Goal: Task Accomplishment & Management: Complete application form

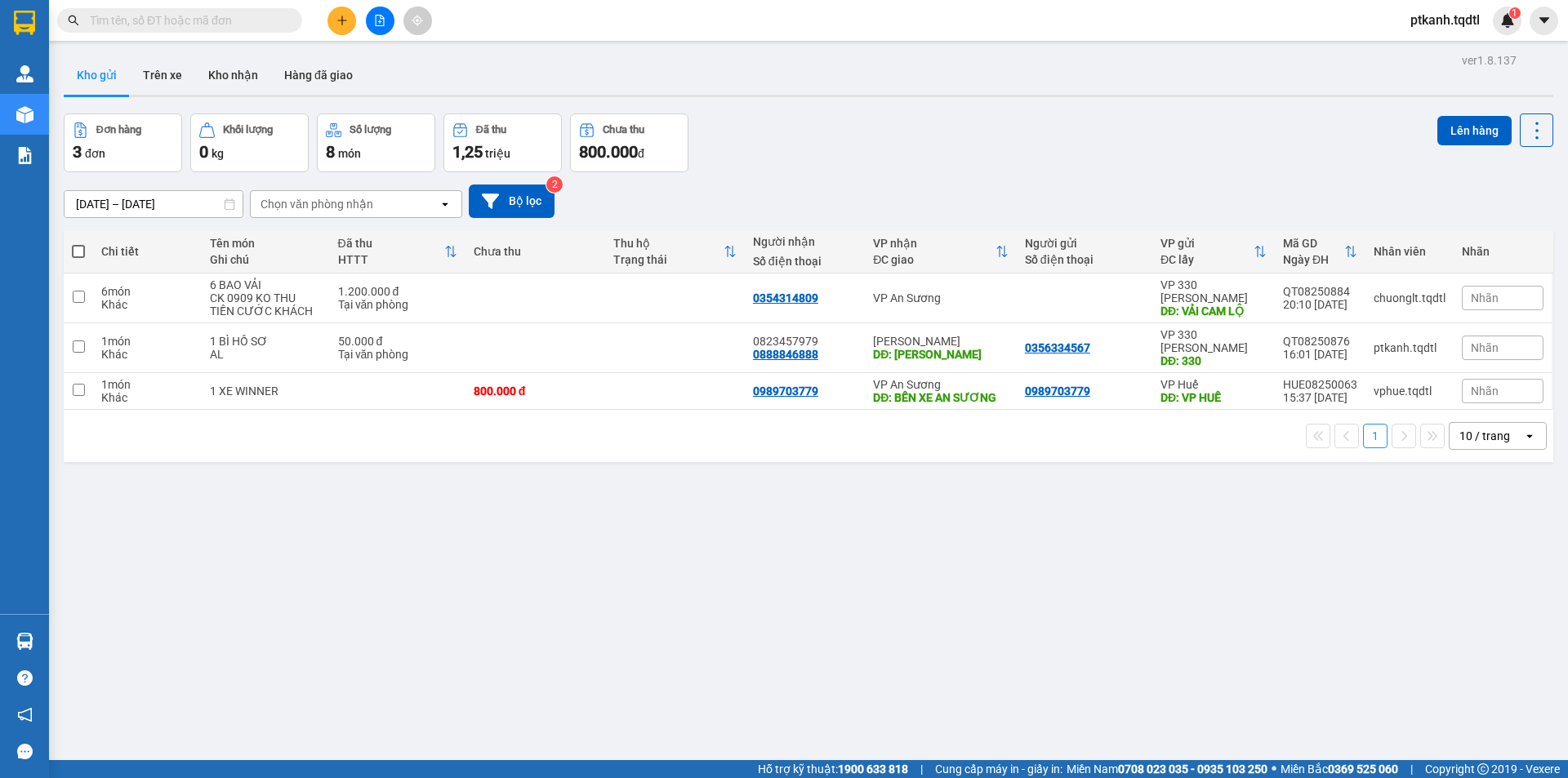
click at [335, 18] on button at bounding box center [342, 20] width 28 height 28
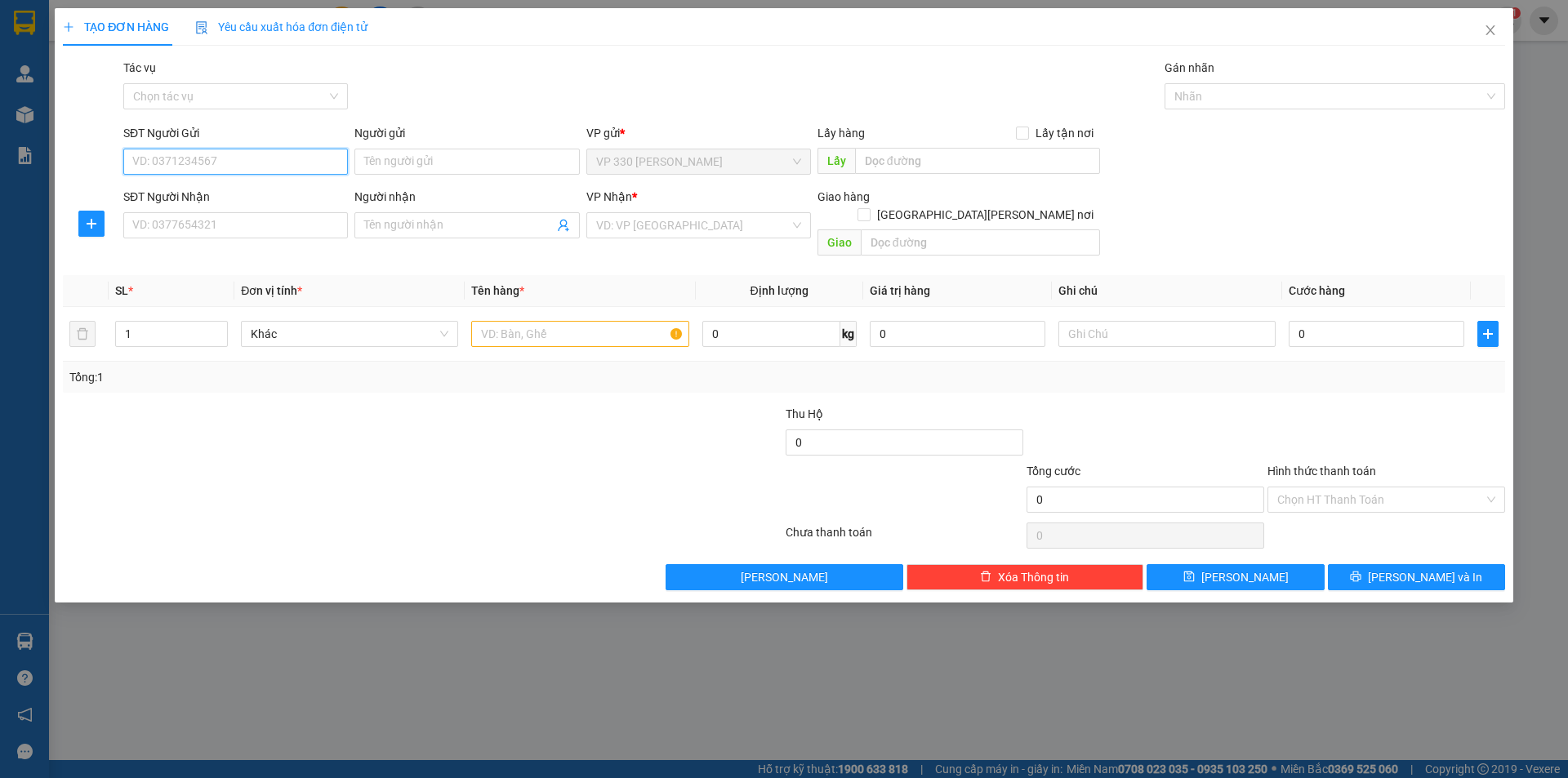
click at [207, 159] on input "SĐT Người Gửi" at bounding box center [235, 161] width 225 height 26
click at [281, 208] on div "SĐT Người Nhận" at bounding box center [235, 200] width 225 height 25
click at [268, 217] on input "SĐT Người Nhận" at bounding box center [235, 224] width 225 height 26
type input "0333818140"
click at [397, 235] on span at bounding box center [466, 224] width 225 height 26
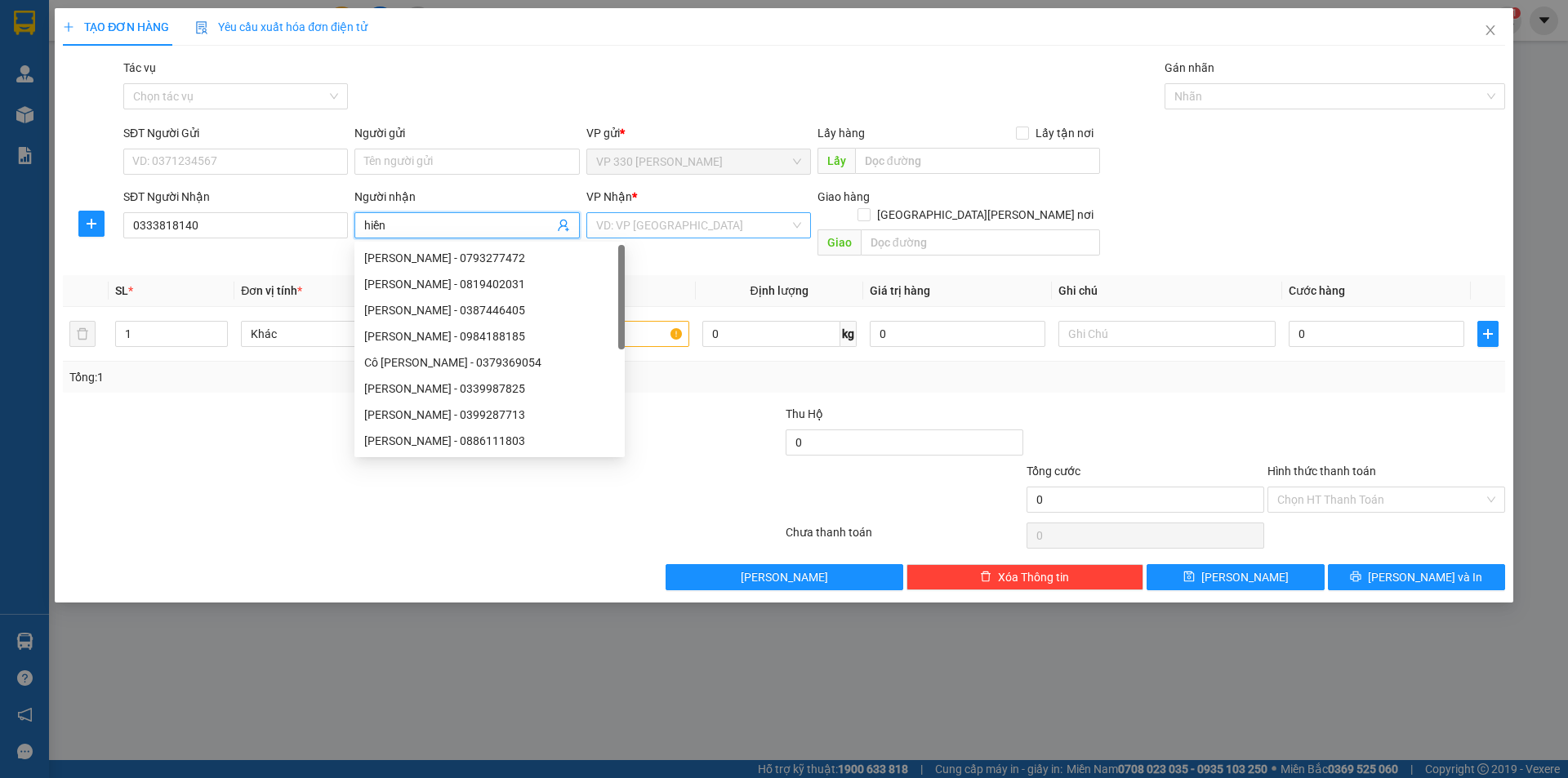
type input "hiền"
click at [619, 219] on input "search" at bounding box center [693, 225] width 193 height 25
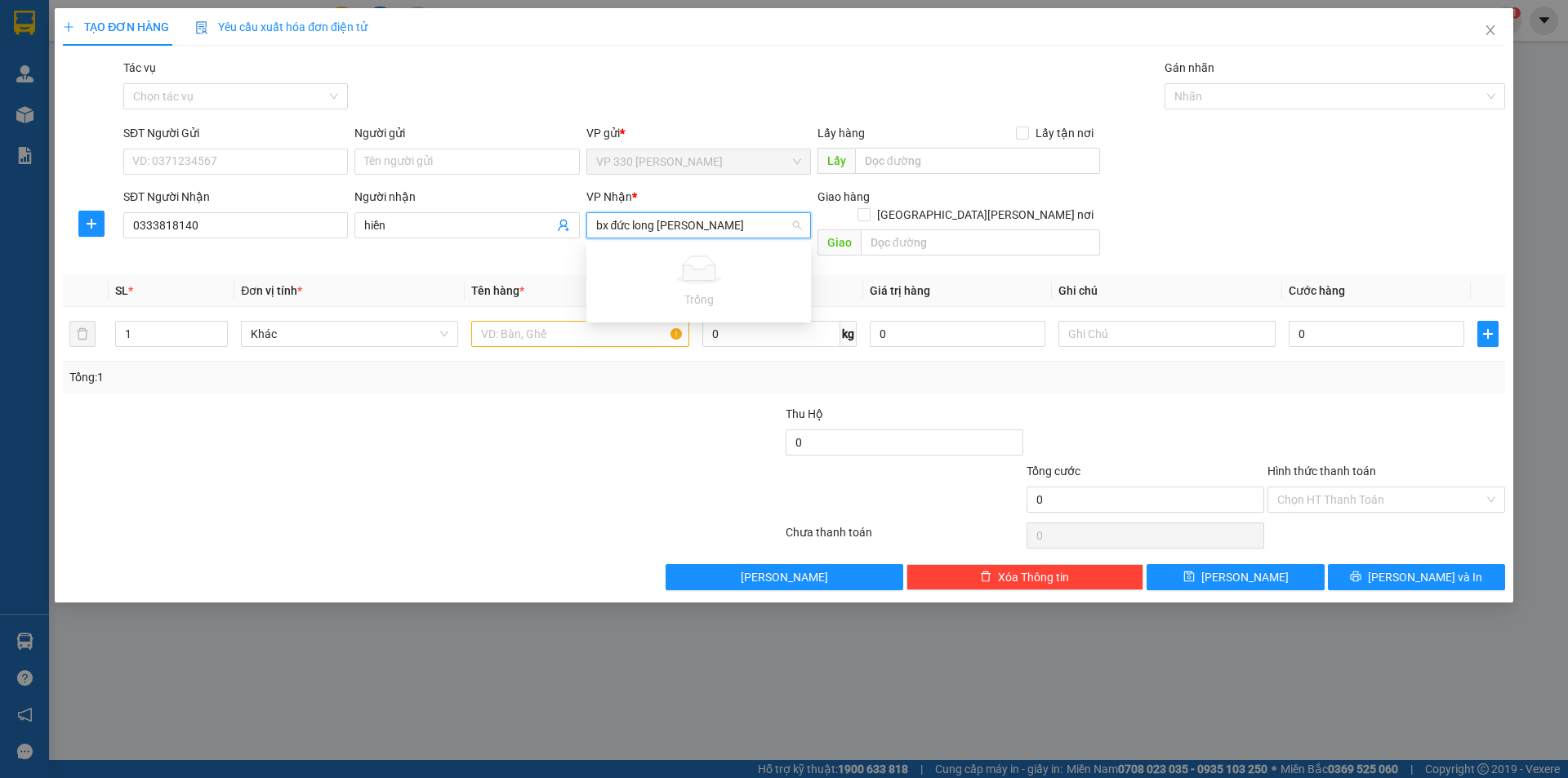
type input "bx đức long [PERSON_NAME]"
click at [705, 220] on input "bx đức long [PERSON_NAME]" at bounding box center [693, 225] width 193 height 25
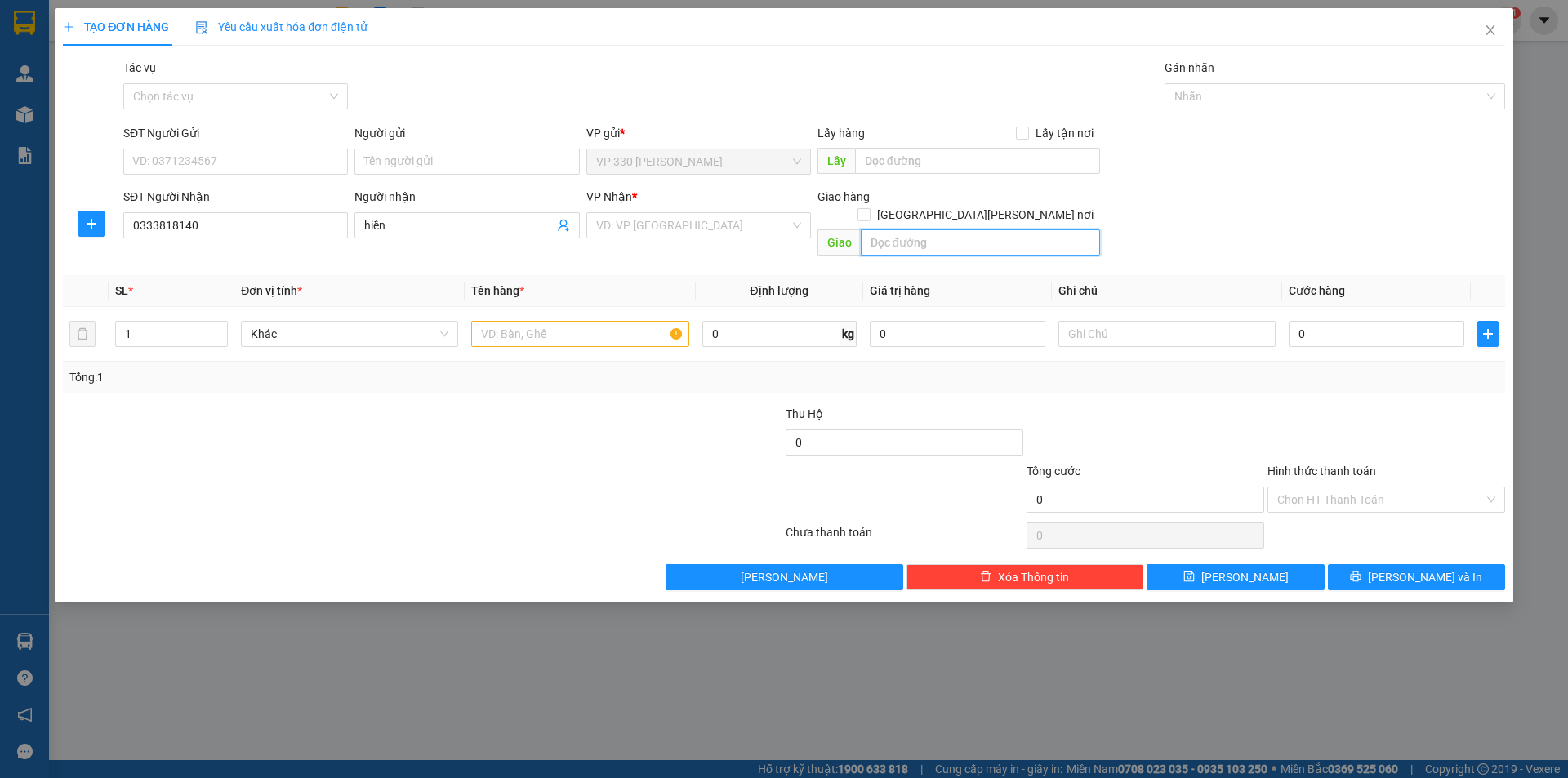
click at [933, 230] on input "text" at bounding box center [981, 242] width 240 height 26
paste input "bx đức long [PERSON_NAME]"
type input "bx đức long [PERSON_NAME]"
click at [690, 224] on input "search" at bounding box center [693, 225] width 193 height 25
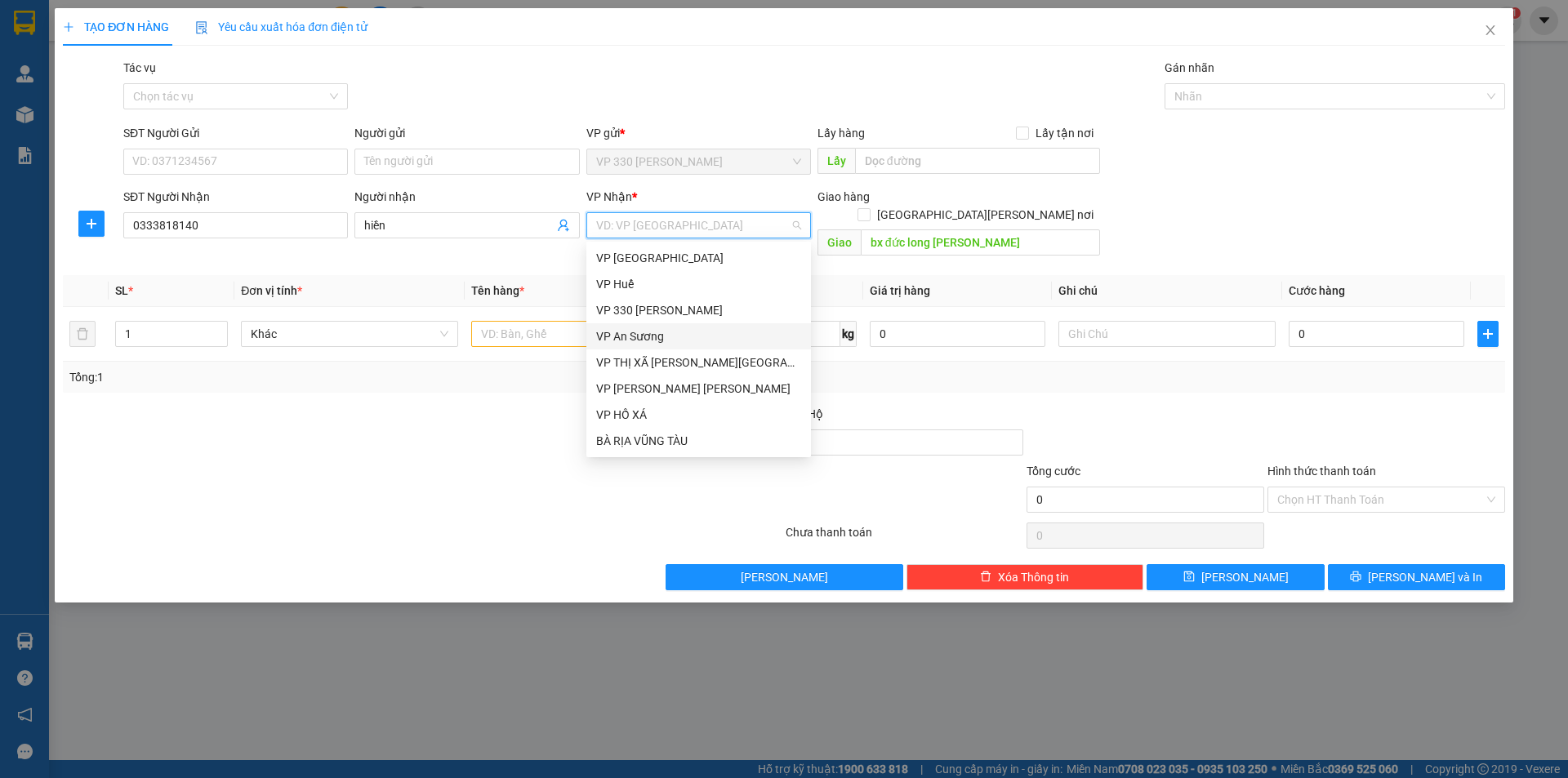
click at [642, 333] on div "VP An Sương" at bounding box center [698, 336] width 205 height 18
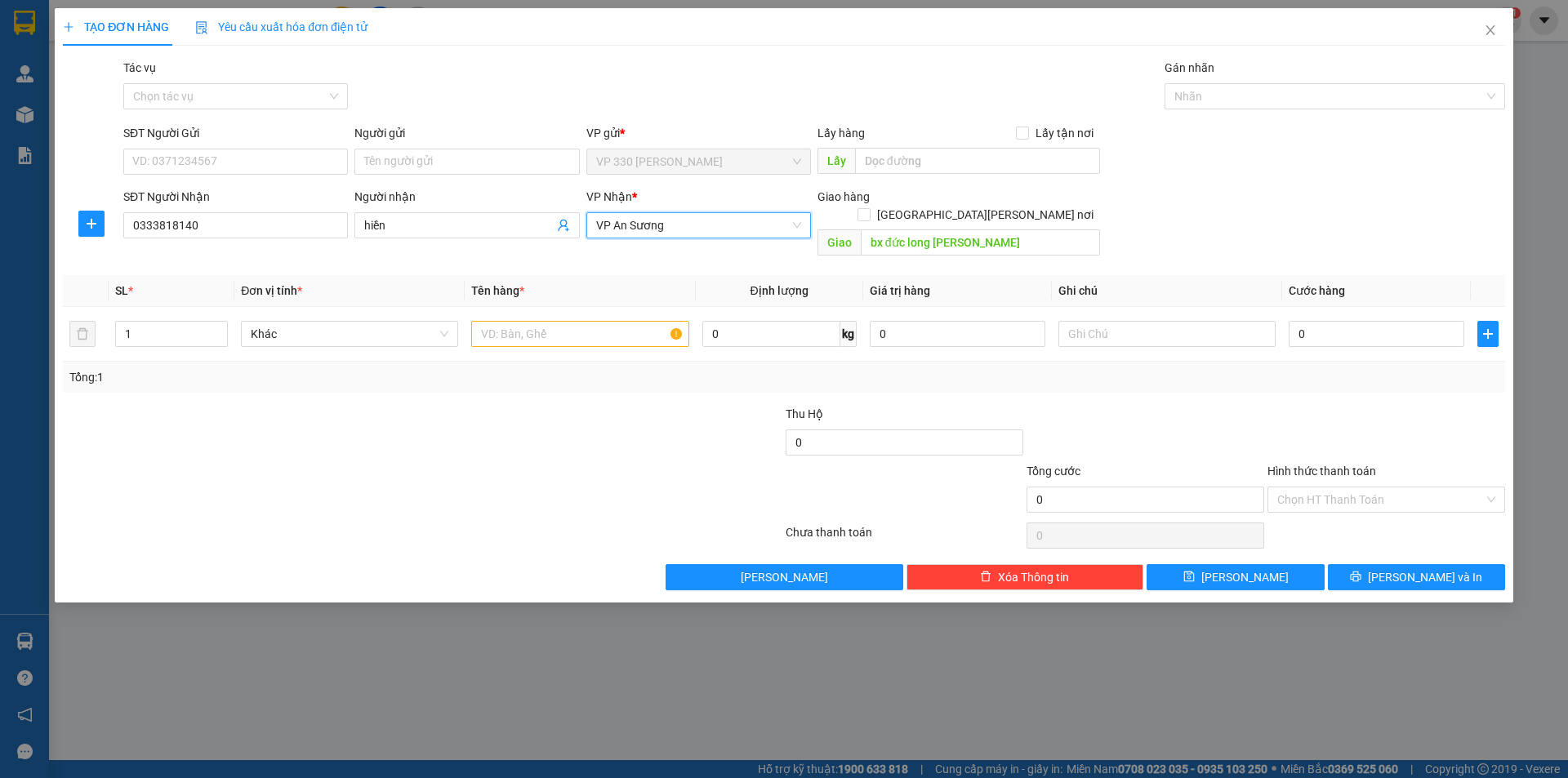
click at [662, 224] on span "VP An Sương" at bounding box center [698, 225] width 205 height 25
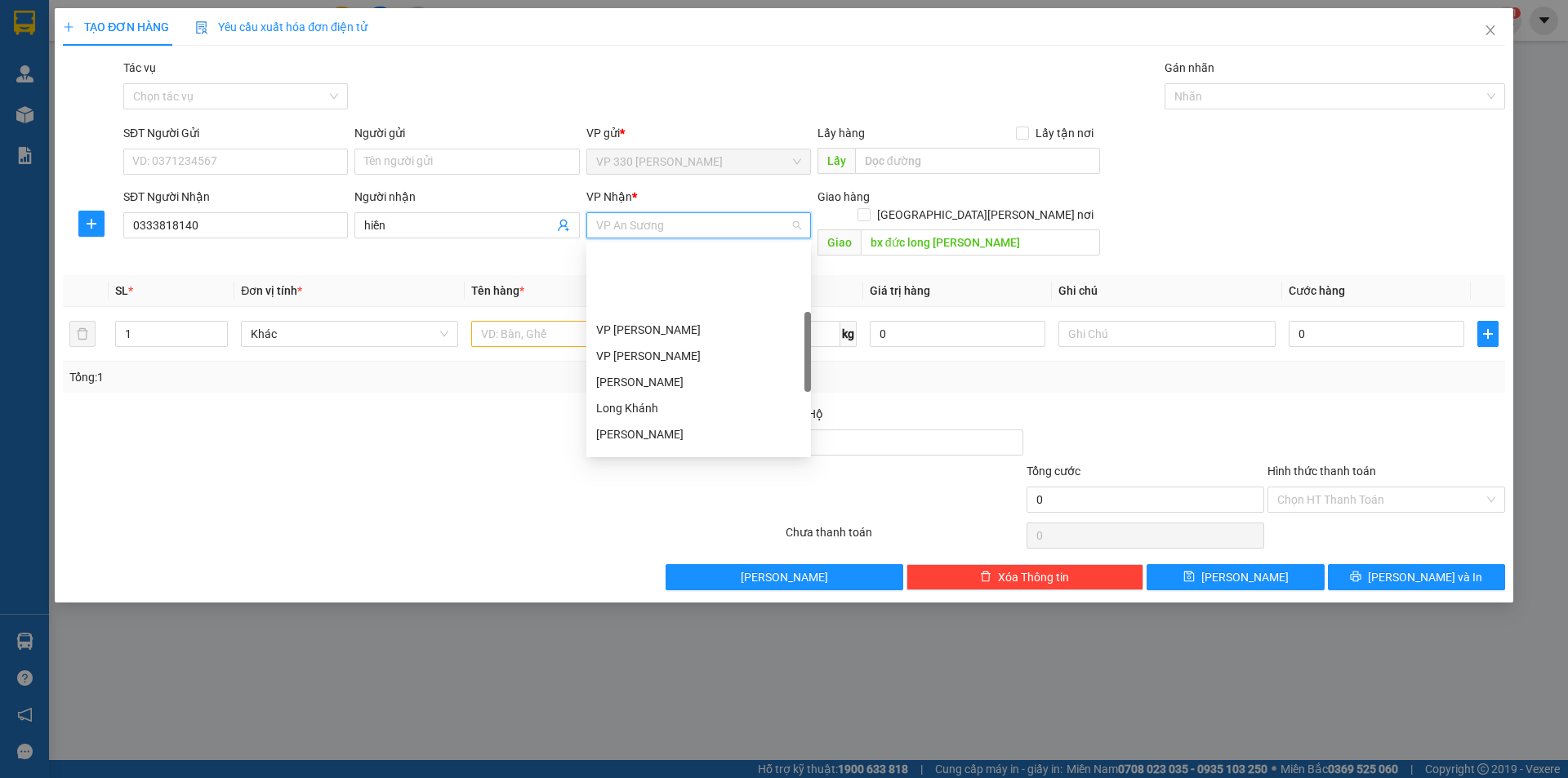
scroll to position [470, 0]
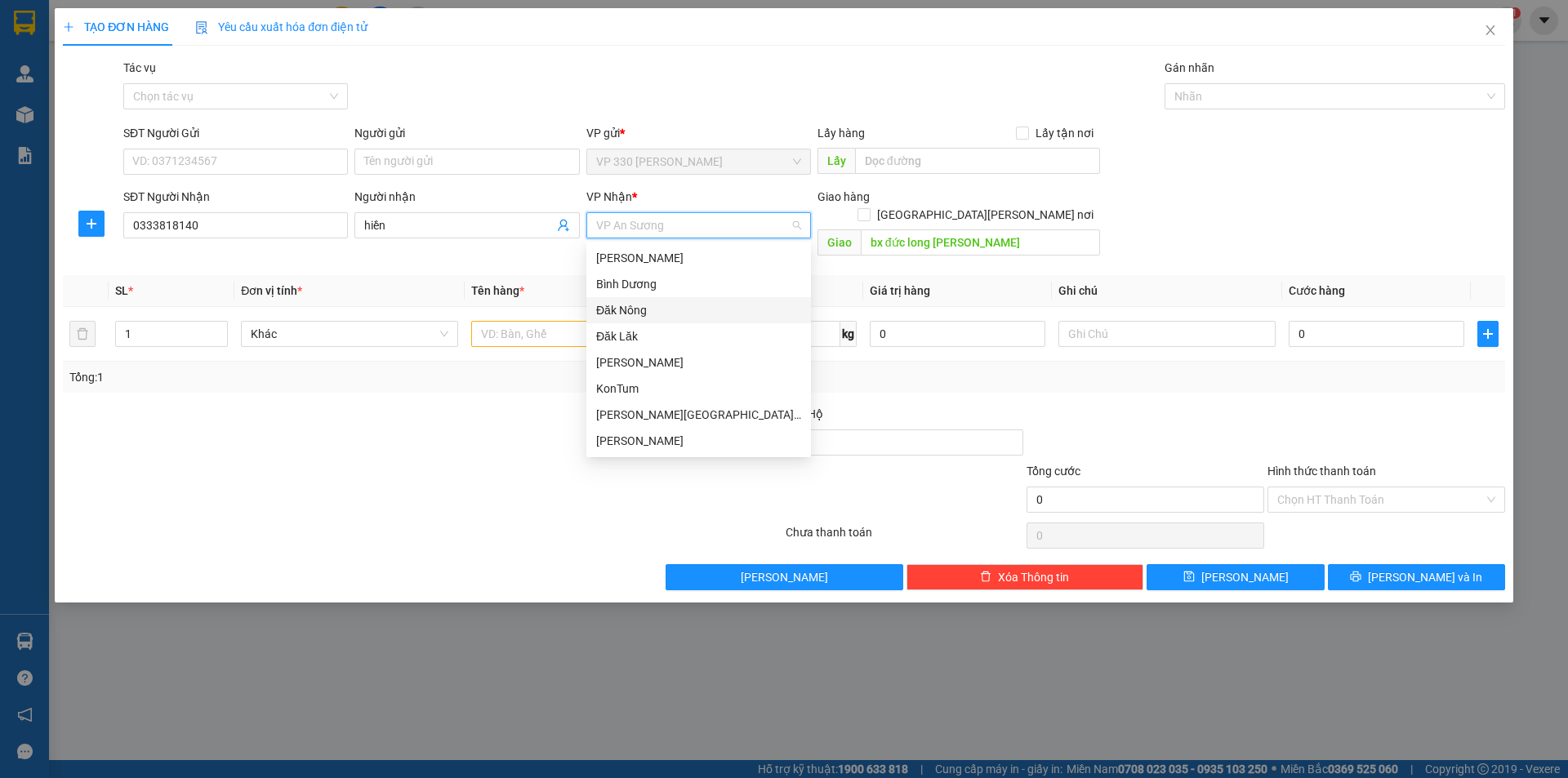
type input "g"
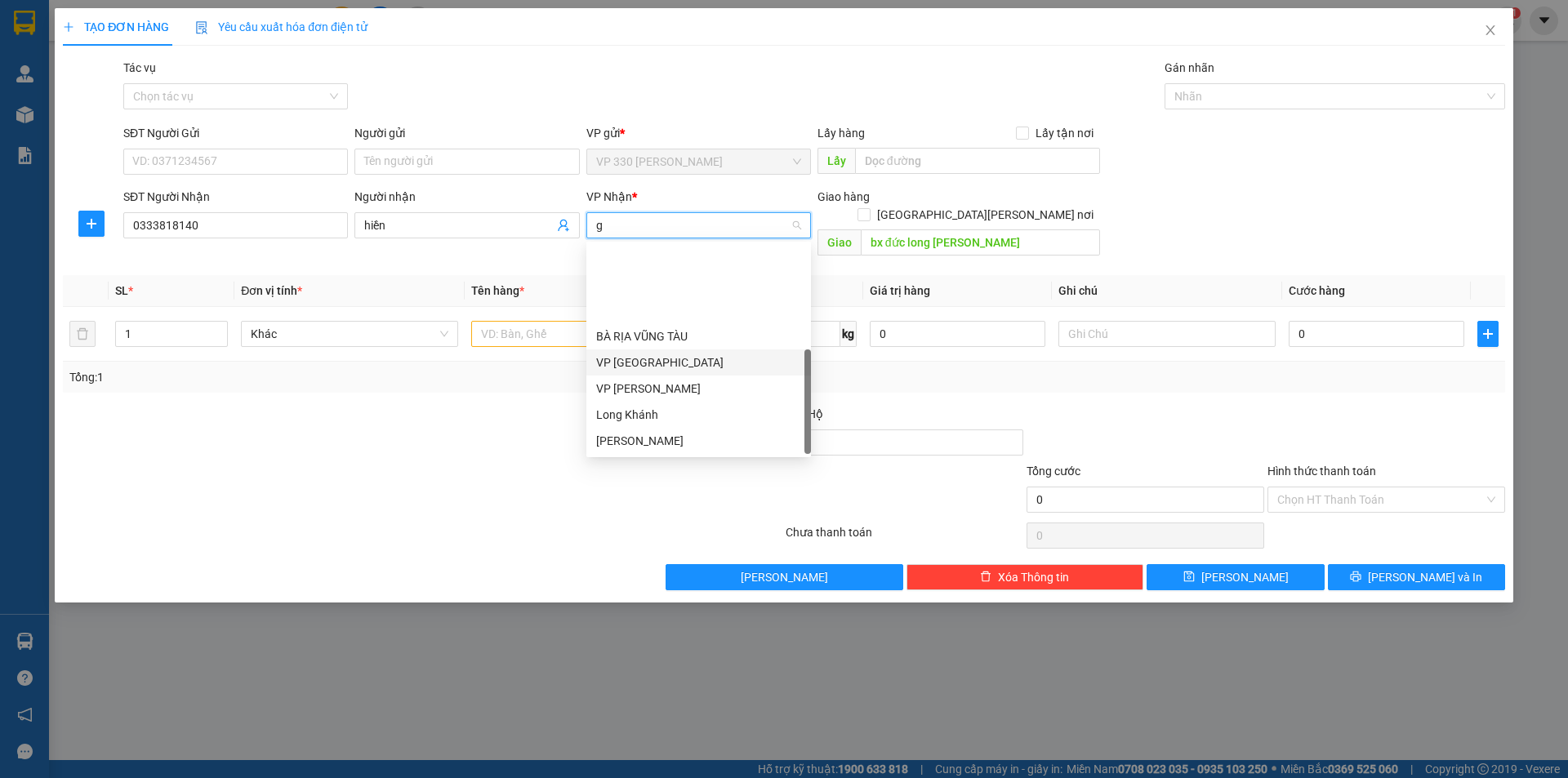
scroll to position [105, 0]
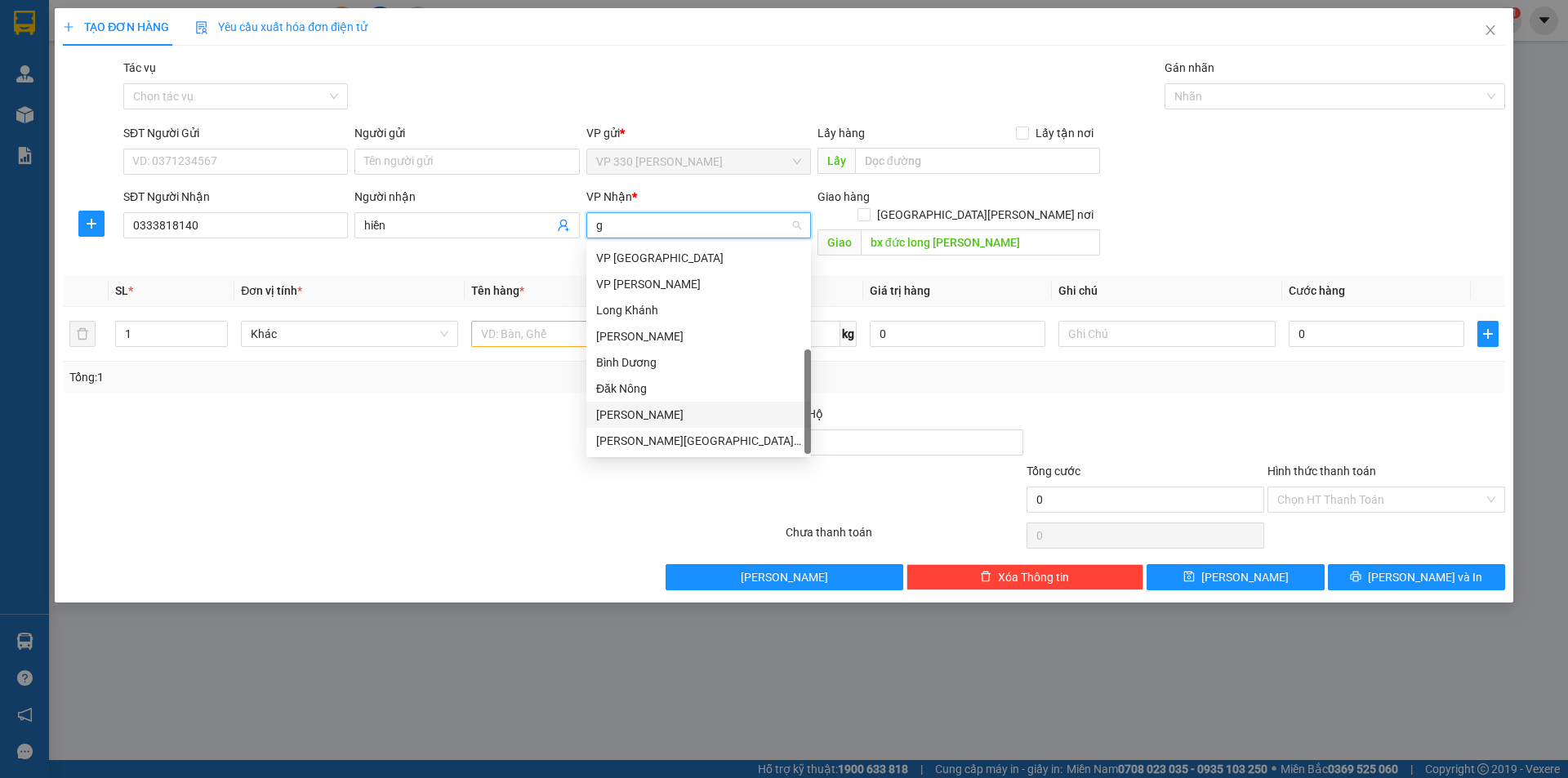
drag, startPoint x: 639, startPoint y: 406, endPoint x: 646, endPoint y: 396, distance: 12.2
click at [639, 407] on div "[PERSON_NAME]" at bounding box center [698, 414] width 205 height 18
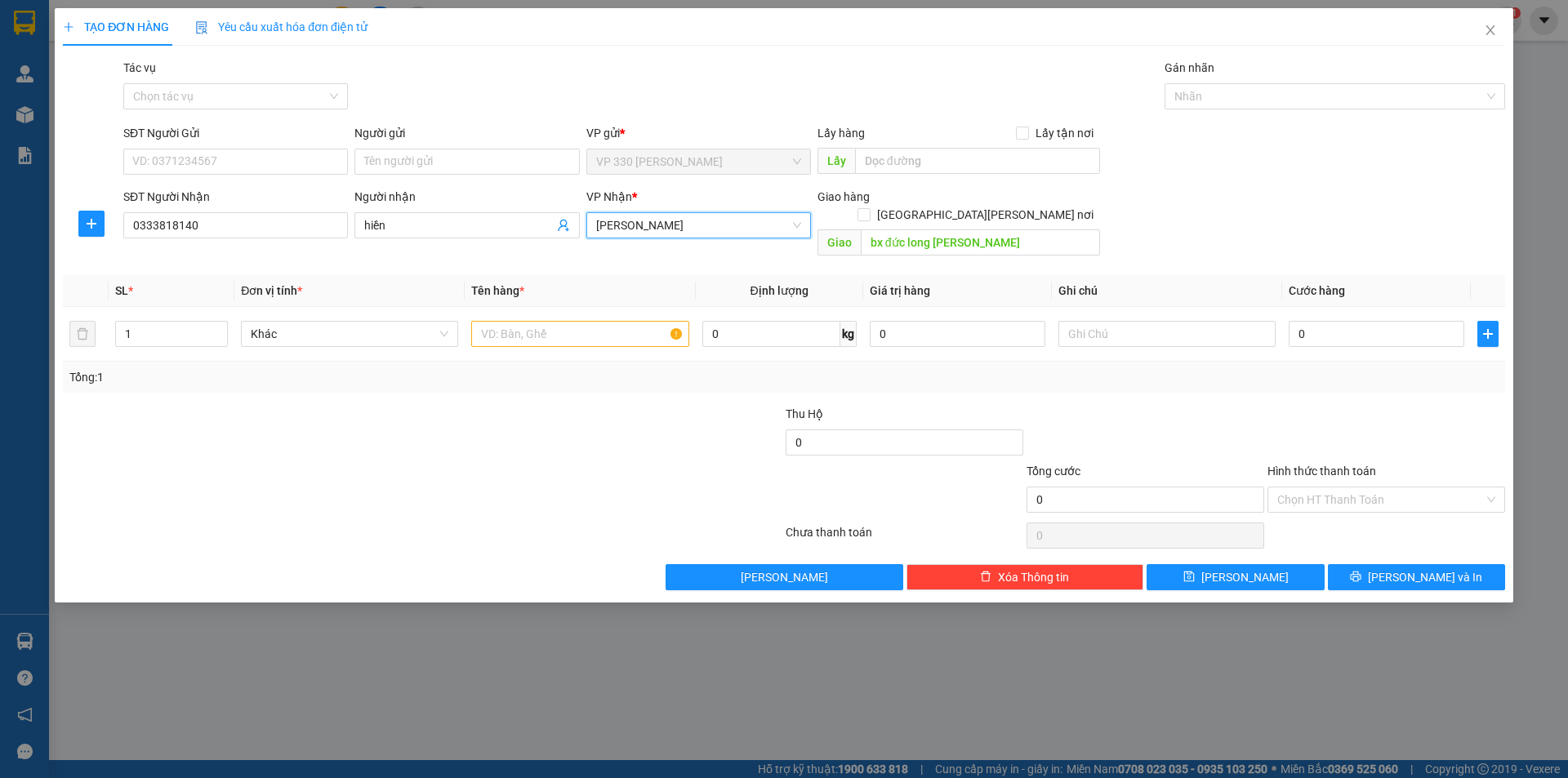
click at [694, 368] on div "Tổng: 1" at bounding box center [784, 377] width 1429 height 18
click at [520, 321] on input "text" at bounding box center [579, 334] width 217 height 26
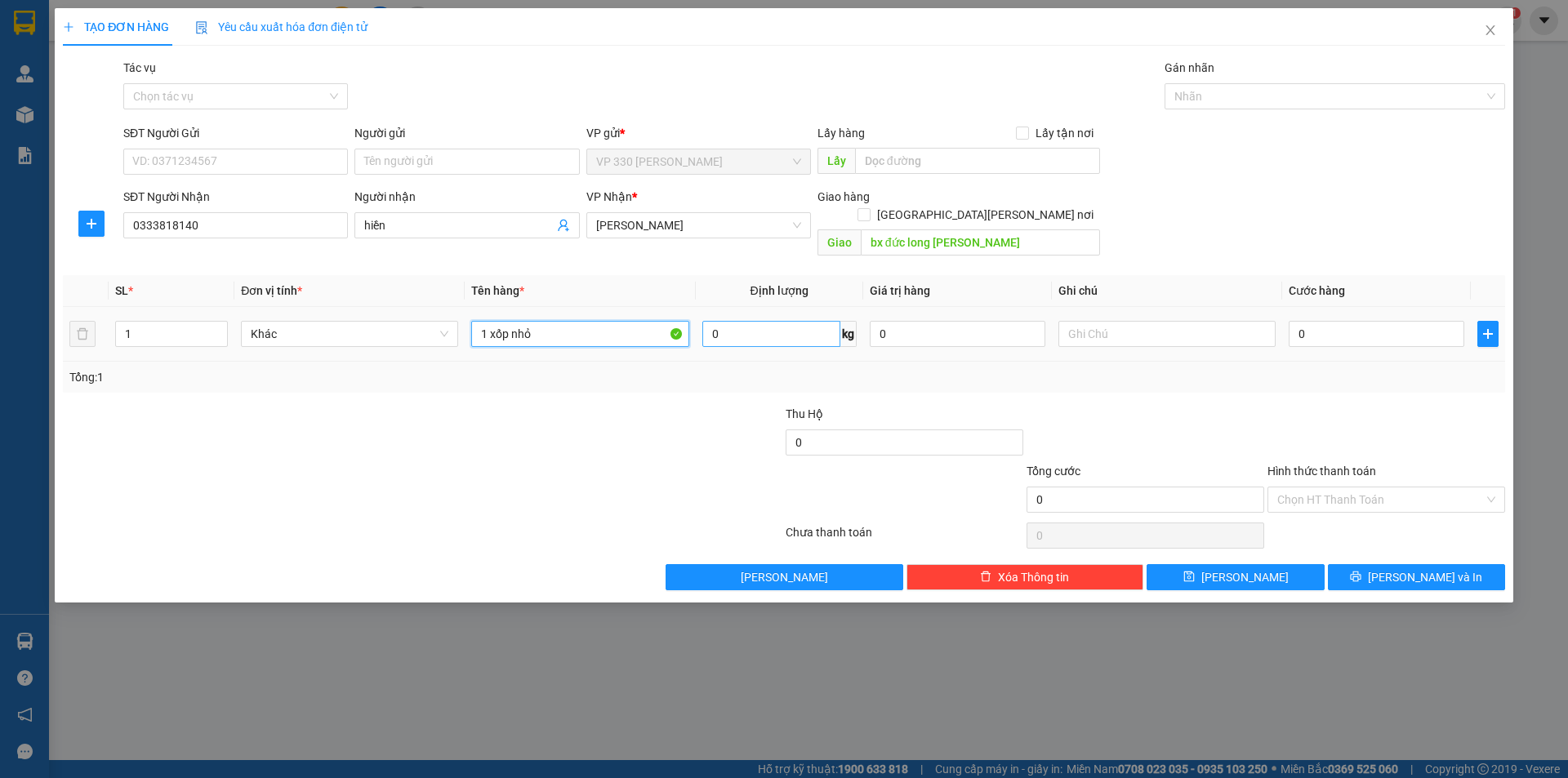
type input "1 xốp nhỏ"
click at [731, 321] on input "0" at bounding box center [771, 334] width 138 height 26
click at [921, 321] on input "0" at bounding box center [957, 334] width 176 height 26
click at [1099, 321] on input "text" at bounding box center [1167, 334] width 217 height 26
click at [1304, 326] on input "0" at bounding box center [1376, 334] width 176 height 26
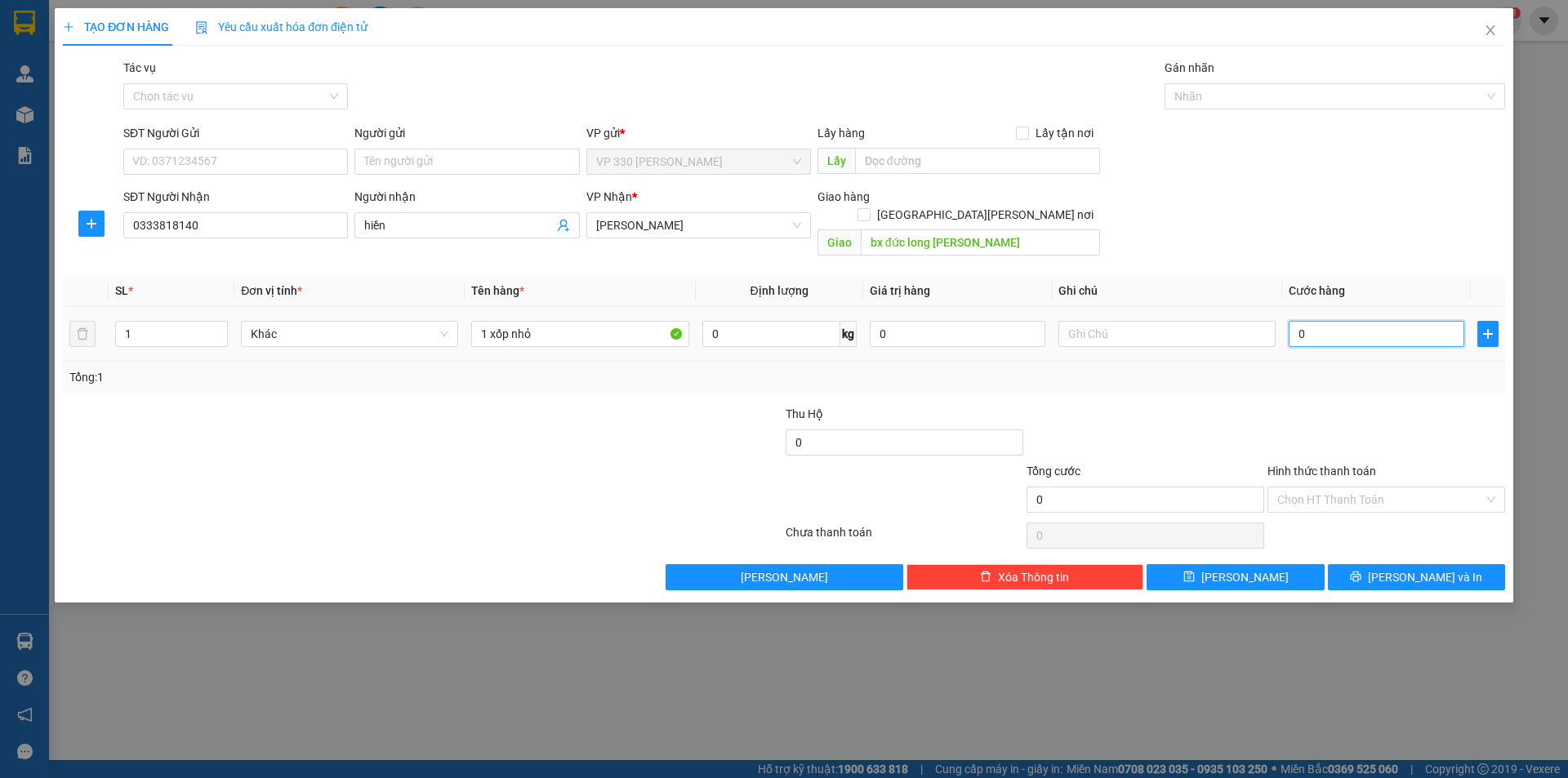
type input "1"
type input "10"
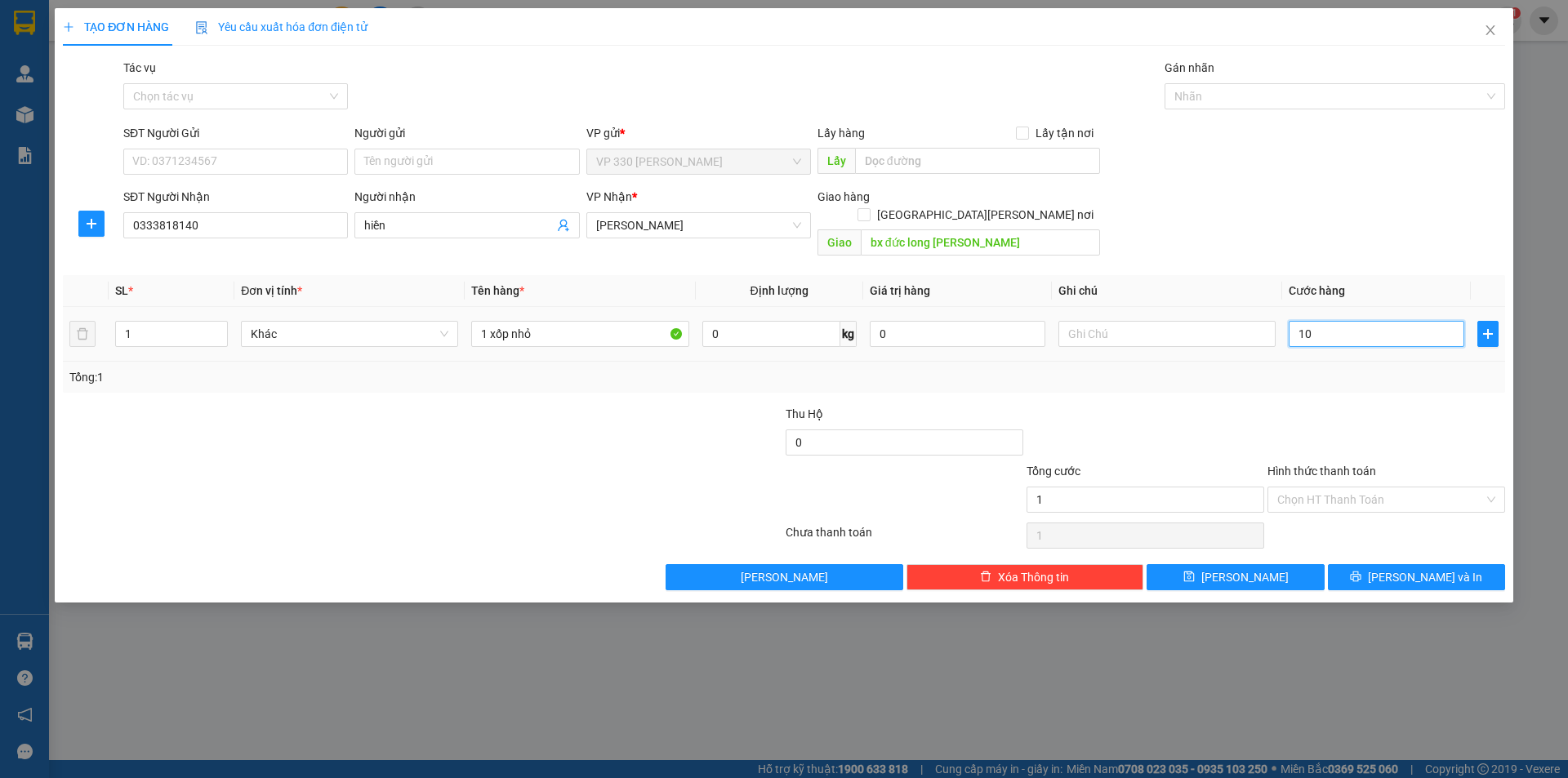
type input "10"
type input "100"
type input "1.000"
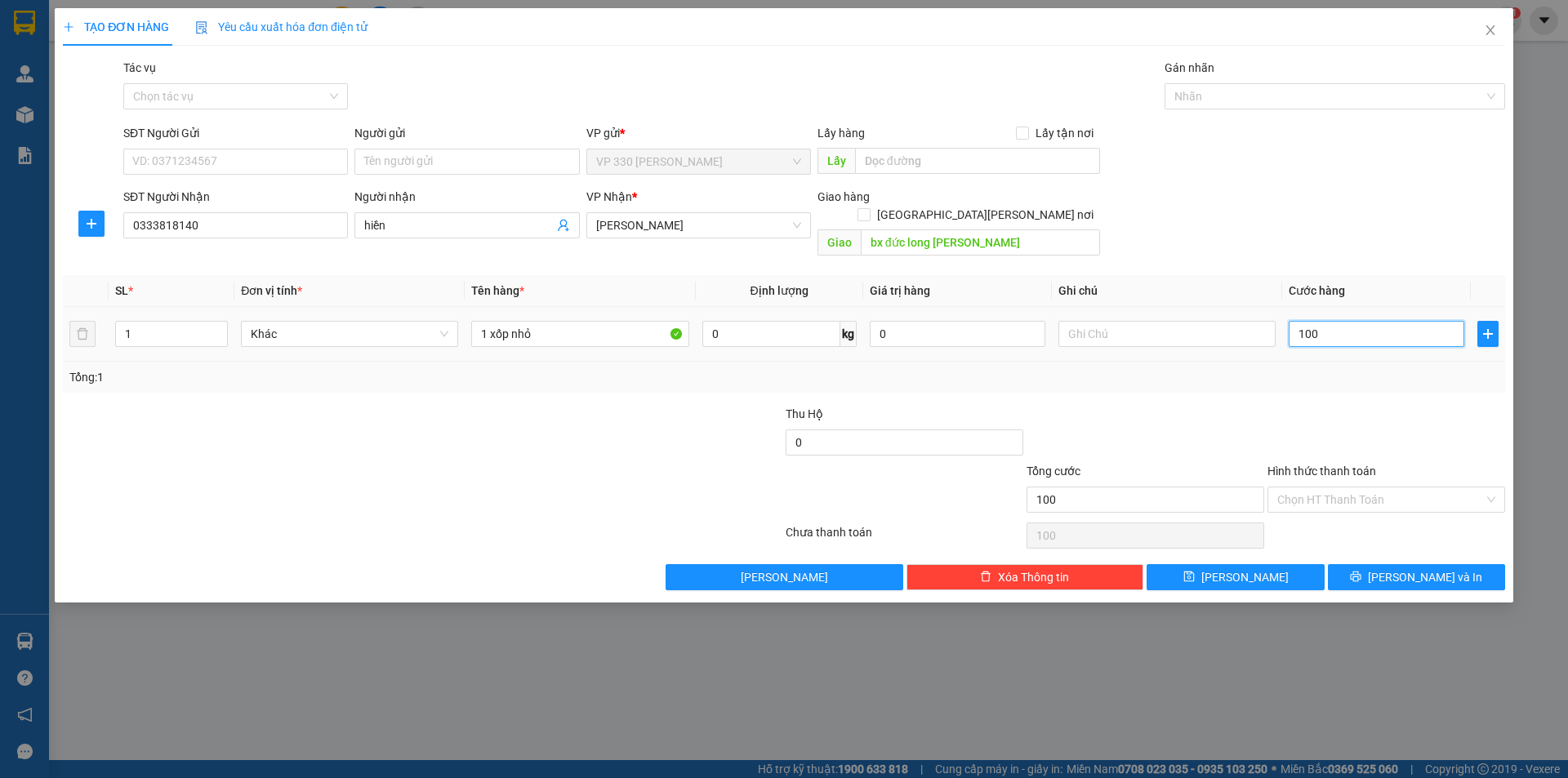
type input "1.000"
type input "10.000"
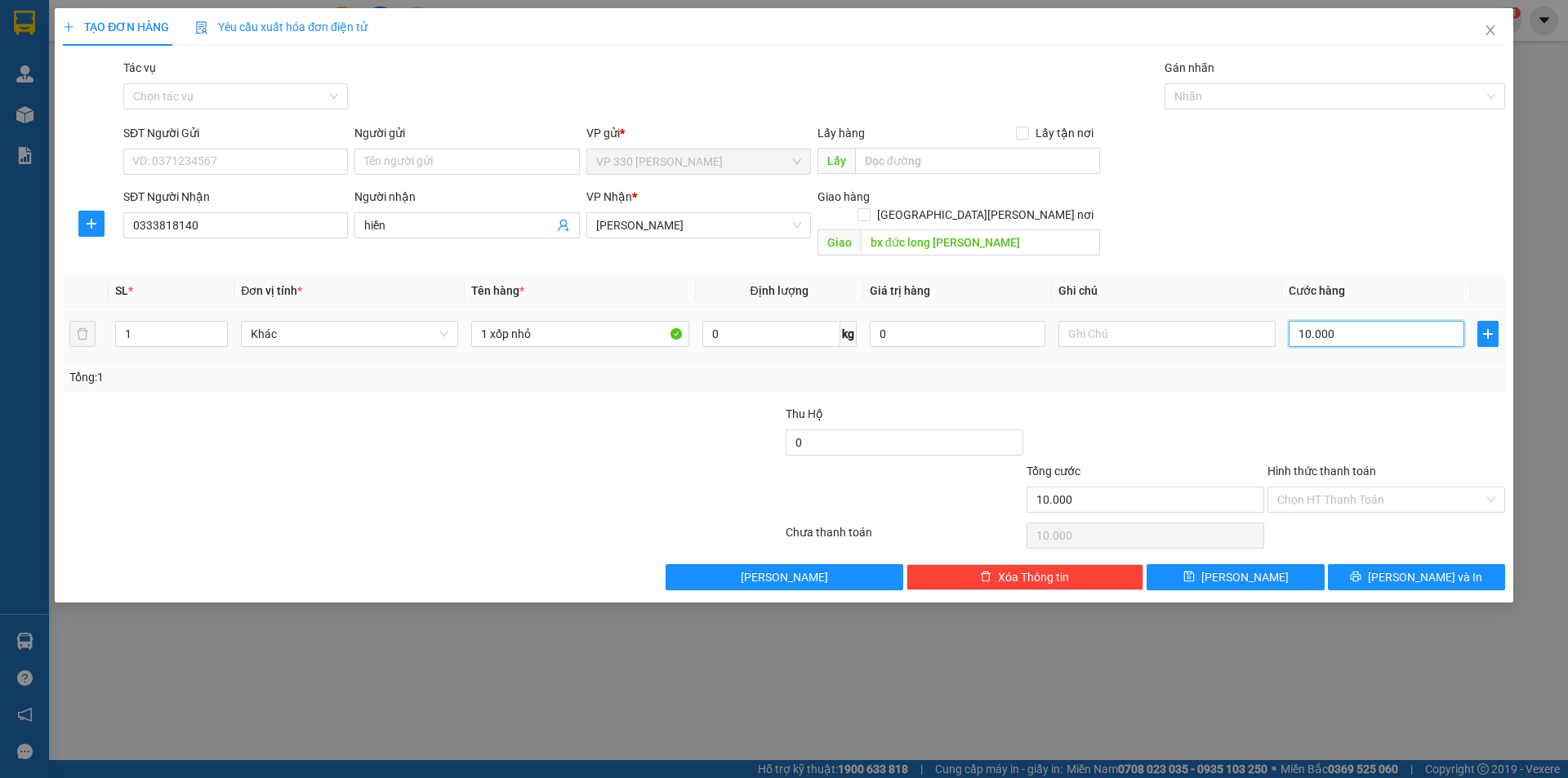
type input "100.000"
click at [1308, 487] on input "Hình thức thanh toán" at bounding box center [1380, 499] width 207 height 25
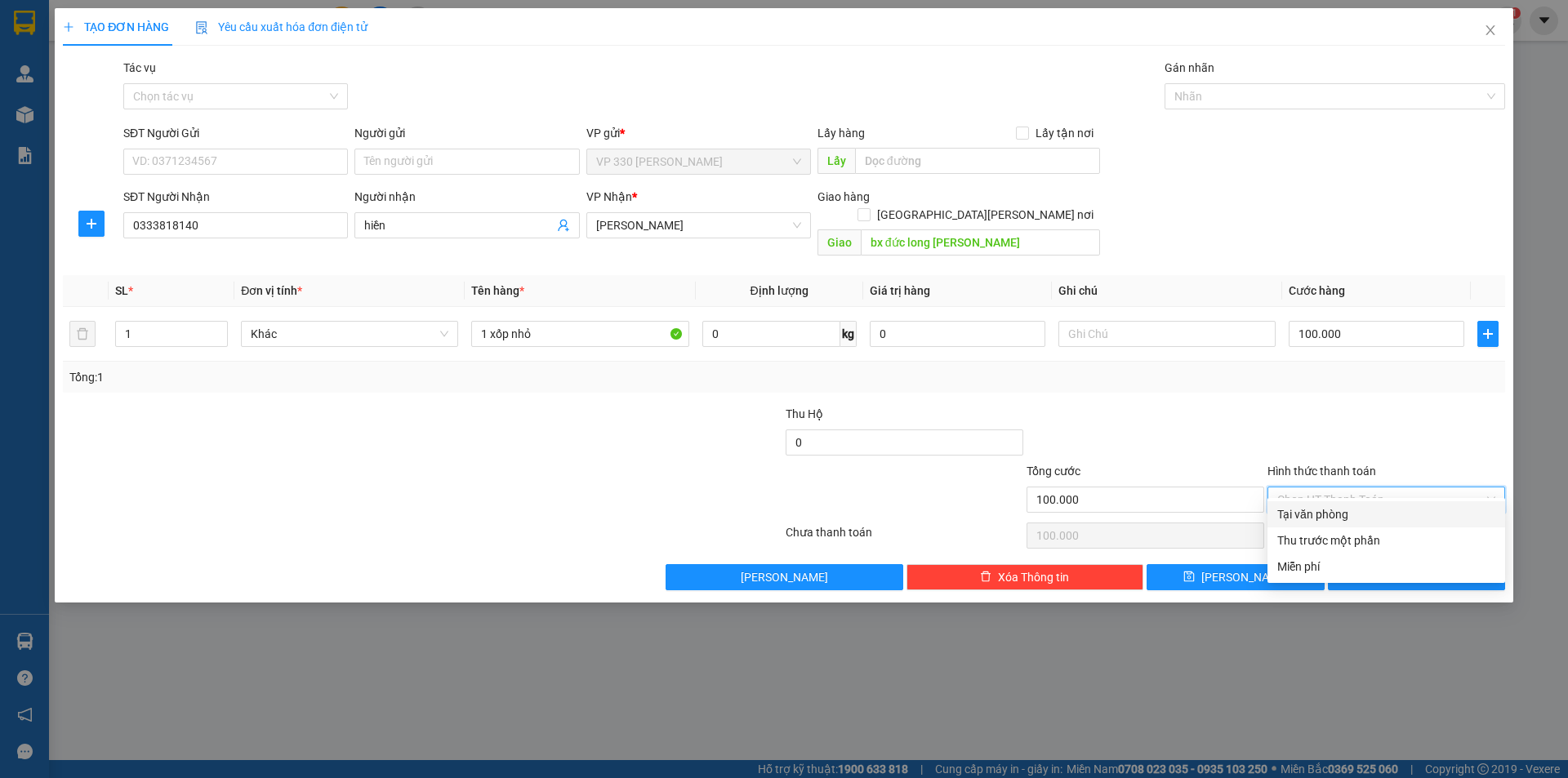
click at [1304, 510] on div "Tại văn phòng" at bounding box center [1386, 515] width 218 height 18
type input "0"
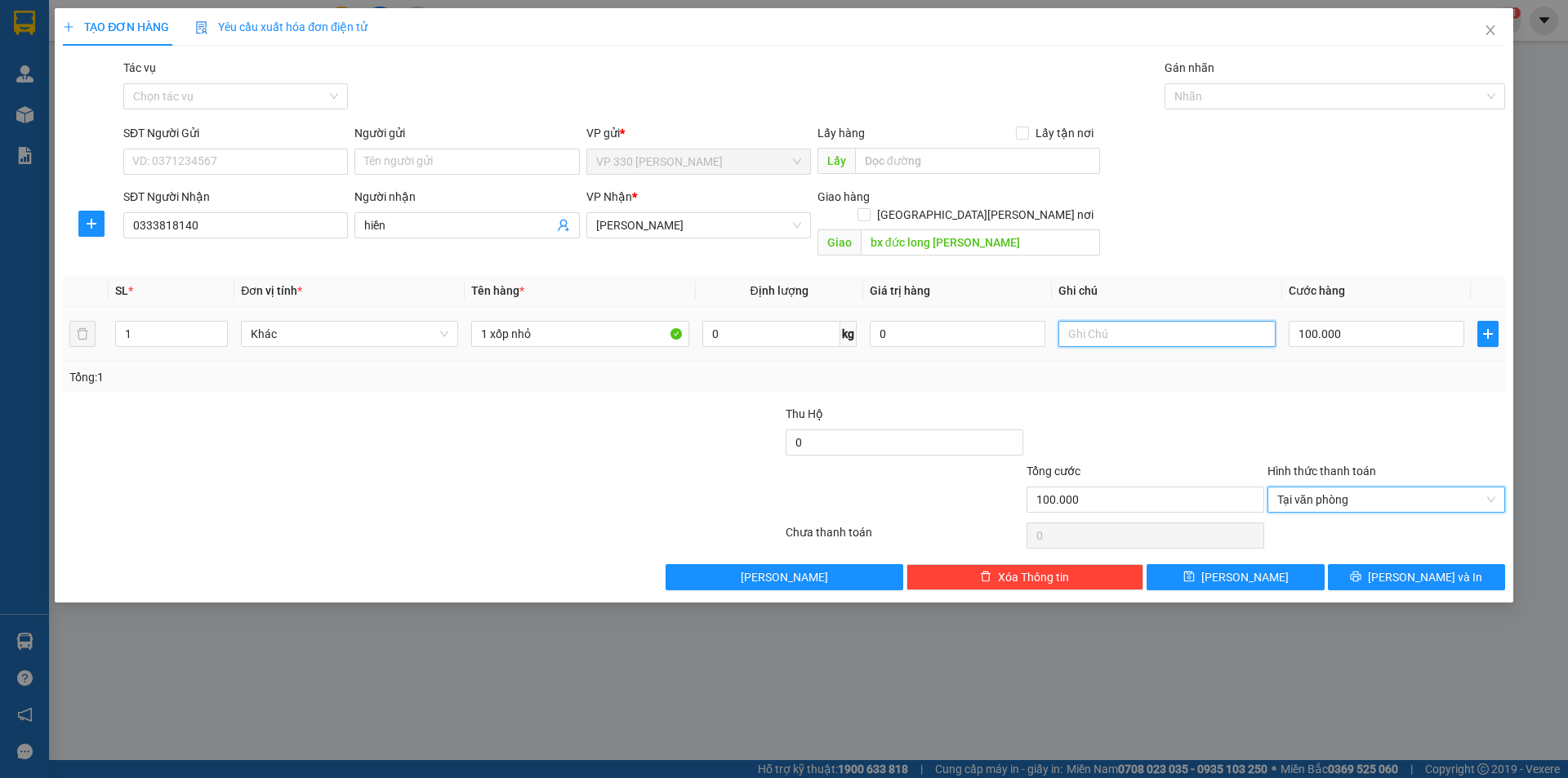
click at [1110, 321] on input "text" at bounding box center [1167, 334] width 217 height 26
type input "d"
type input "đã ck đủ 5:21 [DATE]"
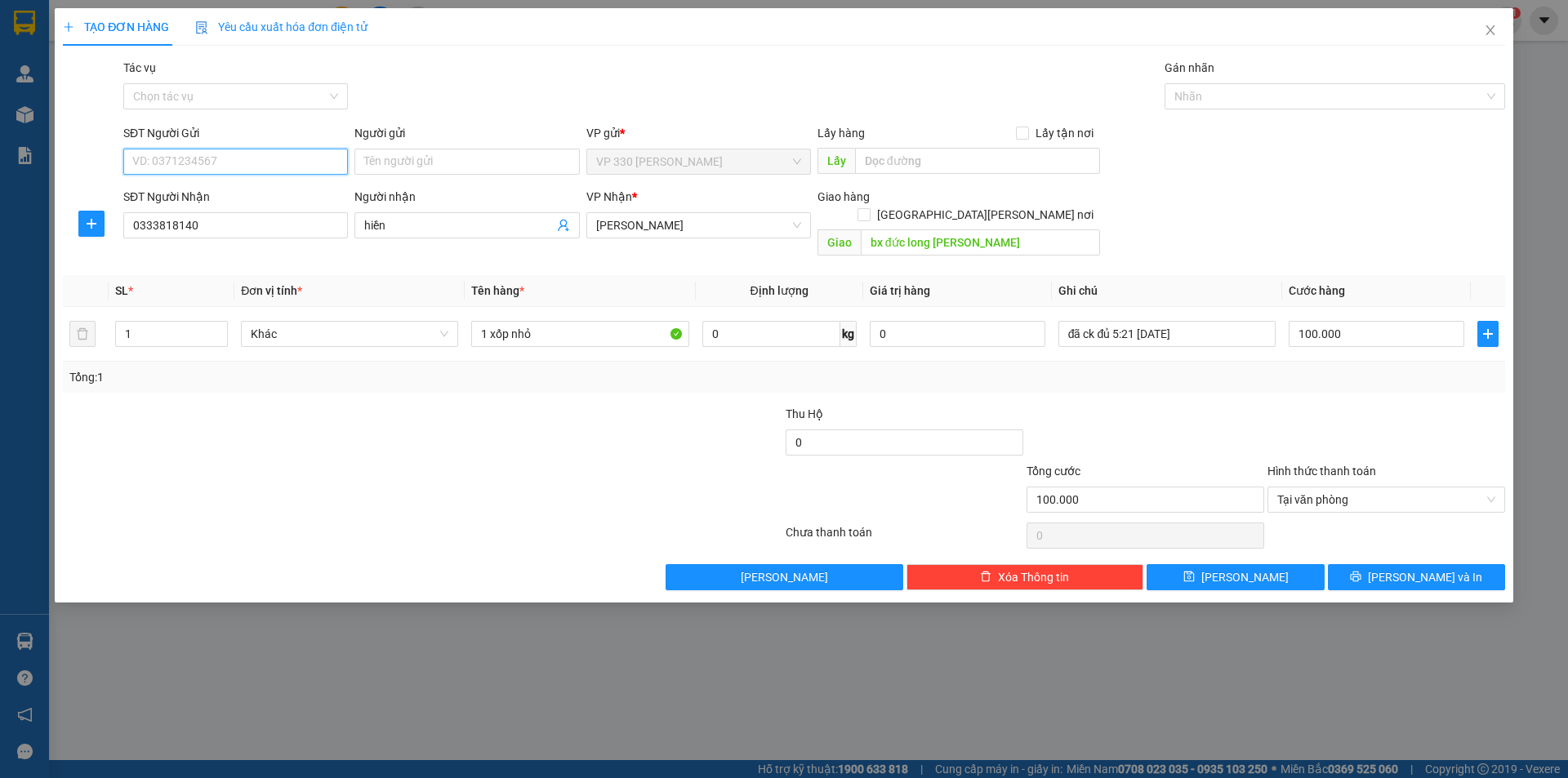
click at [235, 161] on input "SĐT Người Gửi" at bounding box center [235, 161] width 225 height 26
type input "0977836888"
drag, startPoint x: 446, startPoint y: 426, endPoint x: 440, endPoint y: 414, distance: 13.4
click at [447, 425] on div at bounding box center [302, 433] width 482 height 57
click at [1400, 564] on button "[PERSON_NAME] và In" at bounding box center [1416, 577] width 177 height 26
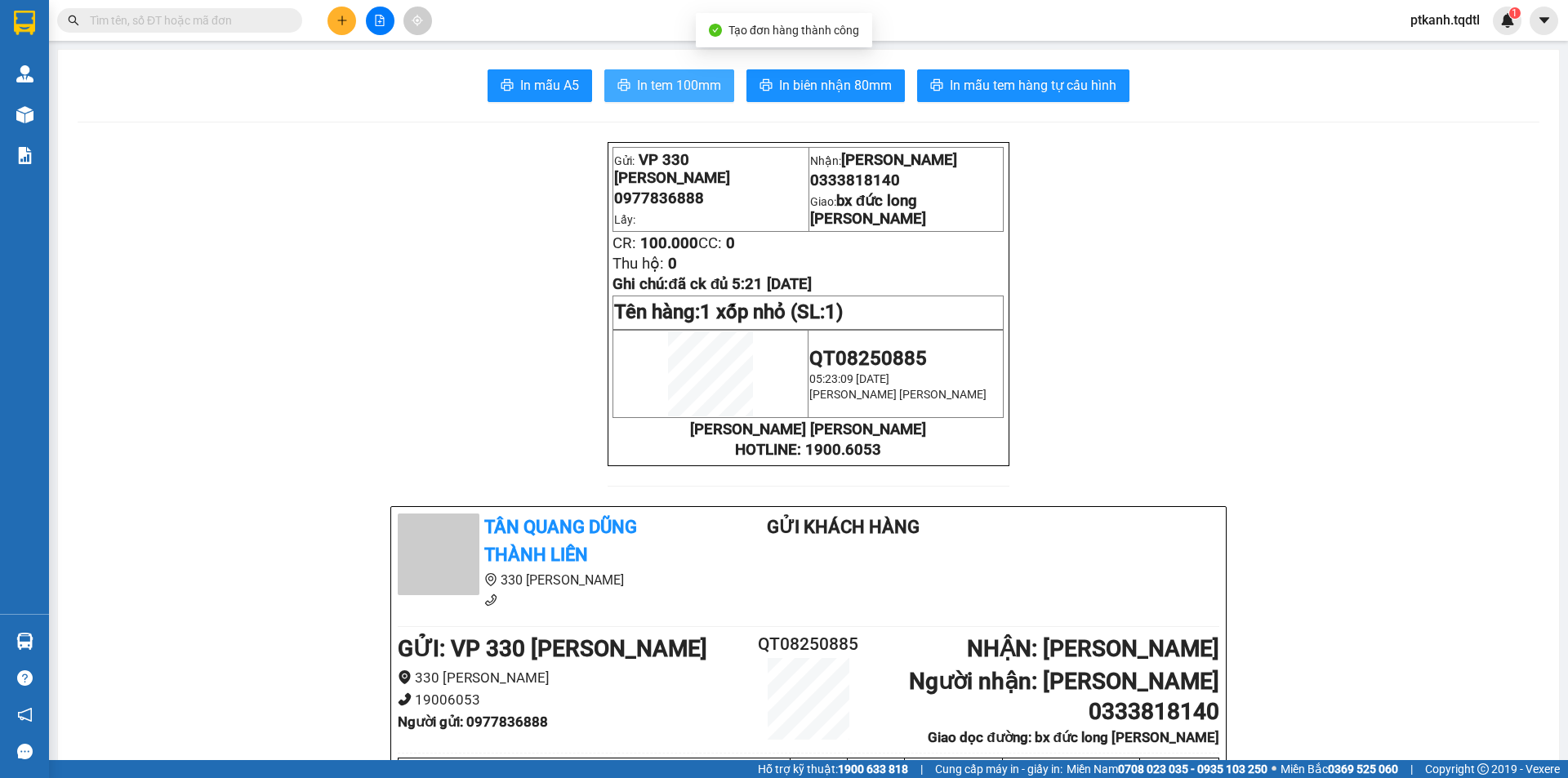
drag, startPoint x: 680, startPoint y: 78, endPoint x: 695, endPoint y: 83, distance: 15.8
click at [683, 79] on span "In tem 100mm" at bounding box center [679, 85] width 84 height 20
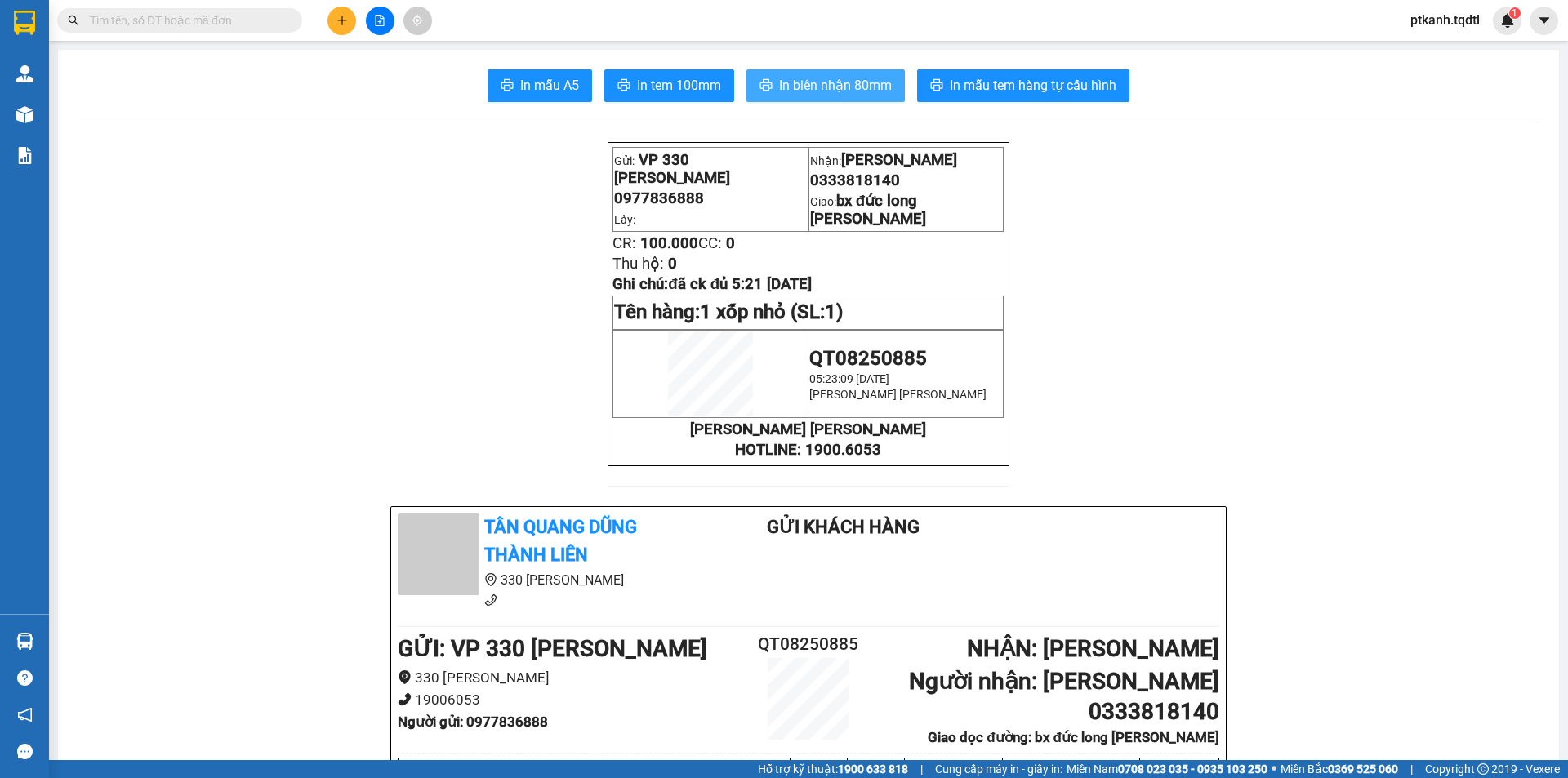
click at [779, 92] on span "In biên nhận 80mm" at bounding box center [835, 85] width 113 height 20
click at [876, 83] on span "In biên nhận 80mm" at bounding box center [835, 85] width 113 height 20
click at [688, 85] on span "In tem 100mm" at bounding box center [679, 85] width 84 height 20
click at [652, 84] on span "In tem 100mm" at bounding box center [679, 85] width 84 height 20
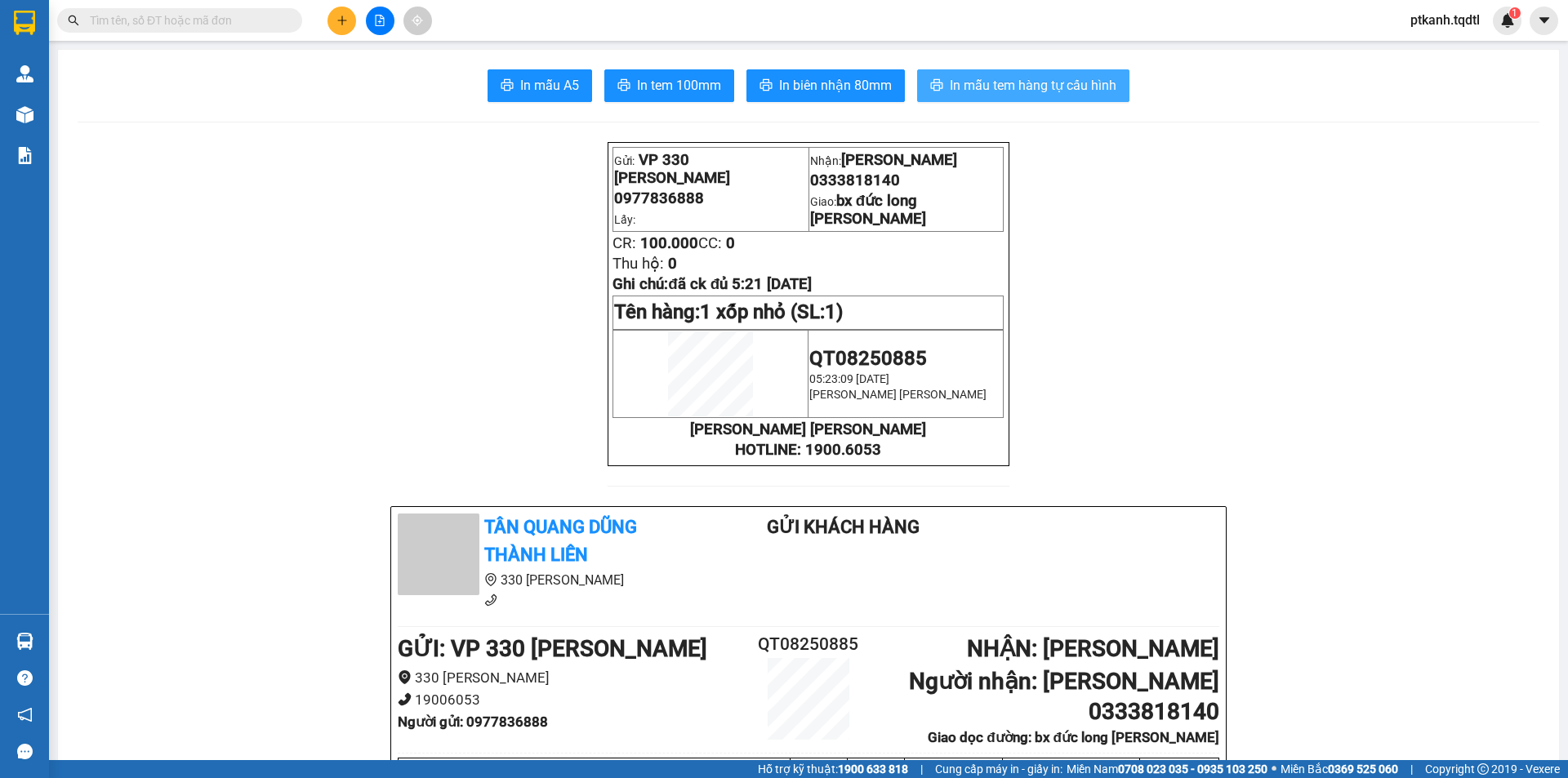
click at [1028, 95] on span "In mẫu tem hàng tự cấu hình" at bounding box center [1033, 85] width 167 height 20
click at [1007, 98] on button "In mẫu tem hàng tự cấu hình" at bounding box center [1022, 85] width 212 height 33
click at [532, 87] on span "In mẫu A5" at bounding box center [549, 85] width 59 height 20
click at [1014, 82] on span "In mẫu tem hàng tự cấu hình" at bounding box center [1033, 85] width 167 height 20
click at [338, 20] on icon "plus" at bounding box center [342, 20] width 9 height 1
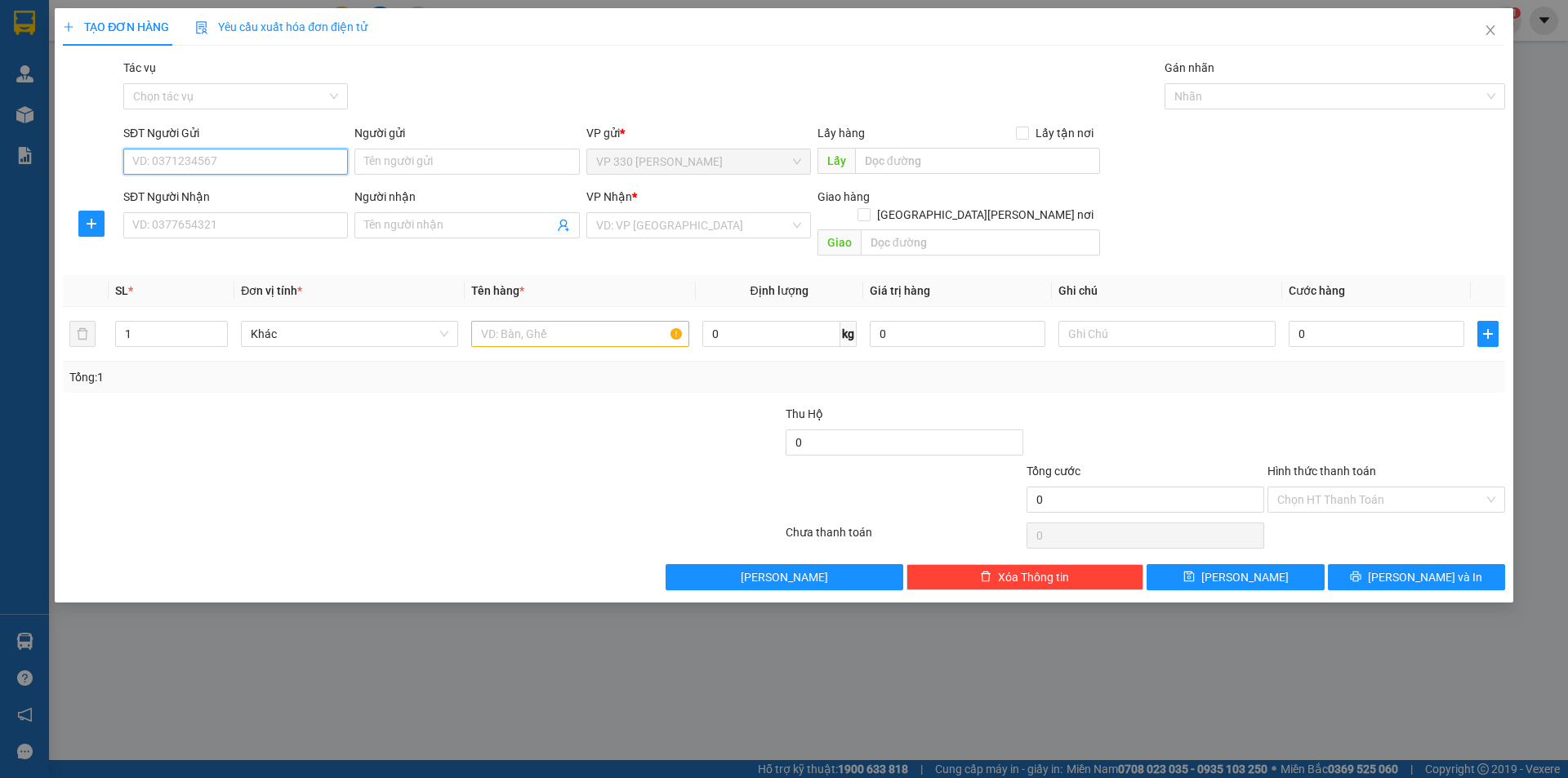
drag, startPoint x: 292, startPoint y: 167, endPoint x: 830, endPoint y: 286, distance: 551.0
click at [295, 167] on input "SĐT Người Gửi" at bounding box center [235, 161] width 225 height 26
click at [188, 192] on div "0965915056" at bounding box center [235, 194] width 205 height 18
type input "0965915056"
type input "0963107599"
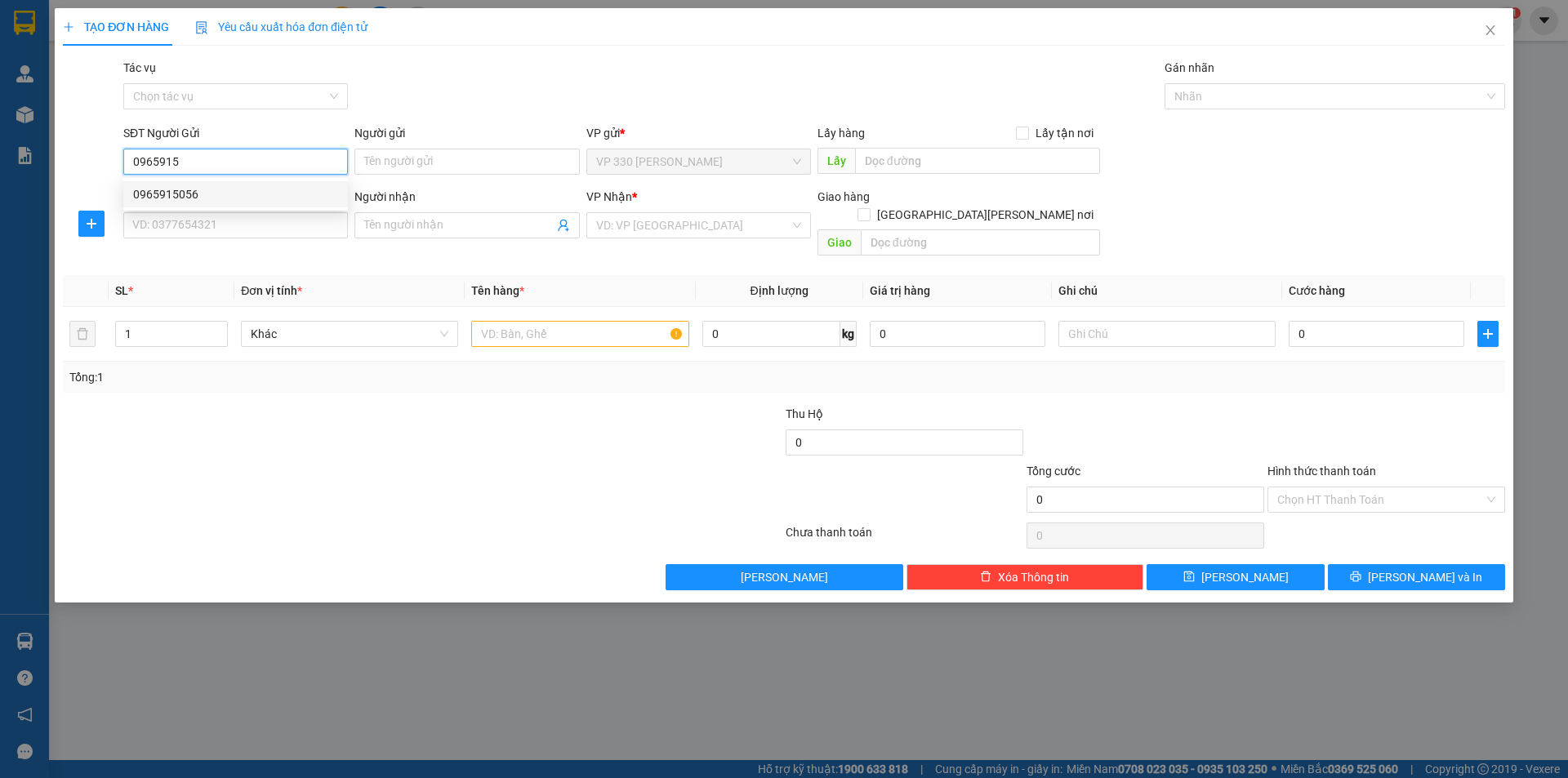
type input "[PERSON_NAME]"
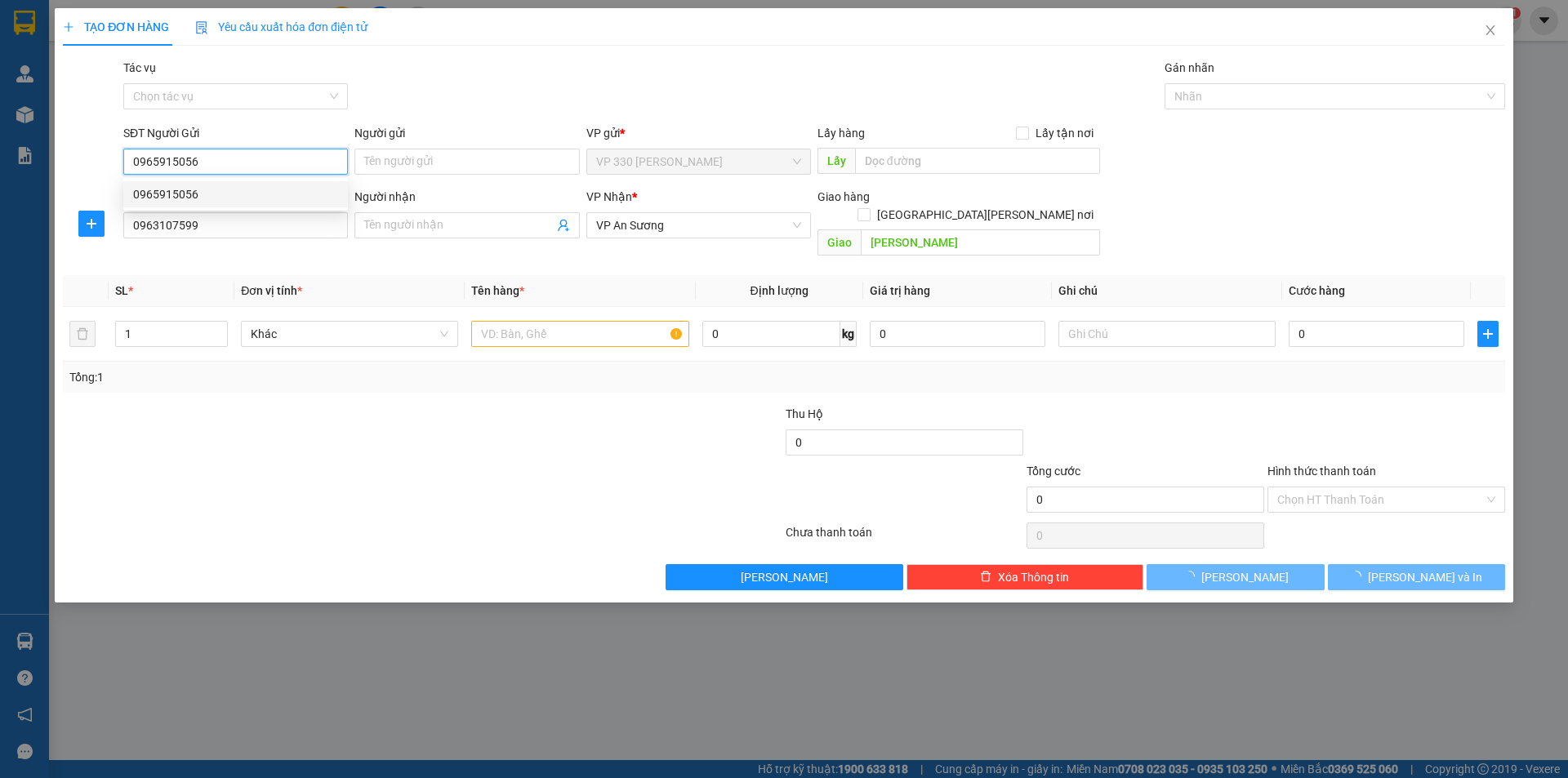
type input "100.000"
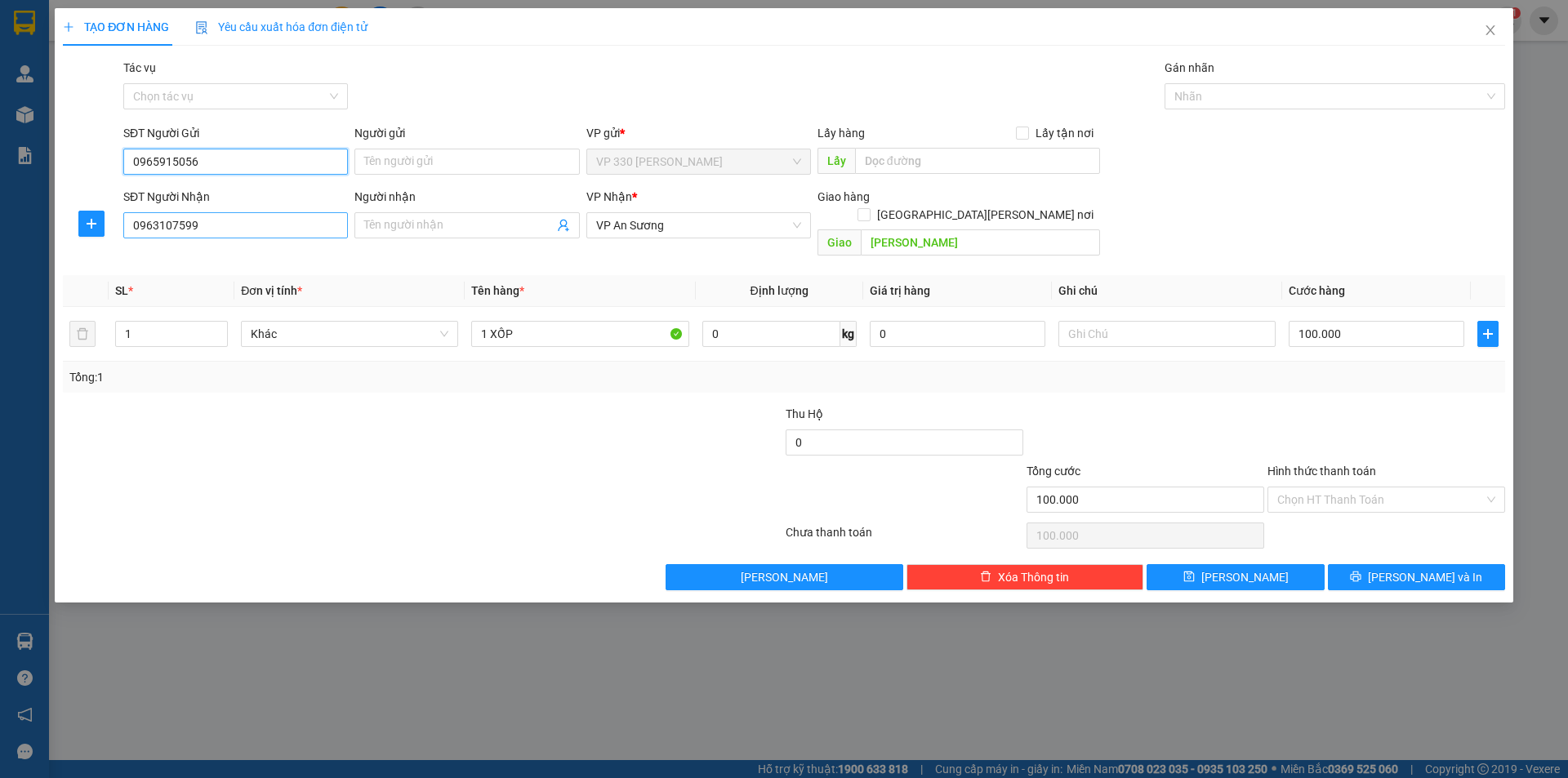
type input "0965915056"
click at [232, 234] on input "0963107599" at bounding box center [235, 224] width 225 height 26
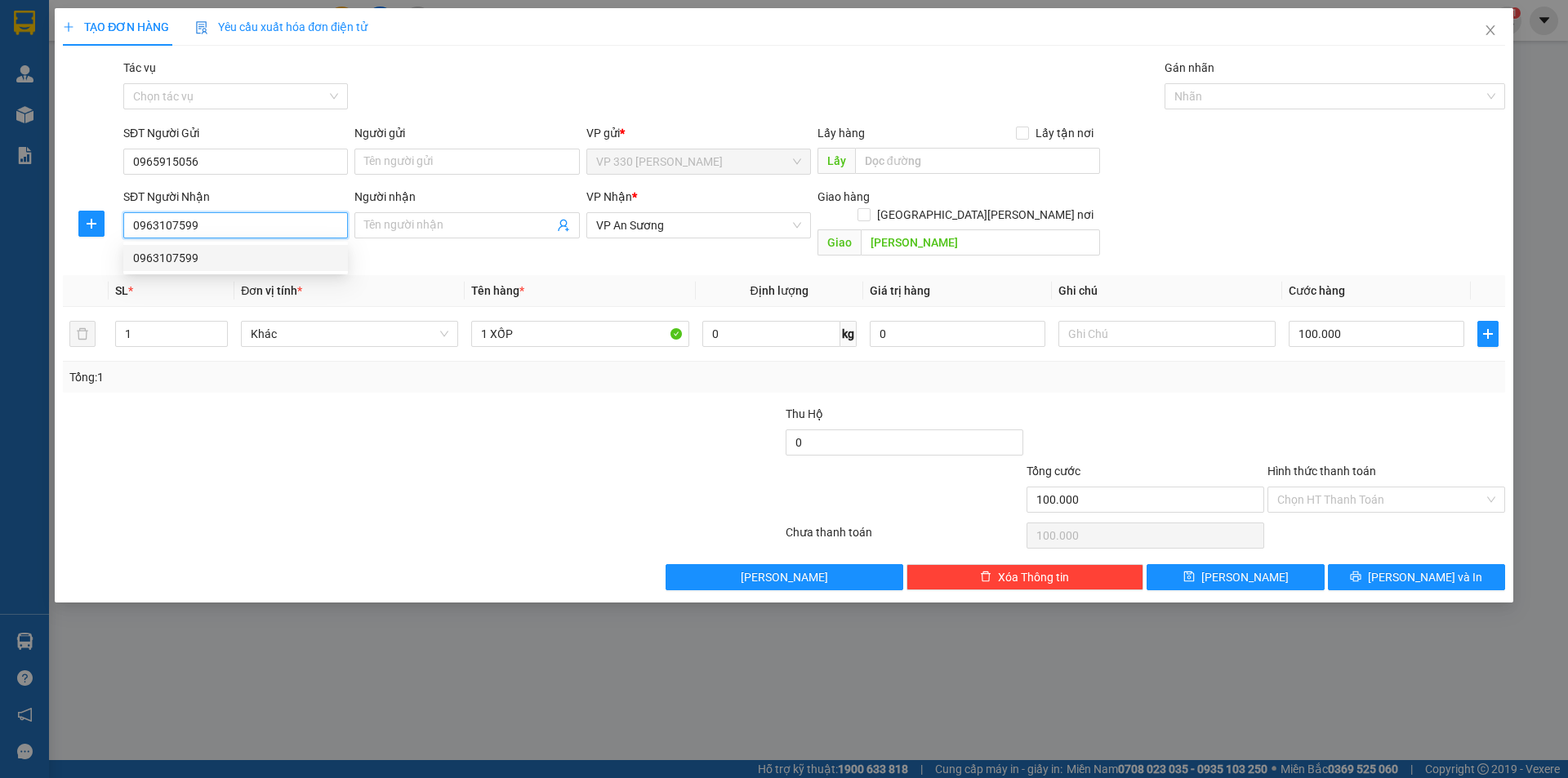
click at [232, 234] on input "0963107599" at bounding box center [235, 224] width 225 height 26
type input "0932165757"
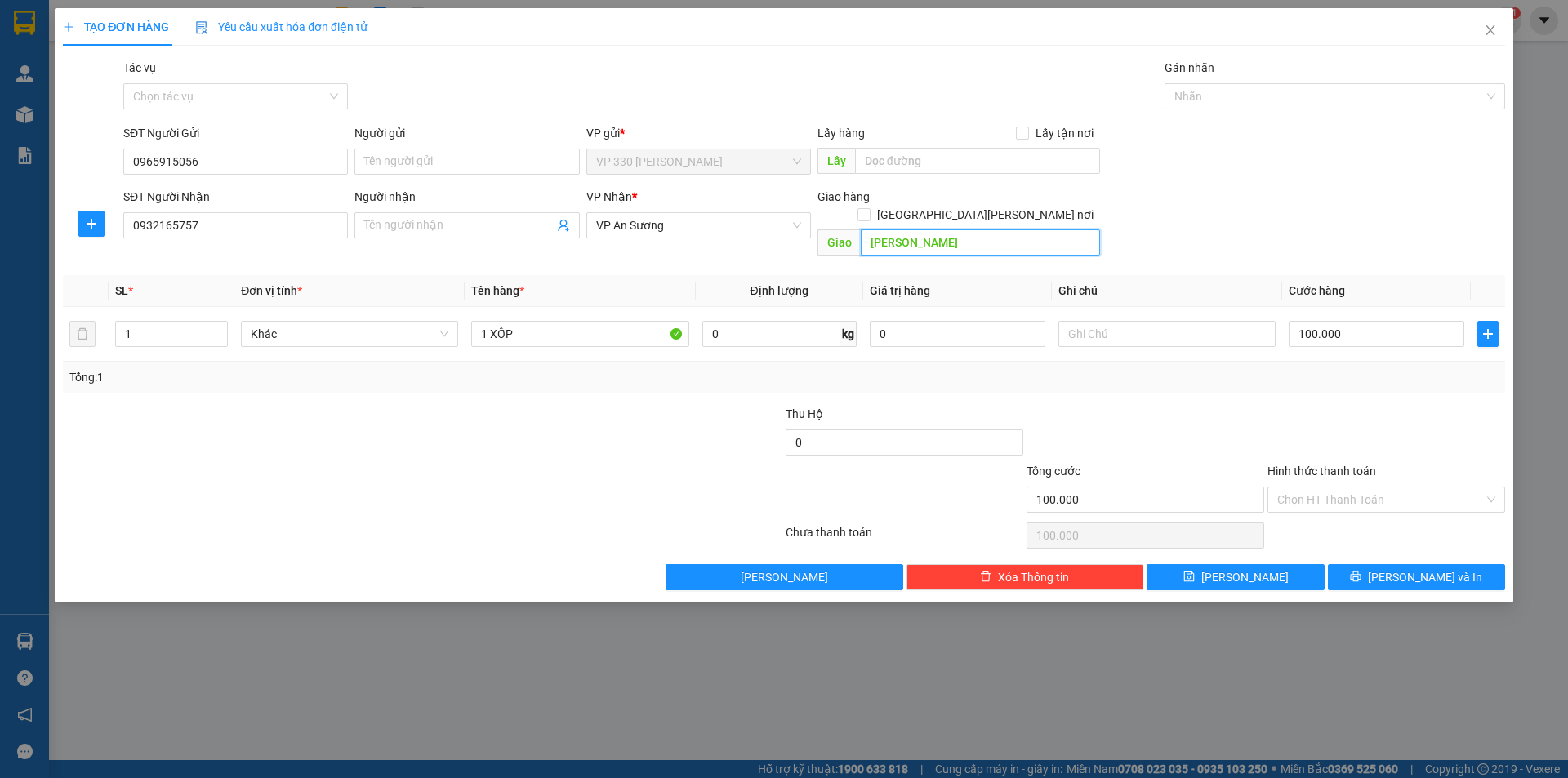
click at [1016, 234] on input "[PERSON_NAME]" at bounding box center [981, 242] width 240 height 26
click at [1383, 321] on input "100.000" at bounding box center [1376, 334] width 176 height 26
type input "2"
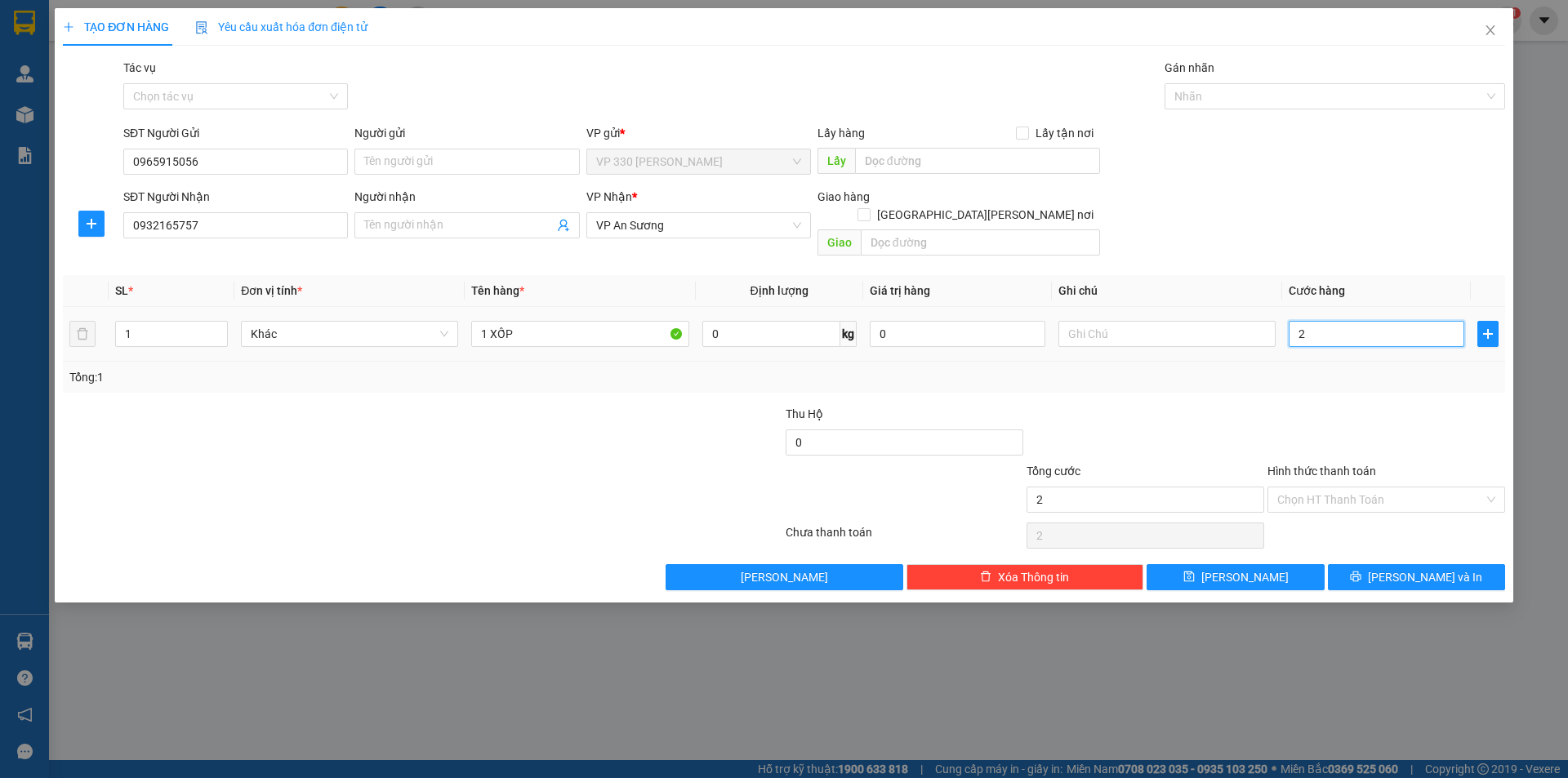
type input "20"
type input "200"
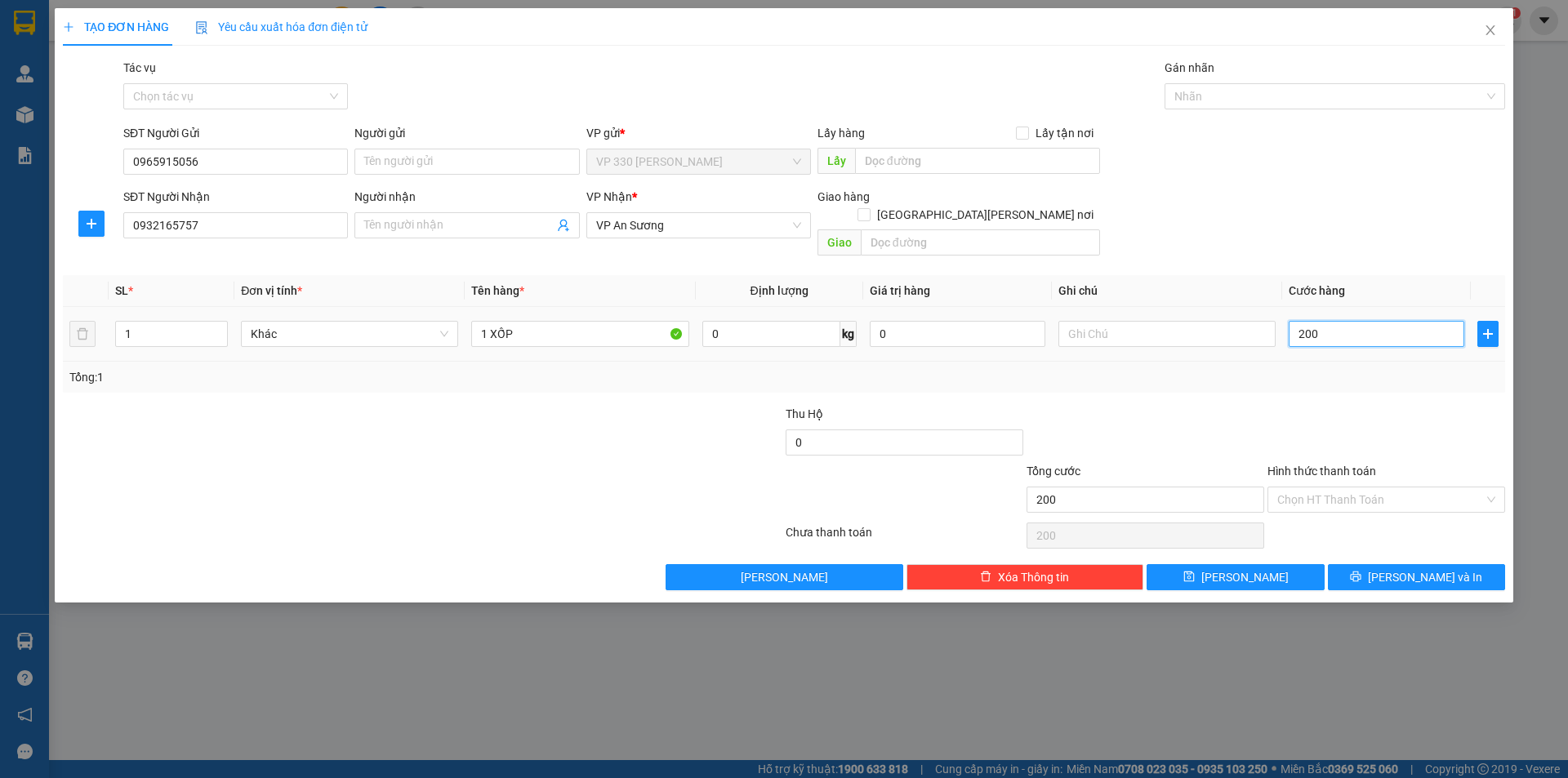
type input "2.000"
type input "20.000"
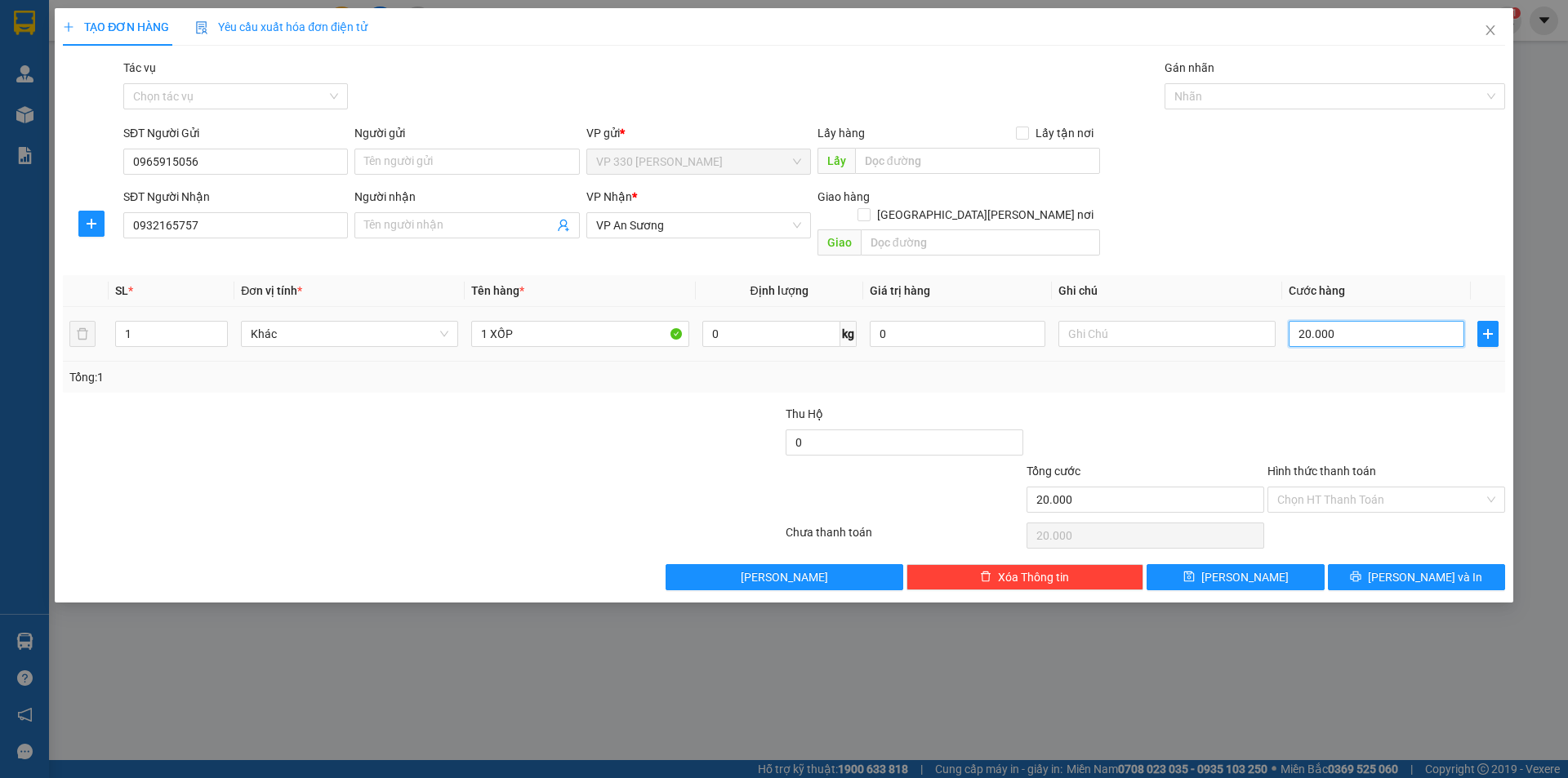
type input "200.000"
click at [1367, 465] on label "Hình thức thanh toán" at bounding box center [1321, 471] width 108 height 13
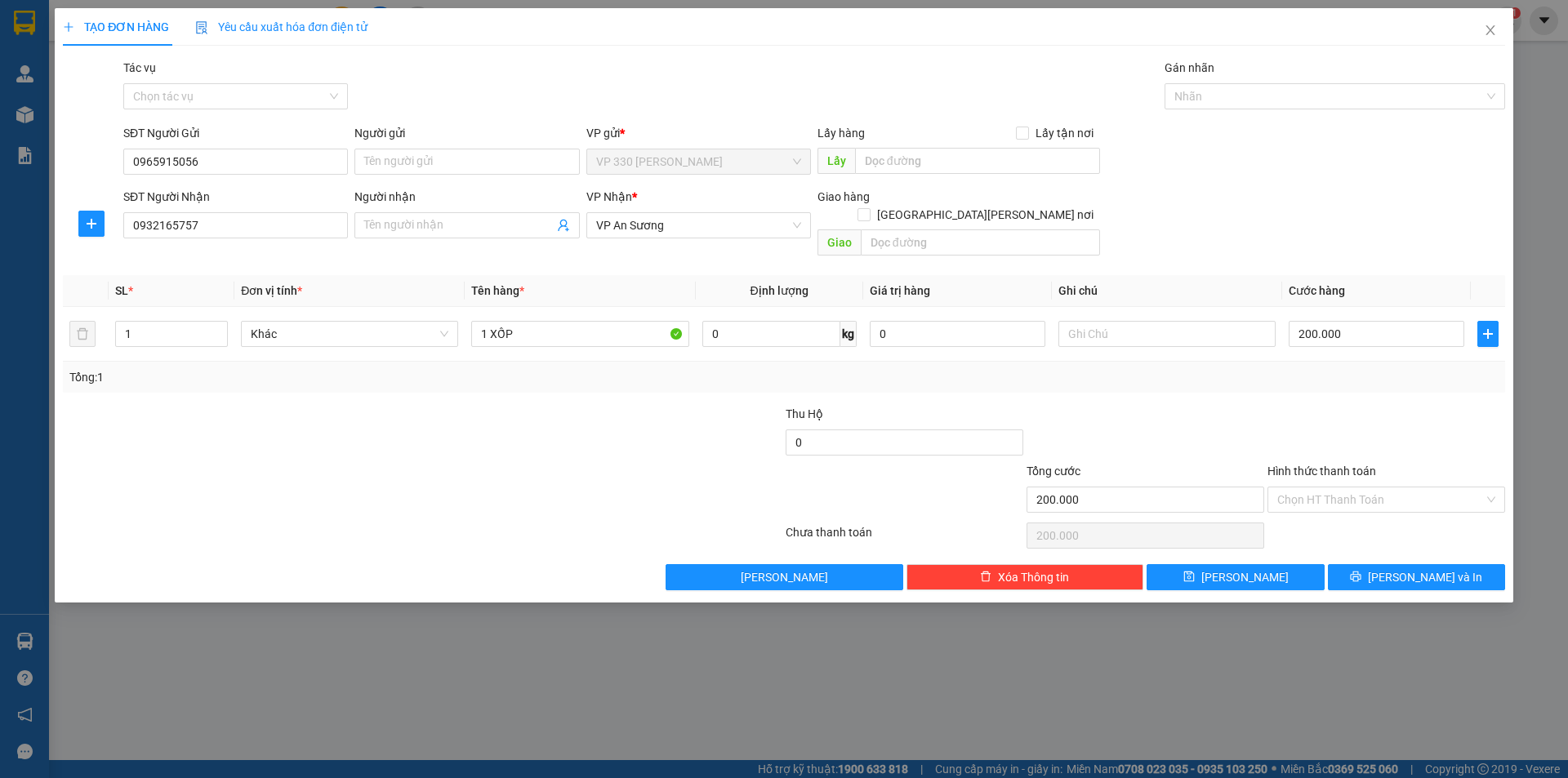
click at [1367, 487] on input "Hình thức thanh toán" at bounding box center [1380, 499] width 207 height 25
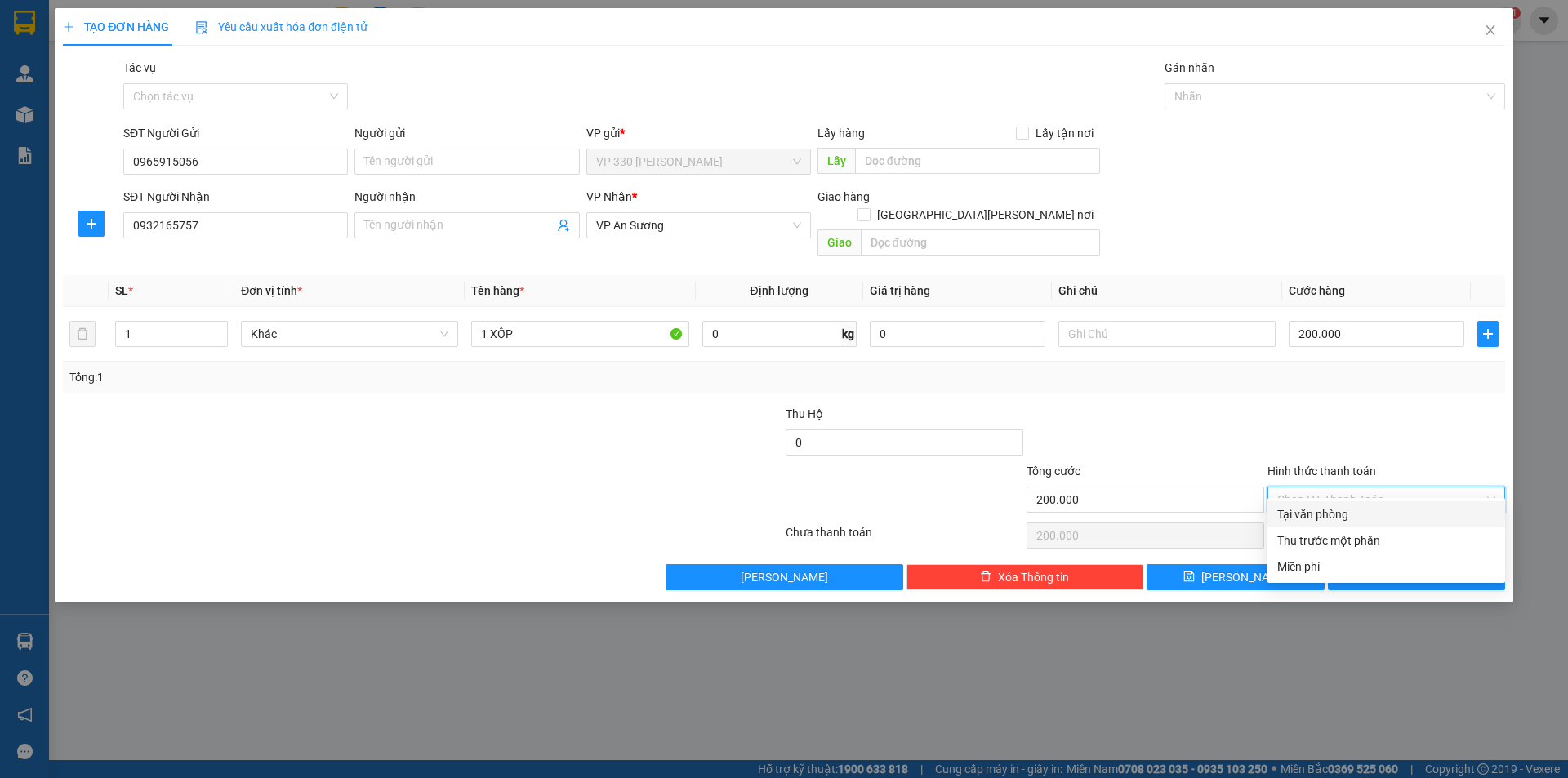
click at [1344, 516] on div "Tại văn phòng" at bounding box center [1386, 515] width 218 height 18
type input "0"
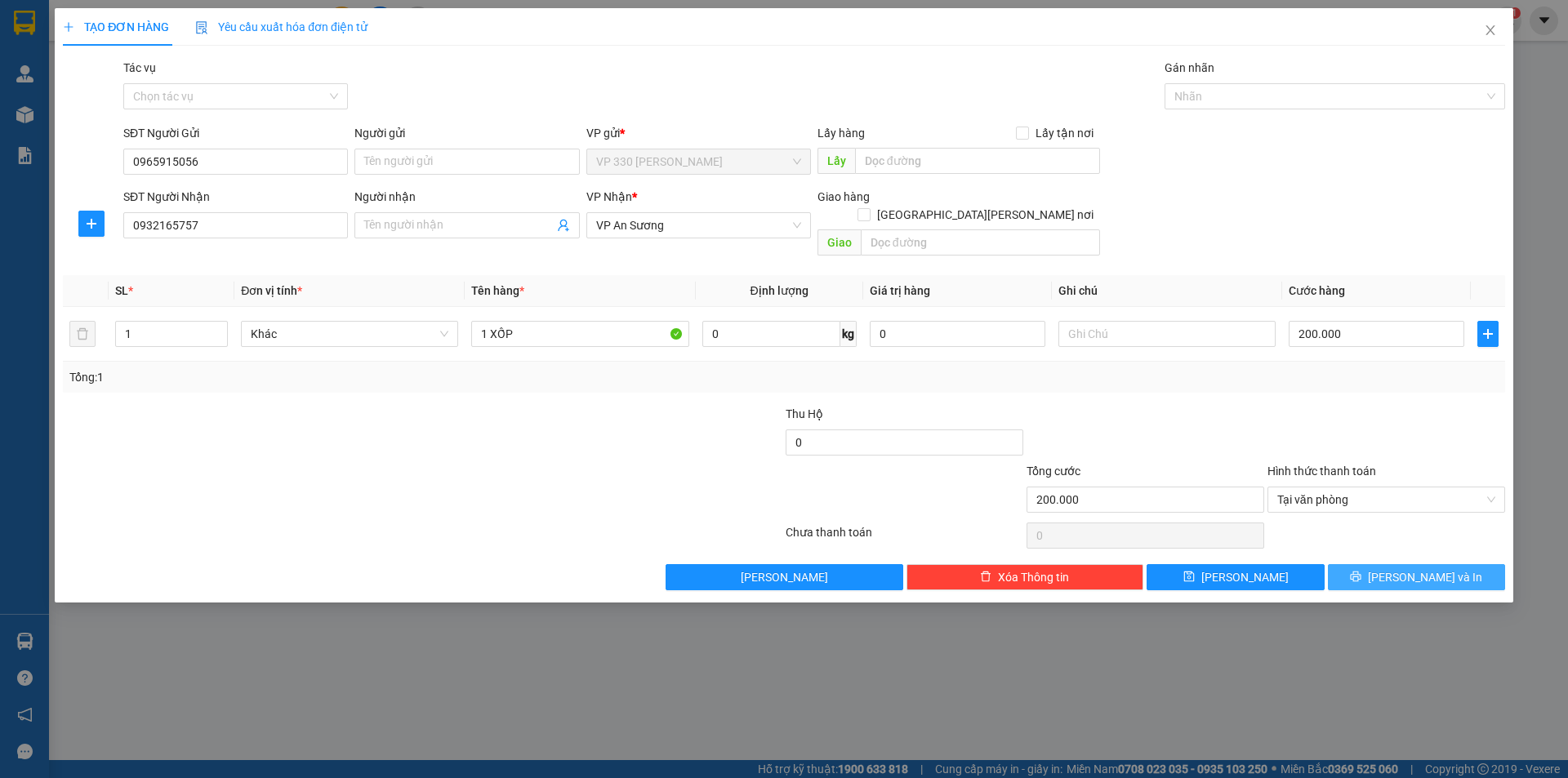
click at [1361, 570] on span "printer" at bounding box center [1355, 577] width 12 height 13
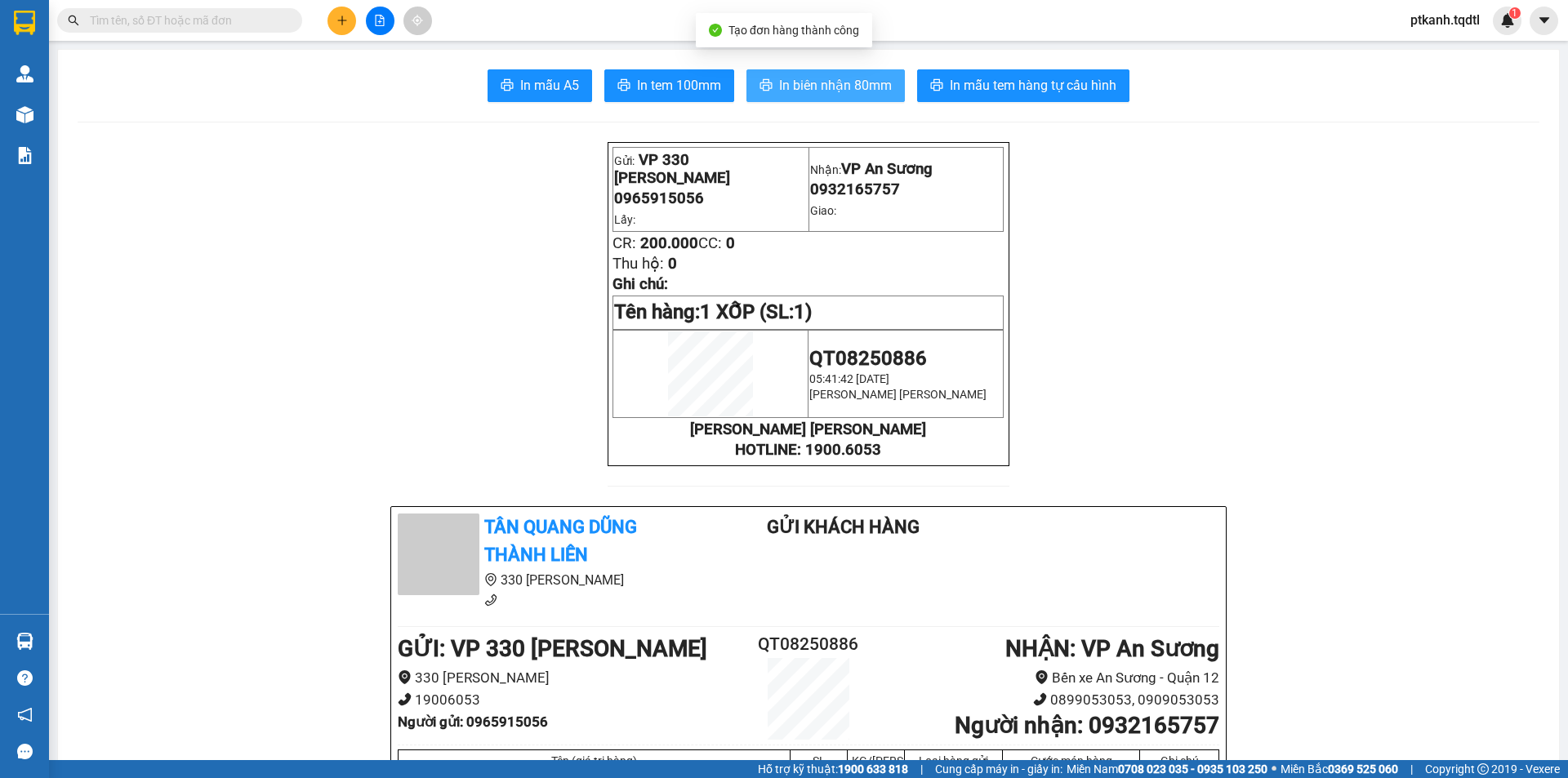
click at [833, 91] on span "In biên nhận 80mm" at bounding box center [835, 85] width 113 height 20
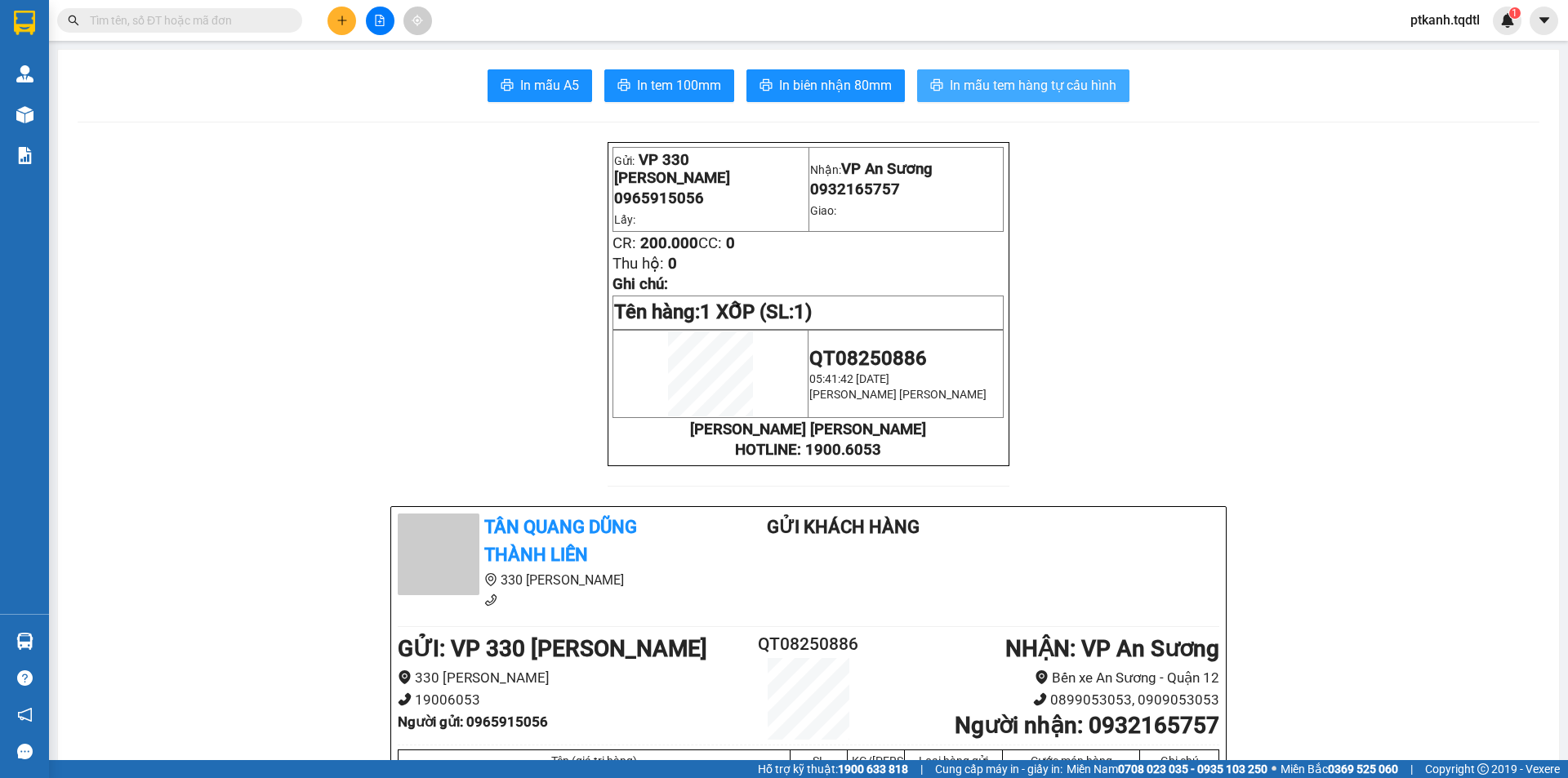
click at [1014, 94] on span "In mẫu tem hàng tự cấu hình" at bounding box center [1033, 85] width 167 height 20
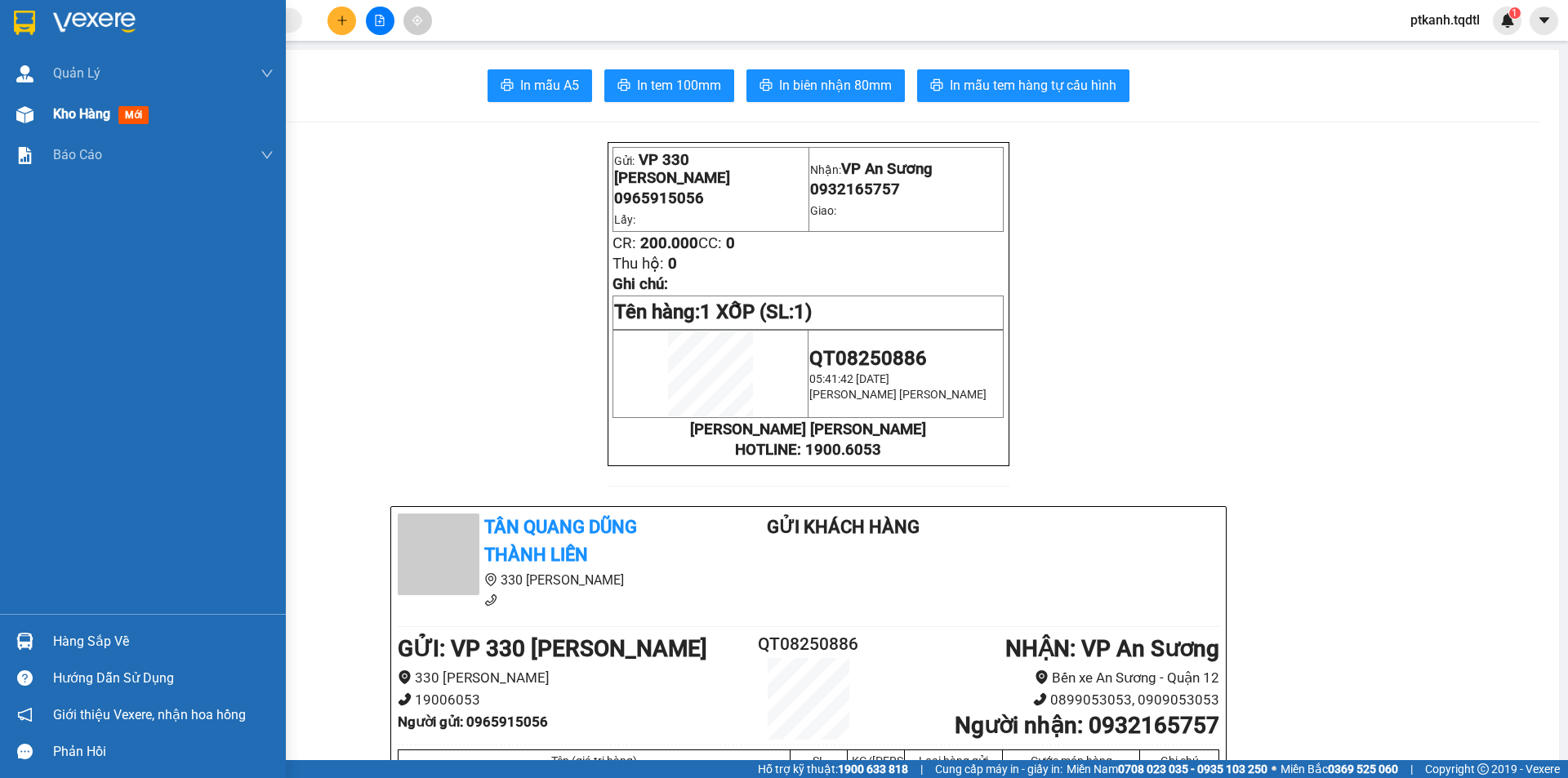
click at [66, 118] on span "Kho hàng" at bounding box center [82, 114] width 57 height 15
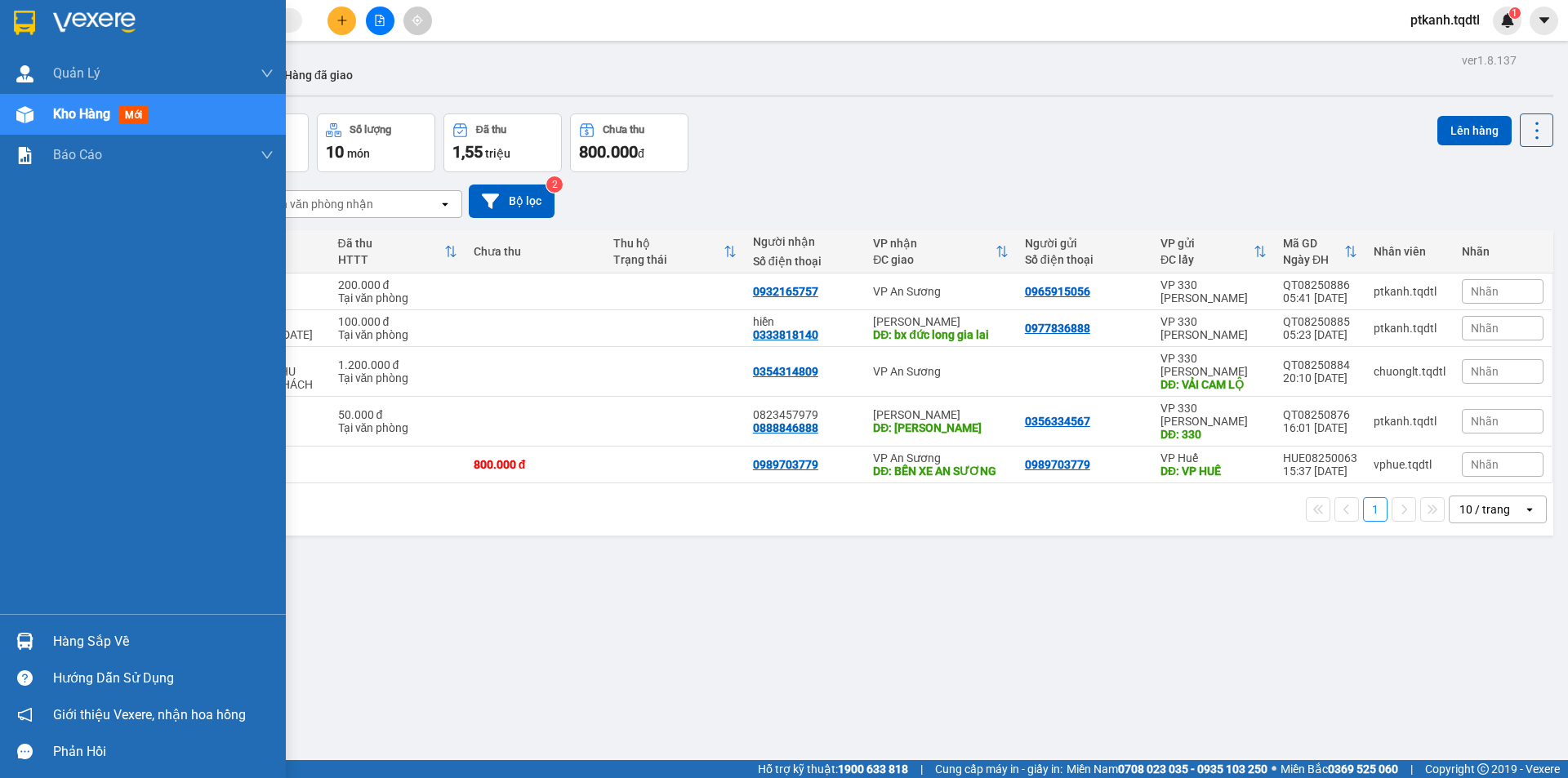
drag, startPoint x: 65, startPoint y: 640, endPoint x: 288, endPoint y: 609, distance: 225.1
click at [67, 640] on div "Hàng sắp về" at bounding box center [163, 641] width 220 height 25
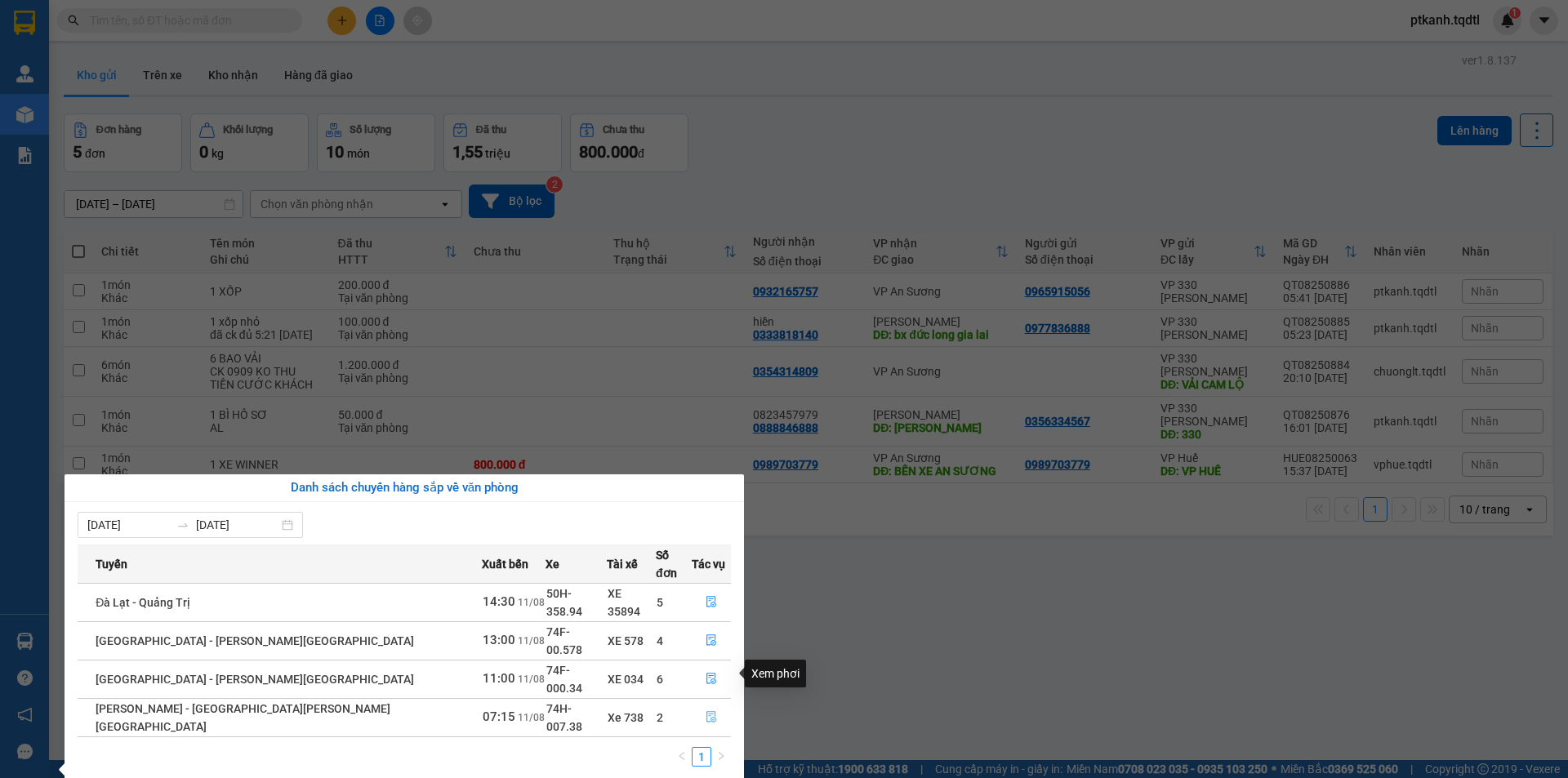
click at [703, 704] on button "button" at bounding box center [711, 717] width 37 height 26
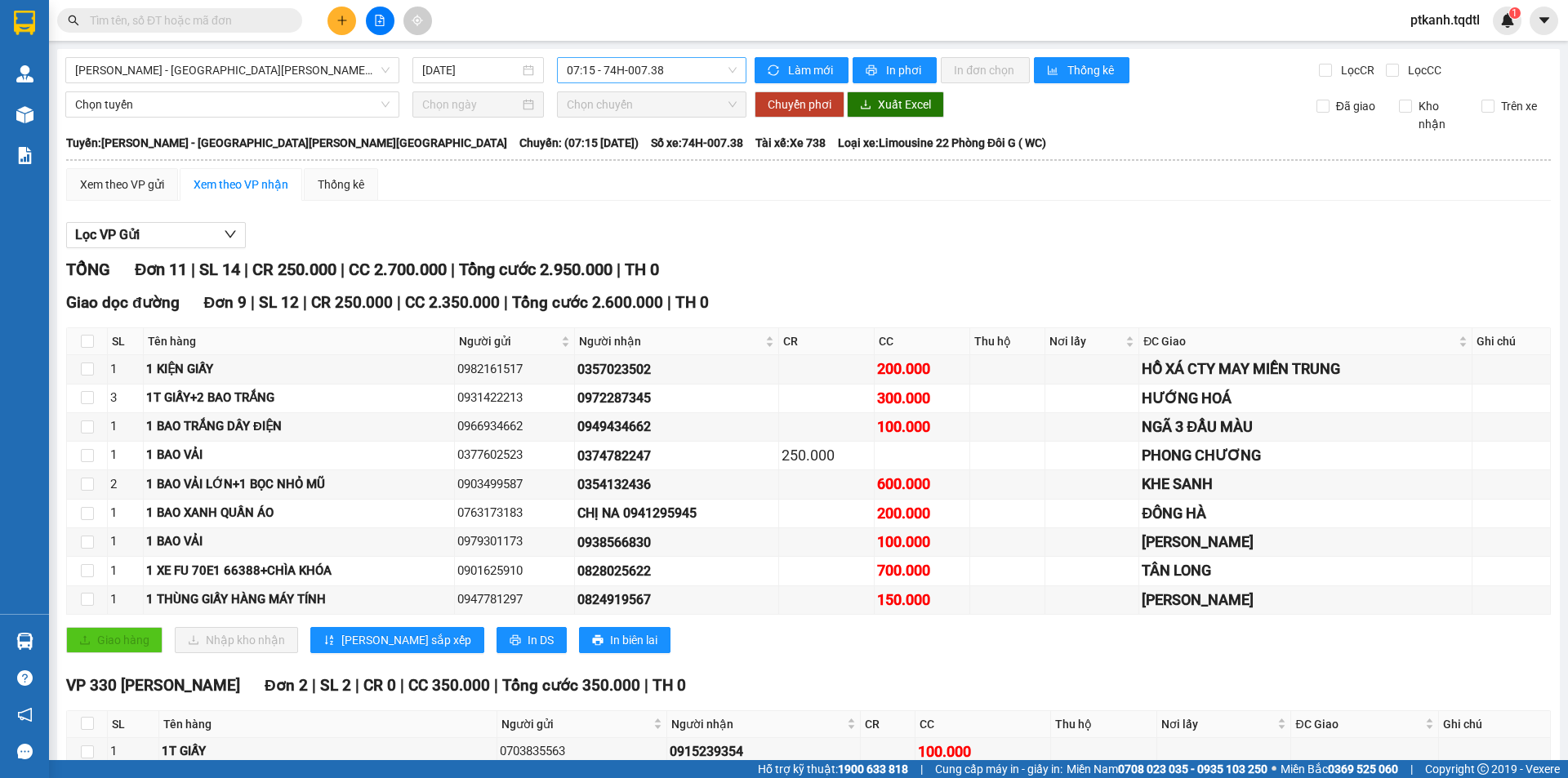
click at [731, 67] on div "07:15 - 74H-007.38" at bounding box center [651, 69] width 189 height 26
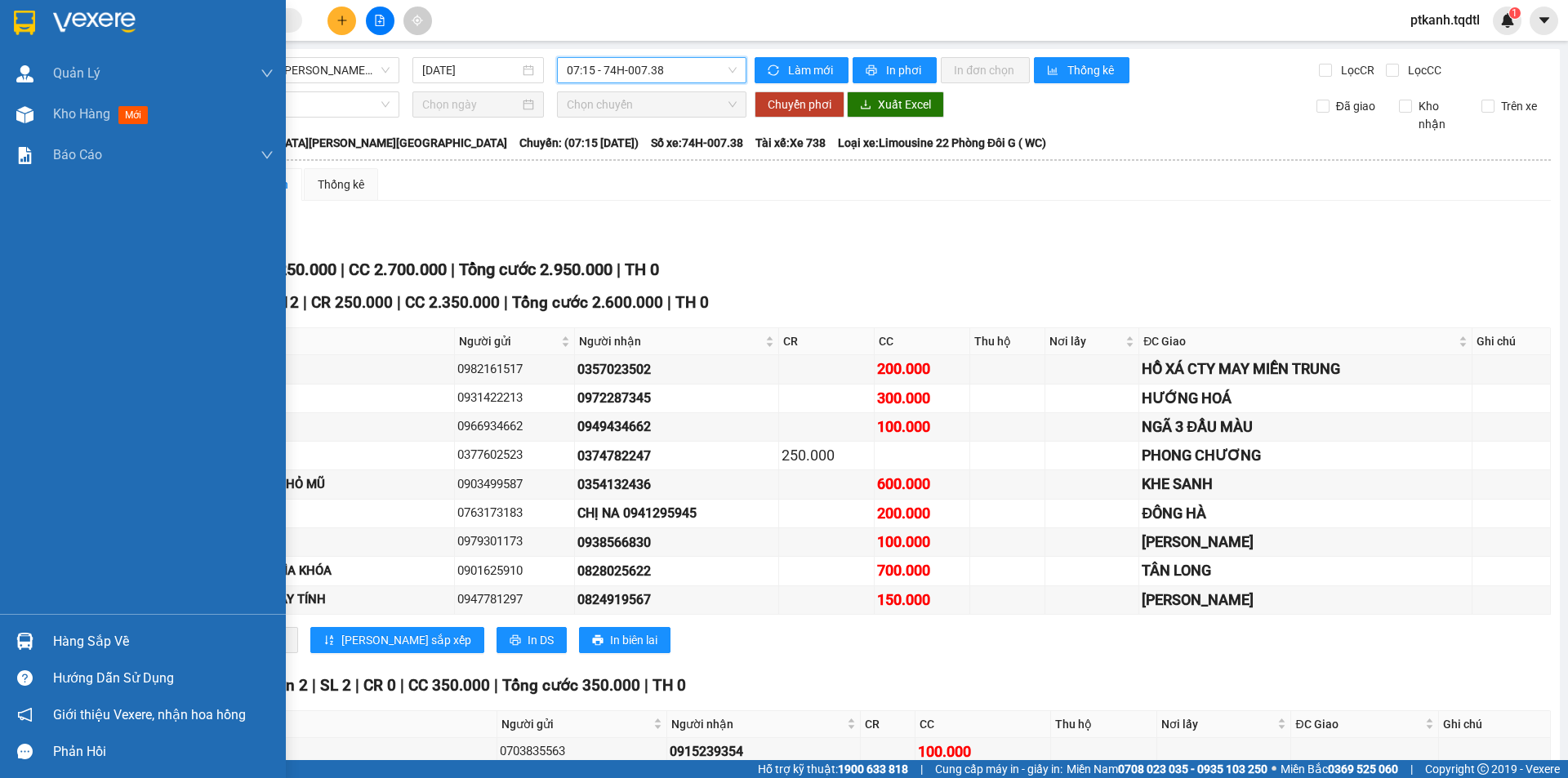
click at [51, 634] on div "Hàng sắp về" at bounding box center [143, 640] width 286 height 36
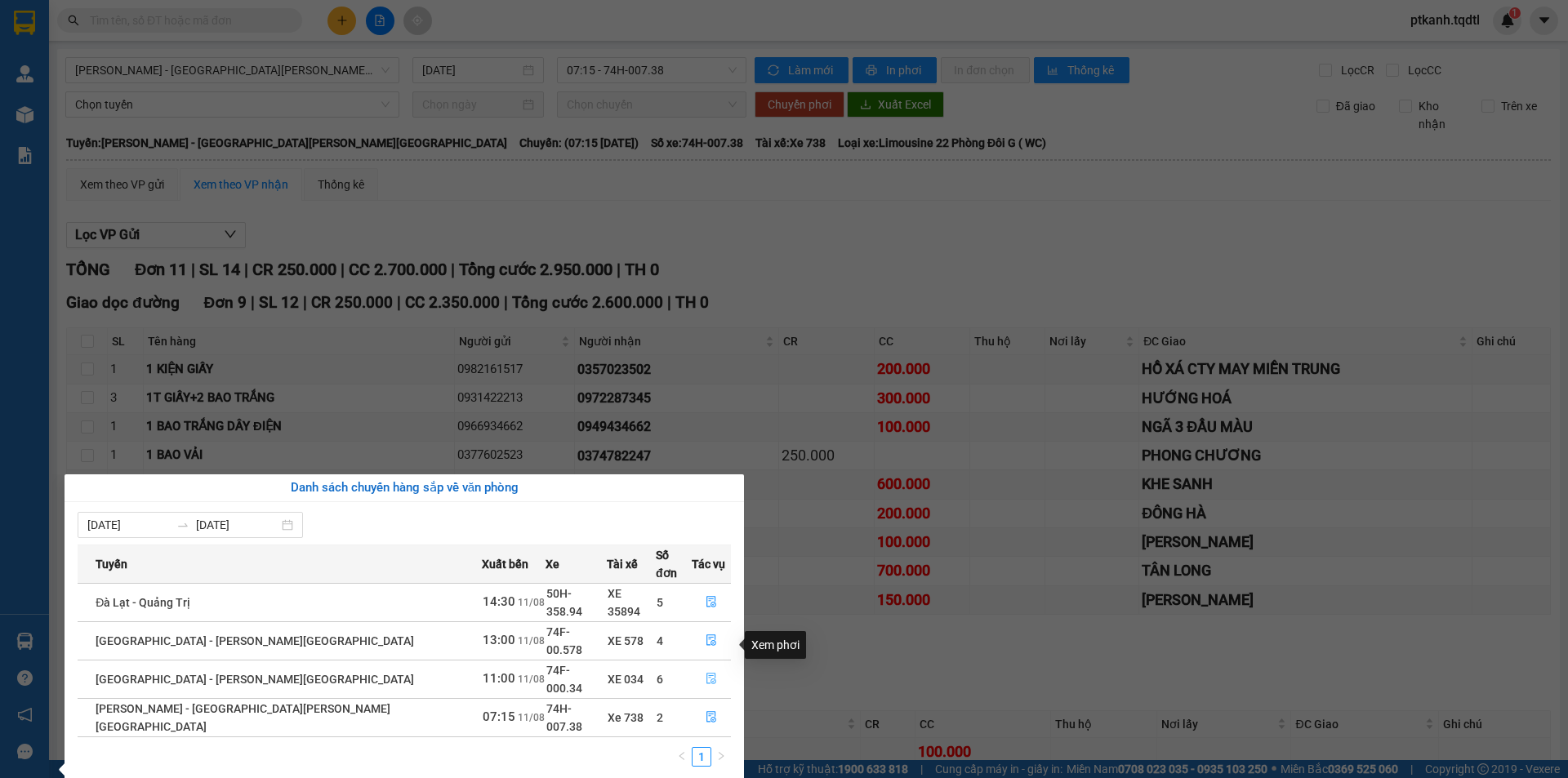
click at [708, 672] on icon "file-done" at bounding box center [711, 678] width 12 height 12
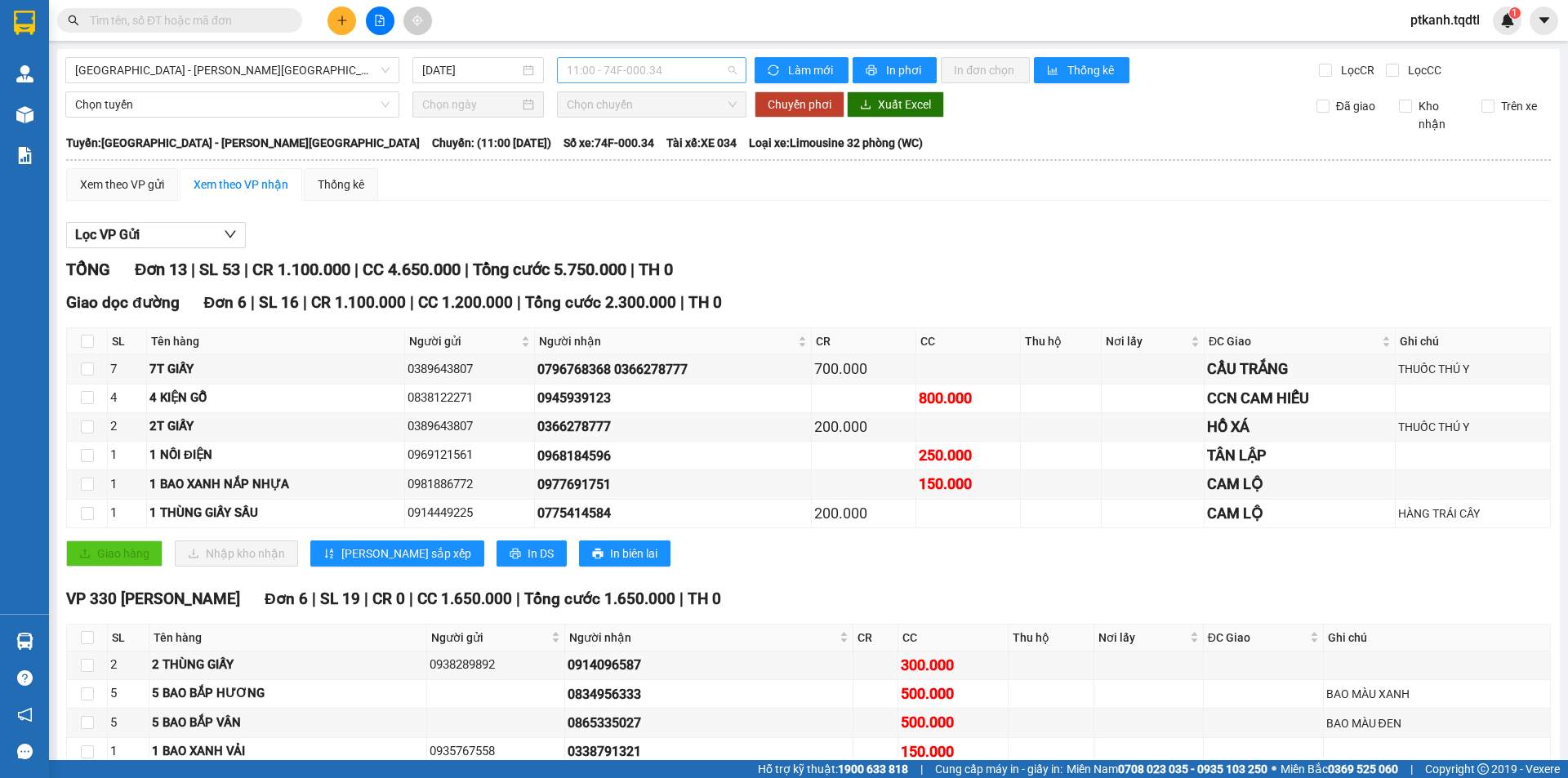
click at [707, 71] on span "11:00 - 74F-000.34" at bounding box center [651, 70] width 169 height 25
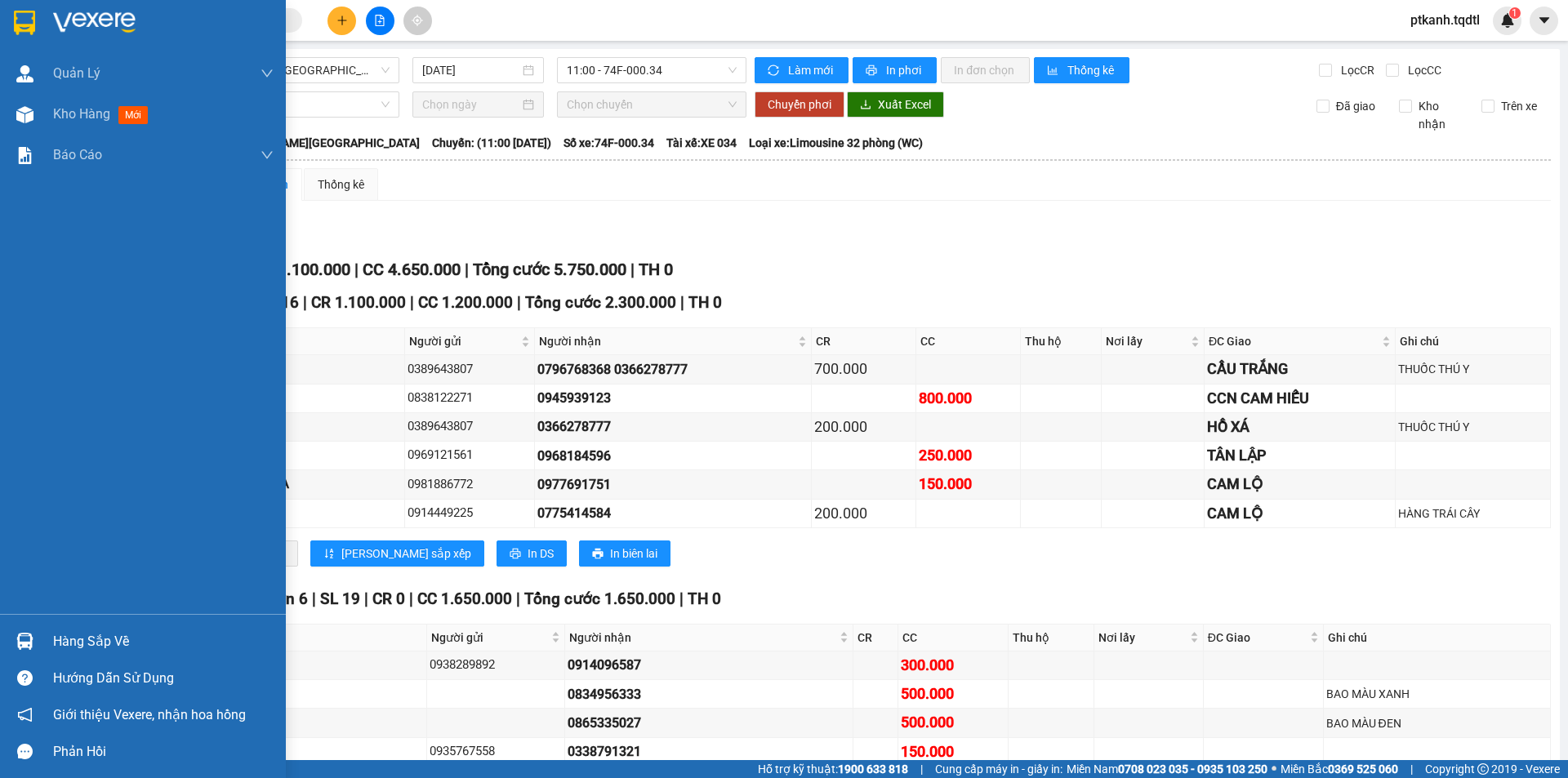
click at [20, 636] on img at bounding box center [24, 640] width 17 height 17
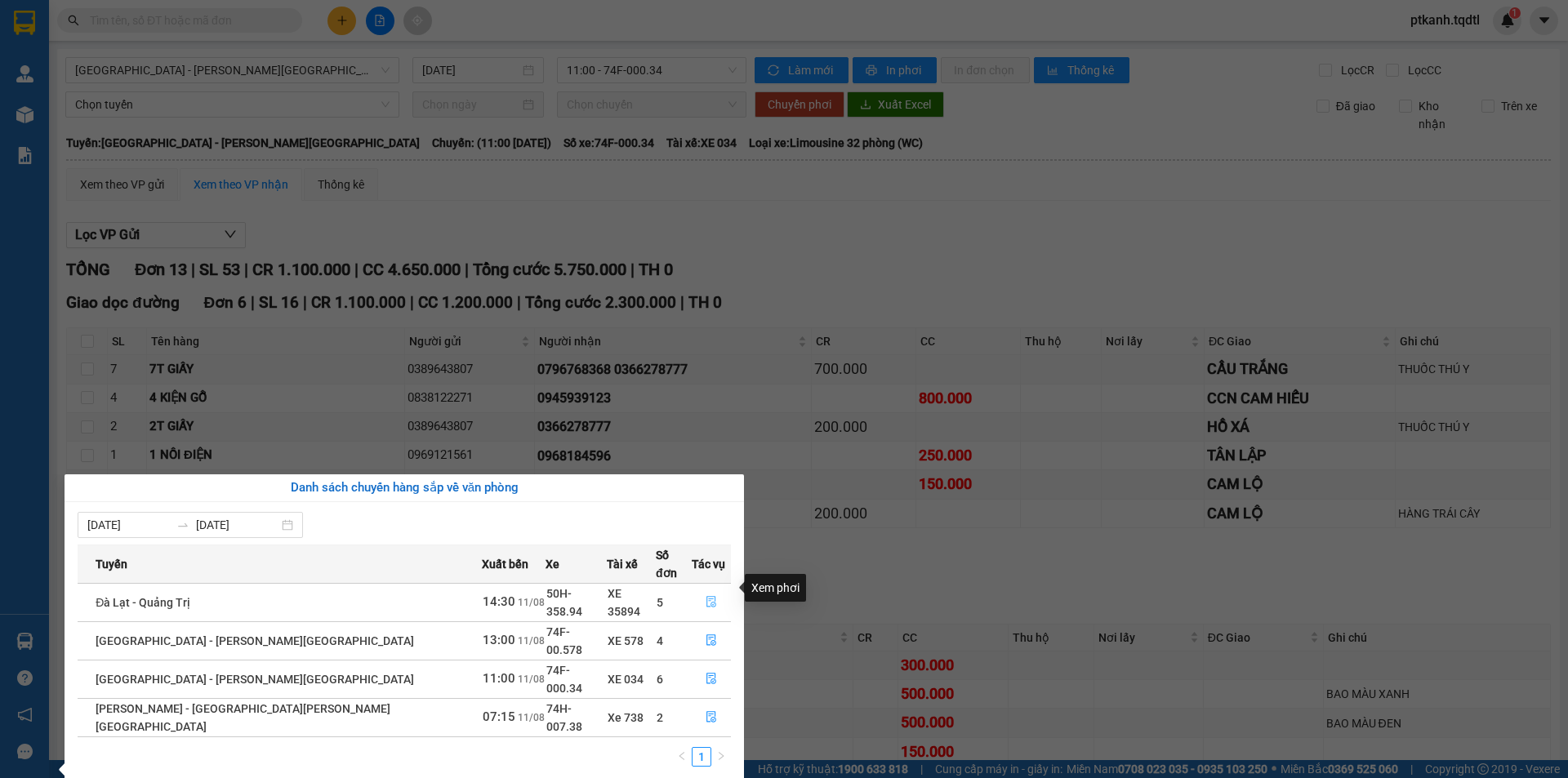
click at [706, 597] on icon "file-done" at bounding box center [711, 602] width 10 height 12
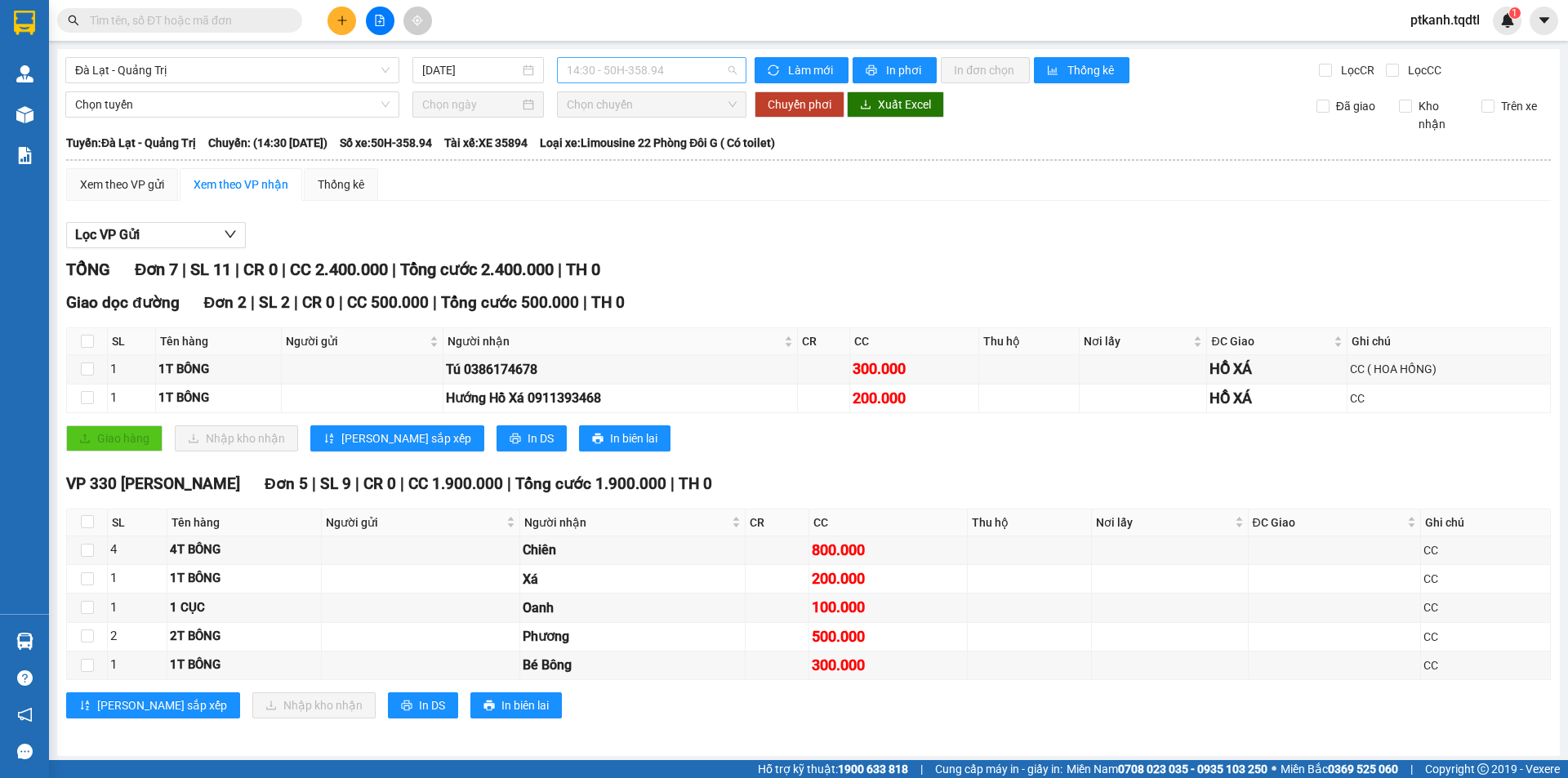
click at [729, 71] on span "14:30 - 50H-358.94" at bounding box center [651, 70] width 169 height 25
click at [663, 212] on div "17:31 - 43H-161.46" at bounding box center [626, 208] width 128 height 18
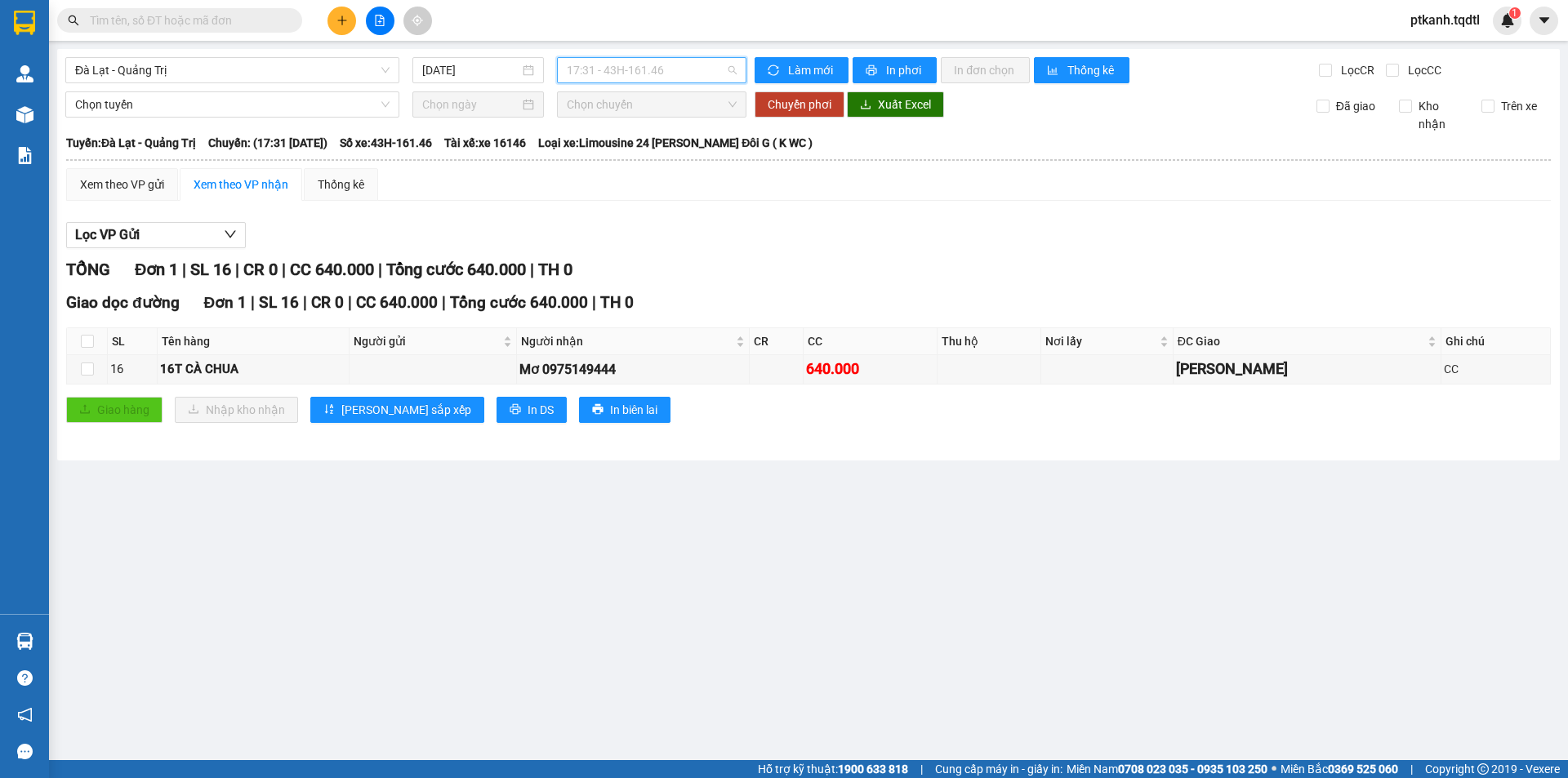
click at [697, 74] on span "17:31 - 43H-161.46" at bounding box center [651, 70] width 169 height 25
click at [667, 127] on div "14:30 - 50H-358.94" at bounding box center [631, 129] width 128 height 18
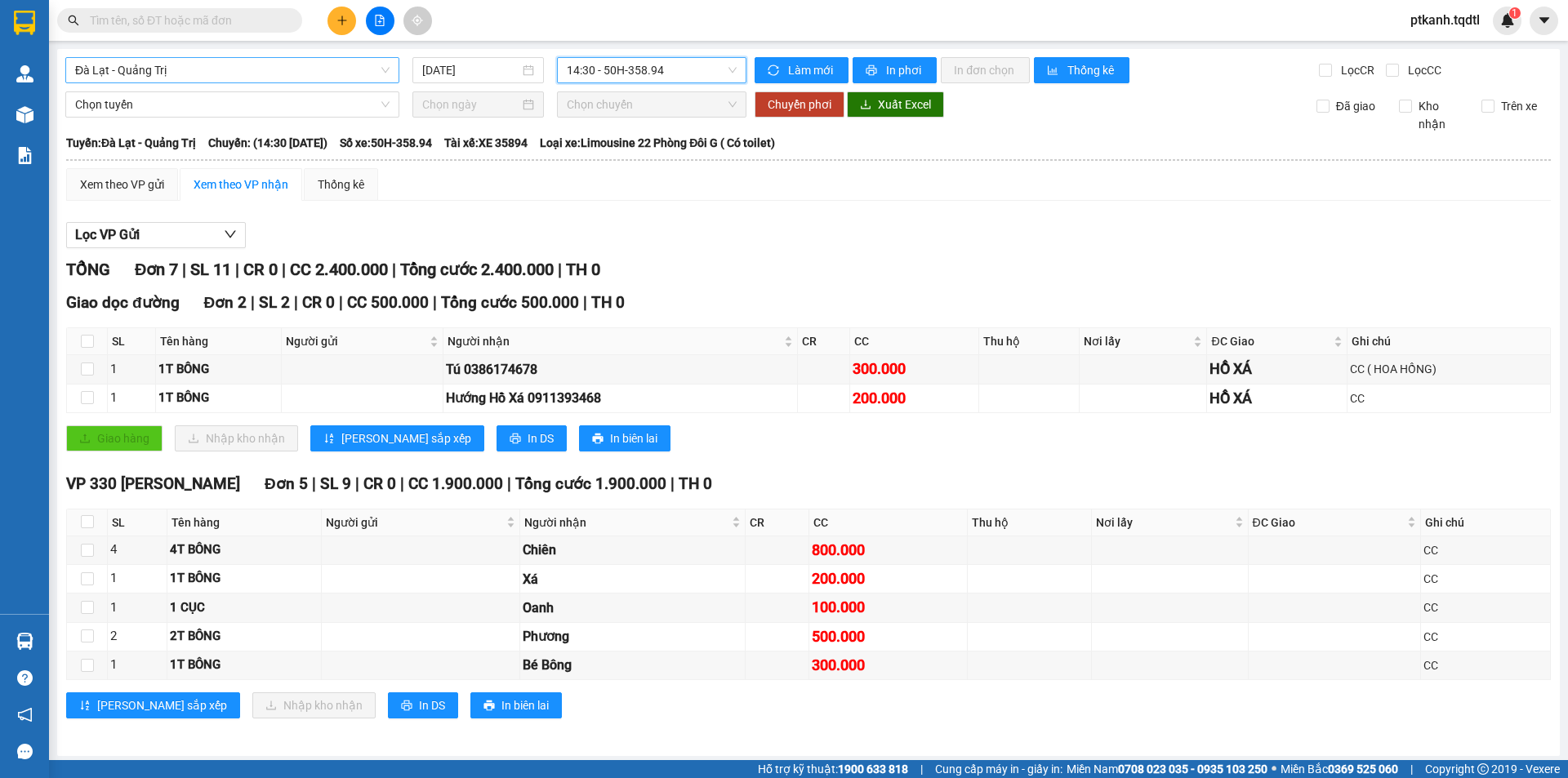
click at [388, 70] on div "Đà Lạt - Quảng Trị" at bounding box center [232, 69] width 334 height 26
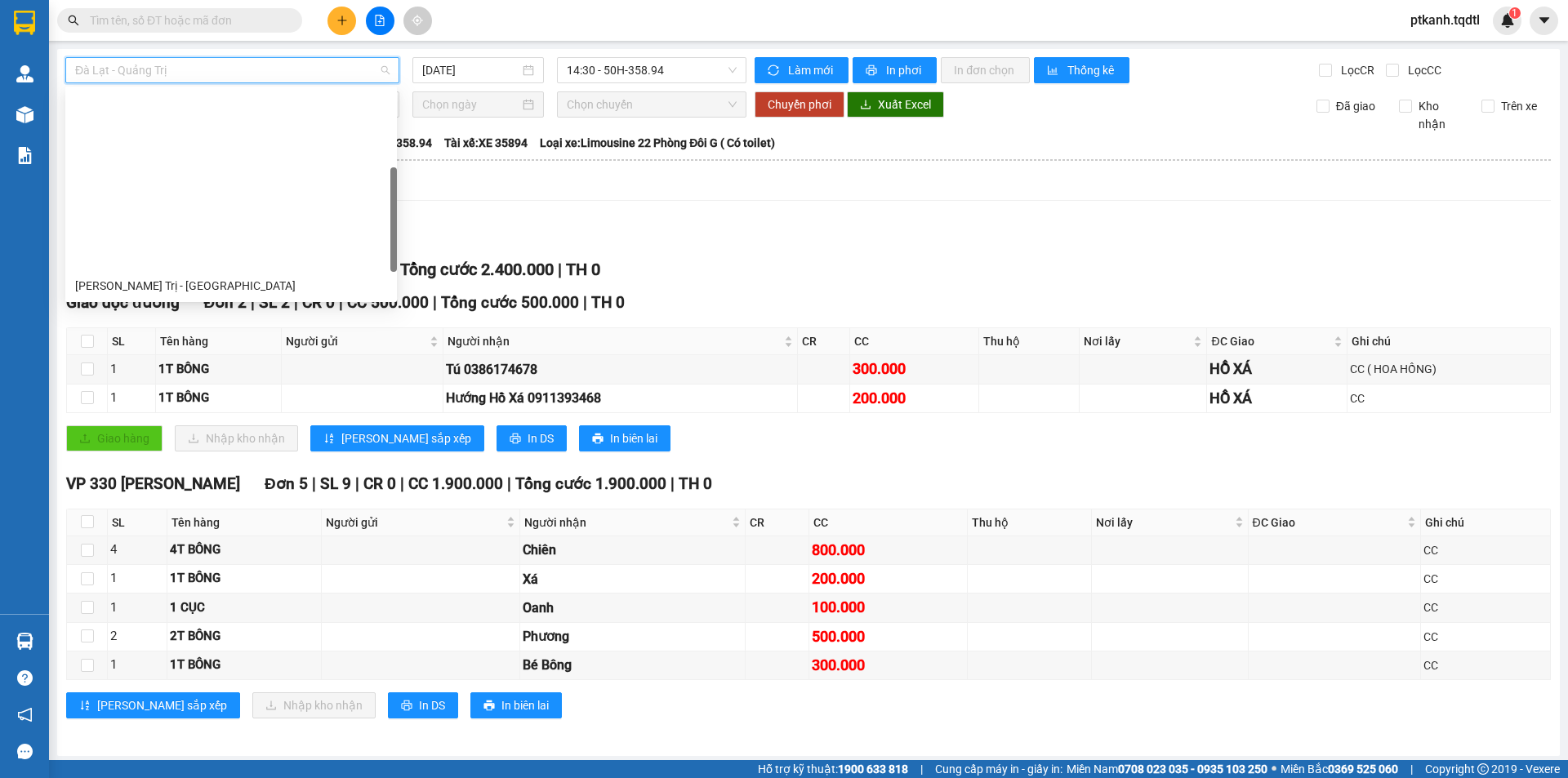
scroll to position [209, 0]
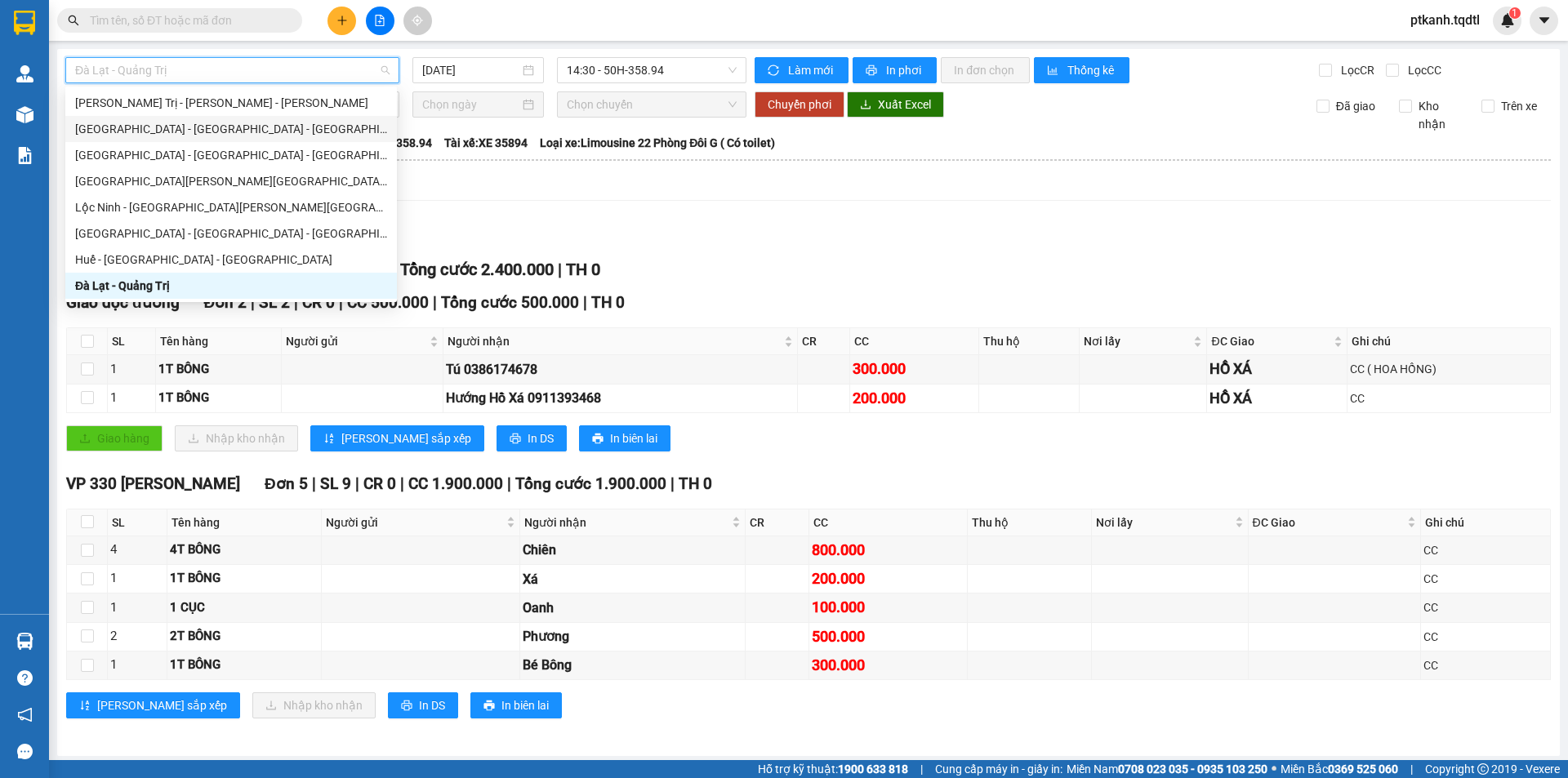
click at [267, 130] on div "[GEOGRAPHIC_DATA] - [GEOGRAPHIC_DATA] - [GEOGRAPHIC_DATA]" at bounding box center [232, 129] width 312 height 18
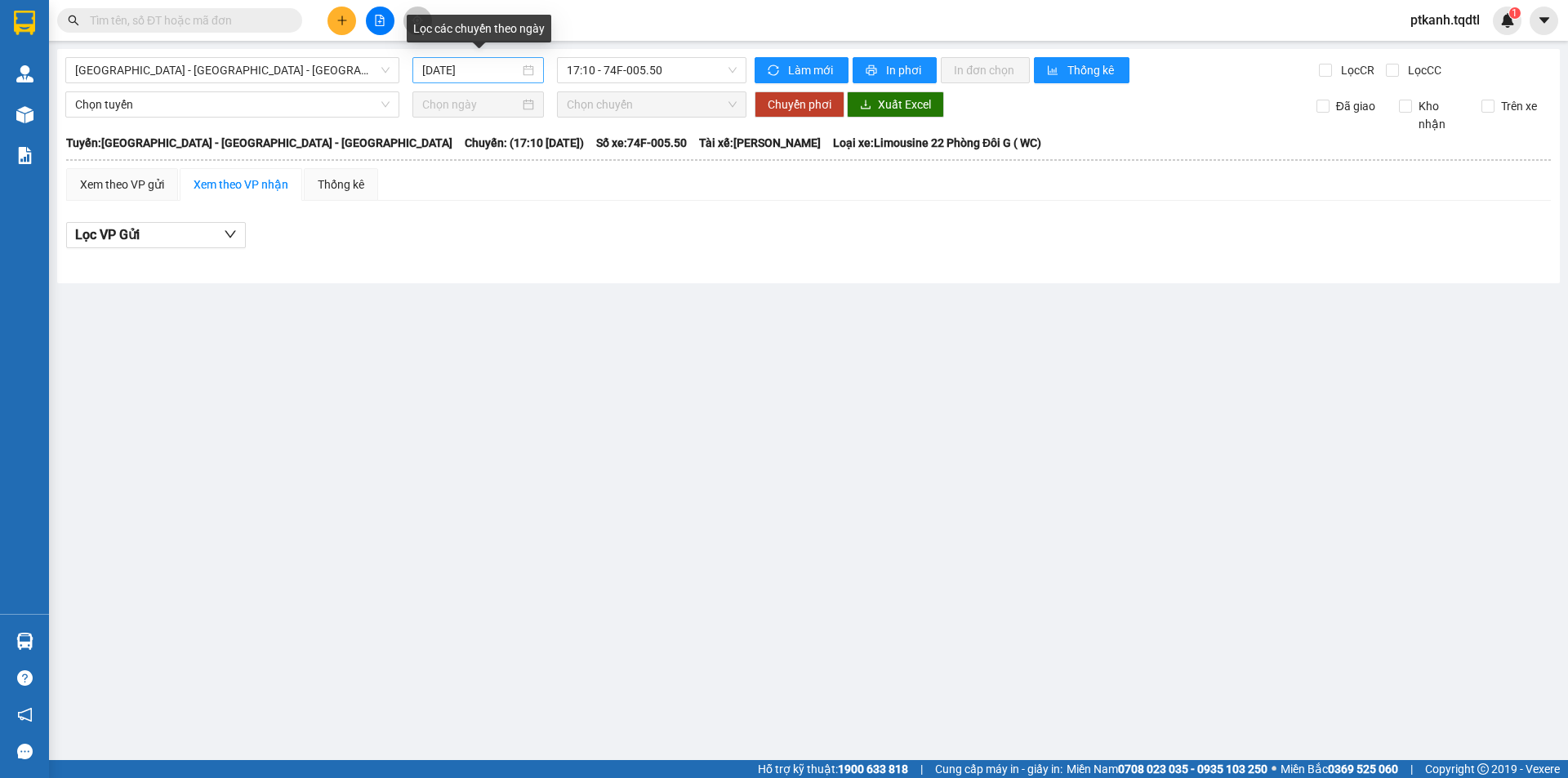
click at [521, 74] on div "[DATE]" at bounding box center [478, 70] width 112 height 18
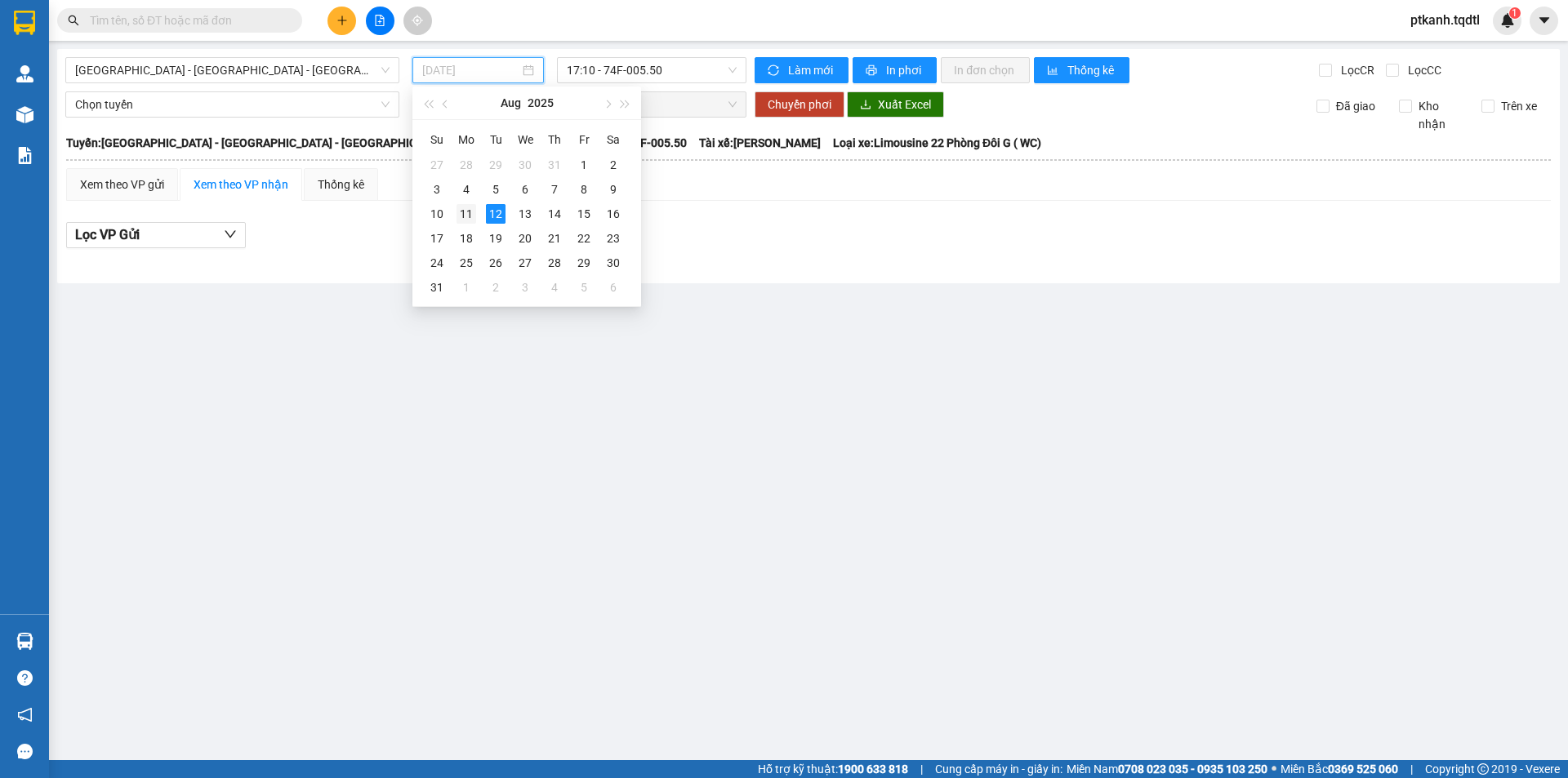
click at [465, 216] on div "11" at bounding box center [466, 214] width 20 height 20
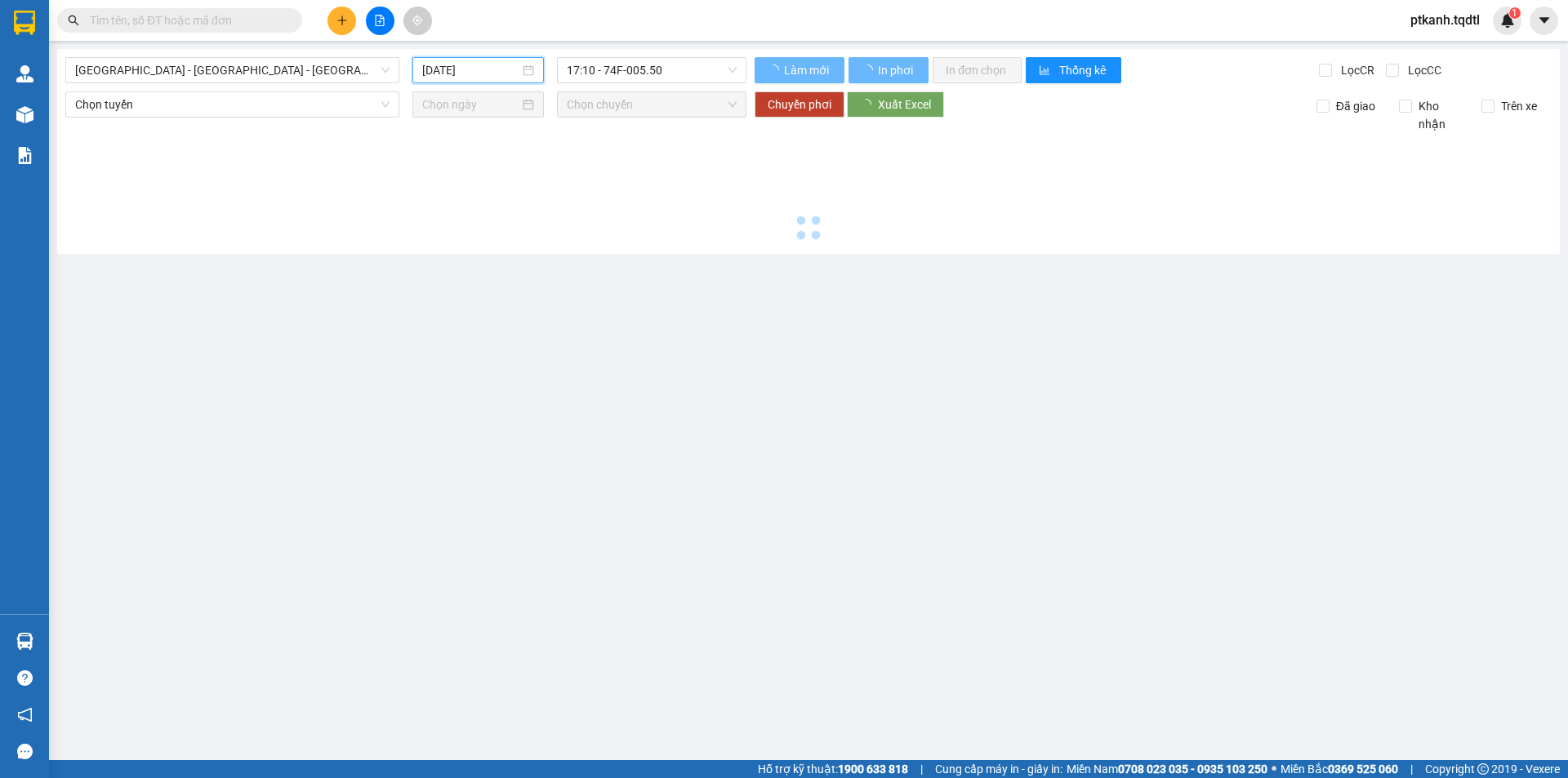
type input "[DATE]"
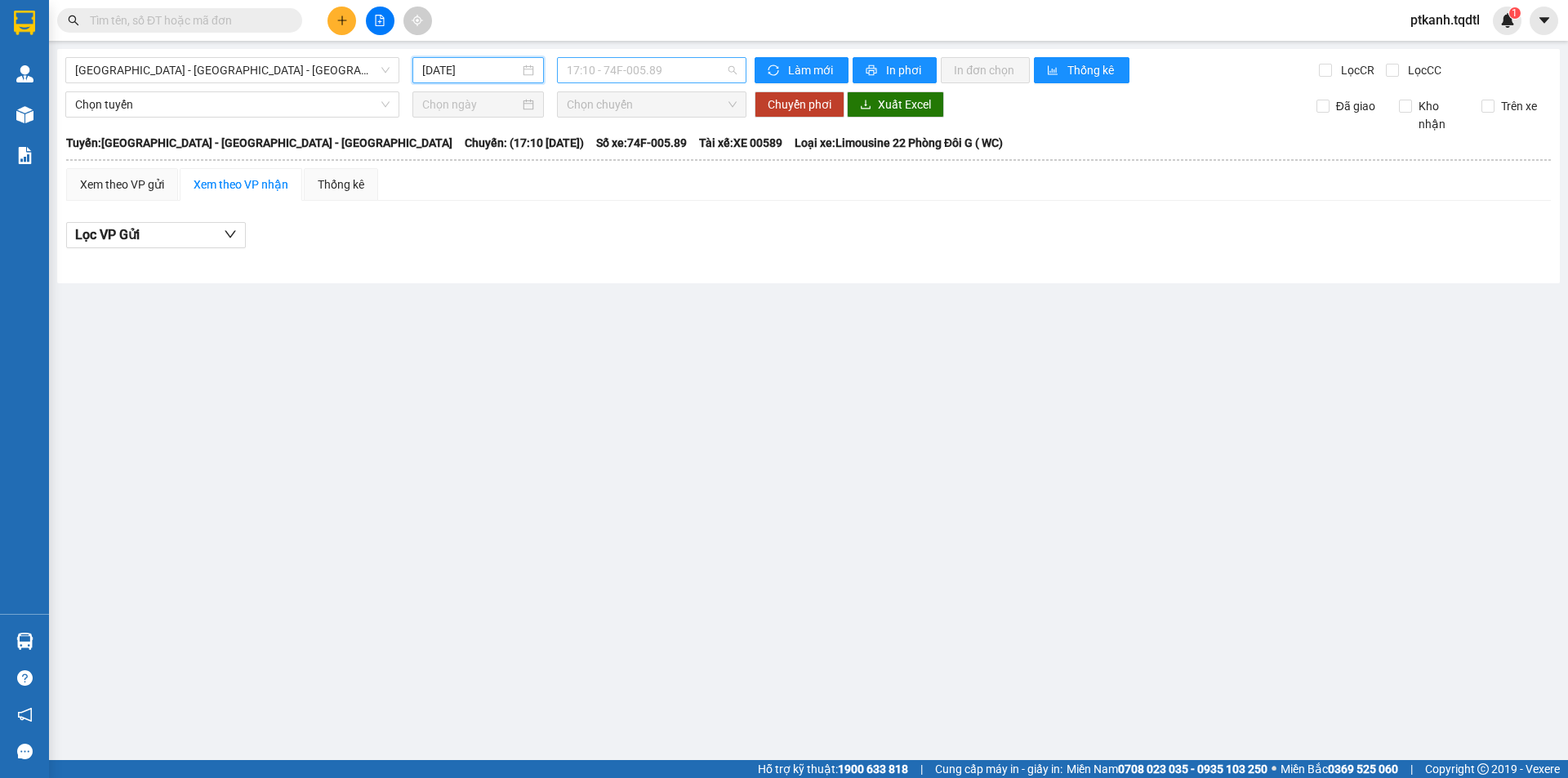
click at [721, 73] on span "17:10 - 74F-005.89" at bounding box center [651, 70] width 169 height 25
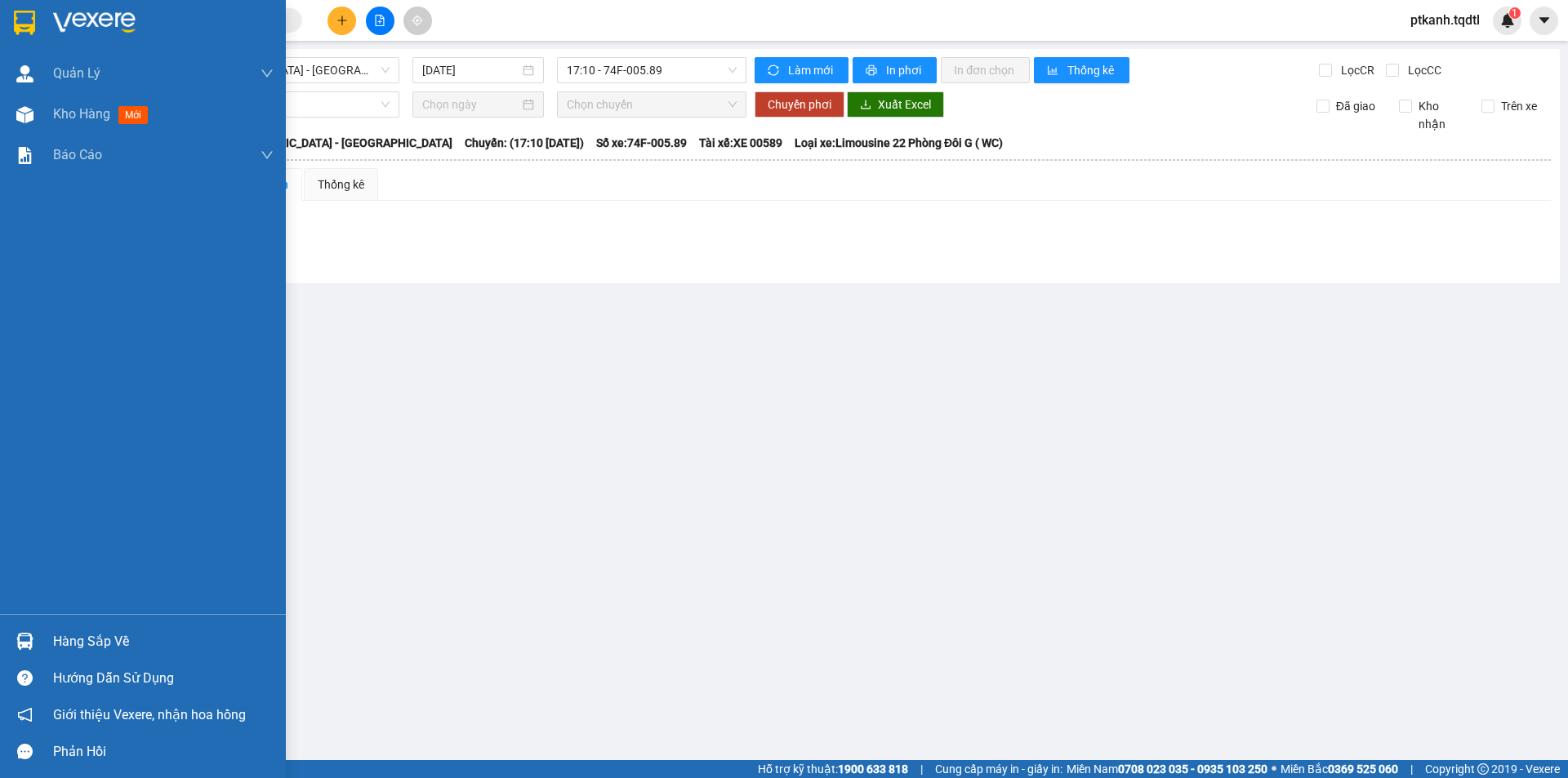
drag, startPoint x: 29, startPoint y: 627, endPoint x: 542, endPoint y: 751, distance: 527.8
click at [32, 627] on div at bounding box center [25, 641] width 28 height 28
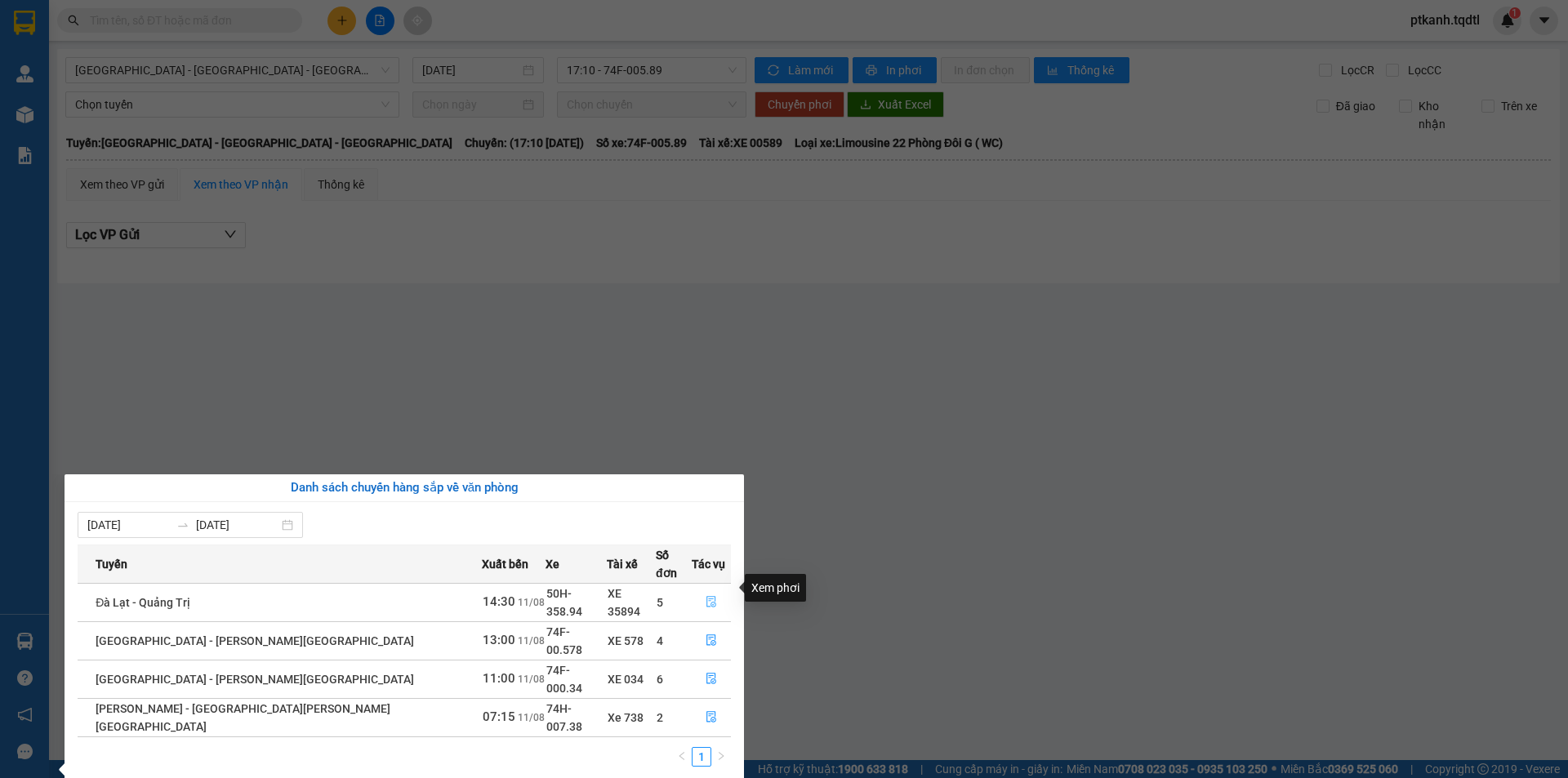
click at [705, 596] on icon "file-done" at bounding box center [711, 601] width 12 height 12
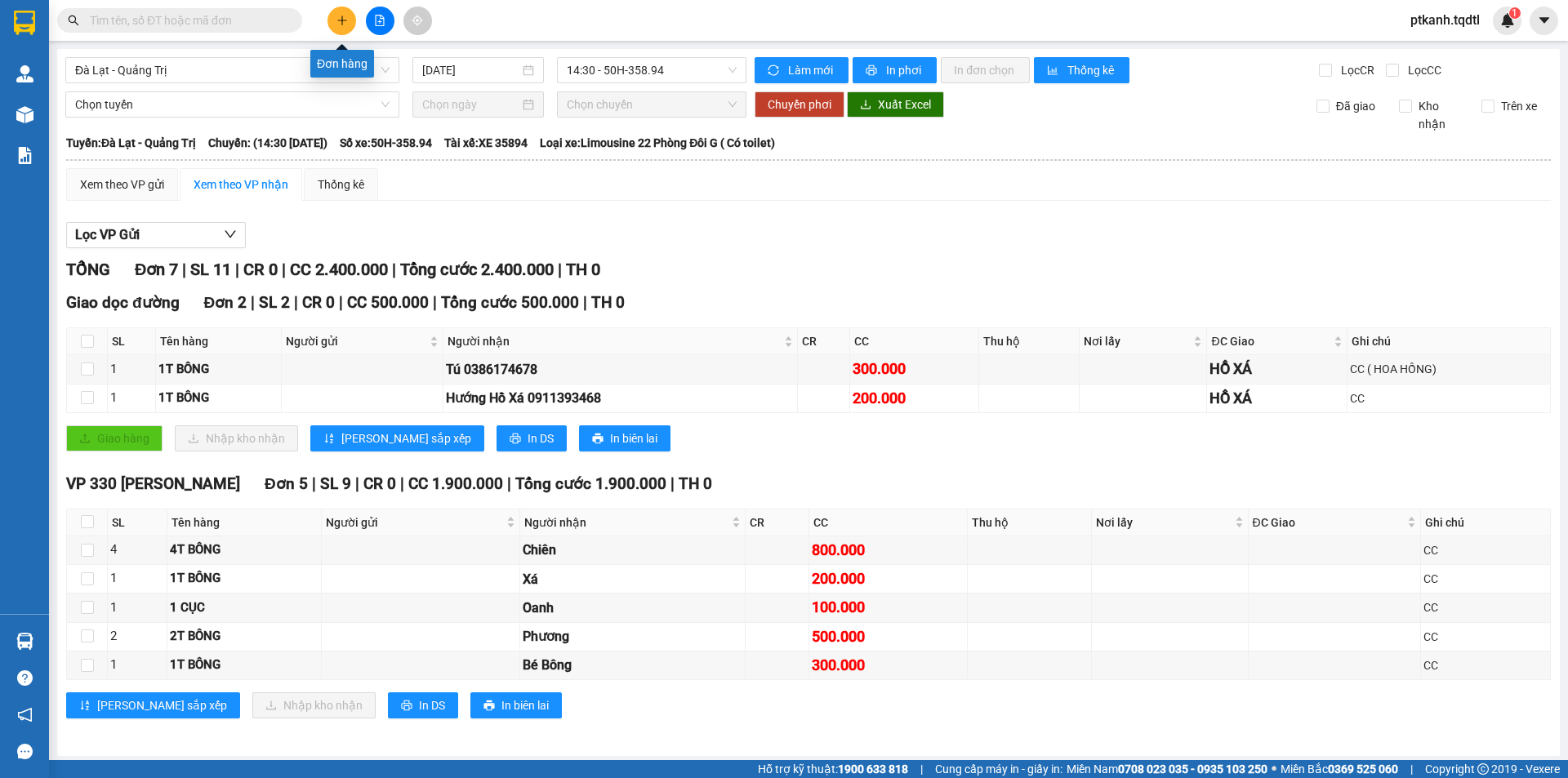
click at [340, 28] on button at bounding box center [342, 20] width 28 height 28
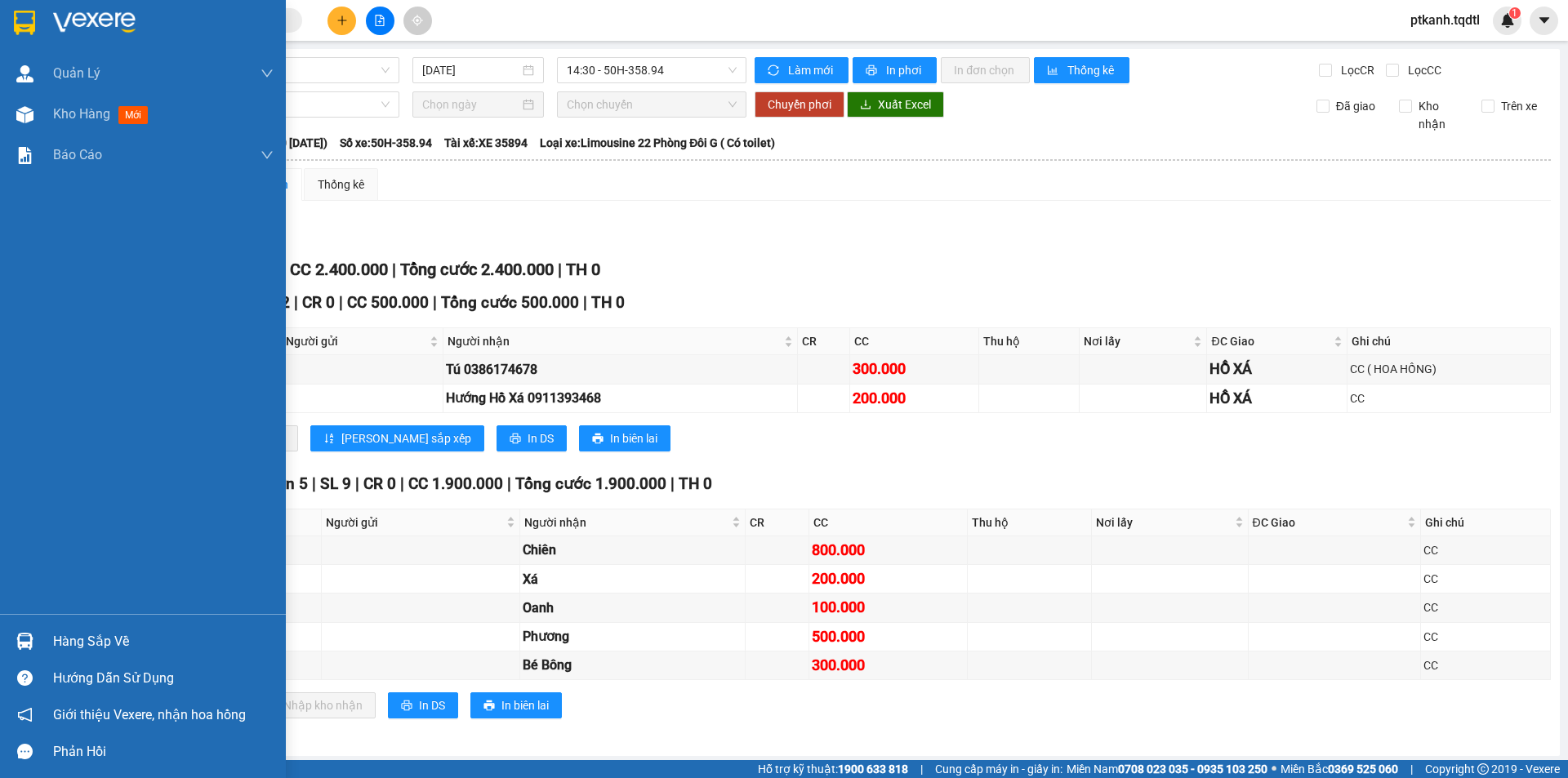
click at [50, 641] on div "Hàng sắp về" at bounding box center [143, 640] width 286 height 36
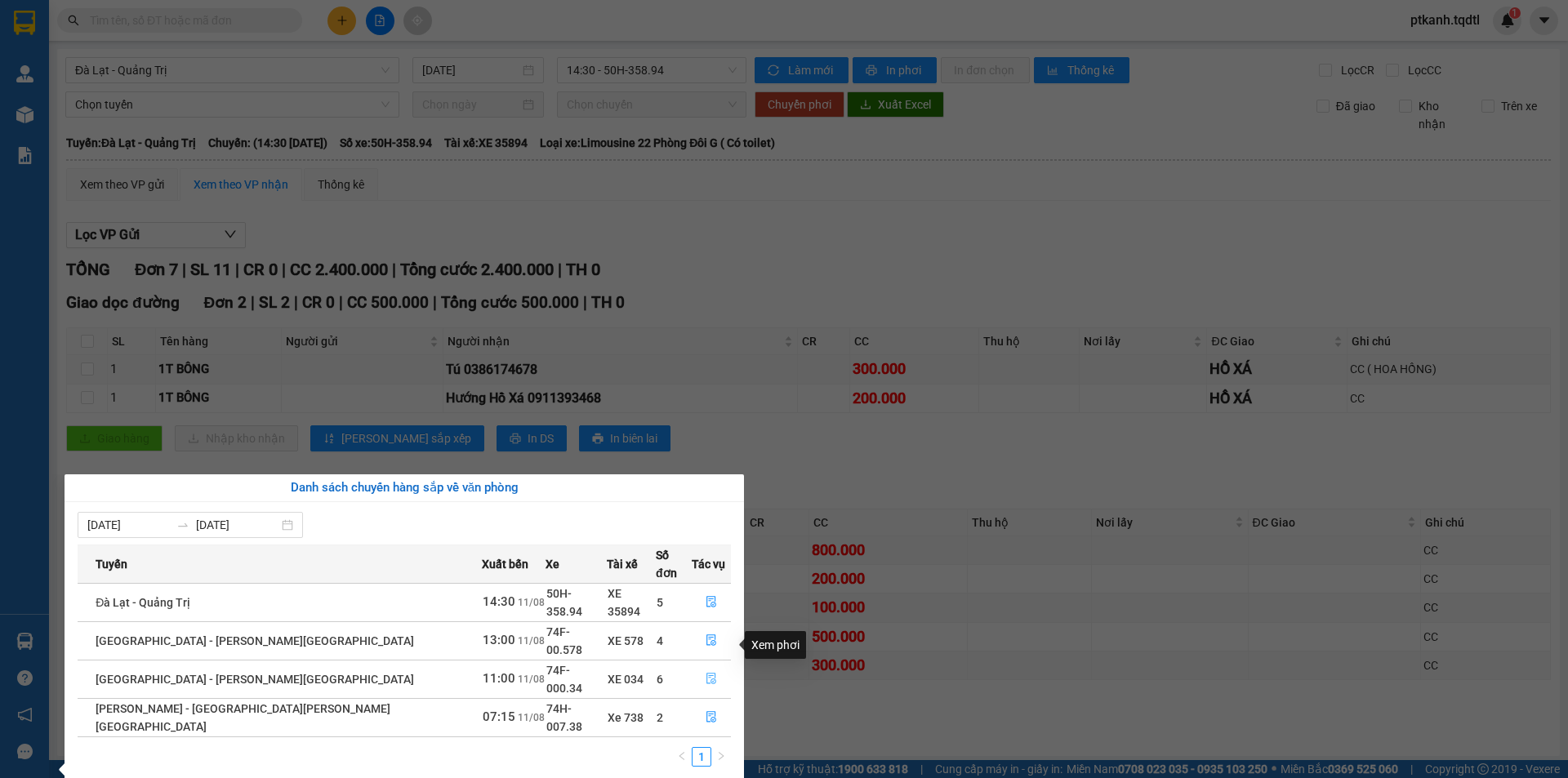
click at [705, 672] on icon "file-done" at bounding box center [711, 678] width 12 height 12
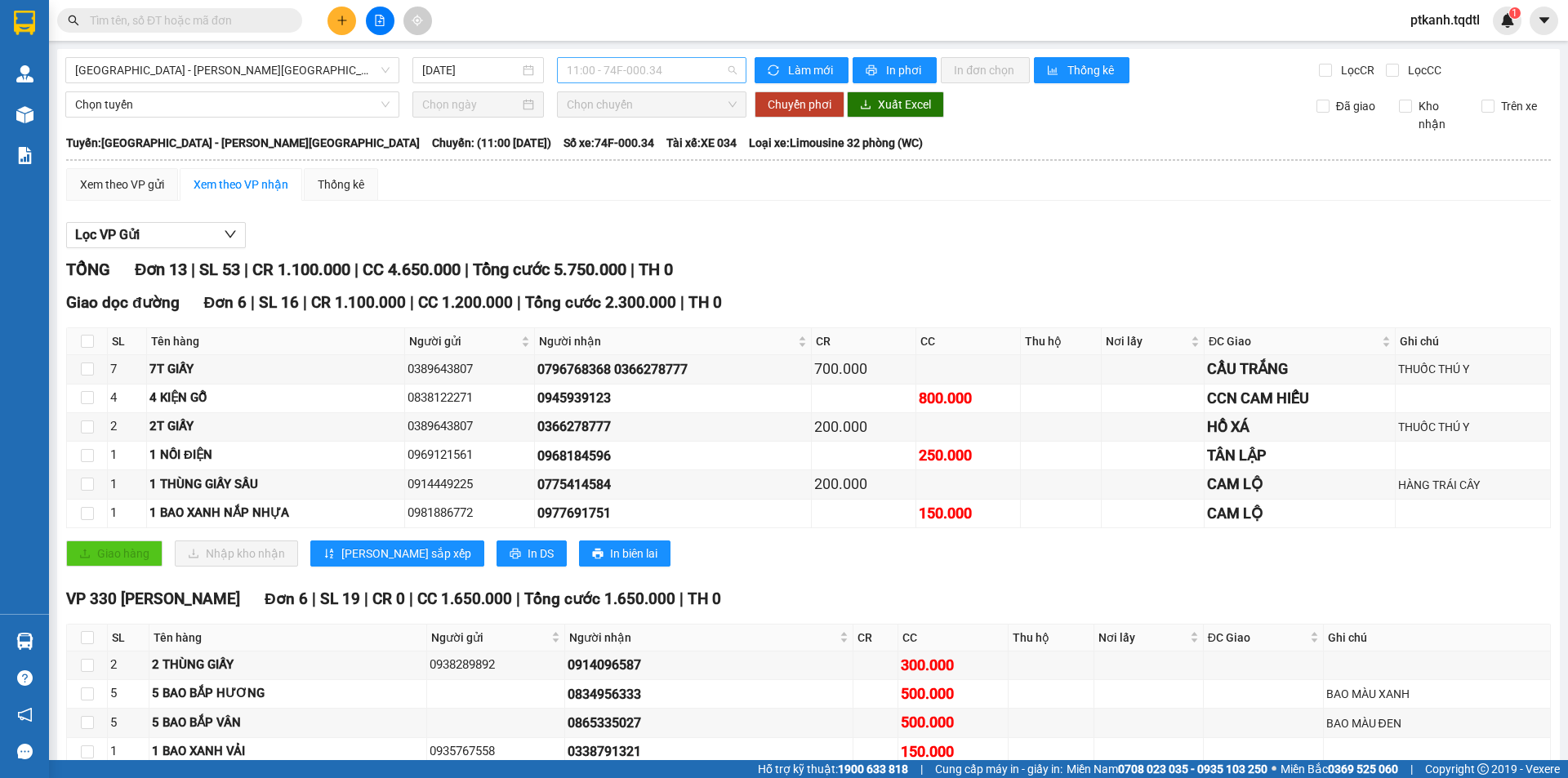
click at [734, 77] on div "11:00 - 74F-000.34" at bounding box center [651, 69] width 189 height 26
click at [666, 155] on div "11:00 - 74F-000.34" at bounding box center [626, 155] width 128 height 18
click at [726, 77] on span "11:00 - 74F-000.34" at bounding box center [651, 70] width 169 height 25
drag, startPoint x: 663, startPoint y: 183, endPoint x: 753, endPoint y: 342, distance: 182.7
click at [663, 184] on div "13:00 - 74F-00.578" at bounding box center [626, 181] width 128 height 18
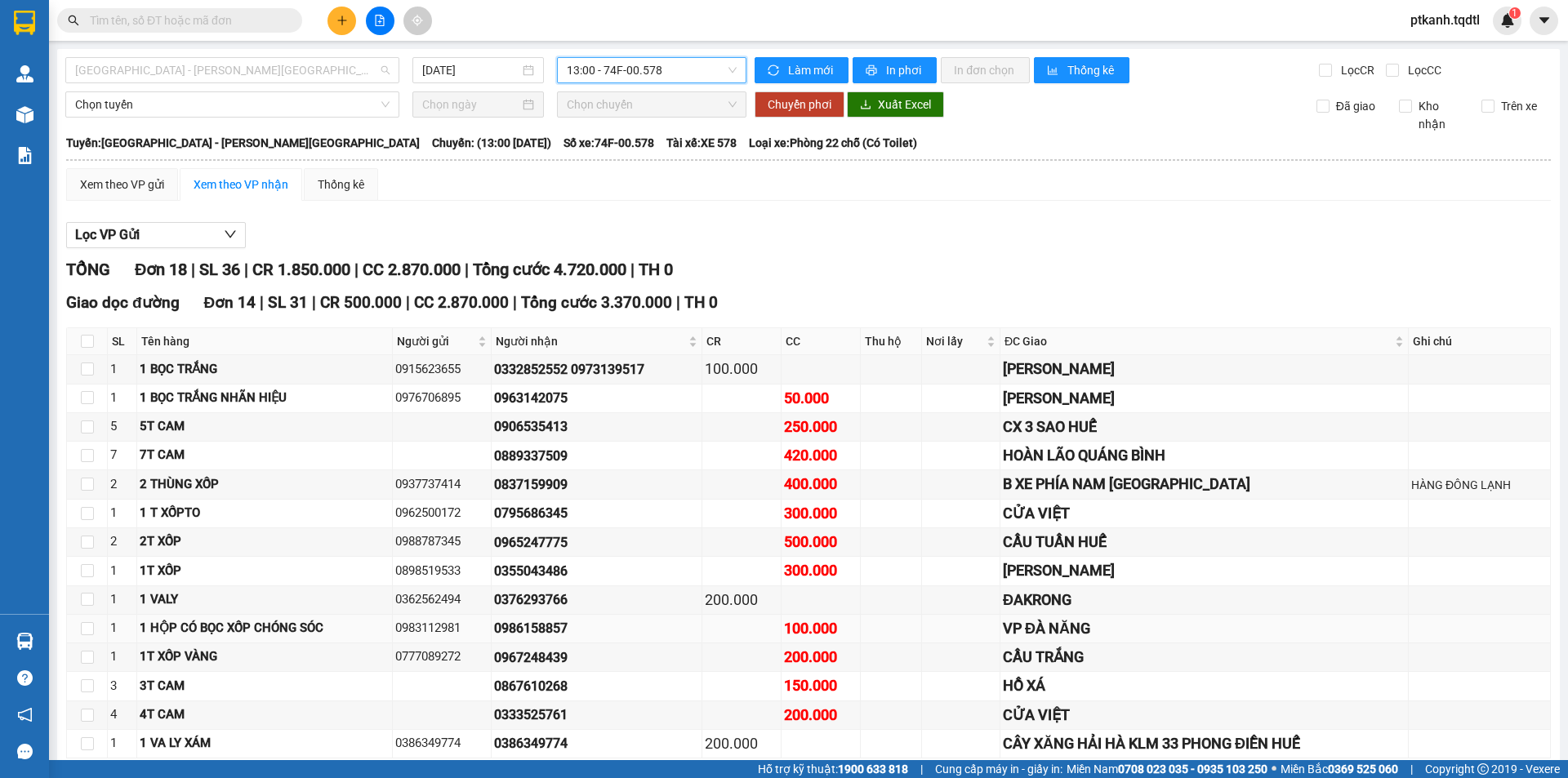
drag, startPoint x: 386, startPoint y: 66, endPoint x: 594, endPoint y: 623, distance: 594.6
click at [389, 68] on div "[GEOGRAPHIC_DATA] - [PERSON_NAME][GEOGRAPHIC_DATA]" at bounding box center [232, 69] width 334 height 26
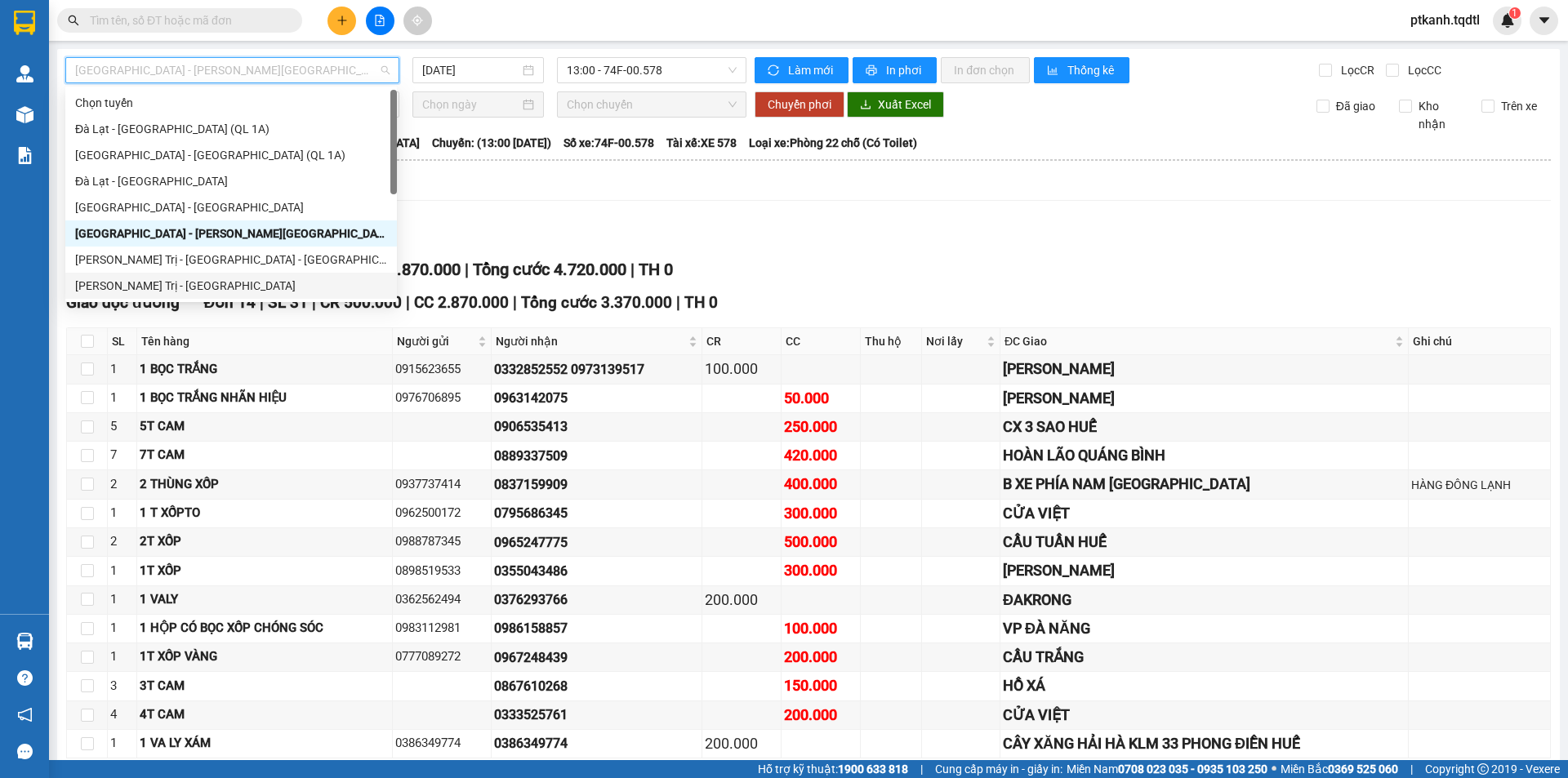
drag, startPoint x: 286, startPoint y: 282, endPoint x: 607, endPoint y: 73, distance: 383.0
click at [287, 282] on div "[PERSON_NAME] Trị - [GEOGRAPHIC_DATA]" at bounding box center [232, 286] width 312 height 18
type input "[DATE]"
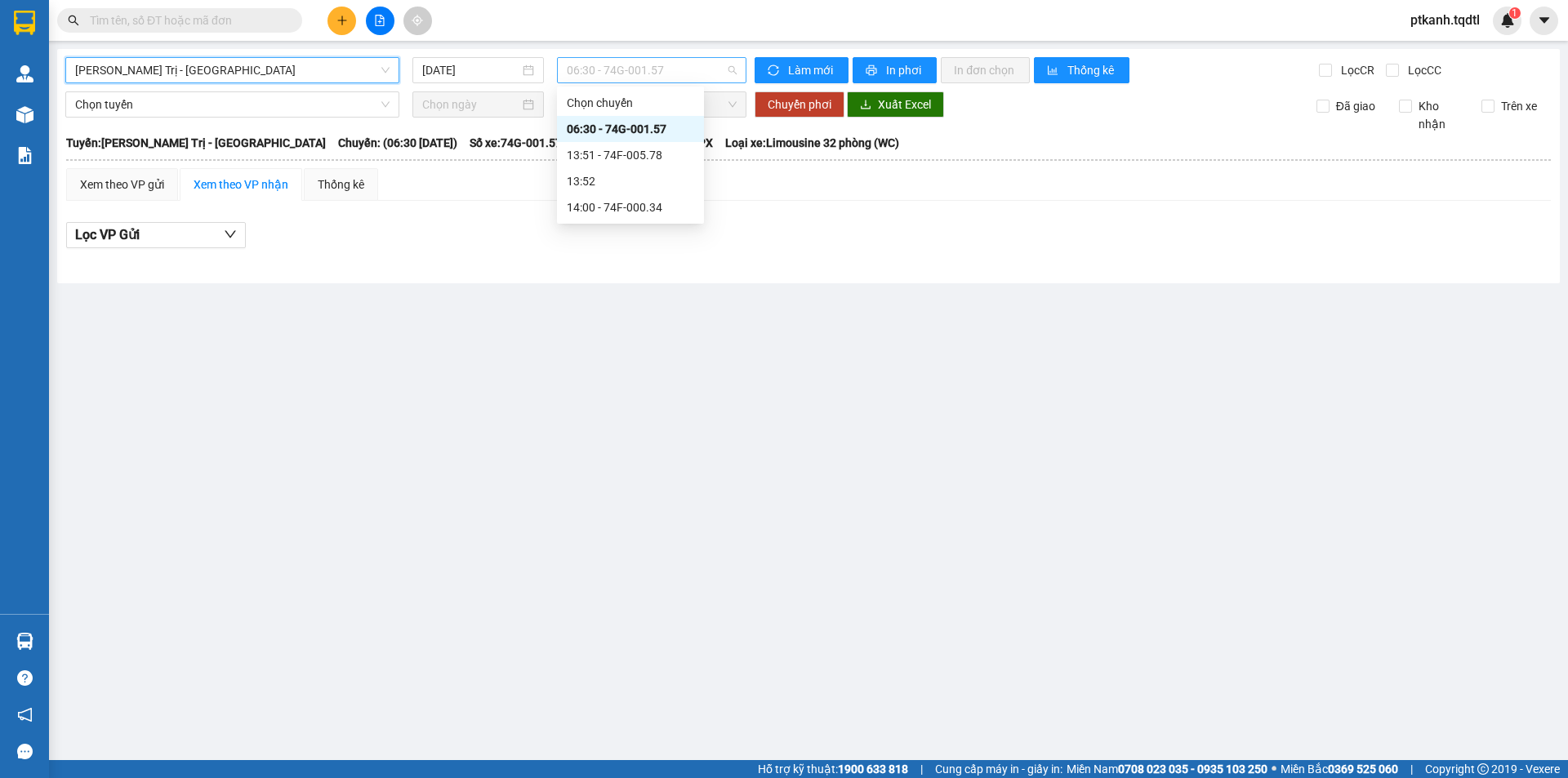
click at [728, 68] on span "06:30 - 74G-001.57" at bounding box center [651, 70] width 169 height 25
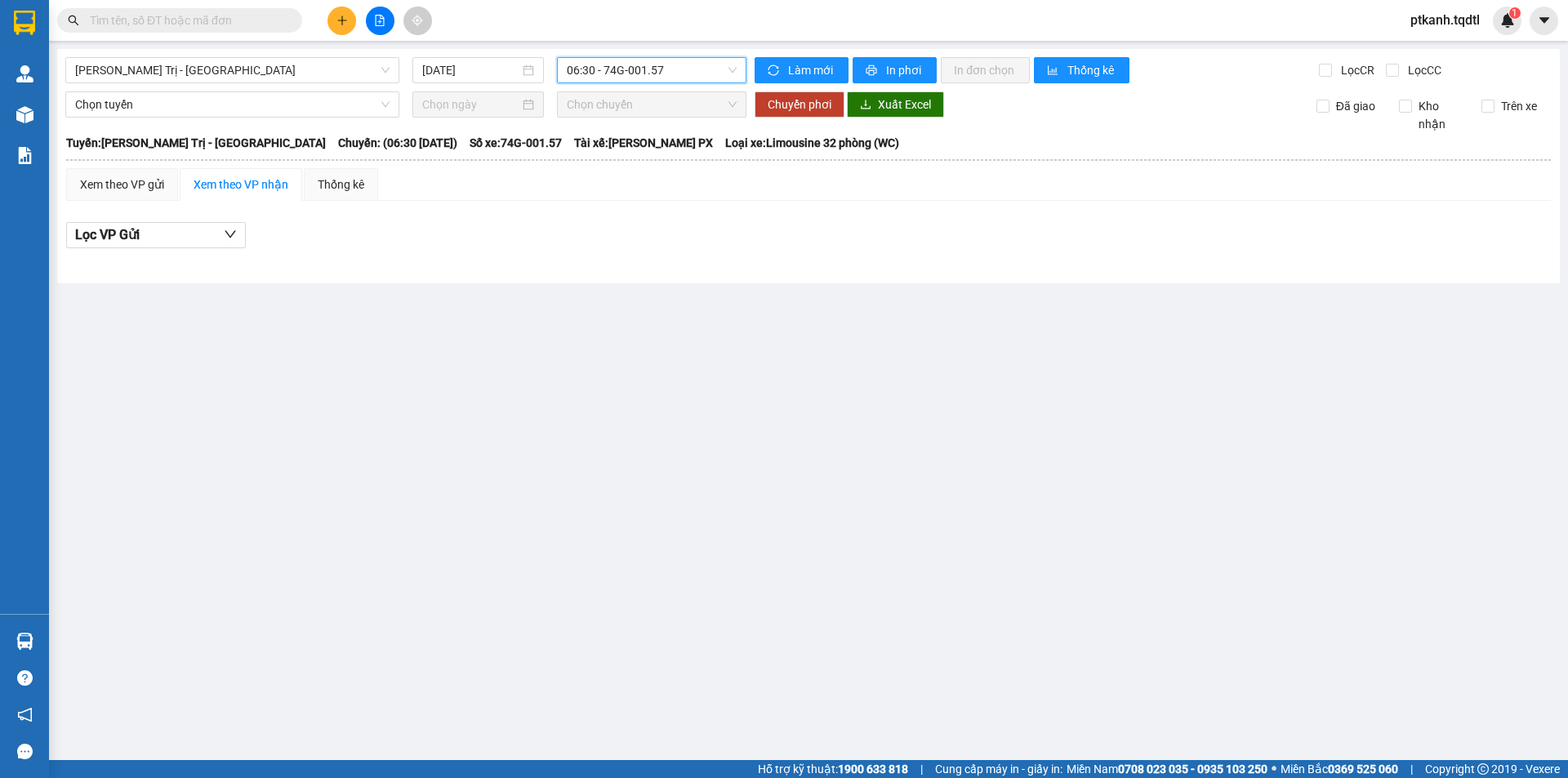
click at [728, 68] on span "06:30 - 74G-001.57" at bounding box center [651, 70] width 169 height 25
click at [393, 70] on div "[PERSON_NAME] Trị - [GEOGRAPHIC_DATA]" at bounding box center [232, 69] width 334 height 26
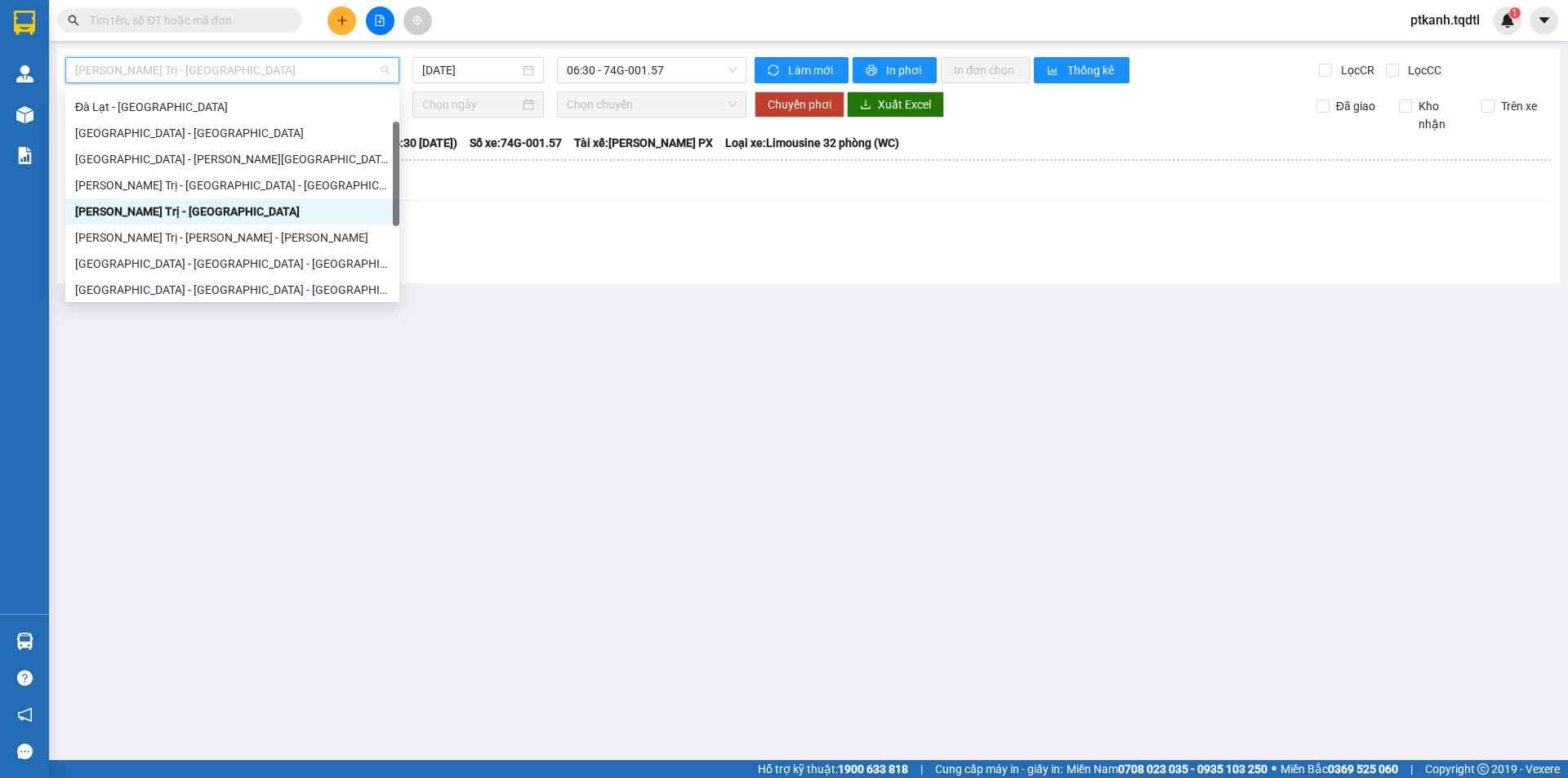
drag, startPoint x: 397, startPoint y: 115, endPoint x: 371, endPoint y: 185, distance: 74.7
click at [397, 148] on div at bounding box center [396, 174] width 6 height 105
click at [328, 240] on div "[PERSON_NAME] Trị - [PERSON_NAME] - [PERSON_NAME]" at bounding box center [232, 236] width 314 height 18
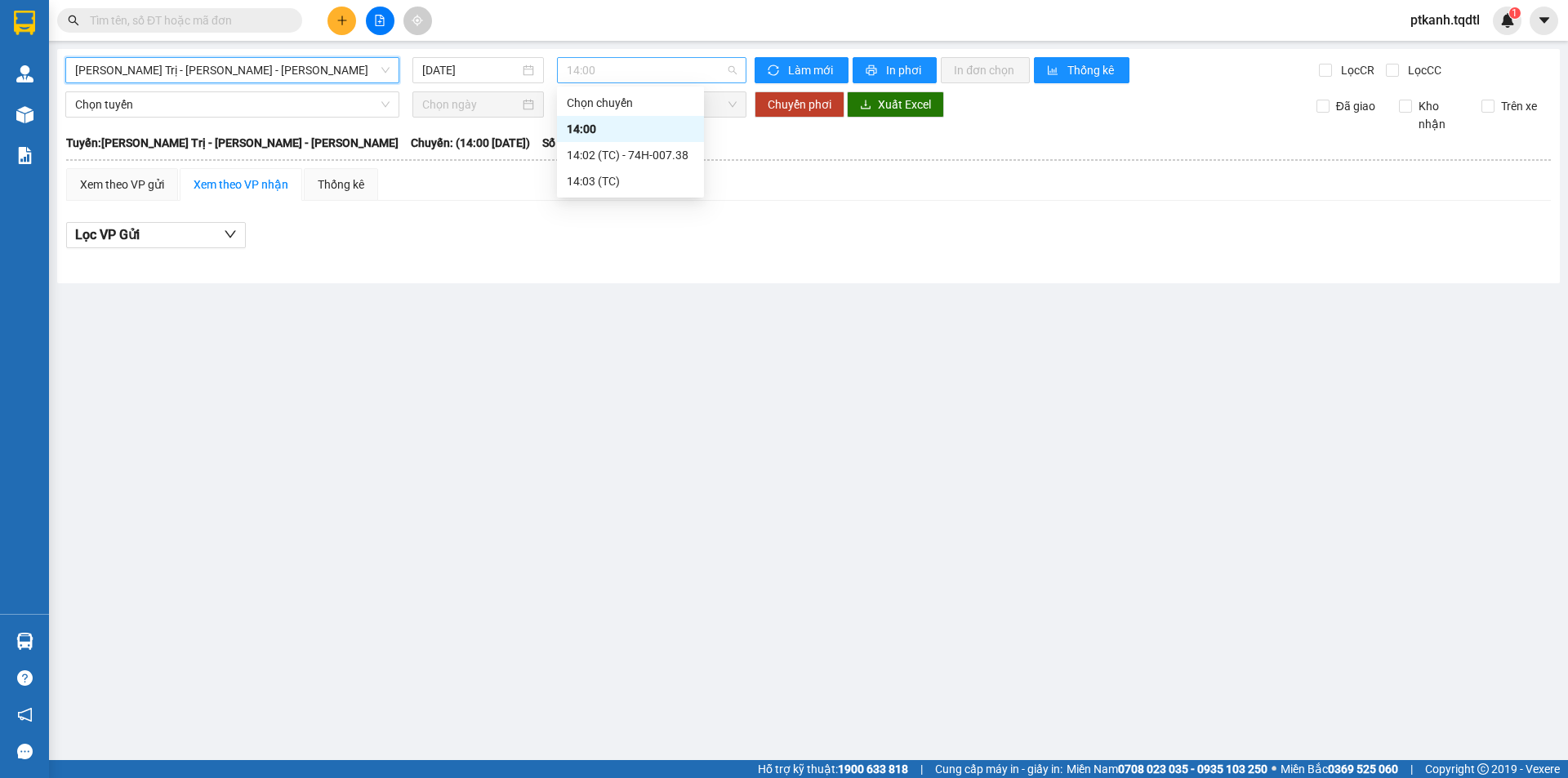
click at [679, 70] on span "14:00" at bounding box center [651, 70] width 169 height 25
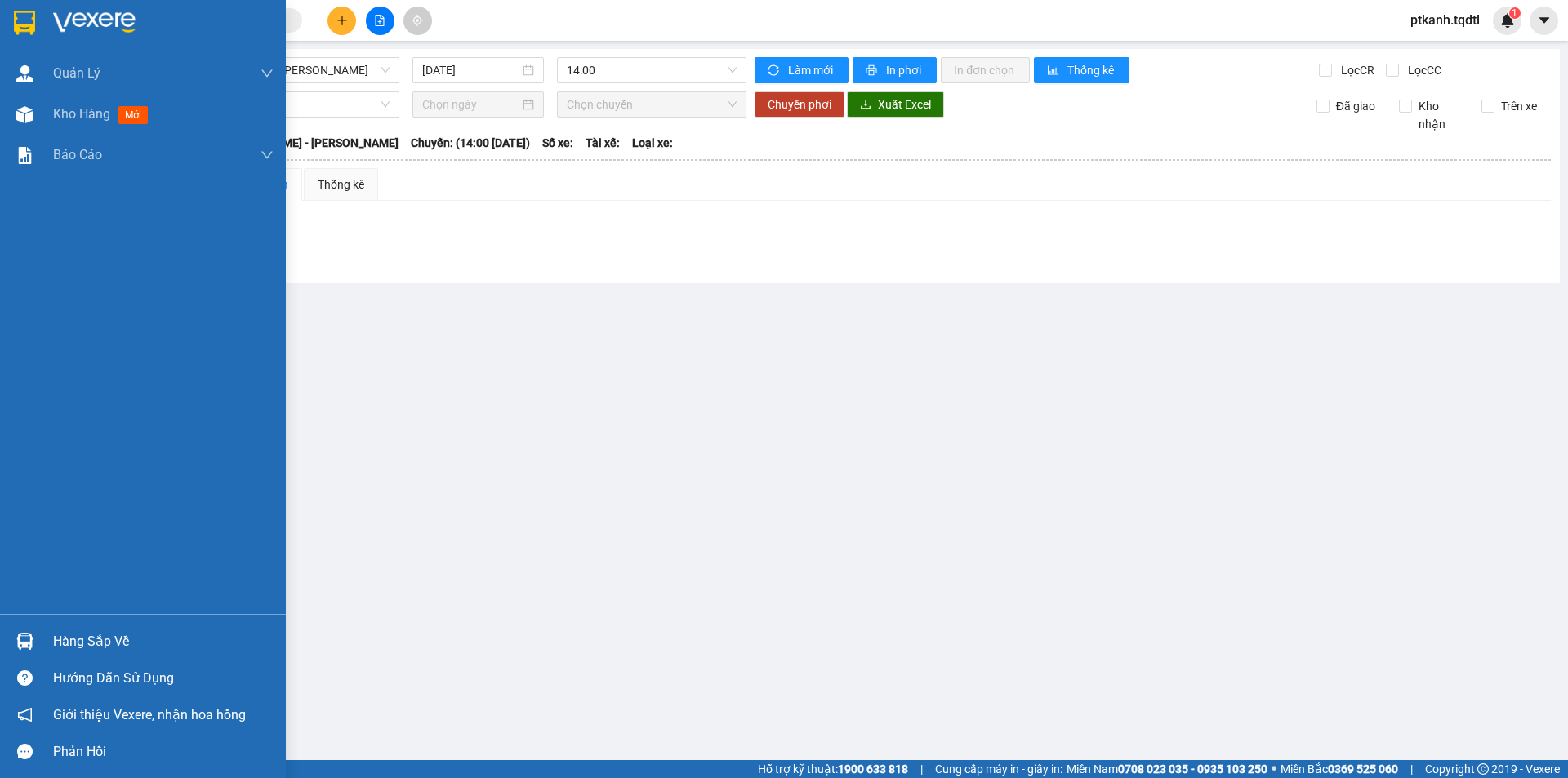
click at [51, 643] on div "Hàng sắp về" at bounding box center [143, 640] width 286 height 36
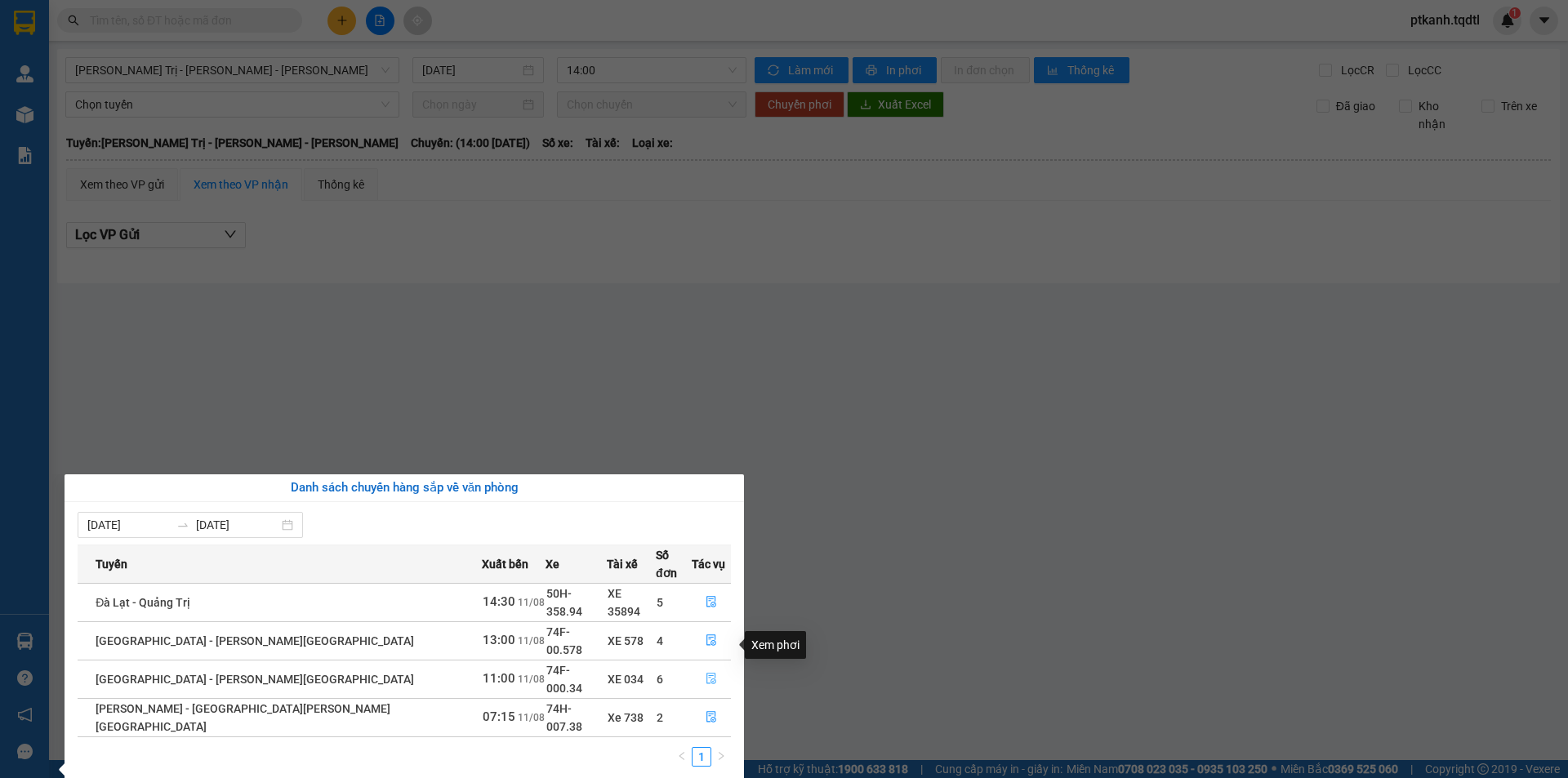
click at [705, 672] on icon "file-done" at bounding box center [711, 678] width 12 height 12
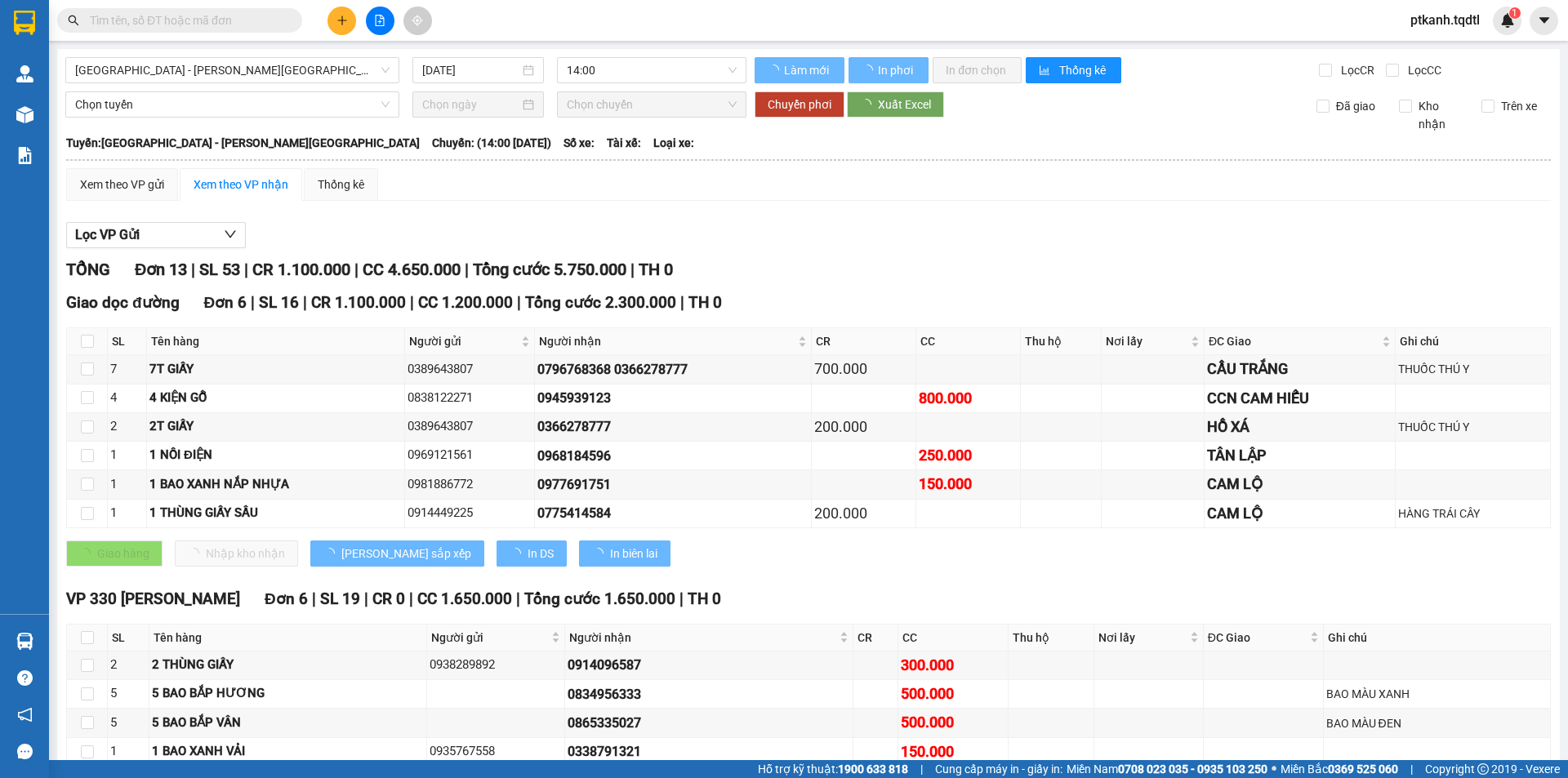
type input "[DATE]"
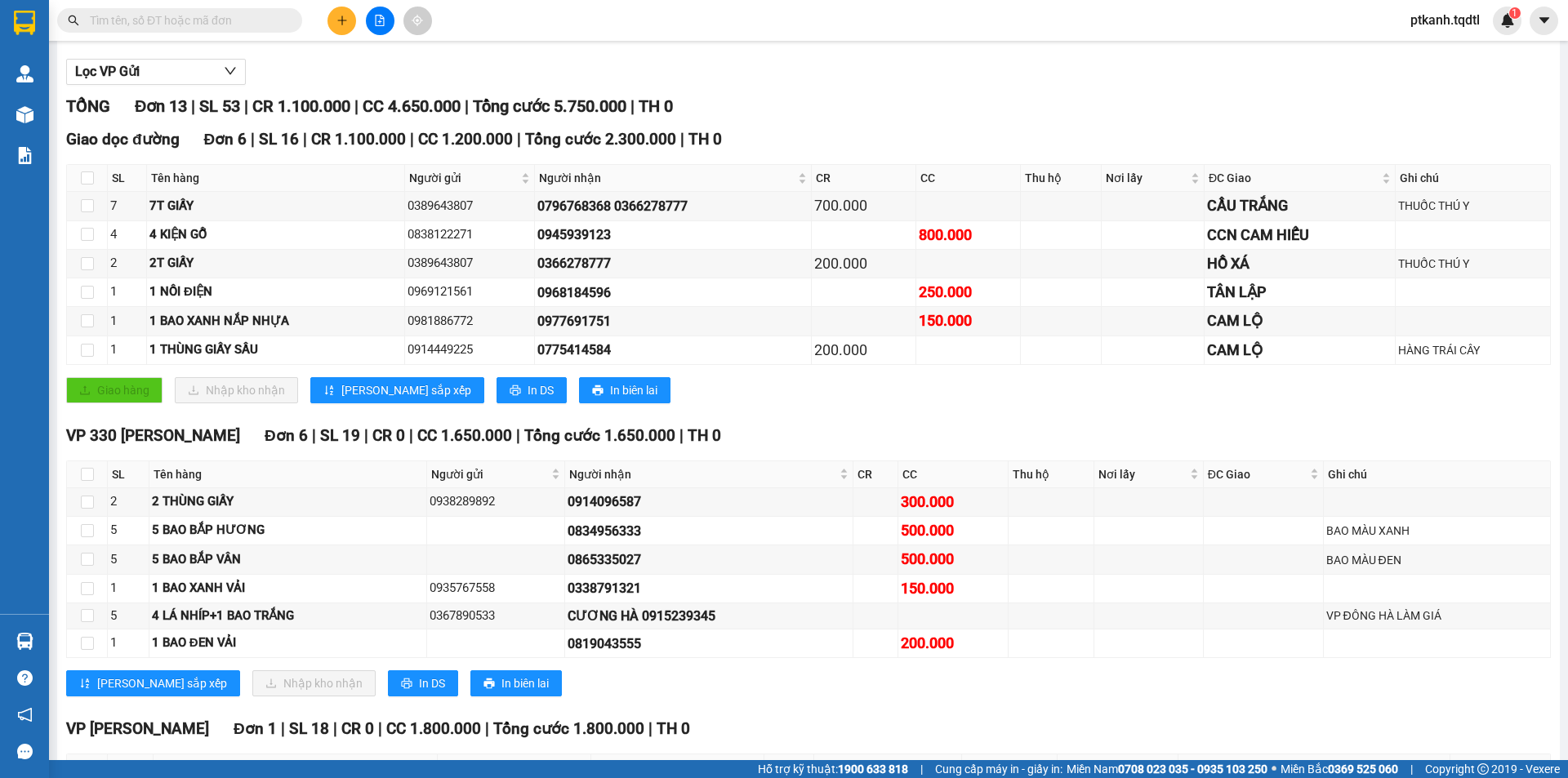
scroll to position [297, 0]
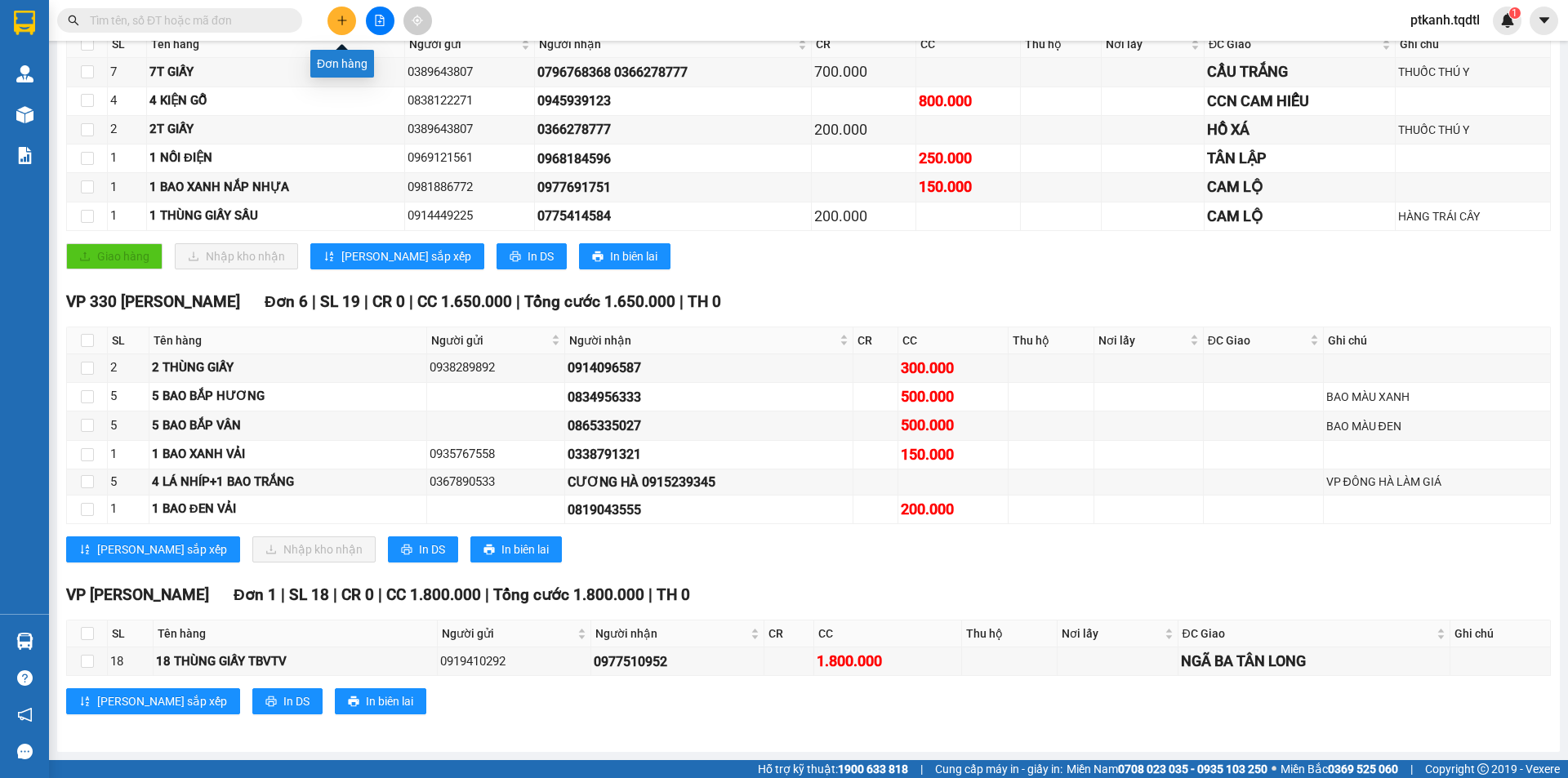
click at [341, 24] on icon "plus" at bounding box center [342, 20] width 12 height 12
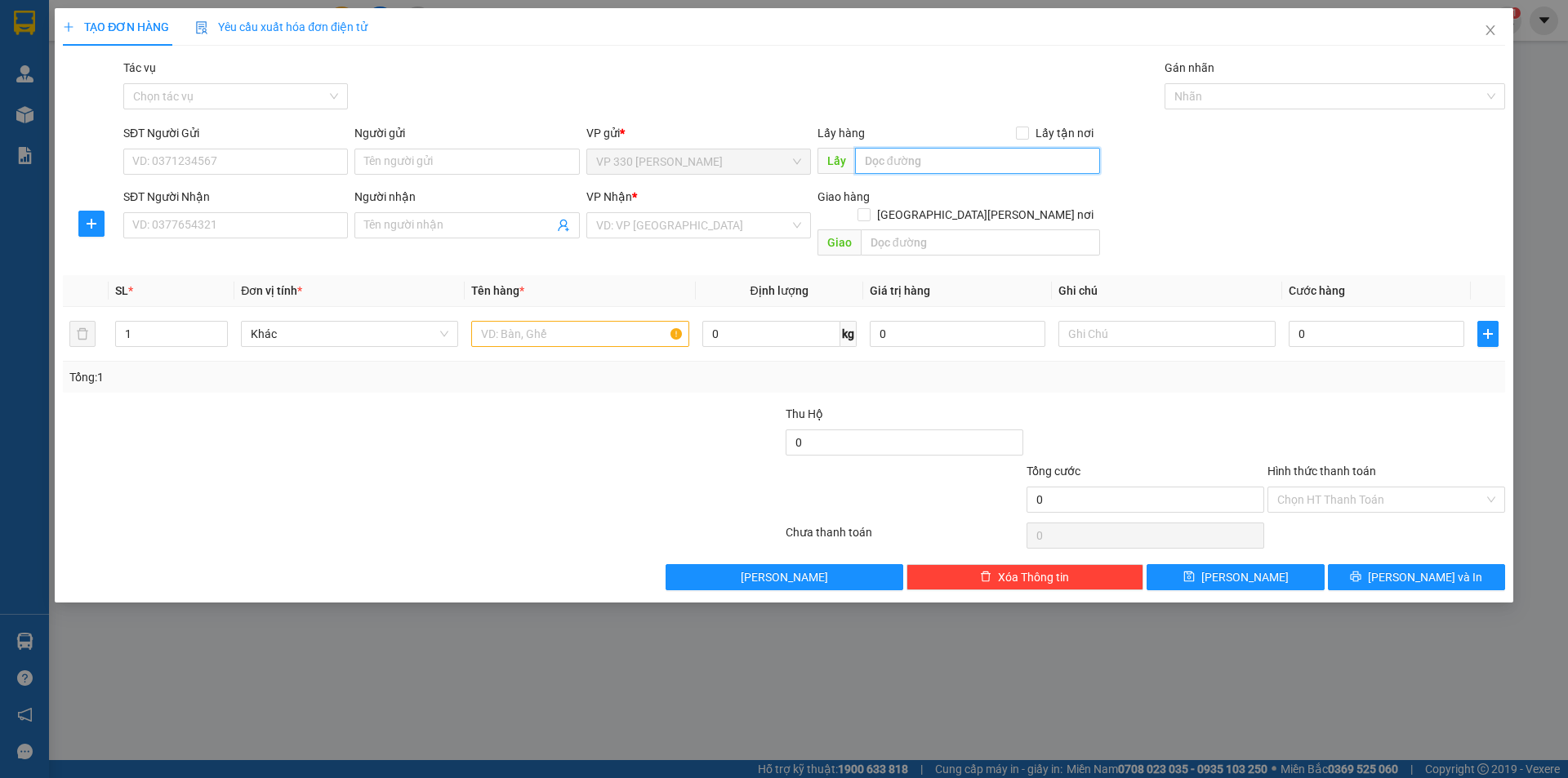
click at [893, 162] on input "text" at bounding box center [977, 161] width 245 height 26
type input "t"
type input "THẢO"
click at [322, 220] on input "SĐT Người Nhận" at bounding box center [235, 224] width 225 height 26
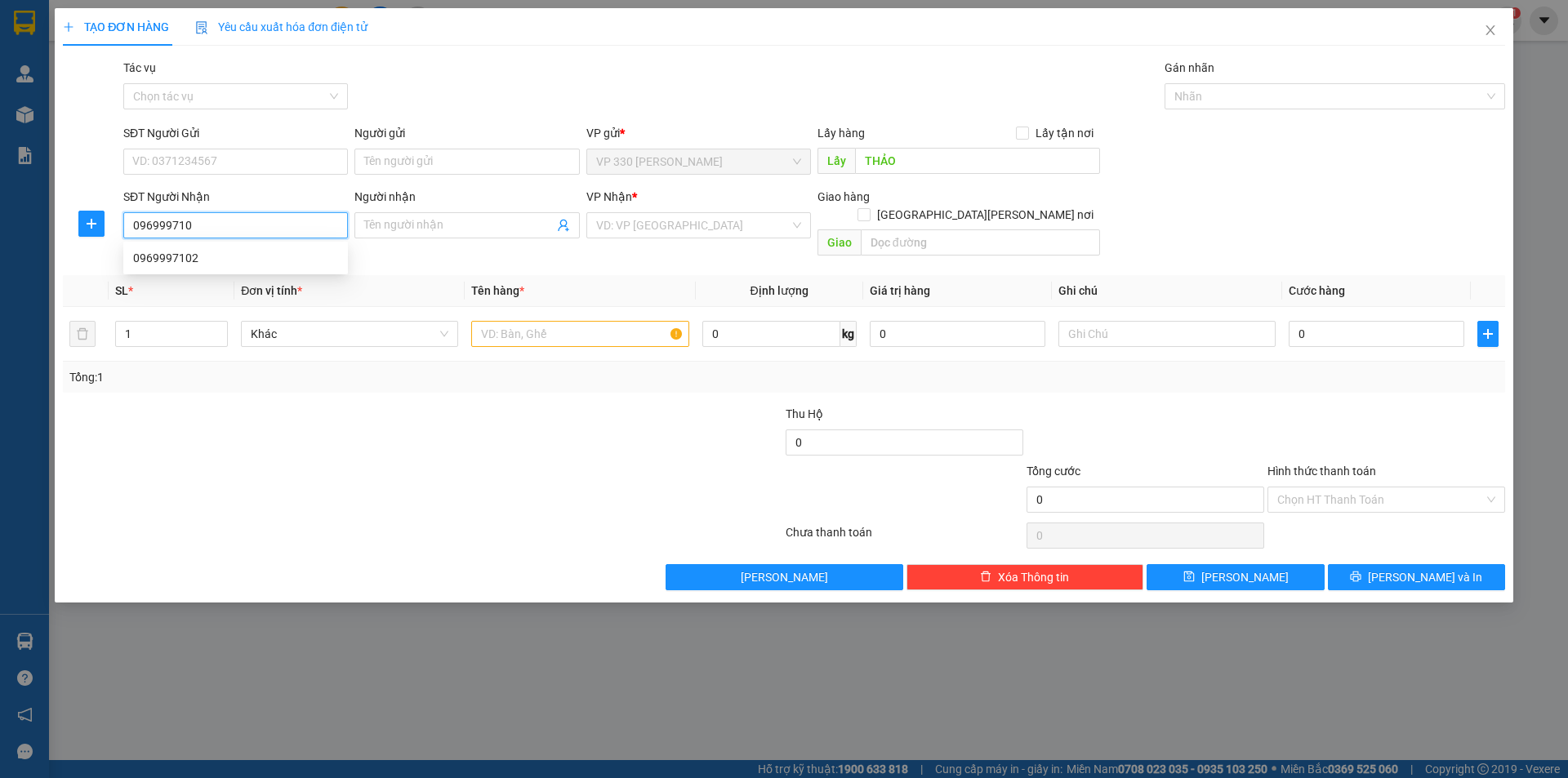
type input "0969997102"
click at [248, 253] on div "0969997102" at bounding box center [235, 258] width 205 height 18
type input "N3 [PERSON_NAME]"
type input "180.000"
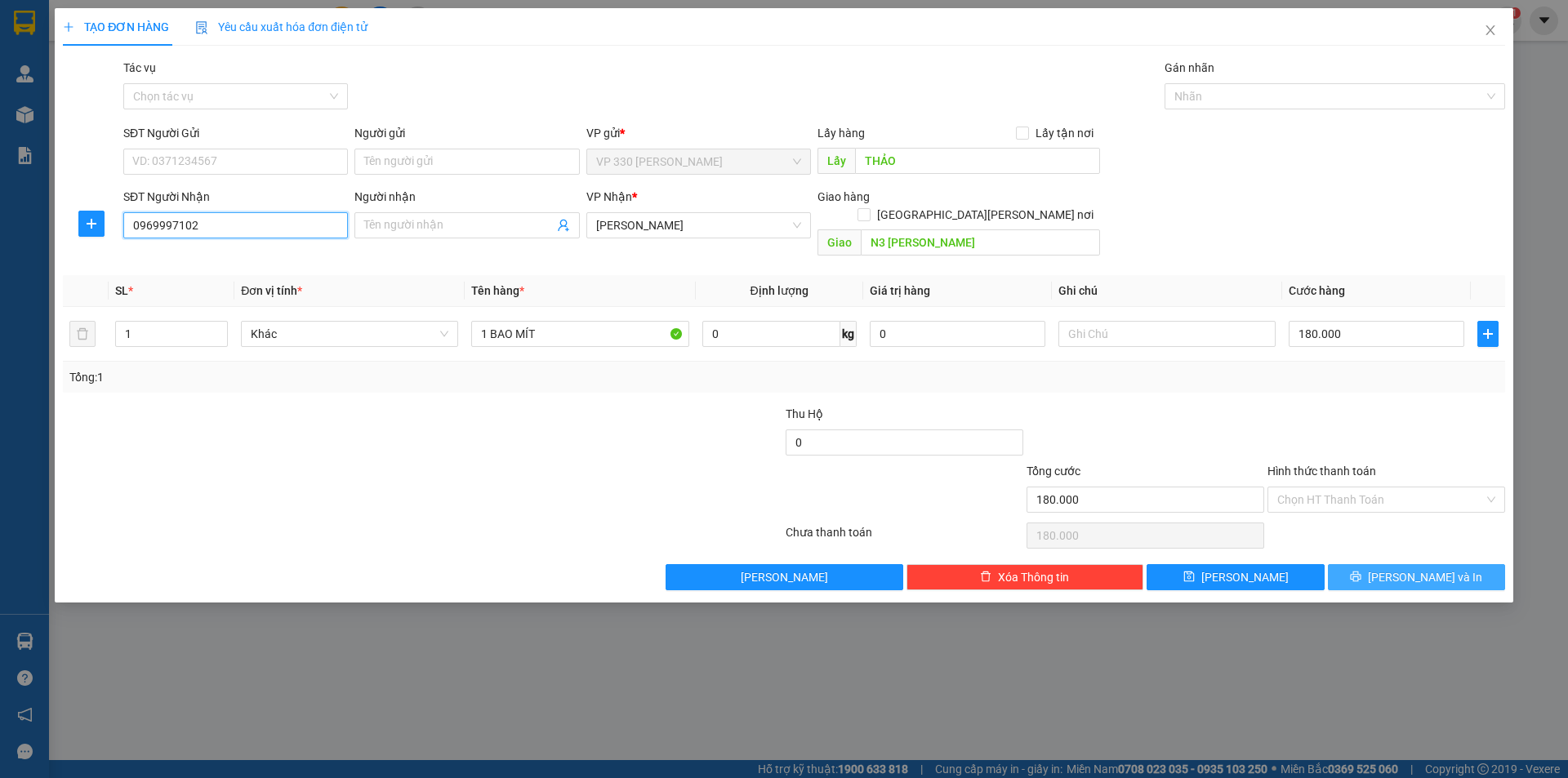
type input "0969997102"
drag, startPoint x: 1440, startPoint y: 562, endPoint x: 864, endPoint y: 177, distance: 692.8
click at [1439, 568] on span "[PERSON_NAME] và In" at bounding box center [1424, 577] width 114 height 18
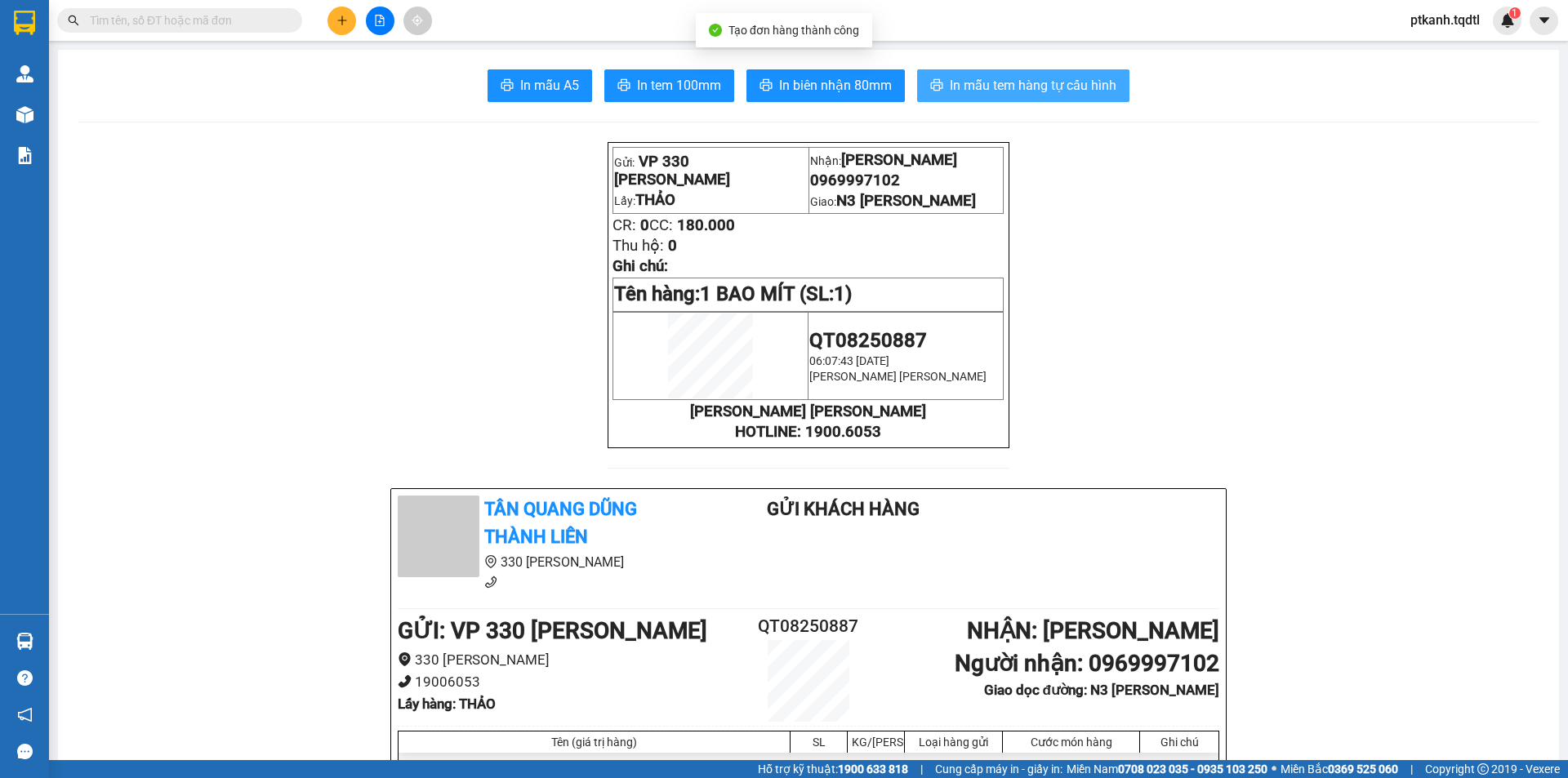
drag, startPoint x: 974, startPoint y: 89, endPoint x: 1339, endPoint y: 333, distance: 439.0
click at [976, 89] on span "In mẫu tem hàng tự cấu hình" at bounding box center [1033, 85] width 167 height 20
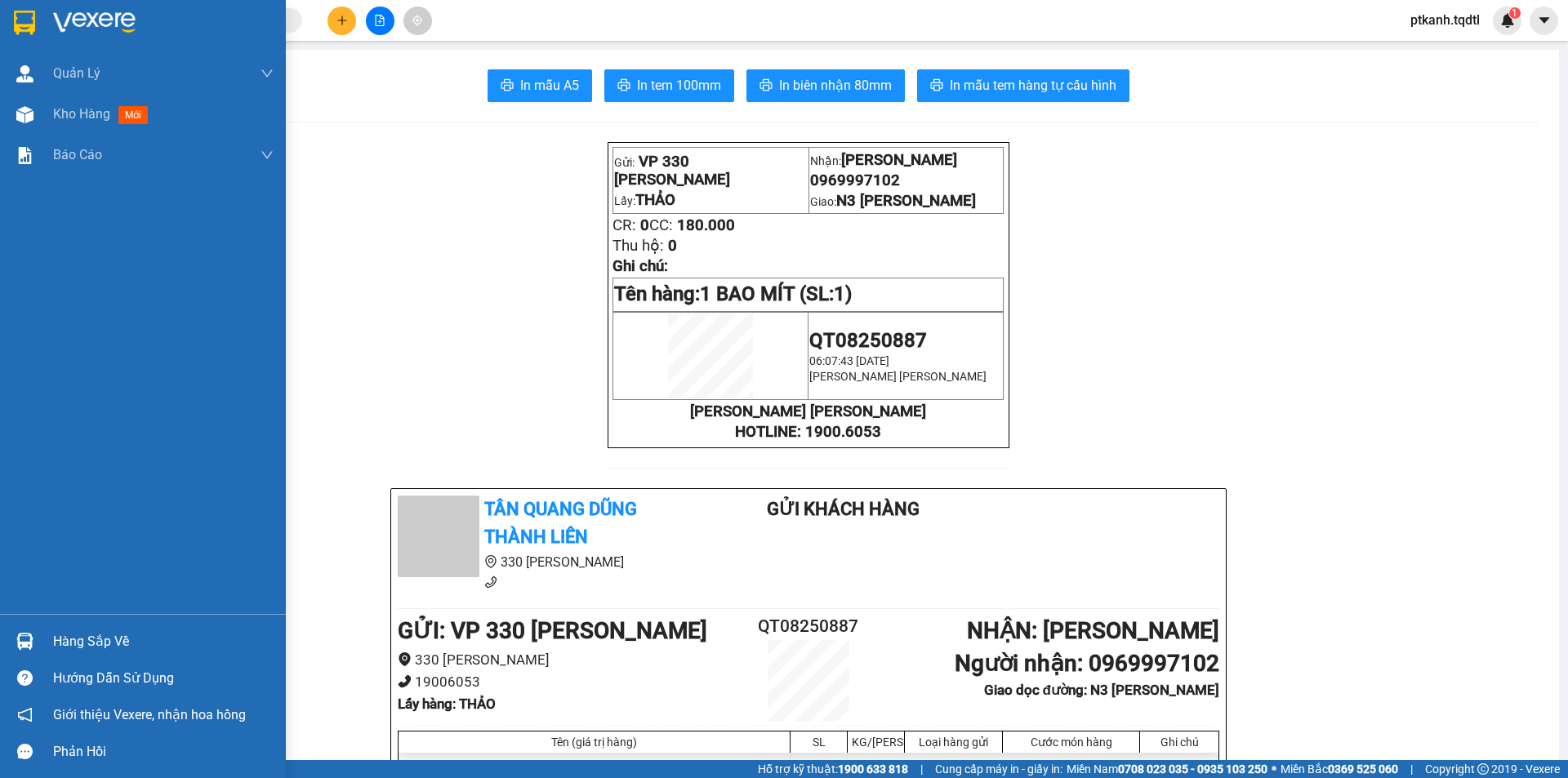
click at [31, 642] on img at bounding box center [24, 640] width 17 height 17
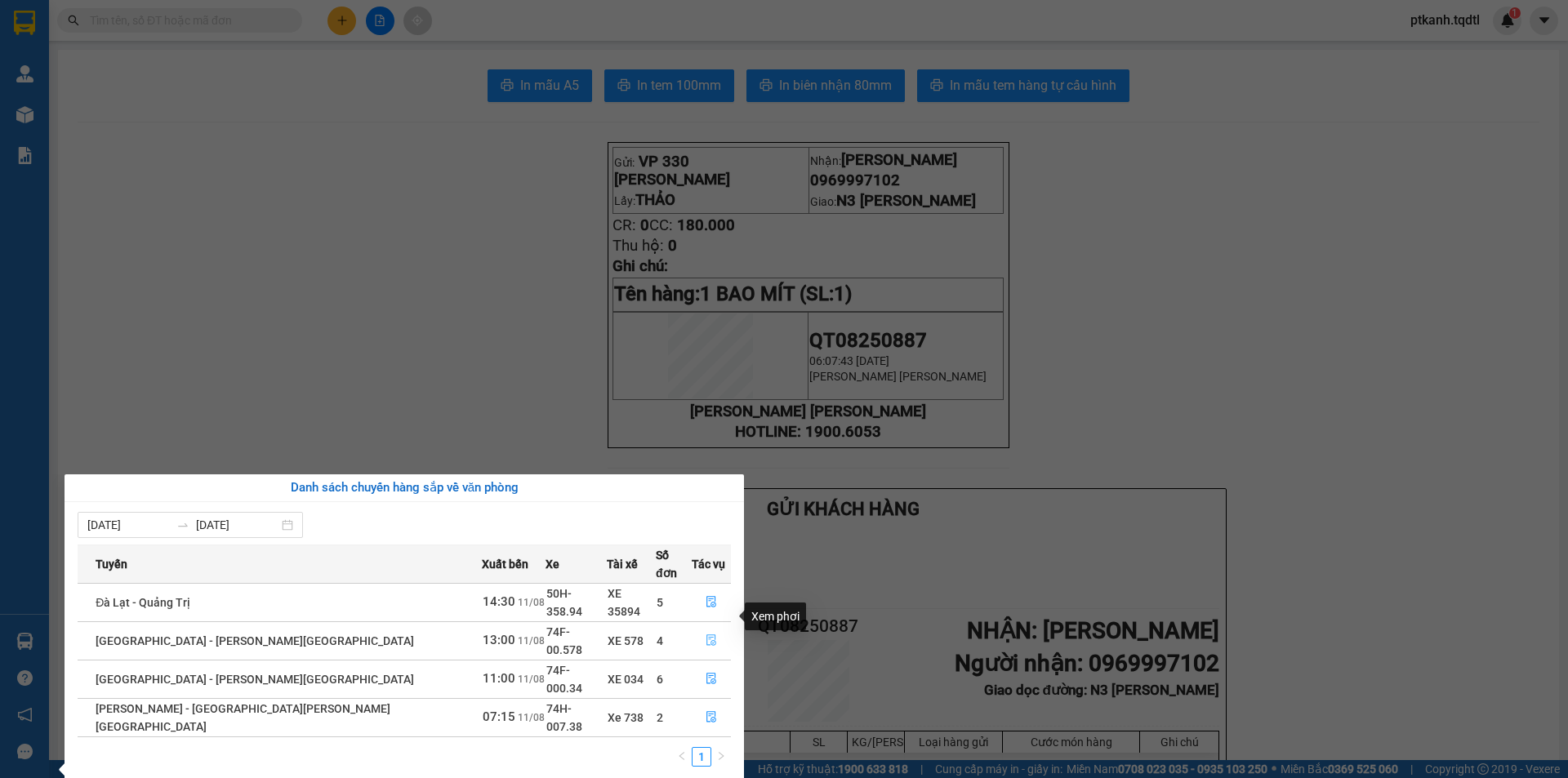
click at [706, 635] on icon "file-done" at bounding box center [711, 640] width 10 height 12
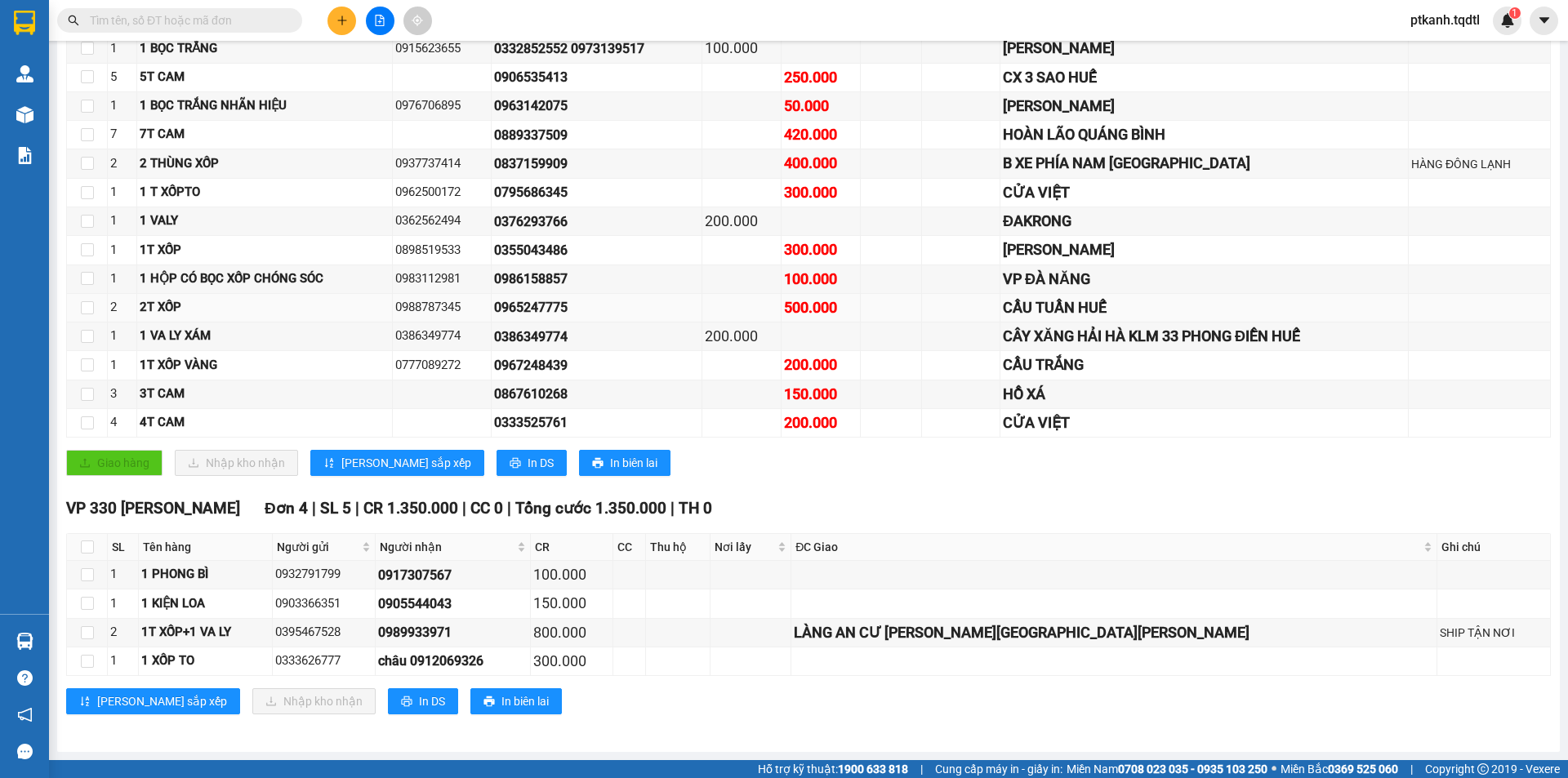
scroll to position [76, 0]
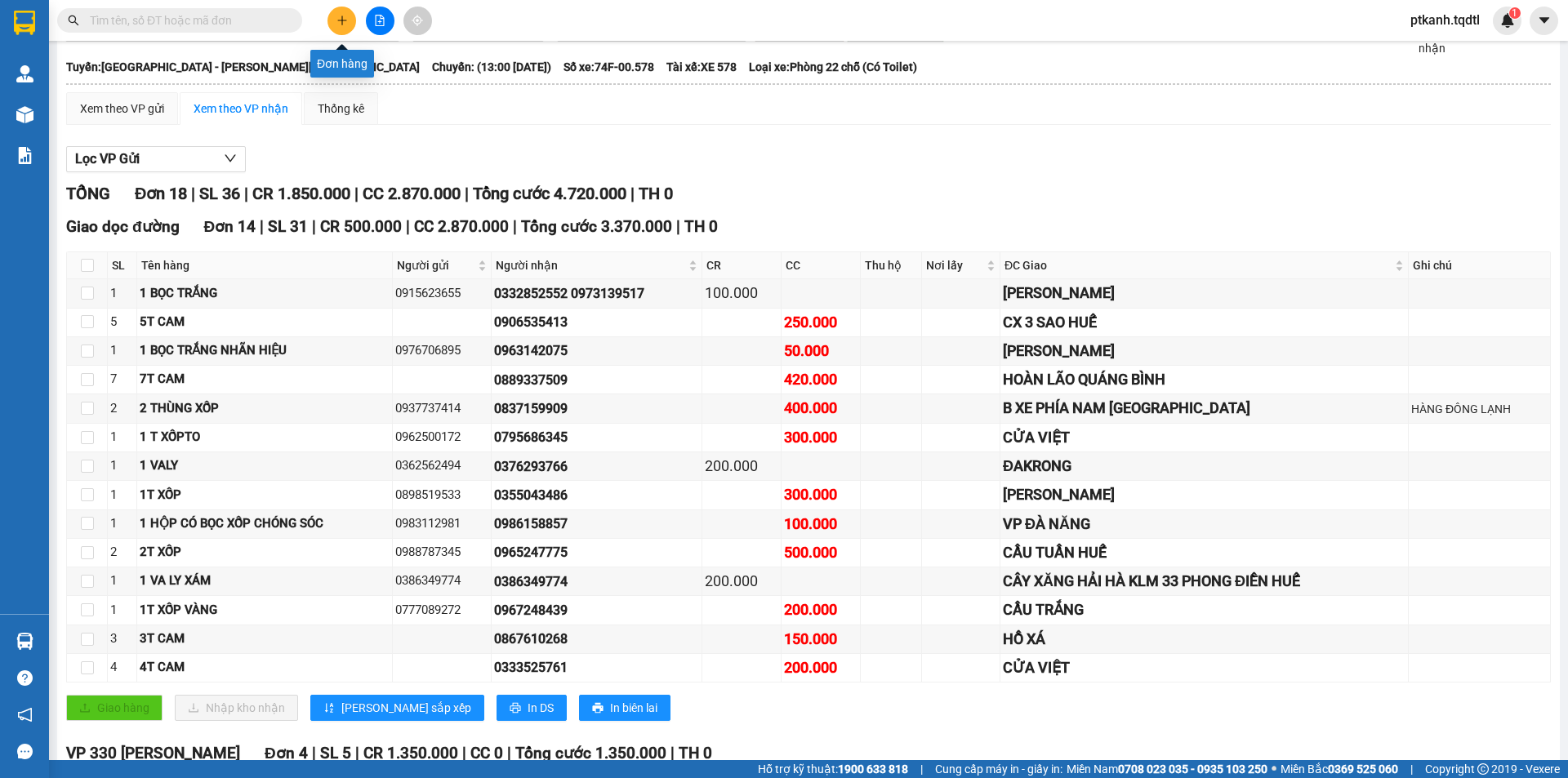
click at [332, 20] on button at bounding box center [342, 20] width 28 height 28
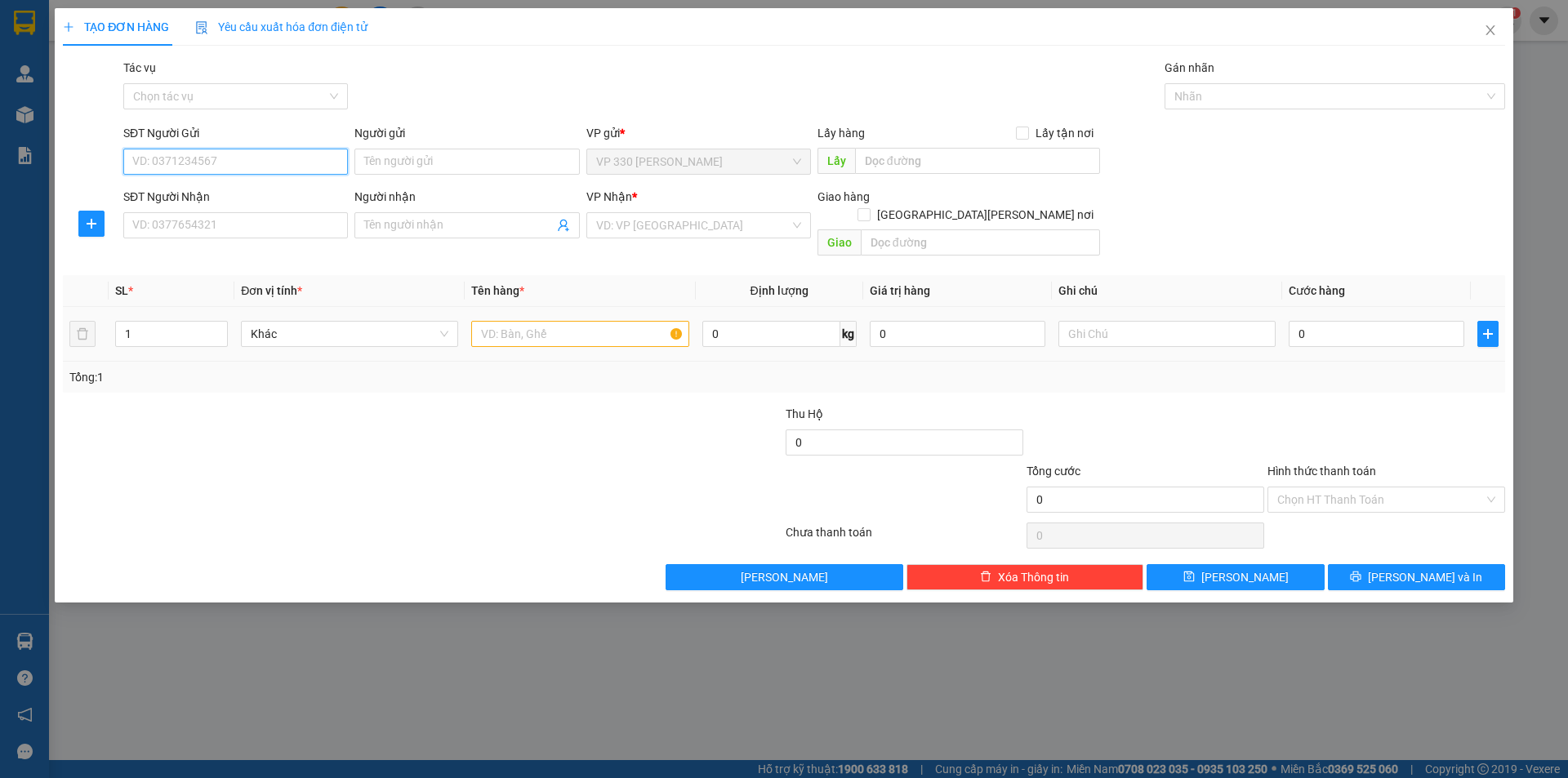
drag, startPoint x: 264, startPoint y: 153, endPoint x: 682, endPoint y: 333, distance: 455.1
click at [264, 152] on input "SĐT Người Gửi" at bounding box center [235, 161] width 225 height 26
type input "0907777565"
click at [308, 225] on input "SĐT Người Nhận" at bounding box center [235, 224] width 225 height 26
type input "0931349069"
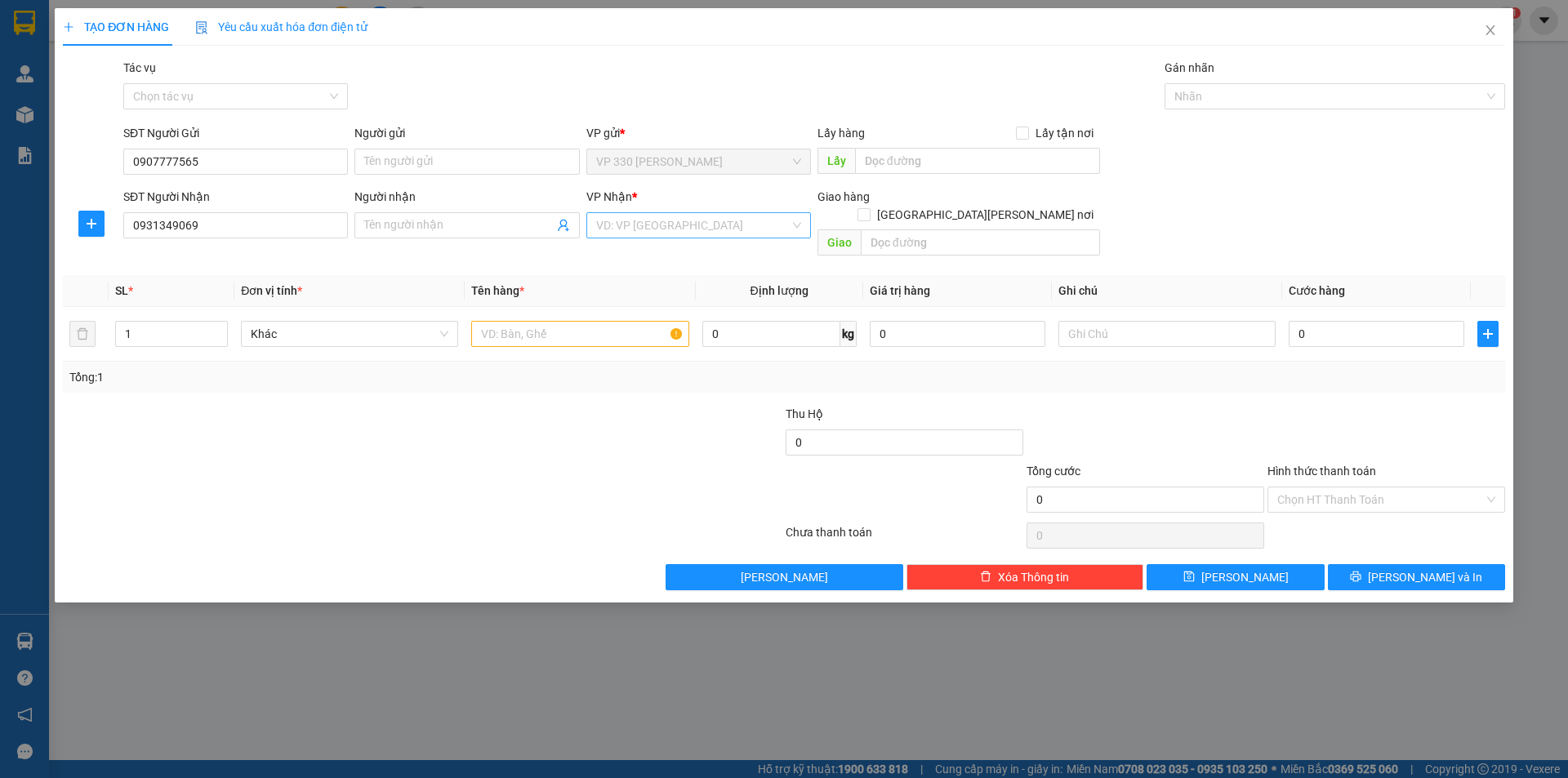
click at [667, 225] on input "search" at bounding box center [693, 225] width 193 height 25
click at [271, 159] on input "0907777565" at bounding box center [235, 161] width 225 height 26
click at [251, 189] on div "0971295779" at bounding box center [235, 194] width 205 height 18
type input "0971295779"
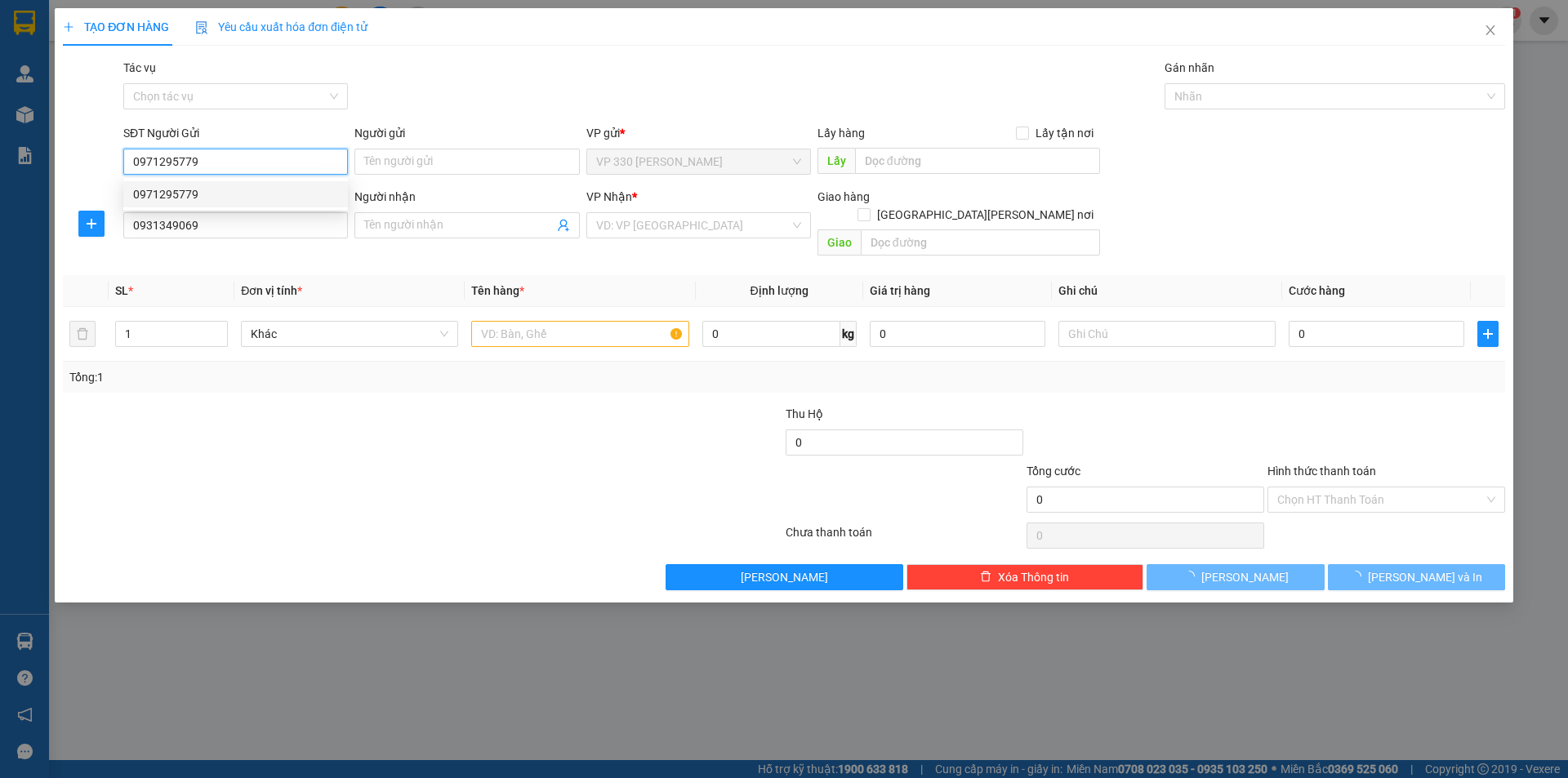
type input "200.000"
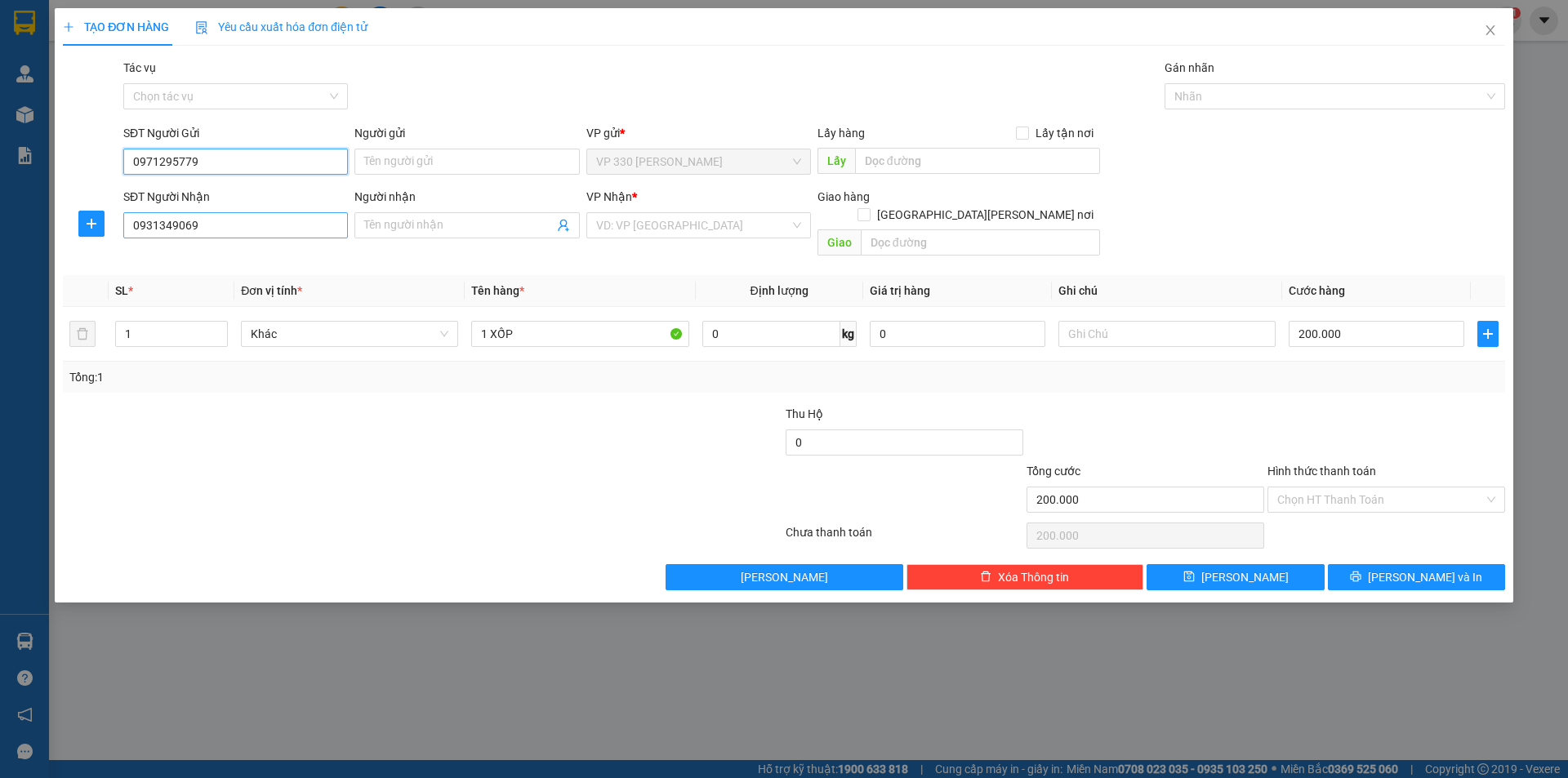
type input "0971295779"
click at [250, 232] on input "0931349069" at bounding box center [235, 224] width 225 height 26
type input "09475428007"
click at [671, 229] on input "search" at bounding box center [693, 225] width 193 height 25
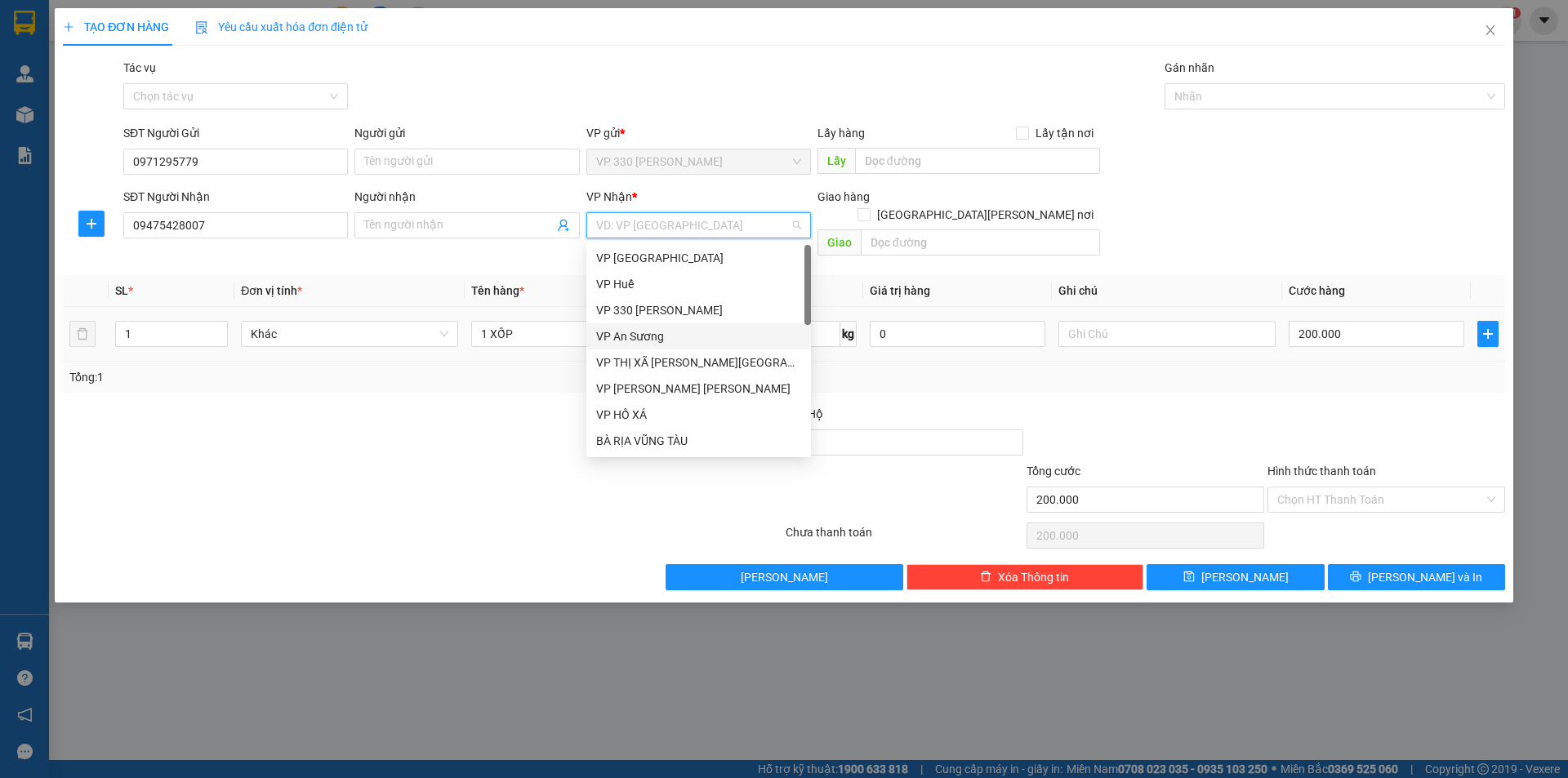
drag, startPoint x: 654, startPoint y: 332, endPoint x: 500, endPoint y: 330, distance: 154.0
click at [653, 333] on div "VP An Sương" at bounding box center [698, 336] width 205 height 18
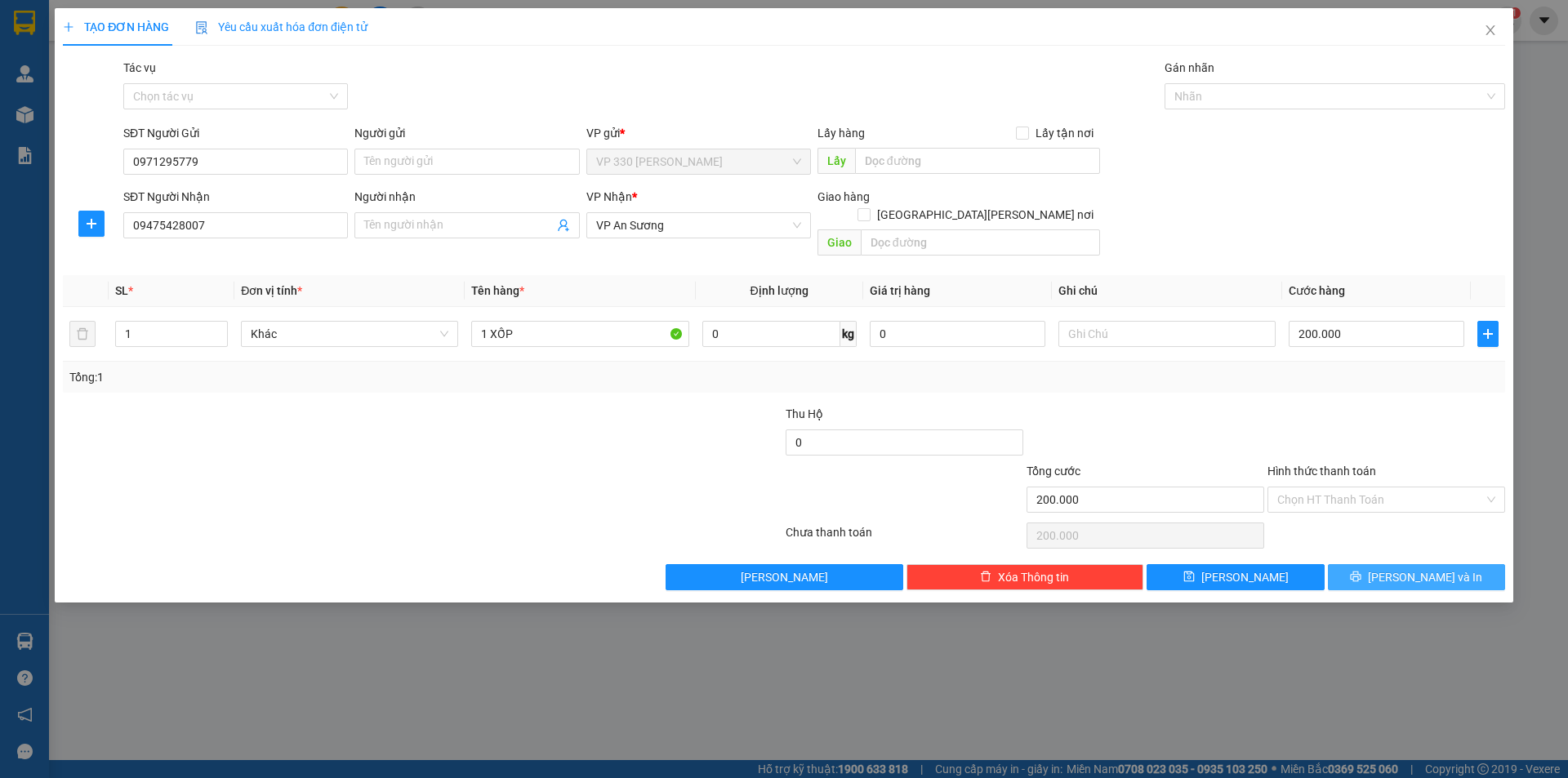
click at [1361, 571] on icon "printer" at bounding box center [1356, 577] width 11 height 11
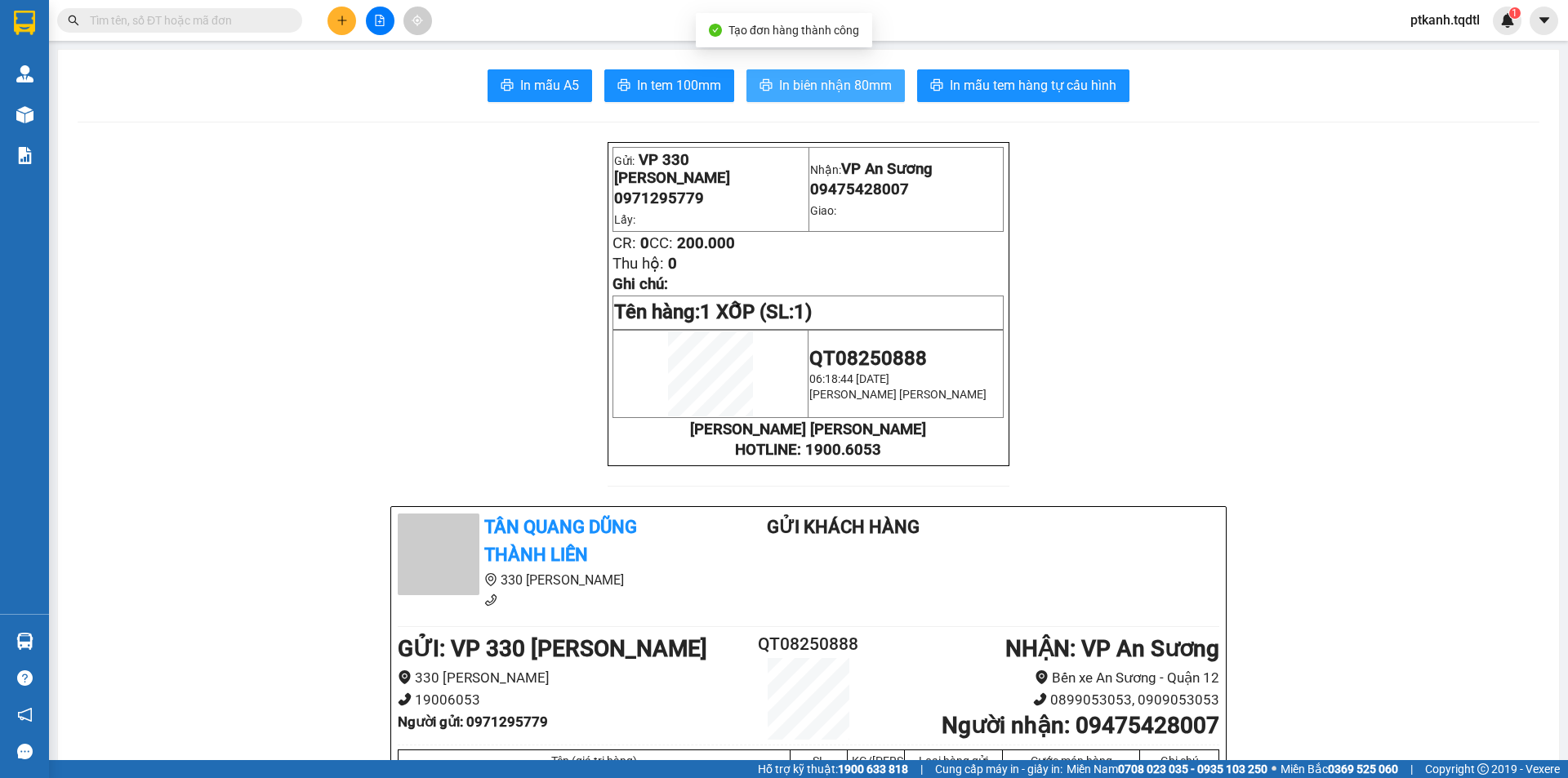
click at [813, 89] on span "In biên nhận 80mm" at bounding box center [835, 85] width 113 height 20
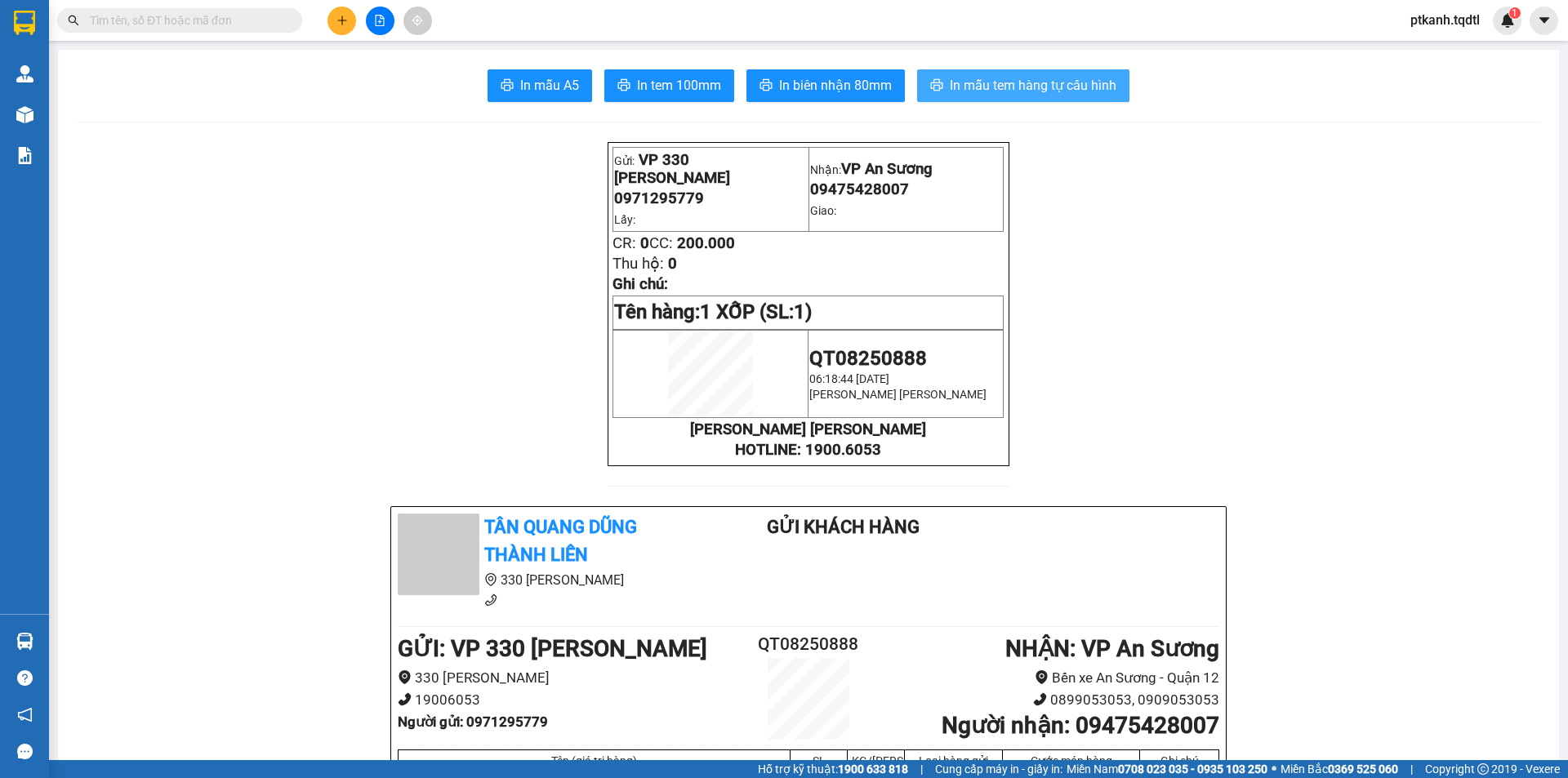
click at [1018, 87] on span "In mẫu tem hàng tự cấu hình" at bounding box center [1033, 85] width 167 height 20
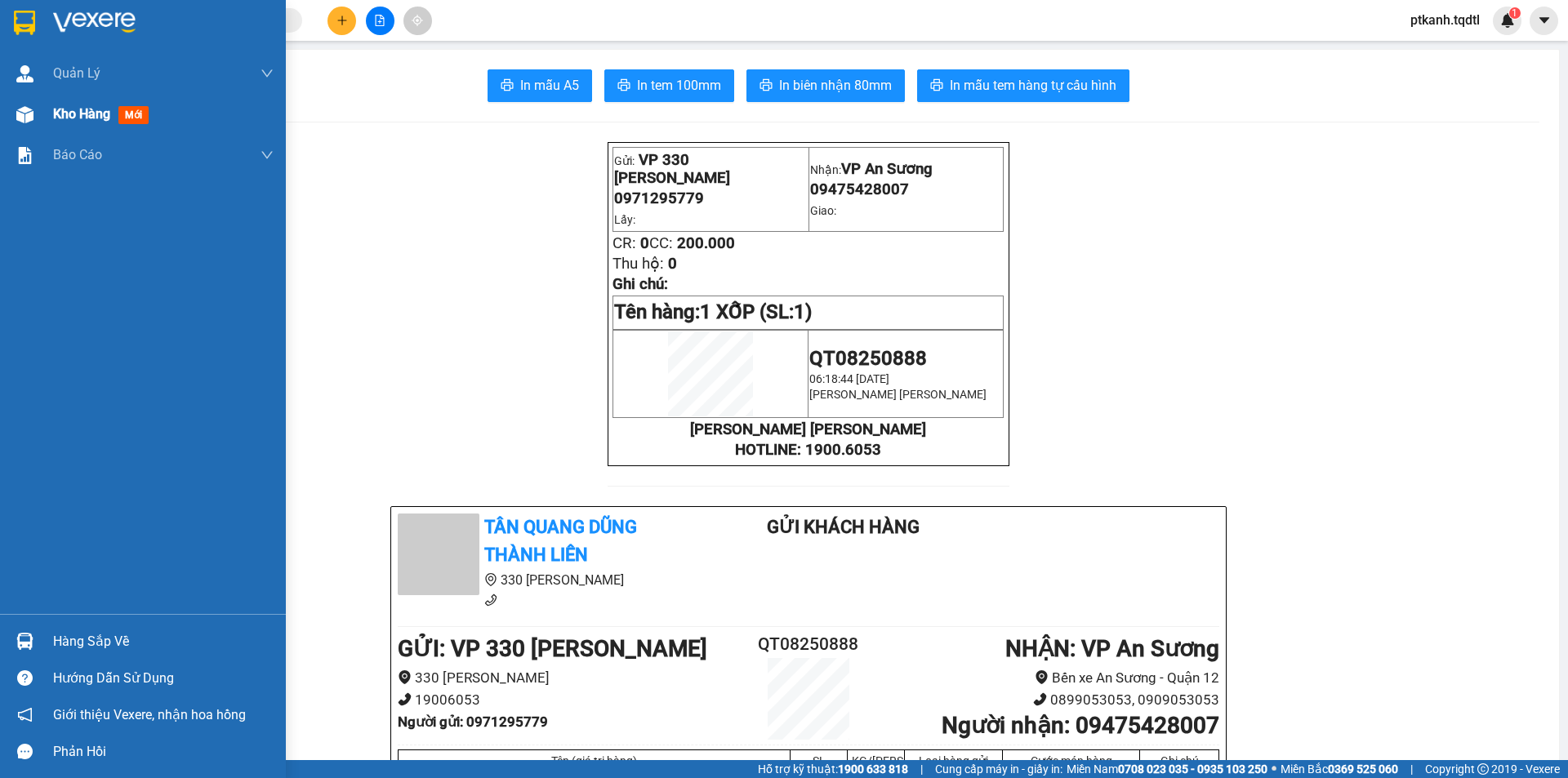
click at [30, 118] on img at bounding box center [24, 114] width 17 height 17
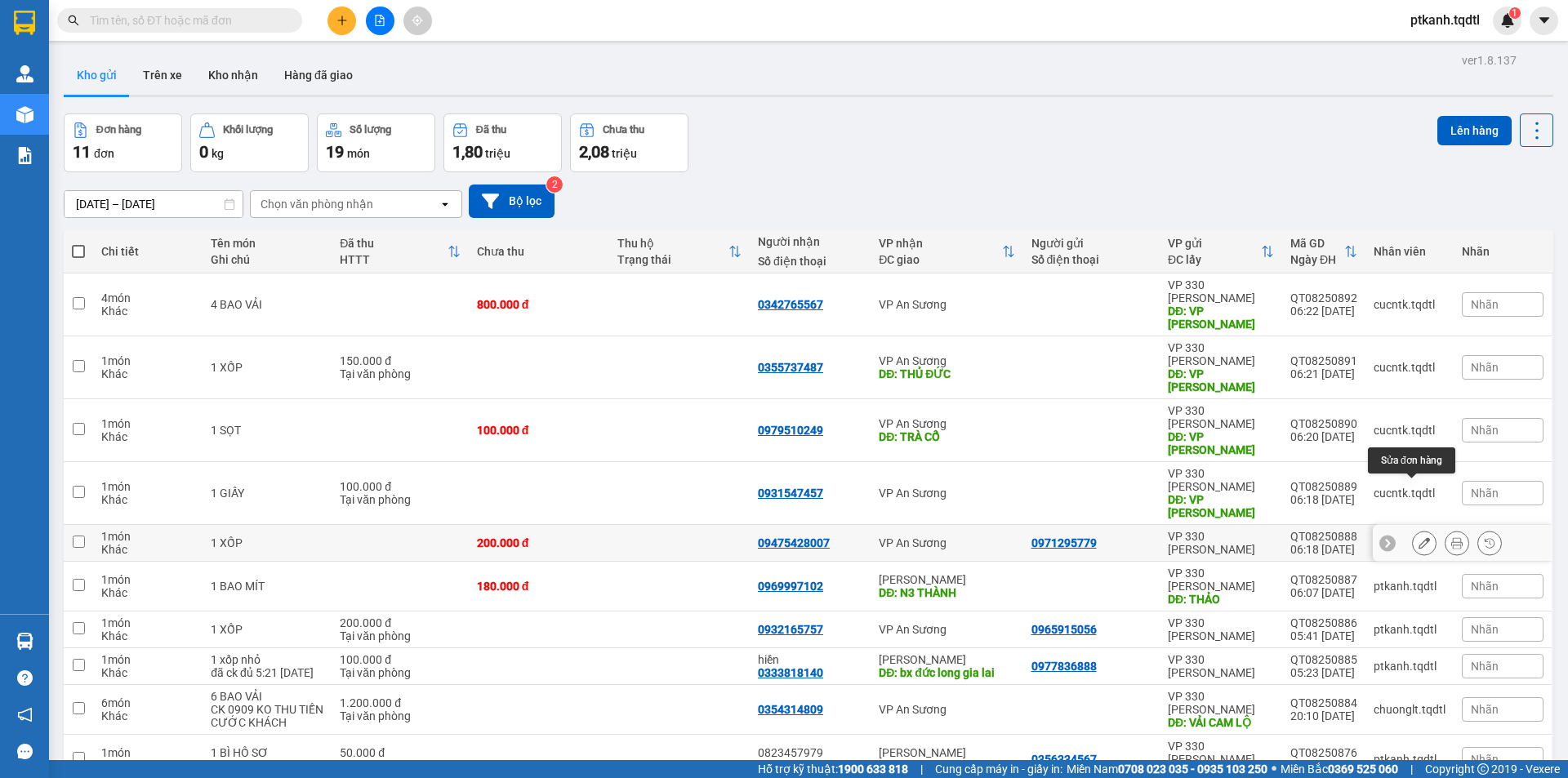
click at [1418, 537] on icon at bounding box center [1423, 542] width 12 height 12
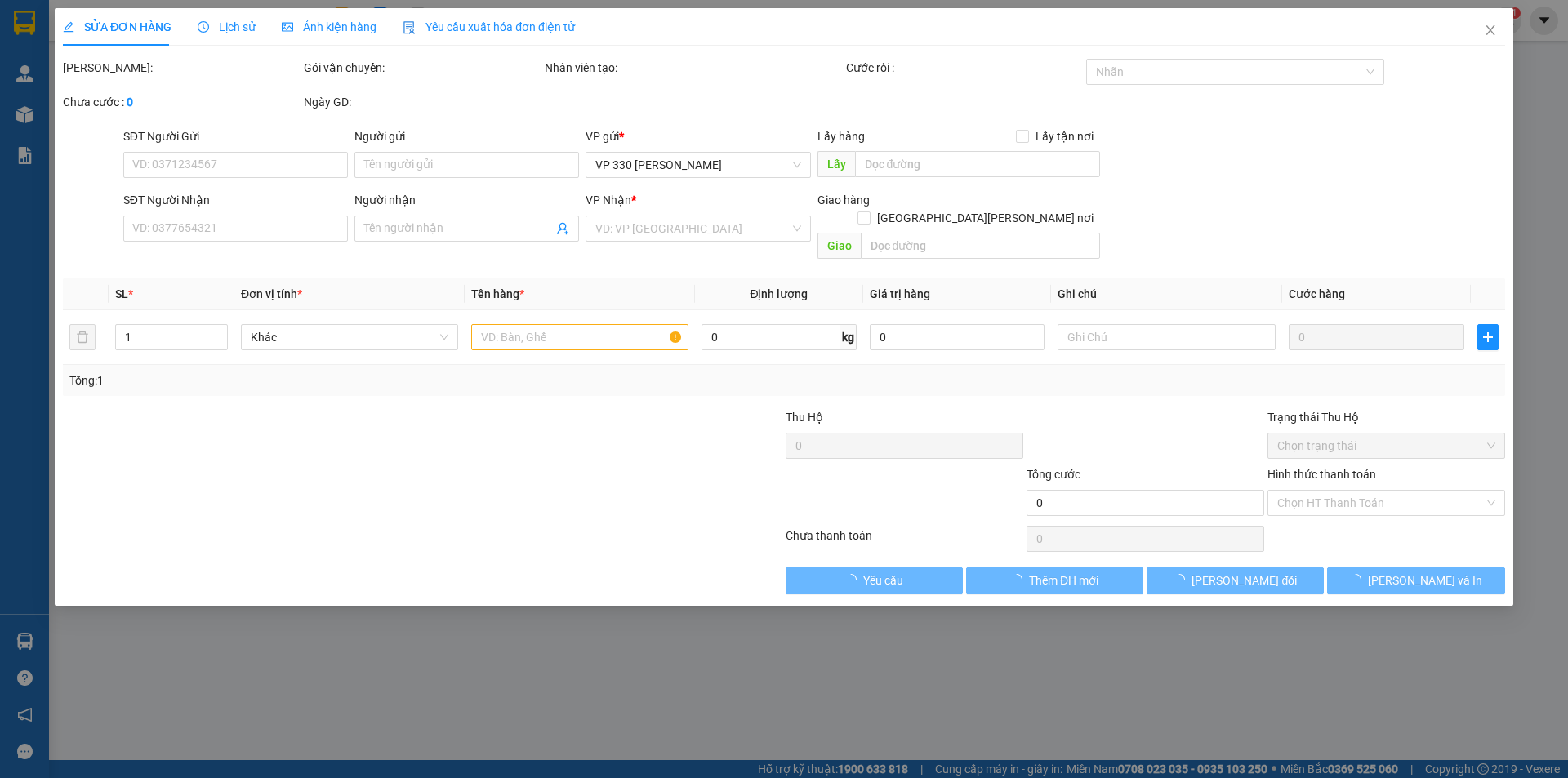
type input "0971295779"
type input "09475428007"
type input "200.000"
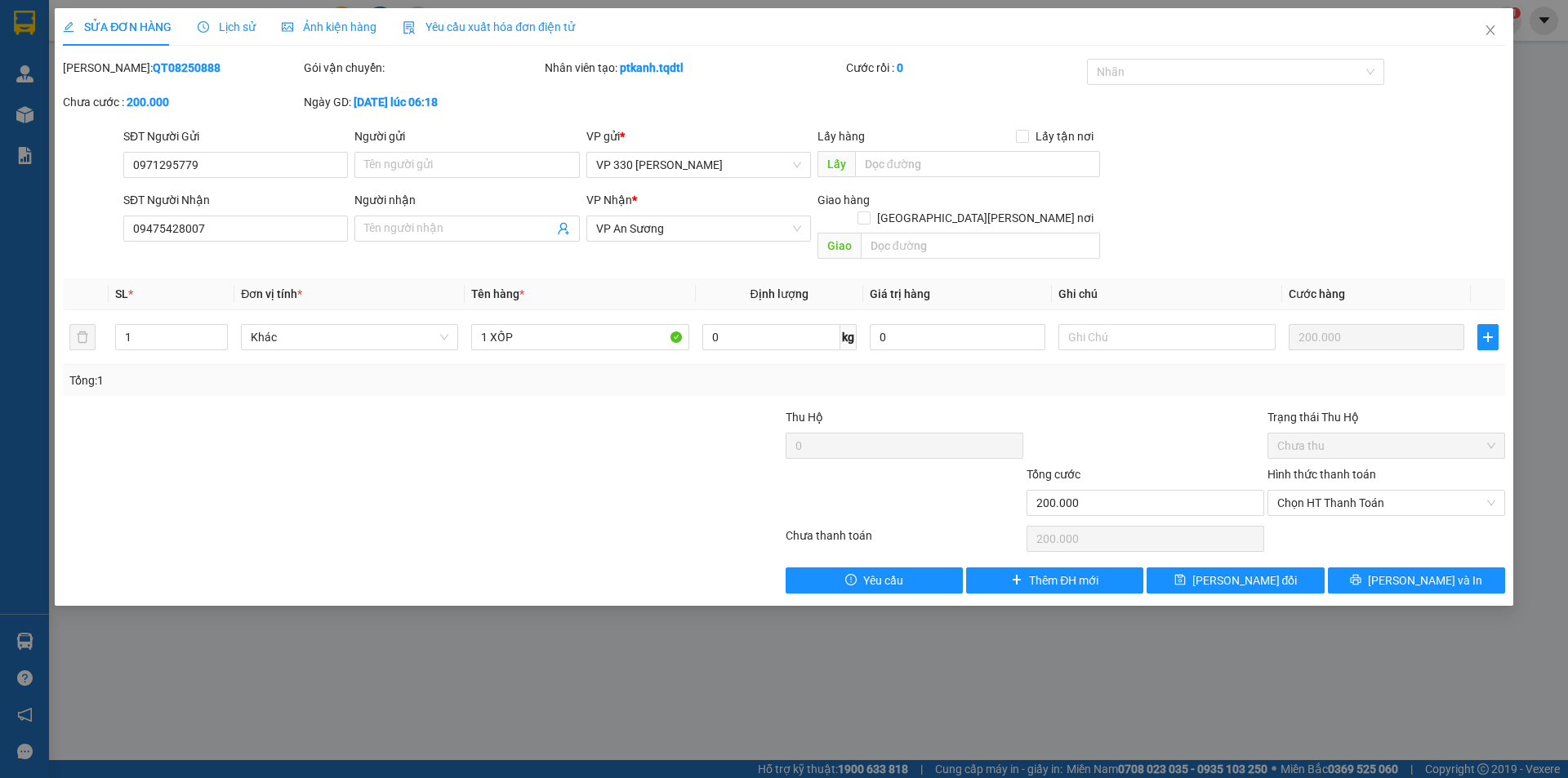
click at [1325, 468] on label "Hình thức thanh toán" at bounding box center [1321, 474] width 108 height 13
click at [1325, 491] on input "Hình thức thanh toán" at bounding box center [1380, 503] width 207 height 25
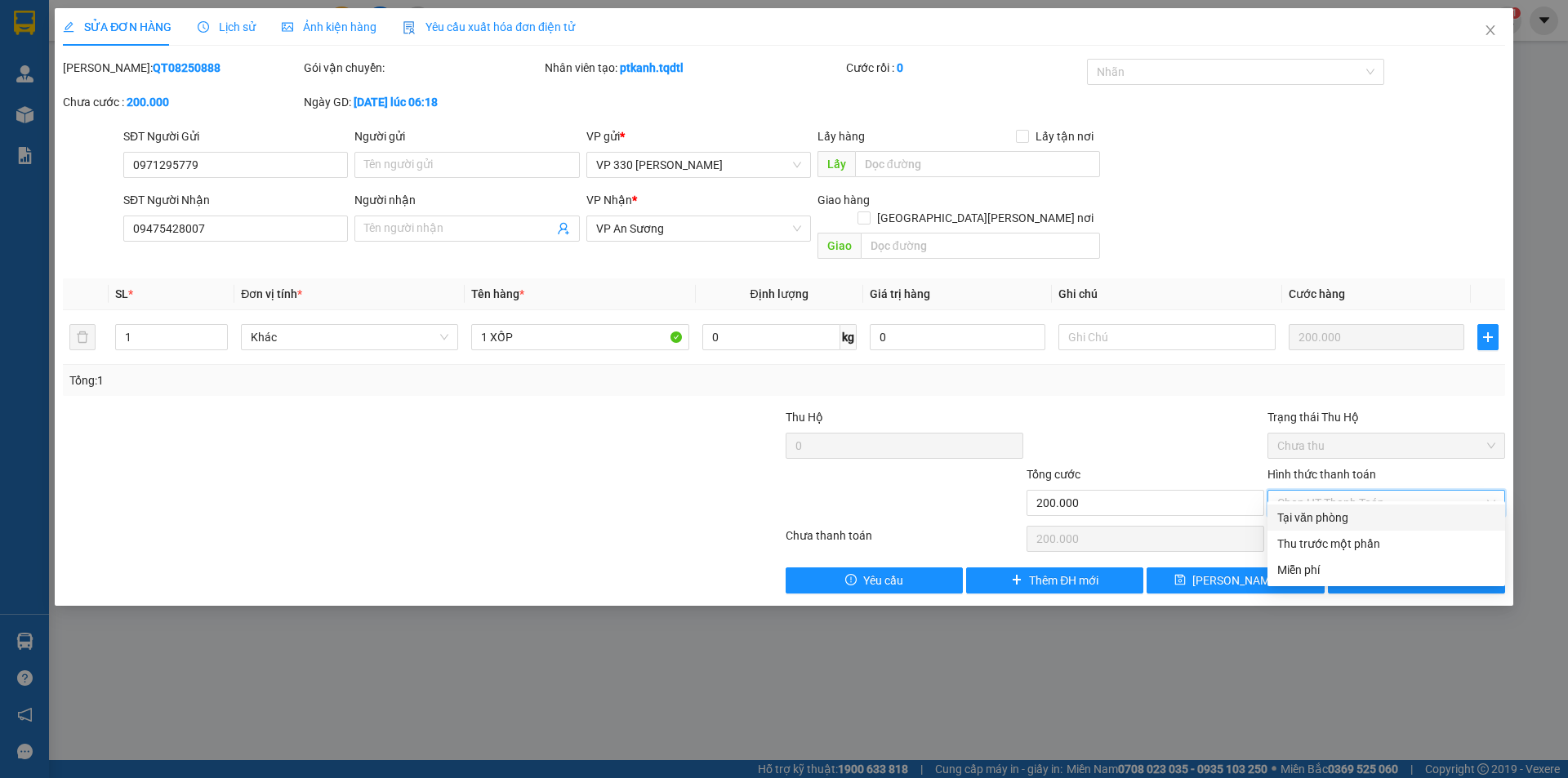
click at [1352, 513] on div "Tại văn phòng" at bounding box center [1386, 517] width 218 height 18
type input "0"
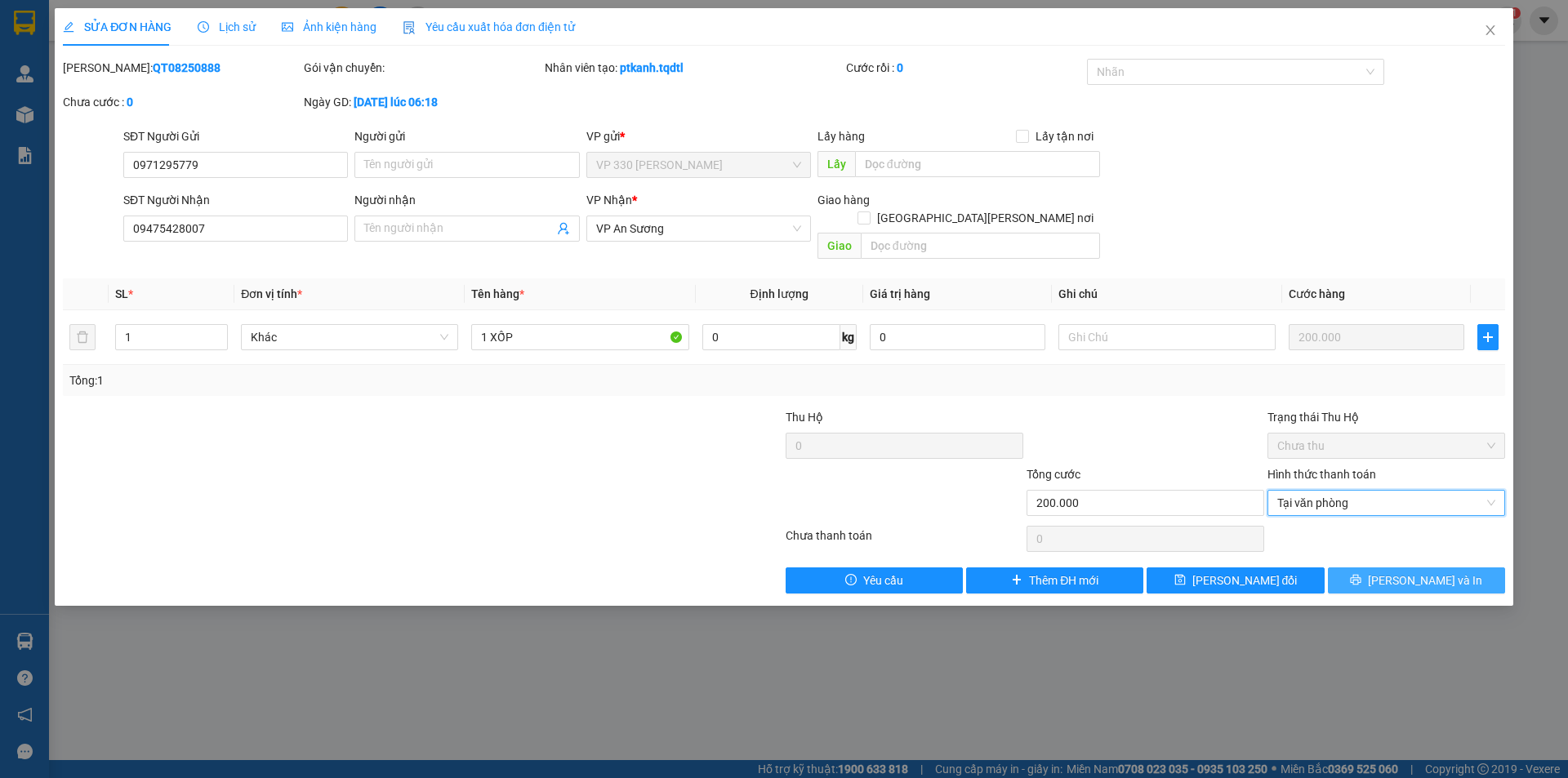
click at [1361, 574] on icon "printer" at bounding box center [1355, 579] width 12 height 12
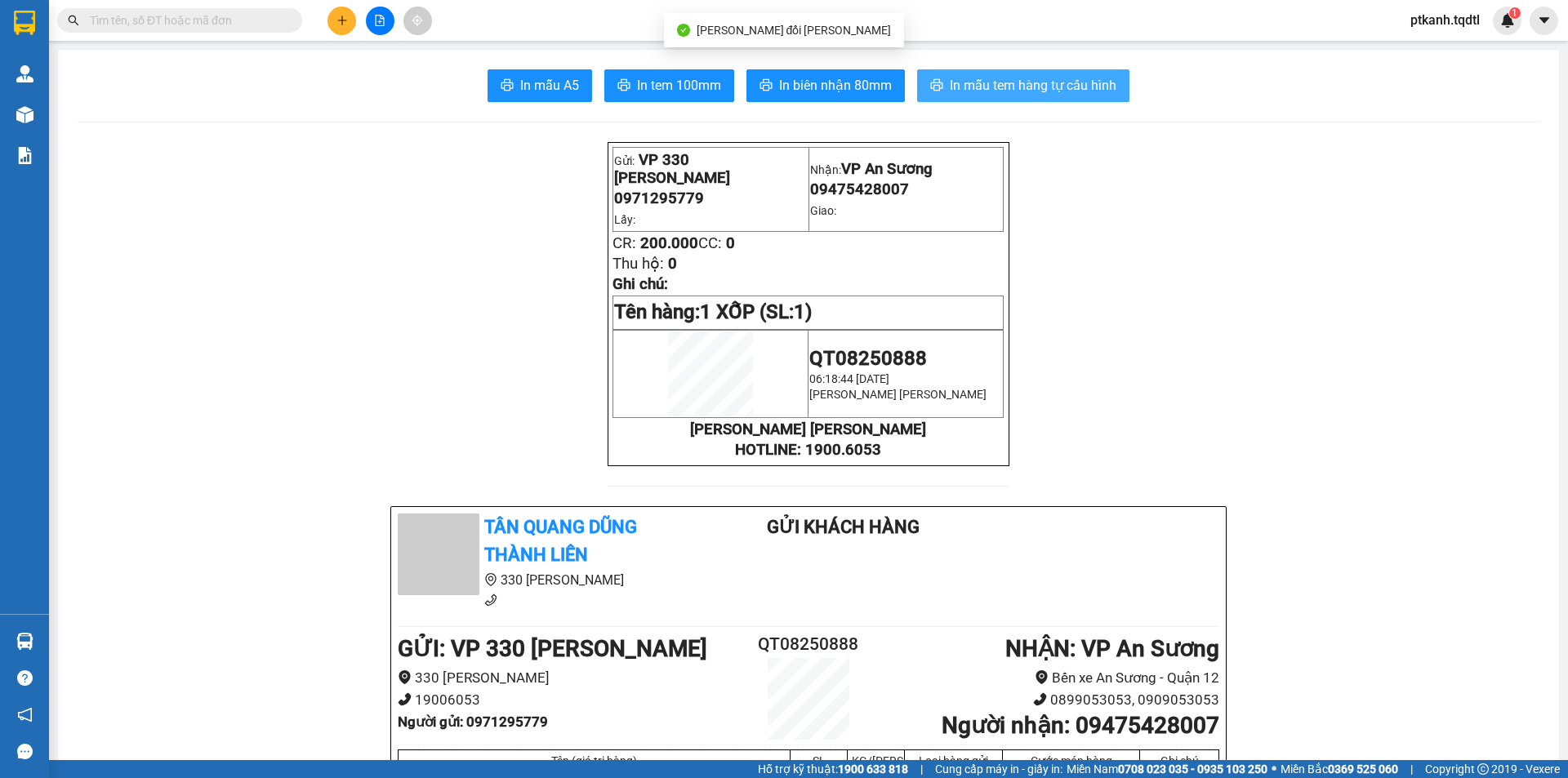
click at [982, 83] on span "In mẫu tem hàng tự cấu hình" at bounding box center [1033, 85] width 167 height 20
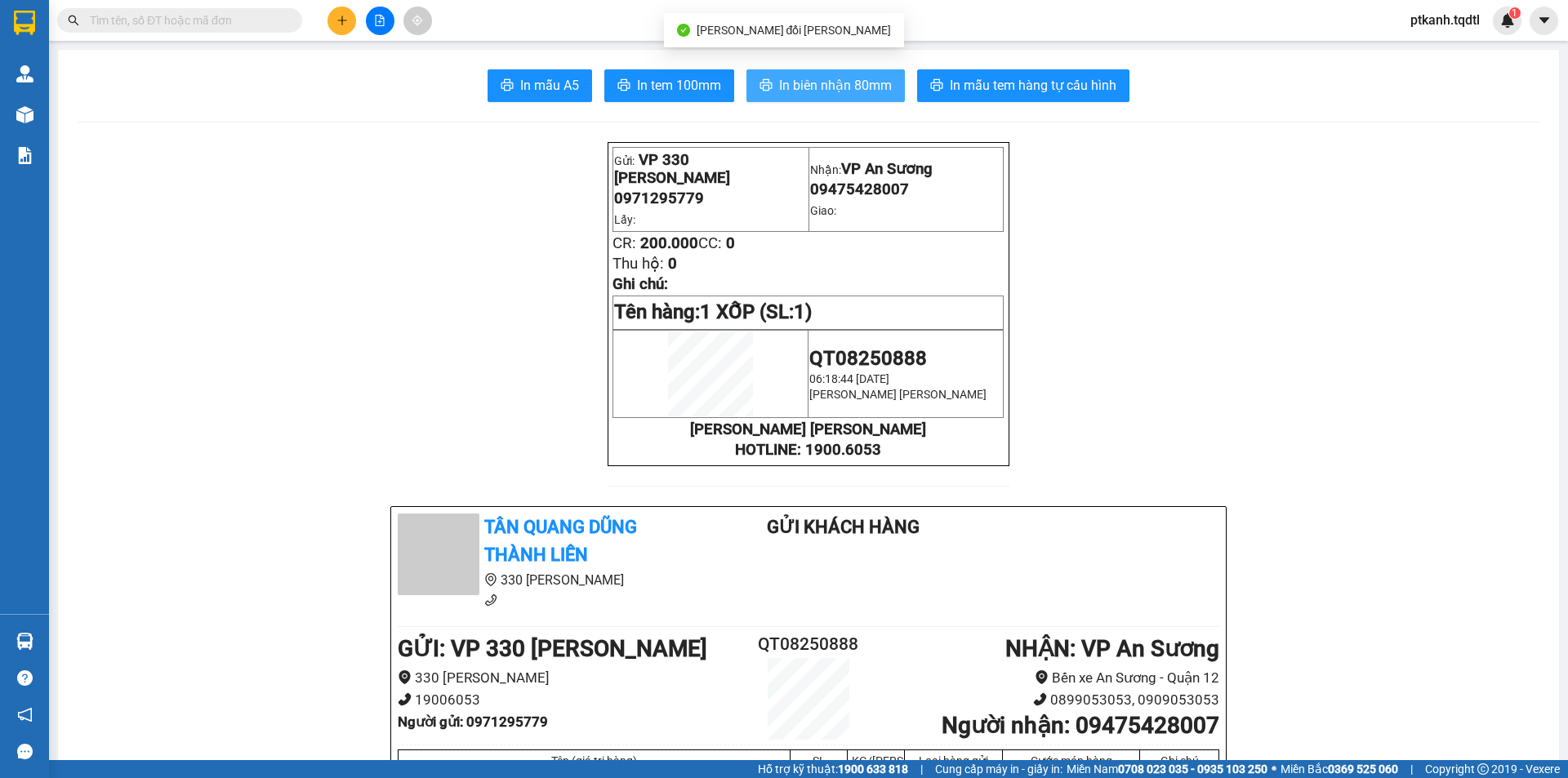
click at [845, 90] on span "In biên nhận 80mm" at bounding box center [835, 85] width 113 height 20
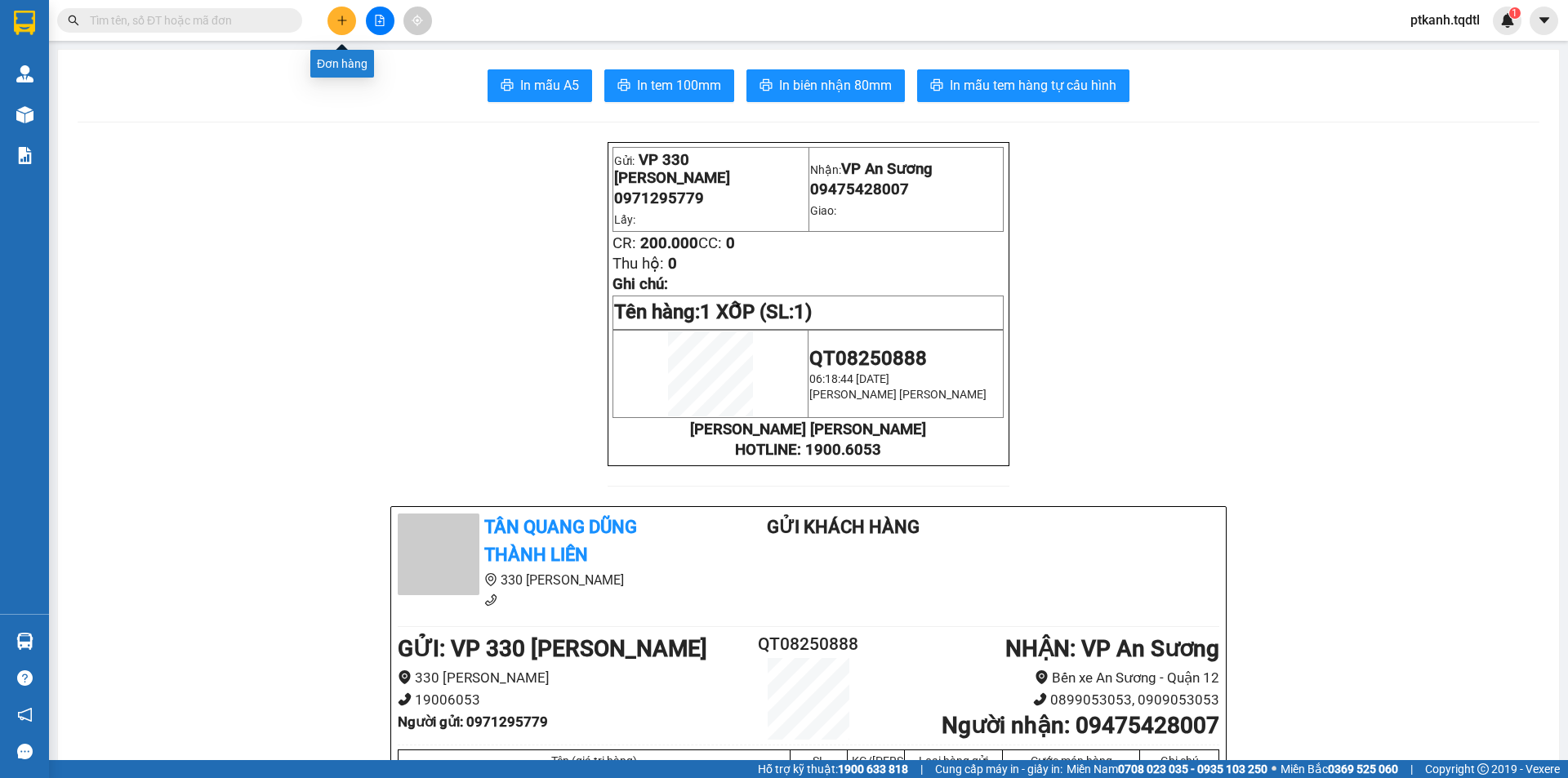
click at [333, 21] on button at bounding box center [342, 20] width 28 height 28
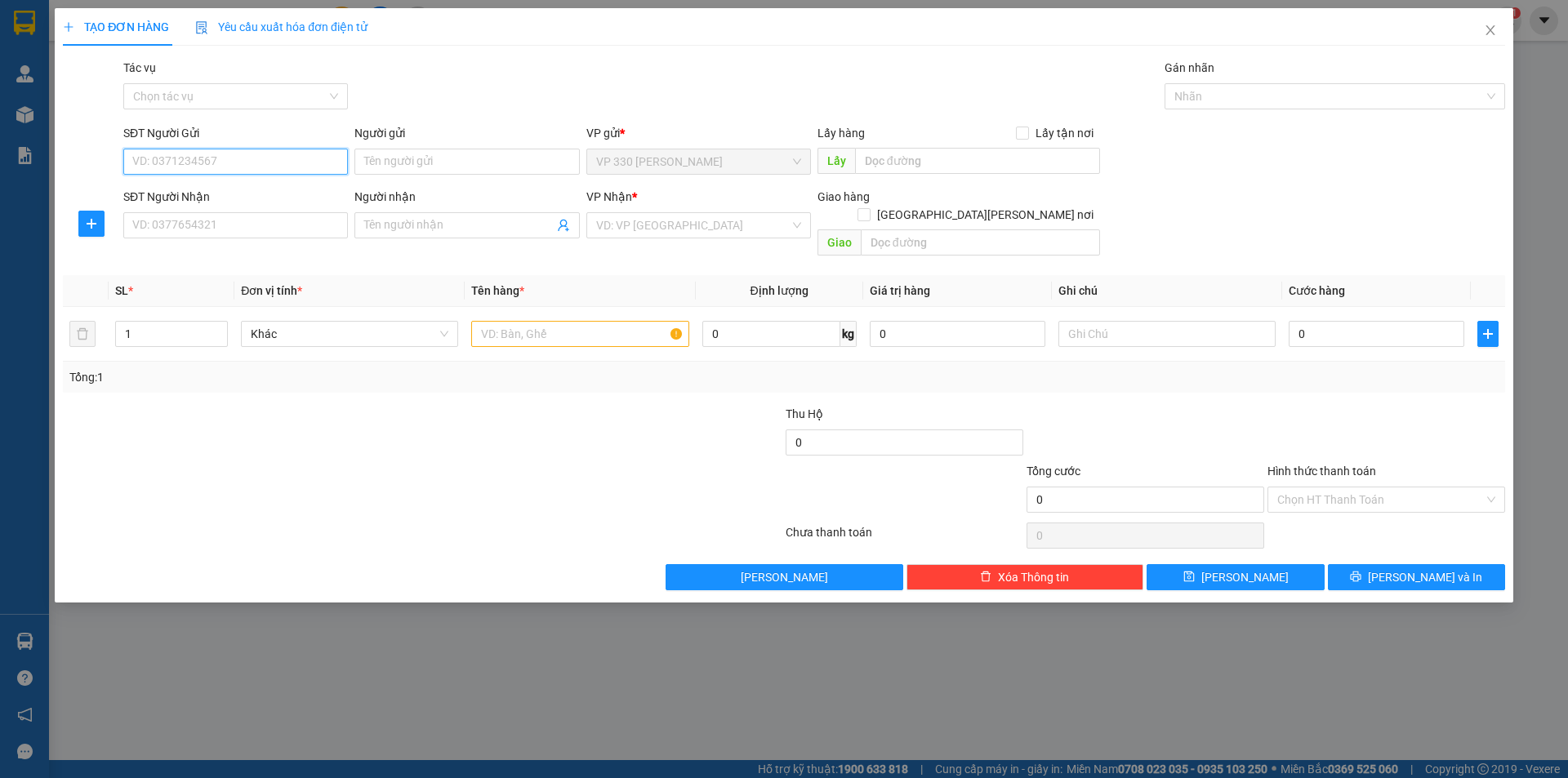
drag, startPoint x: 297, startPoint y: 168, endPoint x: 564, endPoint y: 165, distance: 267.0
click at [310, 169] on input "SĐT Người Gửi" at bounding box center [235, 161] width 225 height 26
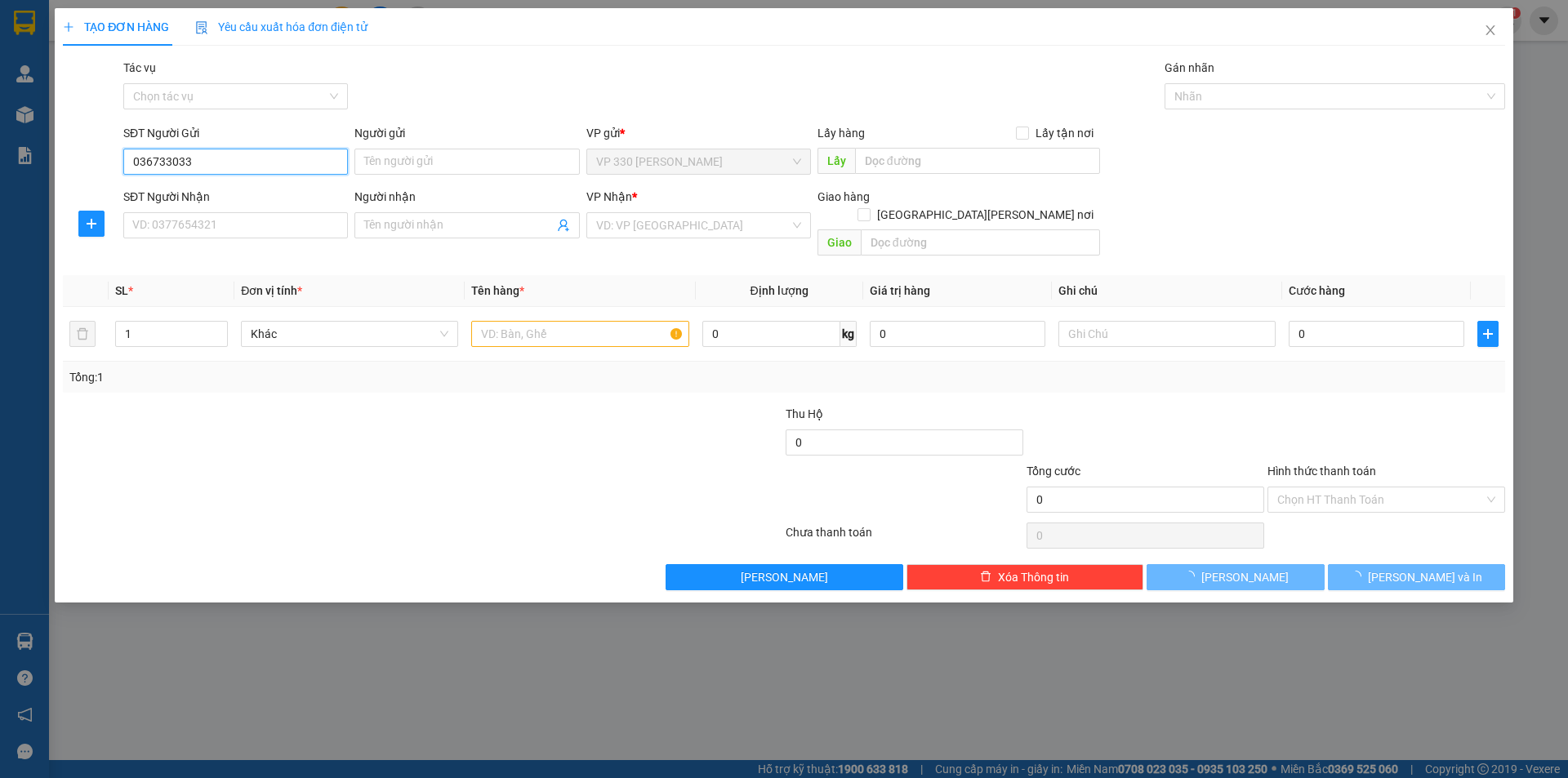
type input "0367330333"
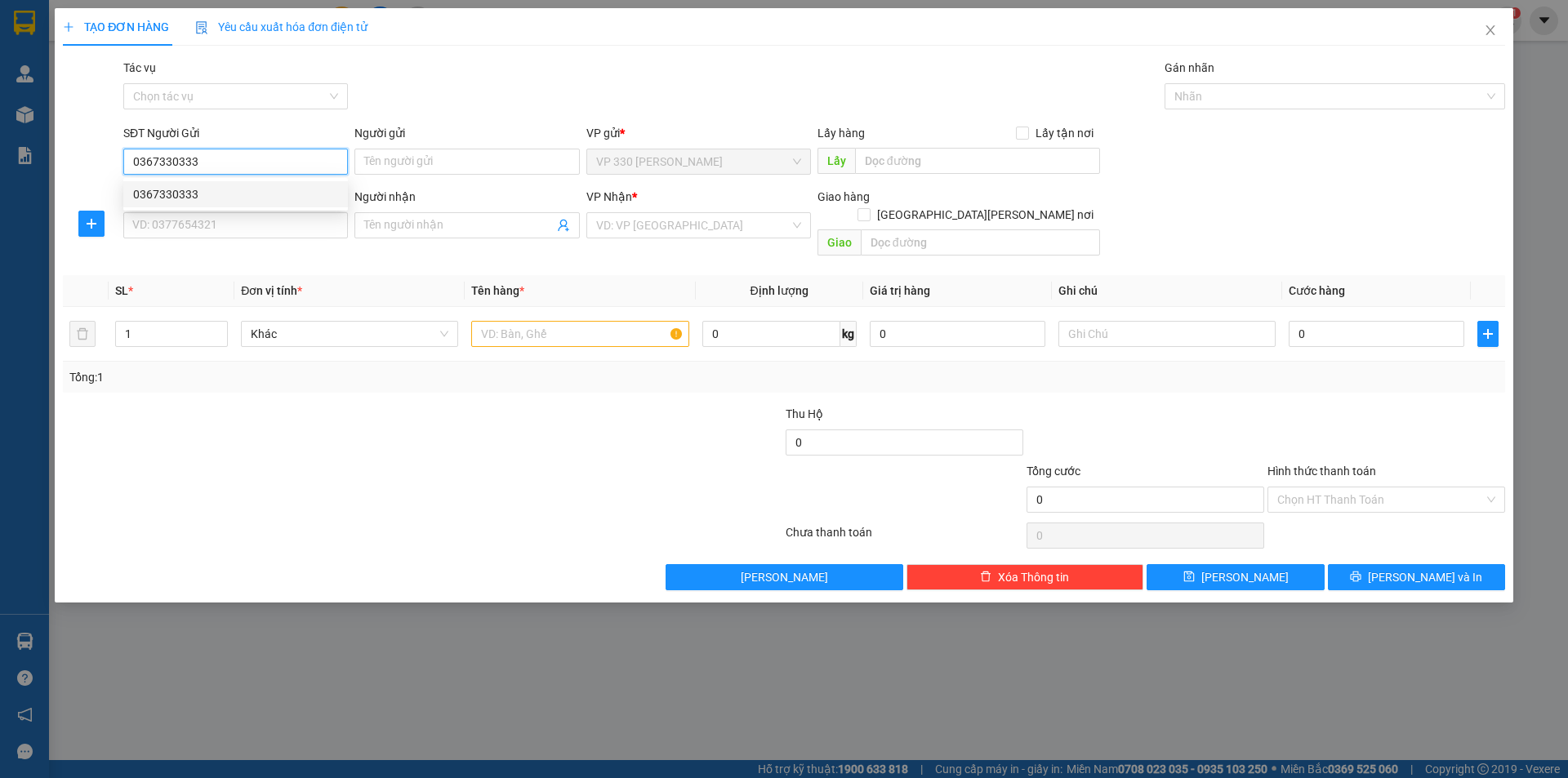
click at [274, 191] on div "0367330333" at bounding box center [235, 194] width 205 height 18
type input "330"
type input "0853174174"
type input "[PERSON_NAME]"
type input "150.000"
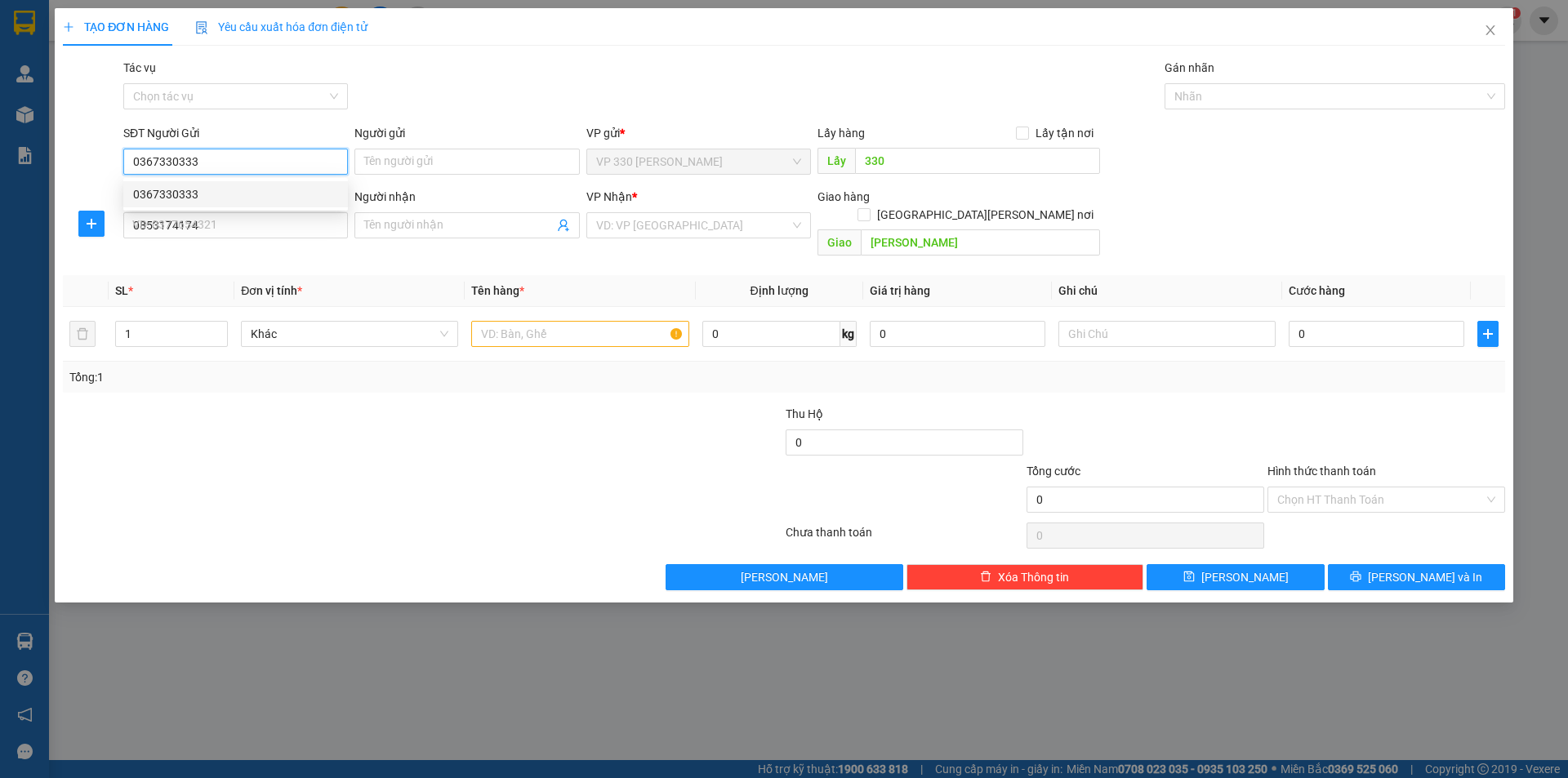
type input "150.000"
type input "0367330333"
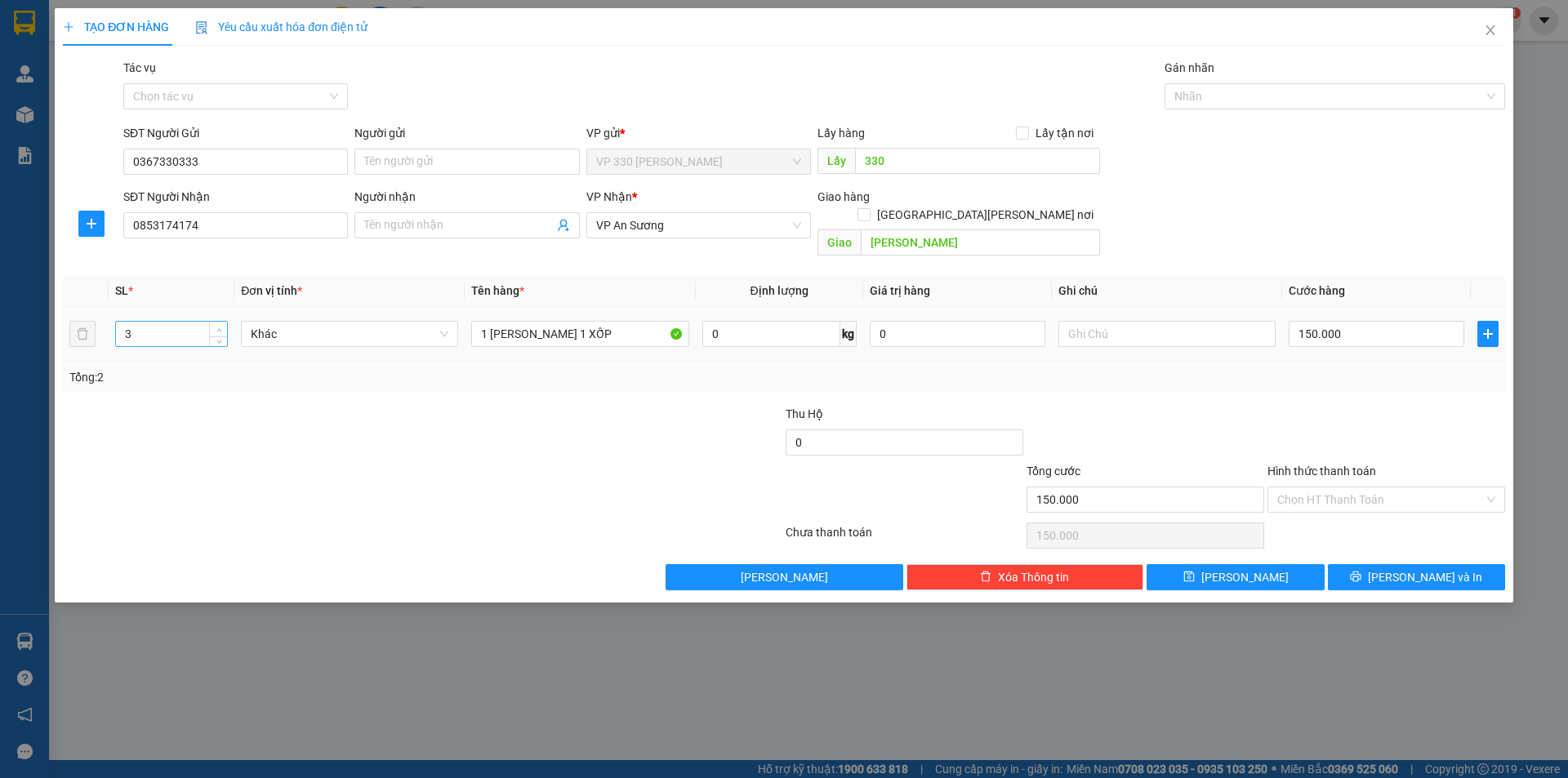
click at [219, 327] on icon "up" at bounding box center [219, 330] width 5 height 5
type input "4"
click at [219, 327] on icon "up" at bounding box center [219, 330] width 5 height 5
click at [618, 321] on input "1 [PERSON_NAME] 1 XỐP" at bounding box center [579, 334] width 217 height 26
type input "1 BAO GẠO 1 XỐP 2 SỌT"
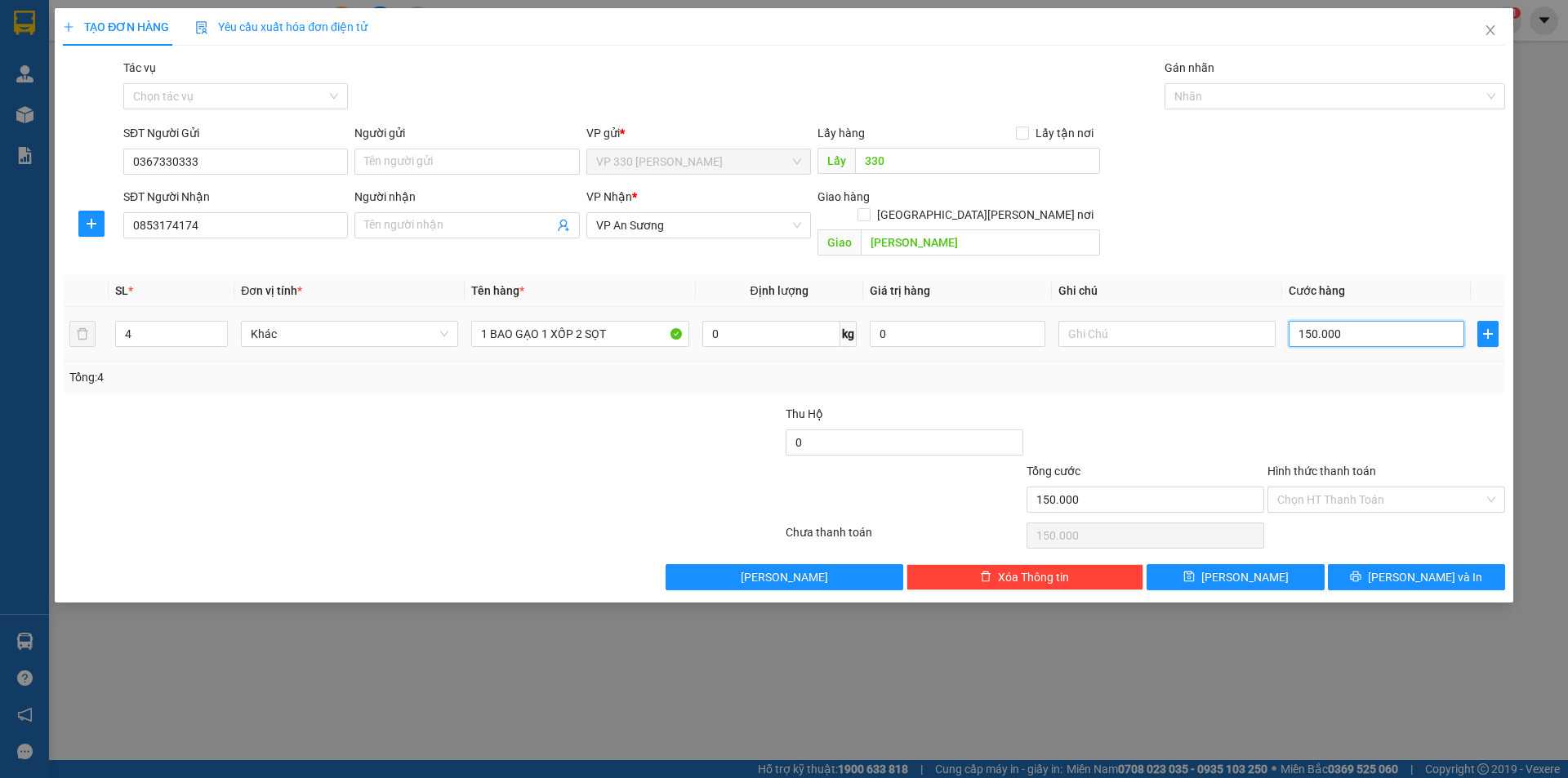
click at [1375, 322] on input "150.000" at bounding box center [1376, 334] width 176 height 26
type input "4"
type input "40"
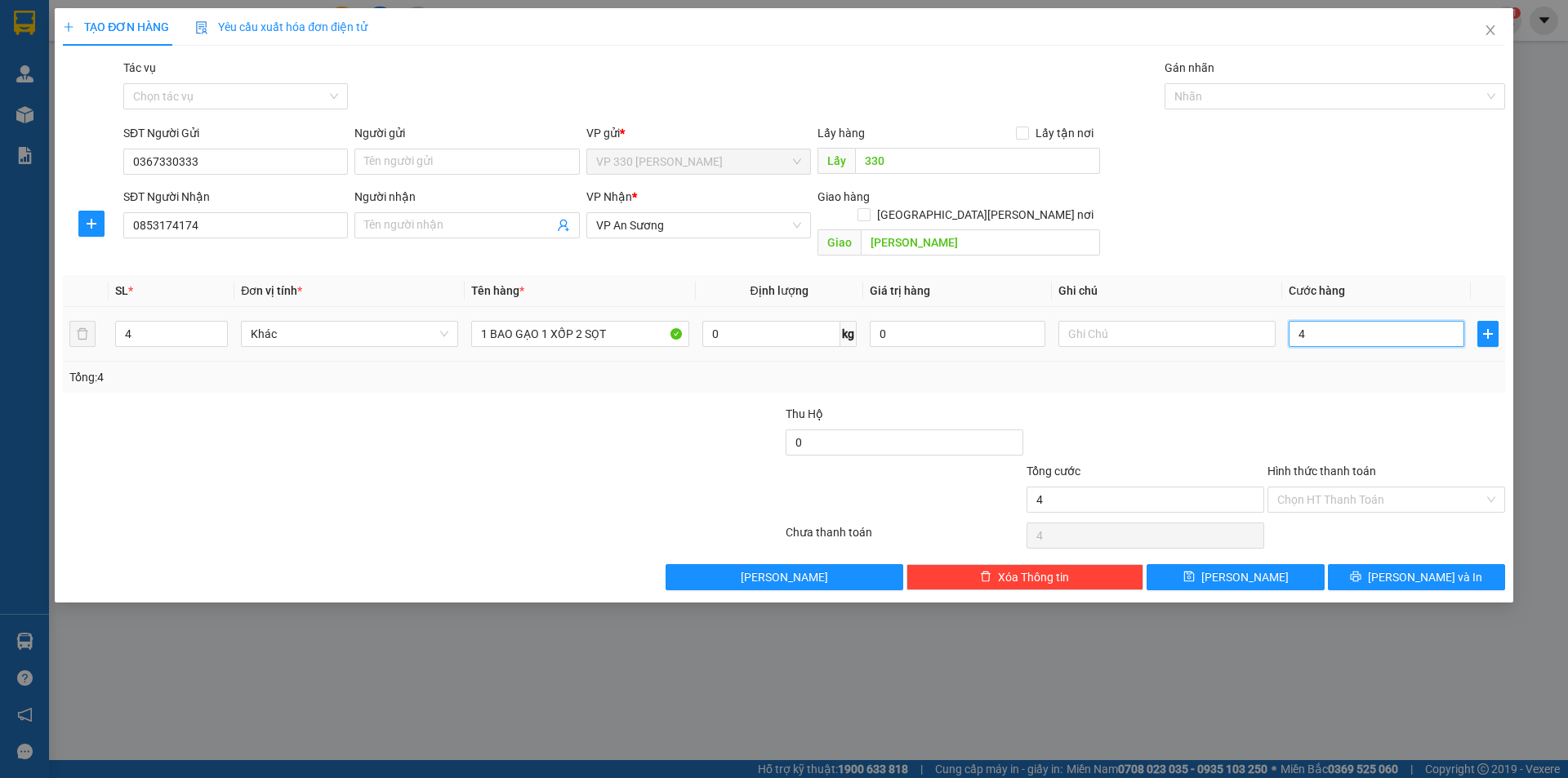
type input "40"
type input "400"
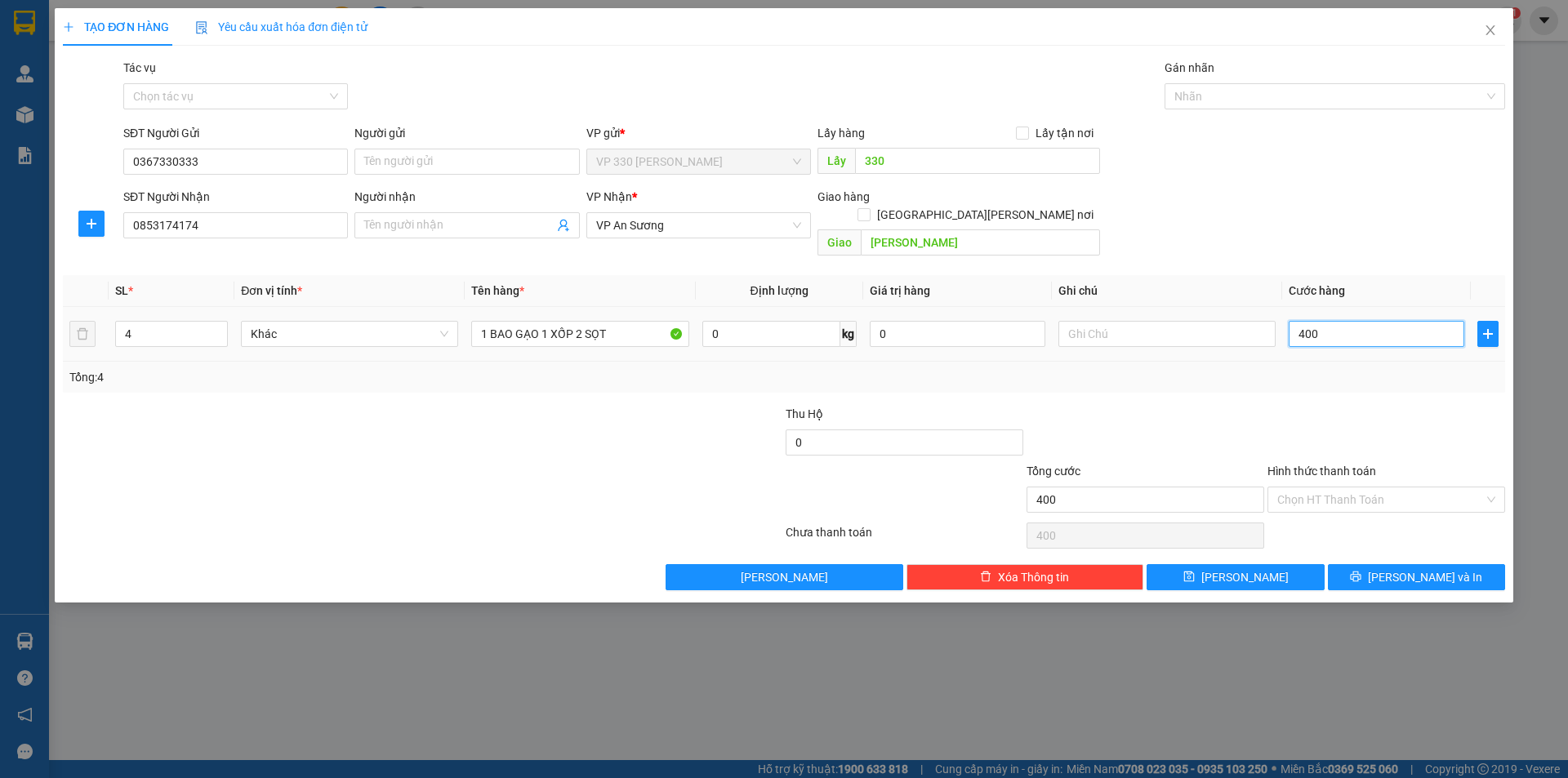
type input "4.000"
type input "40.000"
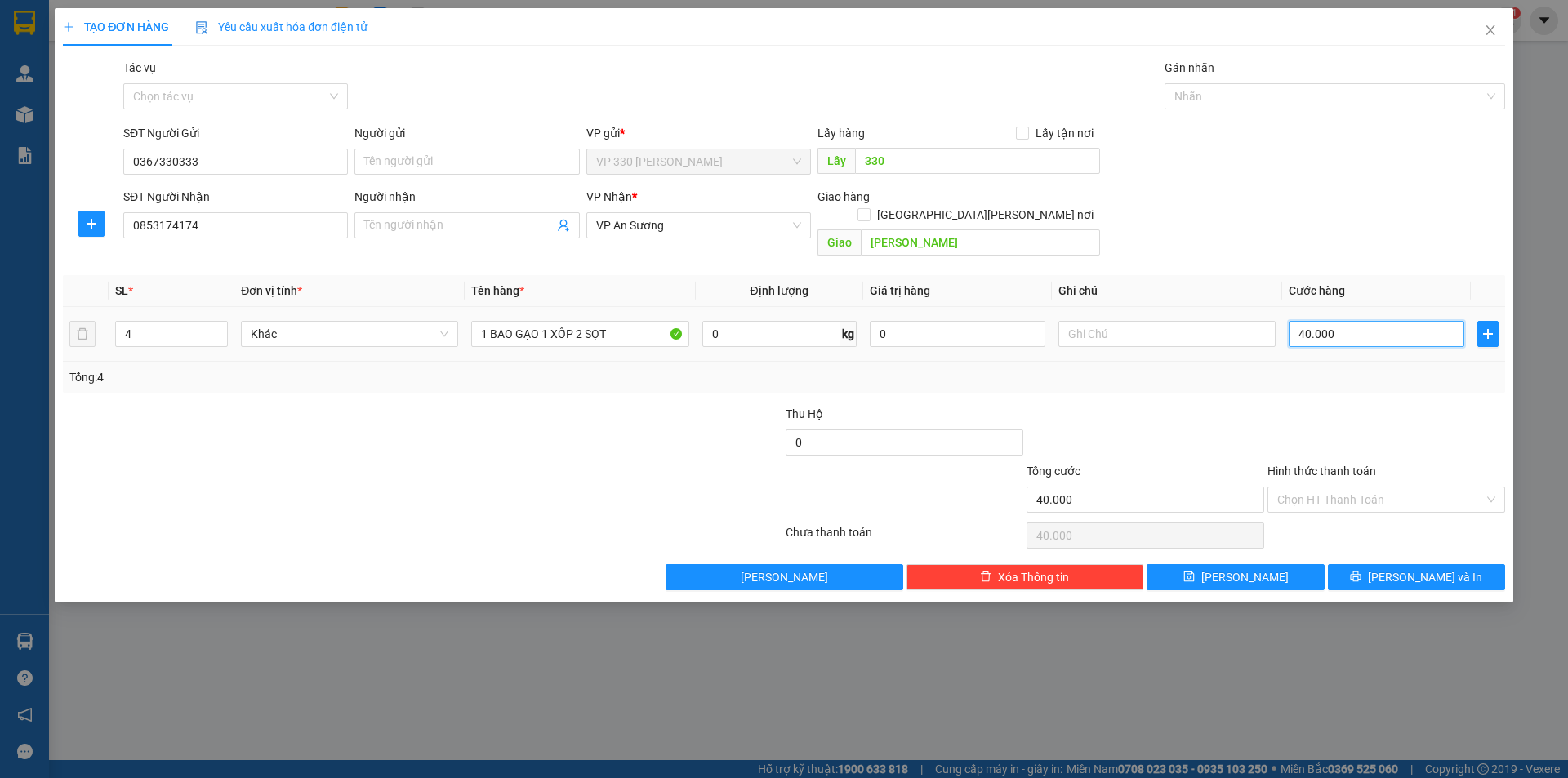
type input "400.000"
click at [1337, 465] on label "Hình thức thanh toán" at bounding box center [1321, 471] width 108 height 13
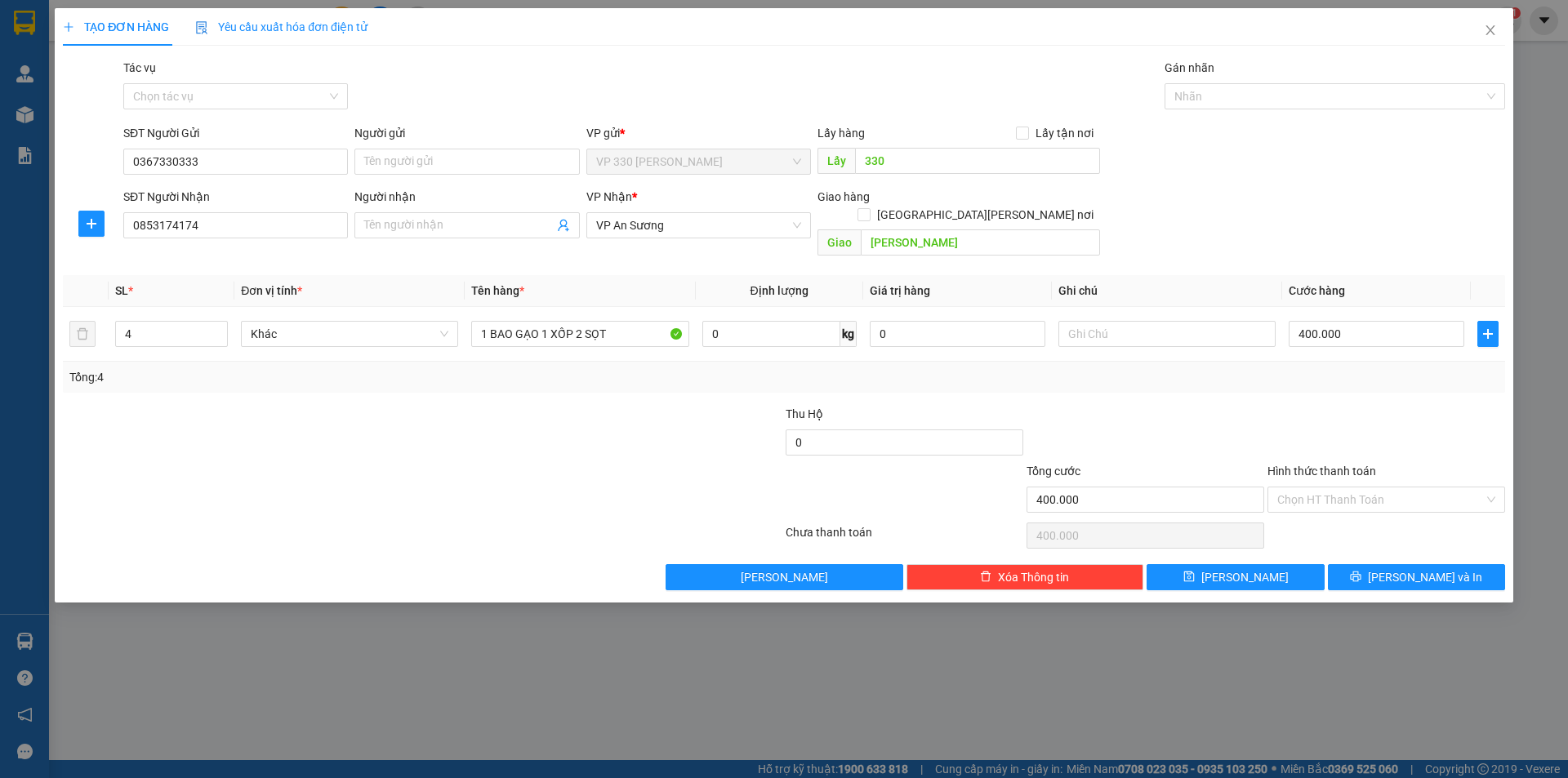
click at [1337, 487] on input "Hình thức thanh toán" at bounding box center [1380, 499] width 207 height 25
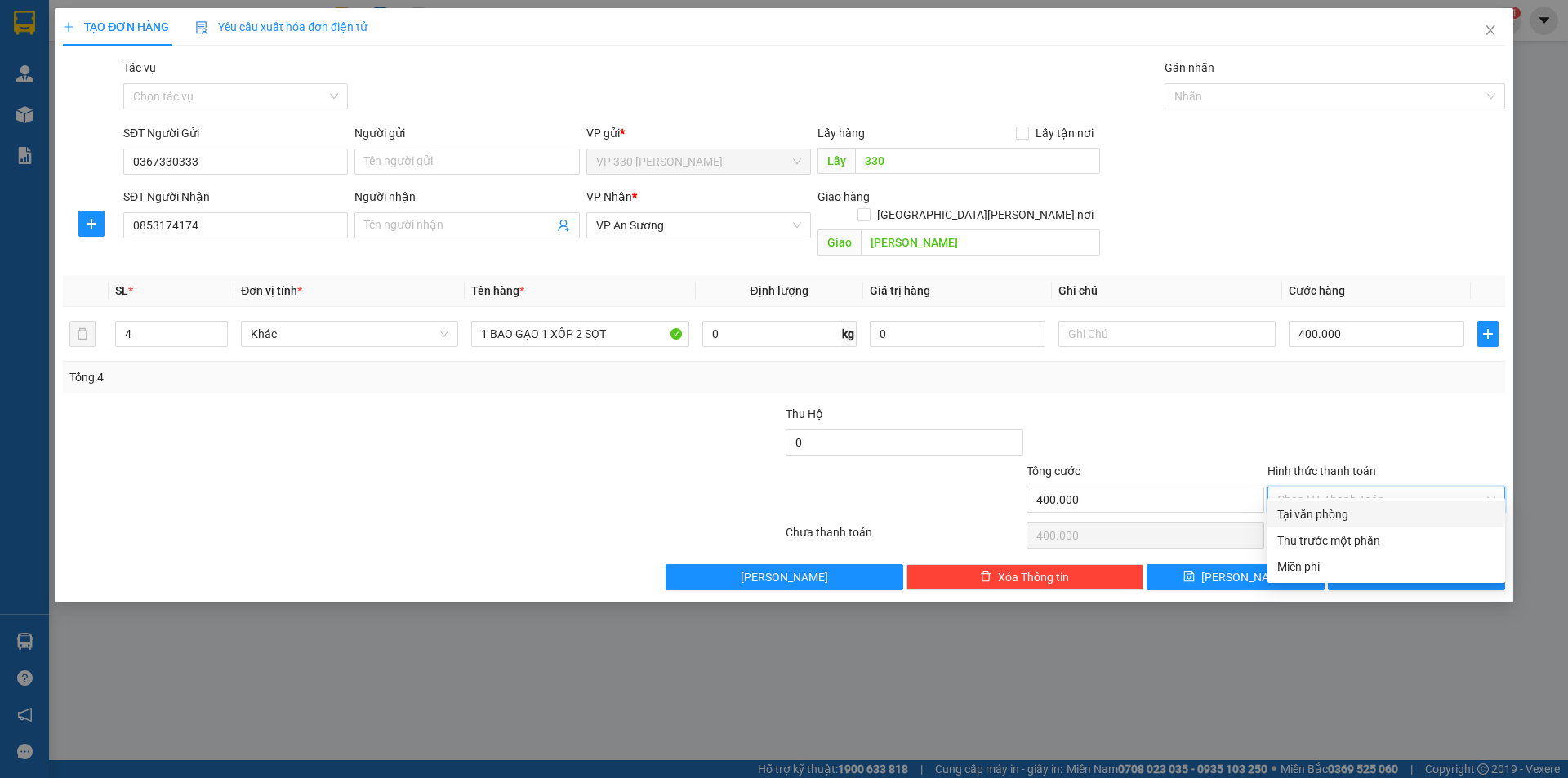
click at [1384, 515] on div "Tại văn phòng" at bounding box center [1386, 515] width 218 height 18
type input "0"
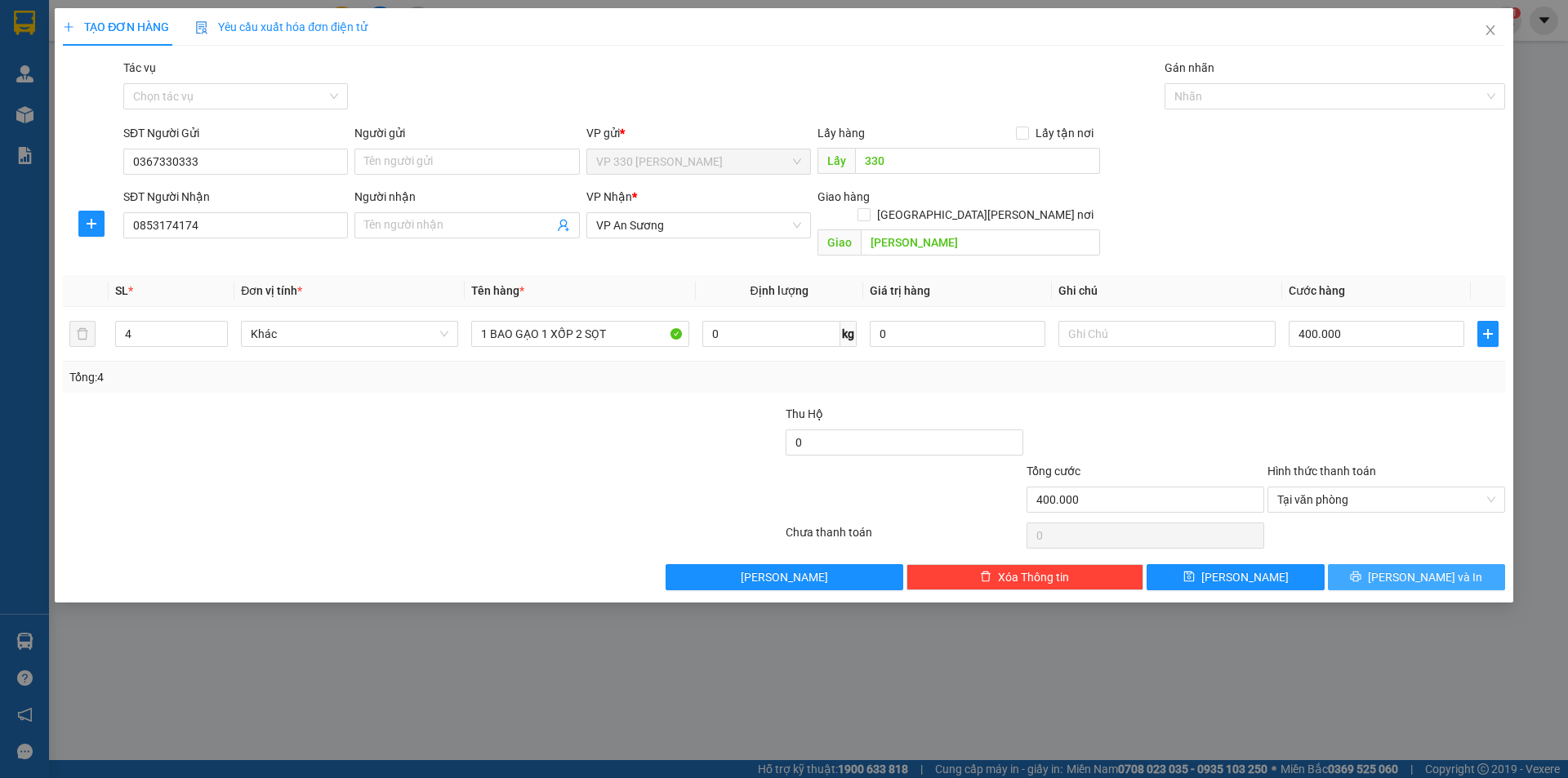
click at [1408, 568] on span "[PERSON_NAME] và In" at bounding box center [1424, 577] width 114 height 18
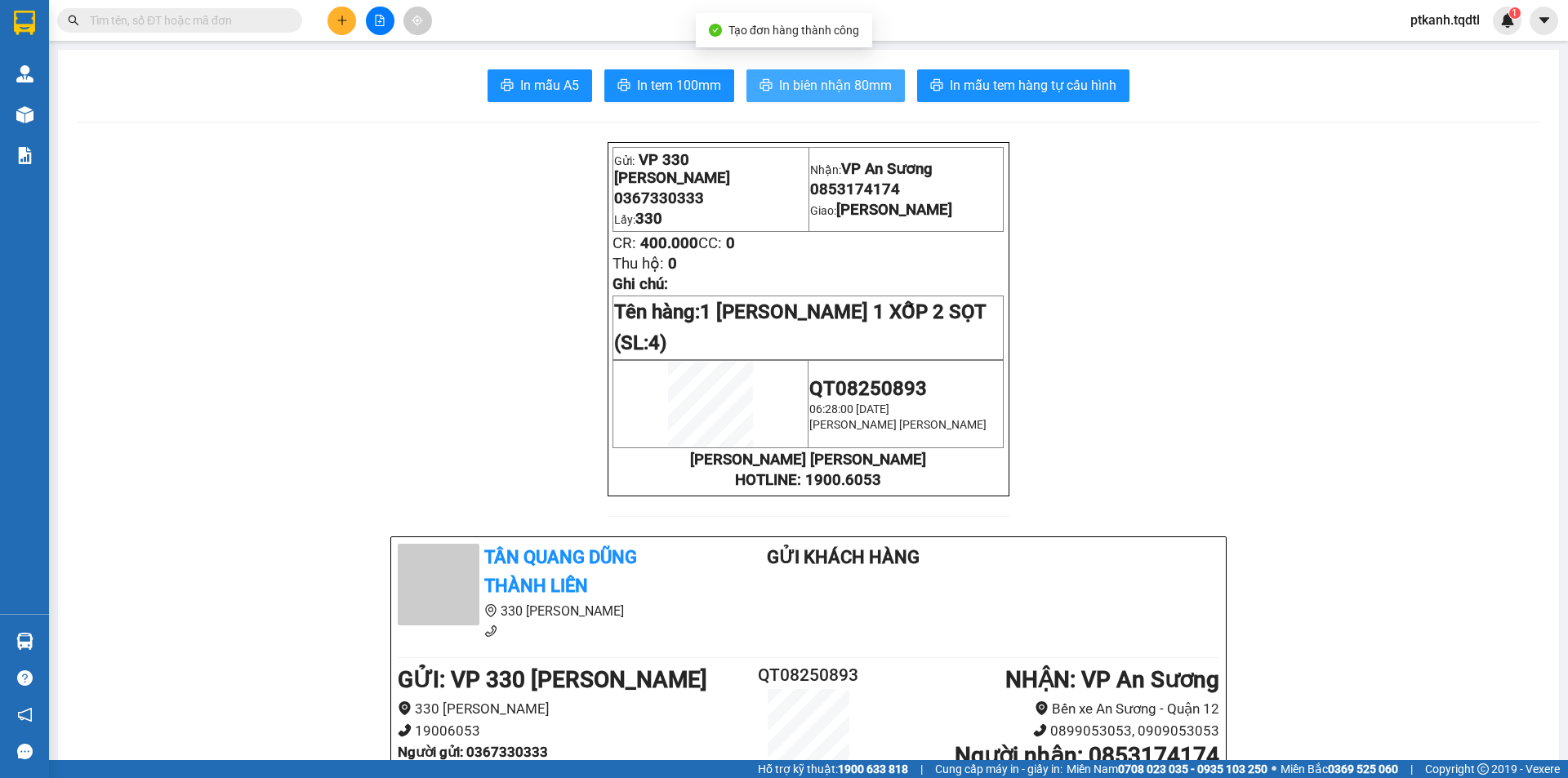
click at [831, 75] on span "In biên nhận 80mm" at bounding box center [835, 85] width 113 height 20
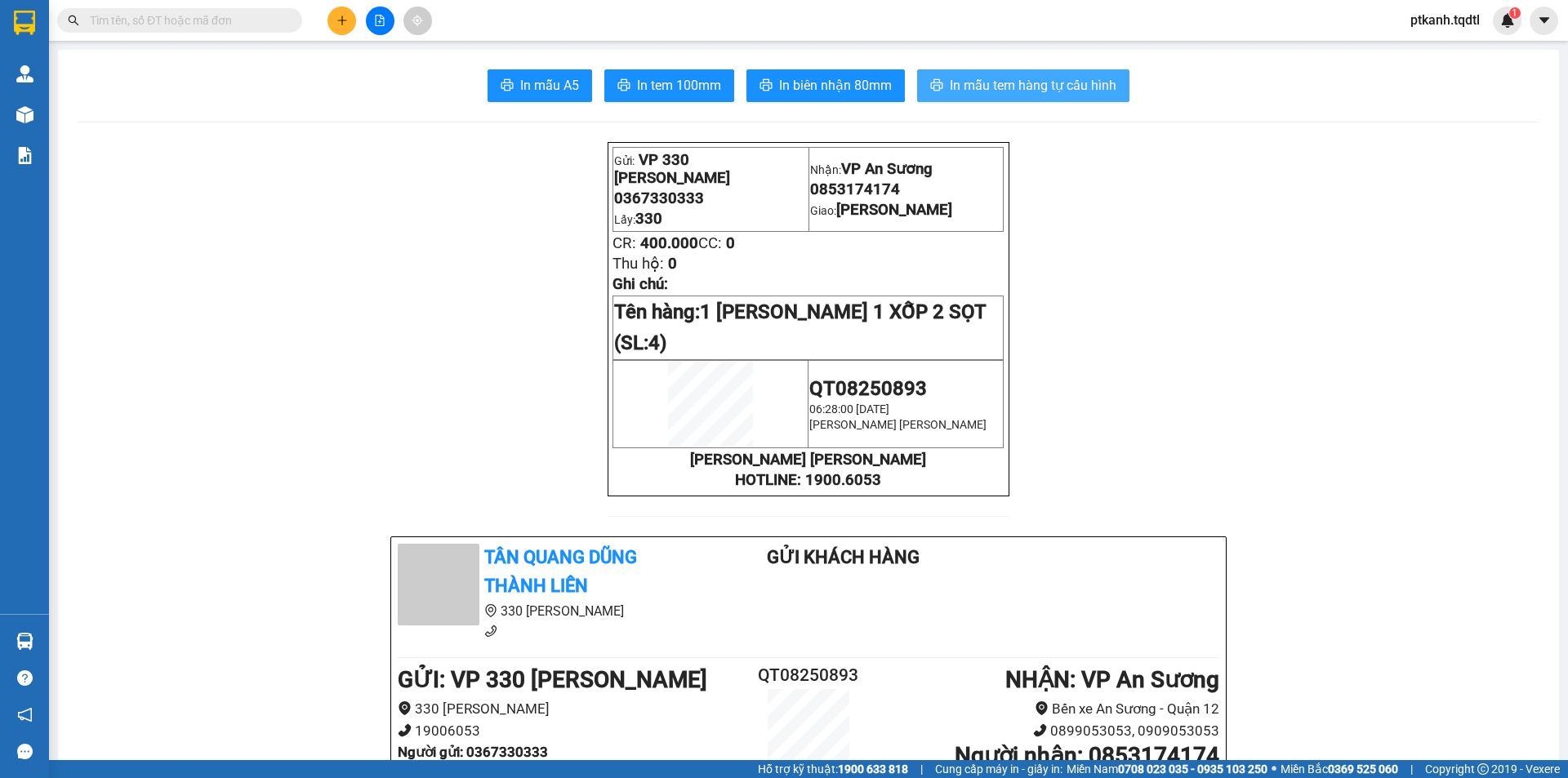
click at [1004, 91] on span "In mẫu tem hàng tự cấu hình" at bounding box center [1033, 85] width 167 height 20
click at [985, 83] on span "In mẫu tem hàng tự cấu hình" at bounding box center [1033, 85] width 167 height 20
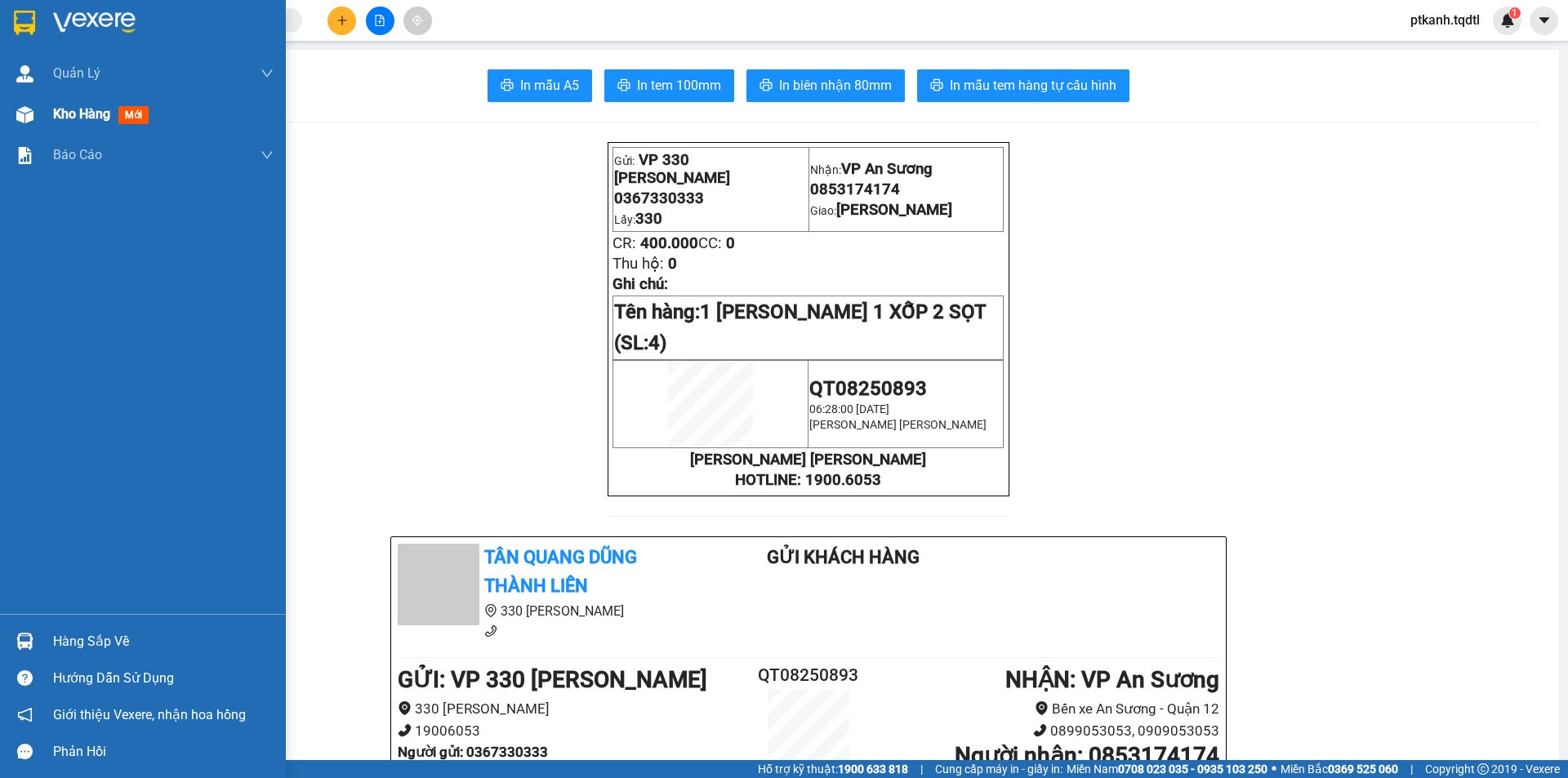
click at [91, 118] on span "Kho hàng" at bounding box center [82, 114] width 57 height 15
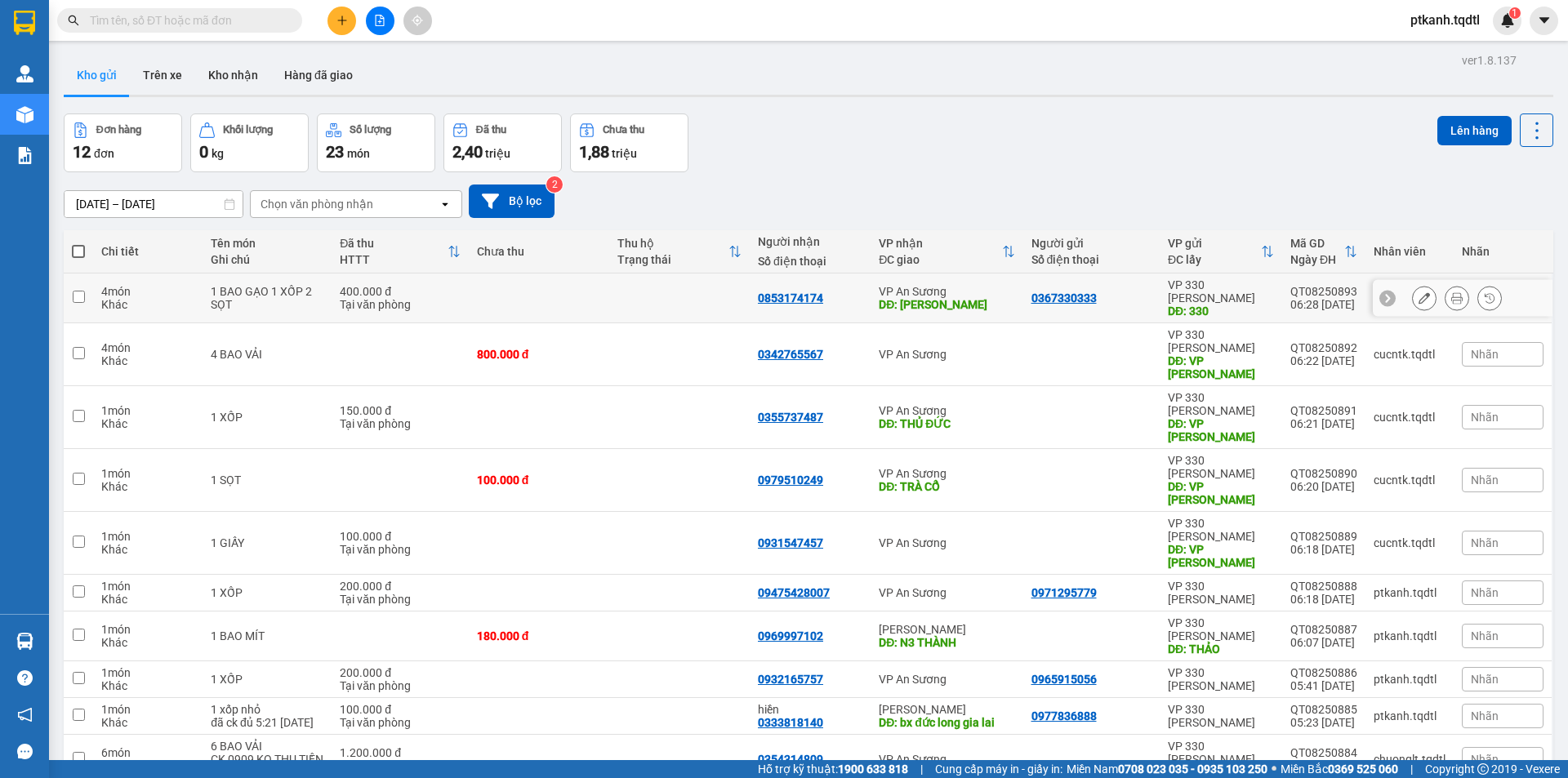
click at [593, 296] on td at bounding box center [539, 298] width 140 height 50
checkbox input "true"
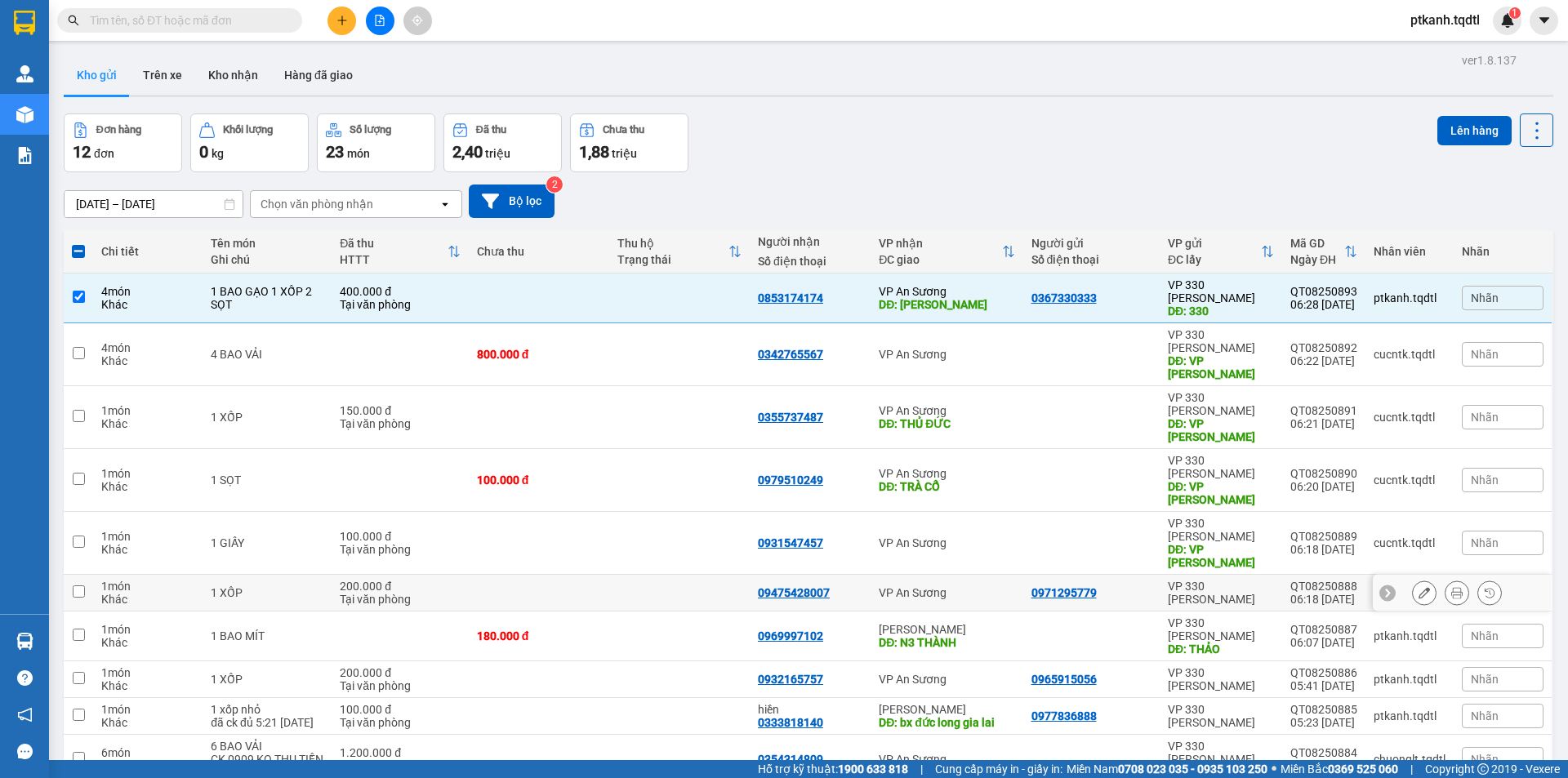
click at [956, 586] on div "VP An Sương" at bounding box center [946, 593] width 136 height 13
checkbox input "true"
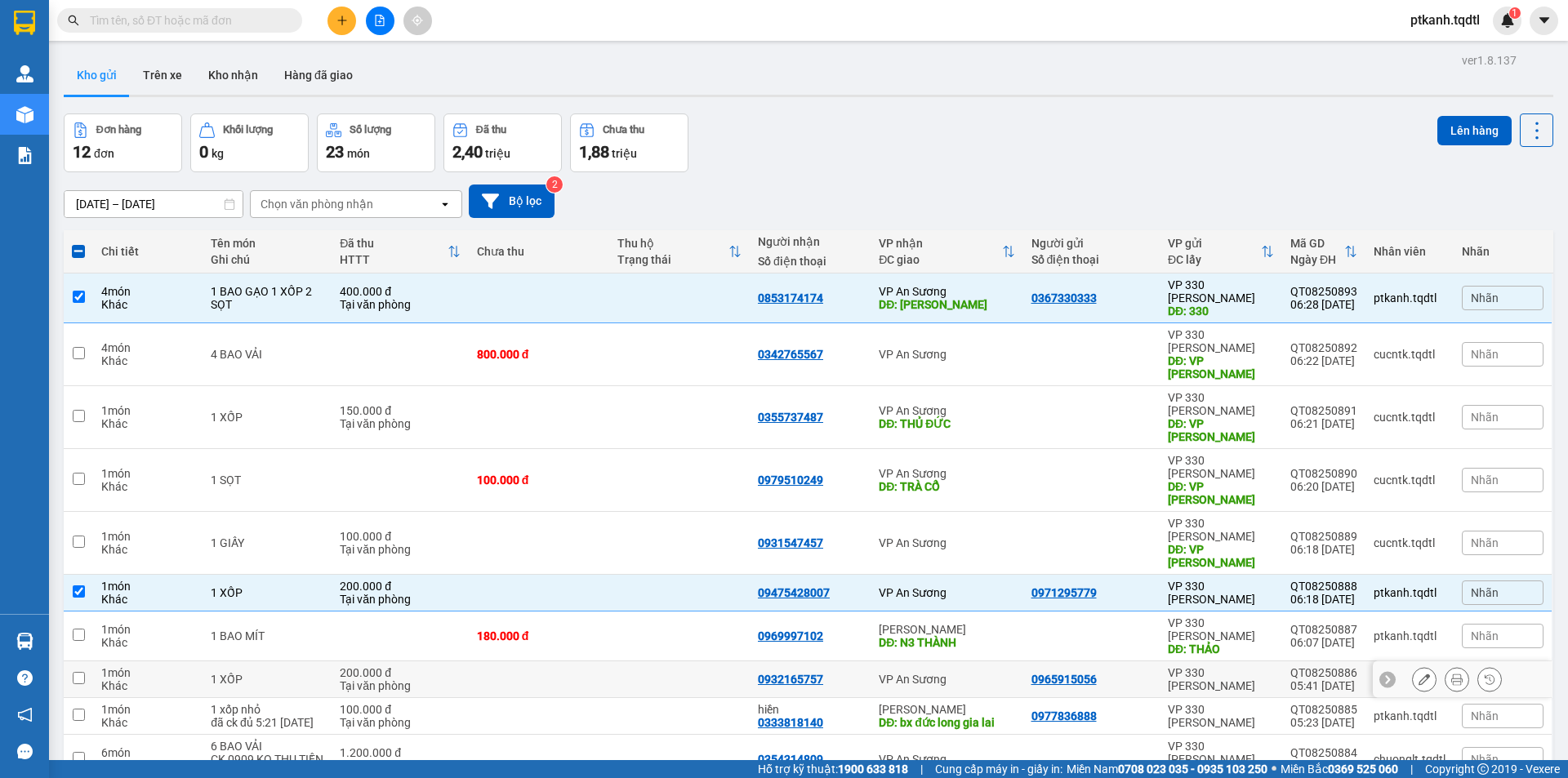
click at [970, 672] on div "VP An Sương" at bounding box center [946, 679] width 136 height 13
checkbox input "true"
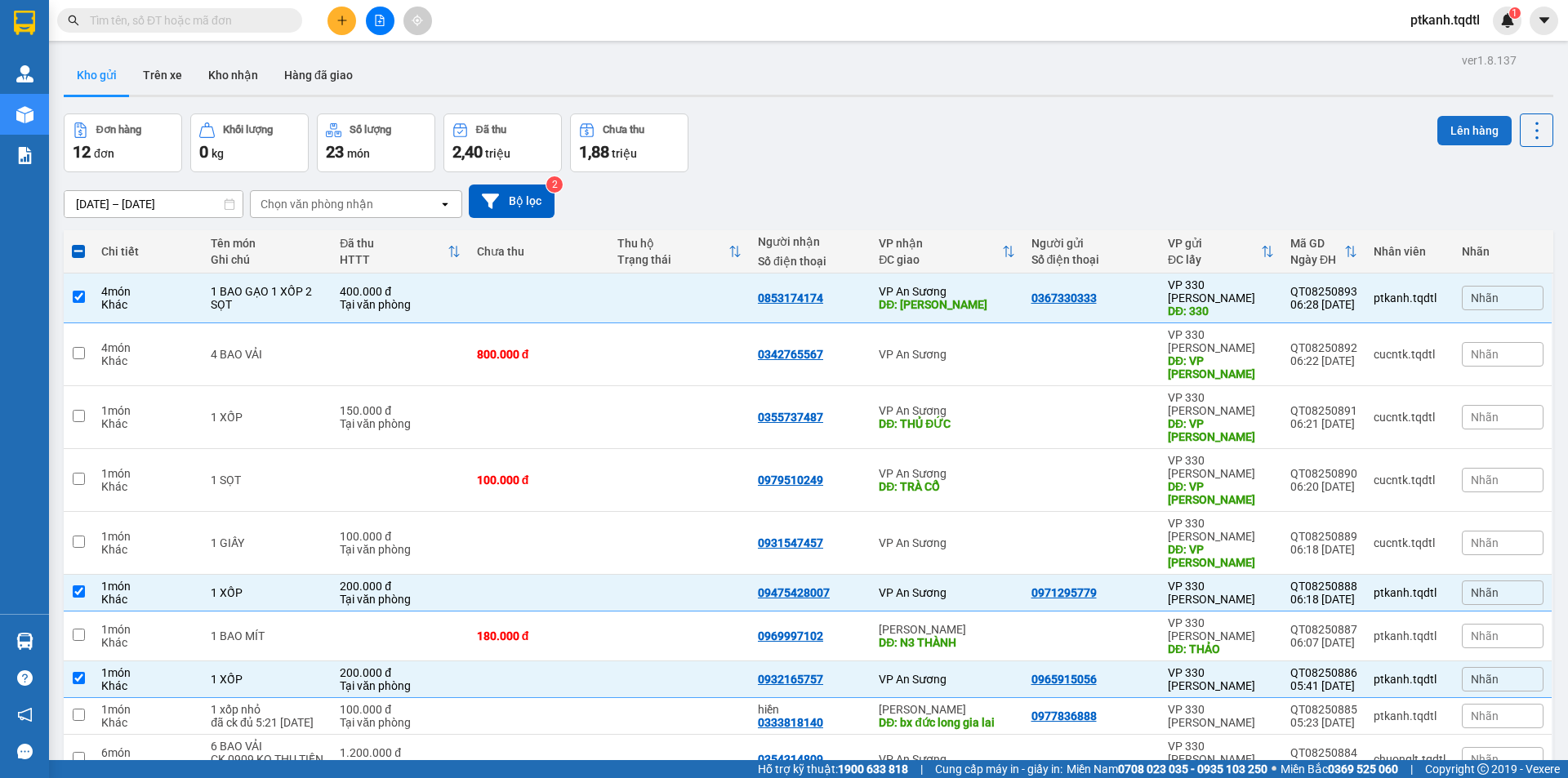
click at [1445, 134] on button "Lên hàng" at bounding box center [1475, 130] width 75 height 29
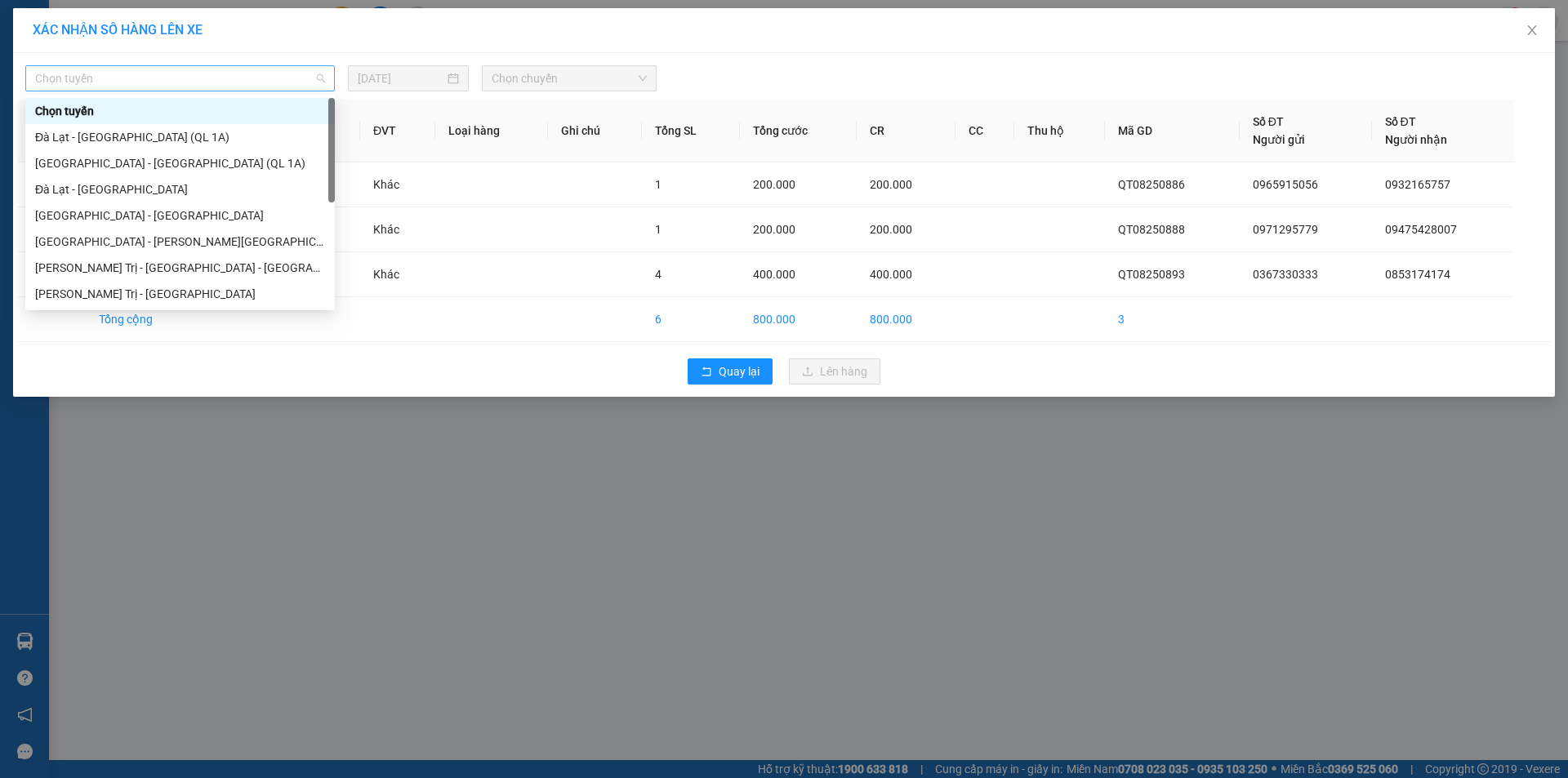
click at [323, 79] on span "Chọn tuyến" at bounding box center [180, 79] width 290 height 25
click at [229, 291] on div "[PERSON_NAME] Trị - [GEOGRAPHIC_DATA]" at bounding box center [180, 294] width 290 height 18
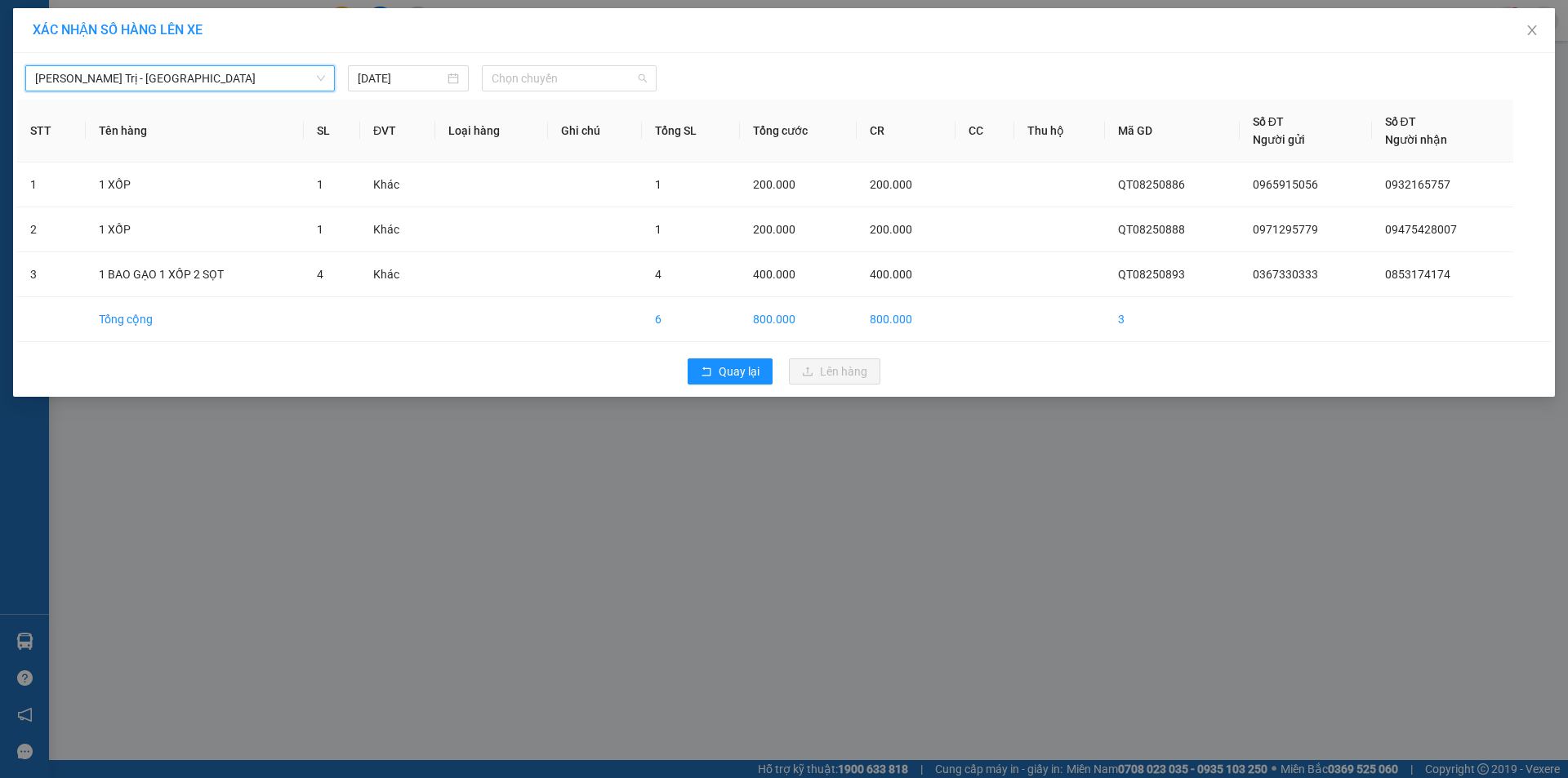
drag, startPoint x: 571, startPoint y: 76, endPoint x: 675, endPoint y: 122, distance: 113.7
click at [571, 76] on span "Chọn chuyến" at bounding box center [569, 79] width 155 height 25
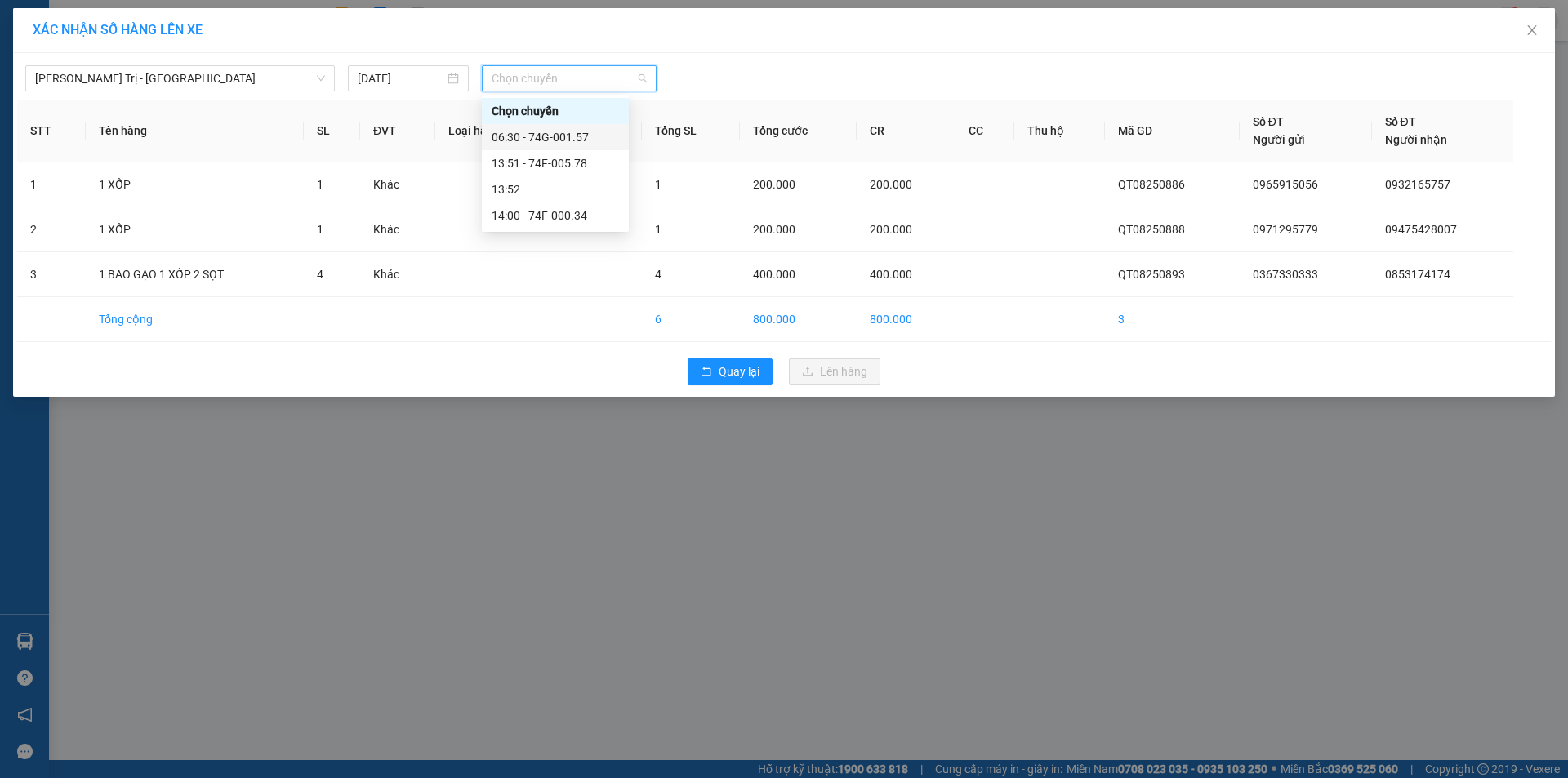
drag, startPoint x: 578, startPoint y: 141, endPoint x: 608, endPoint y: 156, distance: 33.5
click at [578, 140] on div "06:30 - 74G-001.57" at bounding box center [555, 137] width 128 height 18
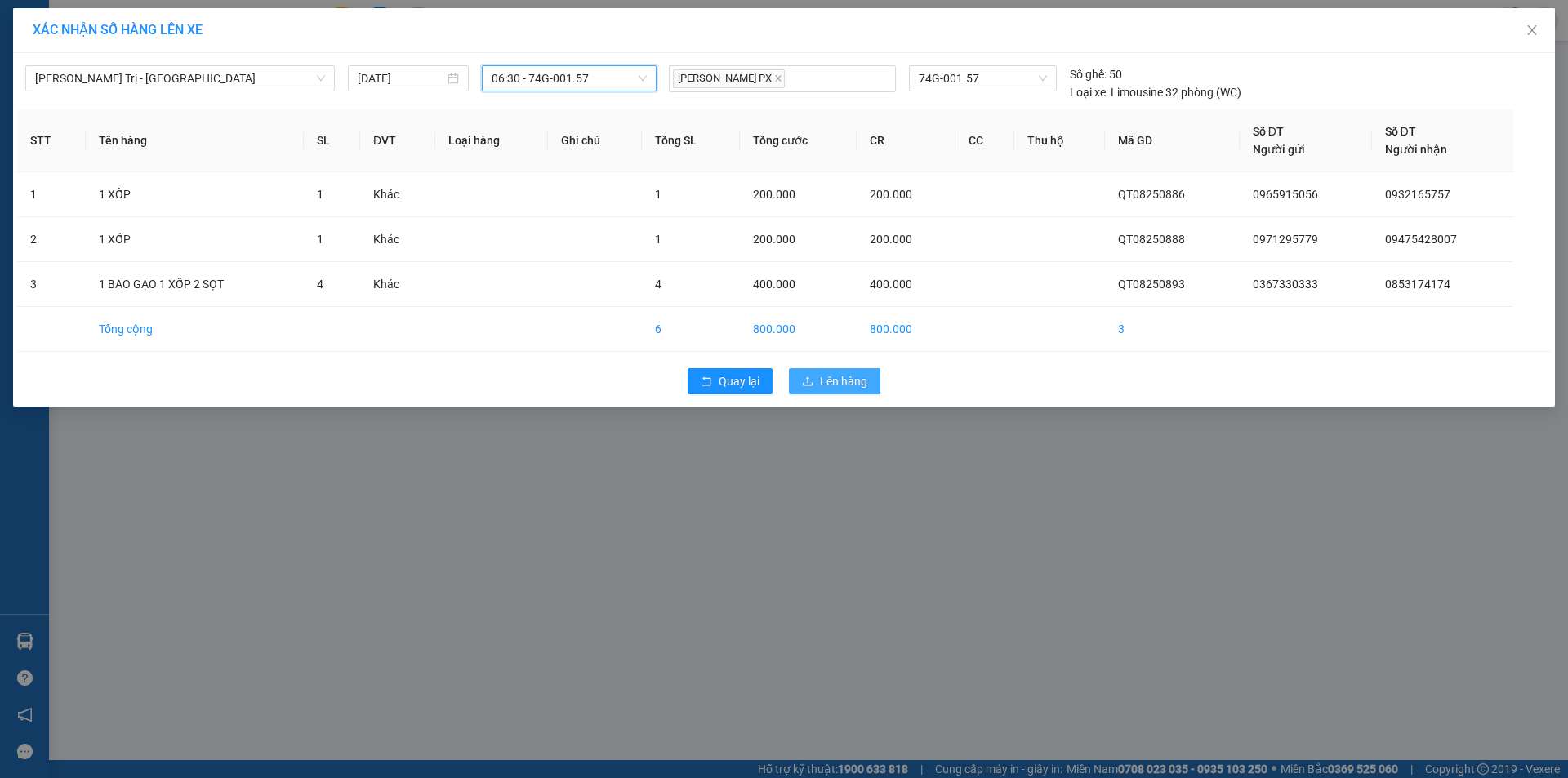
click at [847, 384] on span "Lên hàng" at bounding box center [843, 381] width 47 height 18
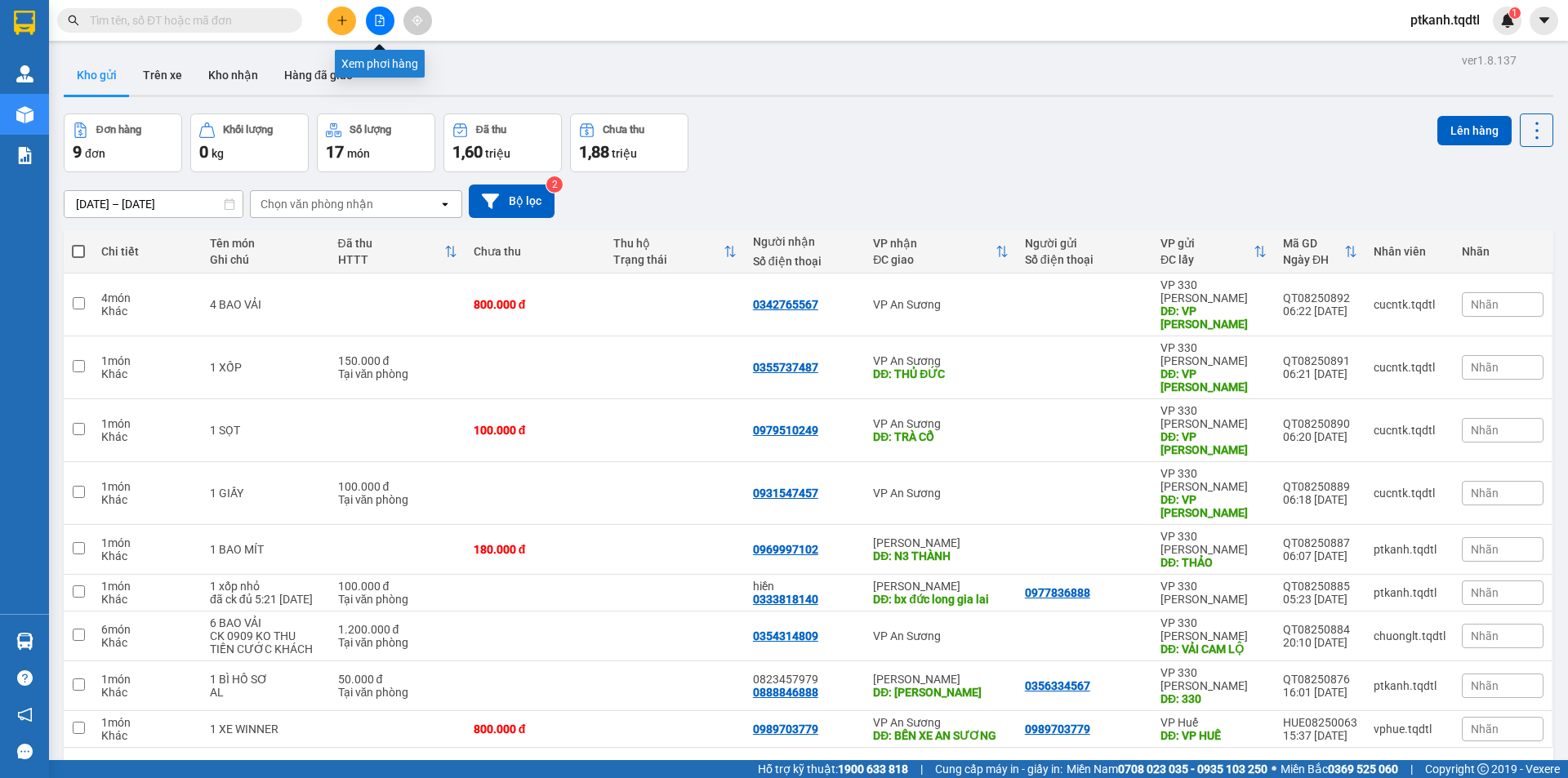
click at [374, 17] on icon "file-add" at bounding box center [379, 20] width 12 height 12
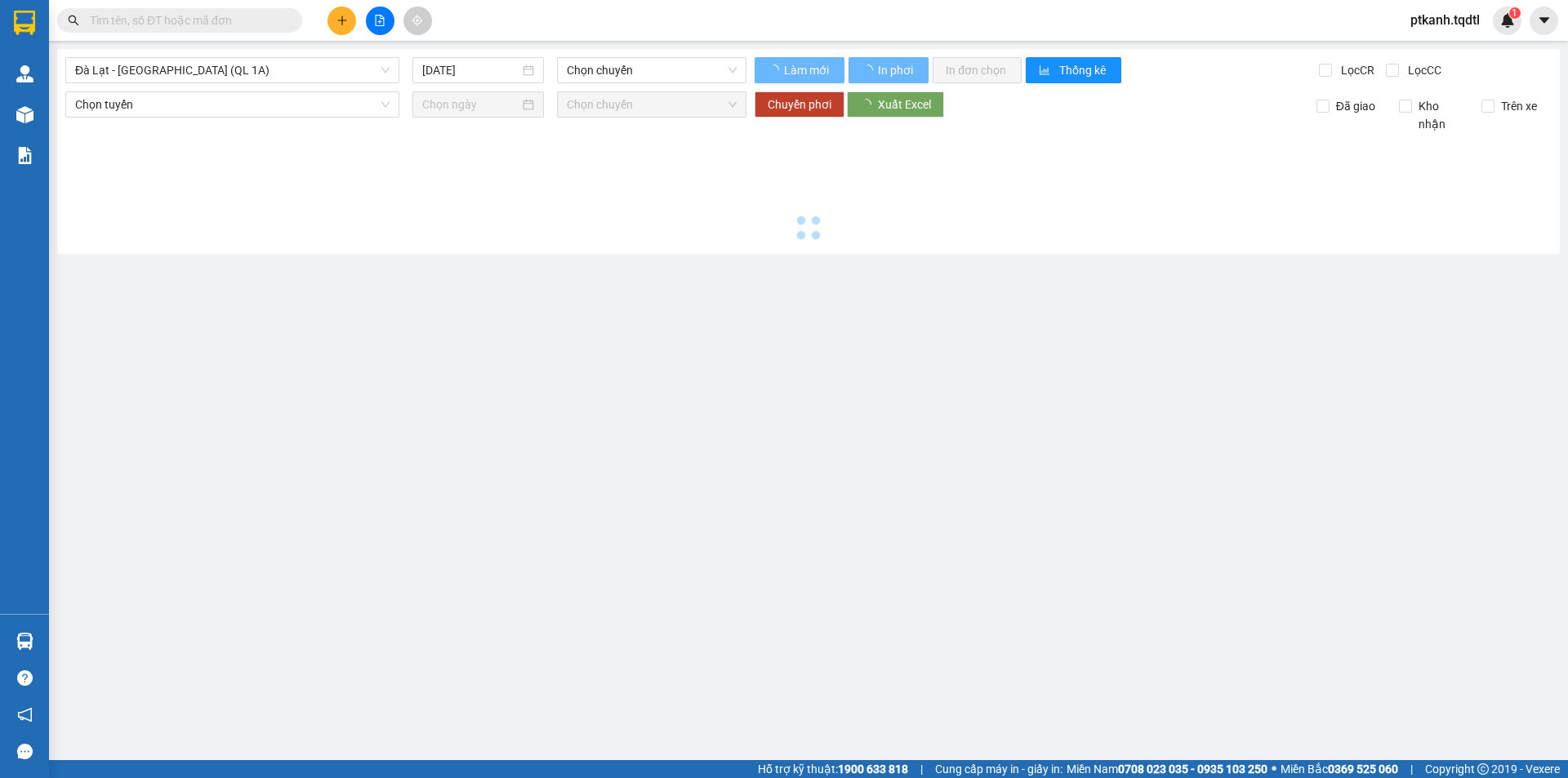
type input "[DATE]"
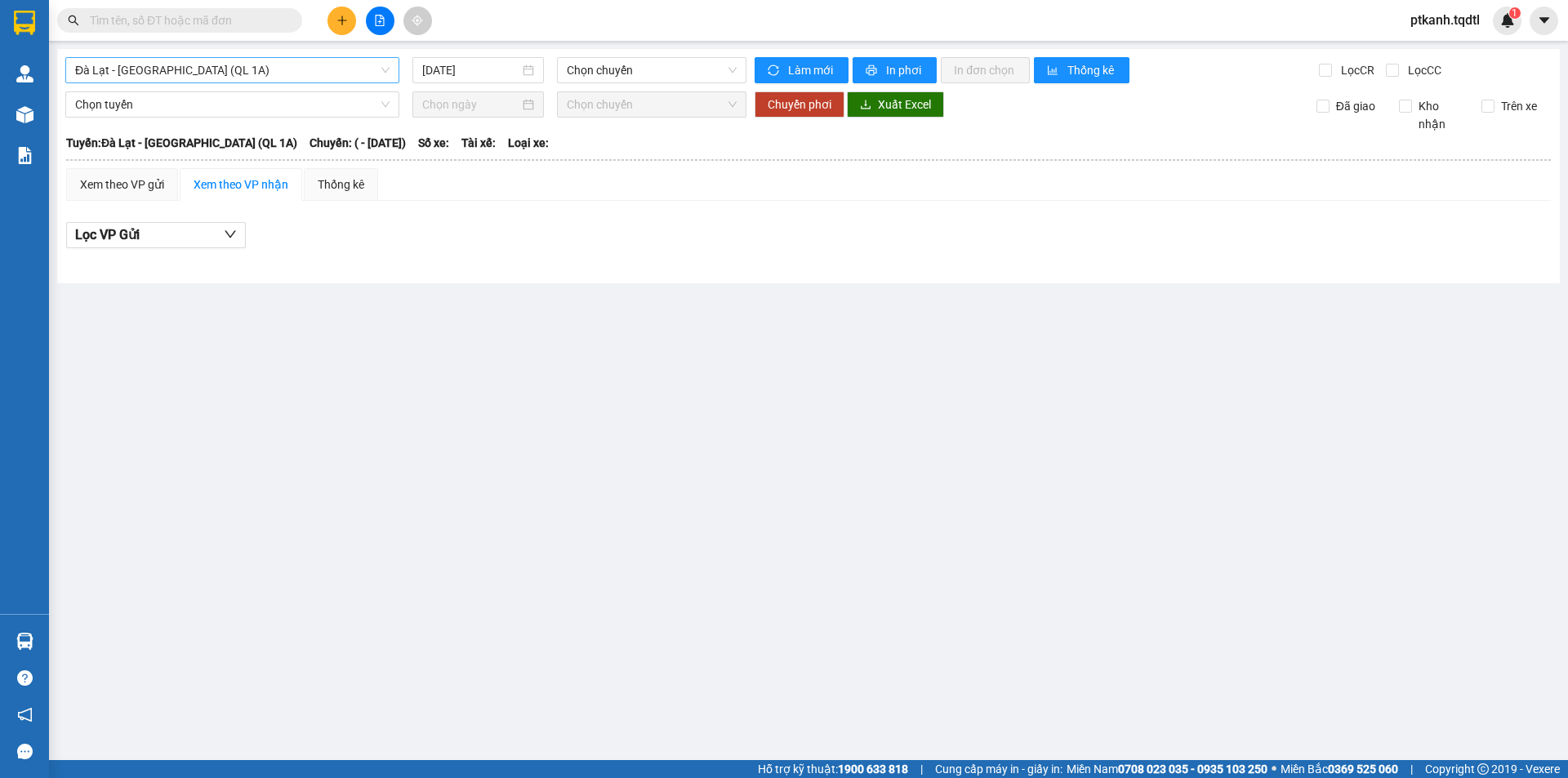
click at [383, 72] on span "Đà Lạt - [GEOGRAPHIC_DATA] (QL 1A)" at bounding box center [232, 70] width 314 height 25
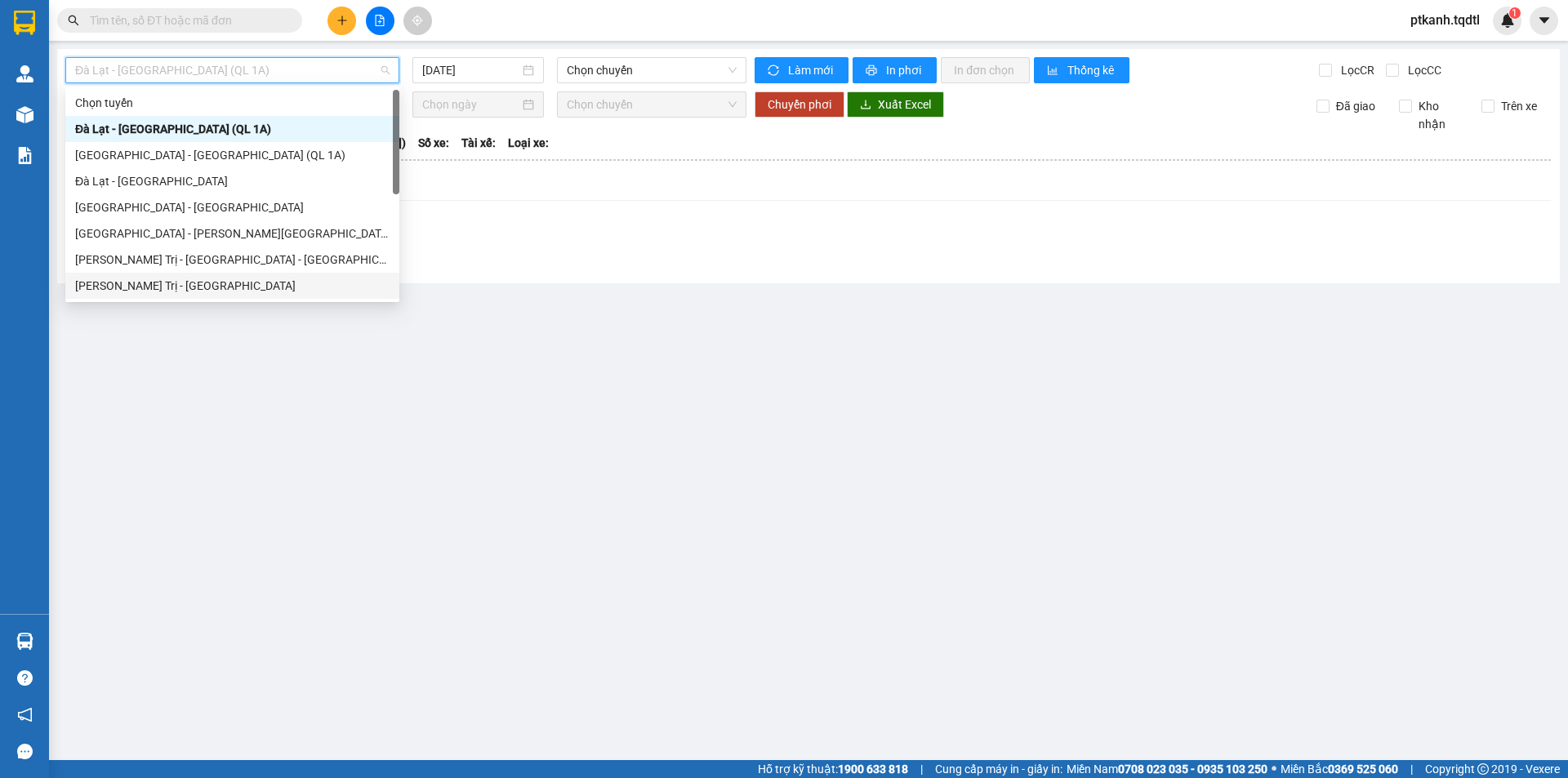
click at [296, 282] on div "[PERSON_NAME] Trị - [GEOGRAPHIC_DATA]" at bounding box center [232, 286] width 314 height 18
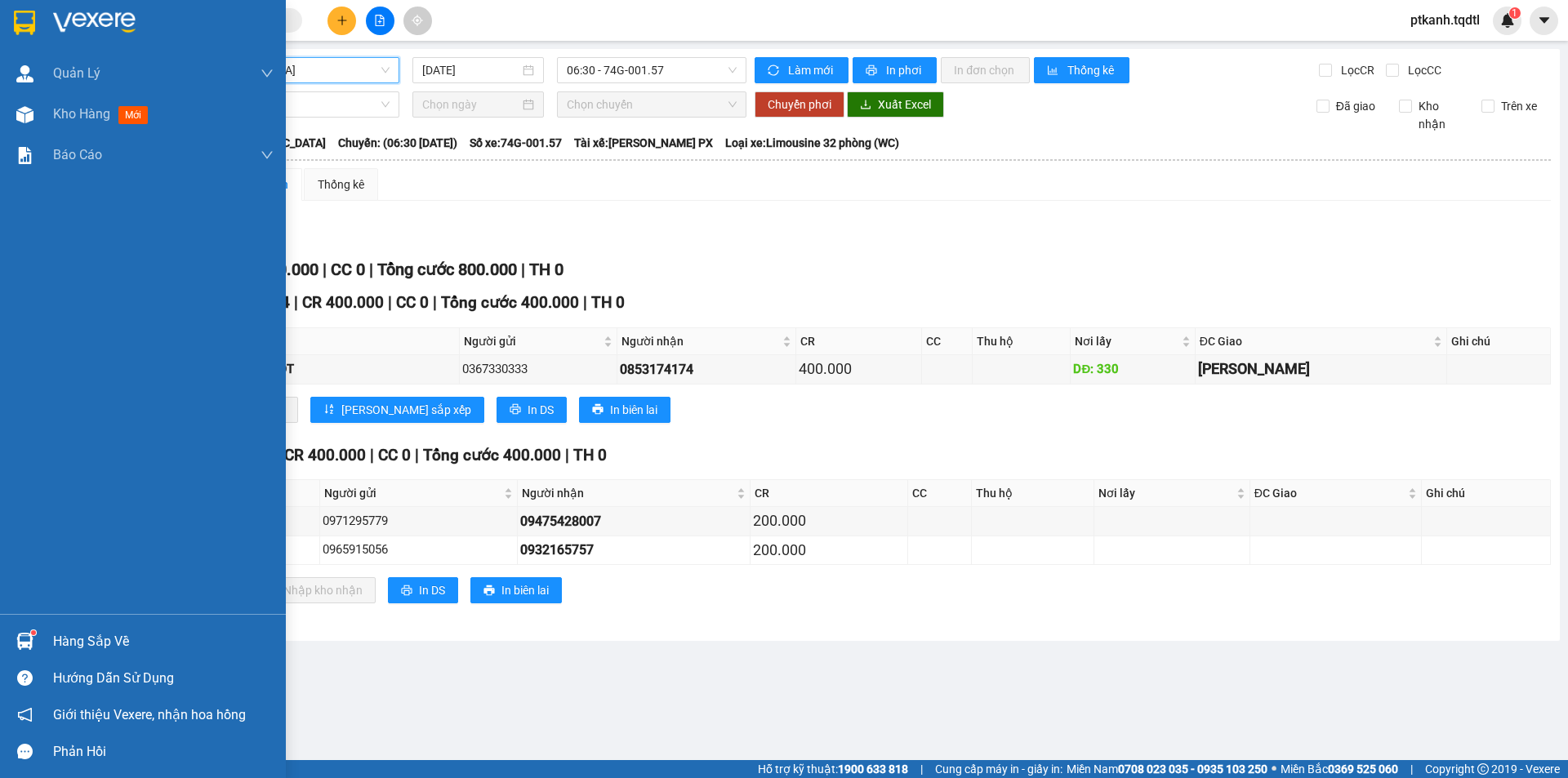
drag, startPoint x: 83, startPoint y: 642, endPoint x: 68, endPoint y: 642, distance: 15.0
click at [83, 641] on div "Hàng sắp về" at bounding box center [163, 641] width 220 height 25
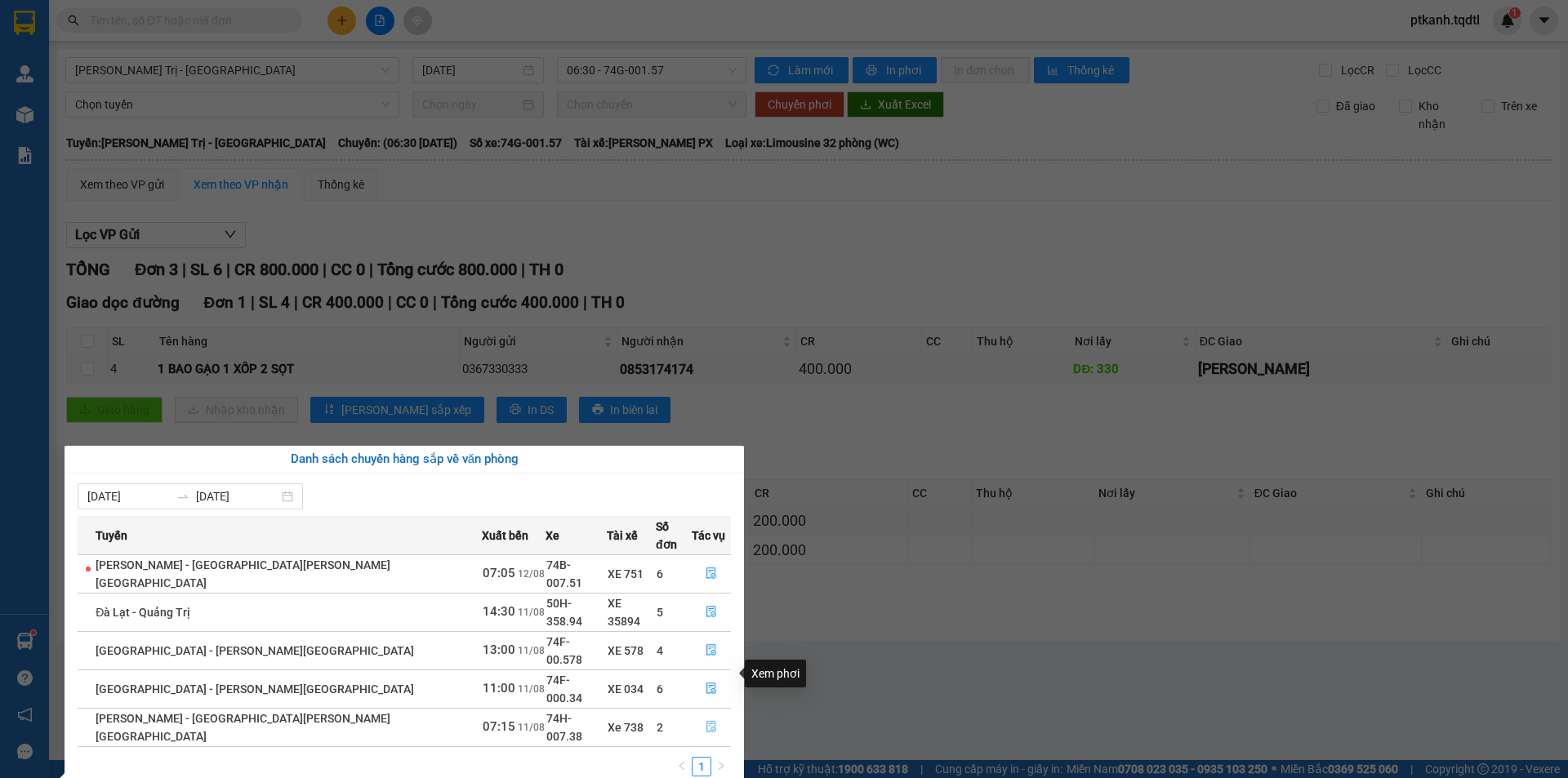
click at [705, 721] on icon "file-done" at bounding box center [711, 727] width 12 height 12
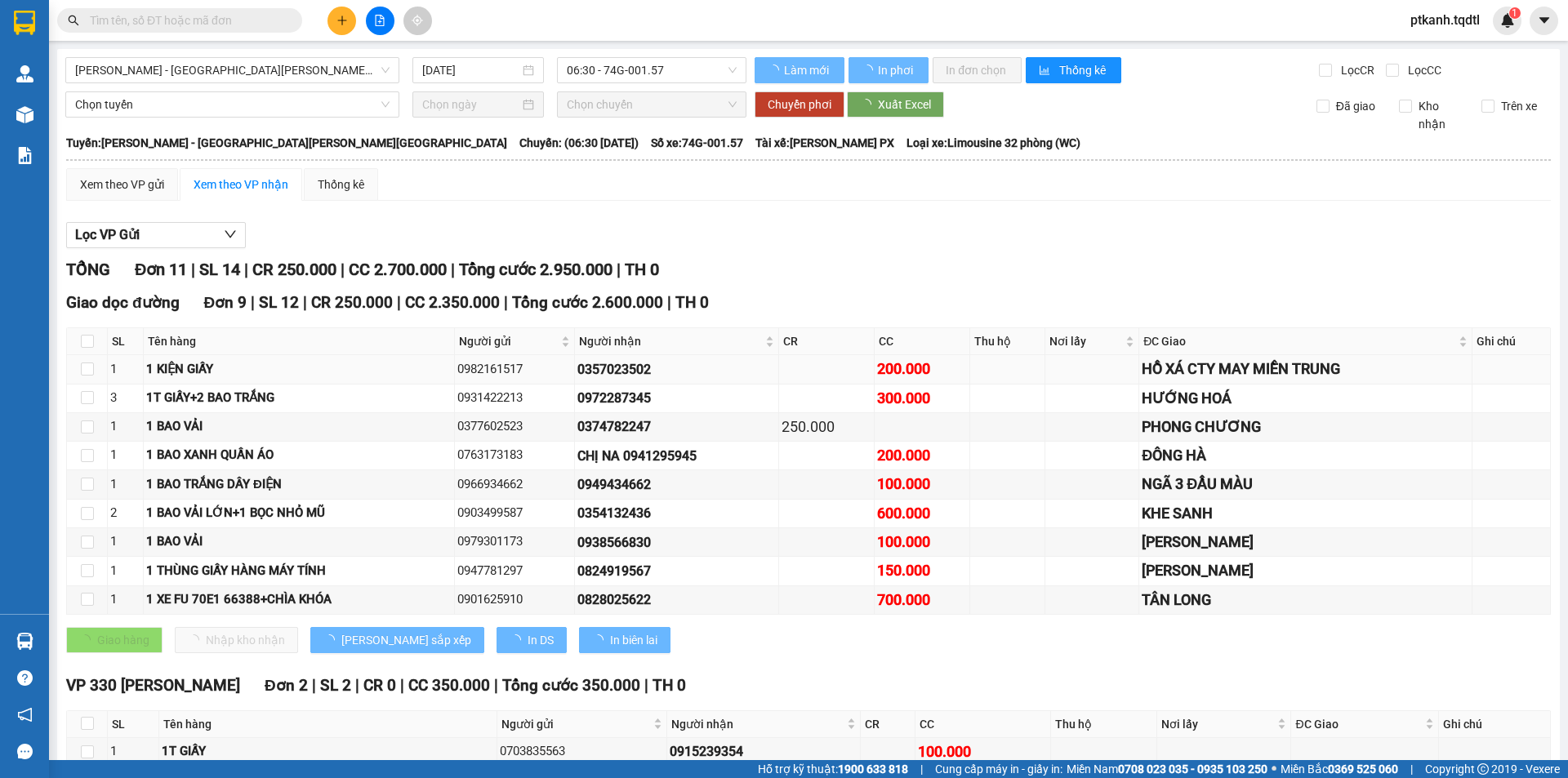
type input "[DATE]"
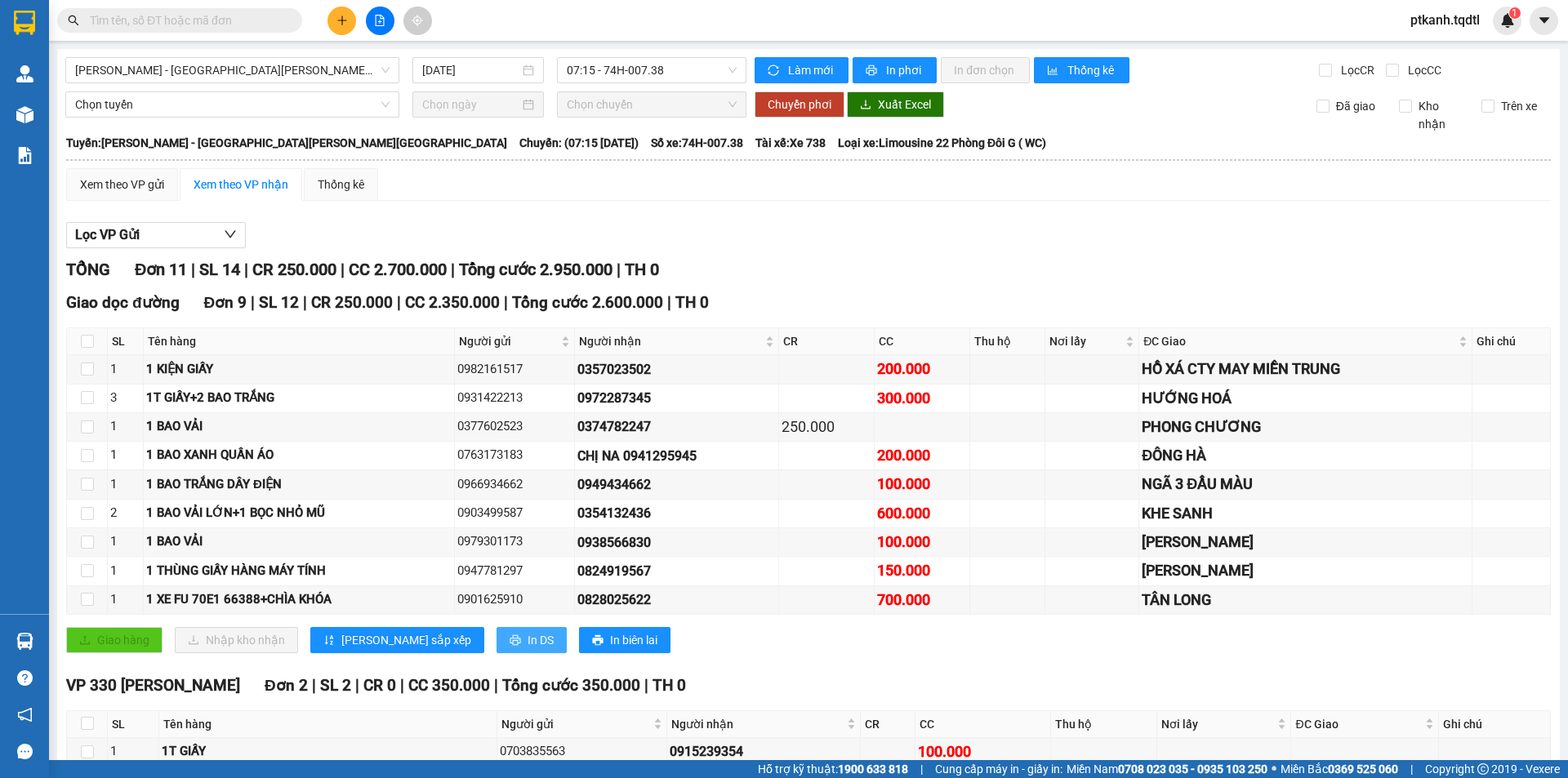
scroll to position [119, 0]
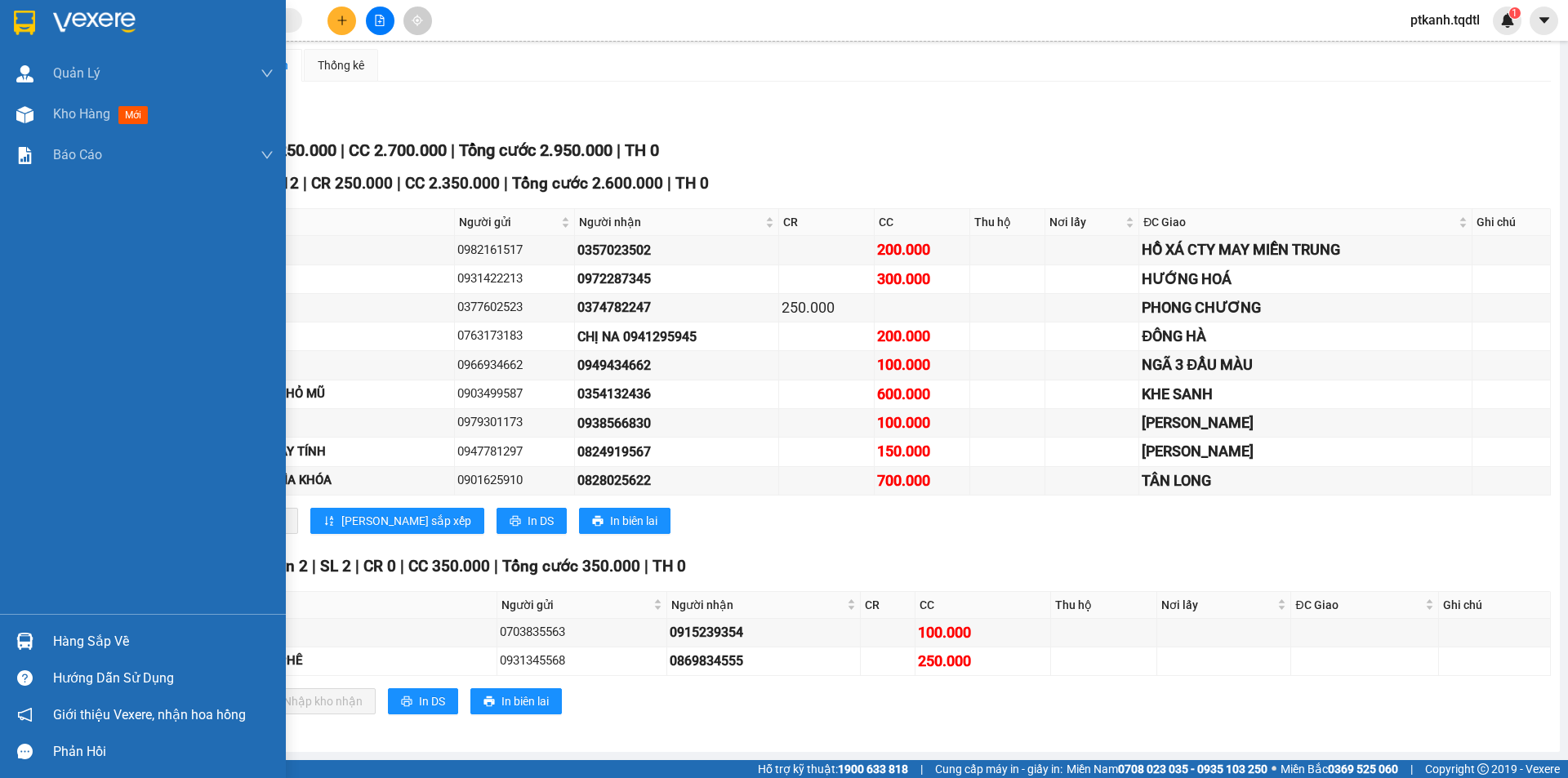
click at [31, 642] on img at bounding box center [24, 640] width 17 height 17
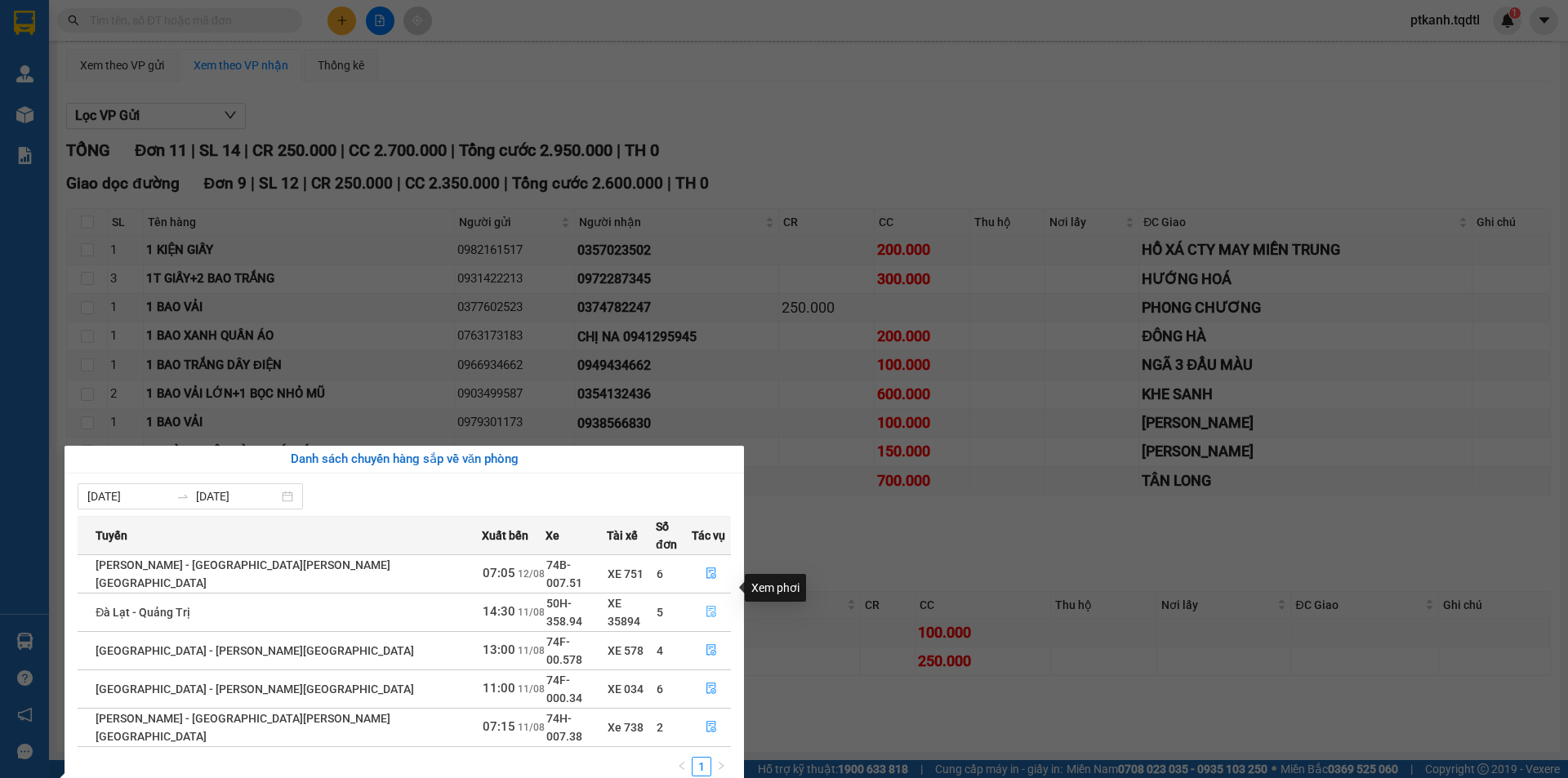
click at [706, 607] on icon "file-done" at bounding box center [711, 612] width 10 height 12
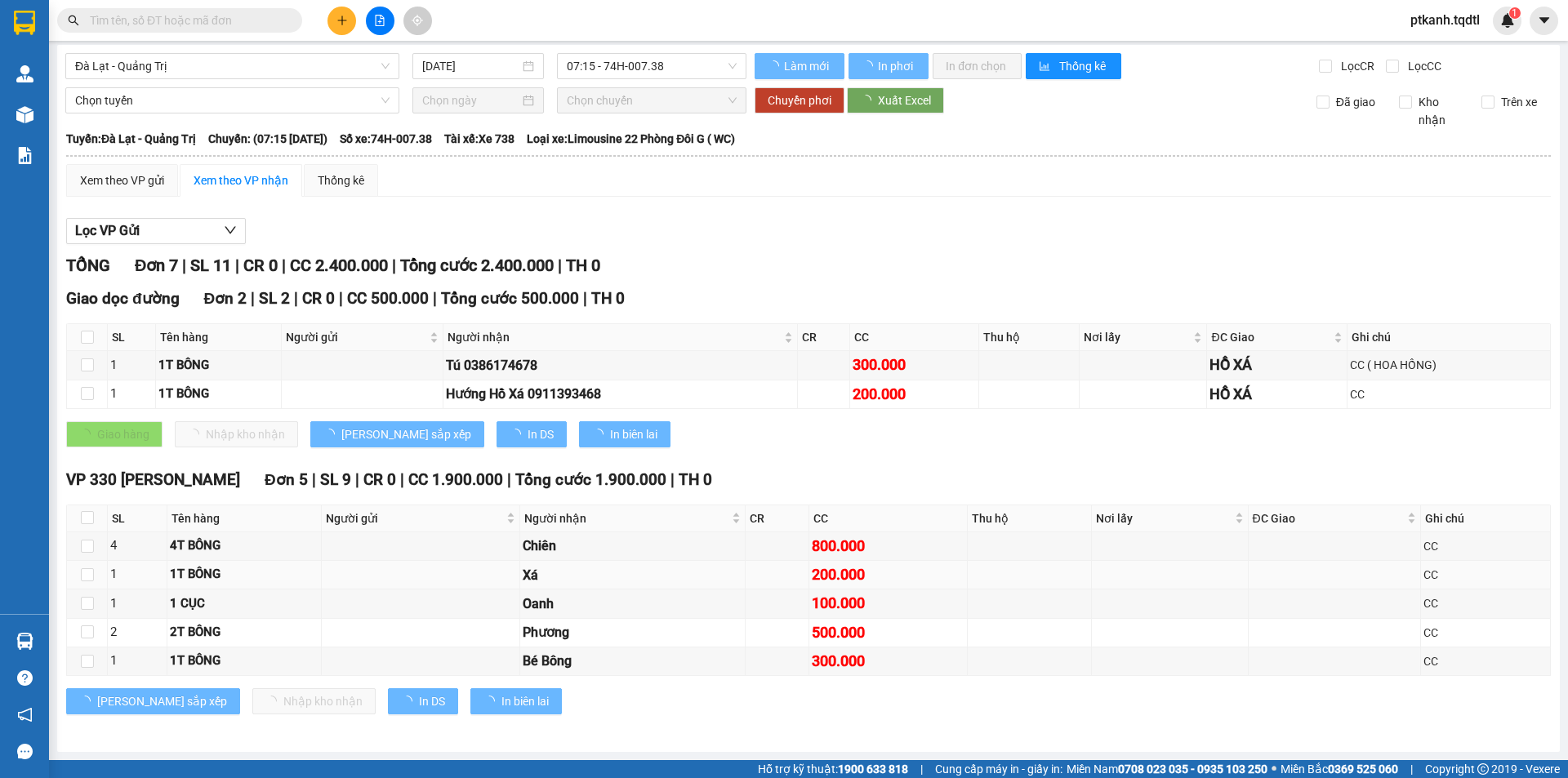
scroll to position [4, 0]
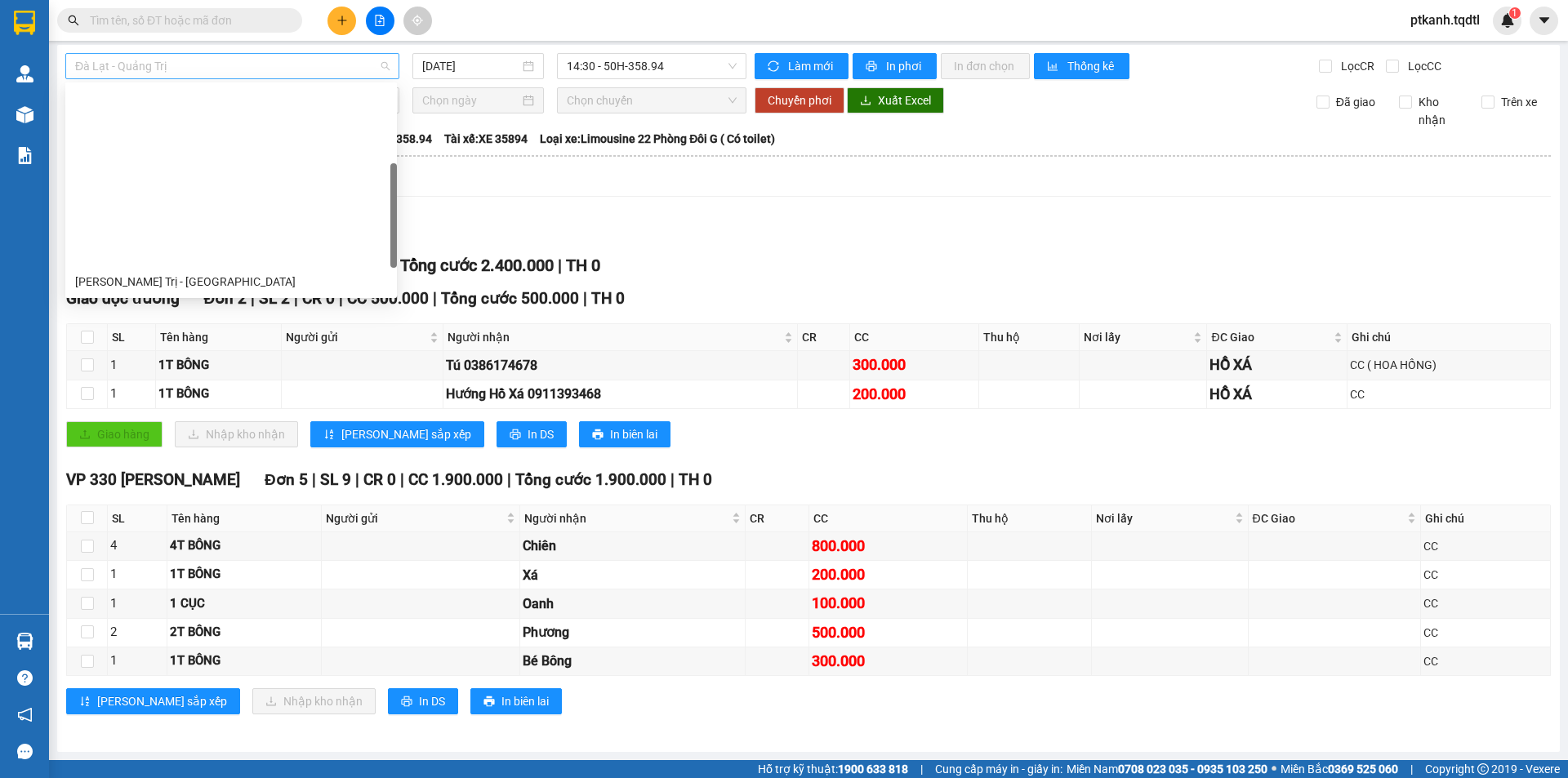
drag, startPoint x: 388, startPoint y: 60, endPoint x: 370, endPoint y: 67, distance: 19.3
click at [374, 67] on div "Đà Lạt - Quảng Trị" at bounding box center [232, 66] width 334 height 26
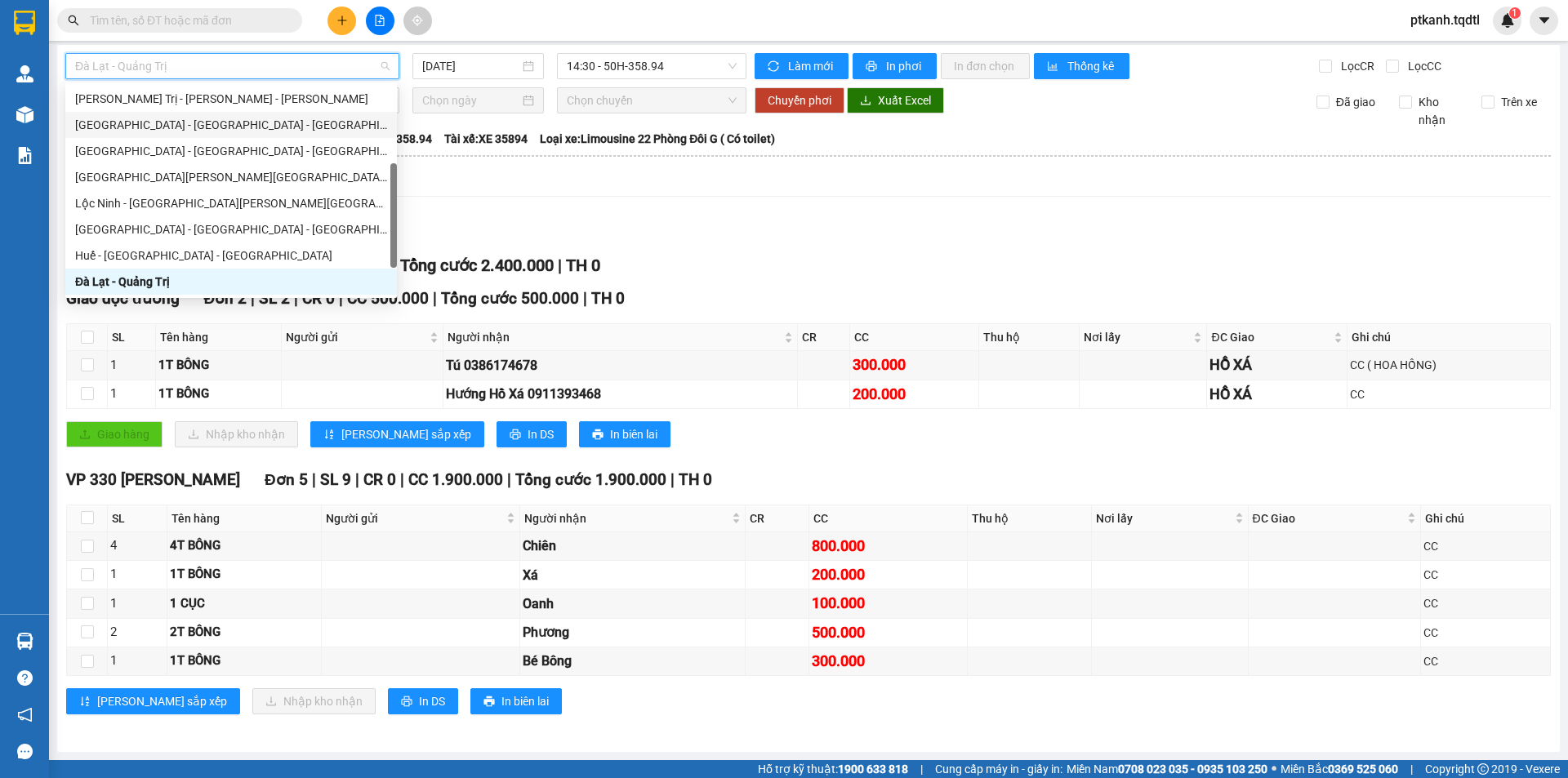
scroll to position [0, 0]
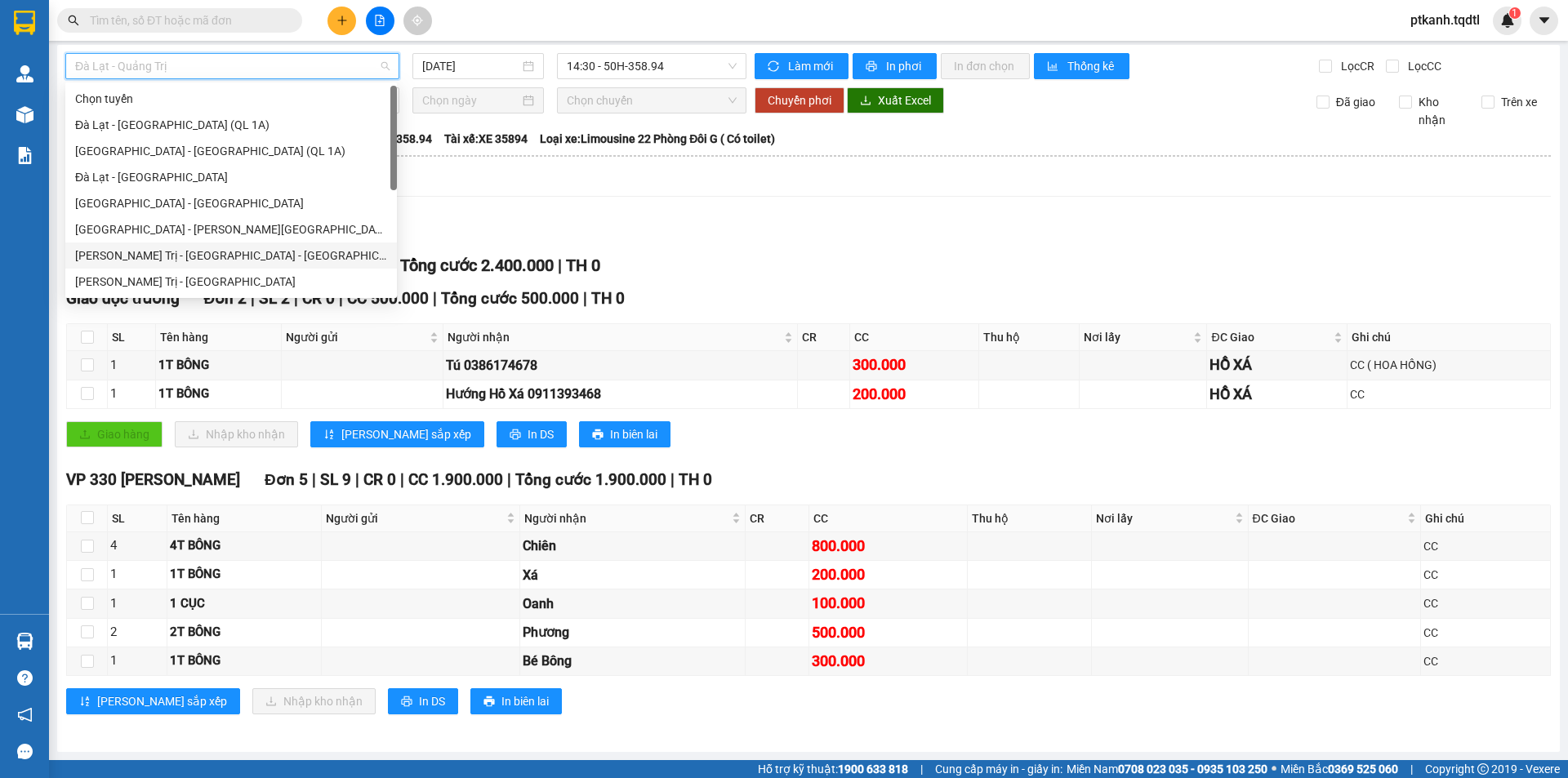
click at [295, 254] on div "[PERSON_NAME] Trị - [GEOGRAPHIC_DATA] - [GEOGRAPHIC_DATA] - [GEOGRAPHIC_DATA]" at bounding box center [232, 255] width 312 height 18
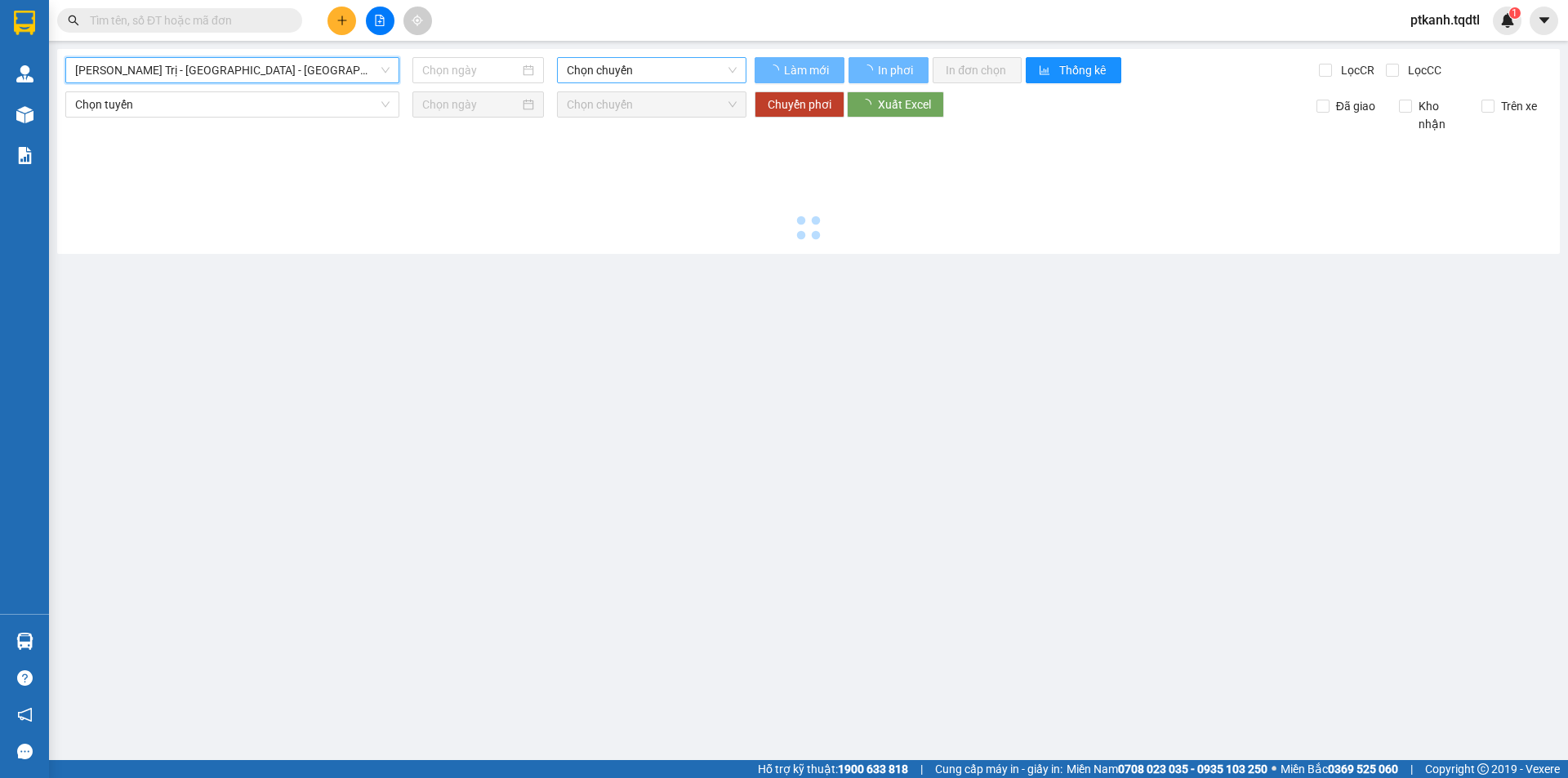
type input "[DATE]"
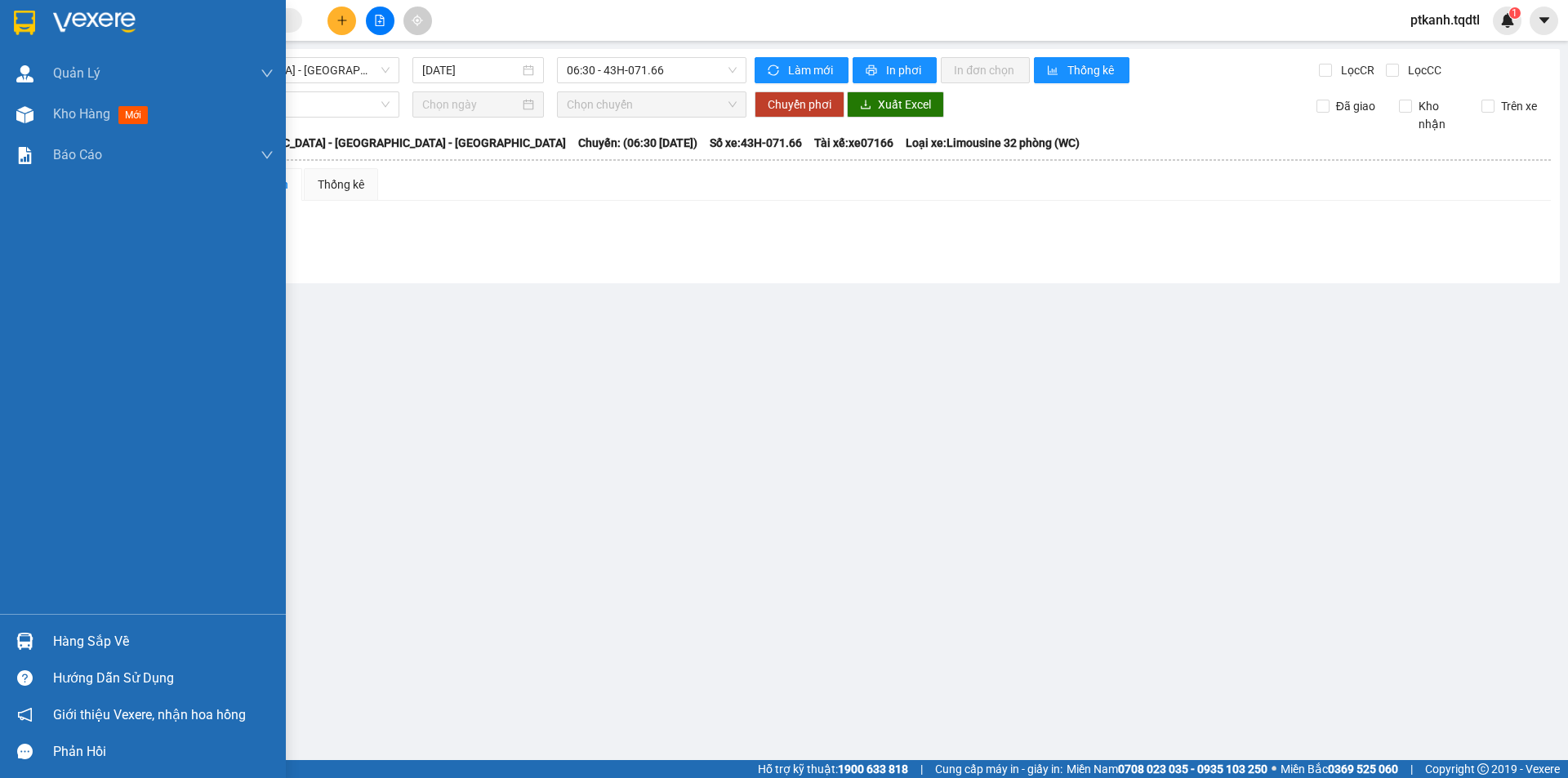
click at [48, 106] on div "Kho hàng mới" at bounding box center [143, 114] width 286 height 41
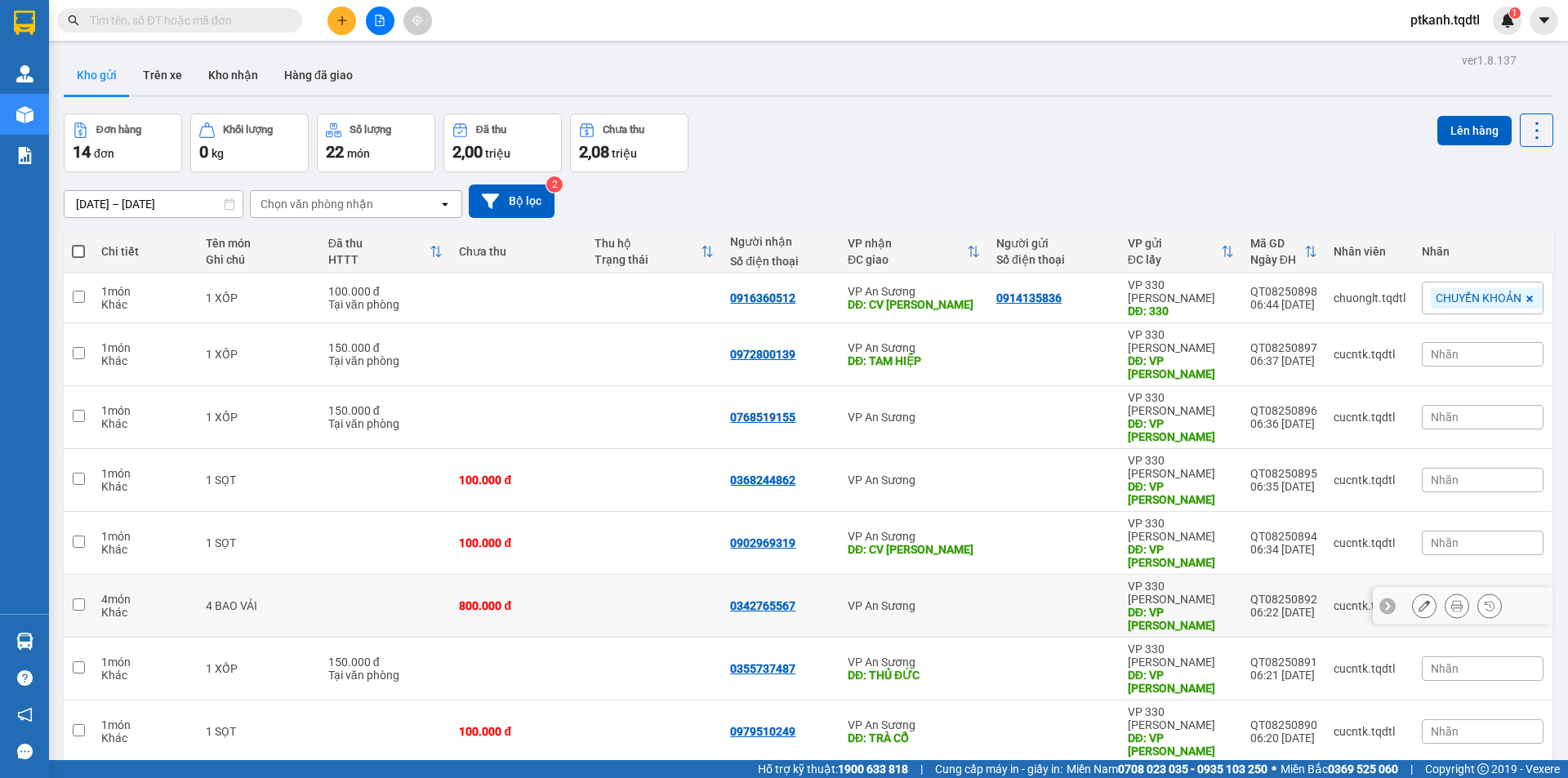
scroll to position [75, 0]
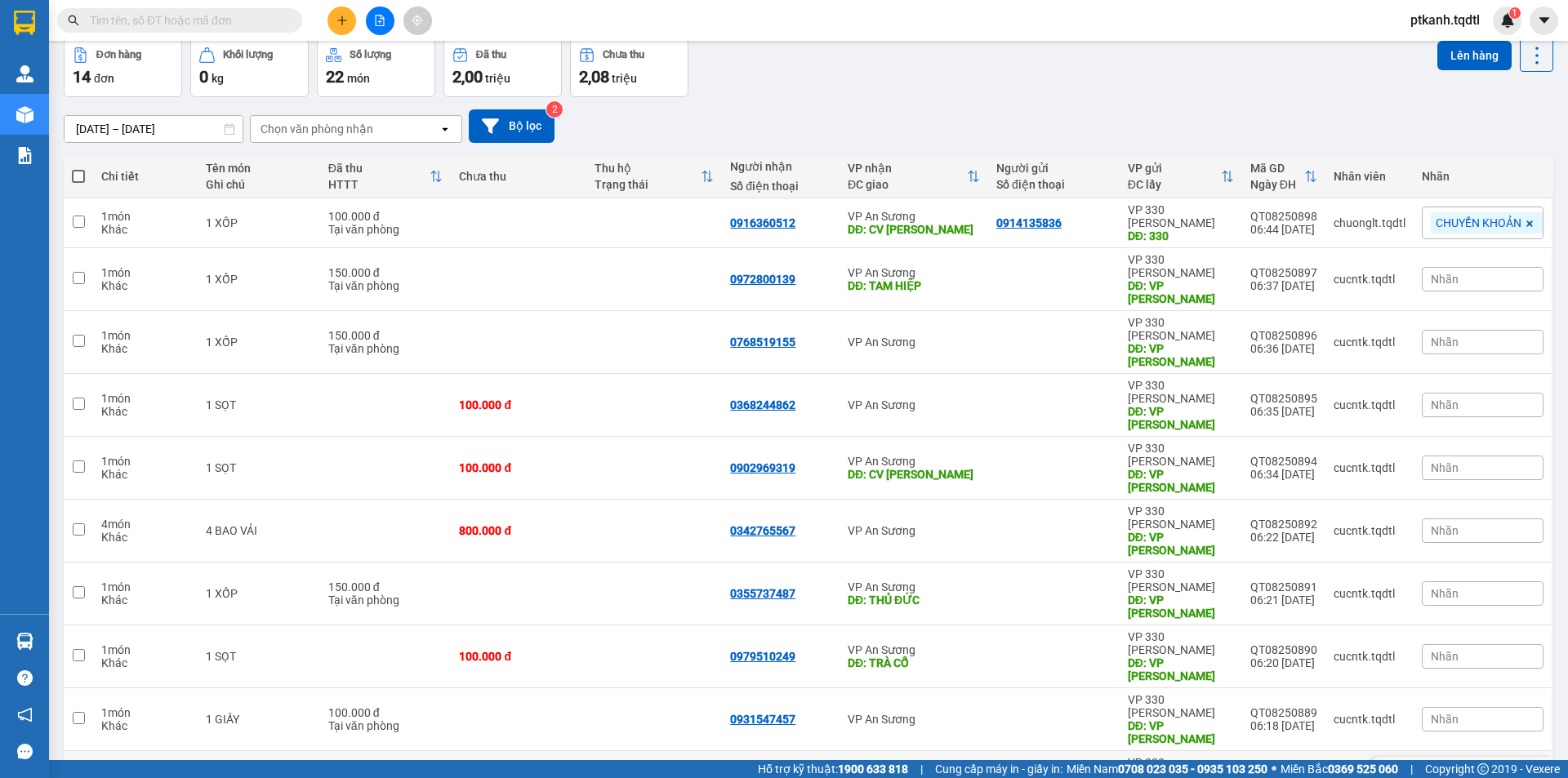
click at [1029, 769] on div at bounding box center [1054, 775] width 115 height 13
checkbox input "true"
drag, startPoint x: 1470, startPoint y: 58, endPoint x: 1414, endPoint y: 40, distance: 58.8
click at [1445, 49] on button "Lên hàng" at bounding box center [1475, 55] width 75 height 29
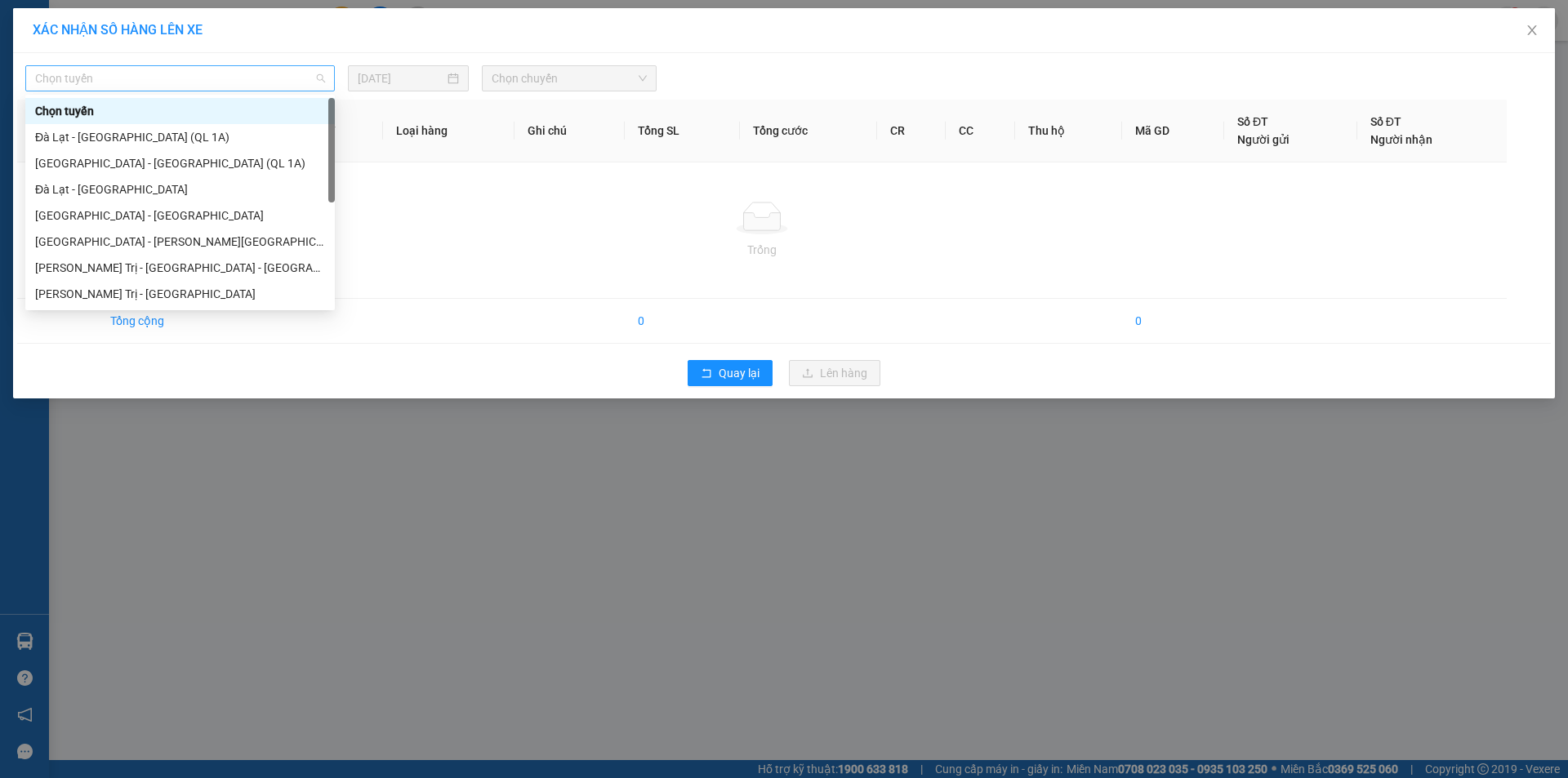
click at [320, 78] on span "Chọn tuyến" at bounding box center [180, 79] width 290 height 25
drag, startPoint x: 220, startPoint y: 271, endPoint x: 501, endPoint y: 138, distance: 310.9
click at [230, 263] on div "[PERSON_NAME] Trị - [GEOGRAPHIC_DATA] - [GEOGRAPHIC_DATA] - [GEOGRAPHIC_DATA]" at bounding box center [180, 268] width 290 height 18
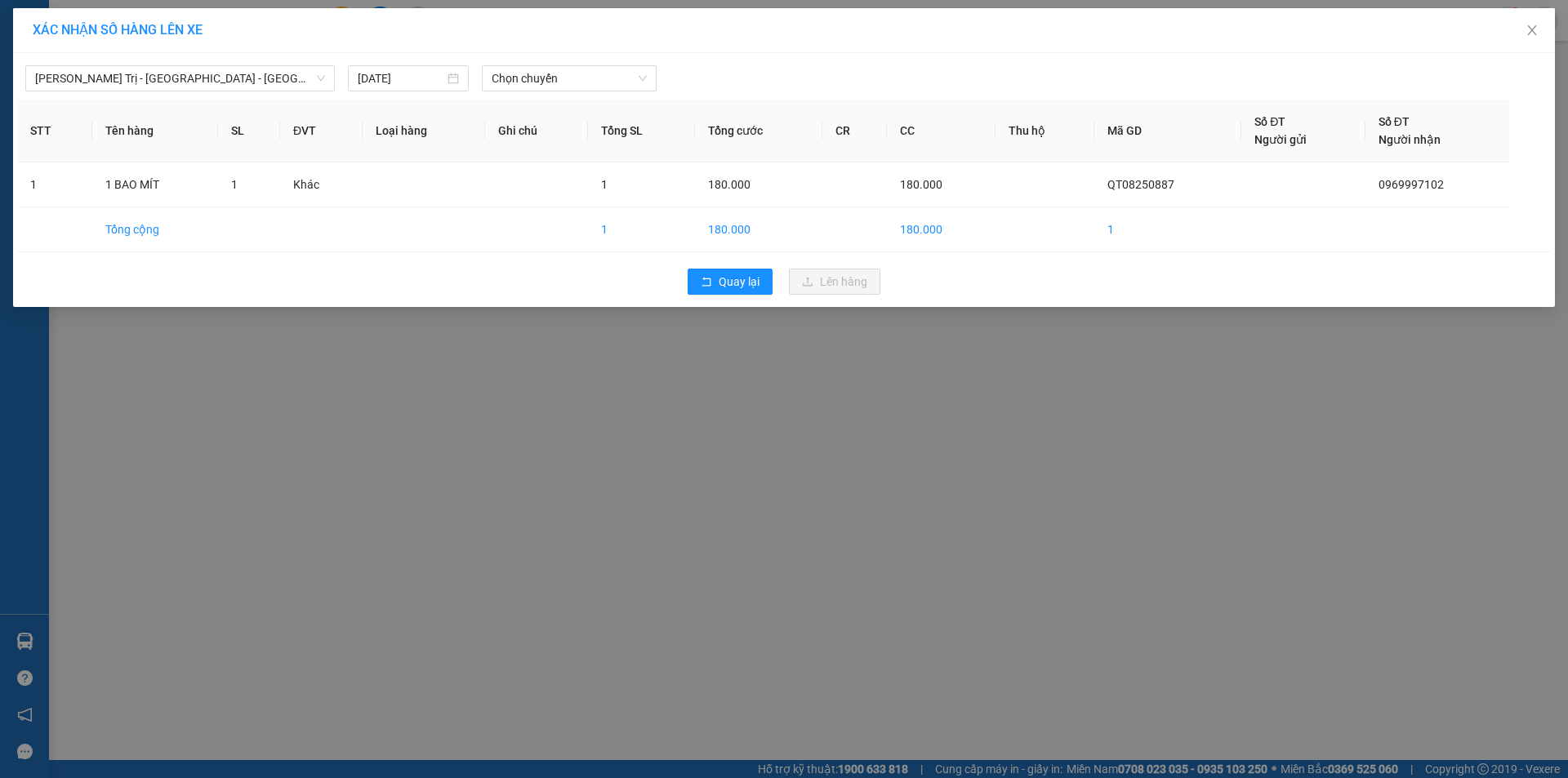
drag, startPoint x: 459, startPoint y: 82, endPoint x: 455, endPoint y: 93, distance: 11.7
click at [459, 83] on div "[DATE]" at bounding box center [408, 78] width 101 height 18
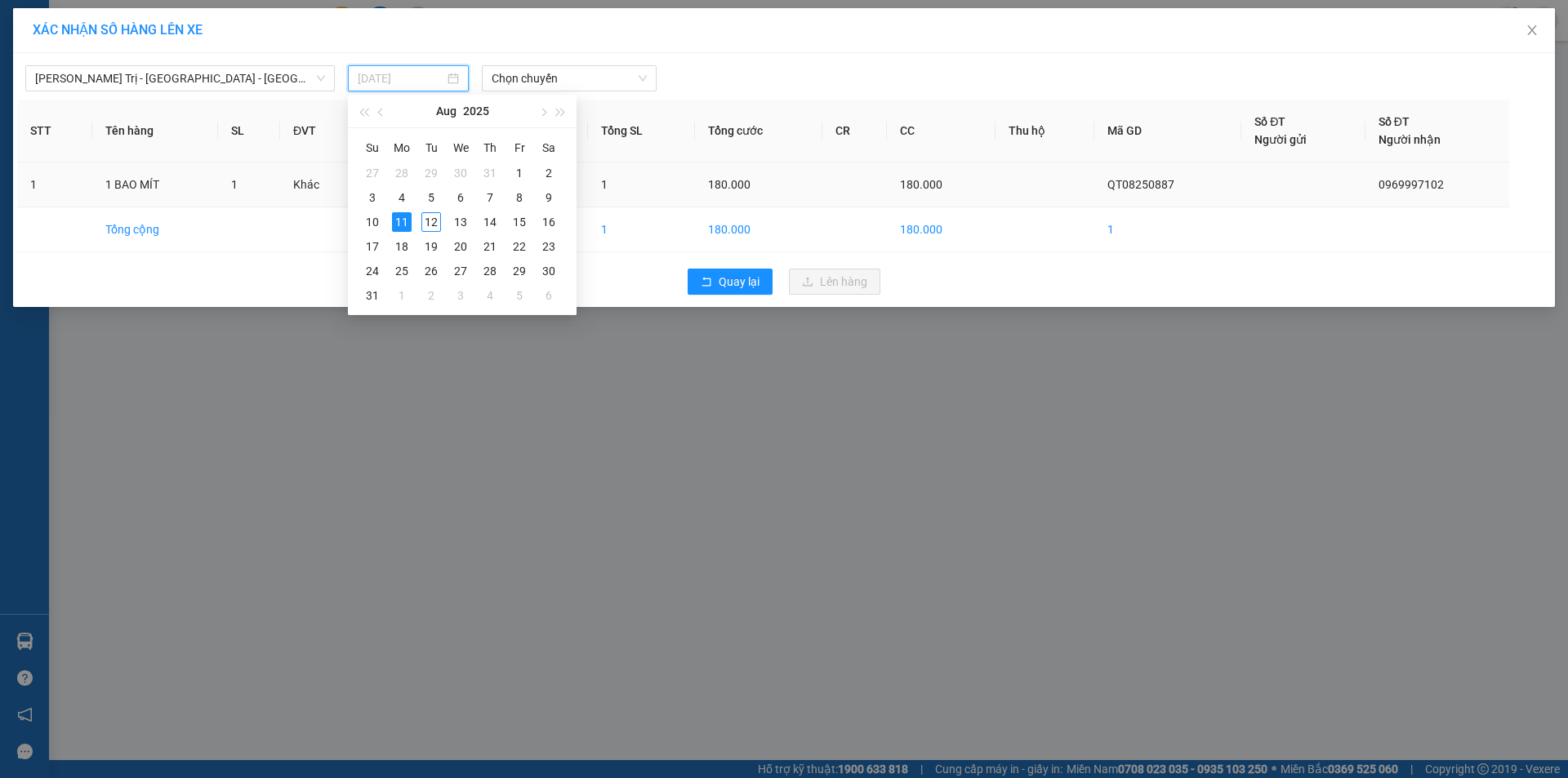
drag, startPoint x: 426, startPoint y: 228, endPoint x: 507, endPoint y: 184, distance: 92.2
click at [428, 226] on div "12" at bounding box center [431, 222] width 20 height 20
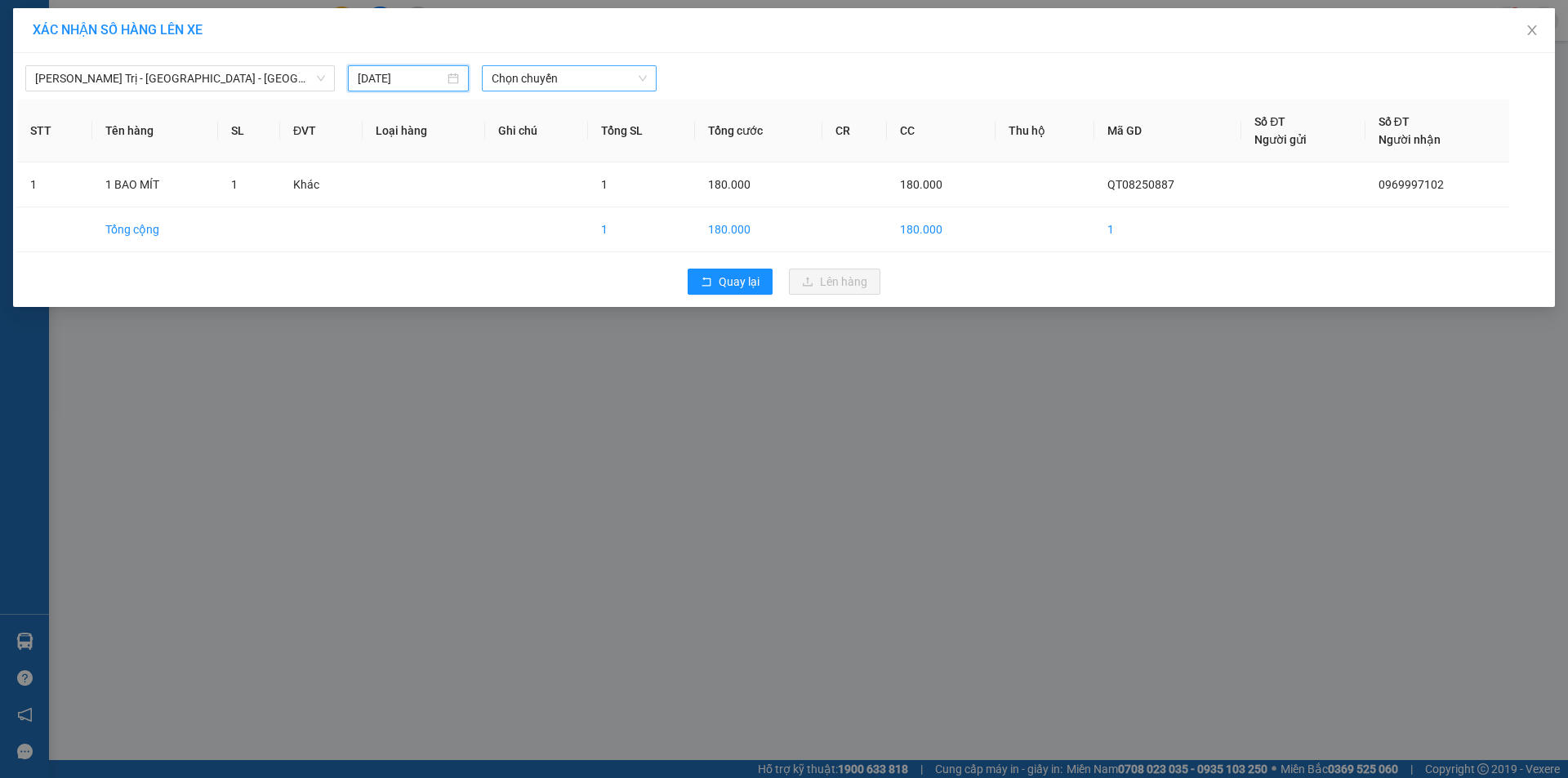
type input "[DATE]"
click at [609, 85] on span "Chọn chuyến" at bounding box center [569, 79] width 155 height 25
click at [587, 131] on div "06:30 - 43H-071.66" at bounding box center [555, 137] width 128 height 18
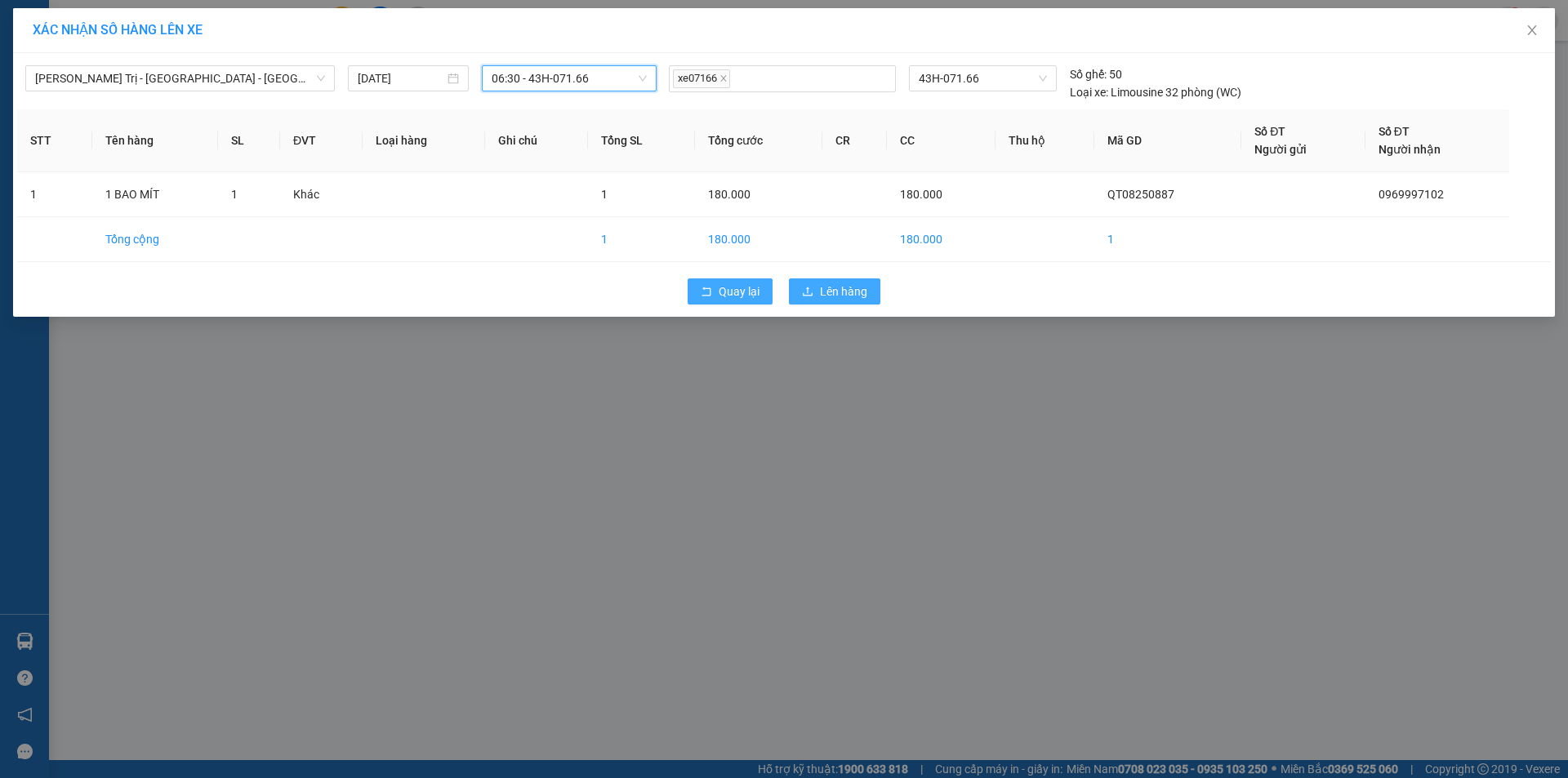
drag, startPoint x: 833, startPoint y: 291, endPoint x: 750, endPoint y: 292, distance: 83.0
click at [831, 290] on span "Lên hàng" at bounding box center [843, 291] width 47 height 18
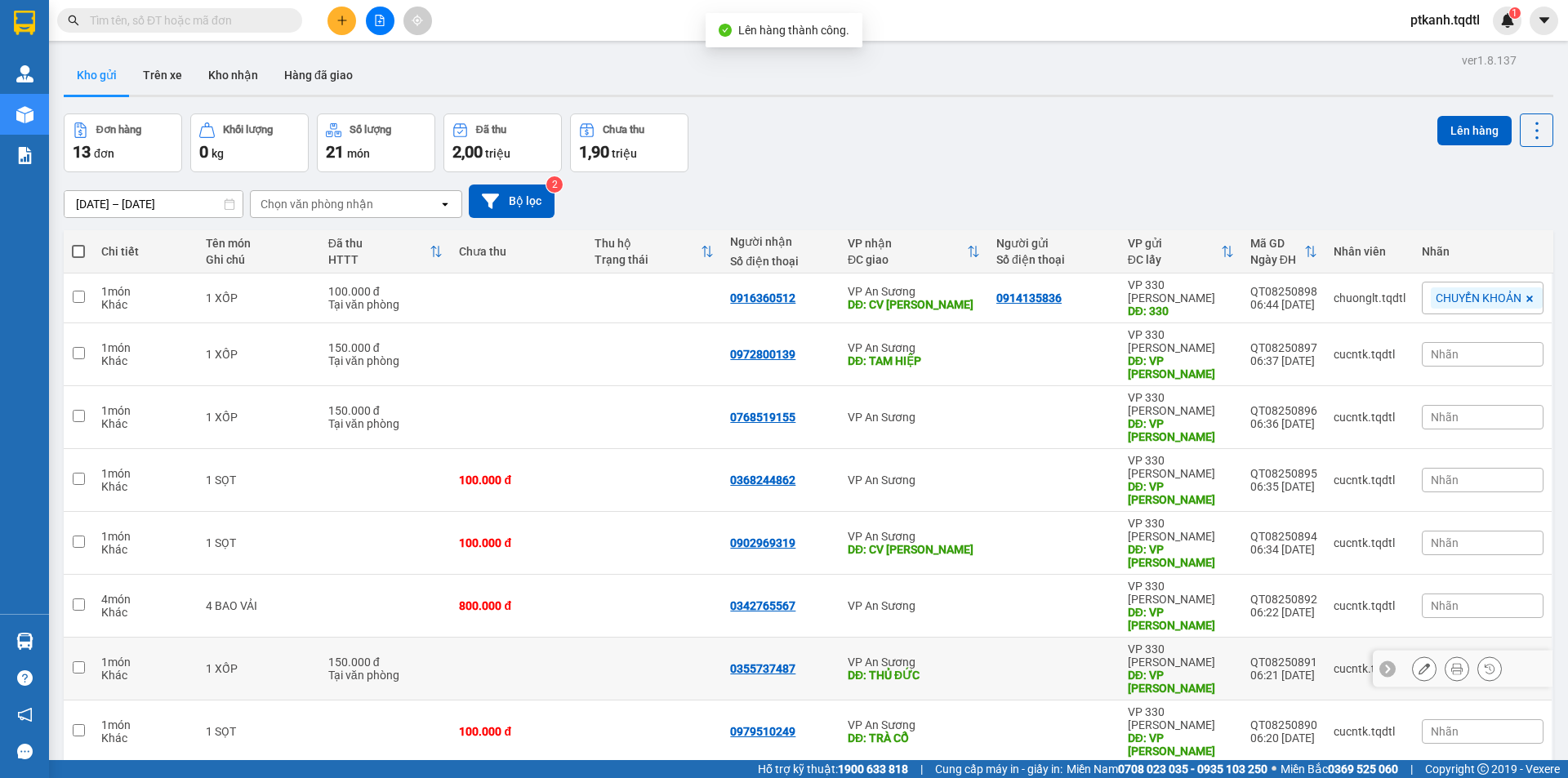
scroll to position [75, 0]
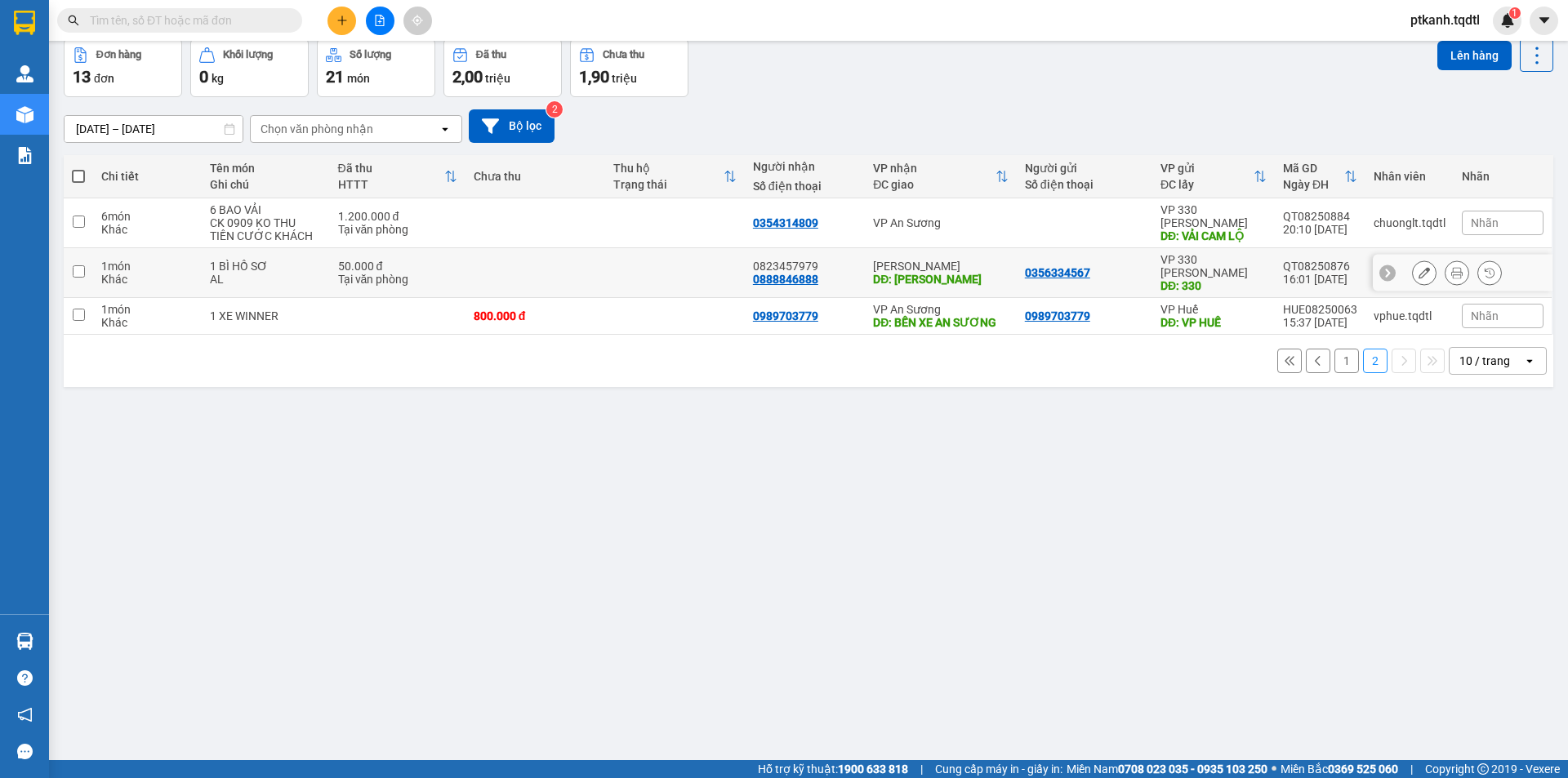
click at [638, 269] on td at bounding box center [674, 273] width 139 height 50
checkbox input "true"
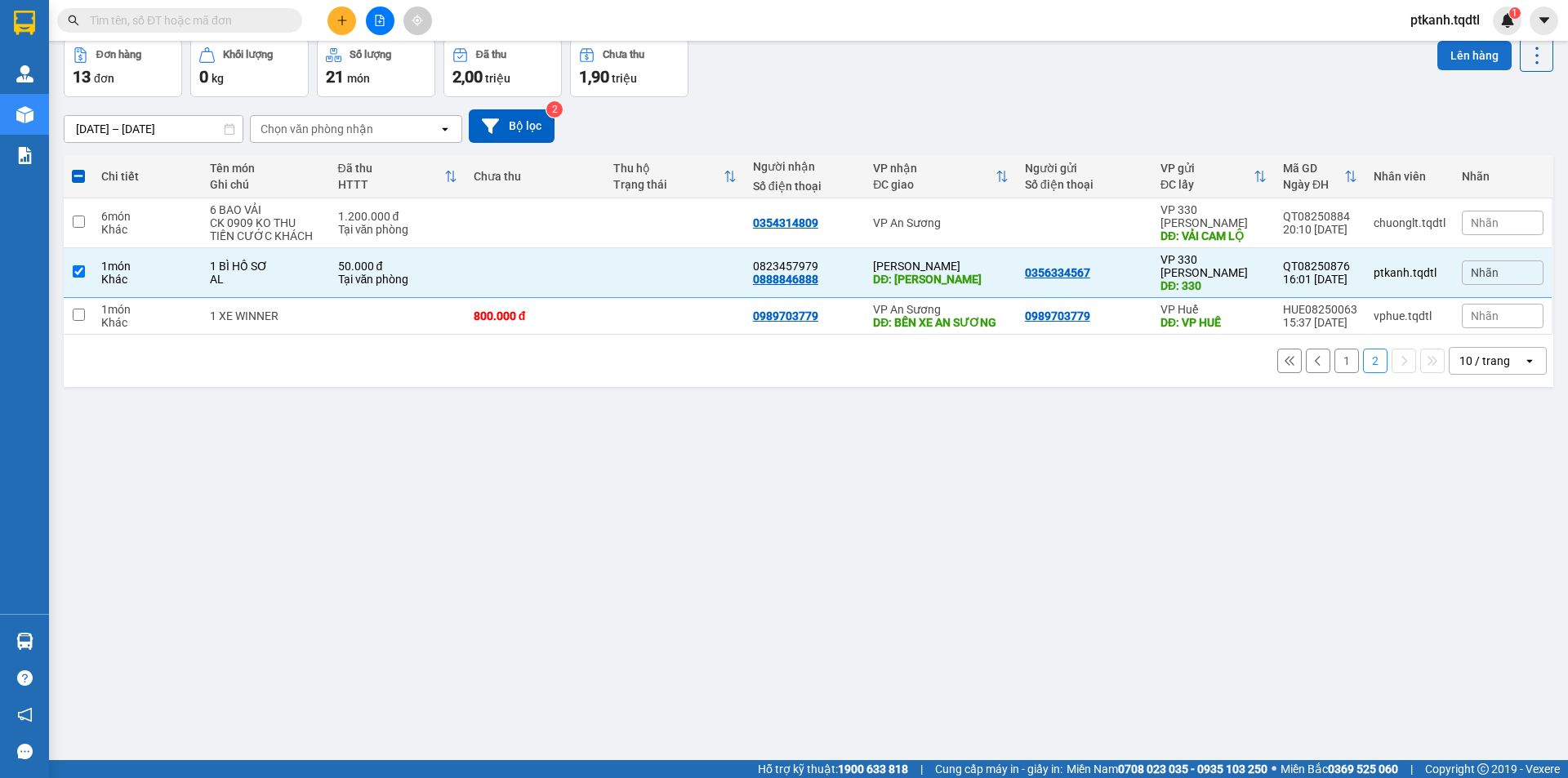
click at [1467, 55] on button "Lên hàng" at bounding box center [1475, 55] width 75 height 29
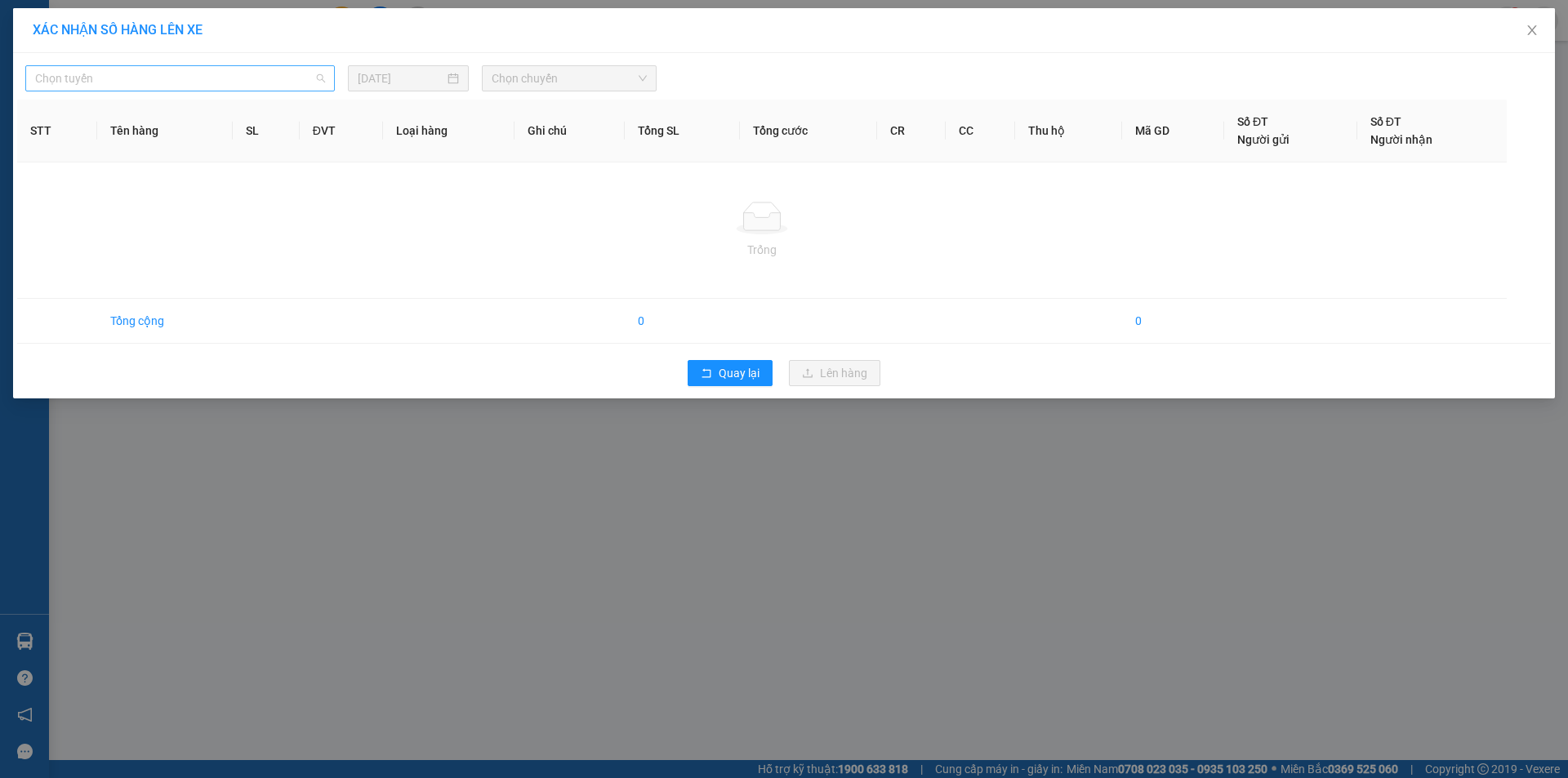
click at [327, 82] on div "Chọn tuyến" at bounding box center [180, 78] width 310 height 26
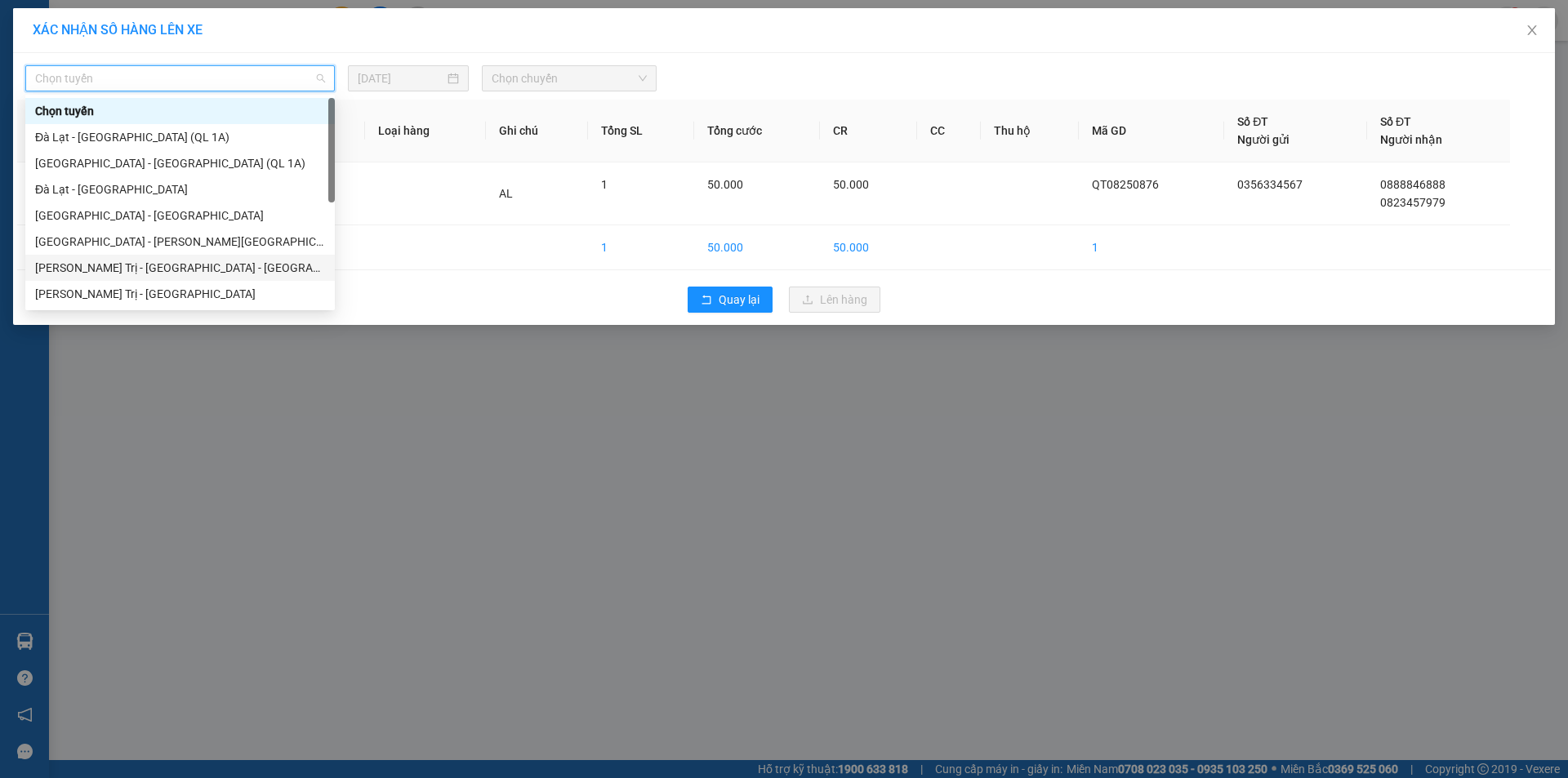
click at [209, 266] on div "[PERSON_NAME] Trị - [GEOGRAPHIC_DATA] - [GEOGRAPHIC_DATA] - [GEOGRAPHIC_DATA]" at bounding box center [180, 268] width 290 height 18
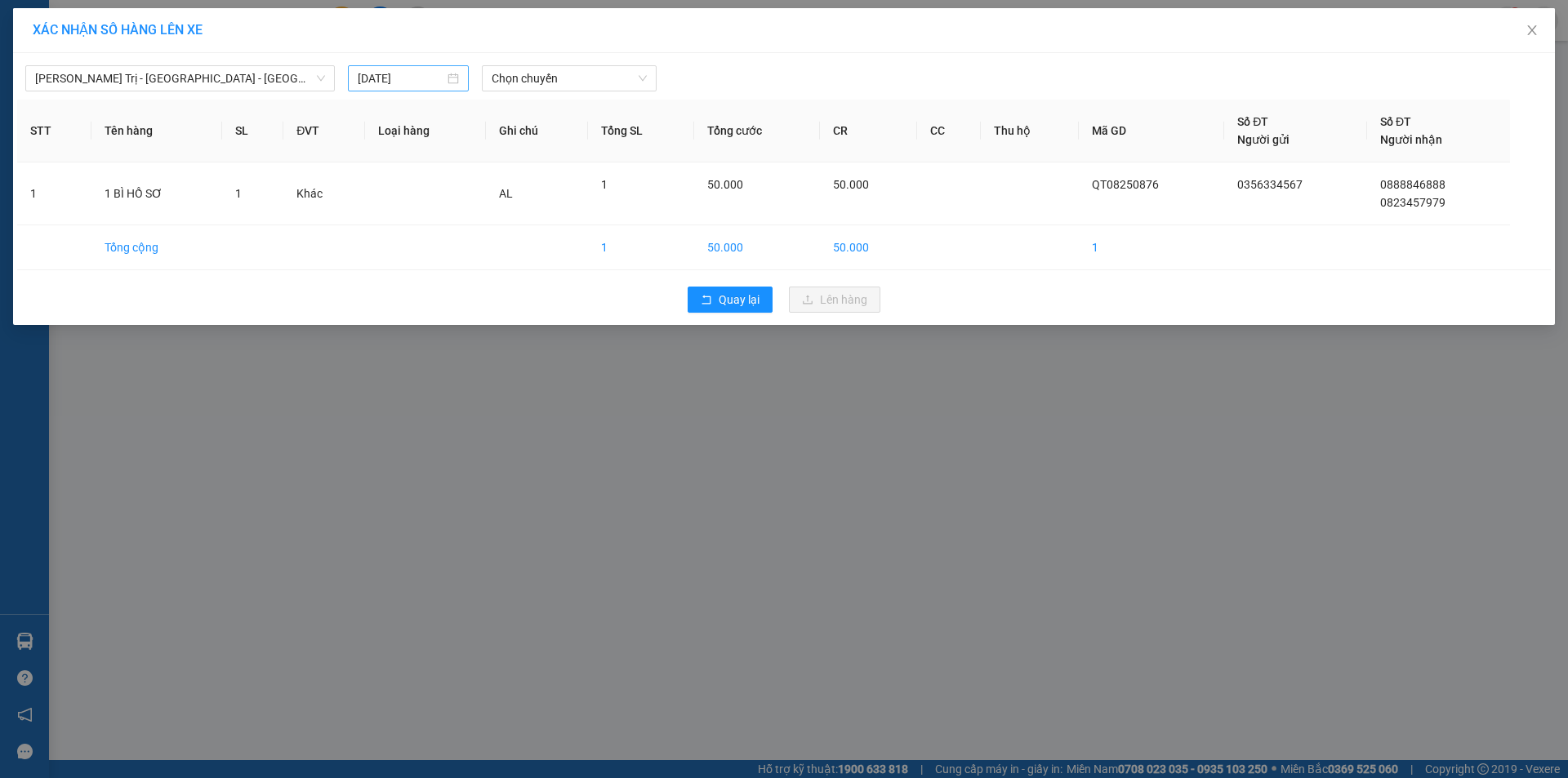
click at [456, 82] on div "[DATE]" at bounding box center [408, 78] width 101 height 18
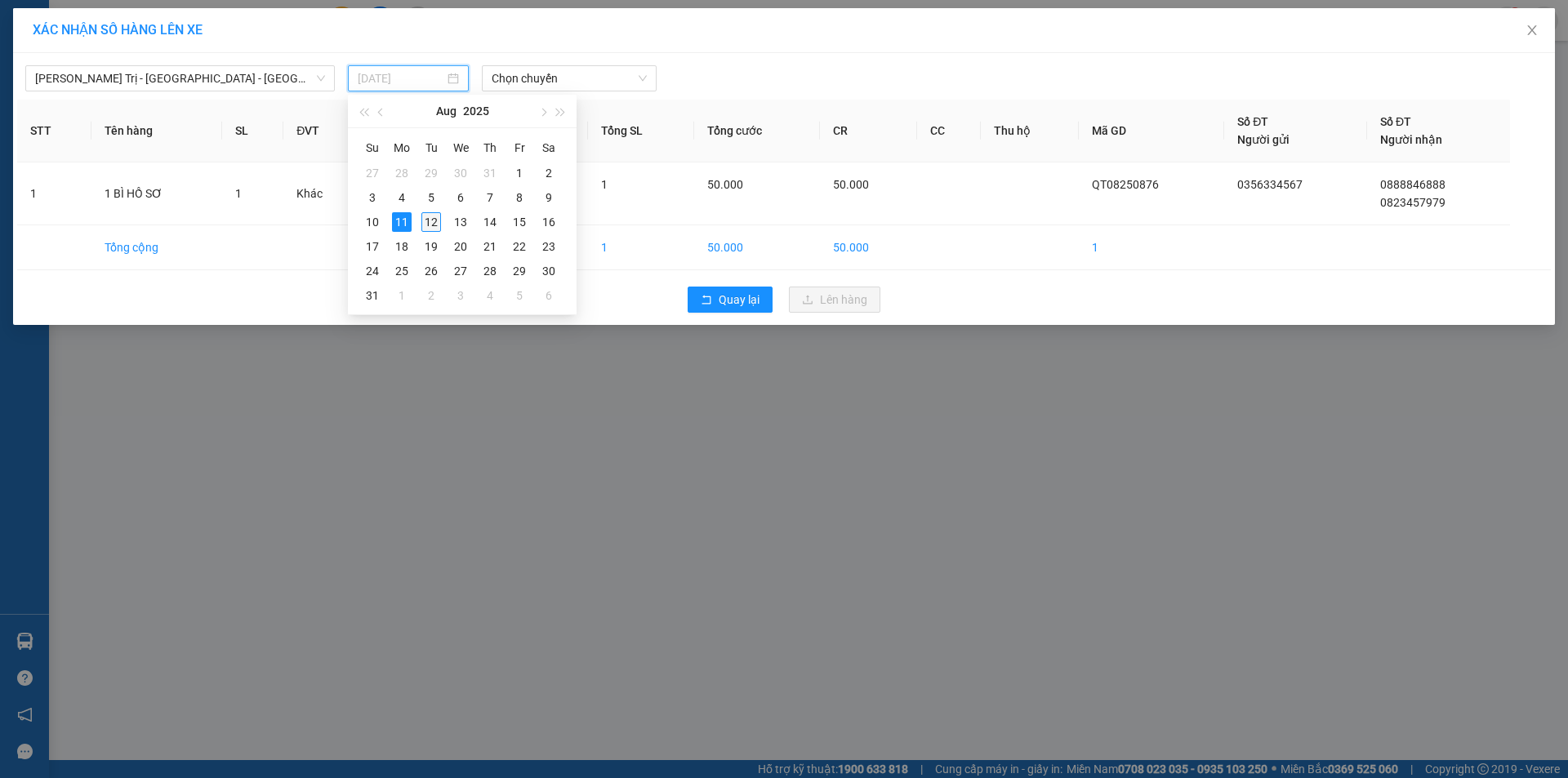
click at [433, 221] on div "12" at bounding box center [431, 222] width 20 height 20
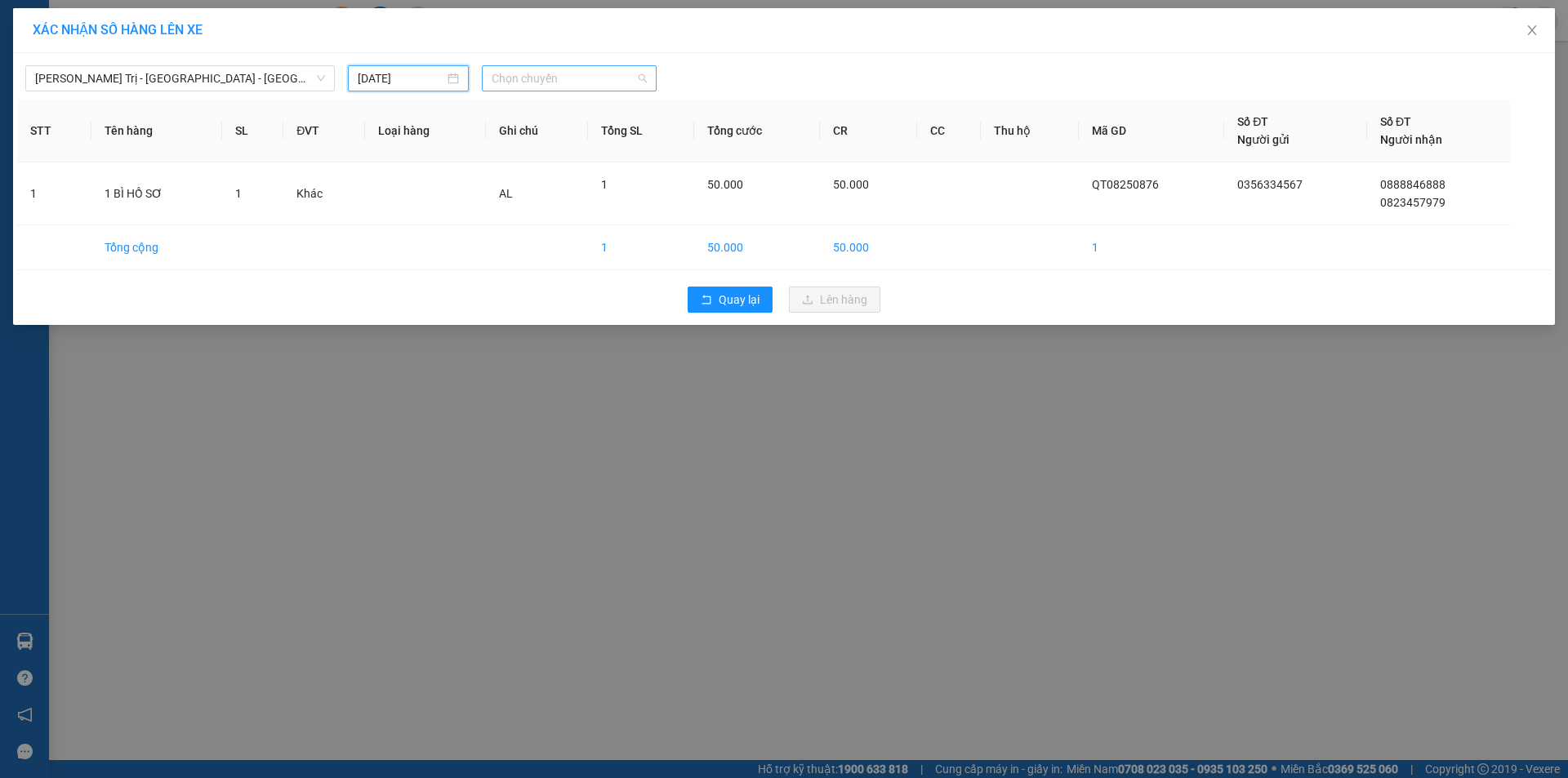
click at [641, 82] on span "Chọn chuyến" at bounding box center [569, 79] width 155 height 25
type input "[DATE]"
click at [580, 139] on div "06:30 - 43H-071.66" at bounding box center [555, 137] width 128 height 18
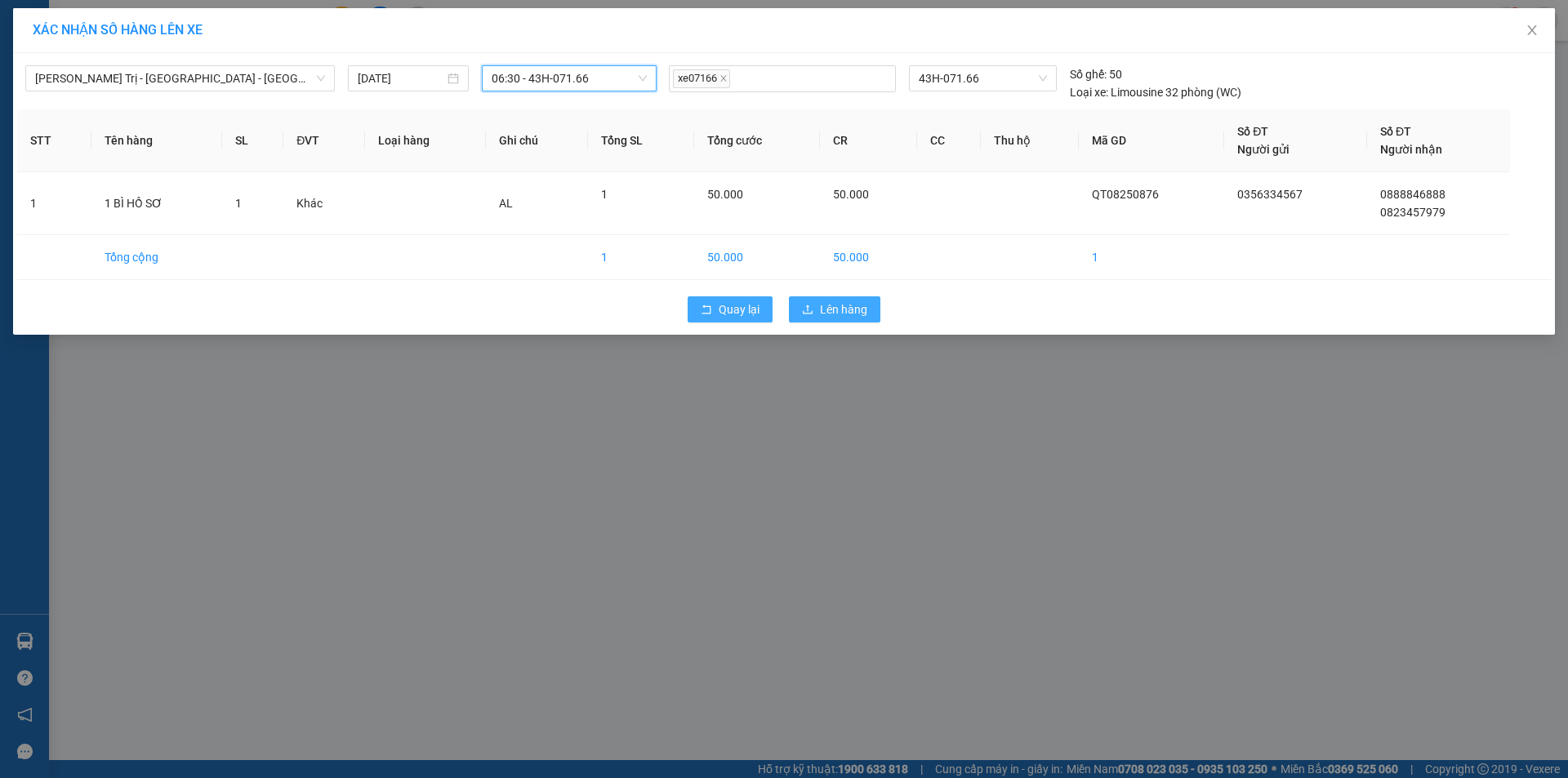
drag, startPoint x: 873, startPoint y: 314, endPoint x: 758, endPoint y: 312, distance: 115.0
click at [872, 314] on button "Lên hàng" at bounding box center [834, 309] width 91 height 26
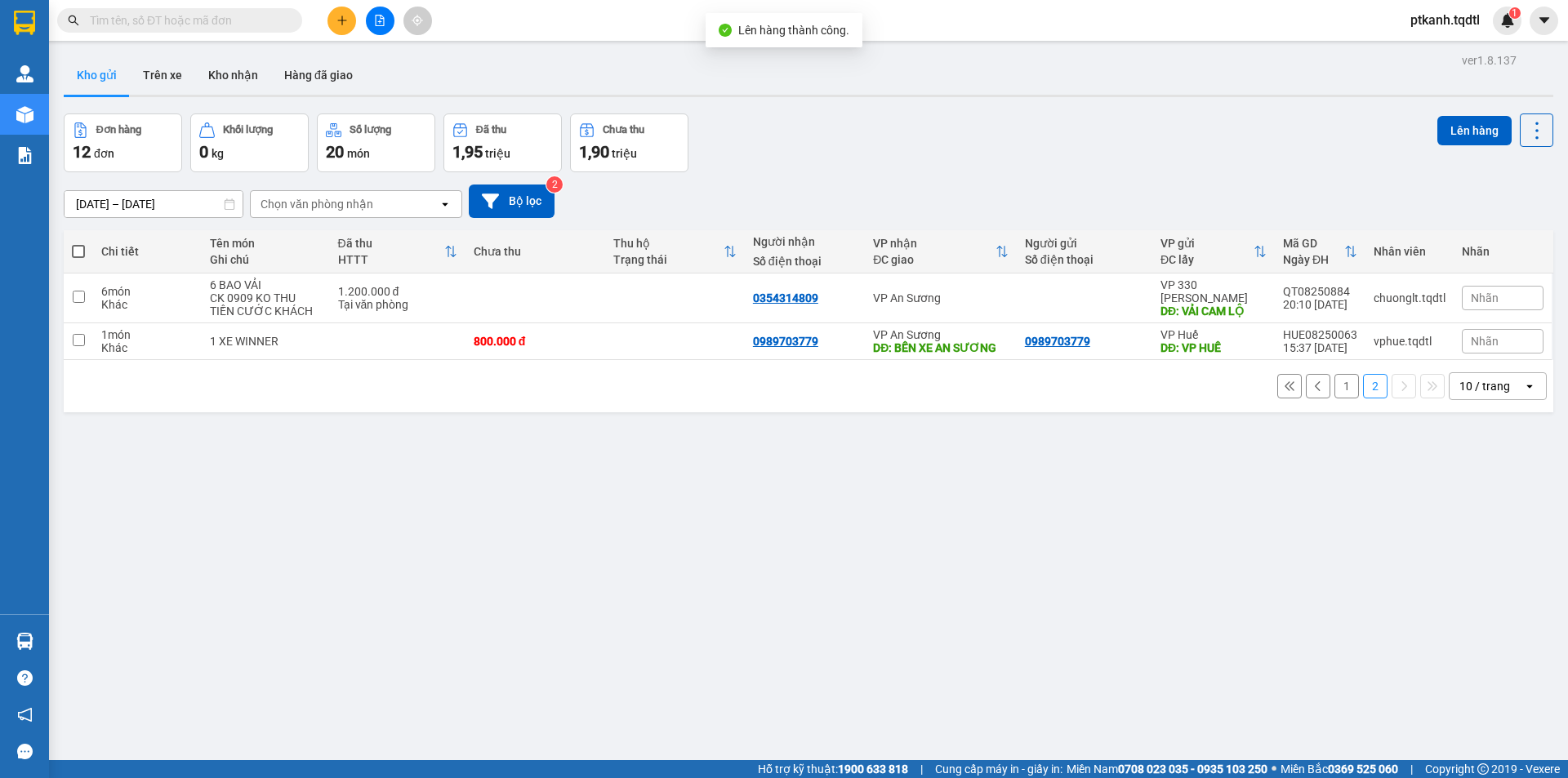
click at [1338, 391] on button "1" at bounding box center [1347, 386] width 25 height 25
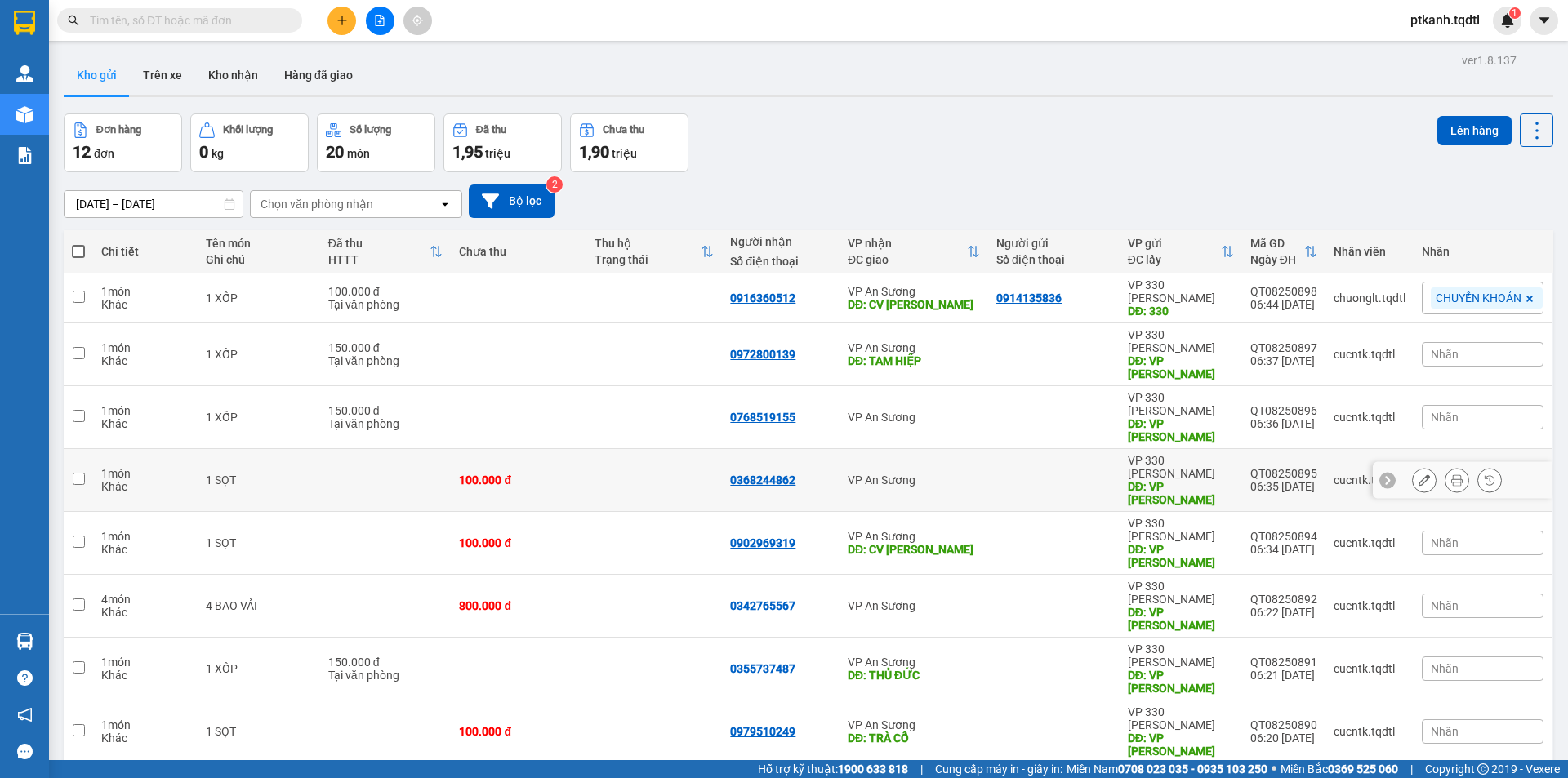
scroll to position [75, 0]
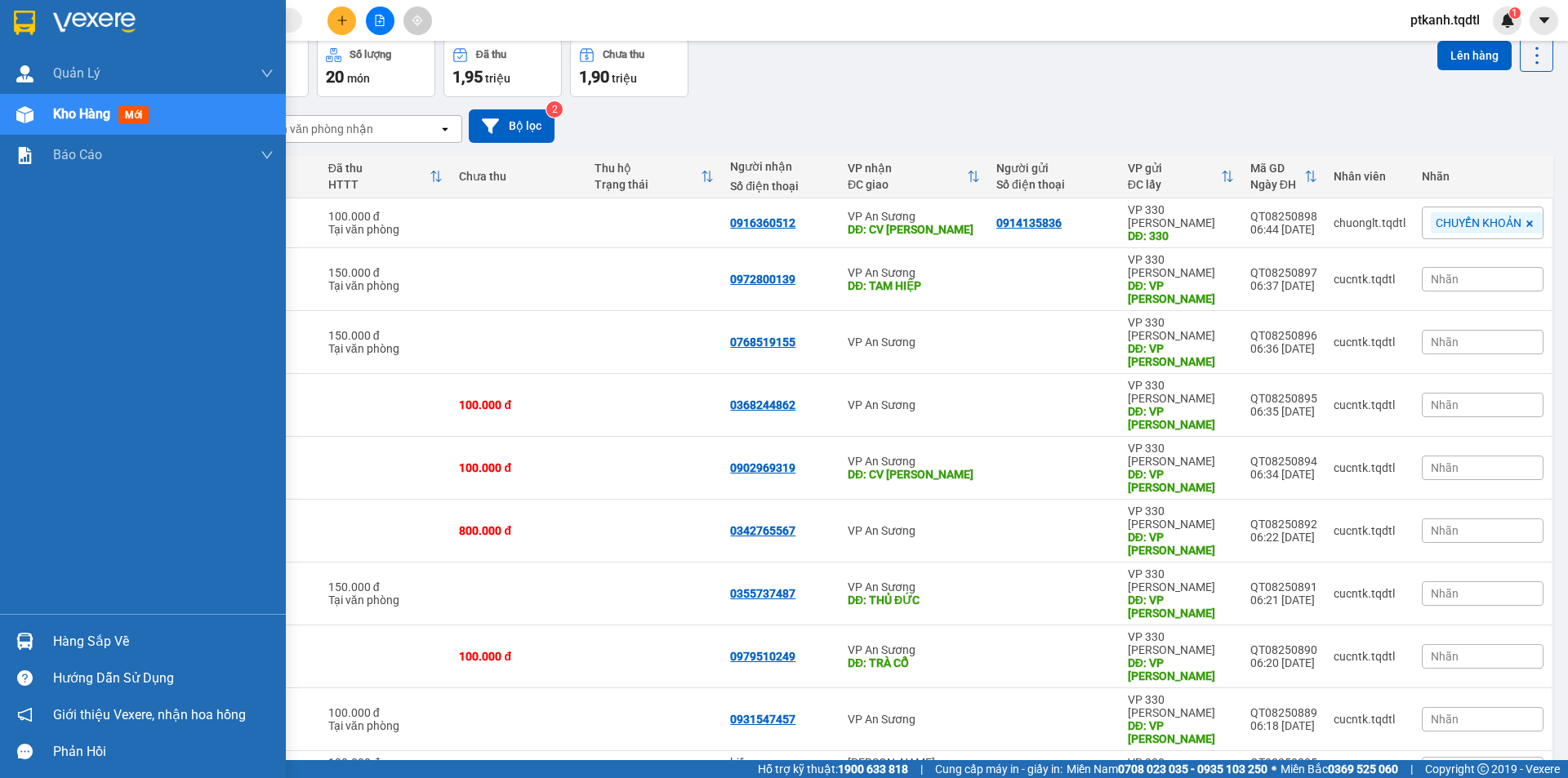
click at [85, 633] on div "Hàng sắp về" at bounding box center [163, 641] width 220 height 25
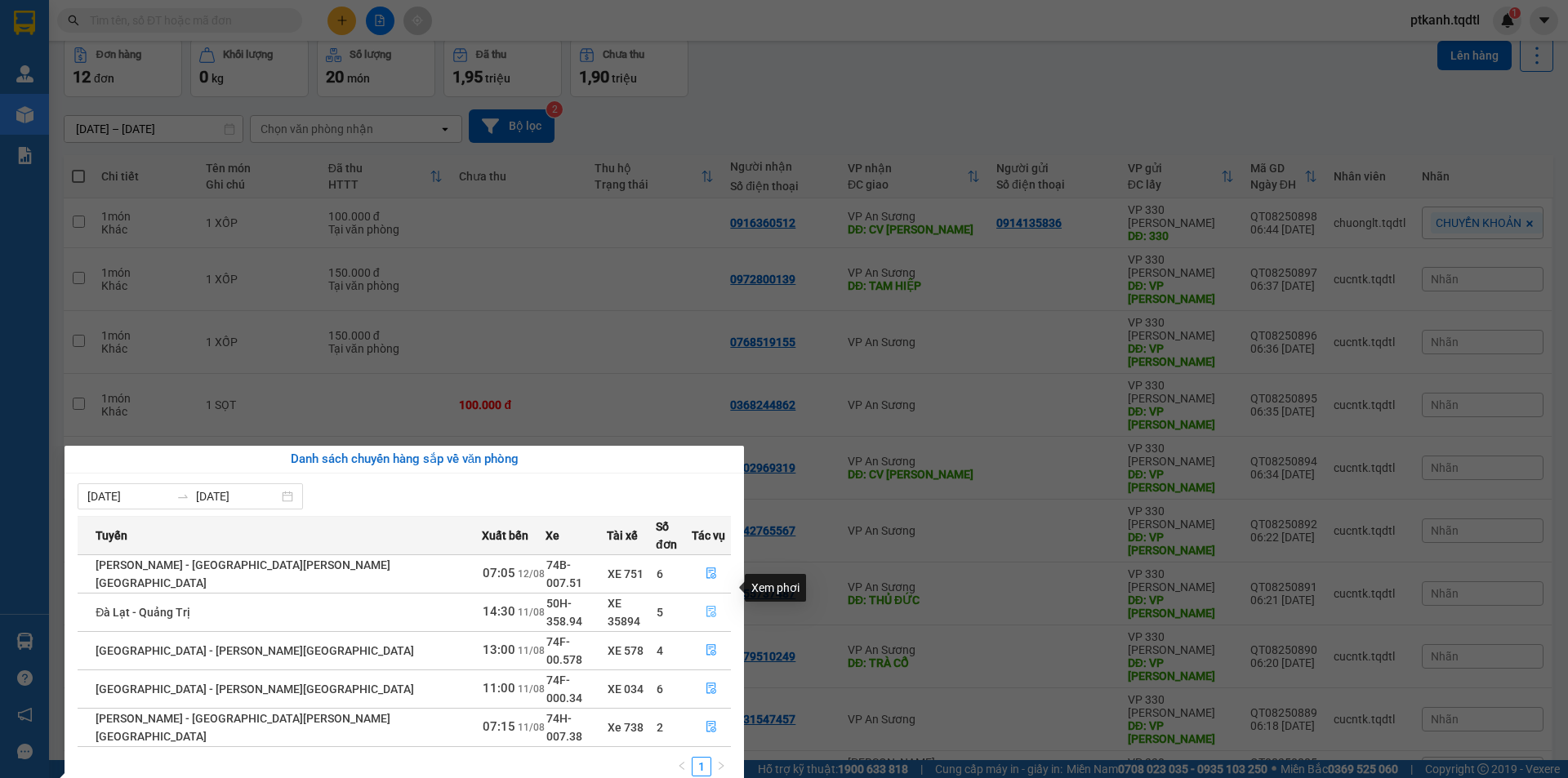
click at [707, 607] on icon "file-done" at bounding box center [711, 612] width 10 height 12
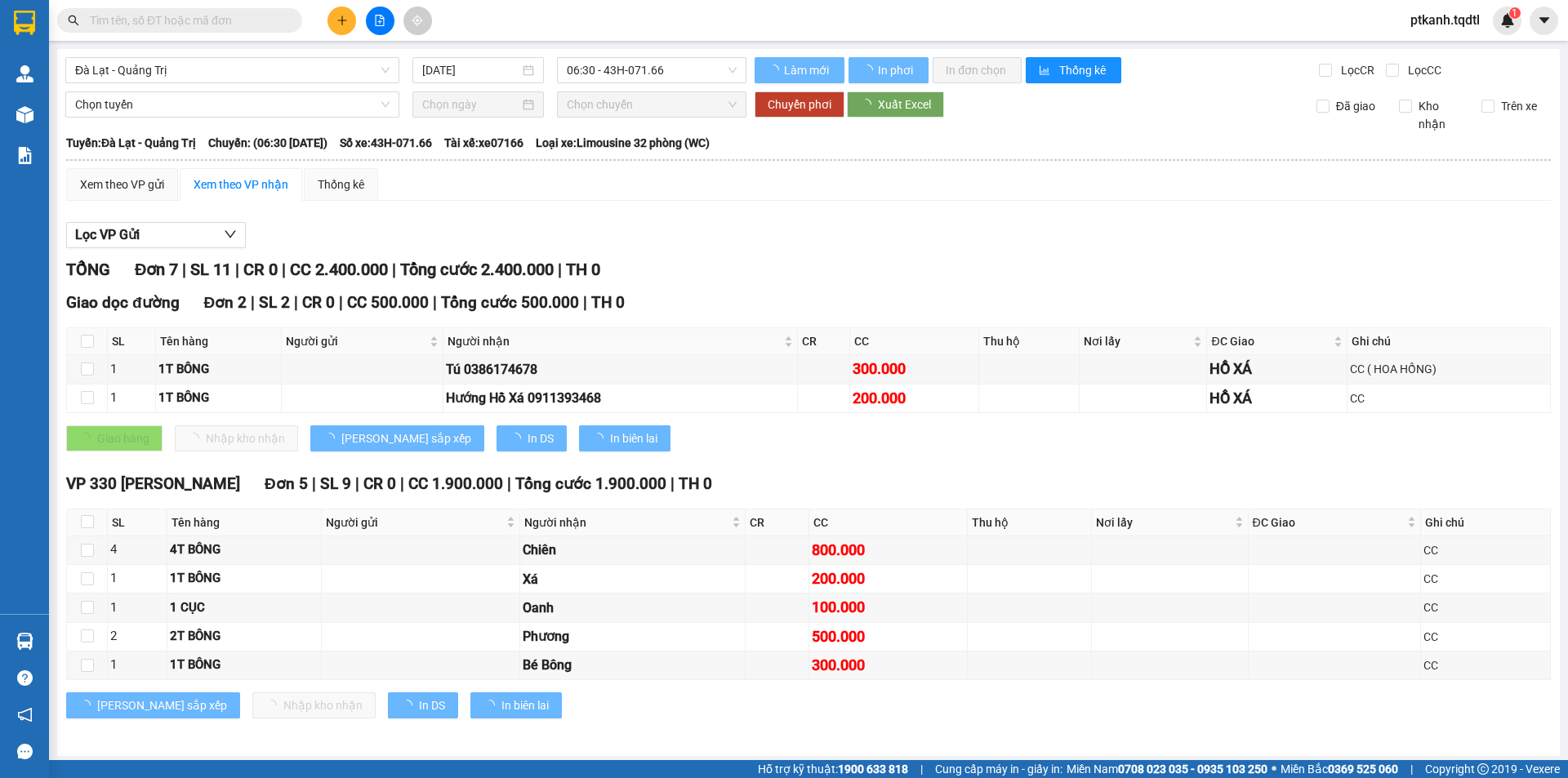
type input "[DATE]"
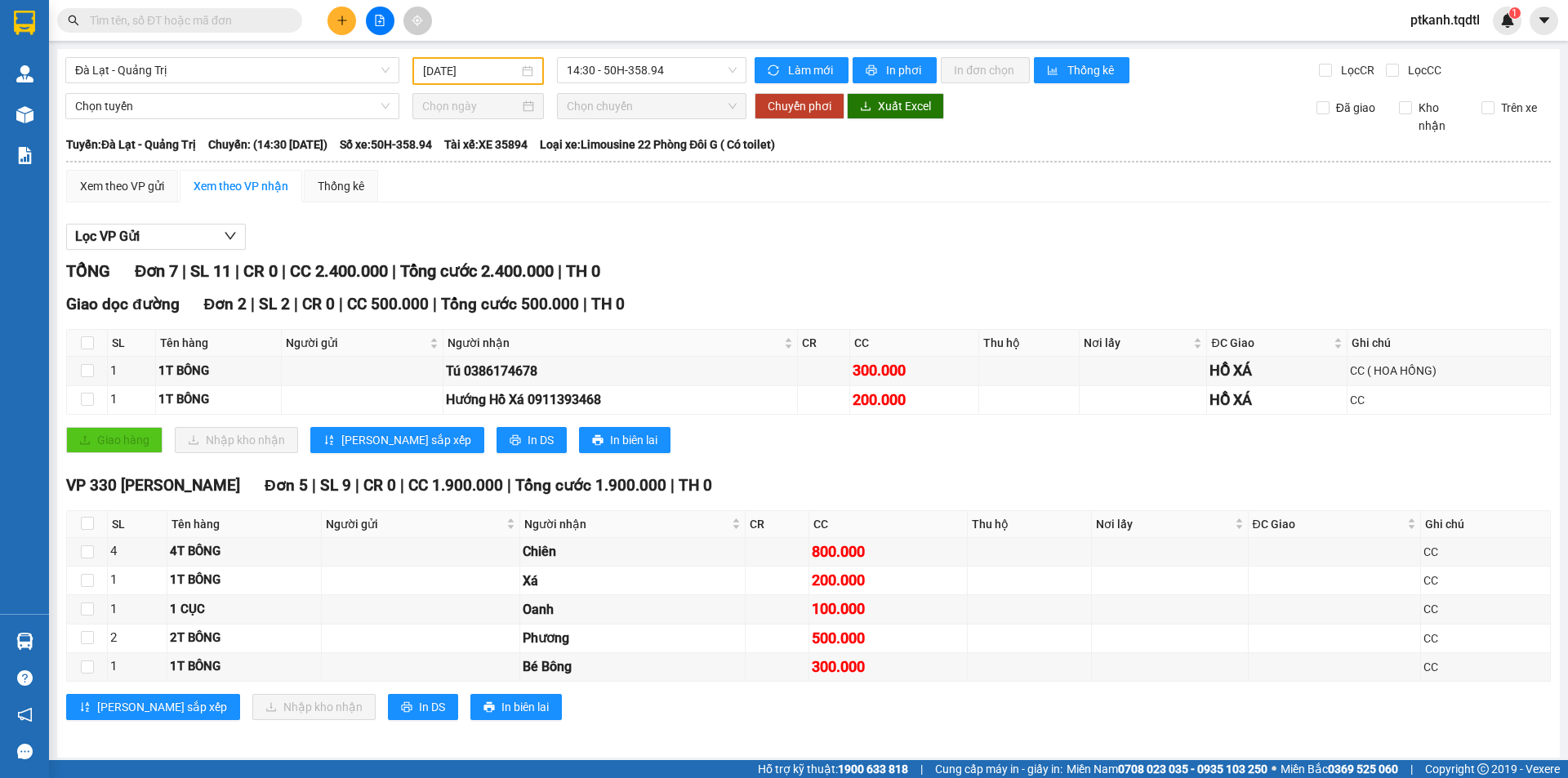
scroll to position [5, 0]
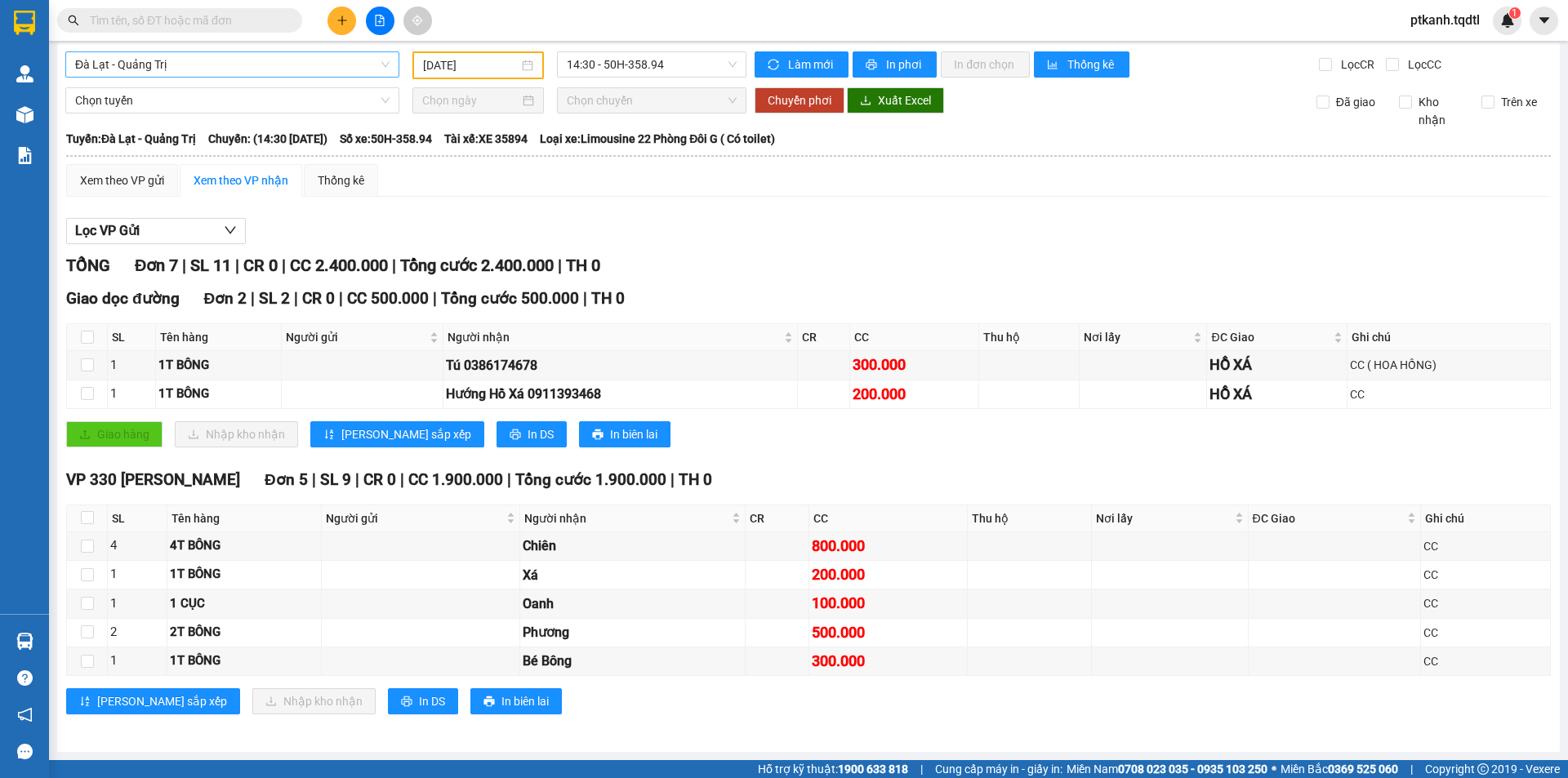
click at [388, 59] on div "Đà Lạt - Quảng Trị" at bounding box center [232, 64] width 334 height 26
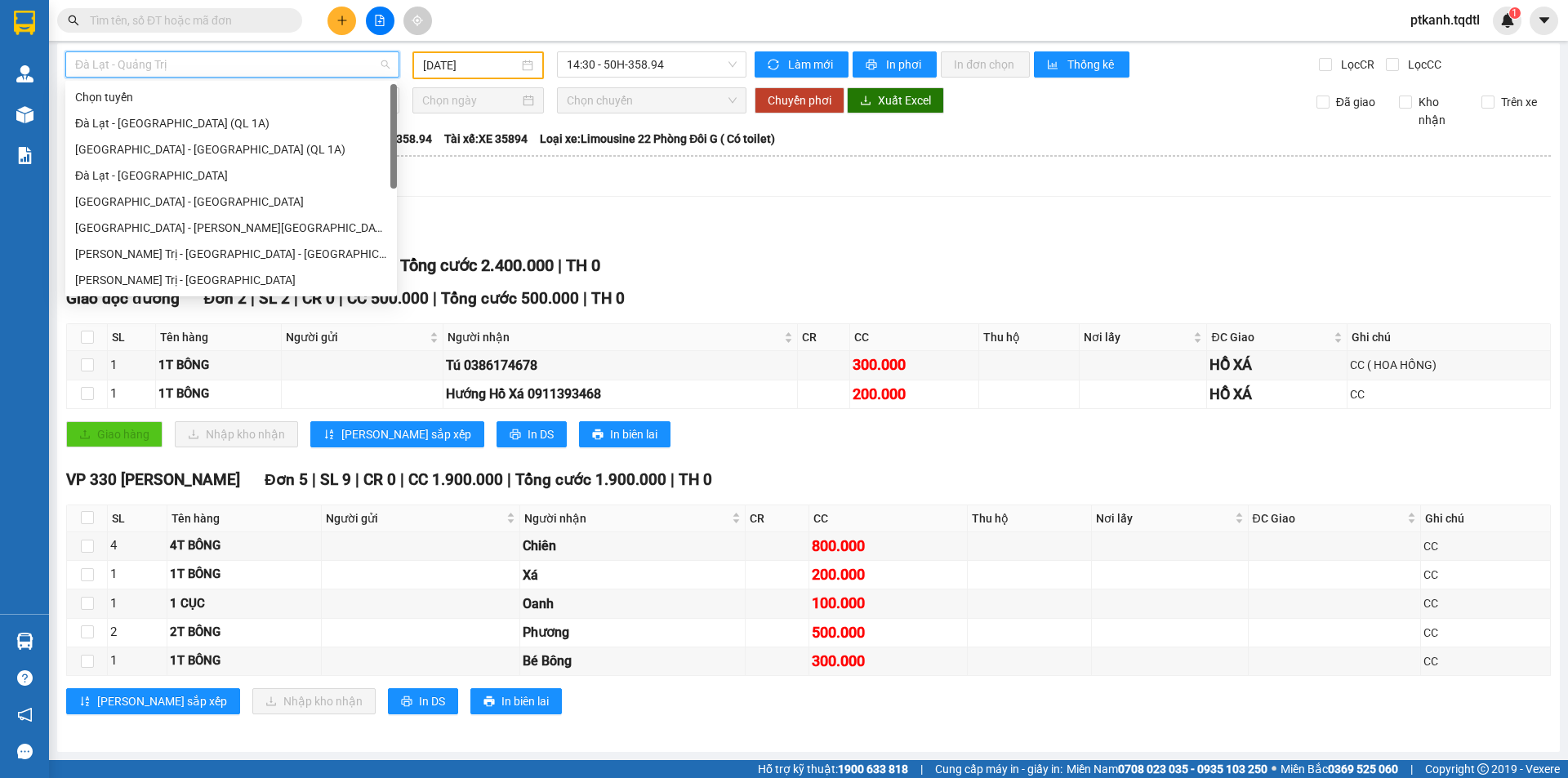
scroll to position [0, 0]
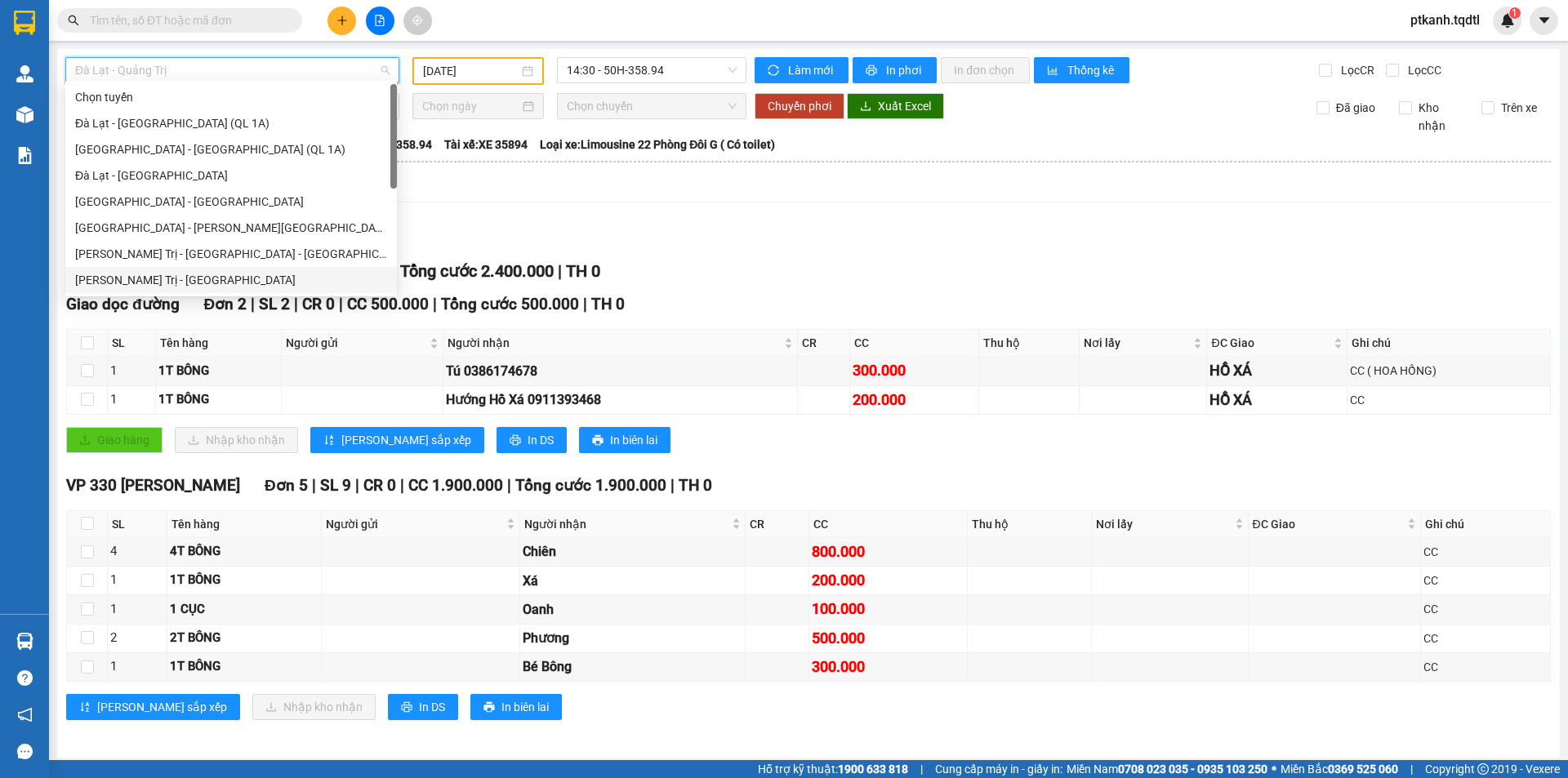
click at [276, 284] on div "[PERSON_NAME] Trị - [GEOGRAPHIC_DATA]" at bounding box center [232, 279] width 312 height 18
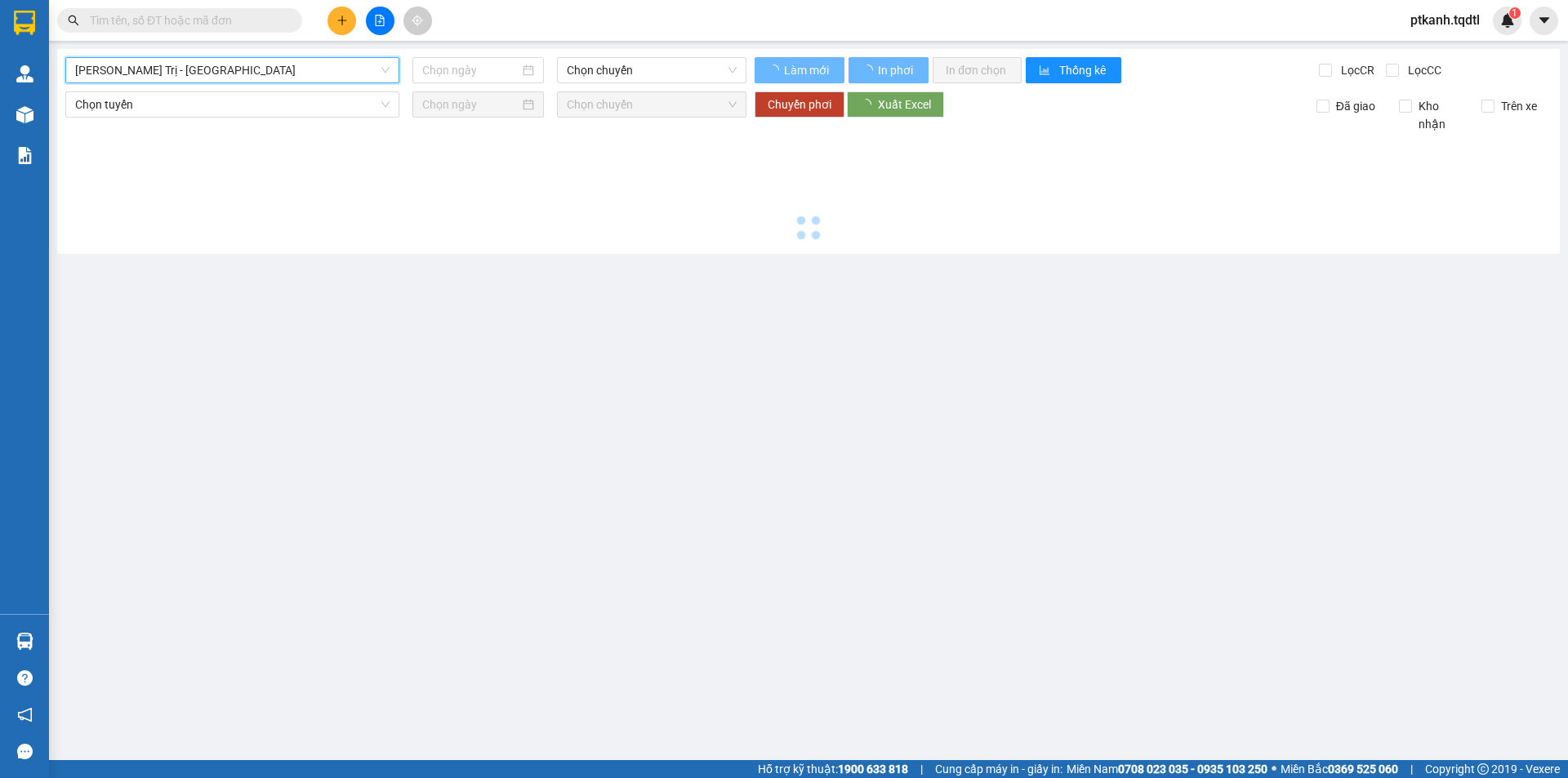
type input "[DATE]"
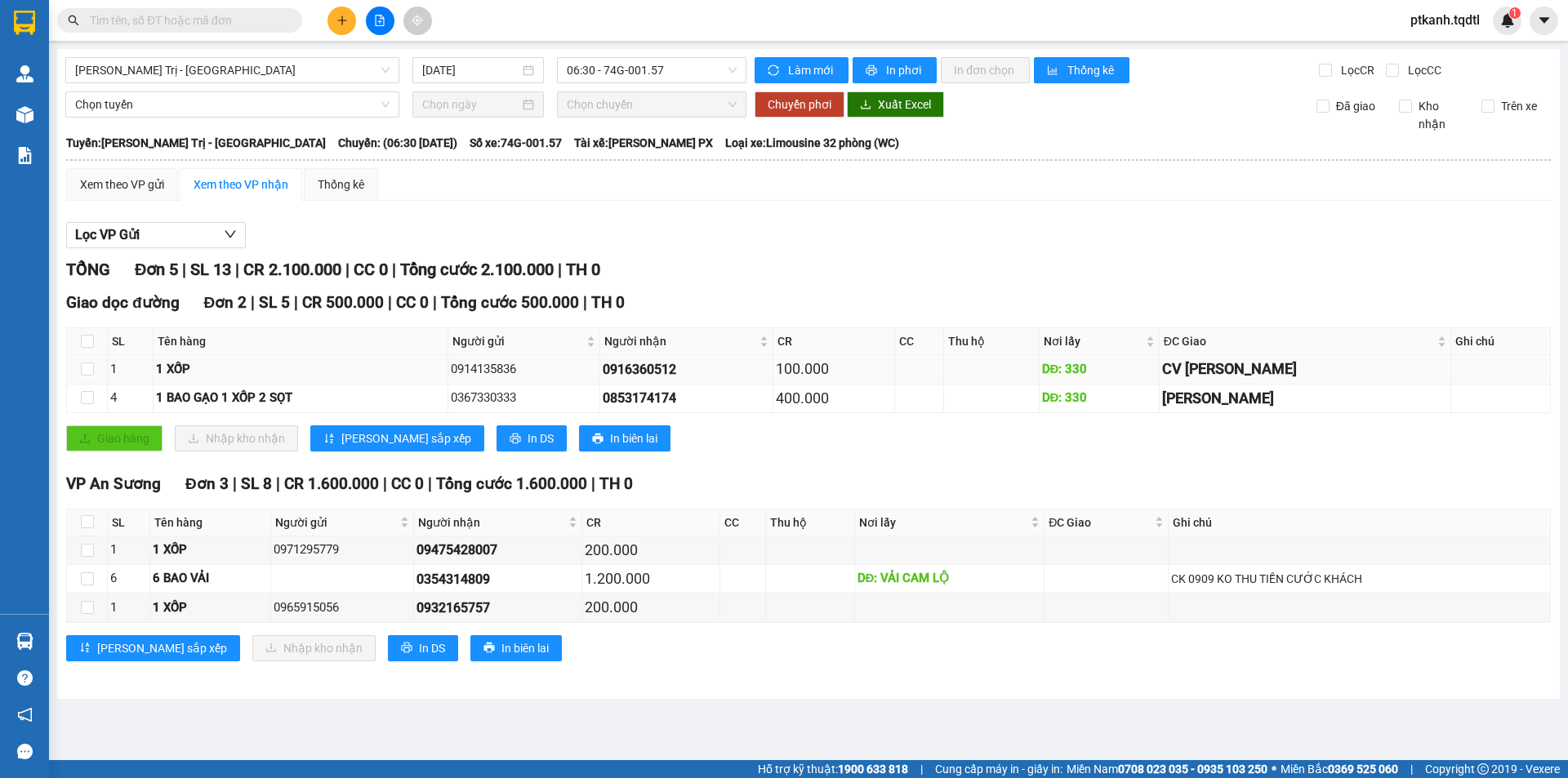
drag, startPoint x: 713, startPoint y: 370, endPoint x: 637, endPoint y: 379, distance: 76.5
click at [637, 379] on div "0916360512" at bounding box center [686, 369] width 168 height 20
copy div "0916360512"
click at [236, 22] on input "text" at bounding box center [185, 20] width 193 height 18
paste input "0916360512"
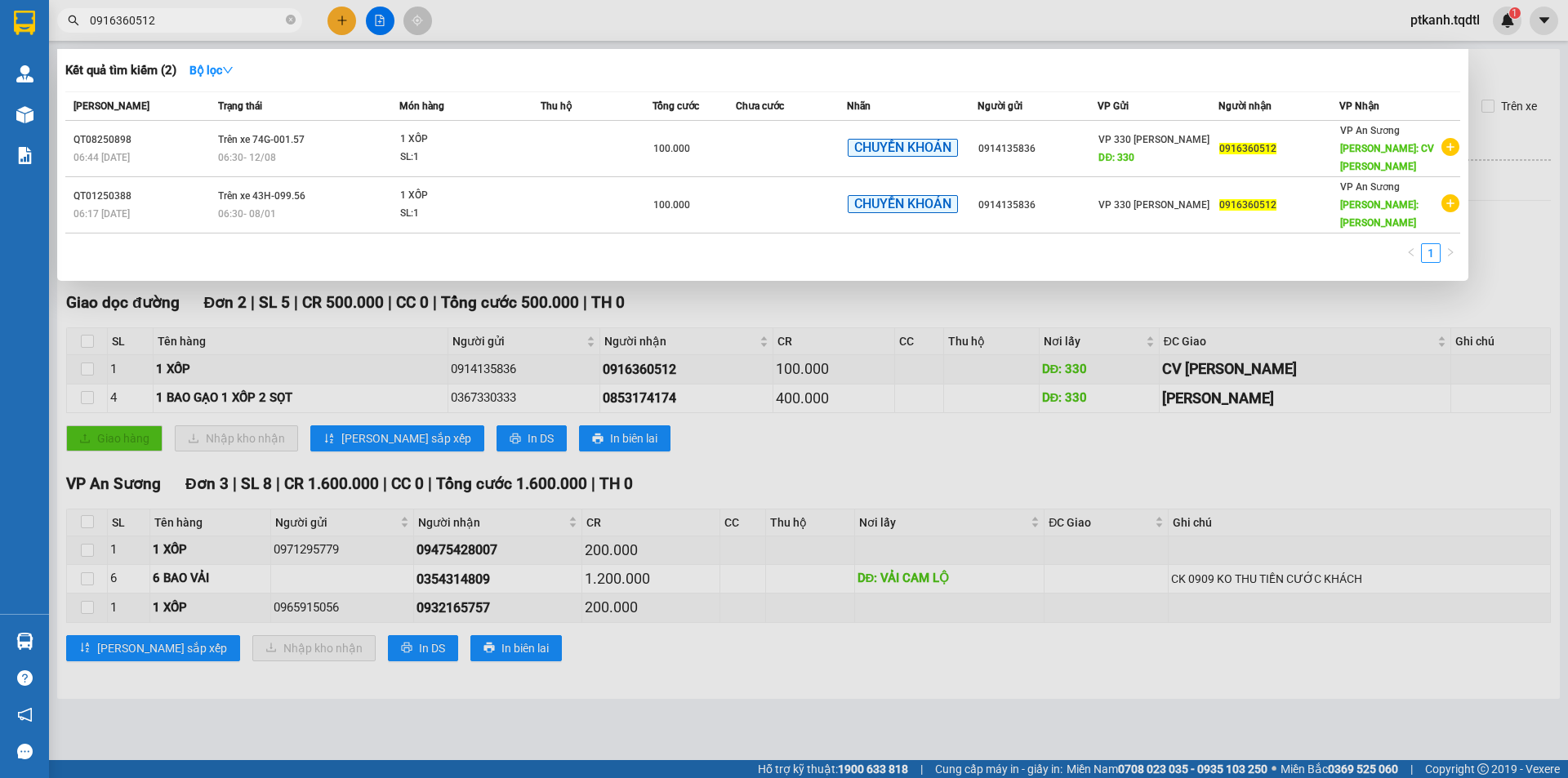
type input "0916360512"
drag, startPoint x: 996, startPoint y: 715, endPoint x: 974, endPoint y: 716, distance: 22.0
click at [996, 716] on div at bounding box center [784, 389] width 1568 height 778
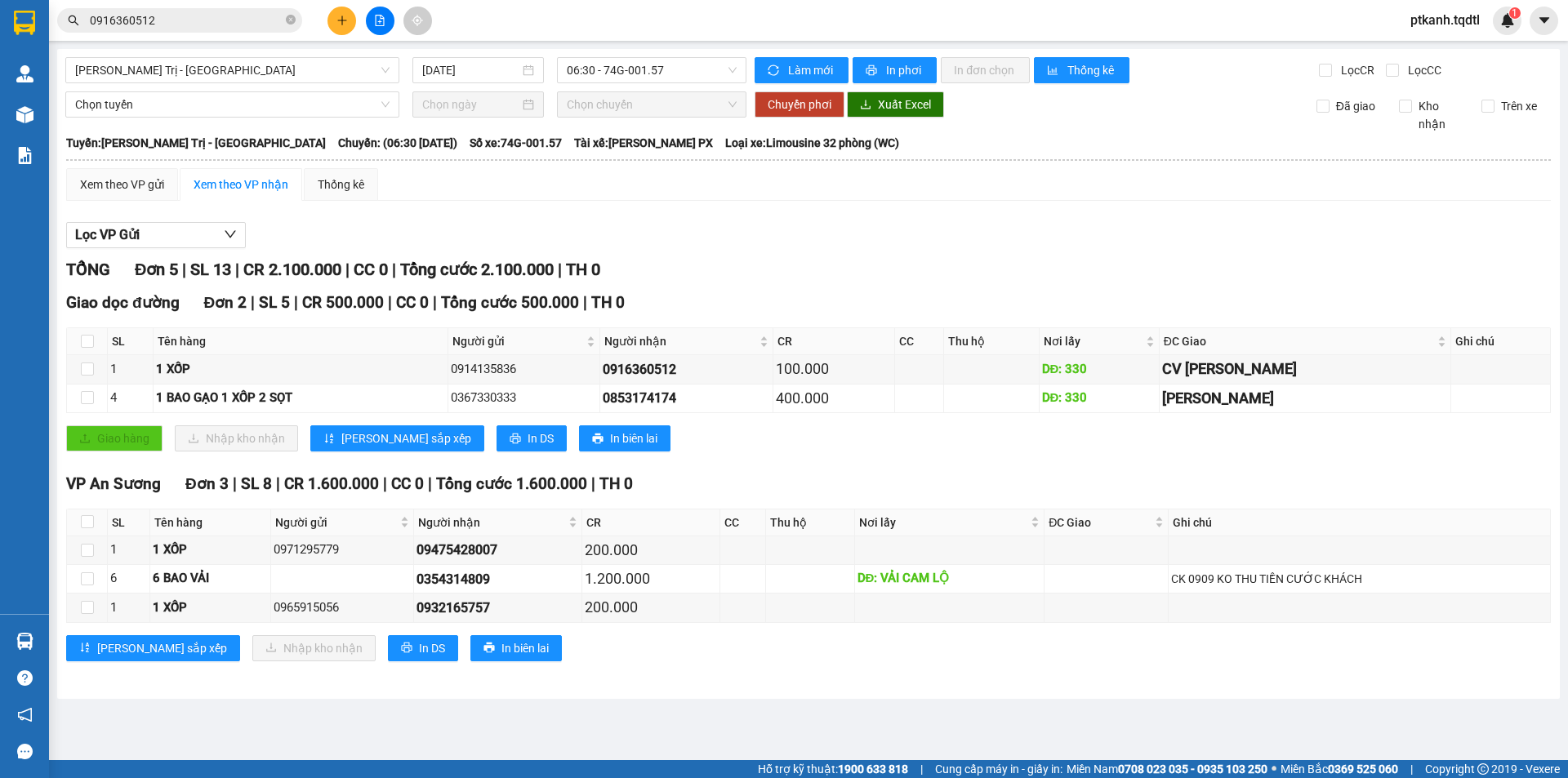
drag, startPoint x: 391, startPoint y: 64, endPoint x: 390, endPoint y: 87, distance: 23.0
click at [390, 65] on div "[PERSON_NAME] Trị - [GEOGRAPHIC_DATA]" at bounding box center [232, 69] width 334 height 26
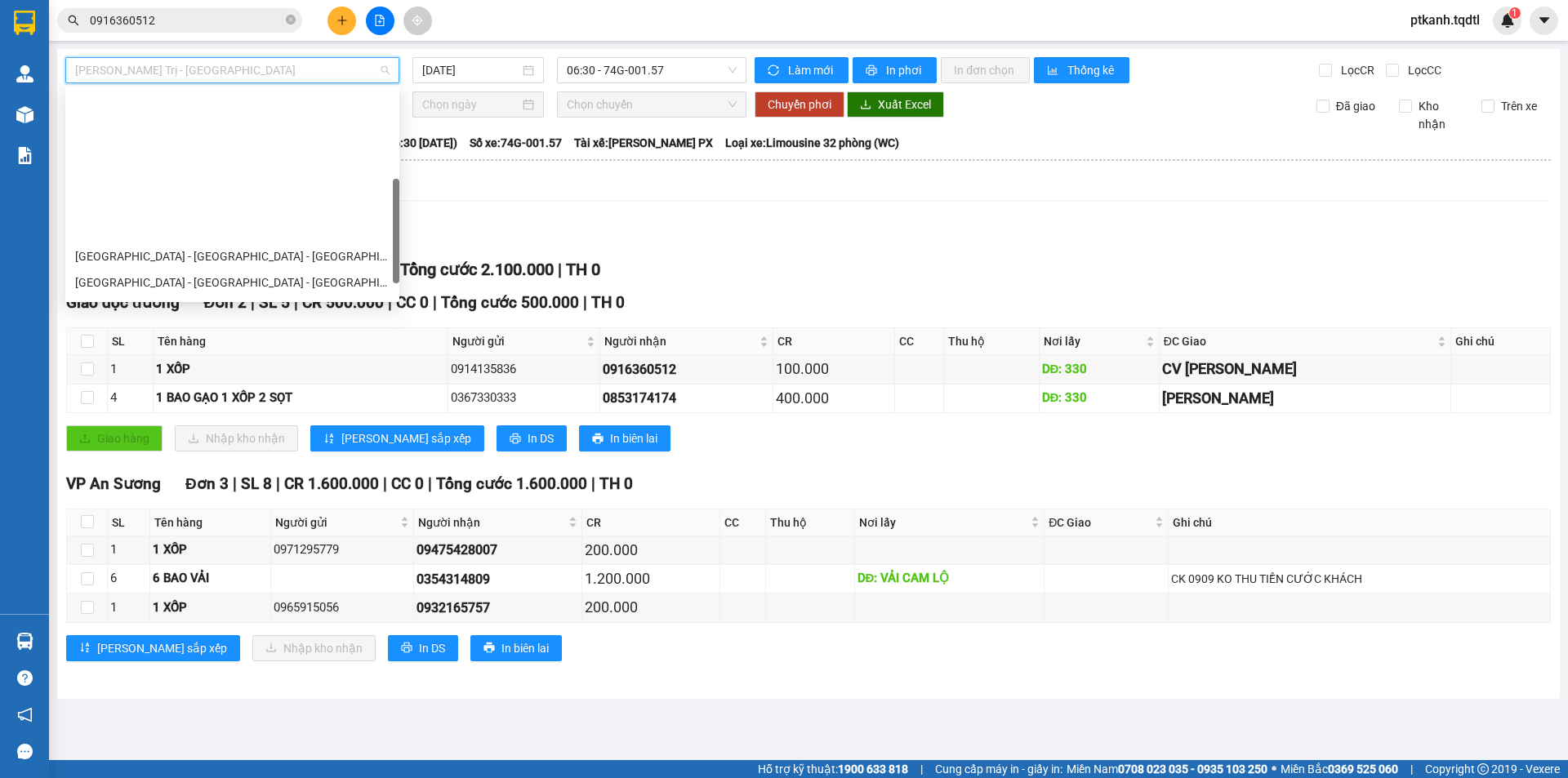
scroll to position [287, 0]
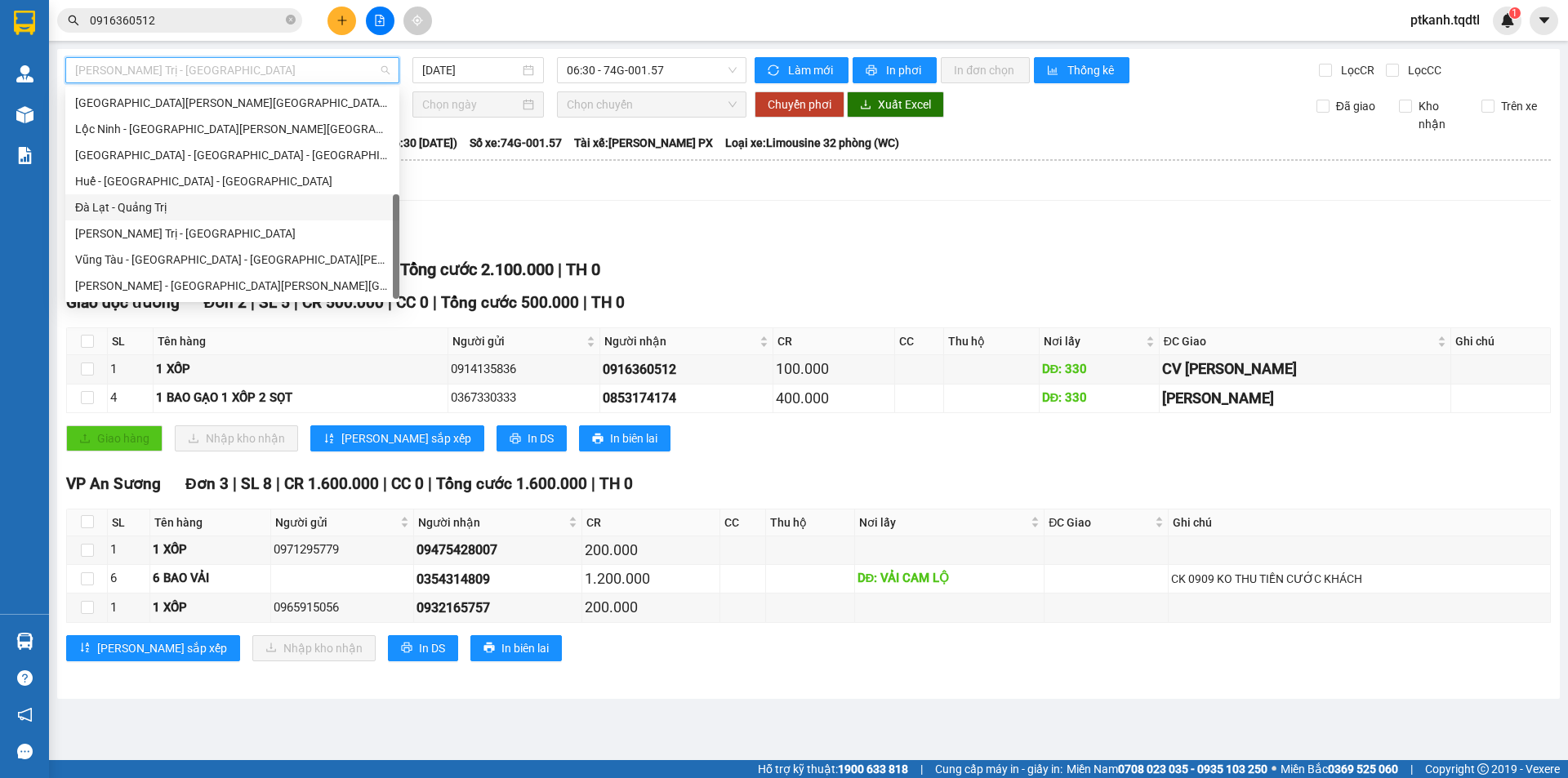
click at [219, 208] on div "Đà Lạt - Quảng Trị" at bounding box center [232, 208] width 314 height 18
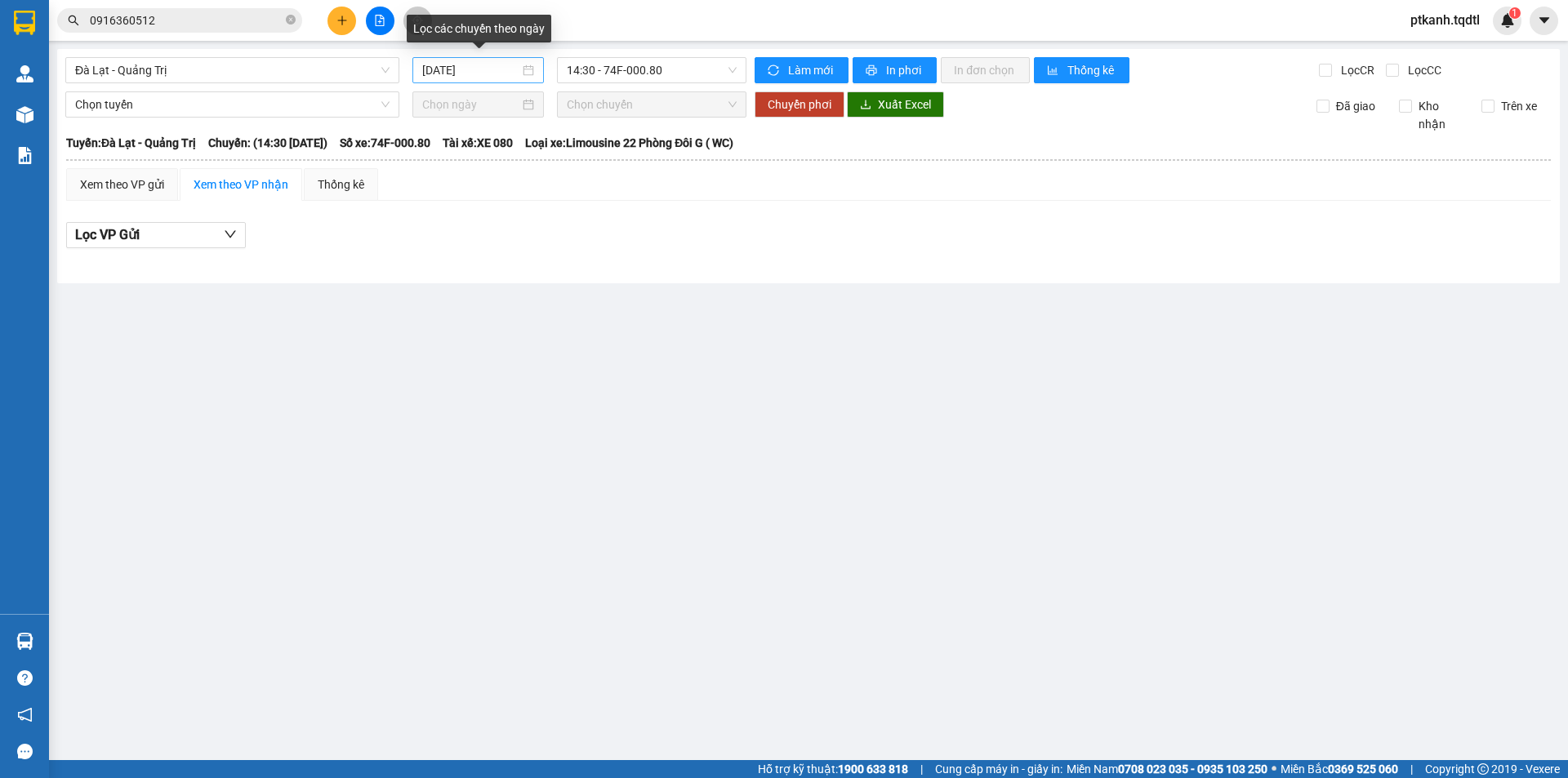
click at [521, 76] on div "[DATE]" at bounding box center [478, 70] width 112 height 18
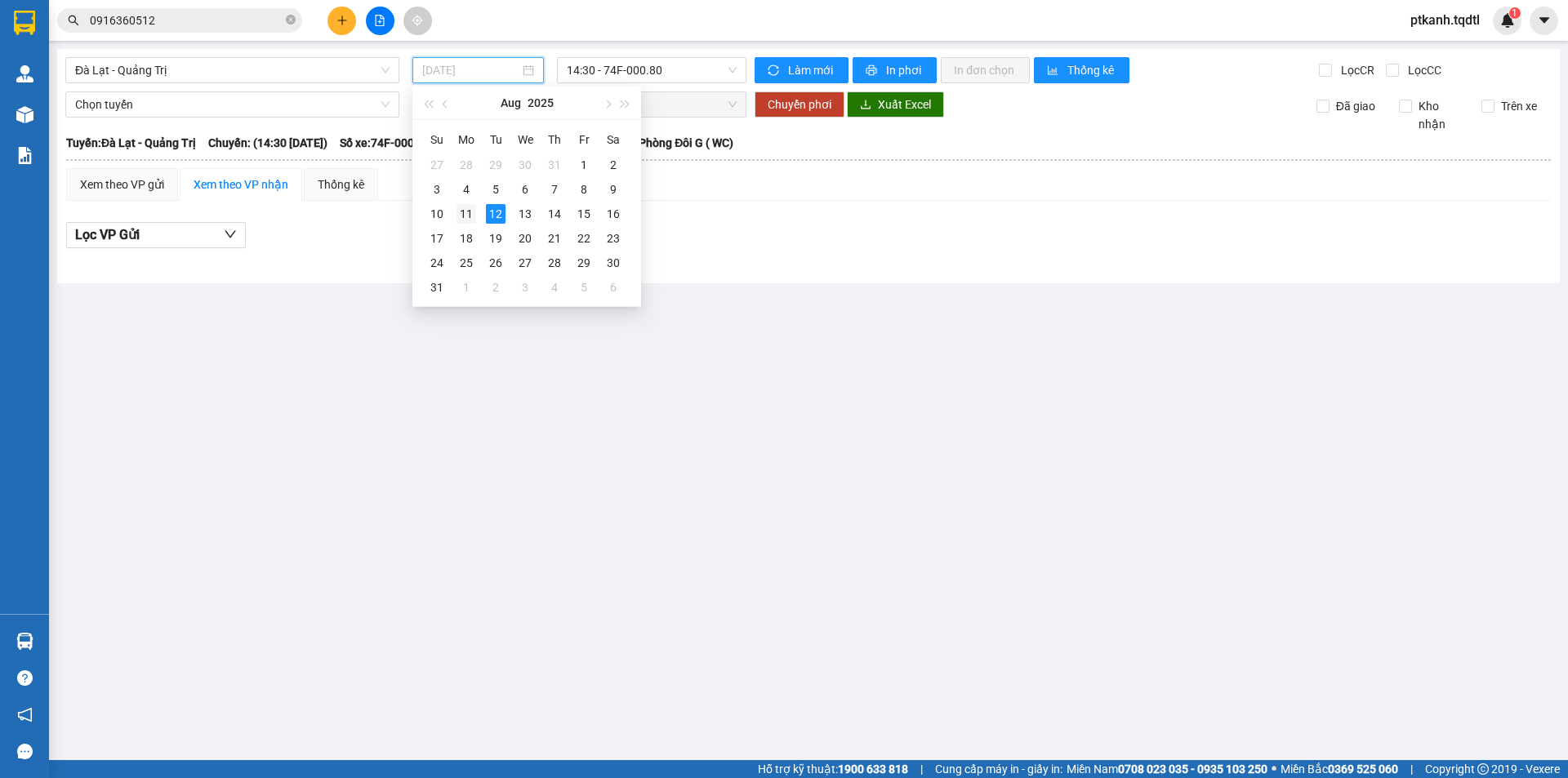
click at [469, 214] on div "11" at bounding box center [466, 214] width 20 height 20
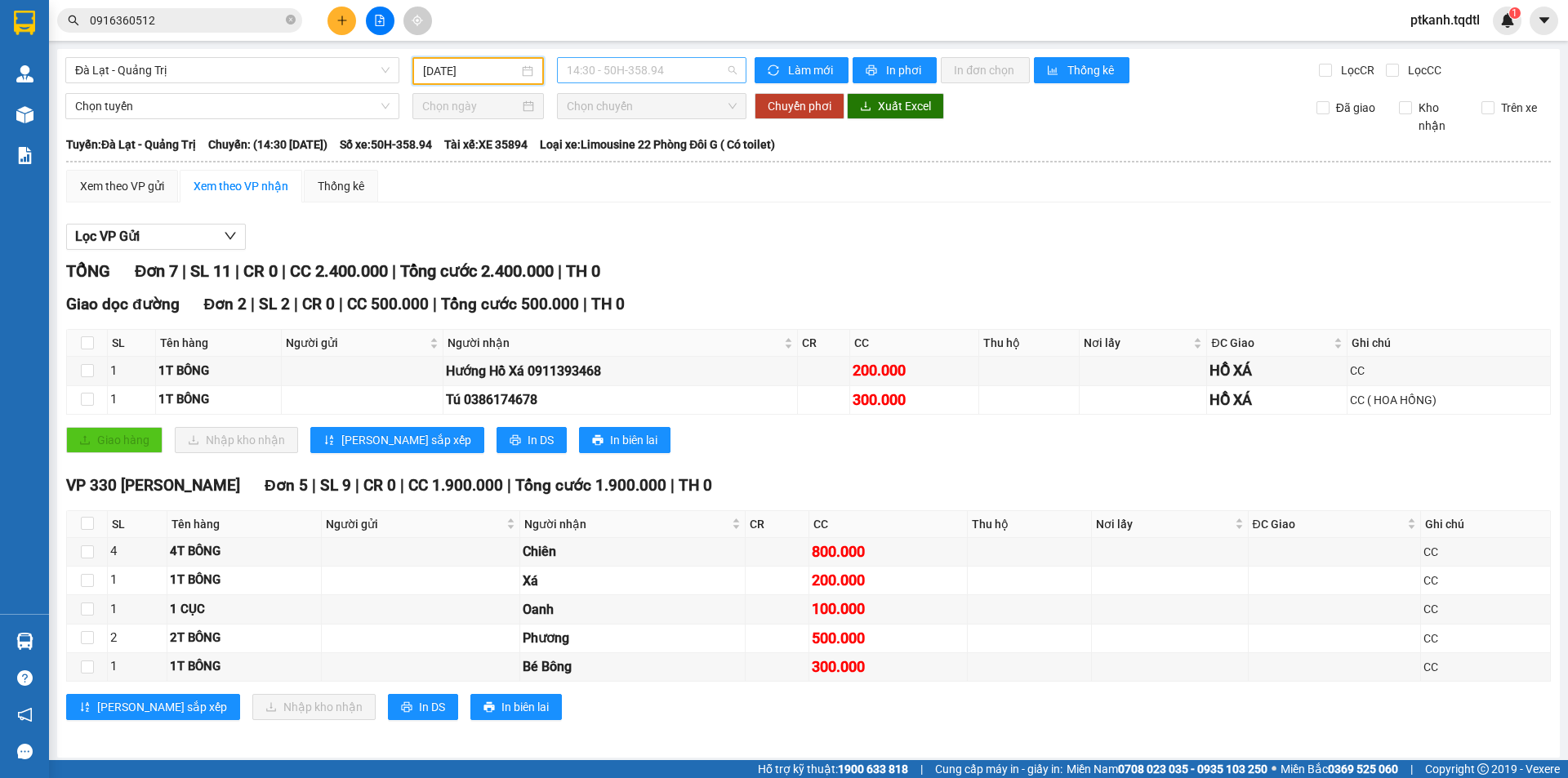
click at [706, 67] on span "14:30 - 50H-358.94" at bounding box center [651, 70] width 169 height 25
click at [643, 209] on div "17:31 - 43H-161.46" at bounding box center [626, 208] width 128 height 18
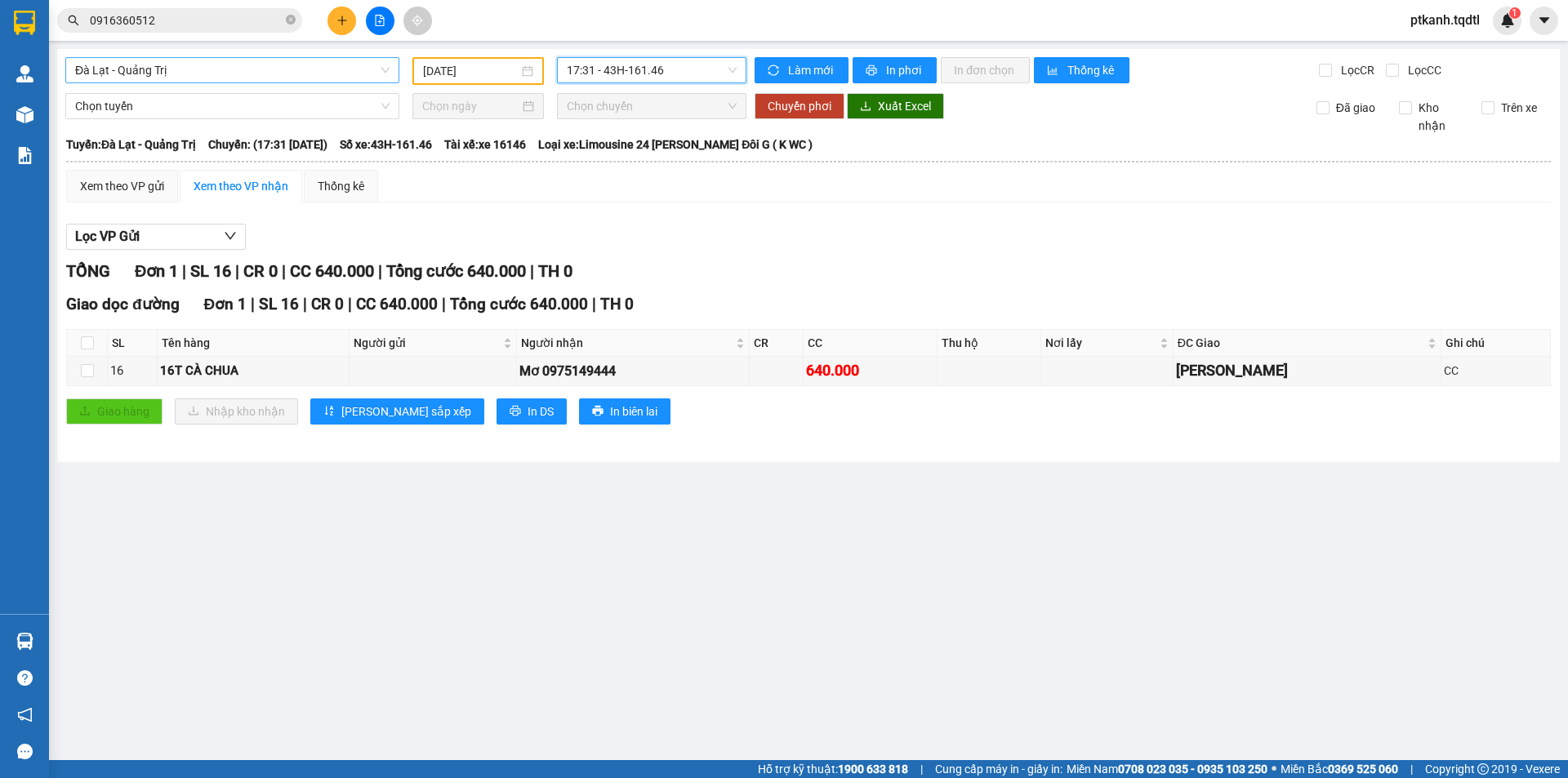
click at [383, 71] on span "Đà Lạt - Quảng Trị" at bounding box center [232, 70] width 314 height 25
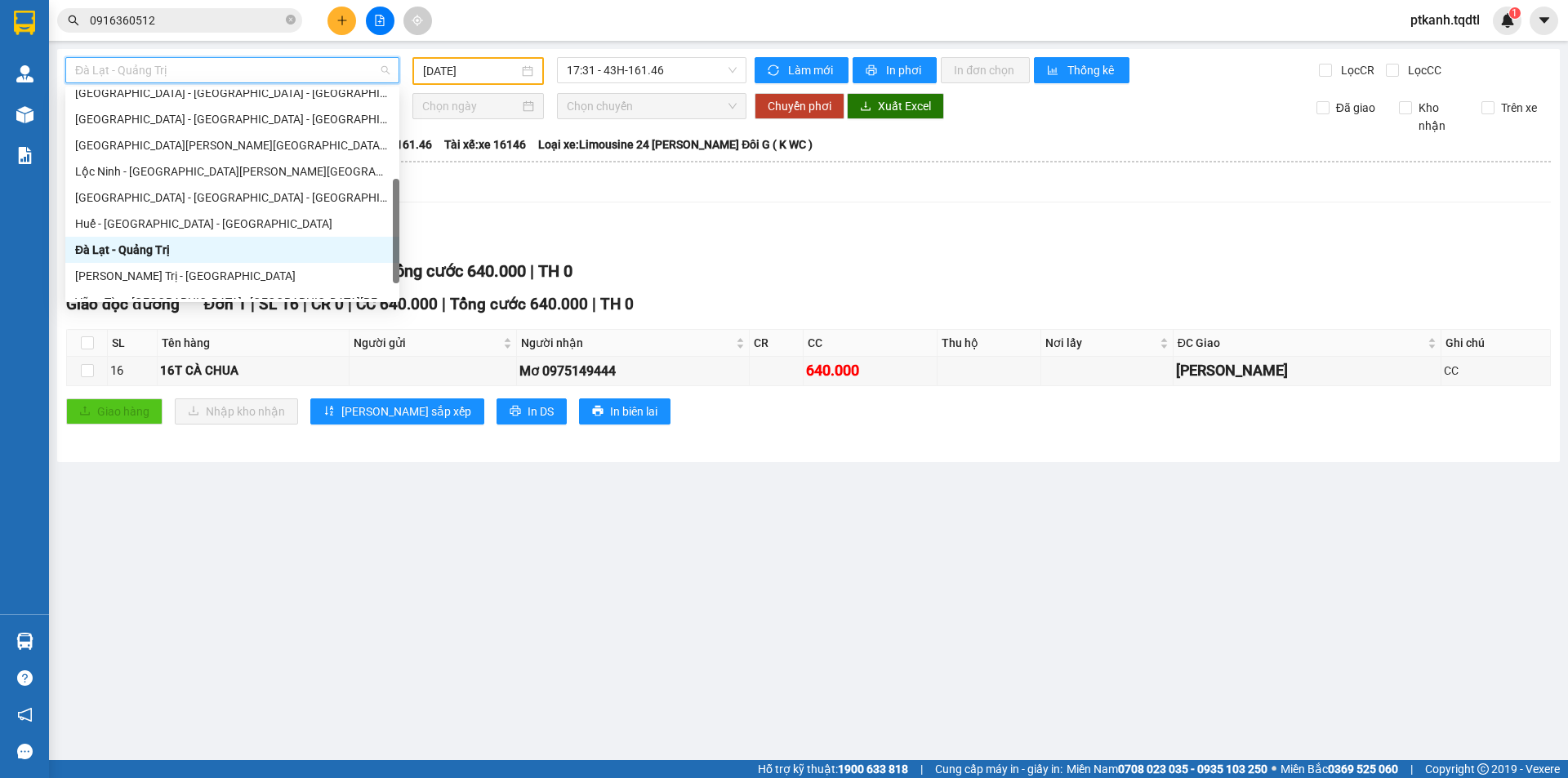
scroll to position [287, 0]
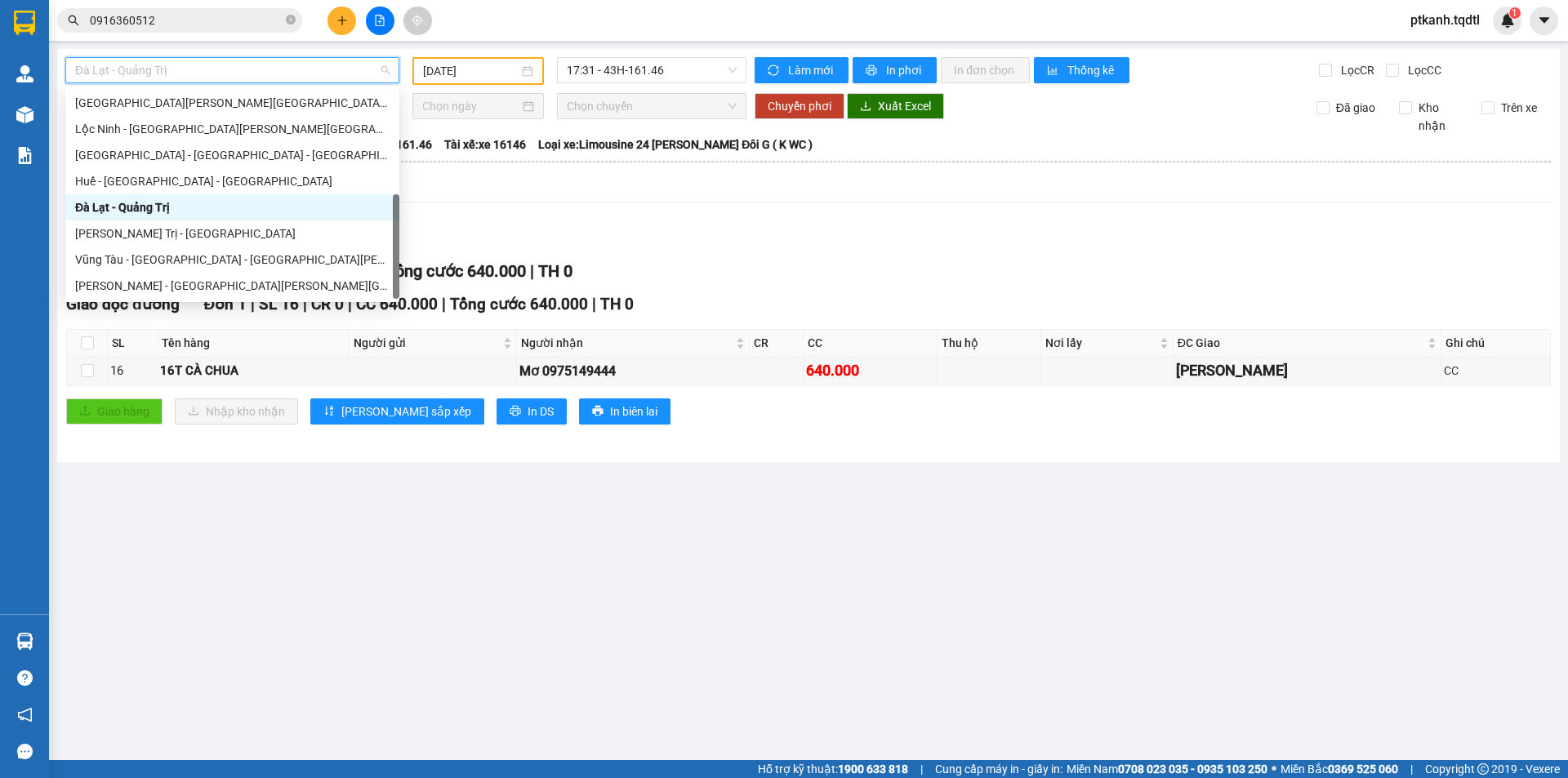
drag, startPoint x: 247, startPoint y: 206, endPoint x: 509, endPoint y: 127, distance: 273.7
click at [249, 203] on div "Đà Lạt - Quảng Trị" at bounding box center [232, 208] width 314 height 18
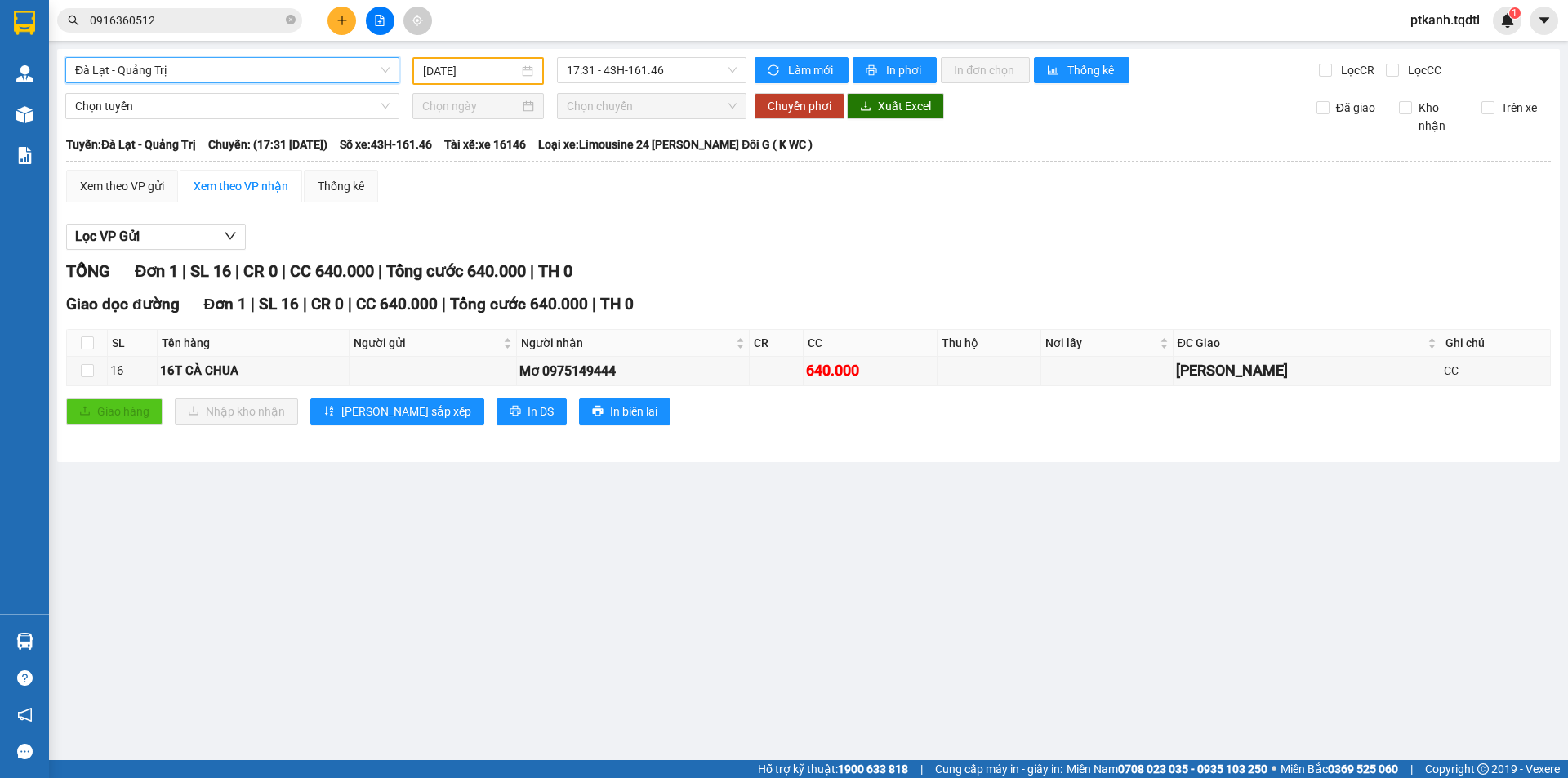
click at [526, 67] on div "[DATE]" at bounding box center [478, 71] width 110 height 18
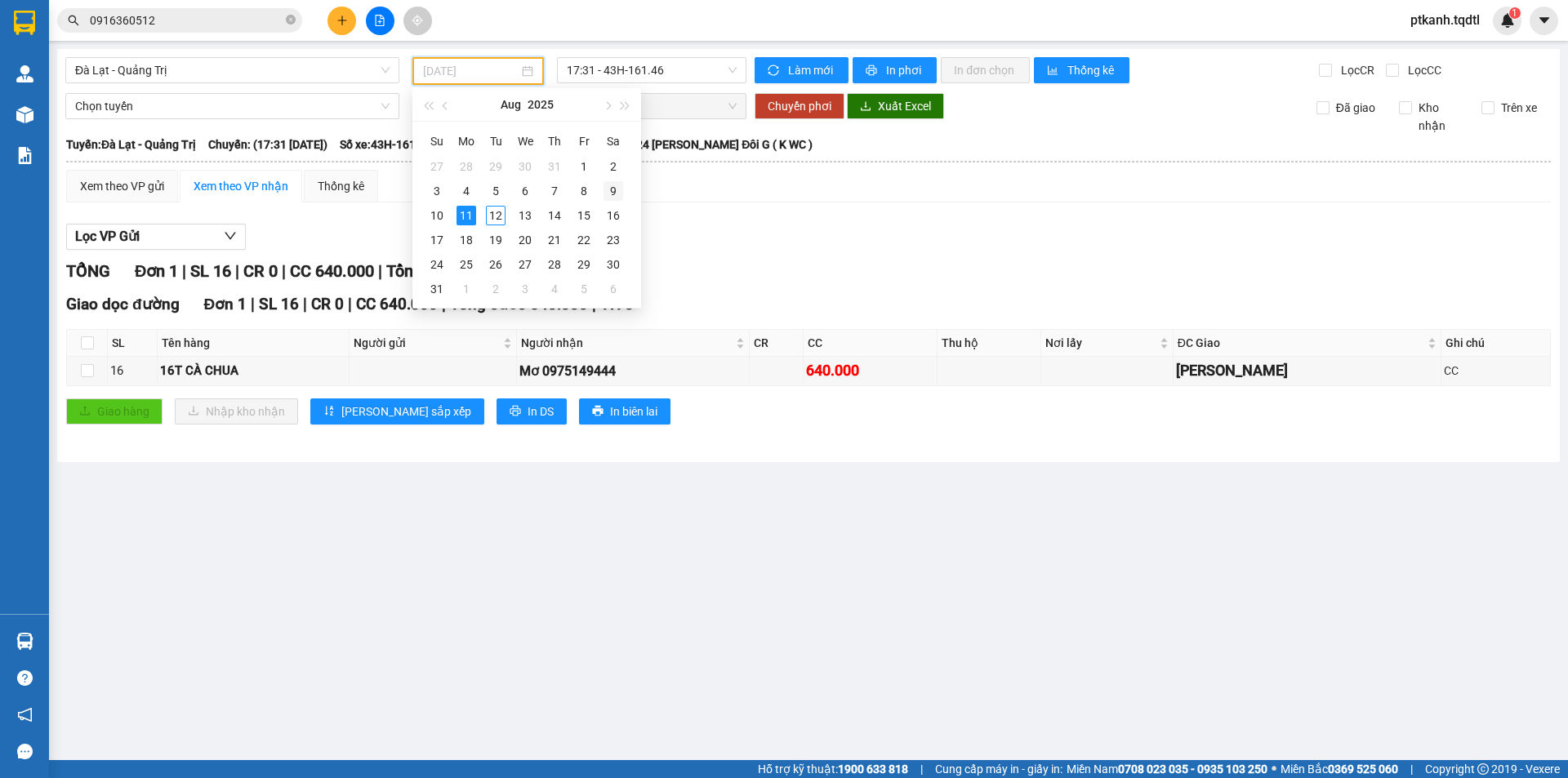
click at [616, 187] on div "9" at bounding box center [613, 191] width 20 height 20
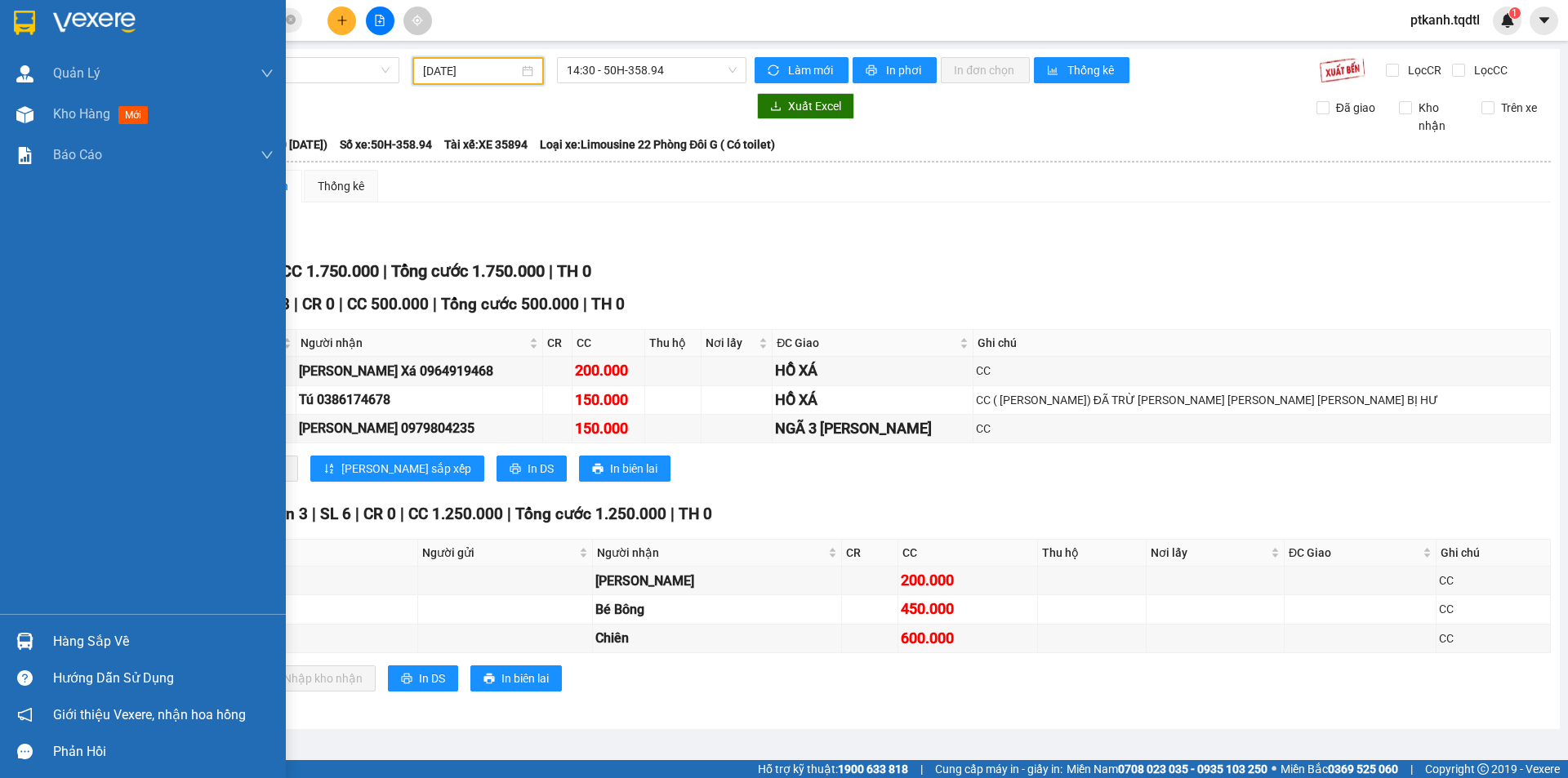
click at [67, 646] on div "Hàng sắp về" at bounding box center [163, 641] width 220 height 25
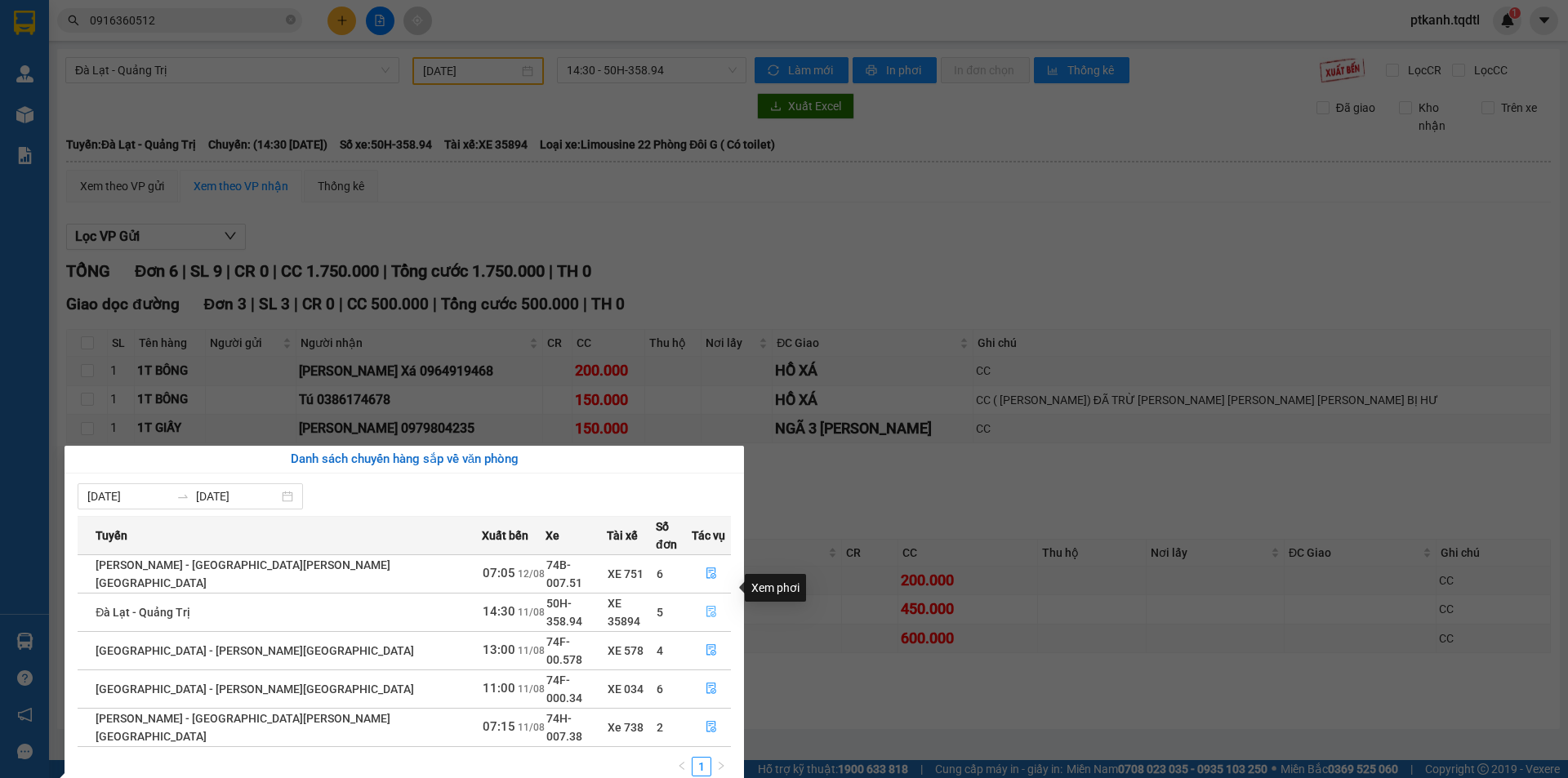
click at [705, 606] on icon "file-done" at bounding box center [711, 611] width 12 height 12
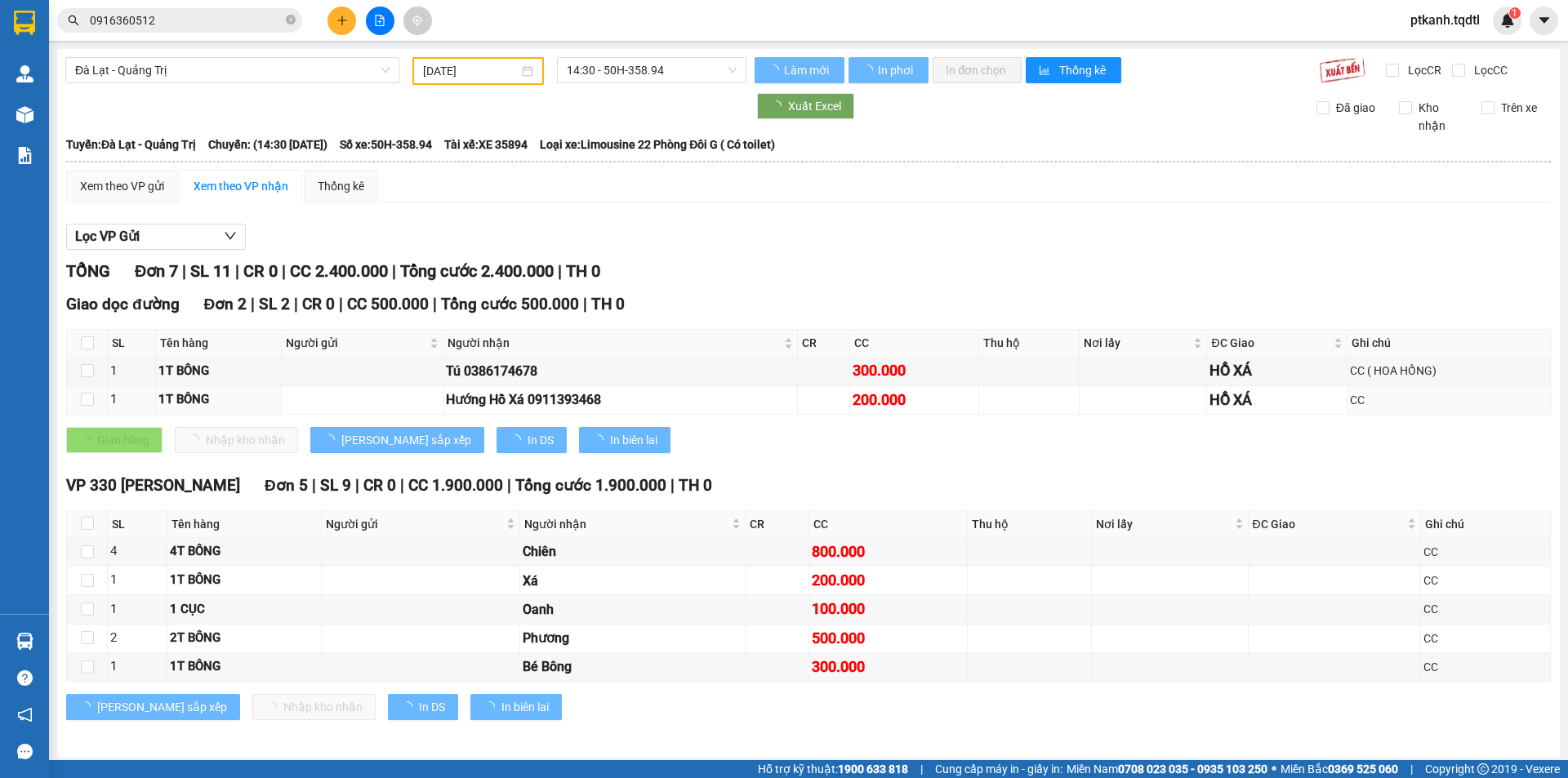
type input "[DATE]"
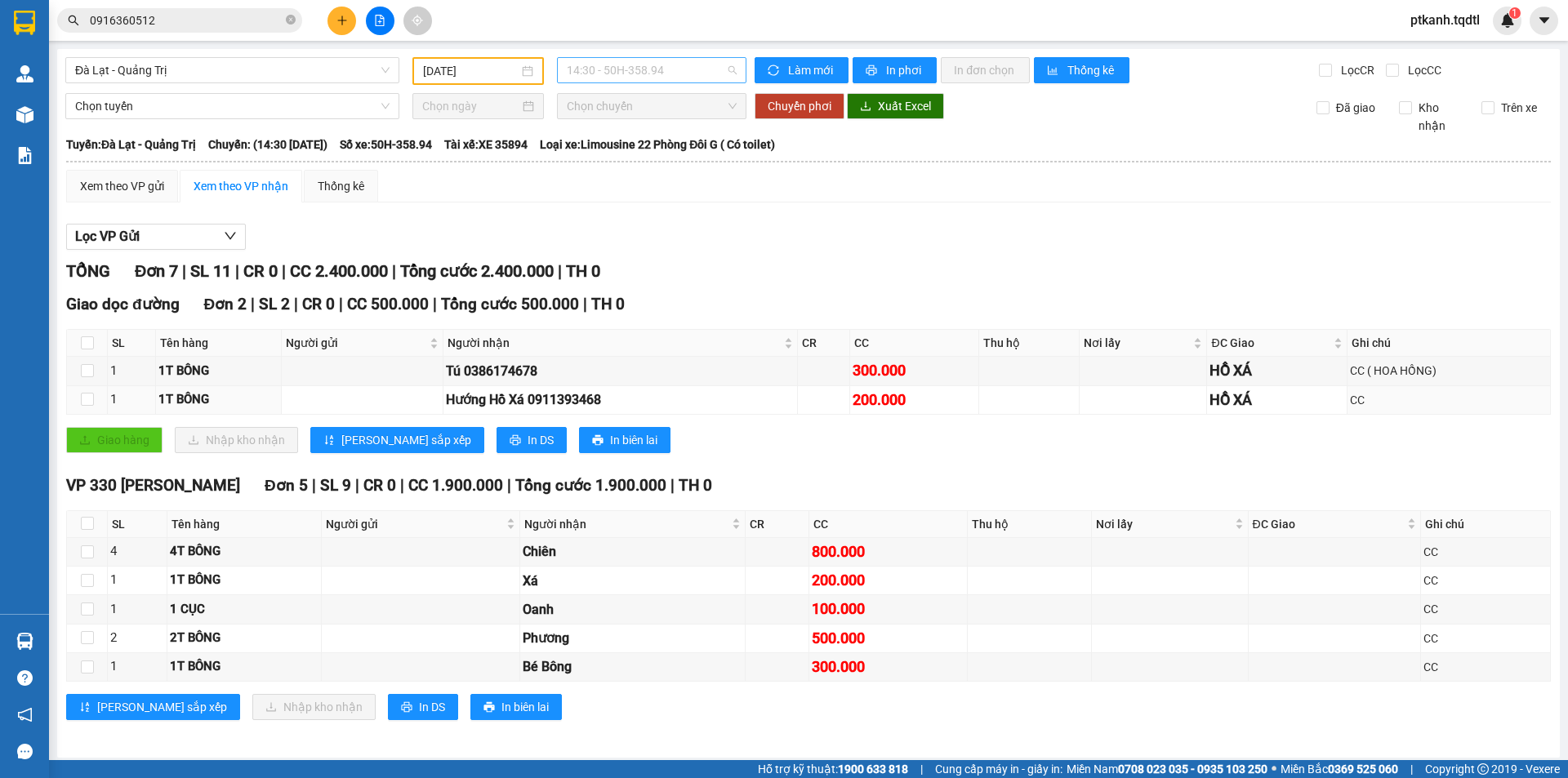
click at [706, 69] on span "14:30 - 50H-358.94" at bounding box center [651, 70] width 169 height 25
drag, startPoint x: 666, startPoint y: 206, endPoint x: 927, endPoint y: 338, distance: 292.5
click at [666, 208] on div "17:31 - 43H-161.46" at bounding box center [626, 208] width 128 height 18
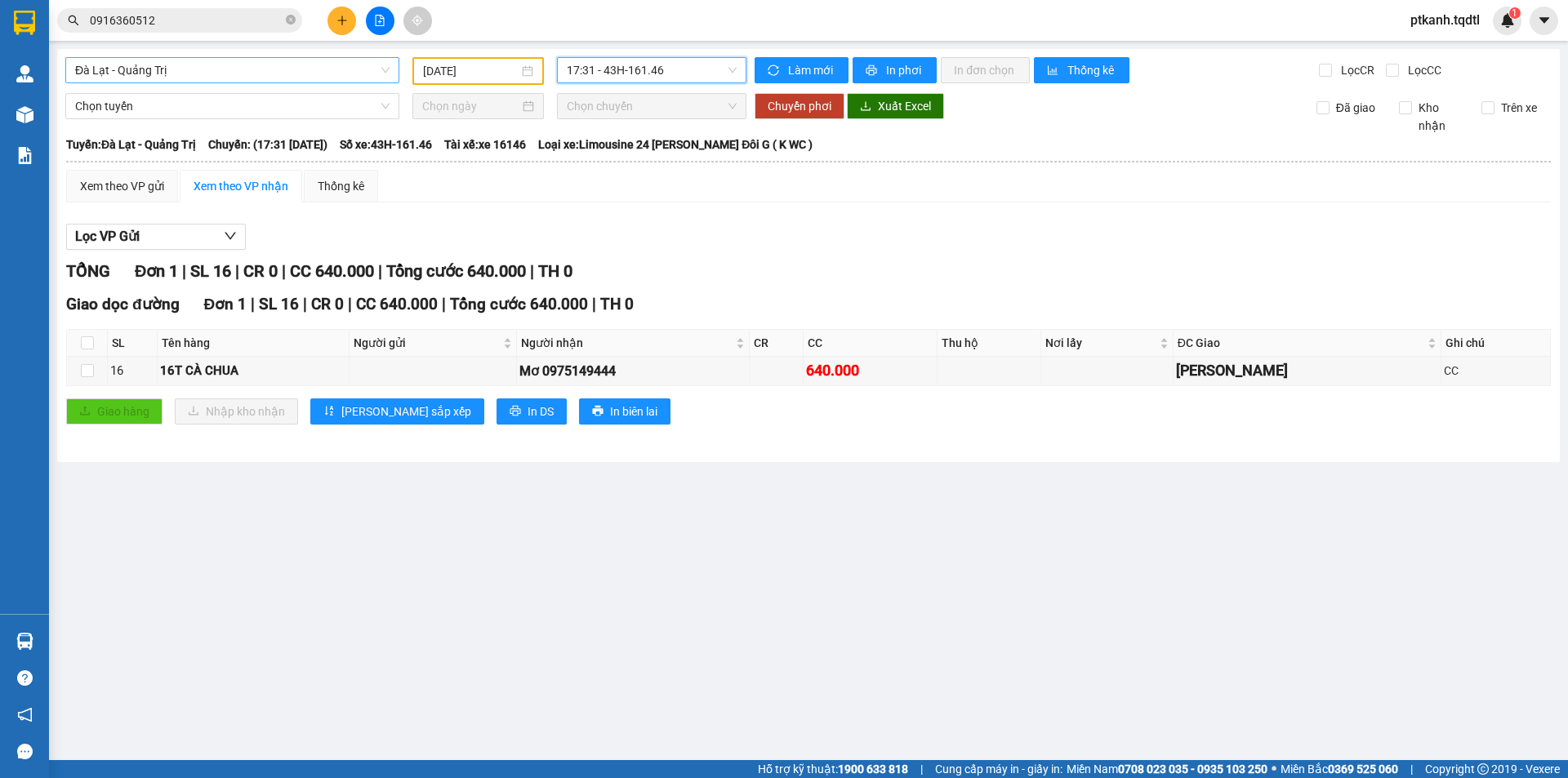
click at [379, 68] on span "Đà Lạt - Quảng Trị" at bounding box center [232, 70] width 314 height 25
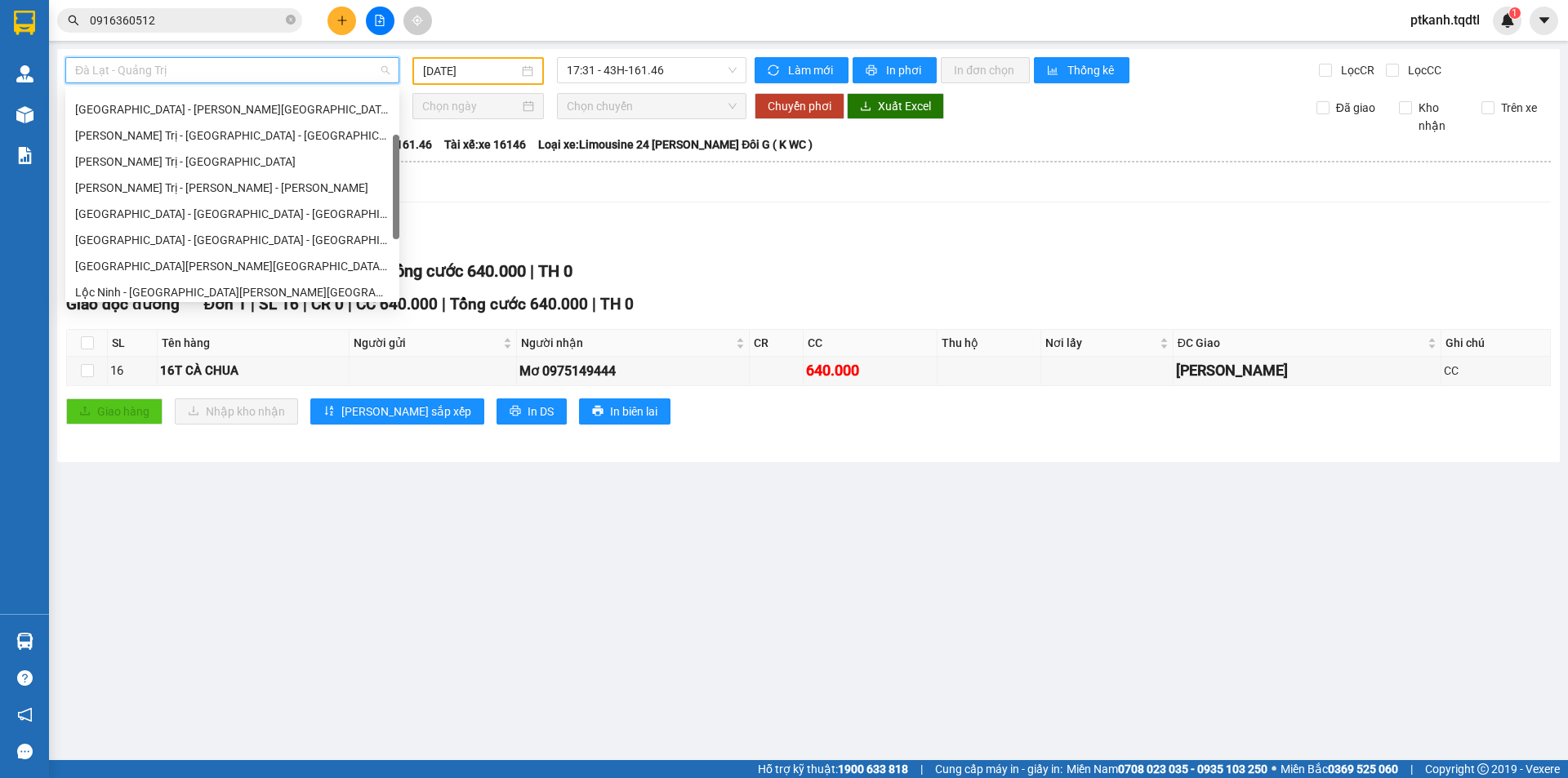
scroll to position [124, 0]
click at [240, 212] on div "[GEOGRAPHIC_DATA] - [GEOGRAPHIC_DATA] - [GEOGRAPHIC_DATA]" at bounding box center [232, 214] width 314 height 18
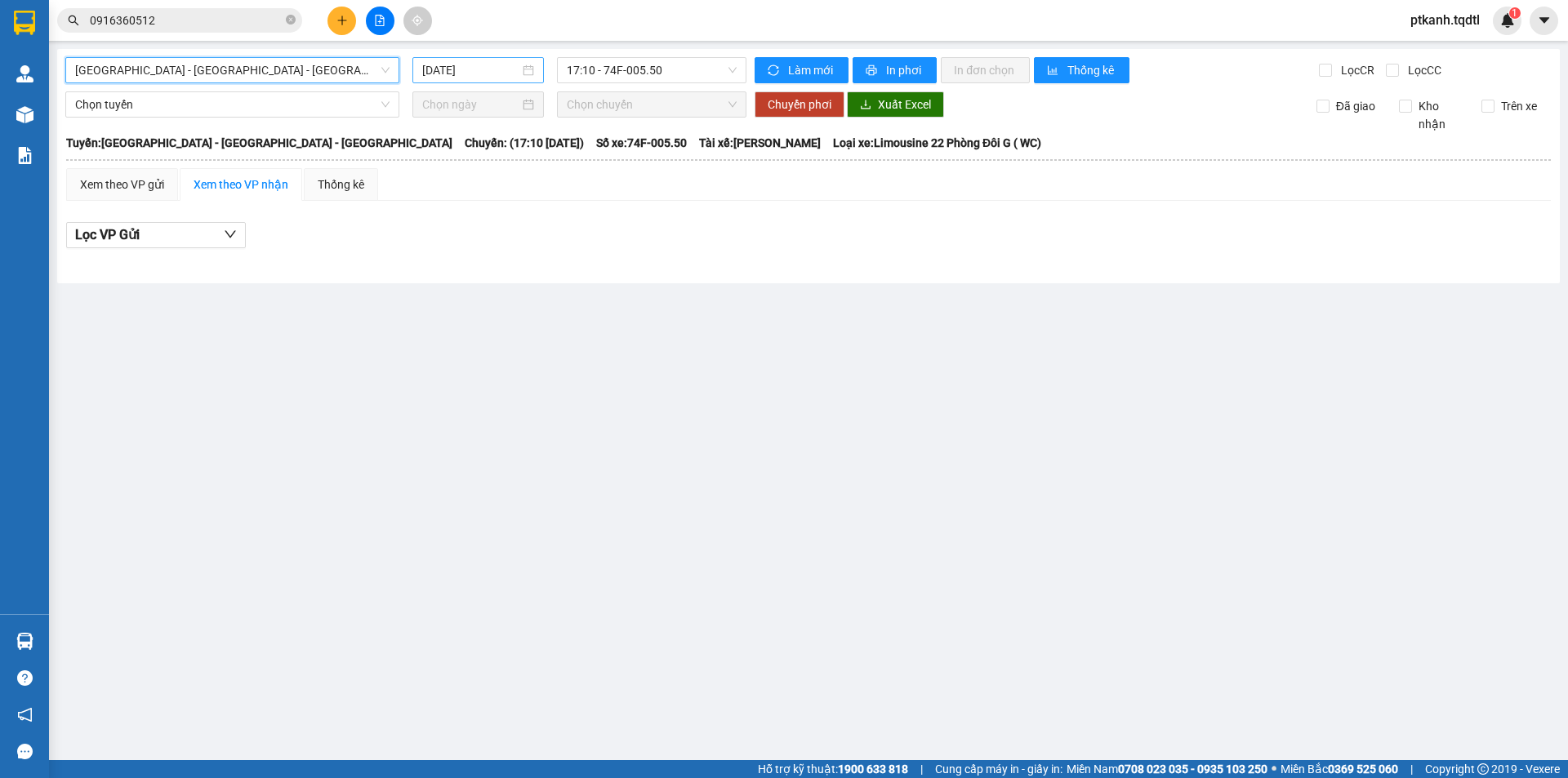
click at [530, 73] on div "[DATE]" at bounding box center [478, 70] width 112 height 18
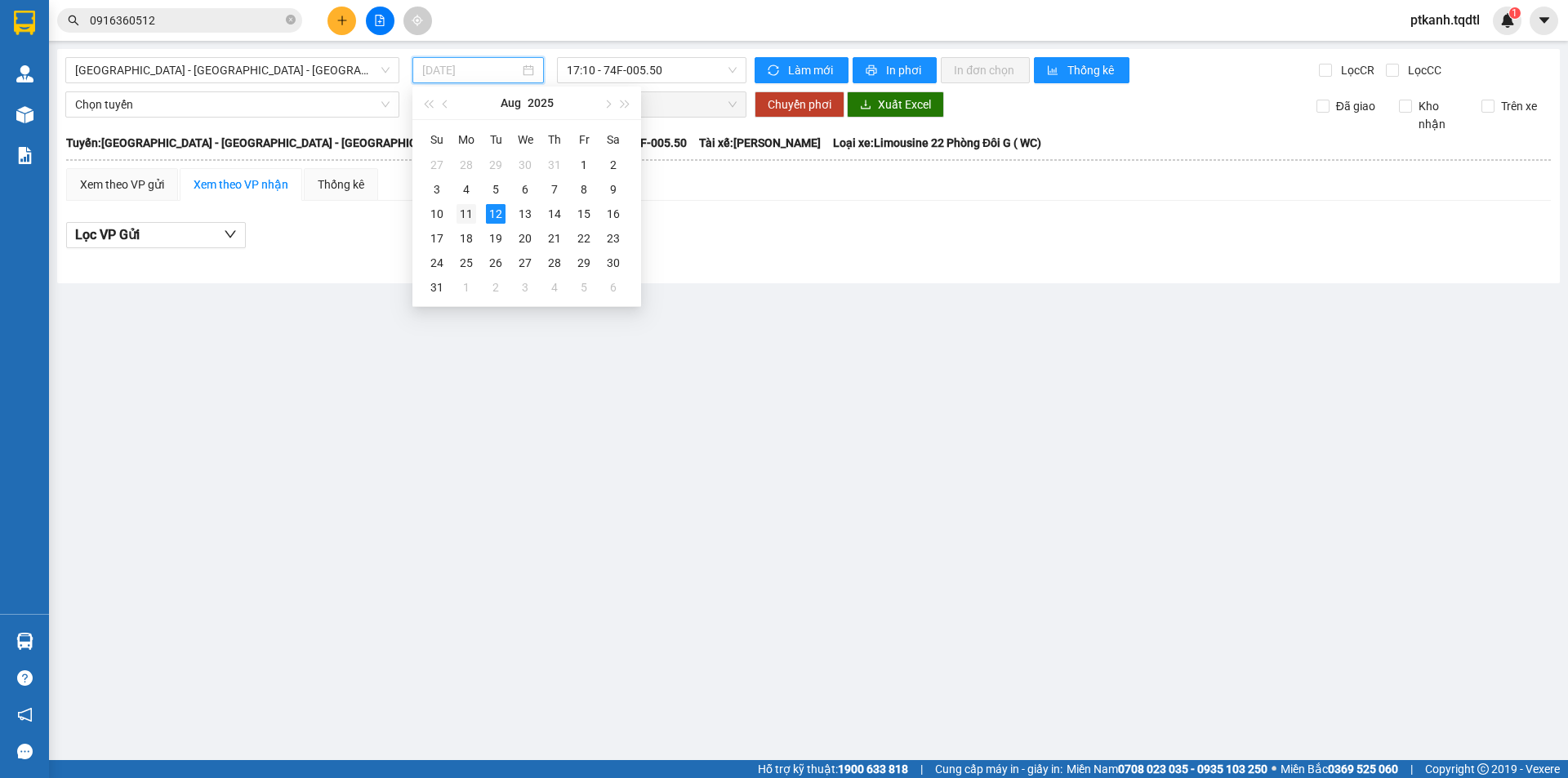
click at [464, 210] on div "11" at bounding box center [466, 214] width 20 height 20
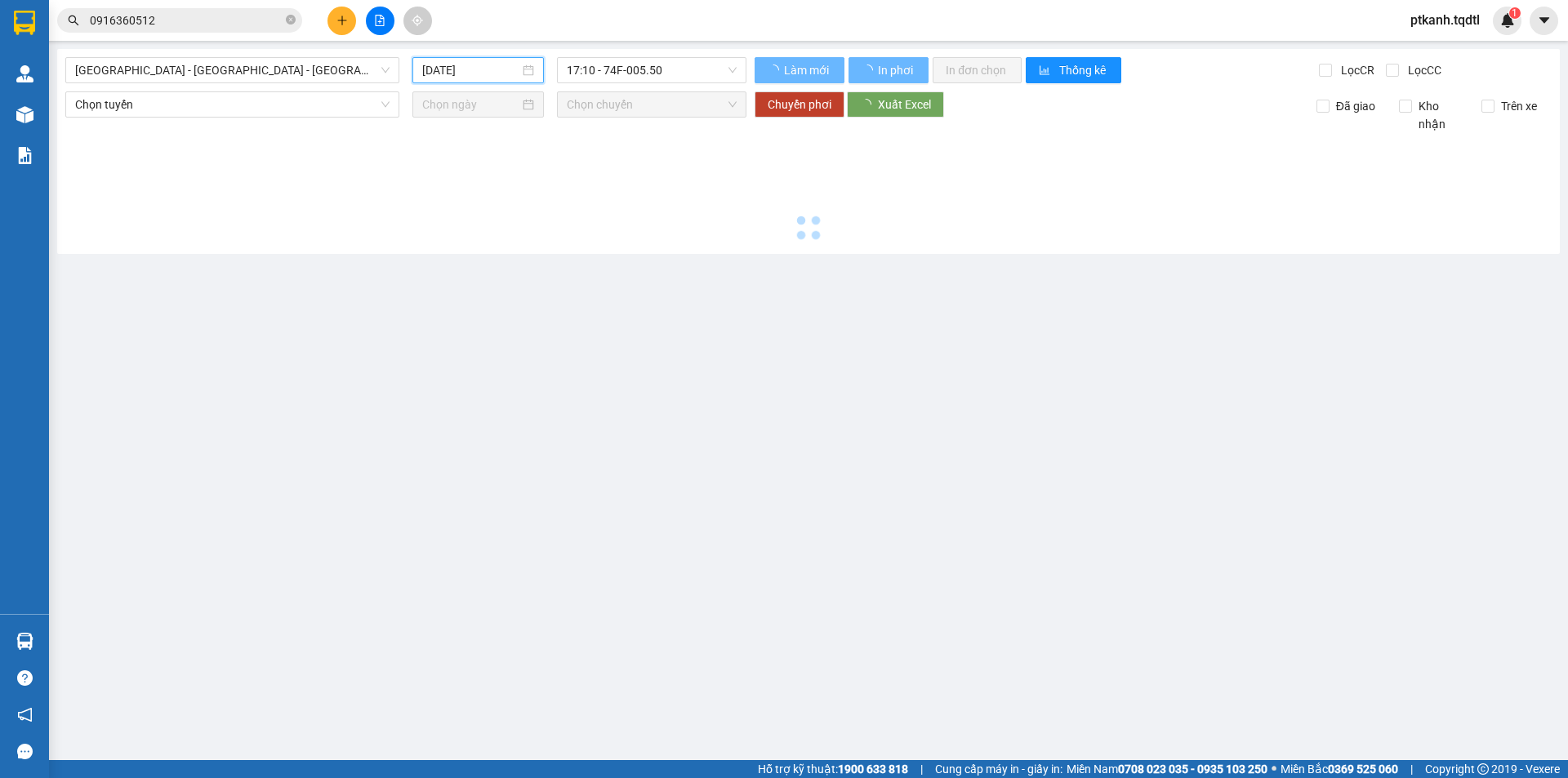
type input "[DATE]"
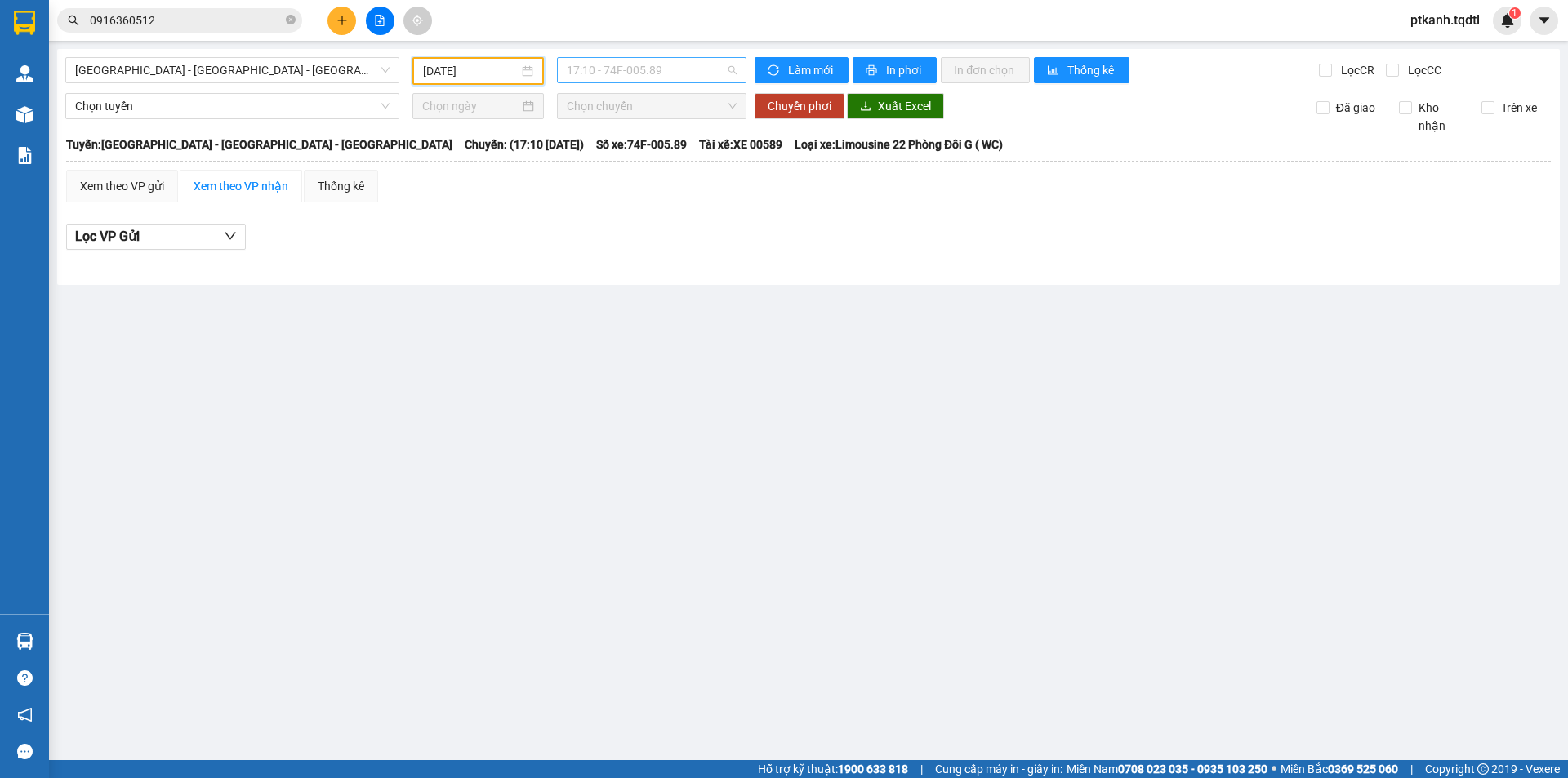
click at [716, 70] on span "17:10 - 74F-005.89" at bounding box center [651, 70] width 169 height 25
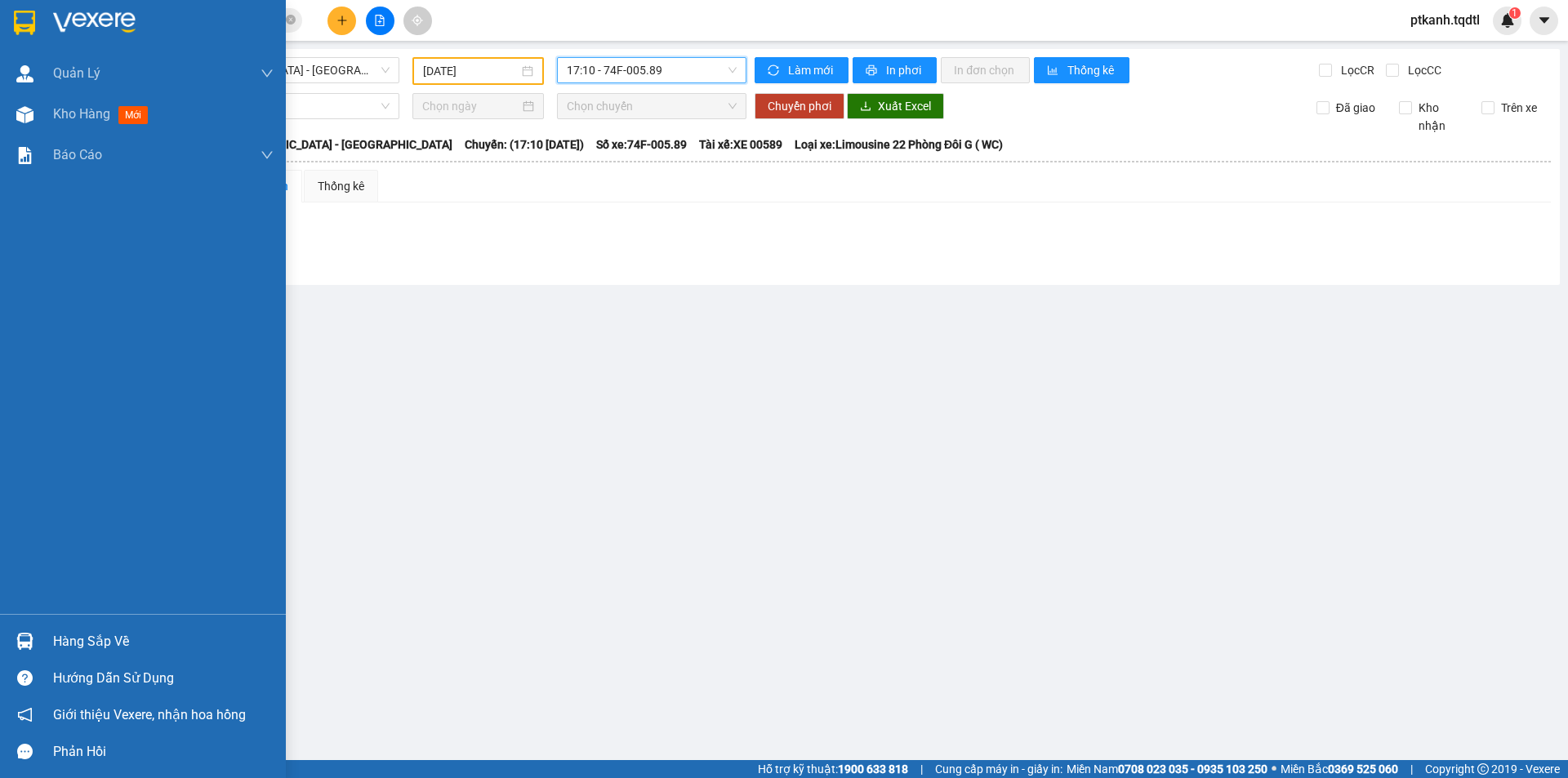
click at [32, 645] on img at bounding box center [24, 640] width 17 height 17
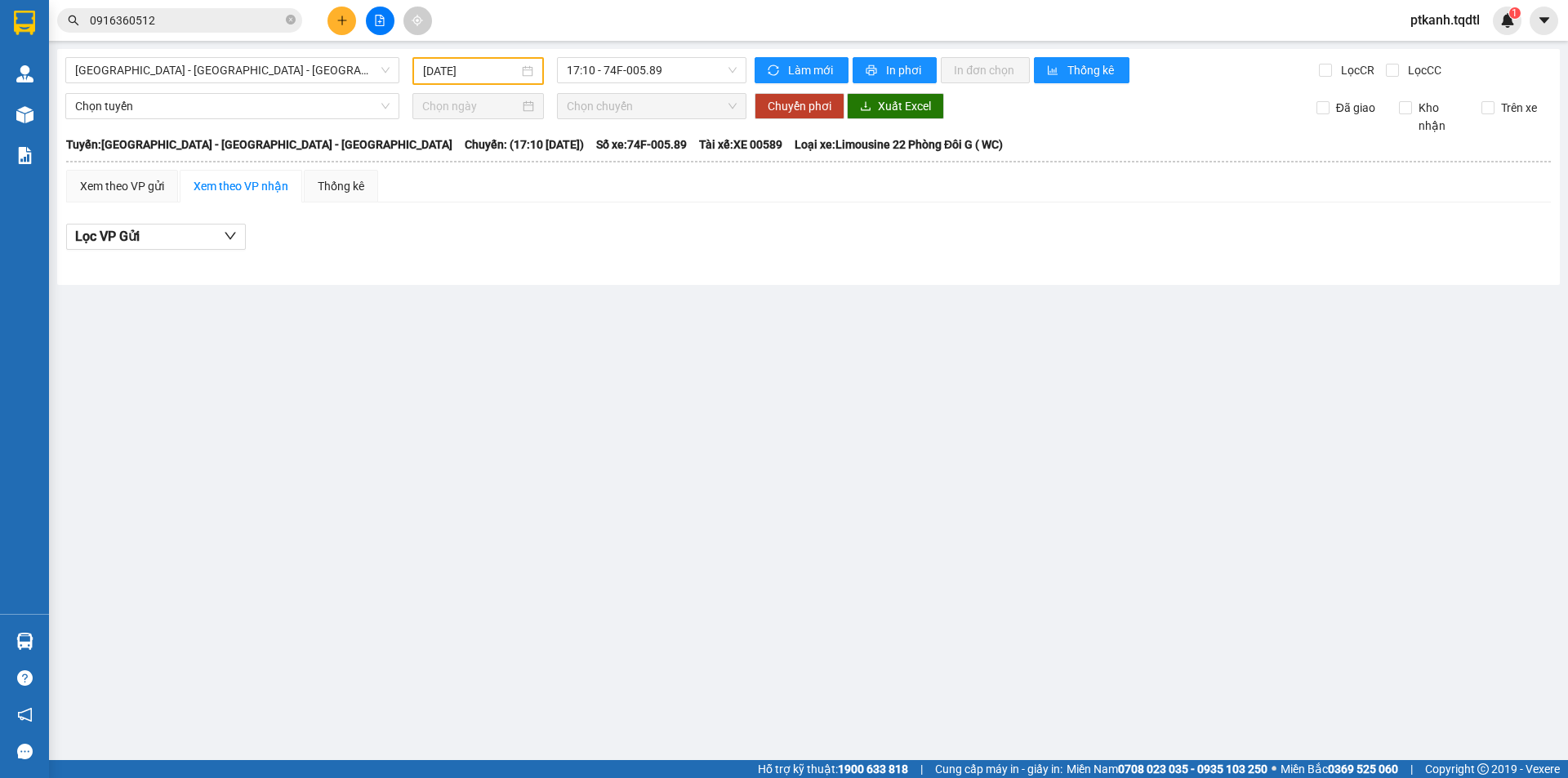
click at [953, 328] on section "Kết quả [PERSON_NAME] ( 2 ) Bộ lọc Mã ĐH Trạng thái Món hàng Thu hộ Tổng [PERSO…" at bounding box center [784, 389] width 1568 height 778
click at [189, 18] on input "0916360512" at bounding box center [185, 20] width 193 height 18
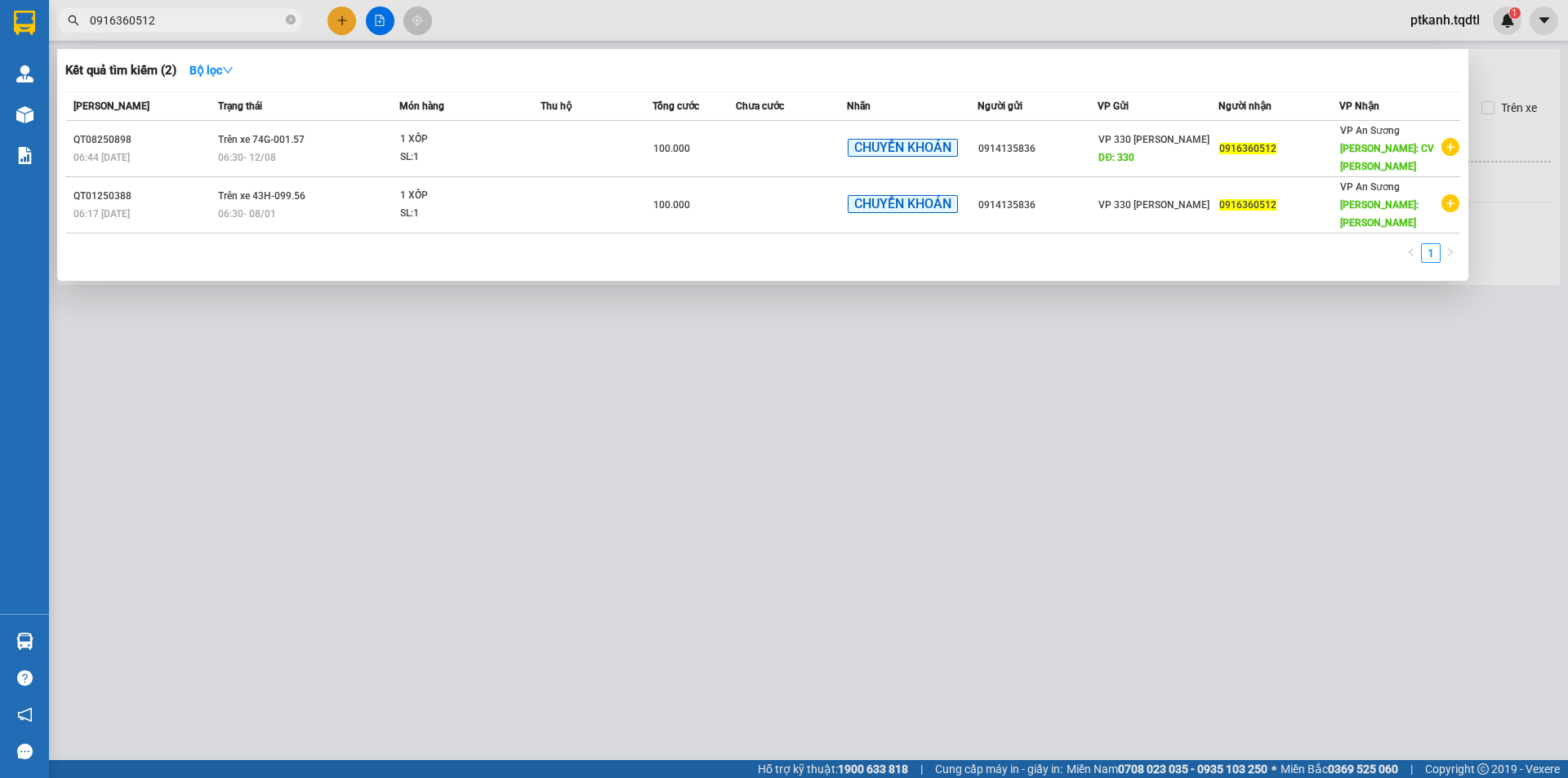
click at [189, 18] on input "0916360512" at bounding box center [185, 20] width 193 height 18
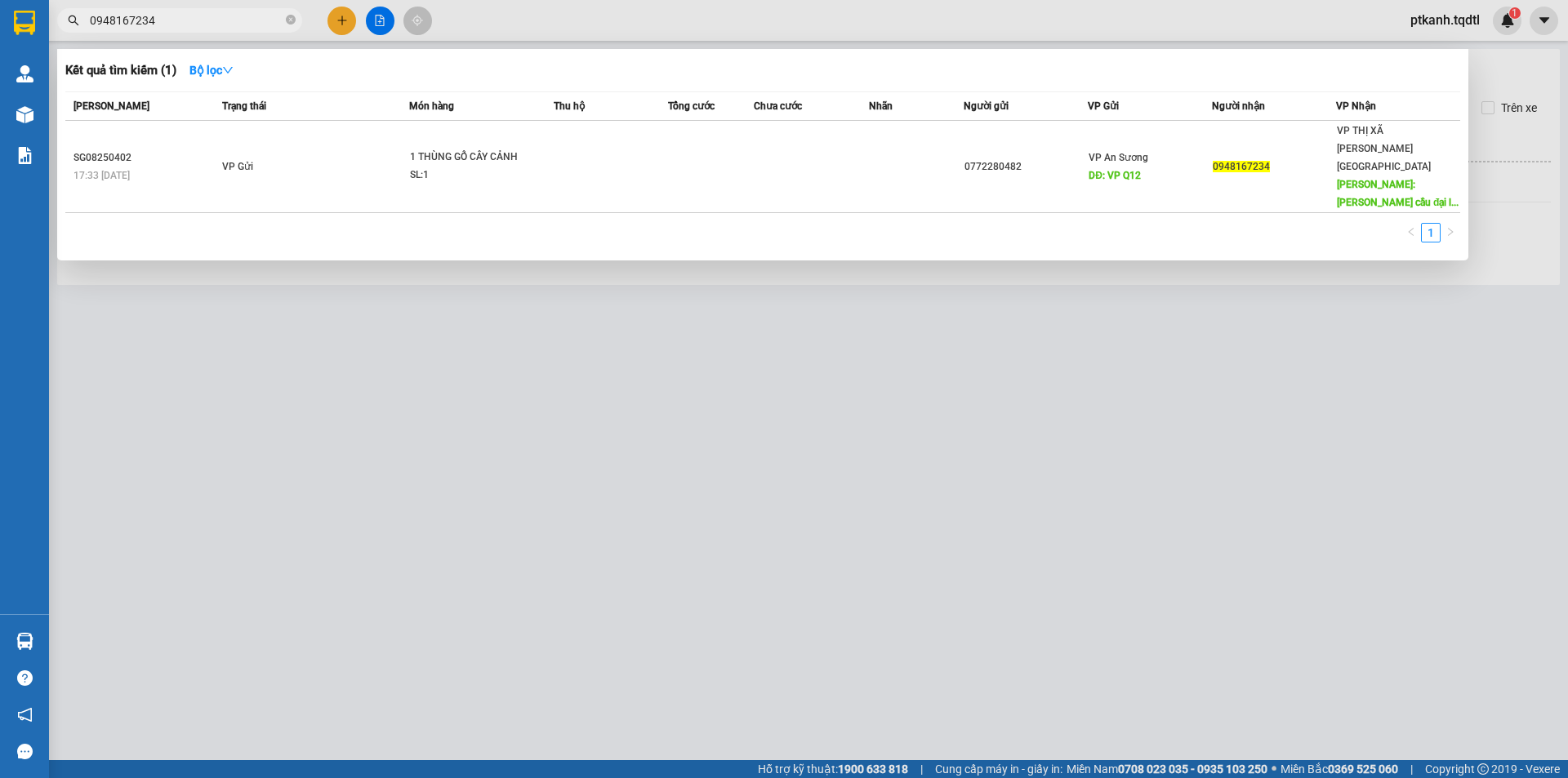
click at [183, 22] on input "0948167234" at bounding box center [185, 20] width 193 height 18
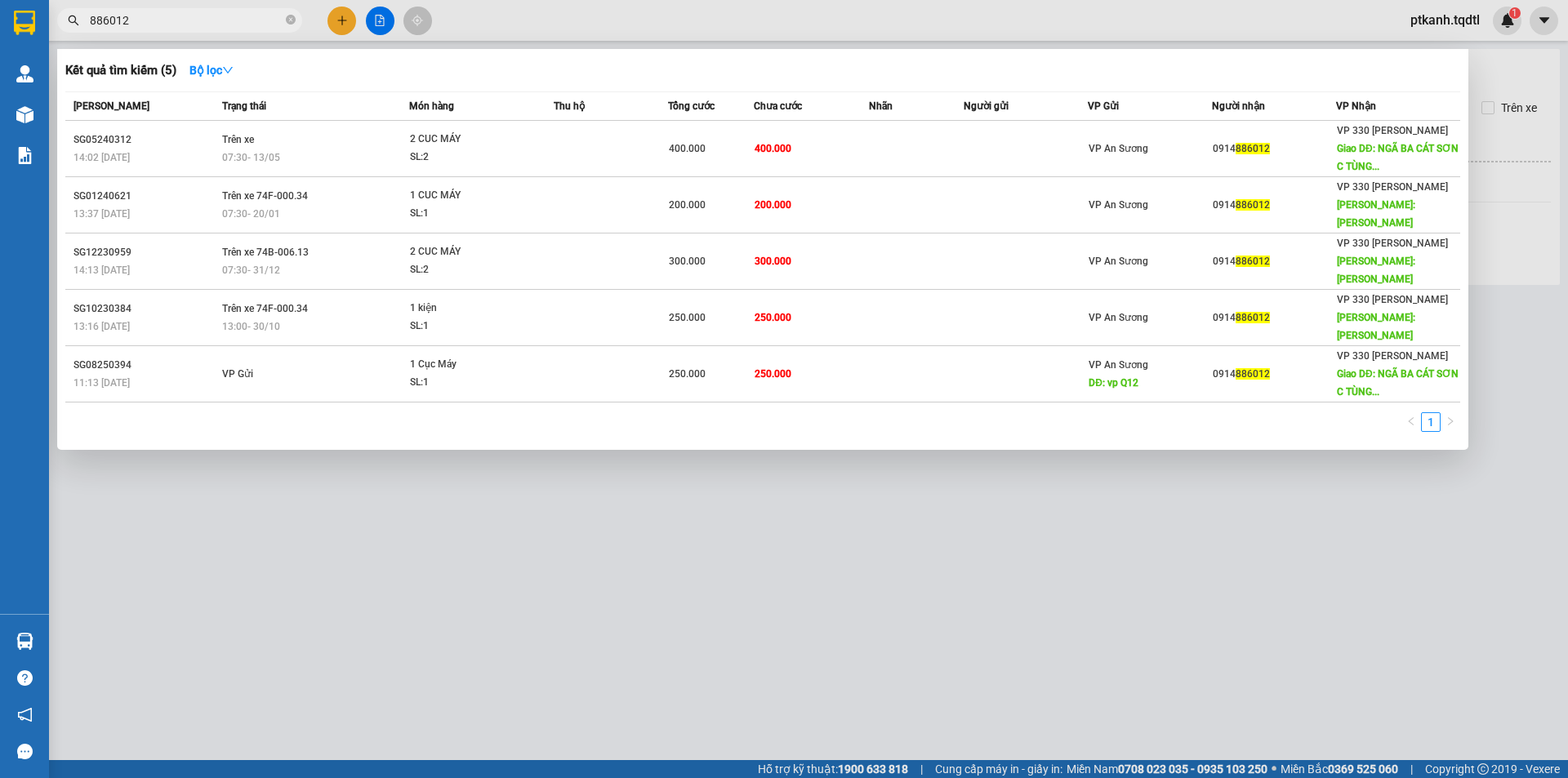
type input "886012"
click at [788, 523] on div at bounding box center [784, 389] width 1568 height 778
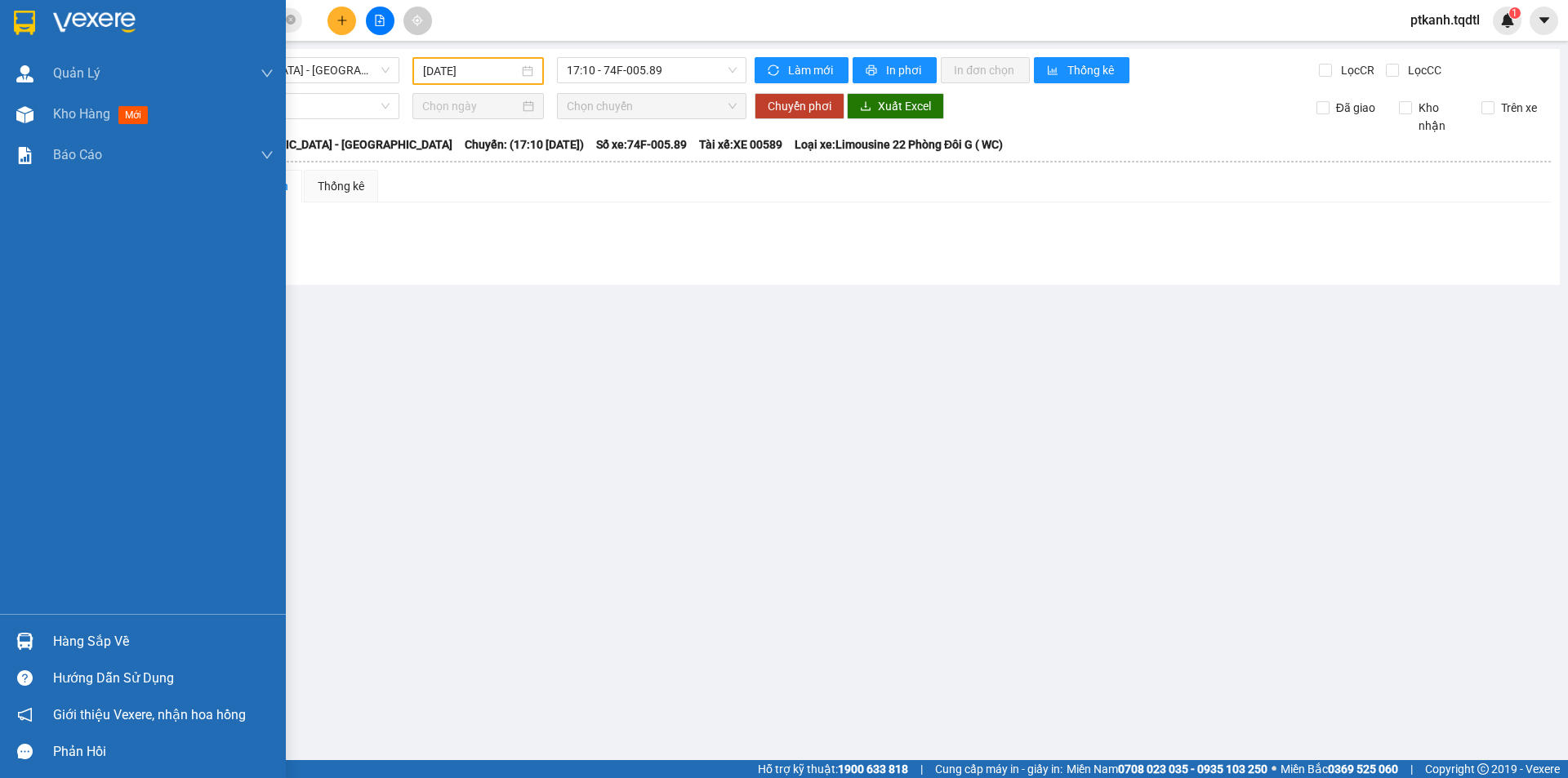
click at [58, 641] on div "Hàng sắp về" at bounding box center [163, 641] width 220 height 25
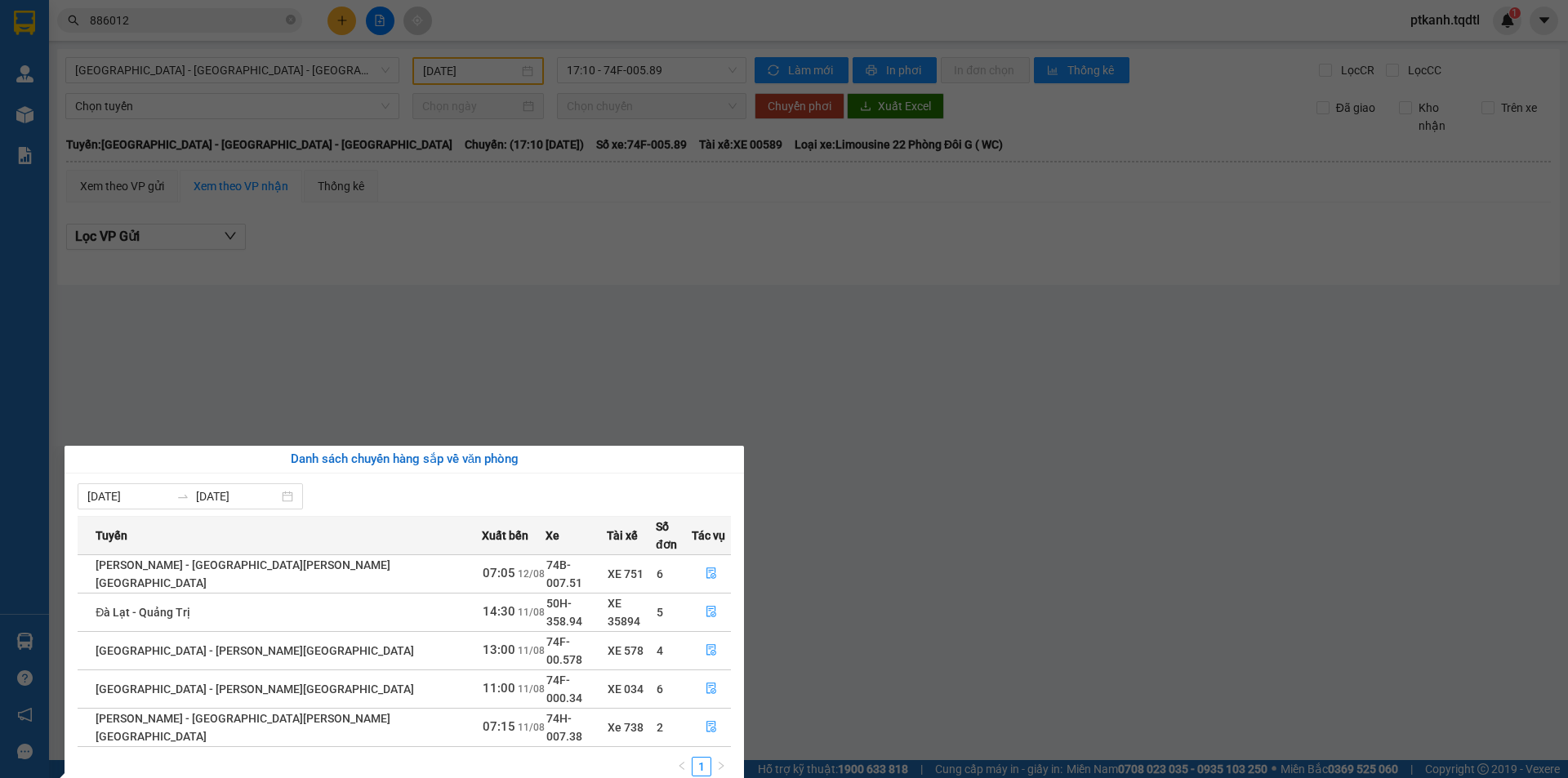
drag, startPoint x: 935, startPoint y: 495, endPoint x: 925, endPoint y: 470, distance: 26.9
click at [932, 484] on section "Kết quả [PERSON_NAME] ( 5 ) Bộ lọc Mã ĐH Trạng thái Món hàng Thu hộ Tổng [PERSO…" at bounding box center [784, 389] width 1568 height 778
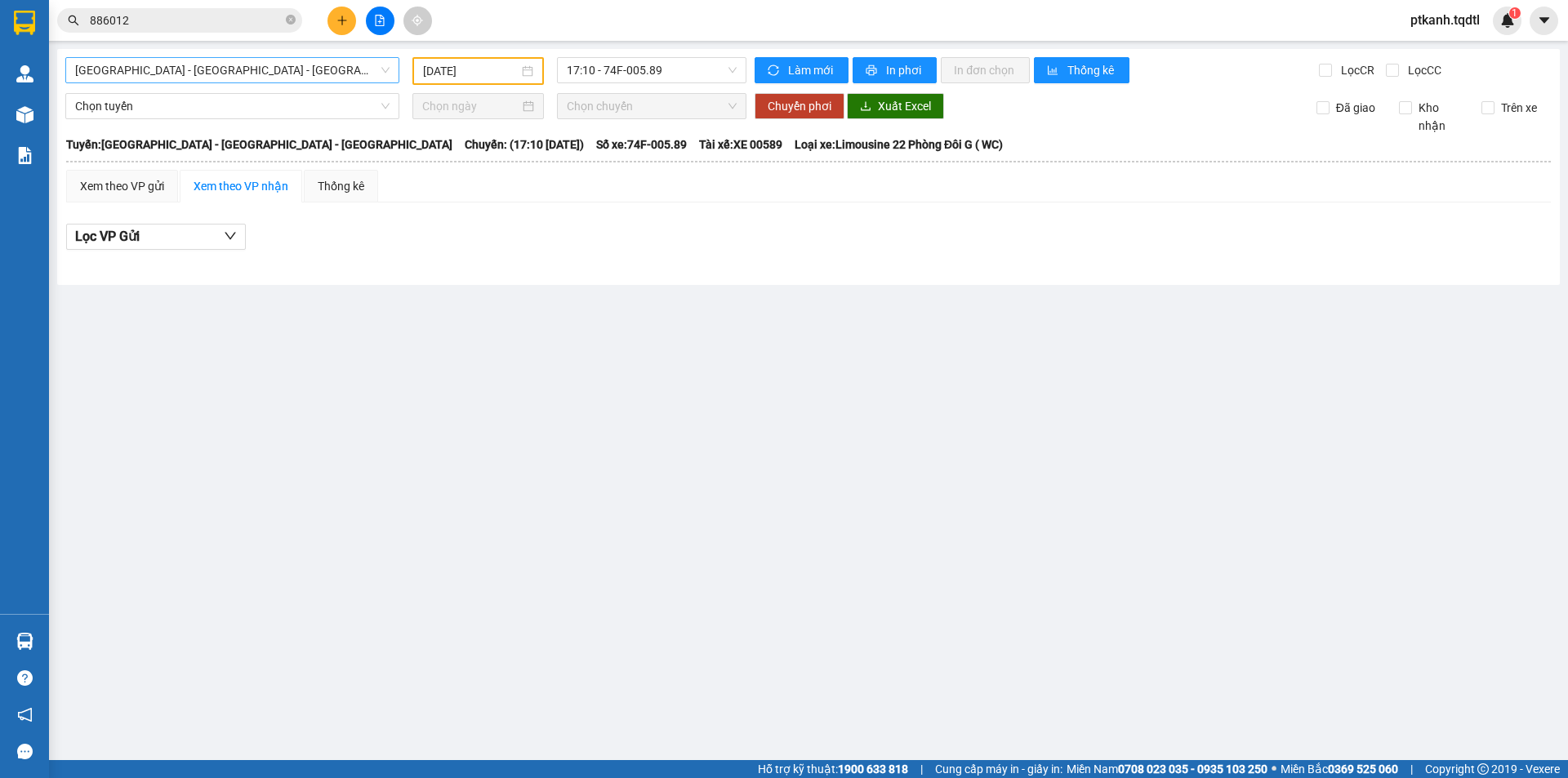
click at [383, 67] on span "[GEOGRAPHIC_DATA] - [GEOGRAPHIC_DATA] - [GEOGRAPHIC_DATA]" at bounding box center [232, 70] width 314 height 25
click at [704, 71] on span "17:10 - 74F-005.89" at bounding box center [651, 70] width 169 height 25
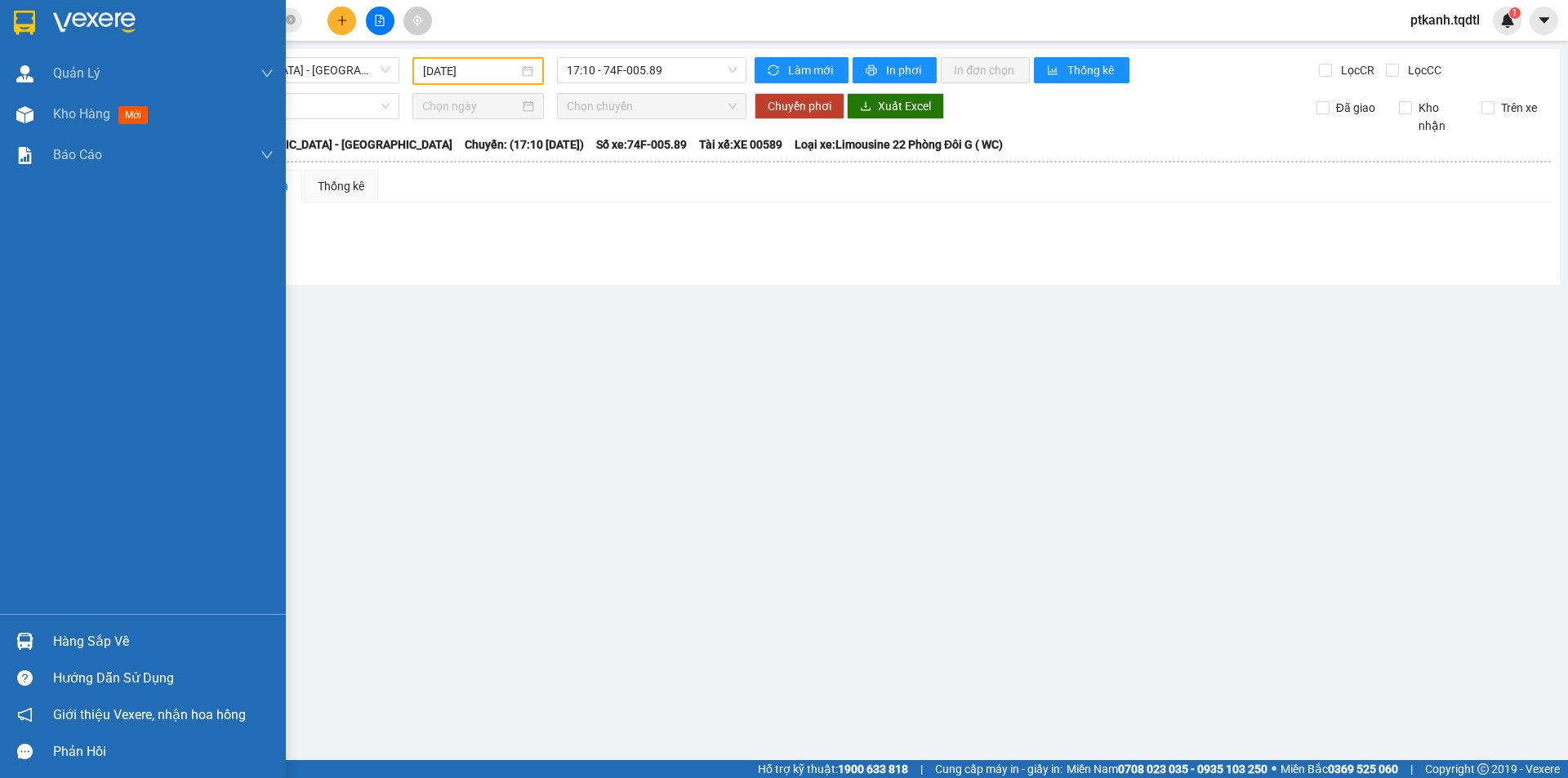
drag, startPoint x: 74, startPoint y: 637, endPoint x: 361, endPoint y: 588, distance: 291.2
click at [83, 636] on div "Hàng sắp về" at bounding box center [163, 641] width 220 height 25
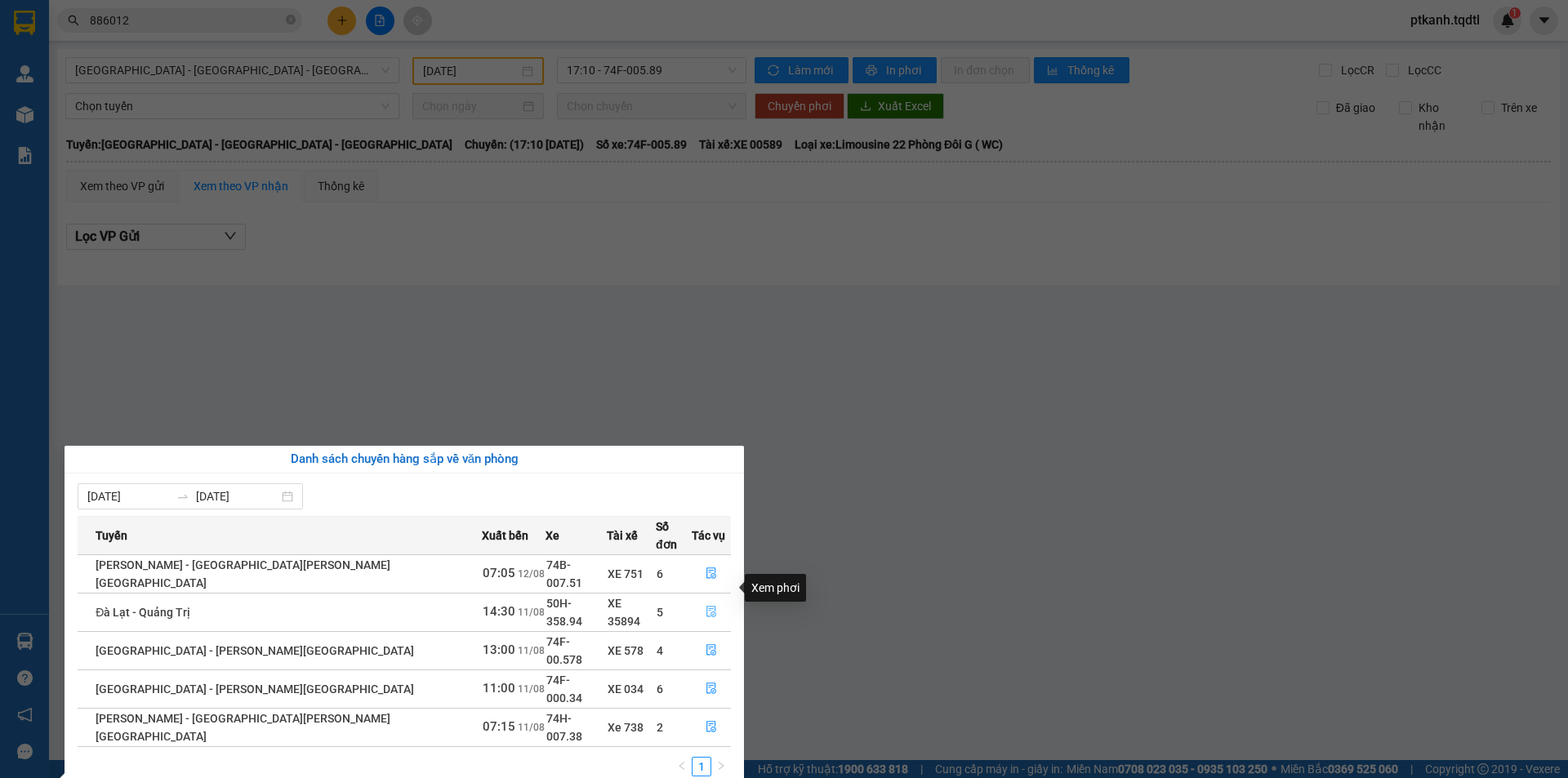
click at [705, 606] on icon "file-done" at bounding box center [711, 611] width 12 height 12
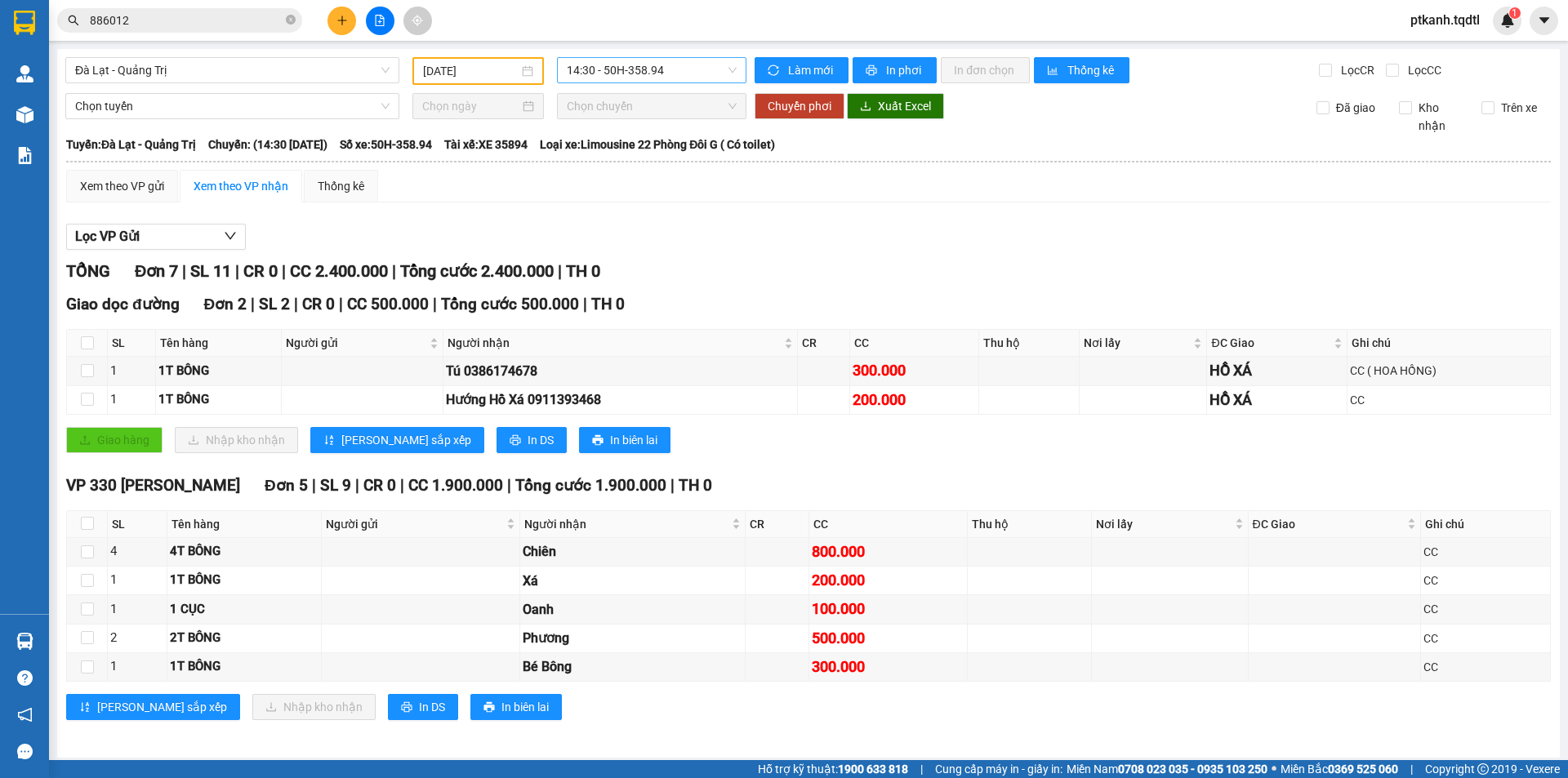
click at [699, 72] on span "14:30 - 50H-358.94" at bounding box center [651, 70] width 169 height 25
drag, startPoint x: 643, startPoint y: 202, endPoint x: 800, endPoint y: 256, distance: 166.0
click at [644, 202] on div "17:31 - 43H-161.46" at bounding box center [626, 208] width 128 height 18
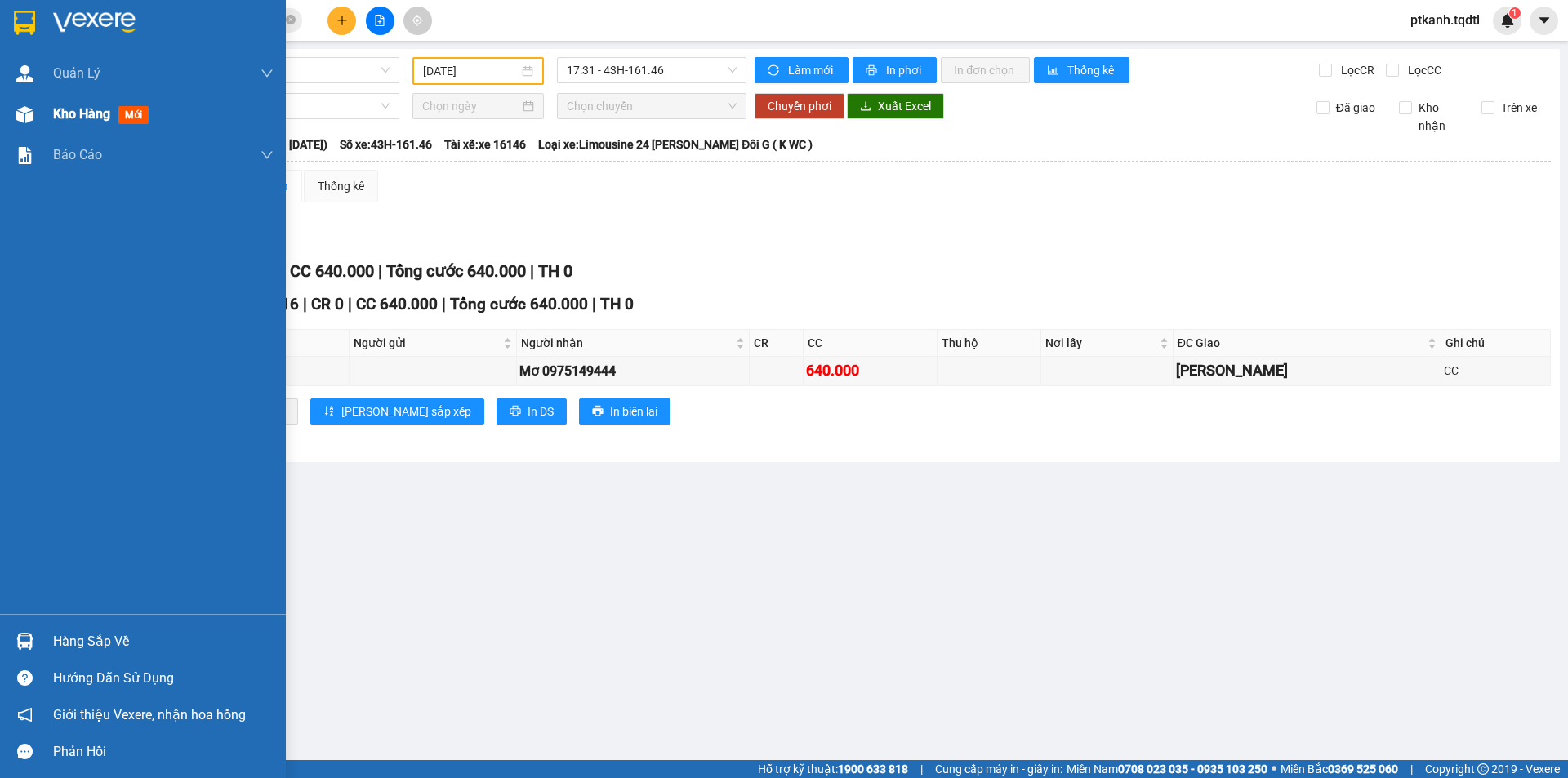
click at [69, 119] on span "Kho hàng" at bounding box center [82, 114] width 57 height 15
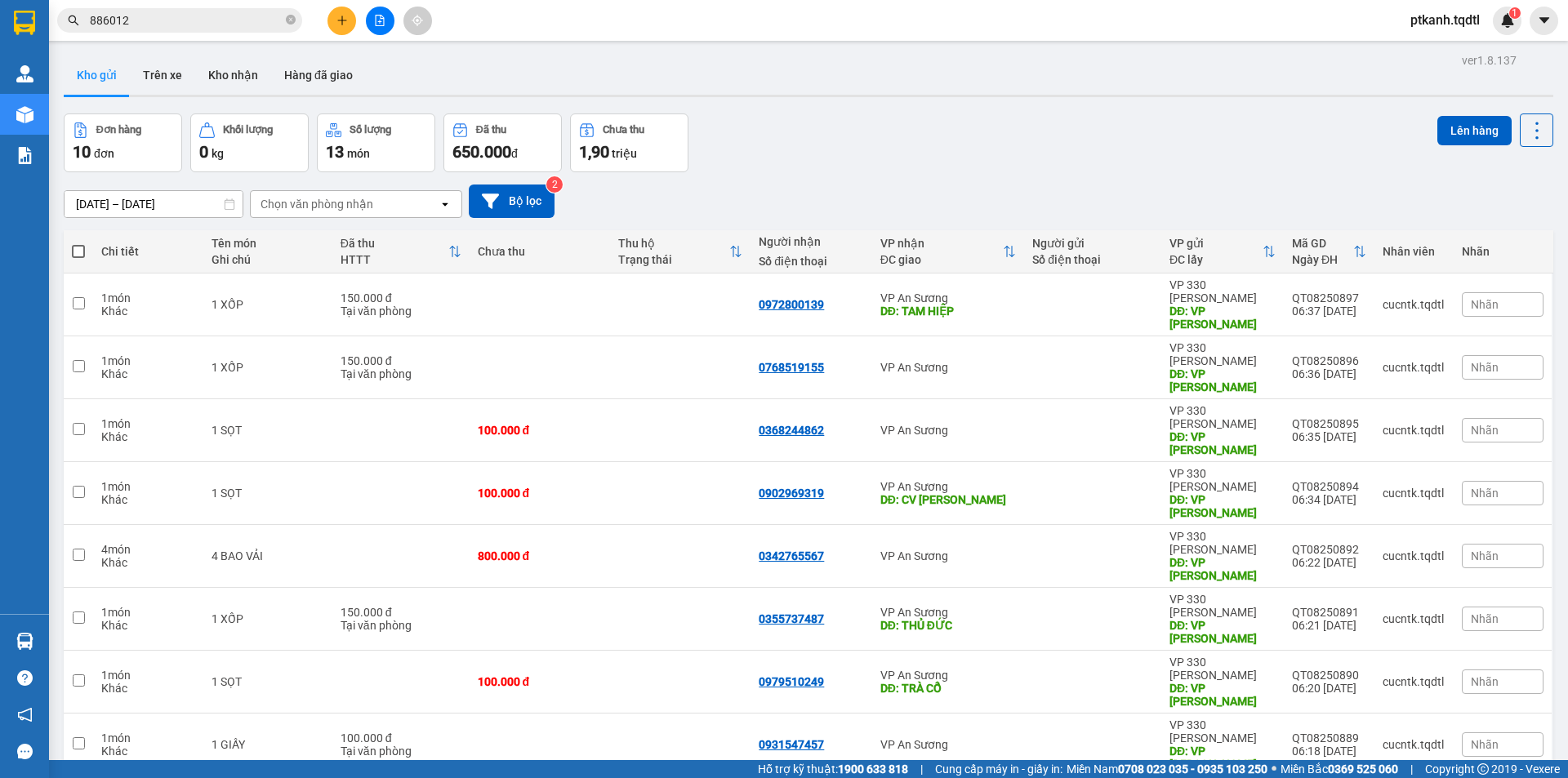
click at [192, 20] on input "886012" at bounding box center [185, 20] width 193 height 18
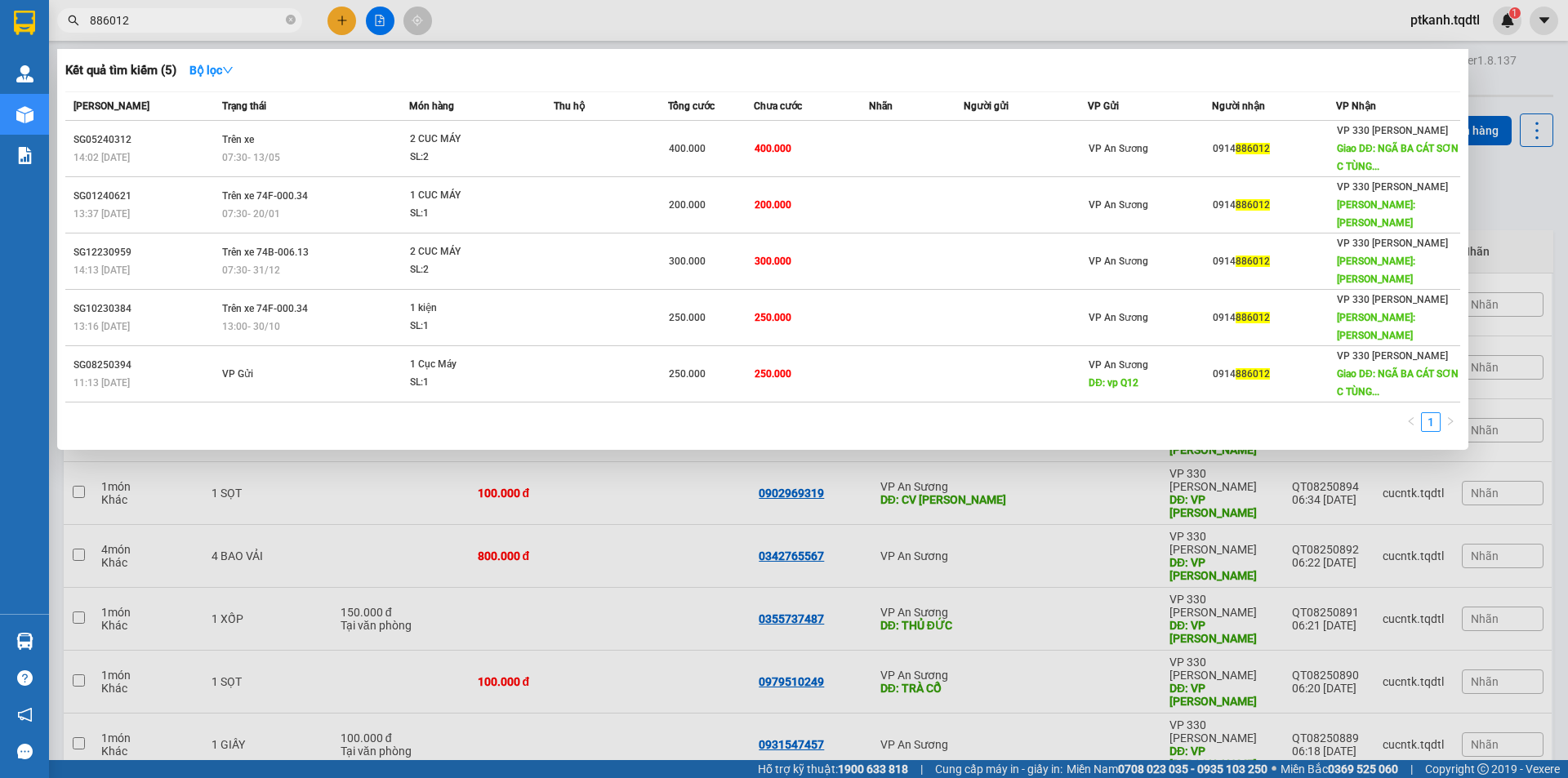
click at [682, 17] on div at bounding box center [784, 389] width 1568 height 778
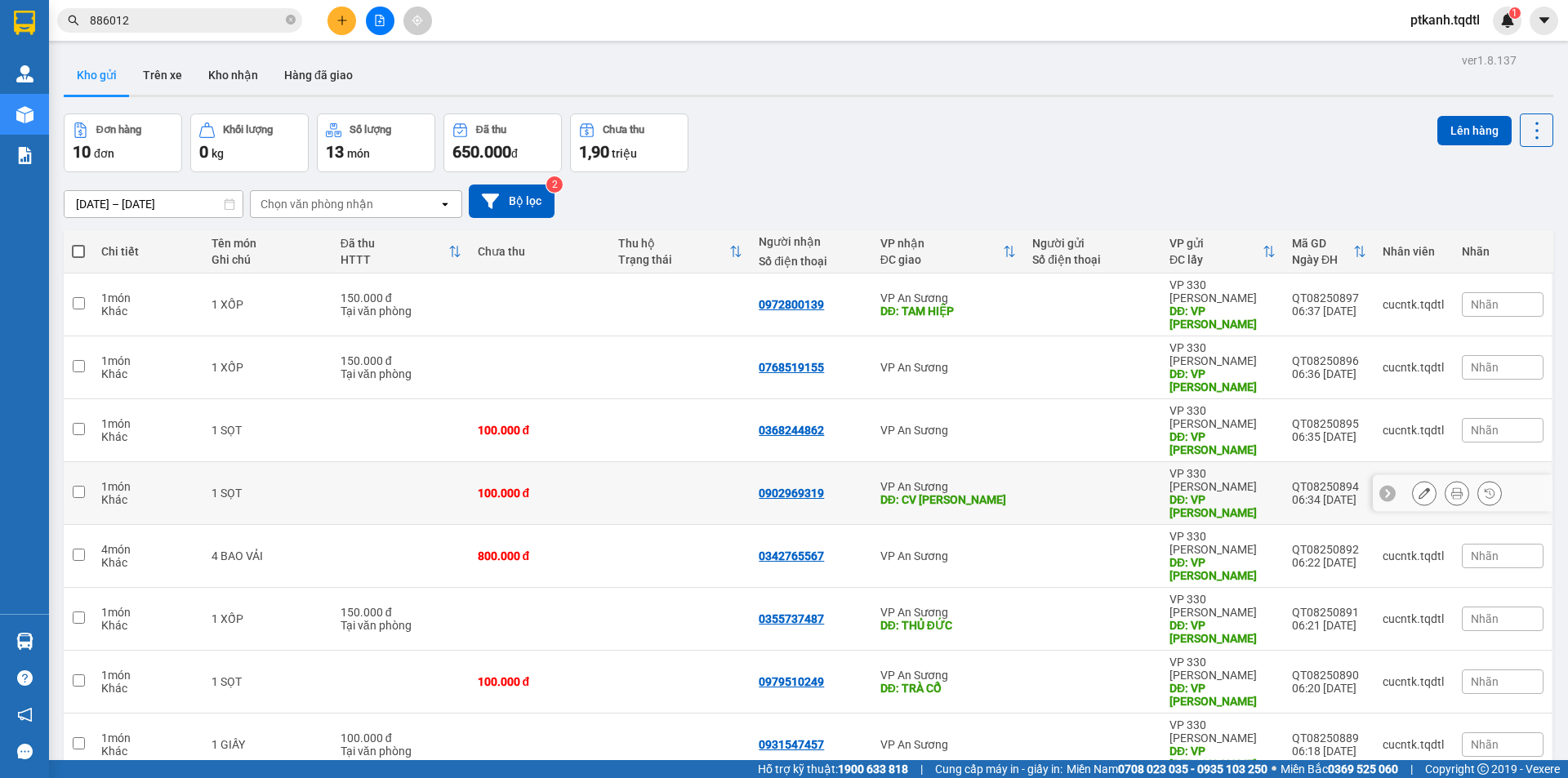
scroll to position [75, 0]
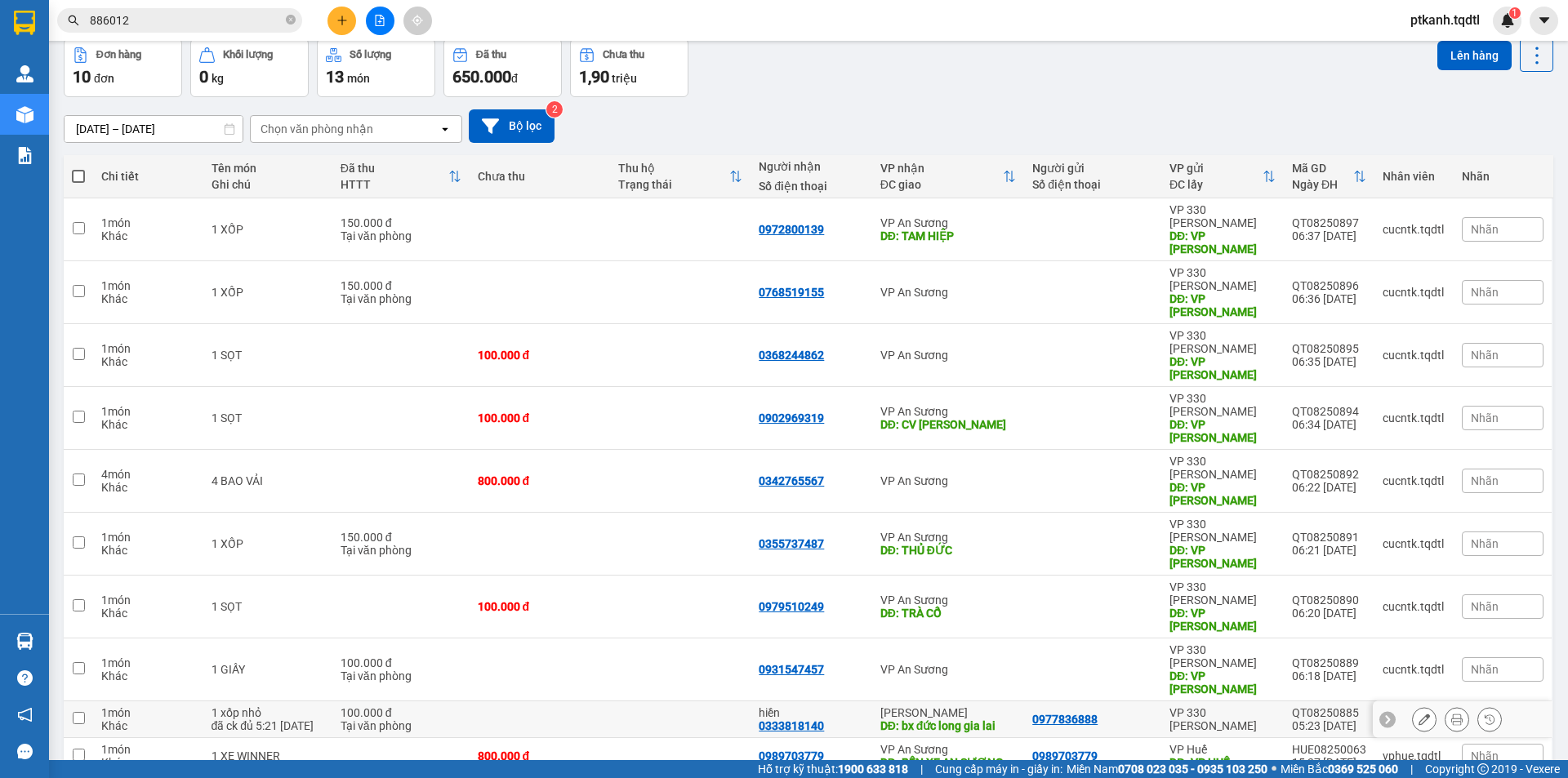
click at [690, 701] on td at bounding box center [680, 719] width 140 height 36
checkbox input "true"
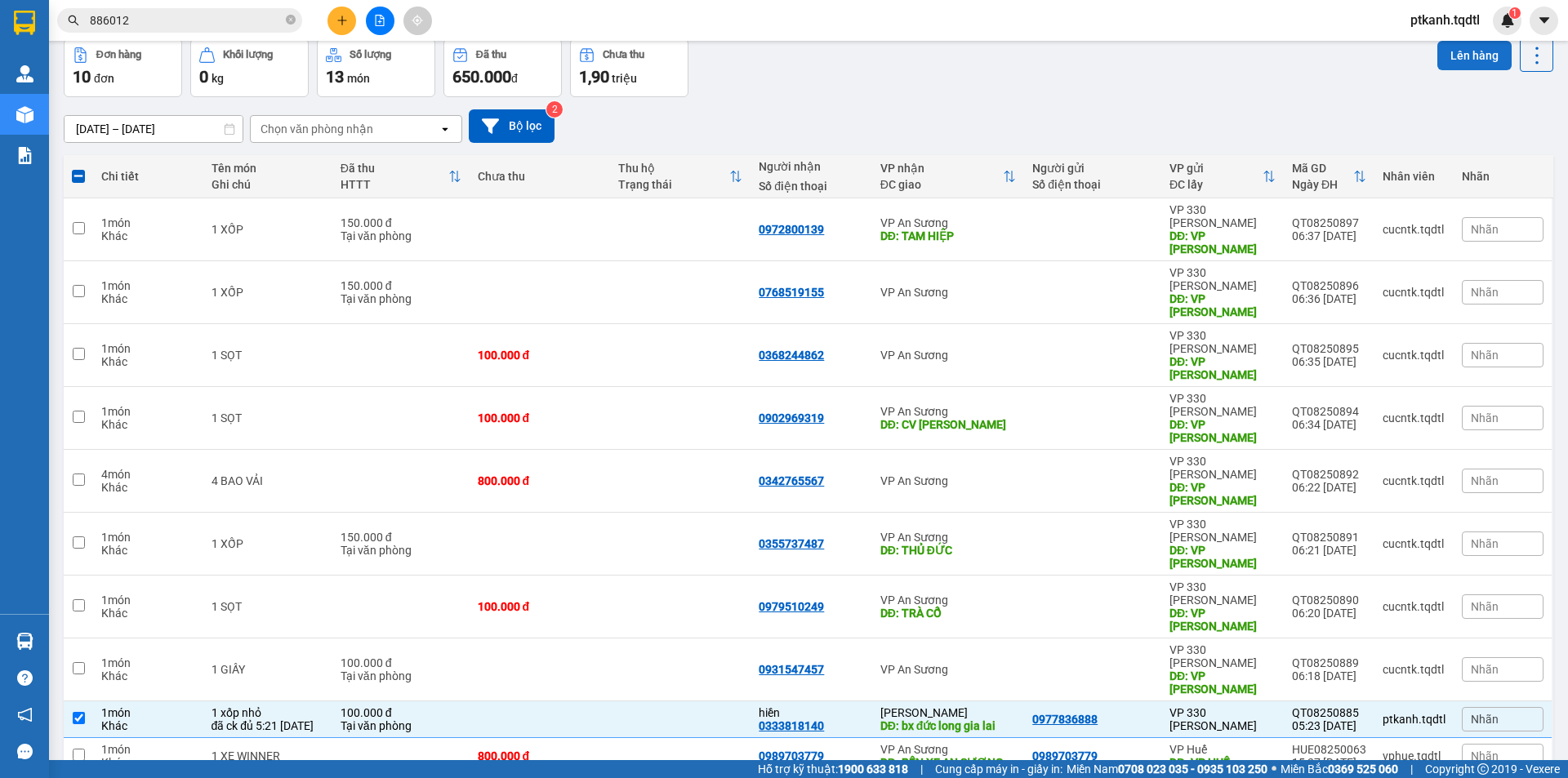
click at [1448, 51] on button "Lên hàng" at bounding box center [1475, 55] width 75 height 29
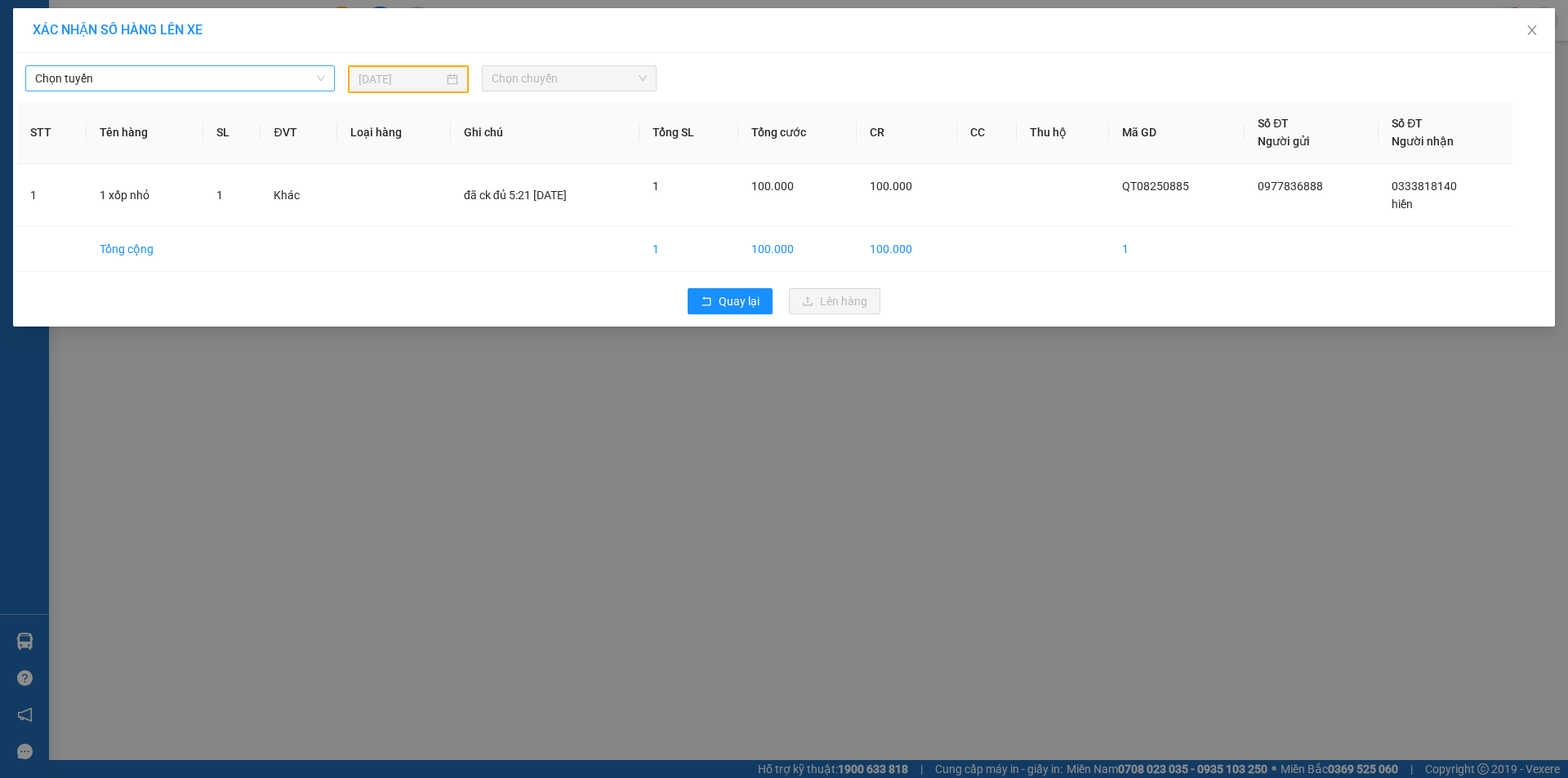
click at [319, 83] on span "Chọn tuyến" at bounding box center [180, 79] width 290 height 25
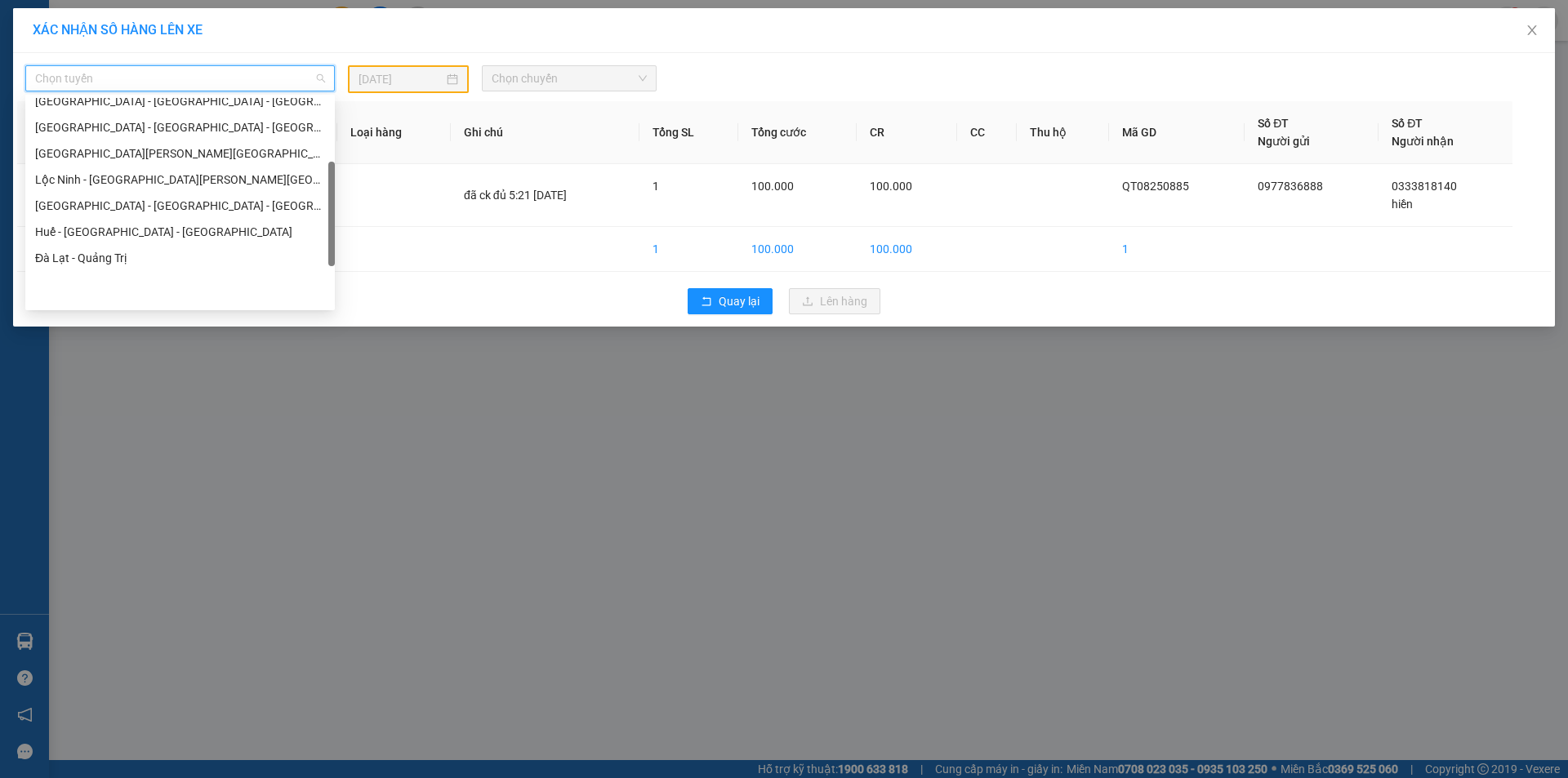
scroll to position [245, 0]
click at [236, 148] on div "[GEOGRAPHIC_DATA][PERSON_NAME][GEOGRAPHIC_DATA] - [GEOGRAPHIC_DATA] - [GEOGRAPH…" at bounding box center [180, 153] width 290 height 18
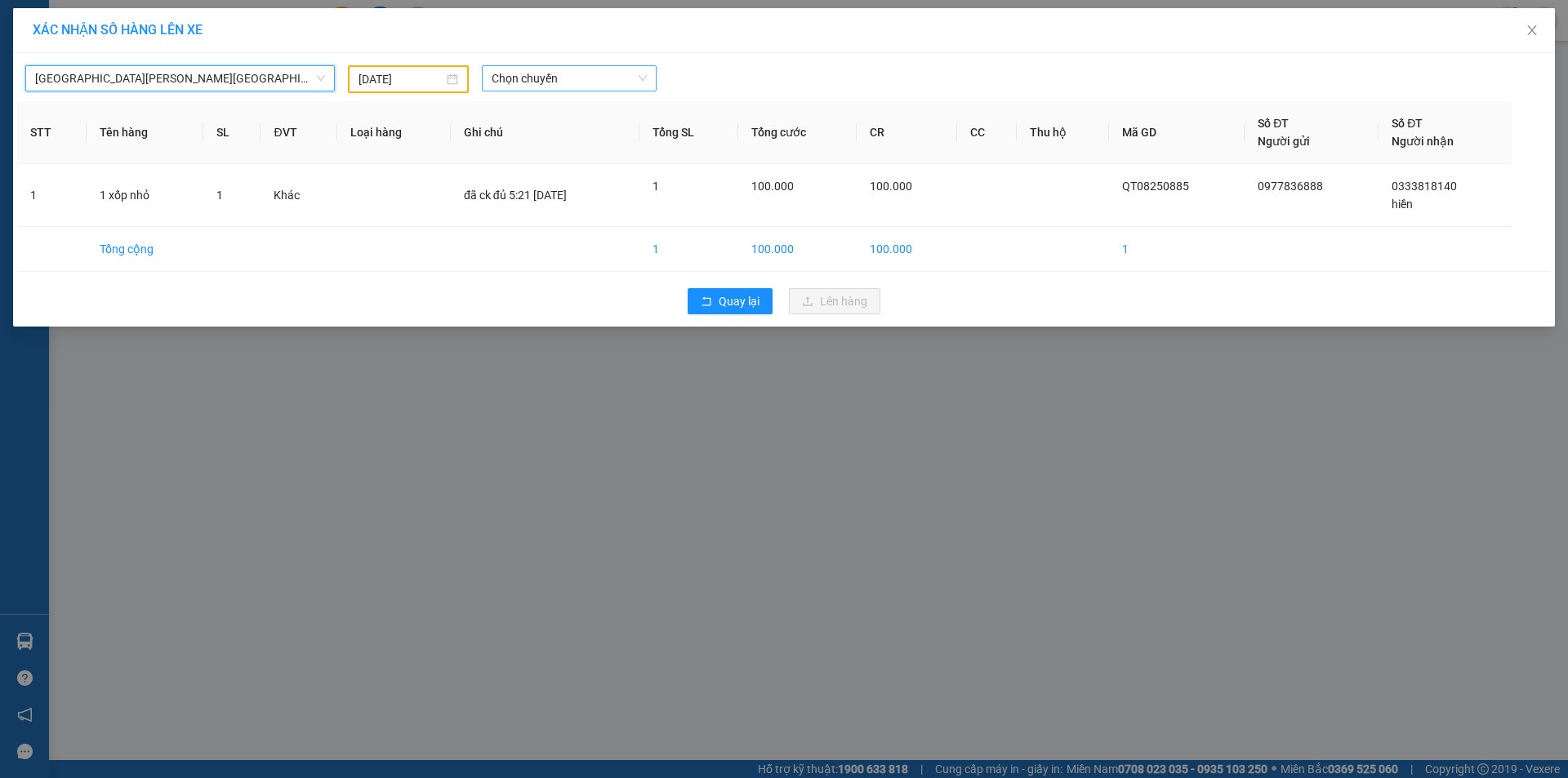
click at [580, 79] on span "Chọn chuyến" at bounding box center [569, 79] width 155 height 25
click at [446, 83] on div "[DATE]" at bounding box center [408, 79] width 99 height 18
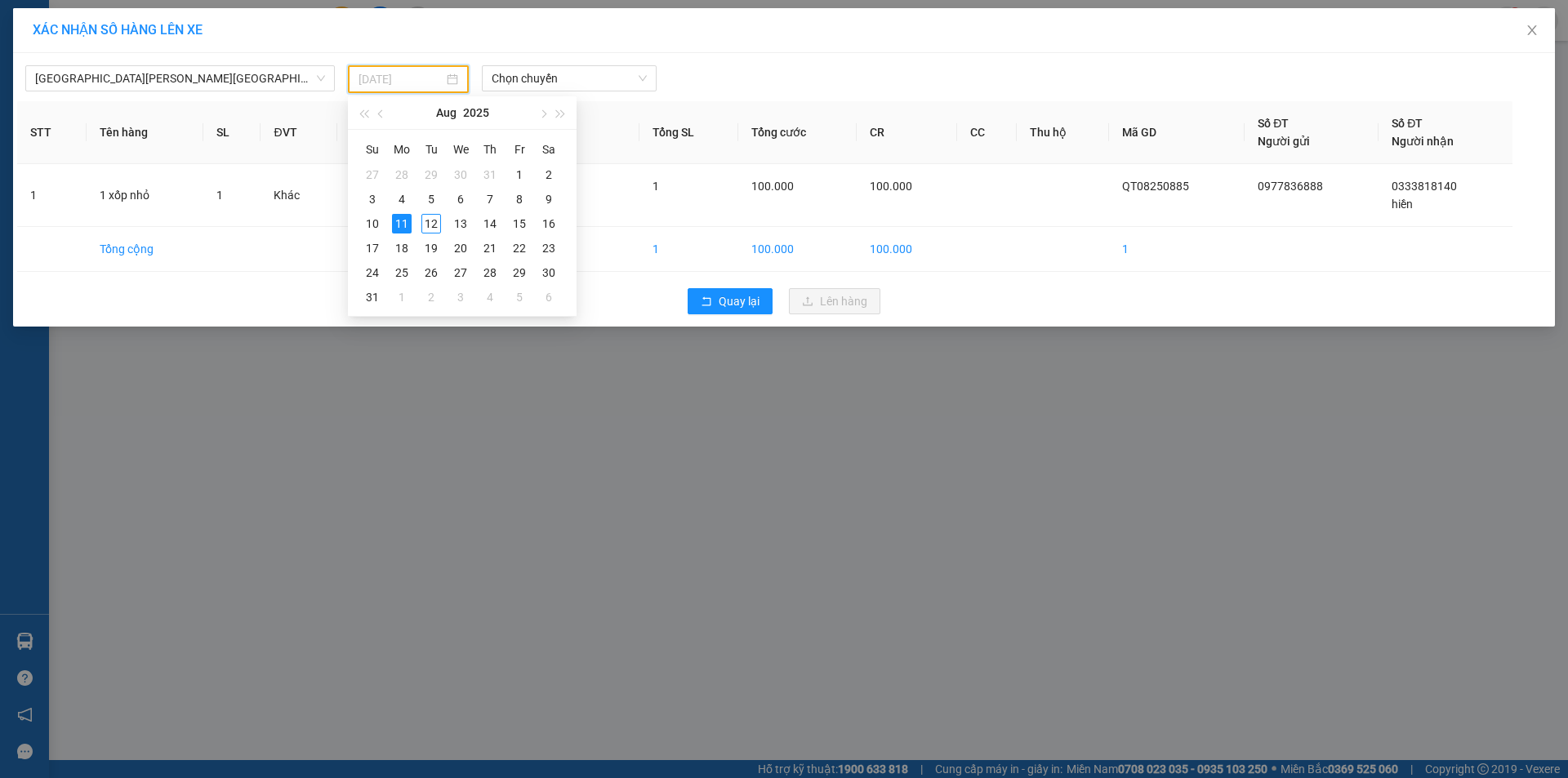
drag, startPoint x: 432, startPoint y: 228, endPoint x: 609, endPoint y: 103, distance: 216.7
click at [433, 227] on div "12" at bounding box center [431, 224] width 20 height 20
type input "[DATE]"
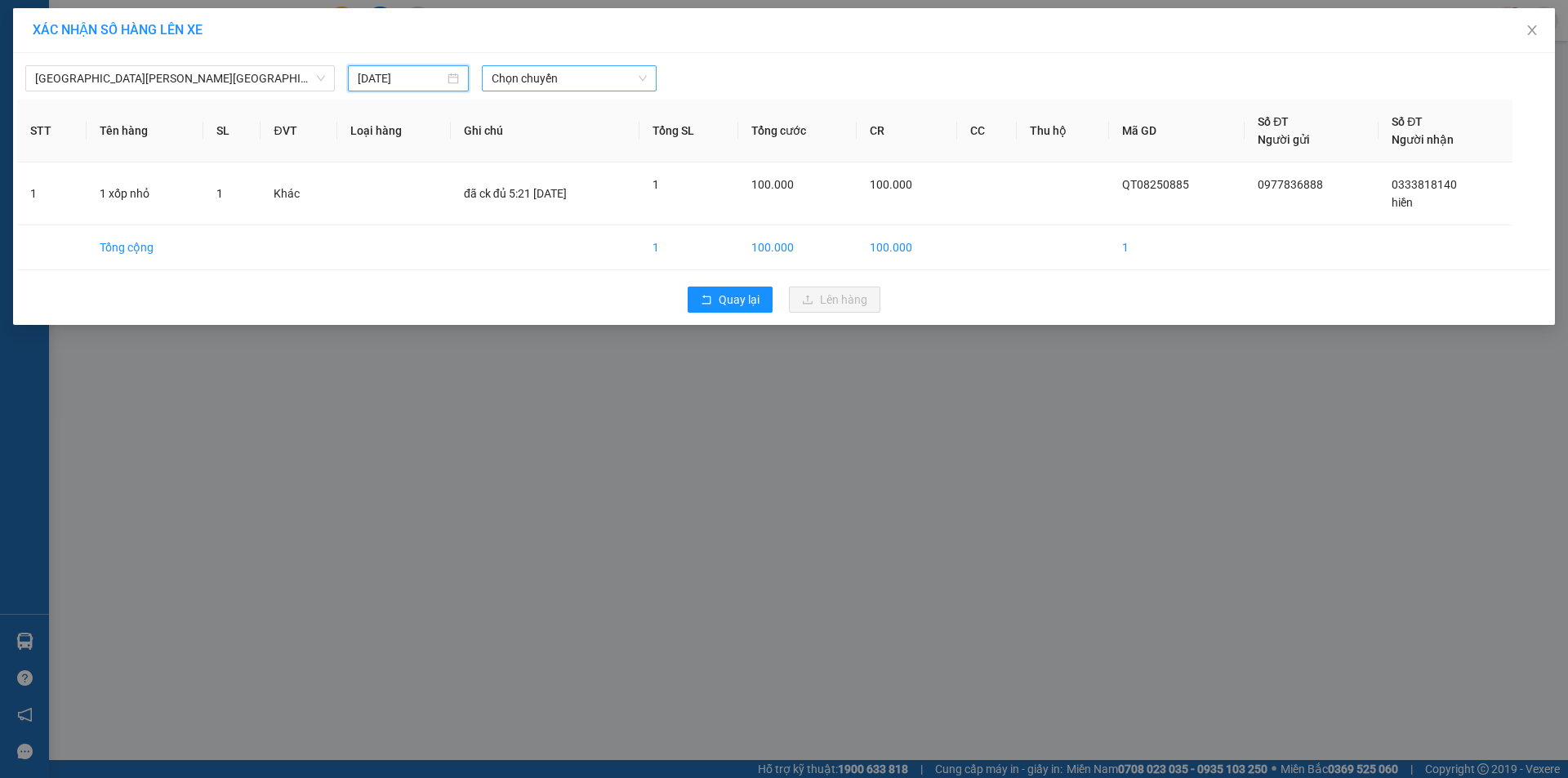
click at [623, 90] on div "Chọn chuyến" at bounding box center [569, 78] width 175 height 26
click at [587, 164] on div "08:01 - 43H-061.53" at bounding box center [555, 163] width 128 height 18
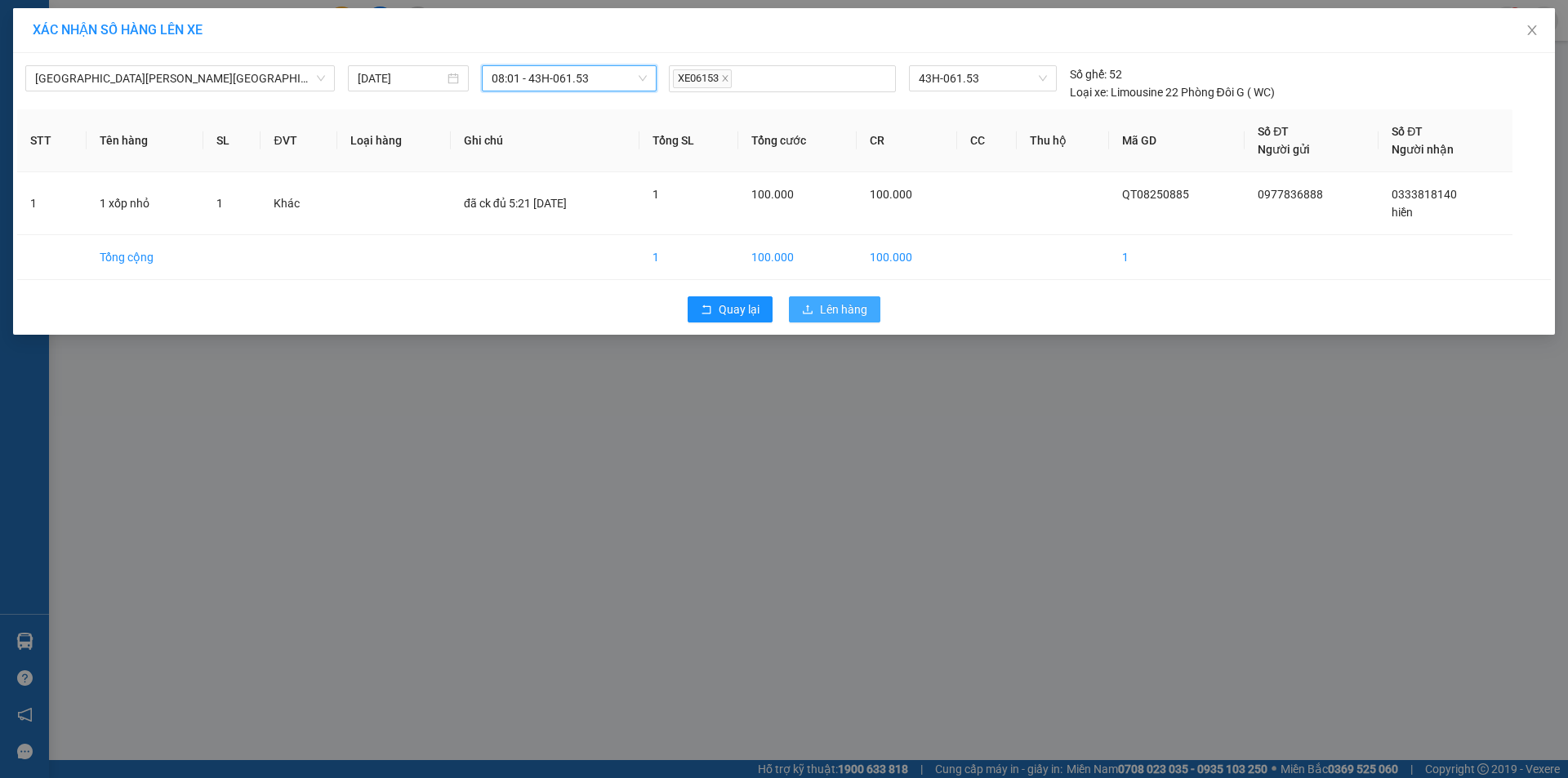
click at [838, 308] on span "Lên hàng" at bounding box center [843, 310] width 47 height 18
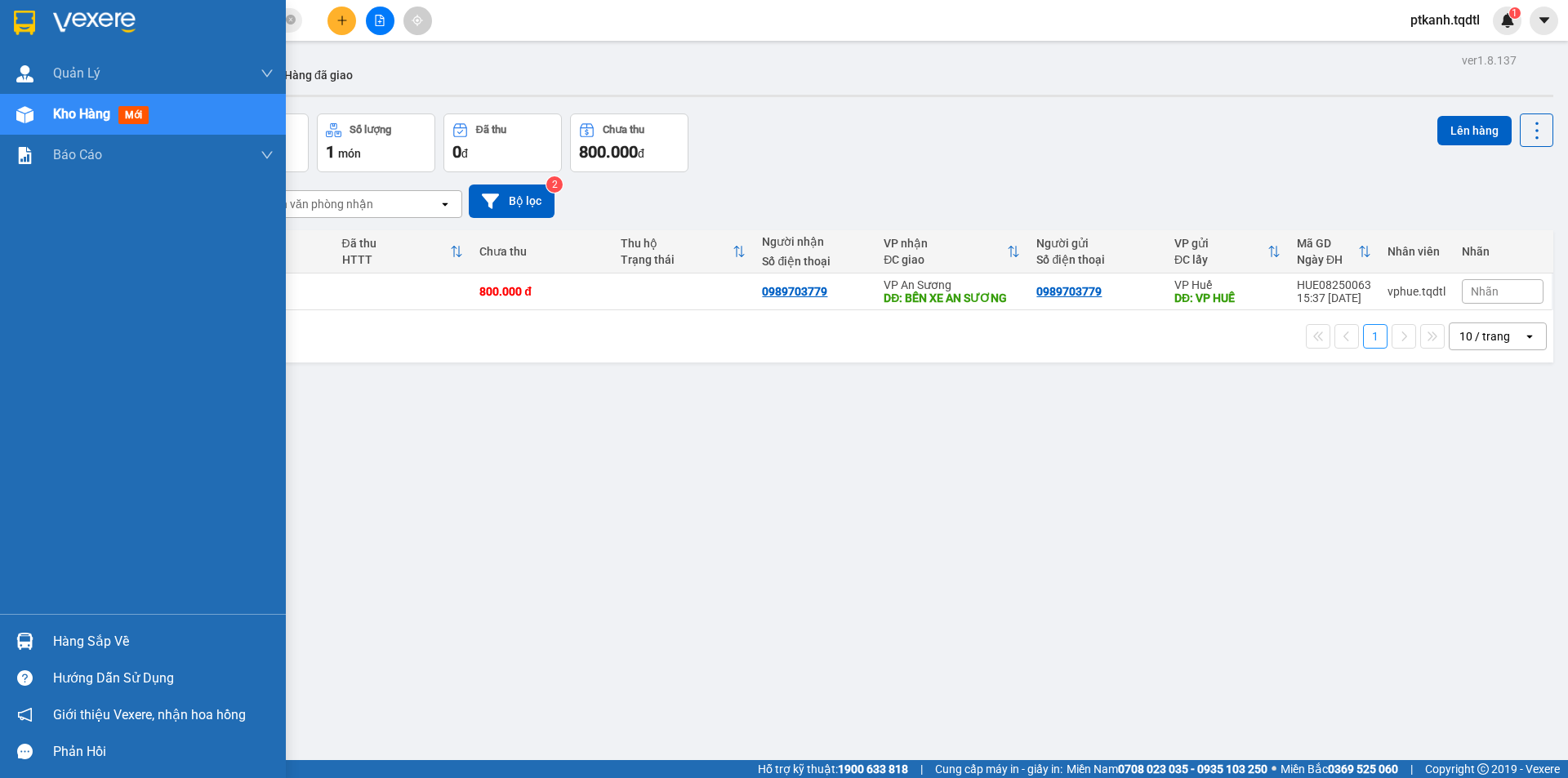
click at [72, 648] on div "Hàng sắp về" at bounding box center [163, 641] width 220 height 25
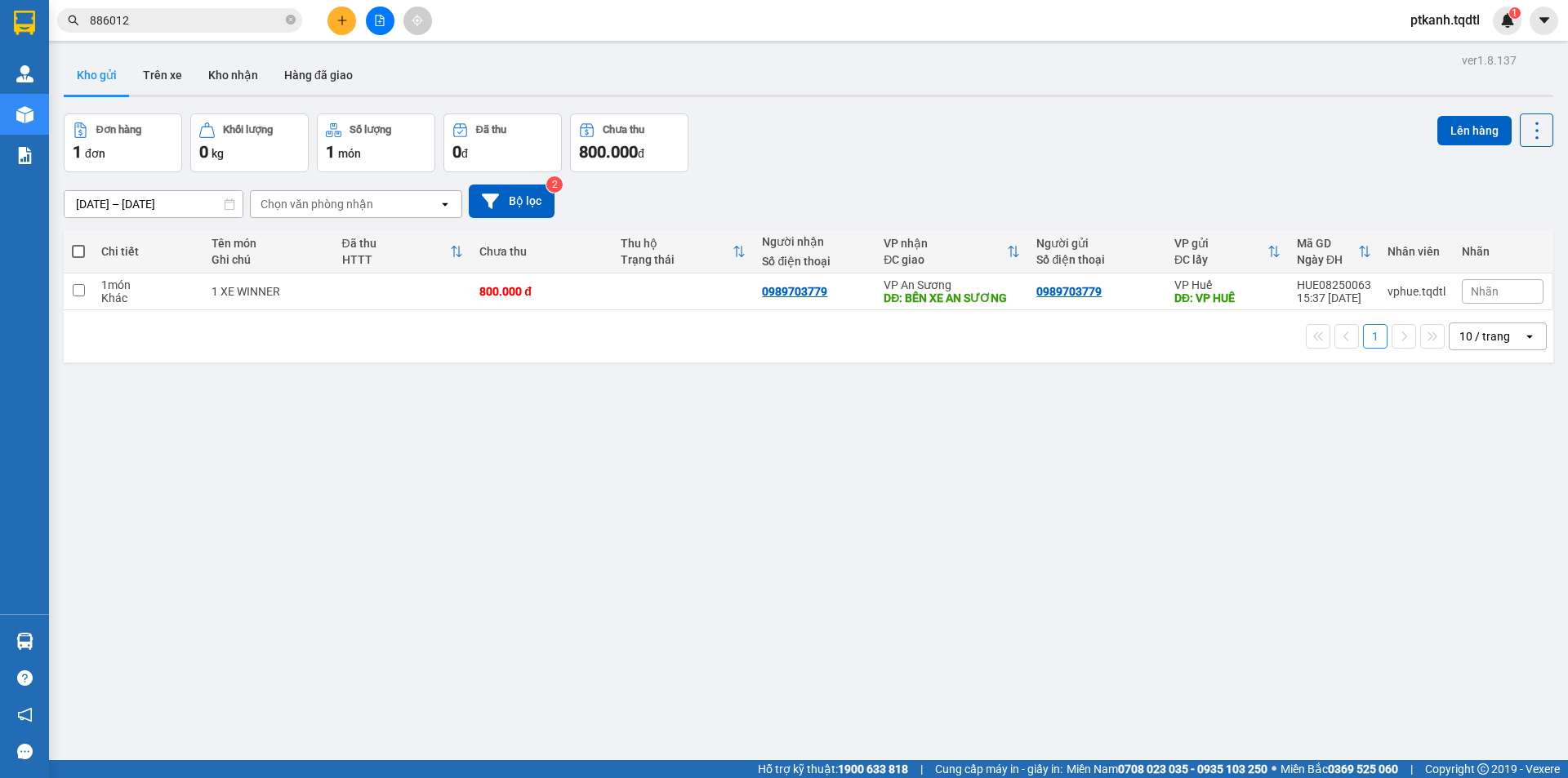
drag, startPoint x: 1018, startPoint y: 614, endPoint x: 656, endPoint y: 2, distance: 711.0
click at [1018, 601] on section "Kết quả [PERSON_NAME] ( 5 ) Bộ lọc Mã ĐH Trạng thái Món hàng Thu hộ Tổng [PERSO…" at bounding box center [784, 389] width 1568 height 778
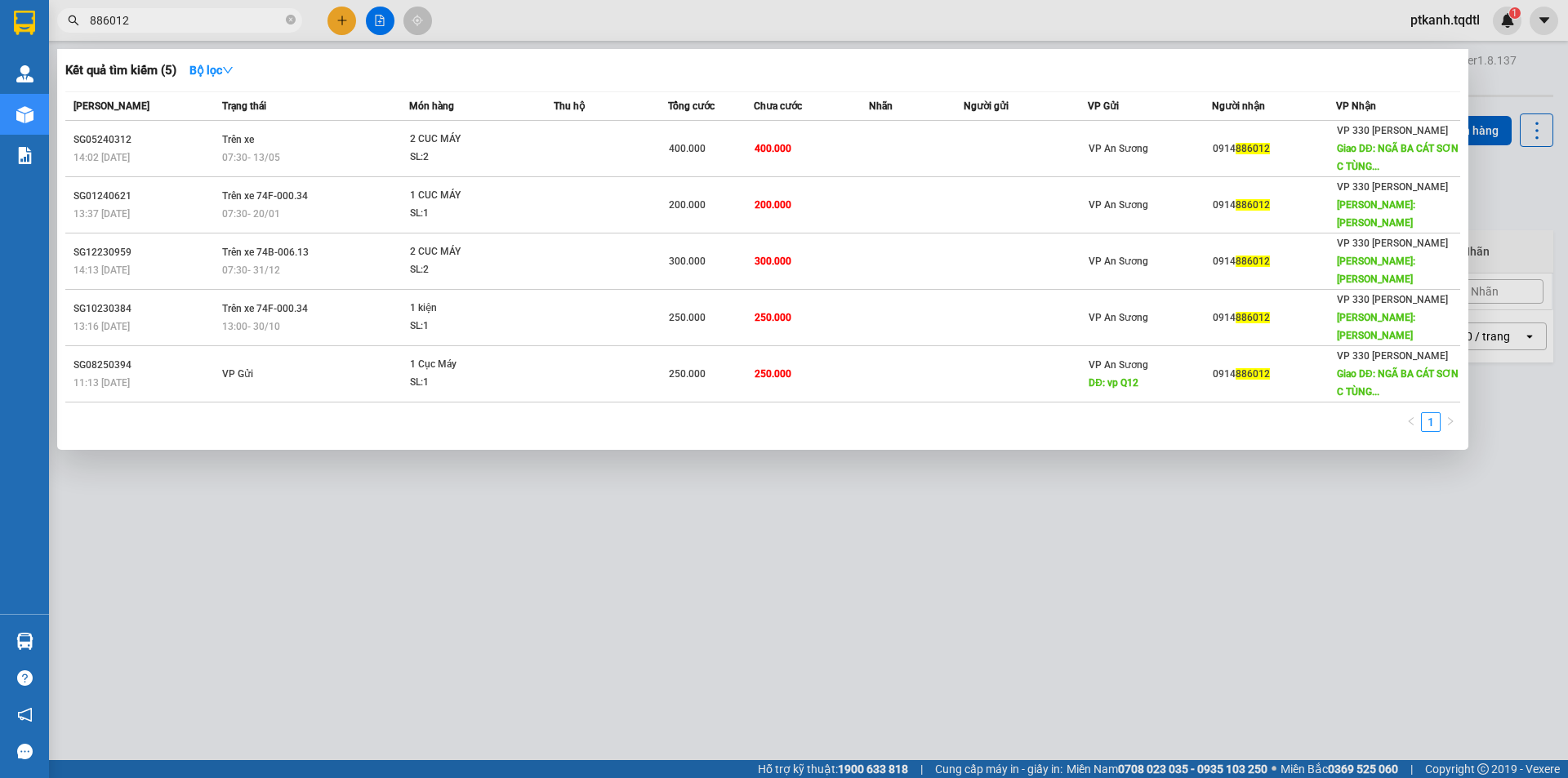
click at [186, 16] on input "886012" at bounding box center [185, 20] width 193 height 18
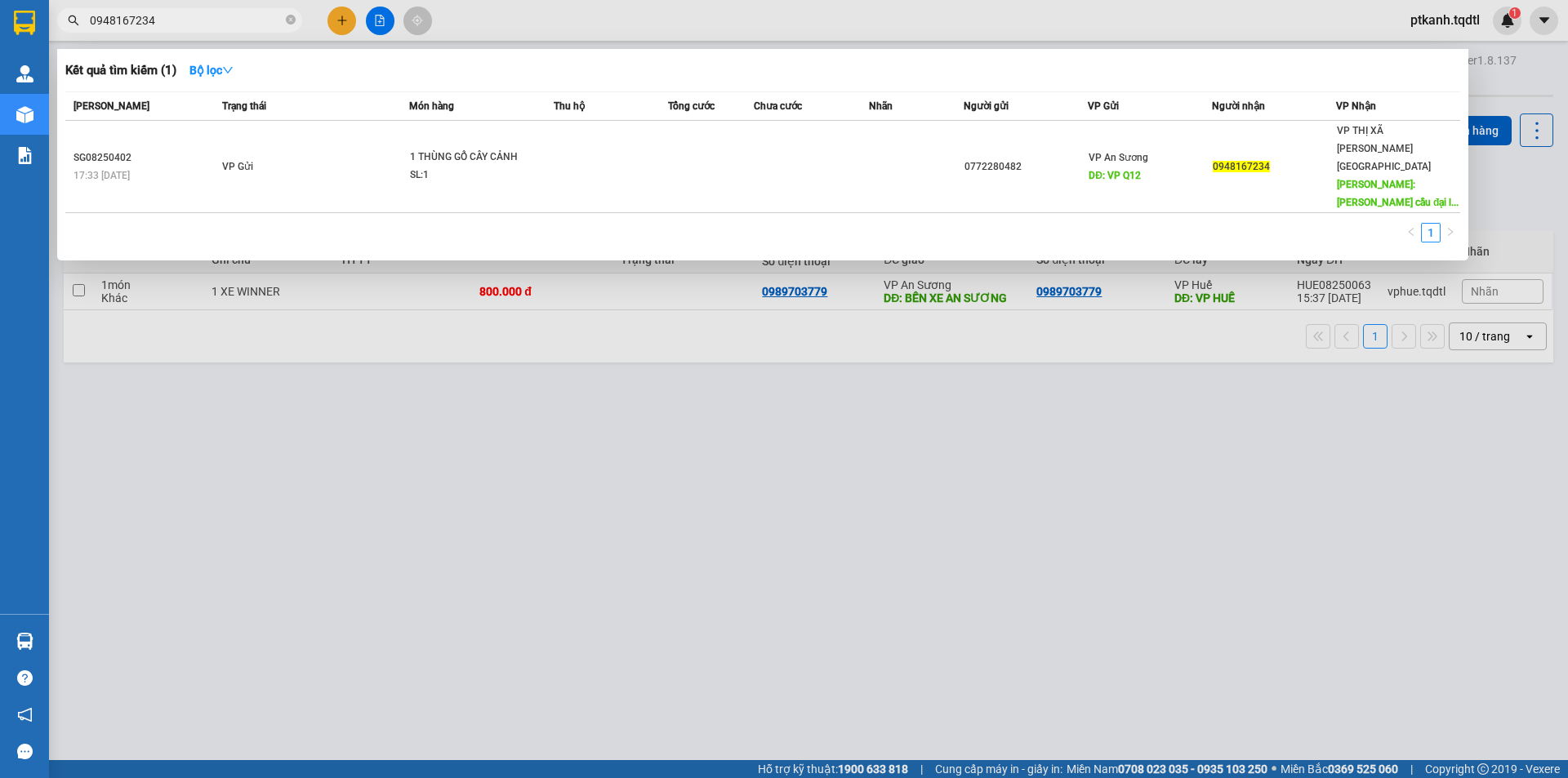
type input "0948167234"
click at [630, 541] on div at bounding box center [784, 389] width 1568 height 778
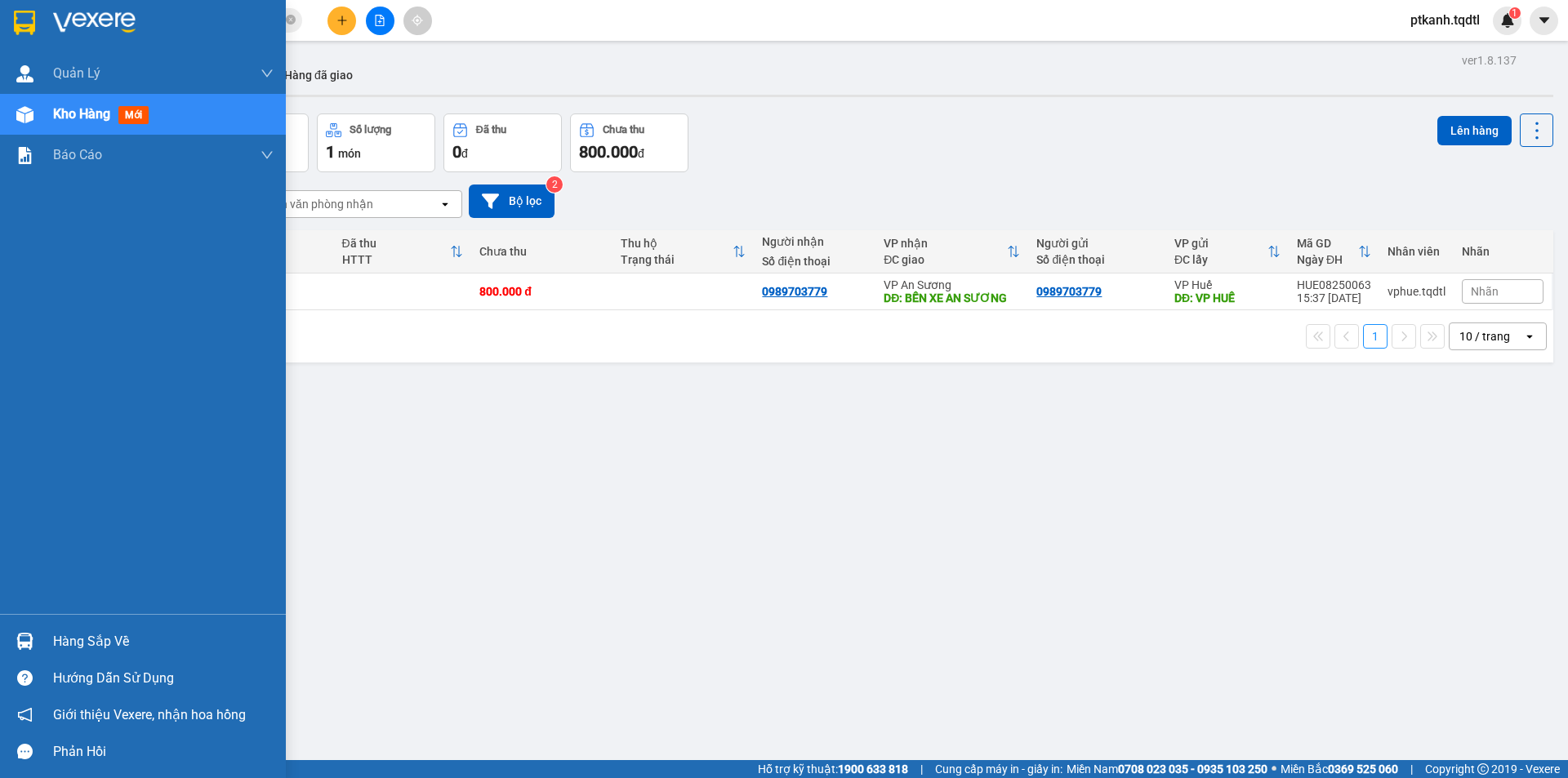
drag, startPoint x: 30, startPoint y: 646, endPoint x: 161, endPoint y: 644, distance: 131.0
click at [31, 645] on img at bounding box center [24, 640] width 17 height 17
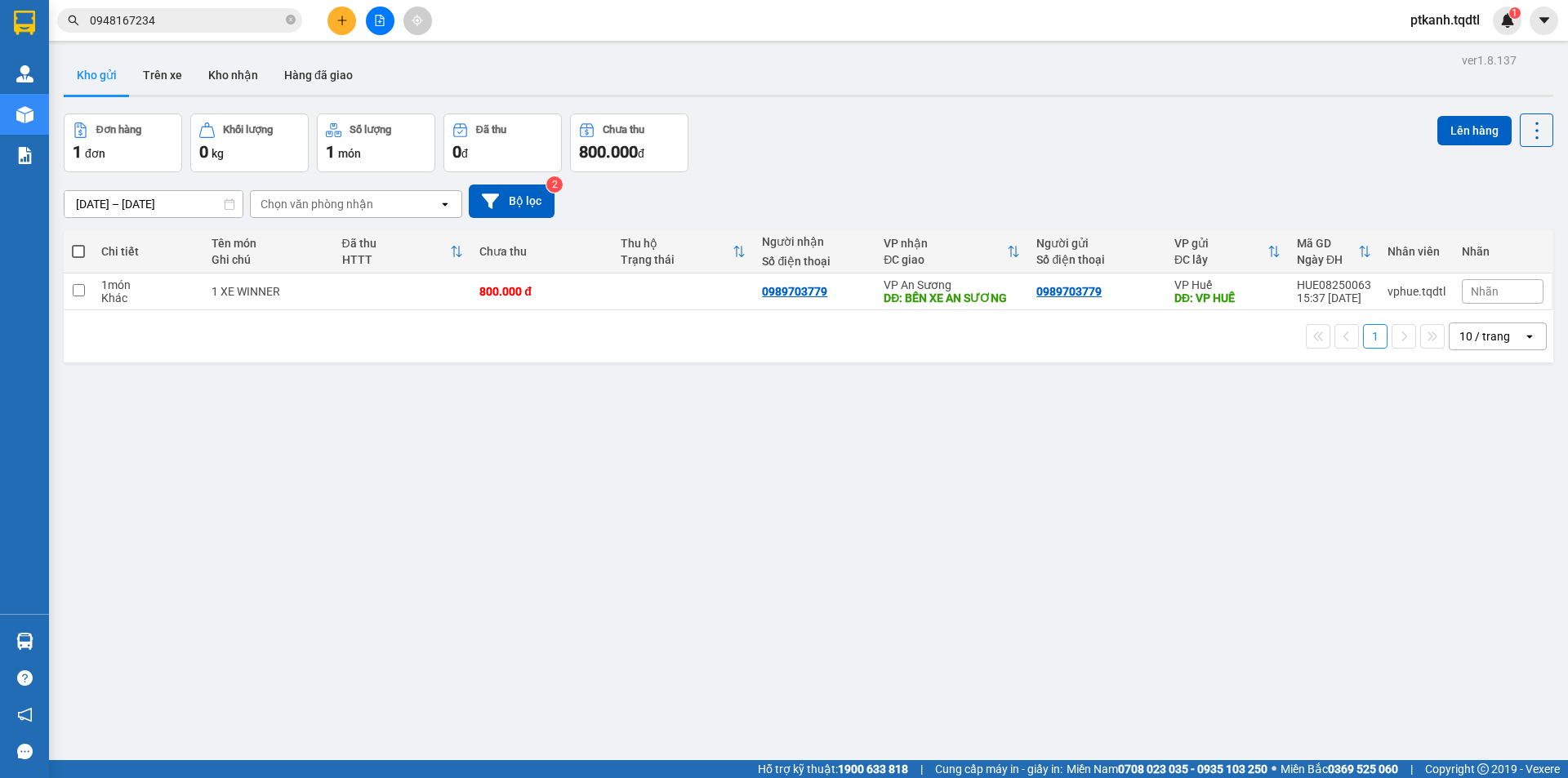
drag, startPoint x: 1202, startPoint y: 8, endPoint x: 439, endPoint y: 581, distance: 954.2
click at [439, 581] on div "ver 1.8.137 Kho gửi Trên xe [PERSON_NAME] Hàng đã [PERSON_NAME] hàng 1 đơn [PER…" at bounding box center [808, 437] width 1502 height 778
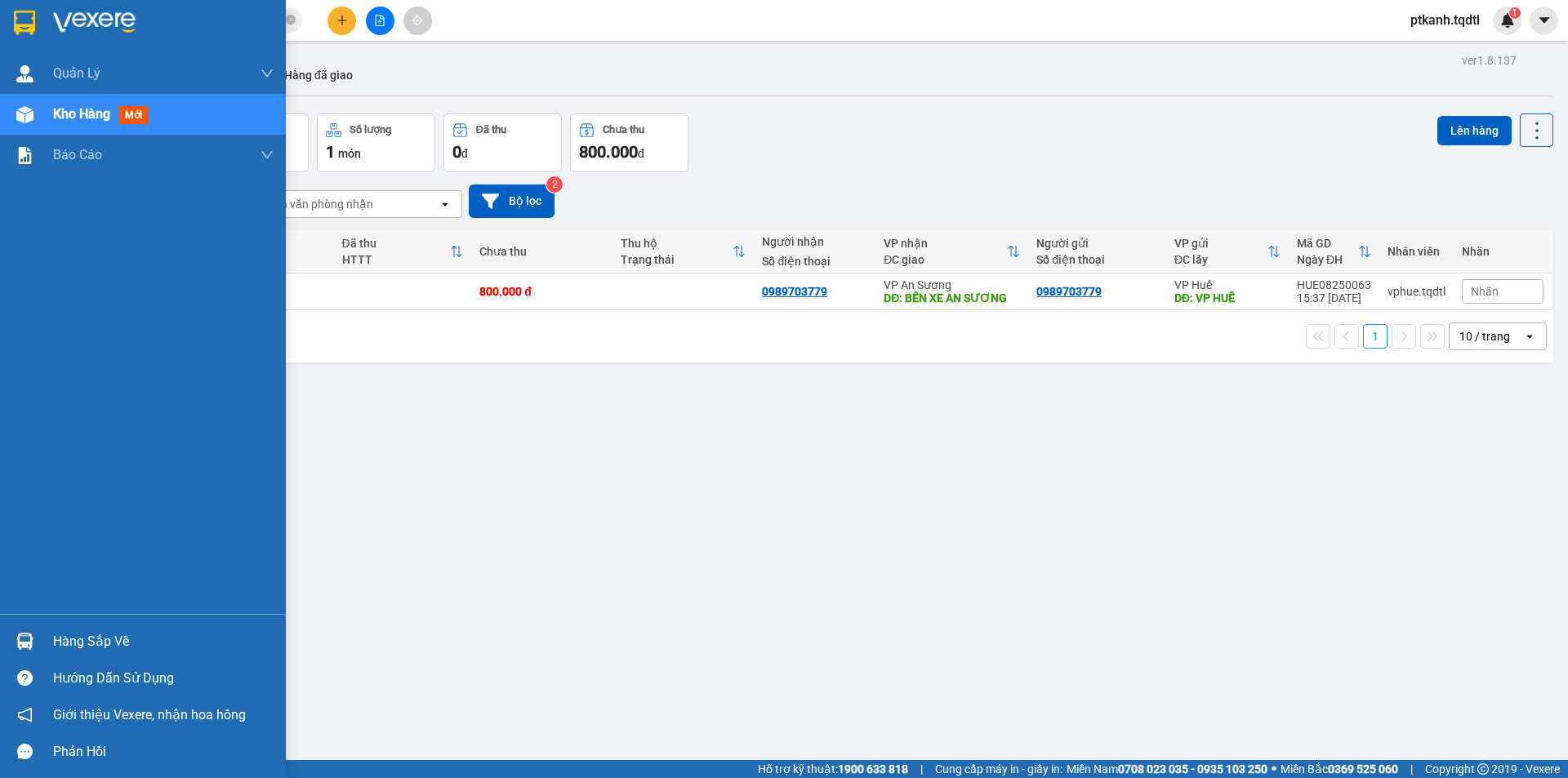
click at [67, 641] on div "Hàng sắp về" at bounding box center [163, 641] width 220 height 25
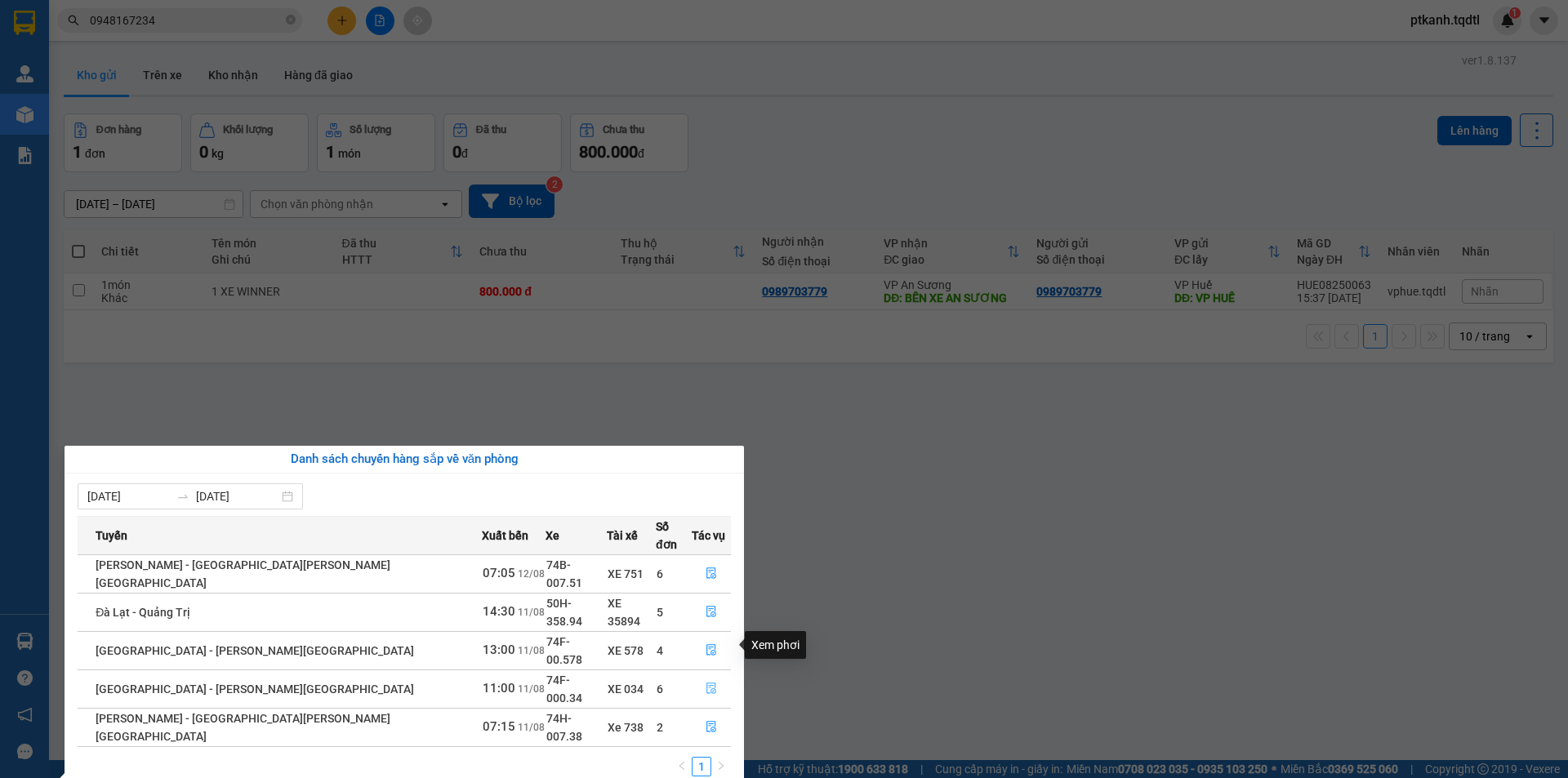
click at [705, 682] on icon "file-done" at bounding box center [711, 688] width 12 height 12
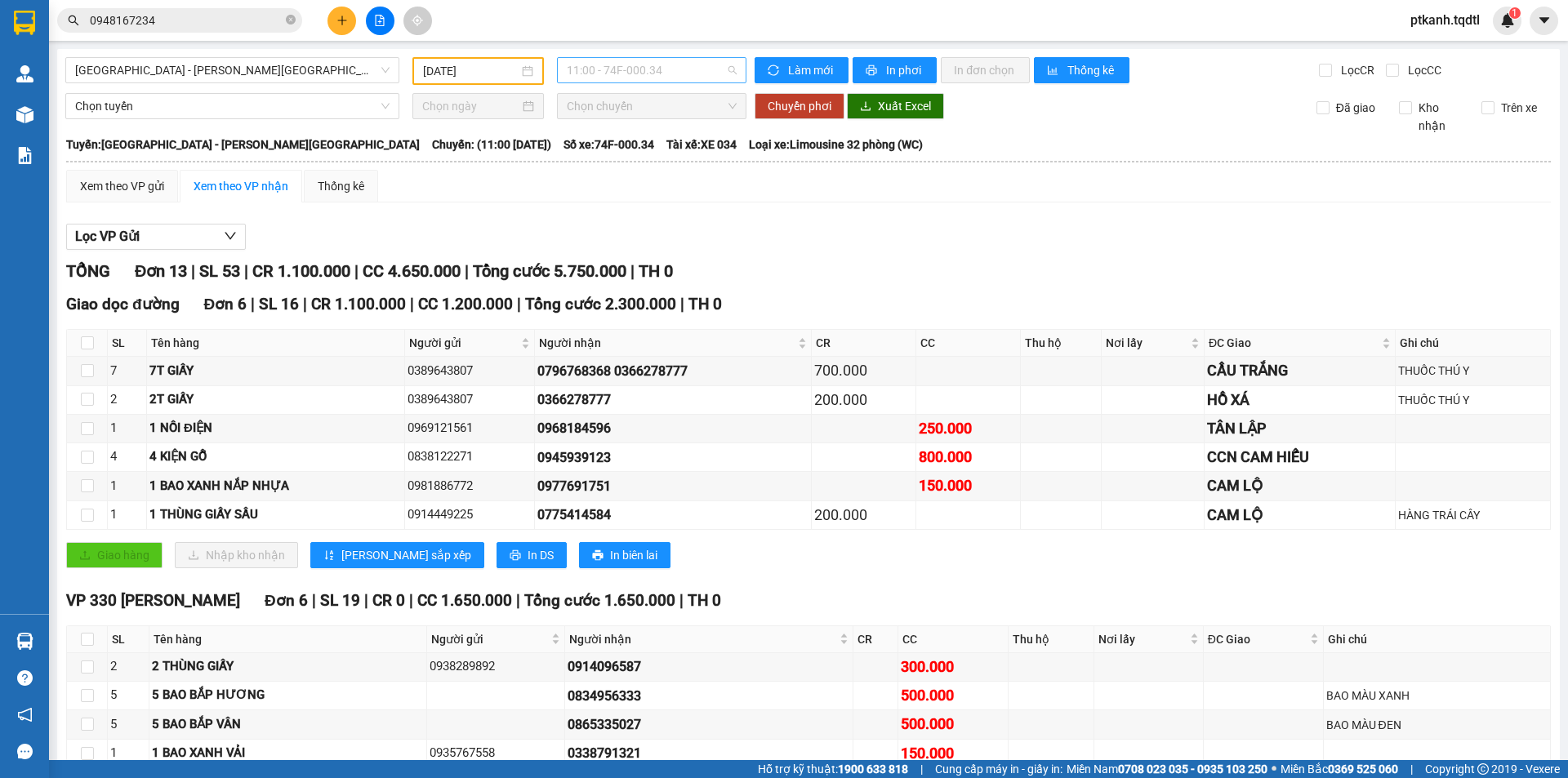
drag, startPoint x: 679, startPoint y: 63, endPoint x: 745, endPoint y: 161, distance: 118.2
click at [680, 64] on span "11:00 - 74F-000.34" at bounding box center [651, 70] width 169 height 25
click at [658, 175] on div "13:00 - 74F-00.578" at bounding box center [626, 181] width 128 height 18
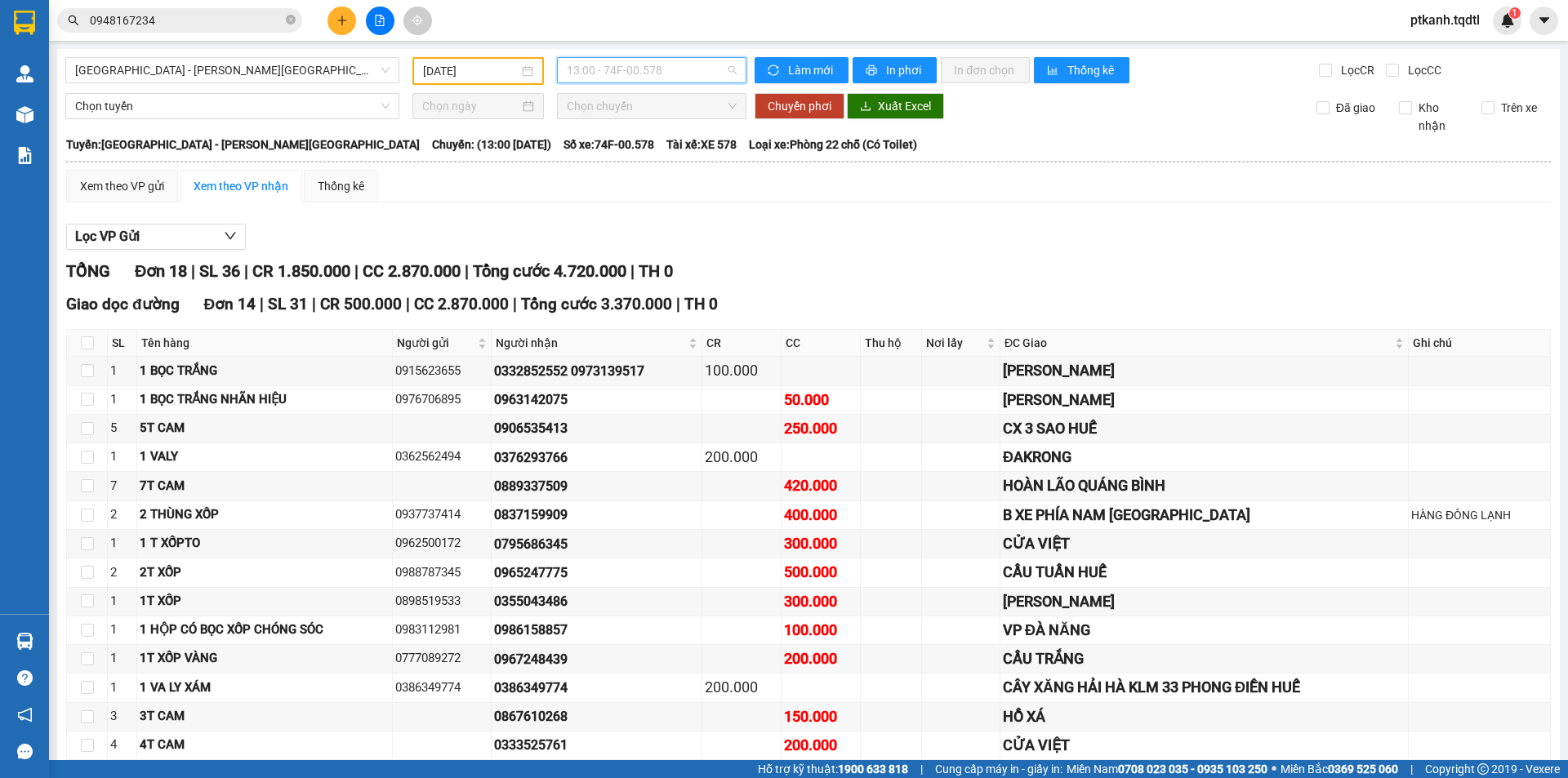
click at [692, 69] on span "13:00 - 74F-00.578" at bounding box center [651, 70] width 169 height 25
click at [669, 150] on div "11:00 - 74F-000.34" at bounding box center [626, 155] width 128 height 18
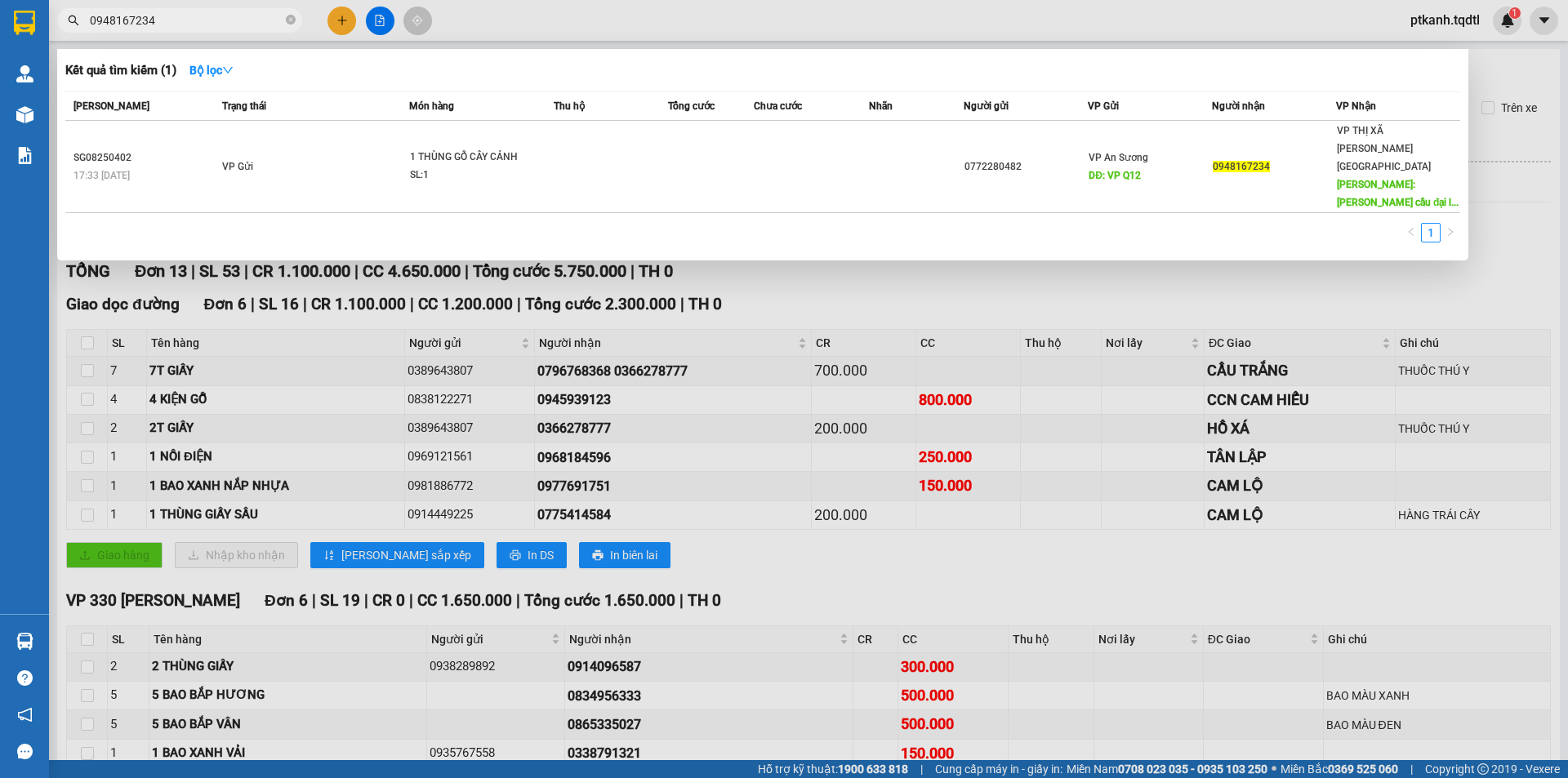
click at [217, 13] on input "0948167234" at bounding box center [185, 20] width 193 height 18
click at [828, 281] on div at bounding box center [784, 389] width 1568 height 778
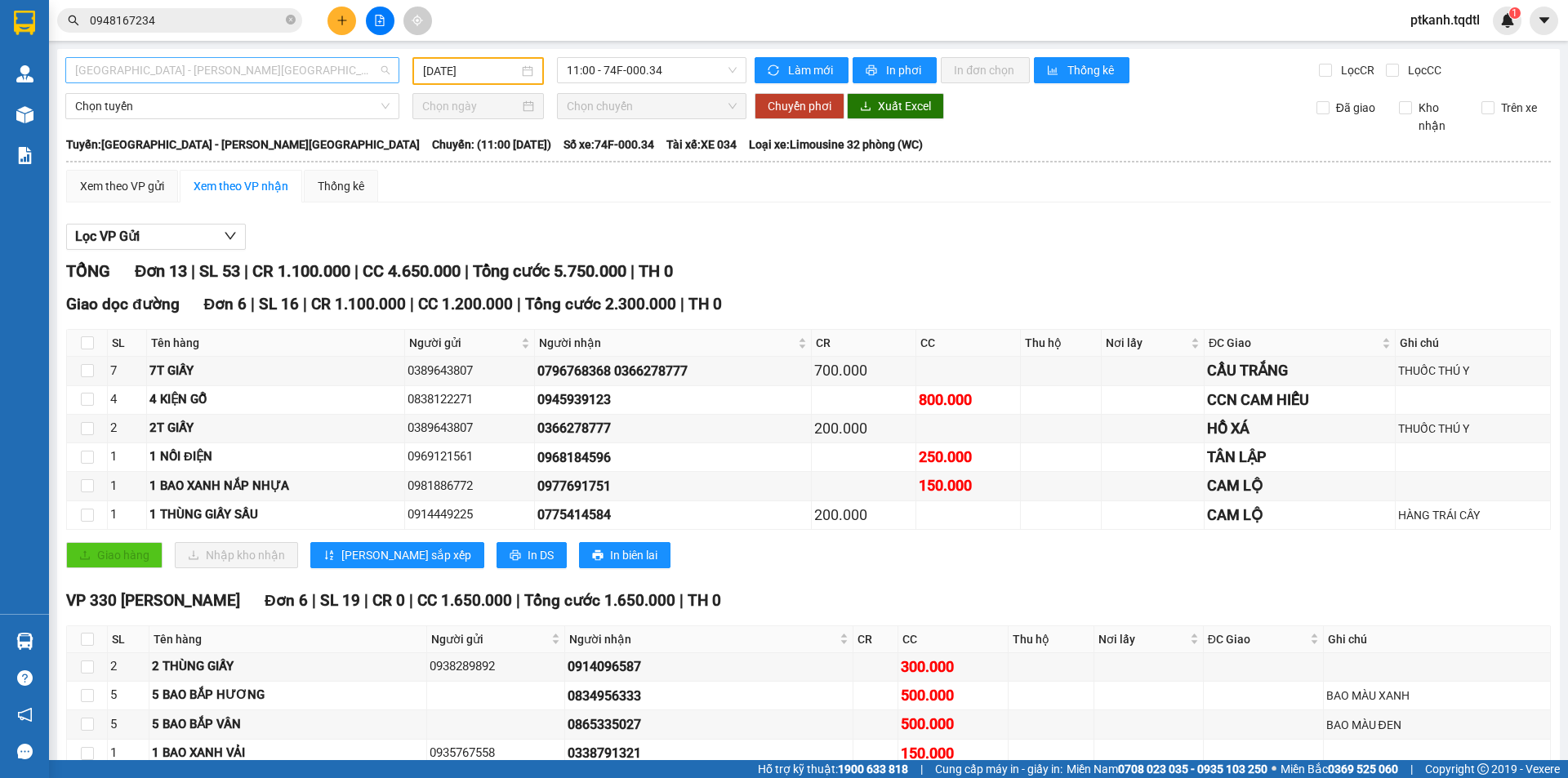
click at [386, 65] on span "[GEOGRAPHIC_DATA] - [PERSON_NAME][GEOGRAPHIC_DATA]" at bounding box center [232, 70] width 314 height 25
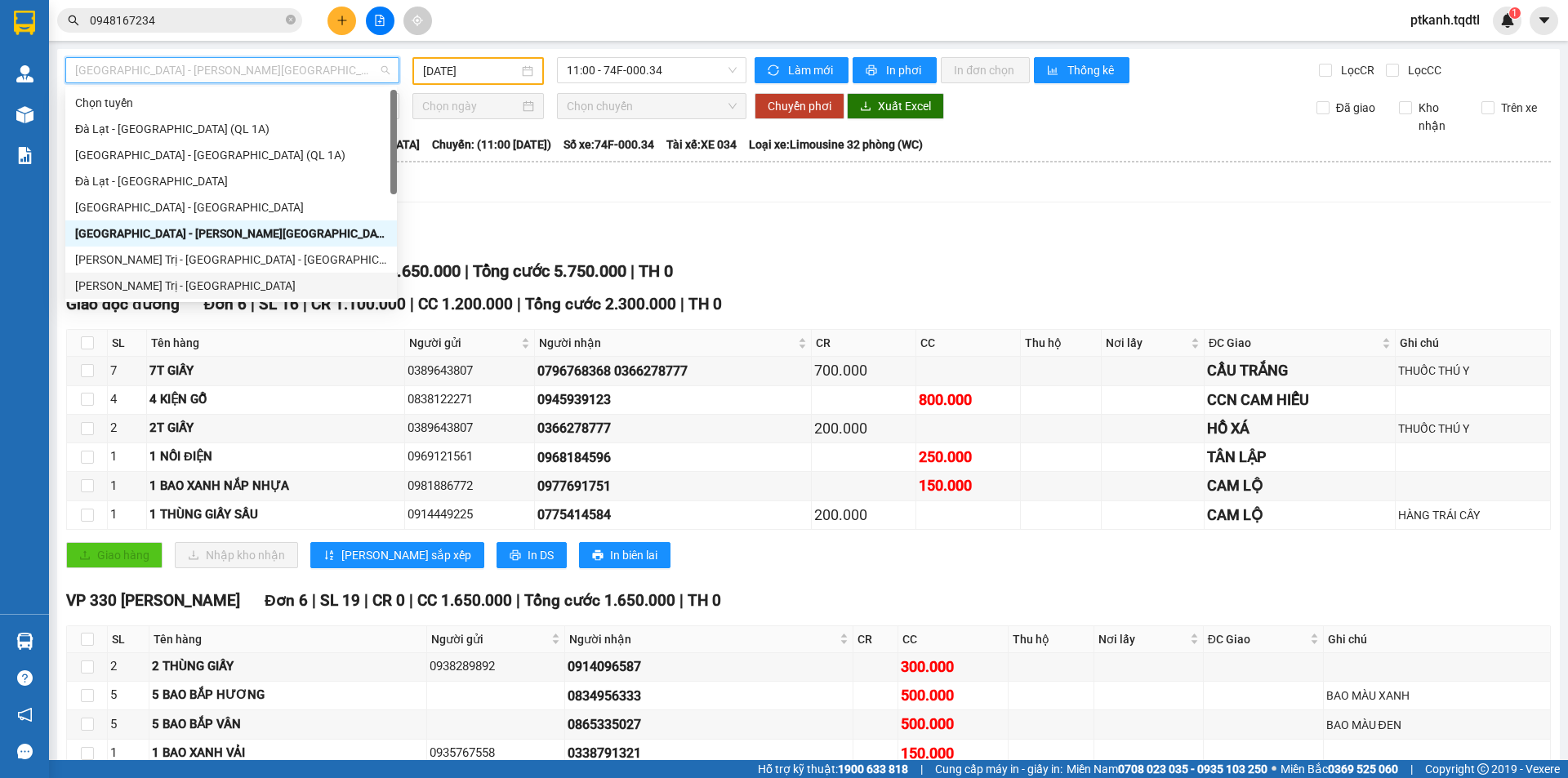
click at [284, 284] on div "[PERSON_NAME] Trị - [GEOGRAPHIC_DATA]" at bounding box center [232, 286] width 312 height 18
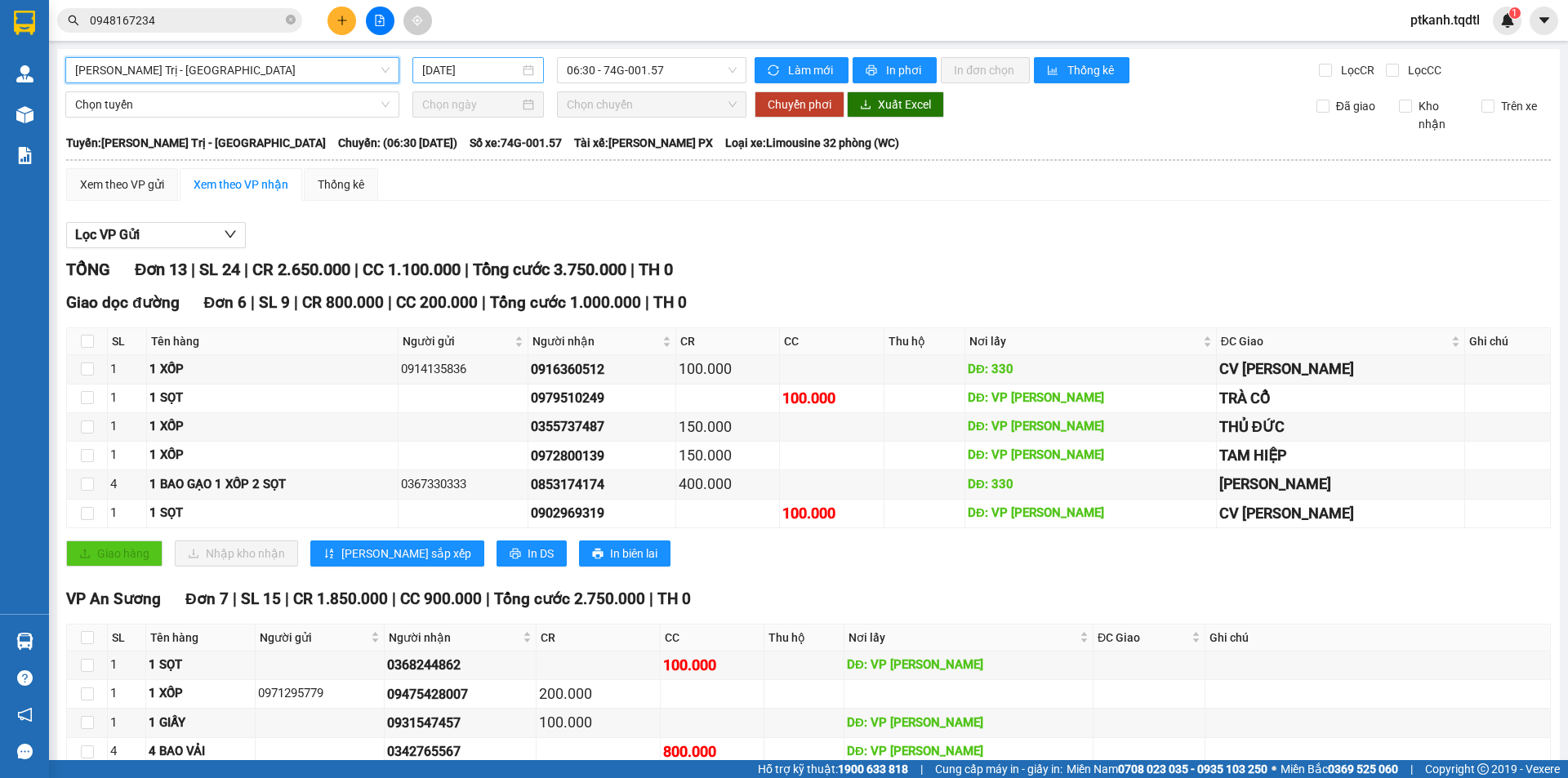
click at [527, 73] on div "[DATE]" at bounding box center [478, 70] width 112 height 18
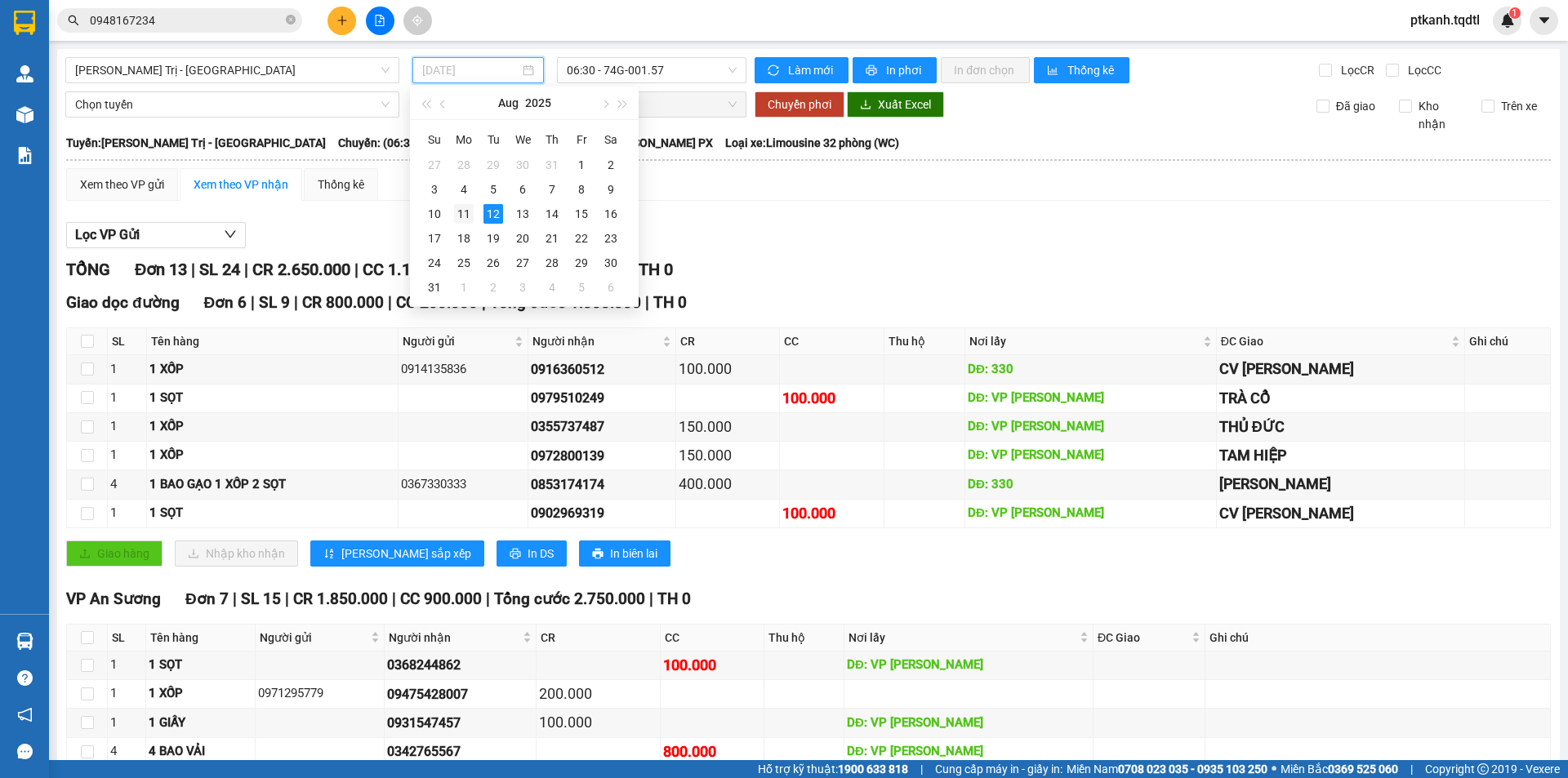
click at [464, 209] on div "11" at bounding box center [464, 214] width 20 height 20
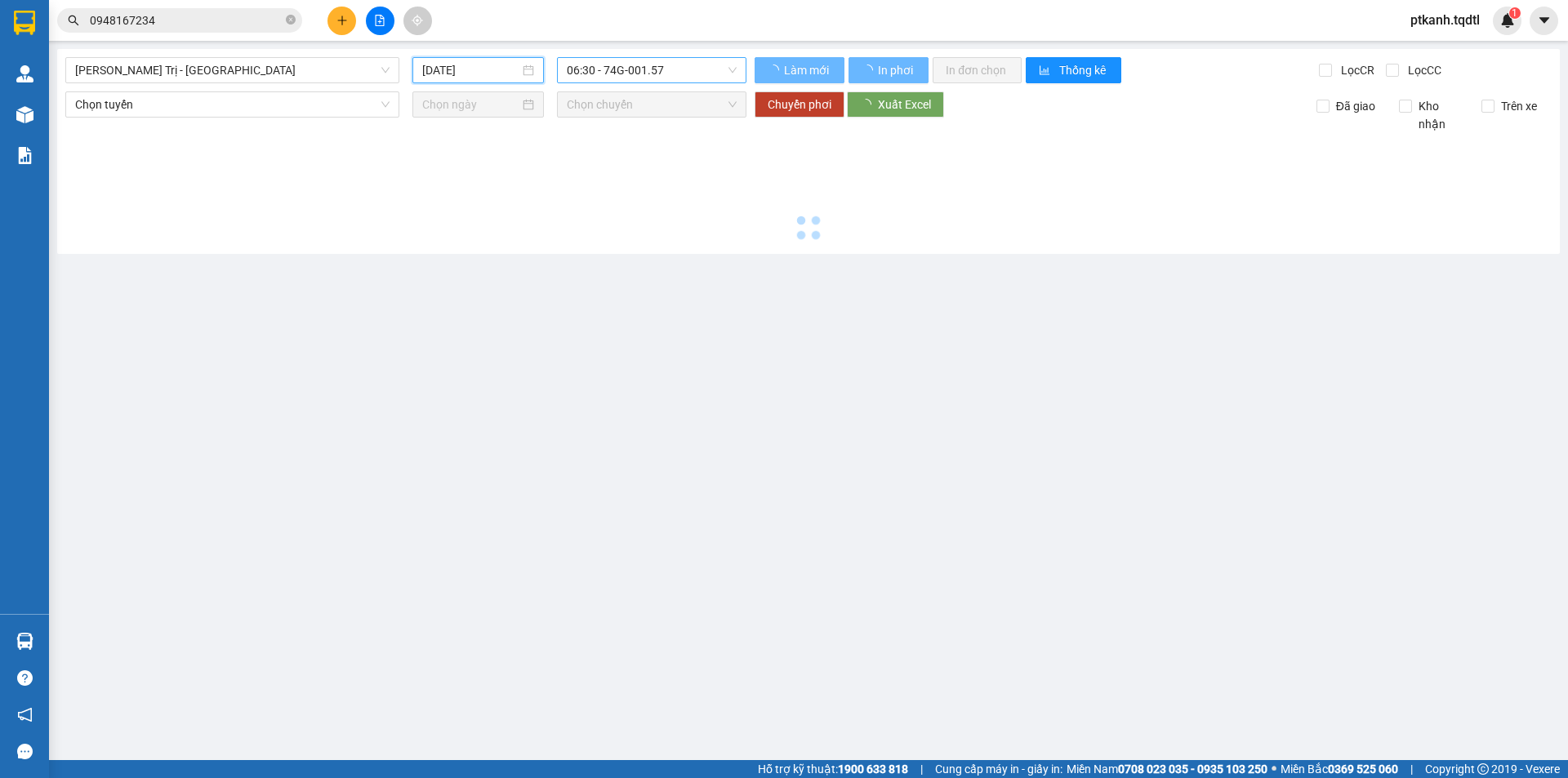
type input "[DATE]"
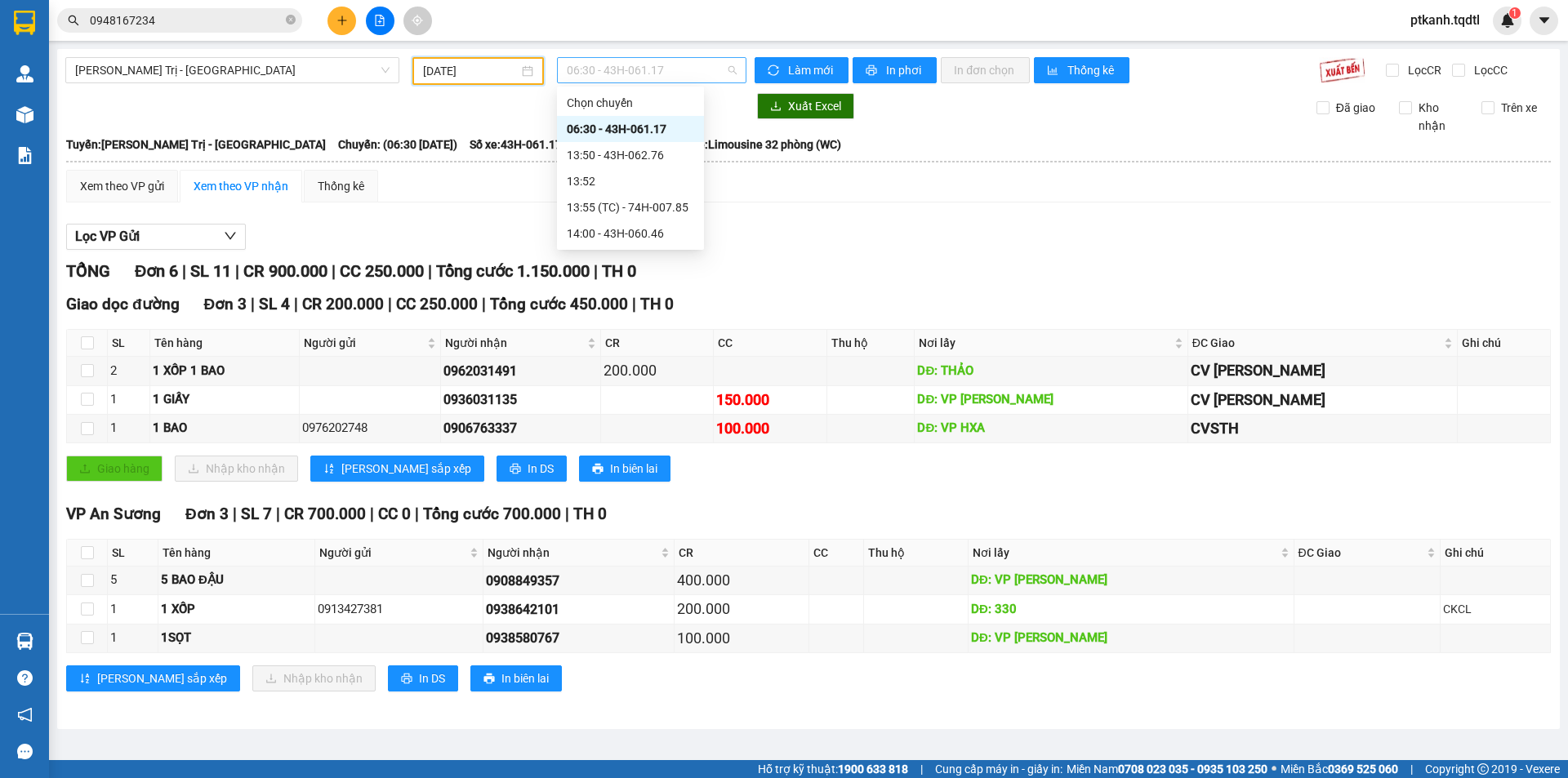
click at [717, 67] on span "06:30 - 43H-061.17" at bounding box center [651, 70] width 169 height 25
click at [654, 154] on div "13:50 - 43H-062.76" at bounding box center [631, 155] width 128 height 18
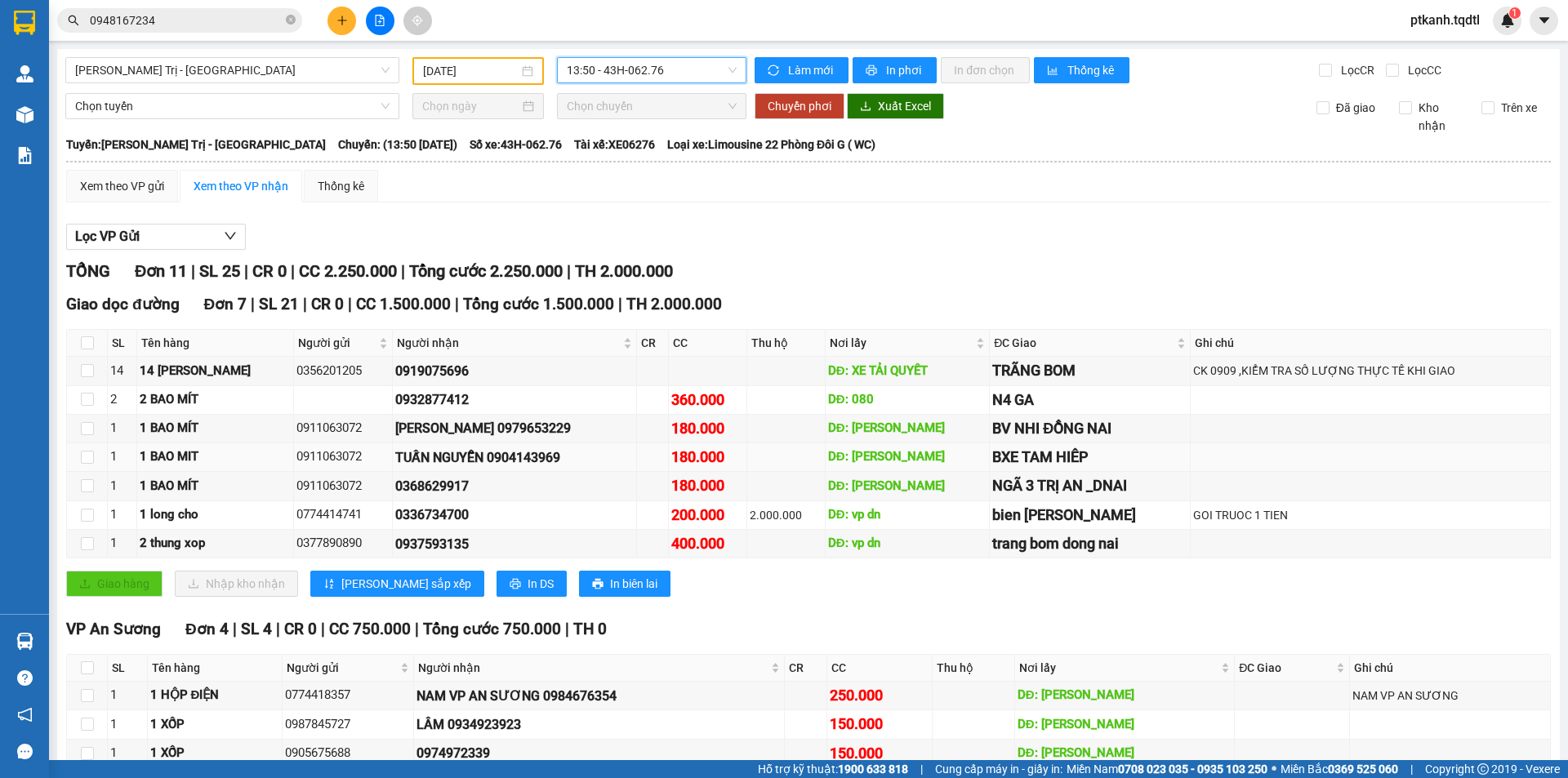
scroll to position [121, 0]
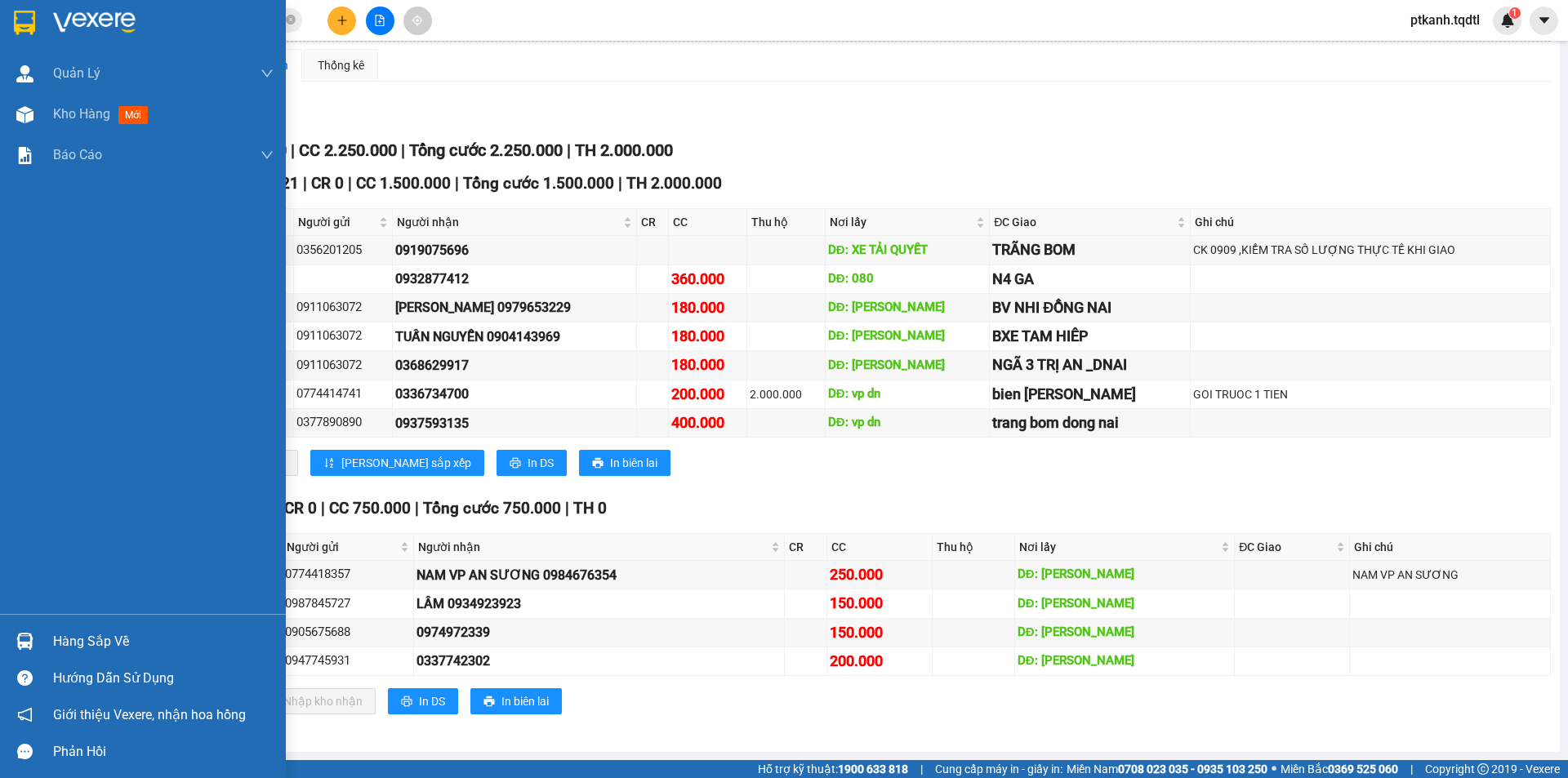
drag, startPoint x: 60, startPoint y: 635, endPoint x: 257, endPoint y: 681, distance: 202.3
click at [66, 634] on div "Hàng sắp về" at bounding box center [163, 641] width 220 height 25
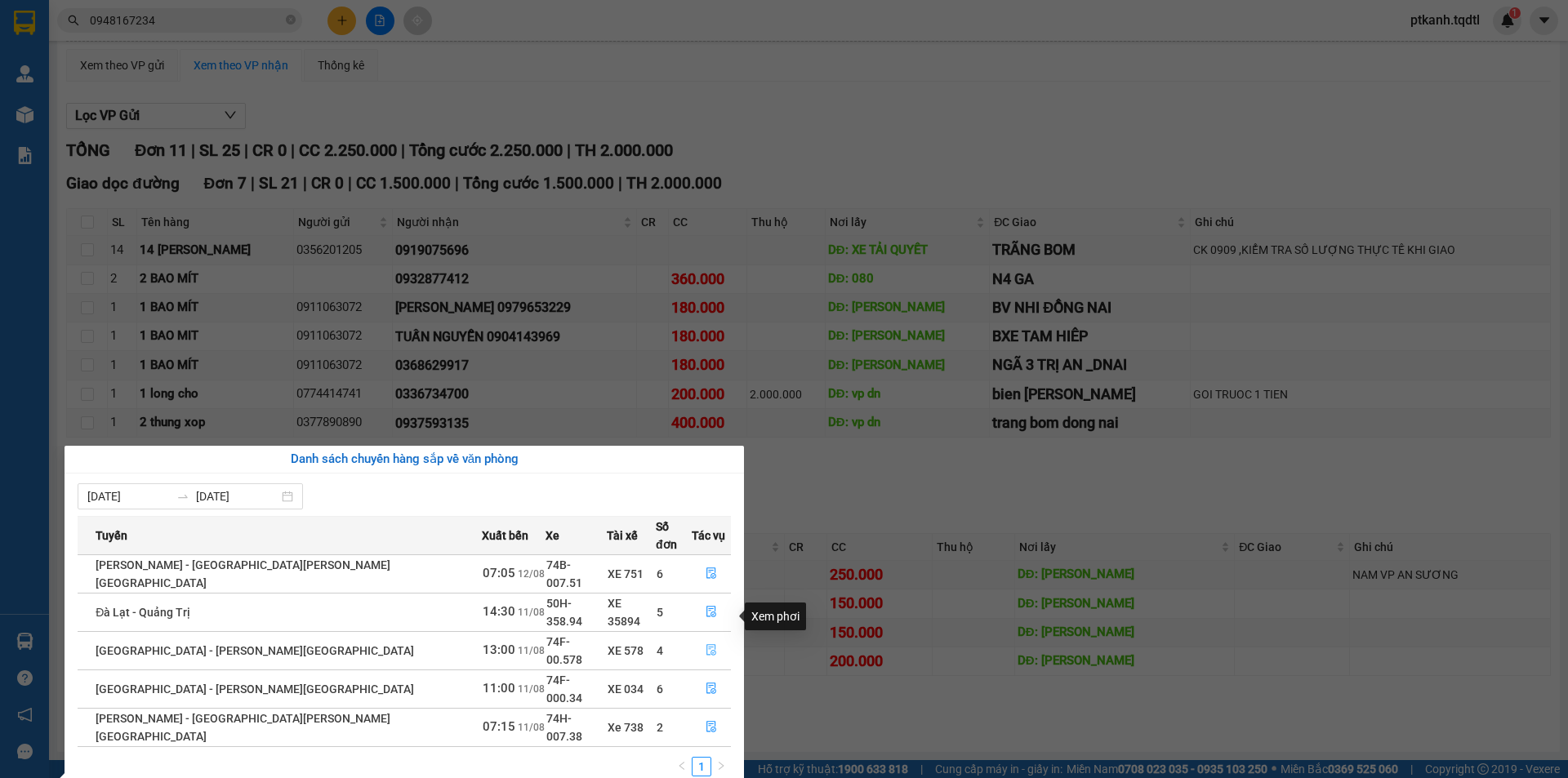
click at [705, 644] on icon "file-done" at bounding box center [711, 649] width 12 height 12
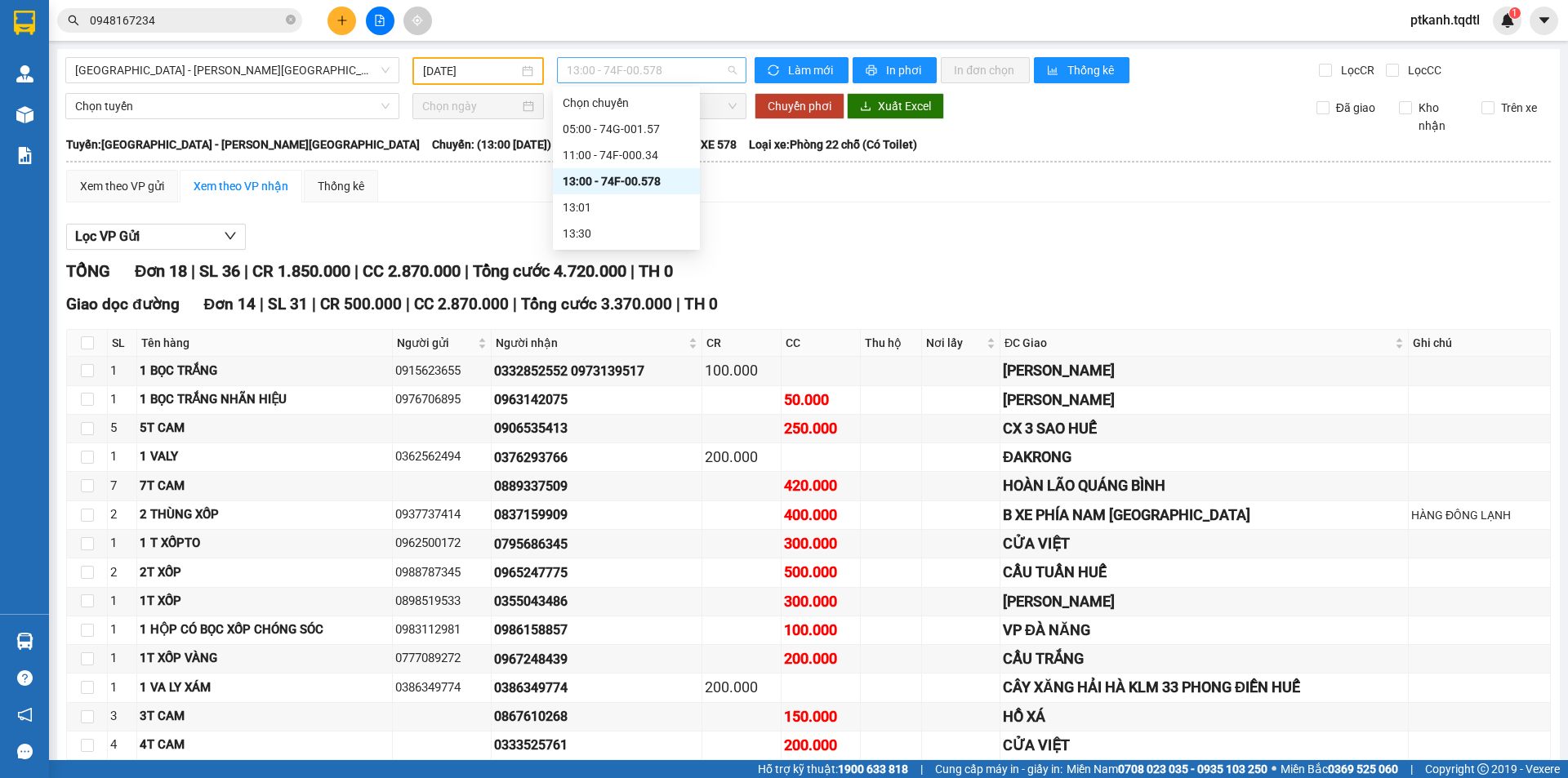
drag, startPoint x: 671, startPoint y: 69, endPoint x: 737, endPoint y: 142, distance: 98.4
click at [672, 69] on span "13:00 - 74F-00.578" at bounding box center [651, 70] width 169 height 25
click at [644, 153] on div "11:00 - 74F-000.34" at bounding box center [626, 155] width 128 height 18
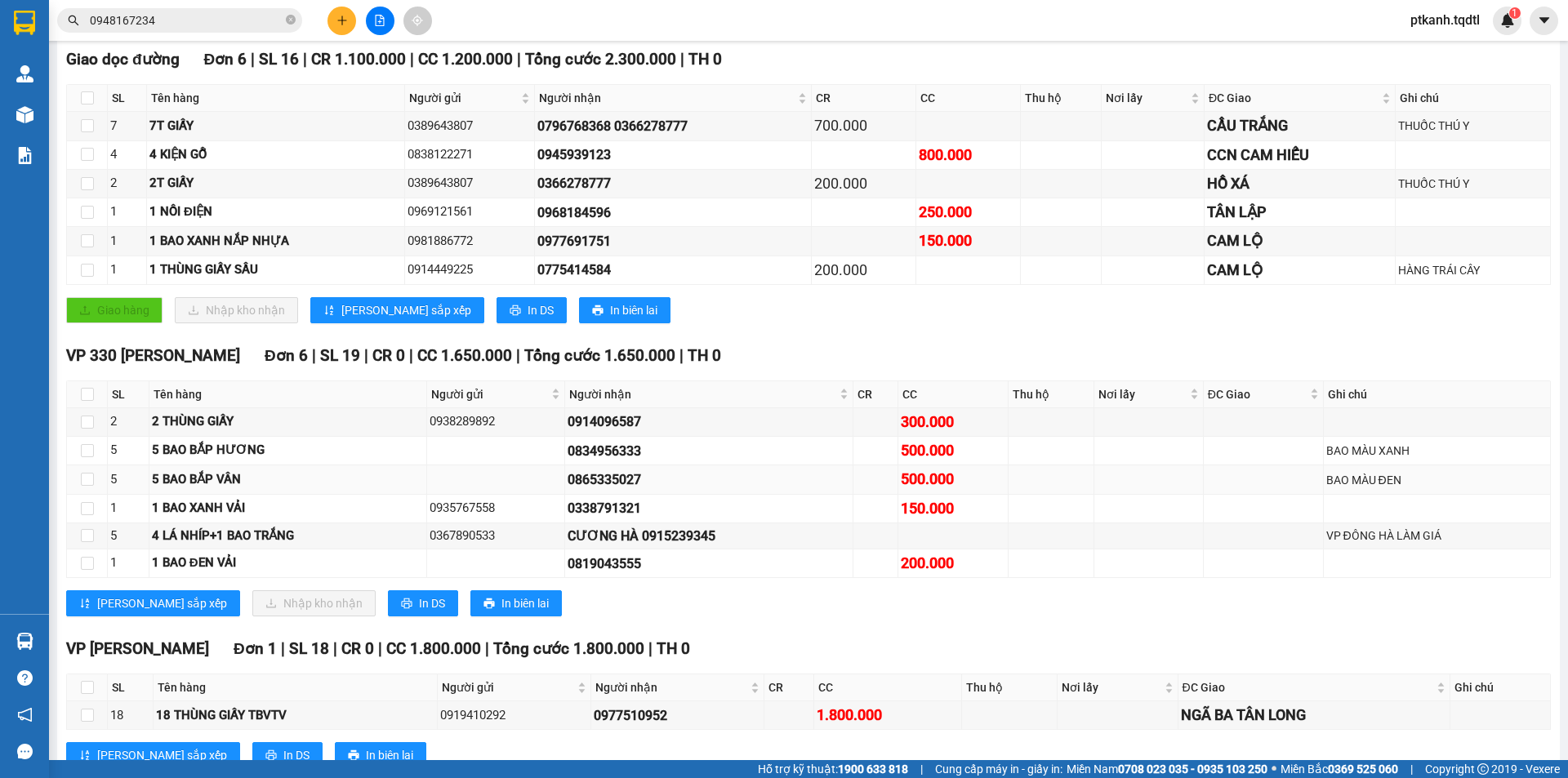
scroll to position [299, 0]
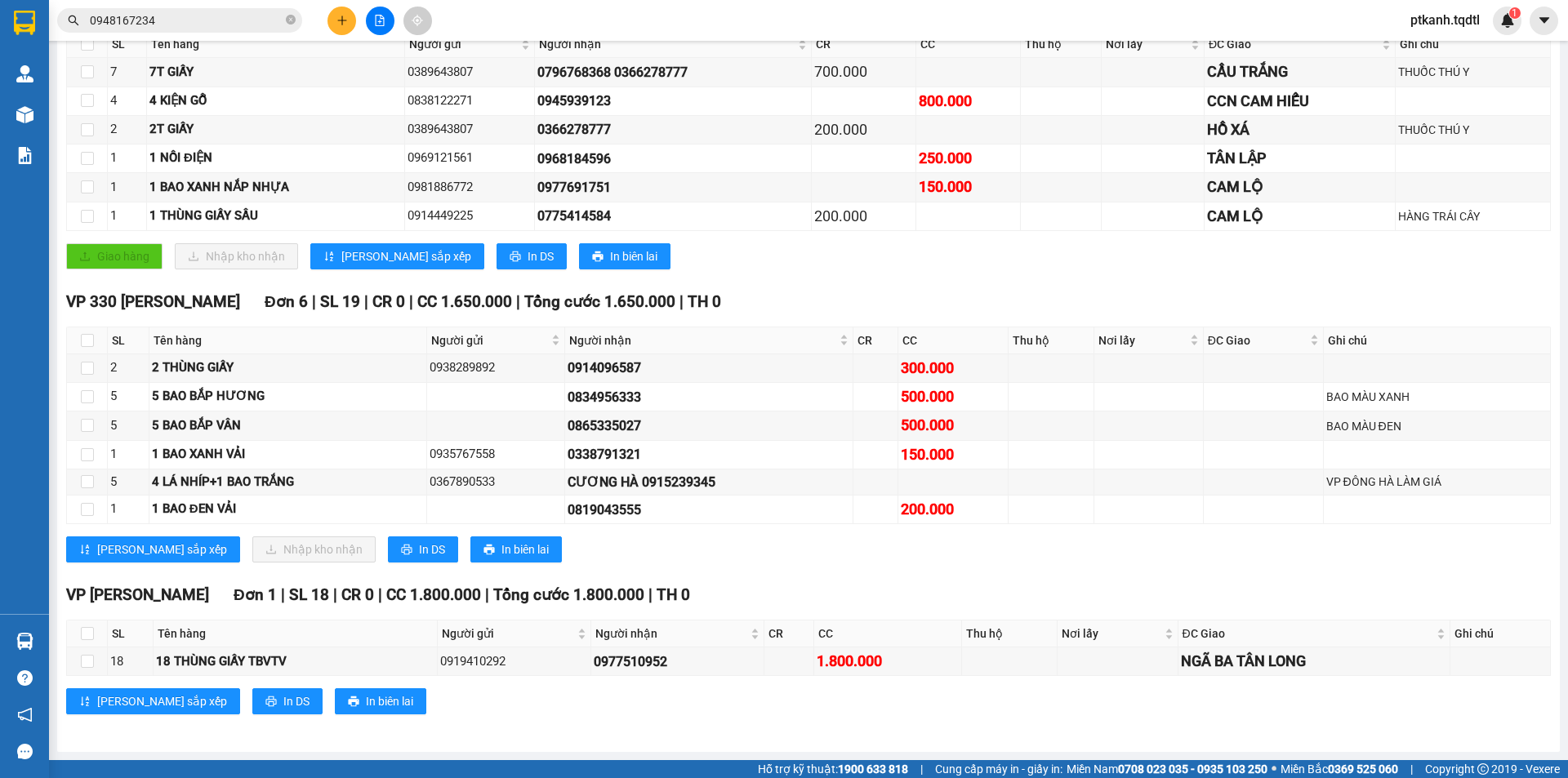
click at [895, 294] on div "VP 330 [PERSON_NAME] Đơn 6 | SL 19 | CR 0 | CC 1.650.000 | [PERSON_NAME] 1.650.…" at bounding box center [808, 303] width 1485 height 25
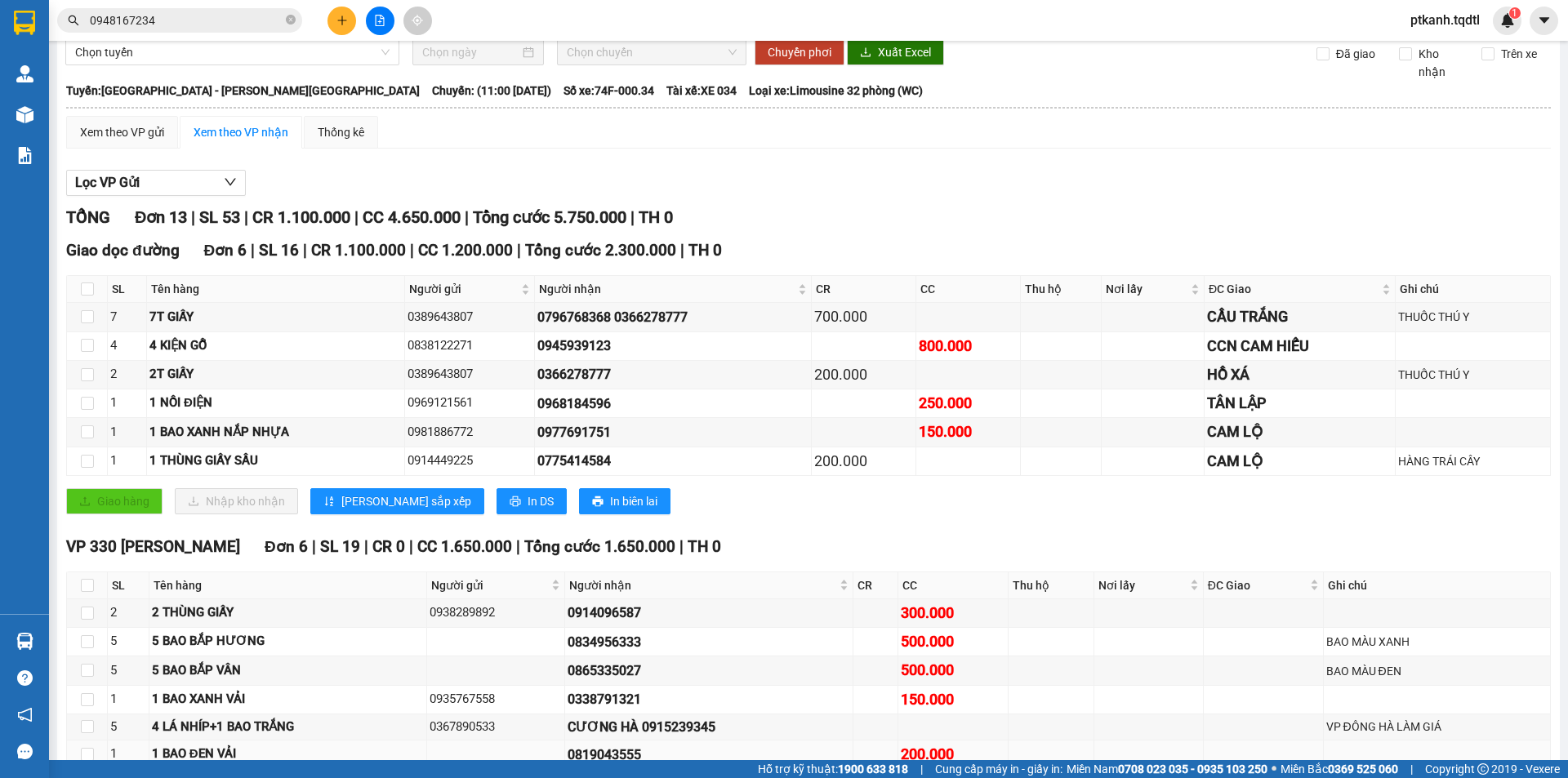
scroll to position [0, 0]
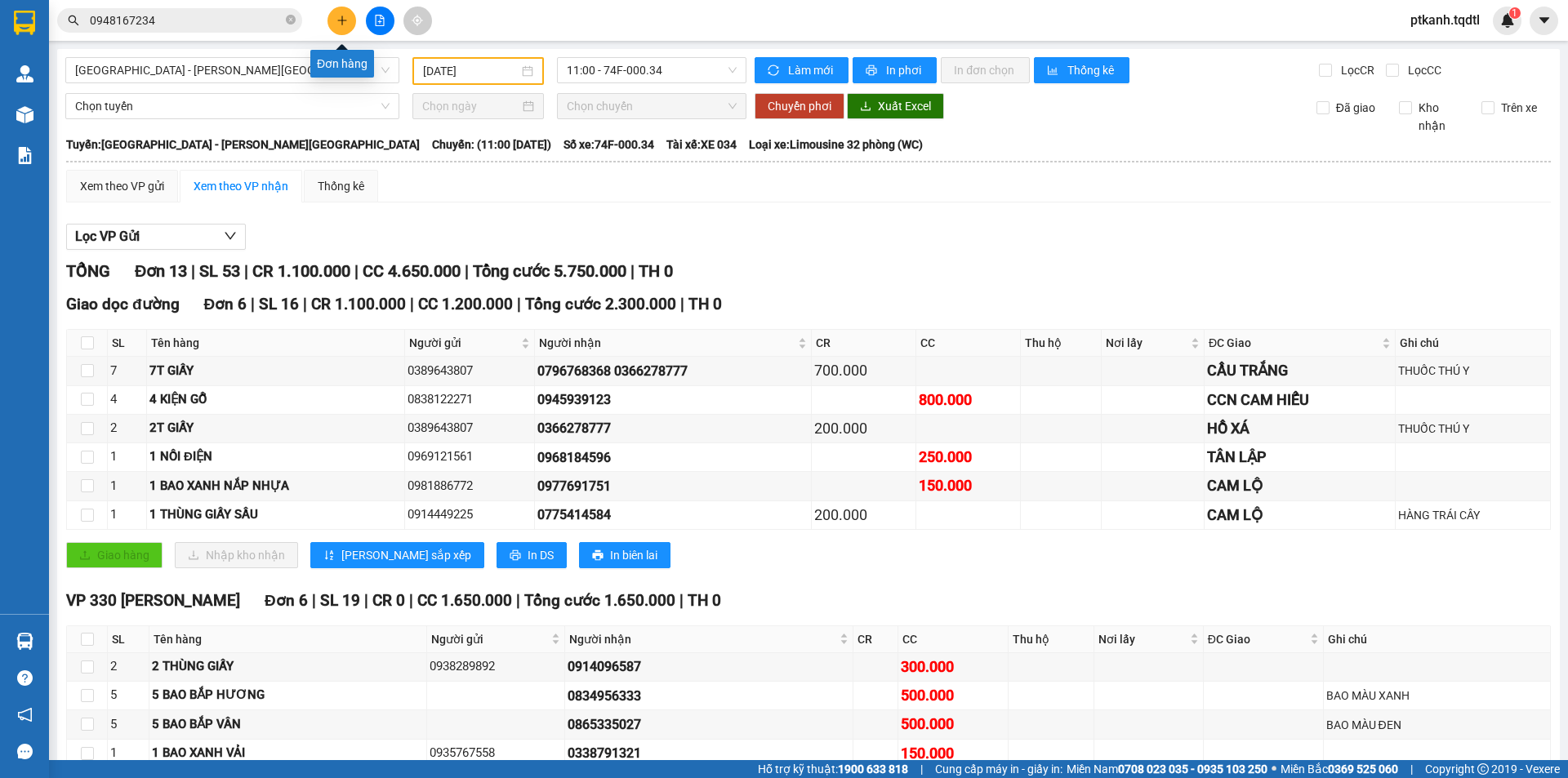
click at [342, 15] on icon "plus" at bounding box center [342, 20] width 12 height 12
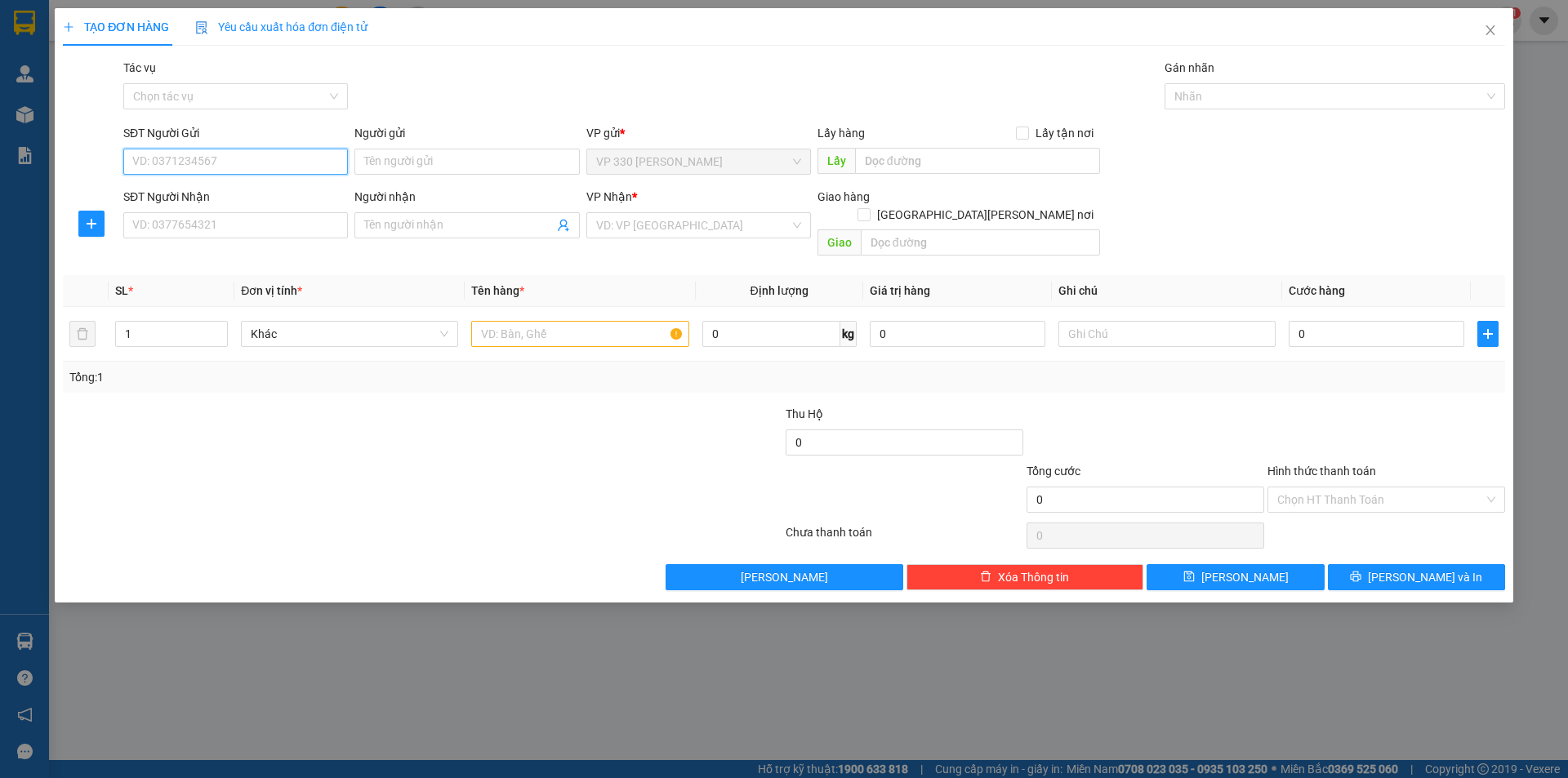
drag, startPoint x: 309, startPoint y: 161, endPoint x: 864, endPoint y: 308, distance: 574.1
click at [311, 161] on input "SĐT Người Gửi" at bounding box center [235, 161] width 225 height 26
click at [220, 200] on div "0916709225" at bounding box center [235, 194] width 205 height 18
type input "0916709225"
type input "330"
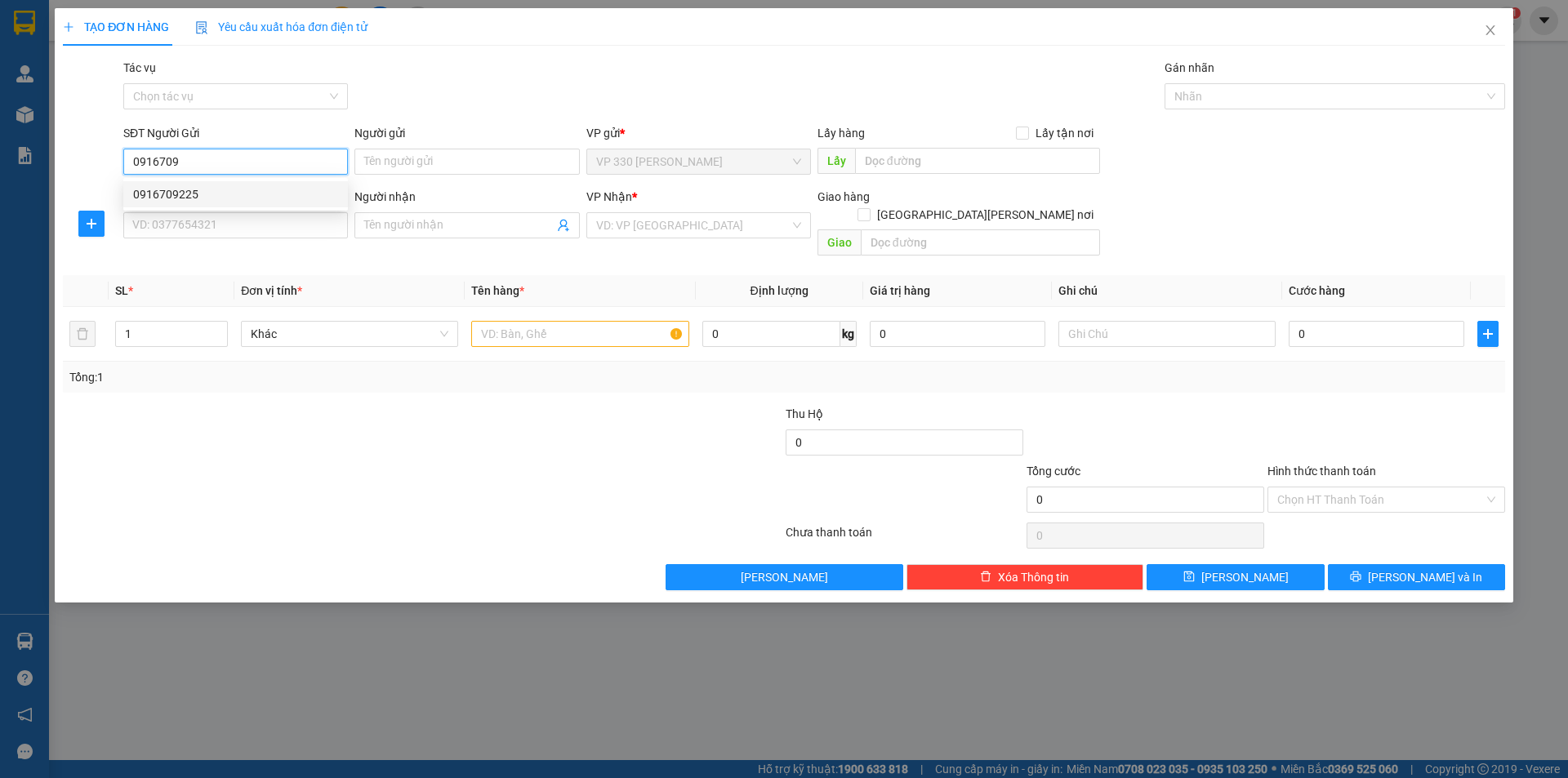
type input "0903671192"
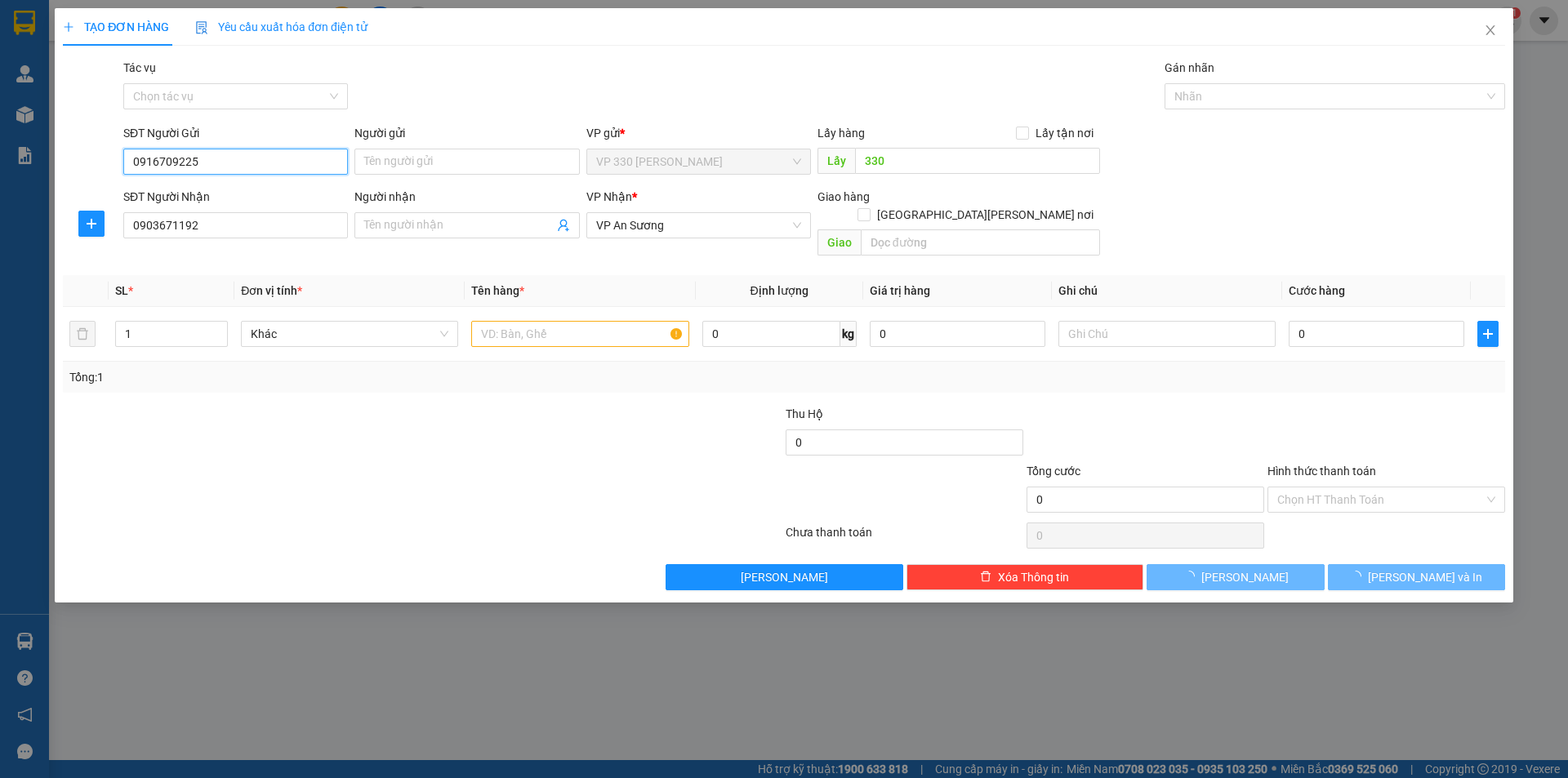
type input "500.000"
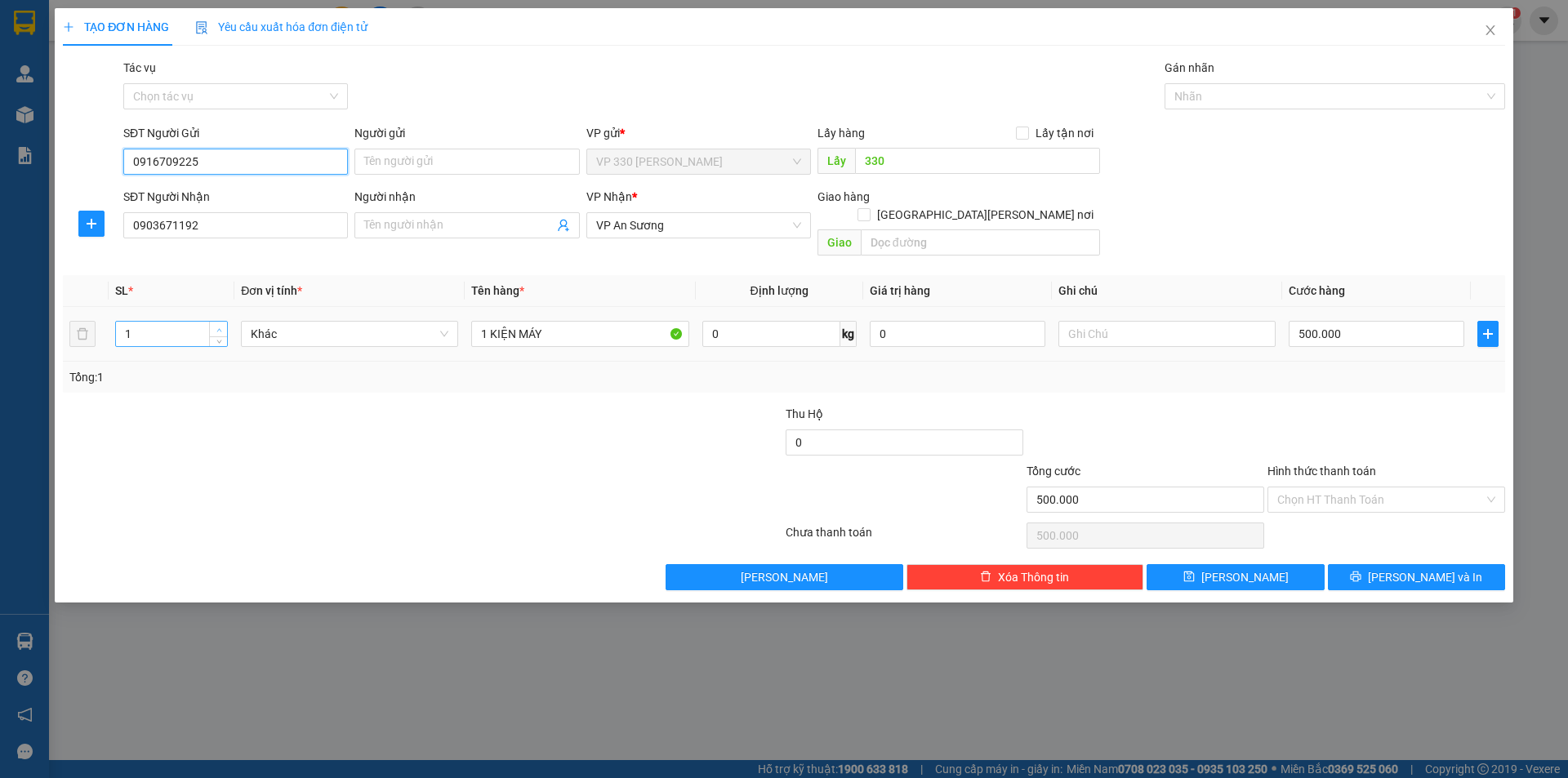
type input "0916709225"
type input "2"
click at [222, 325] on span "up" at bounding box center [218, 329] width 10 height 10
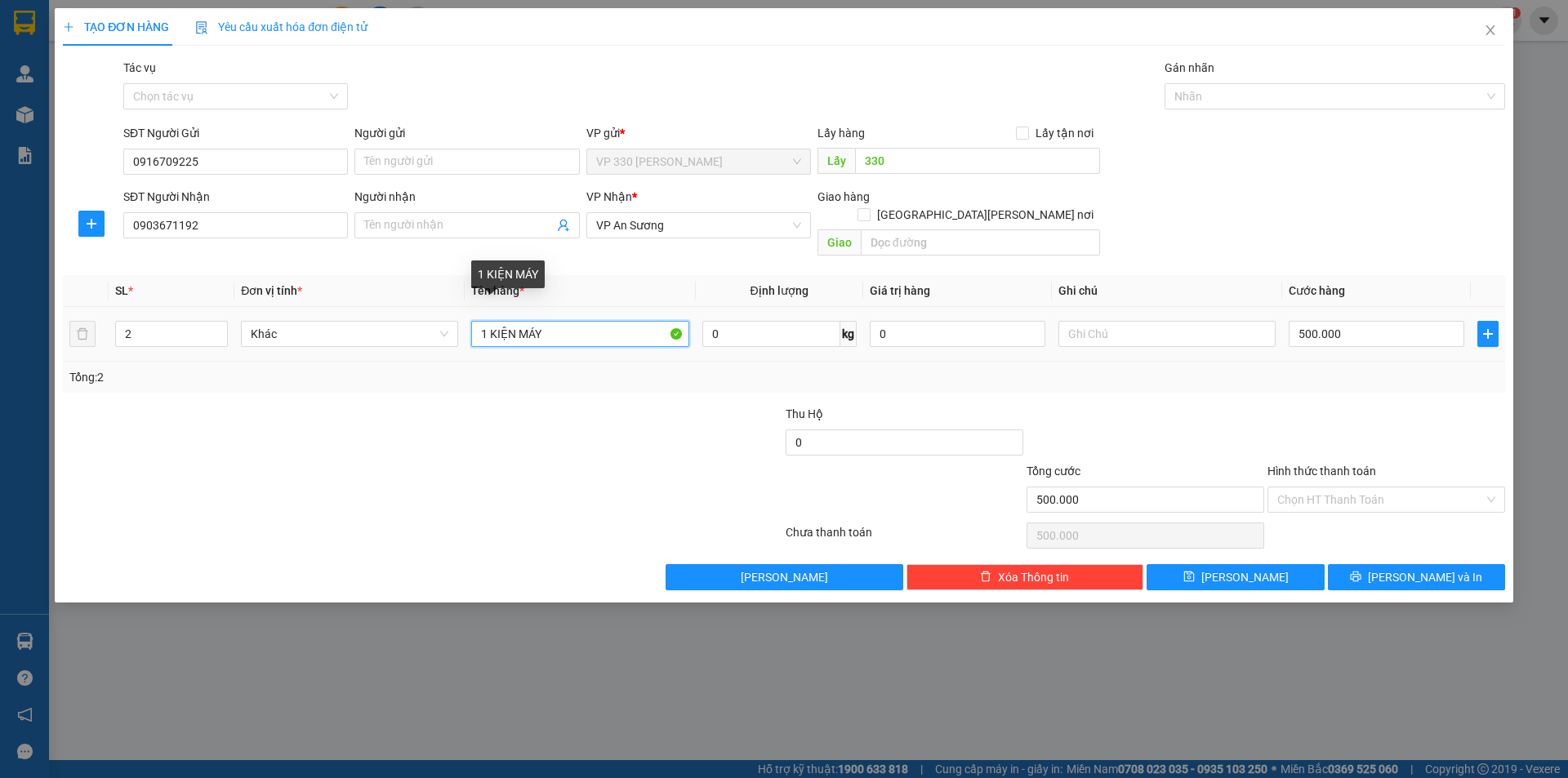
click at [576, 321] on input "1 KIỆN MÁY" at bounding box center [579, 334] width 217 height 26
type input "1 KIỆN MÁY 1 XỐP"
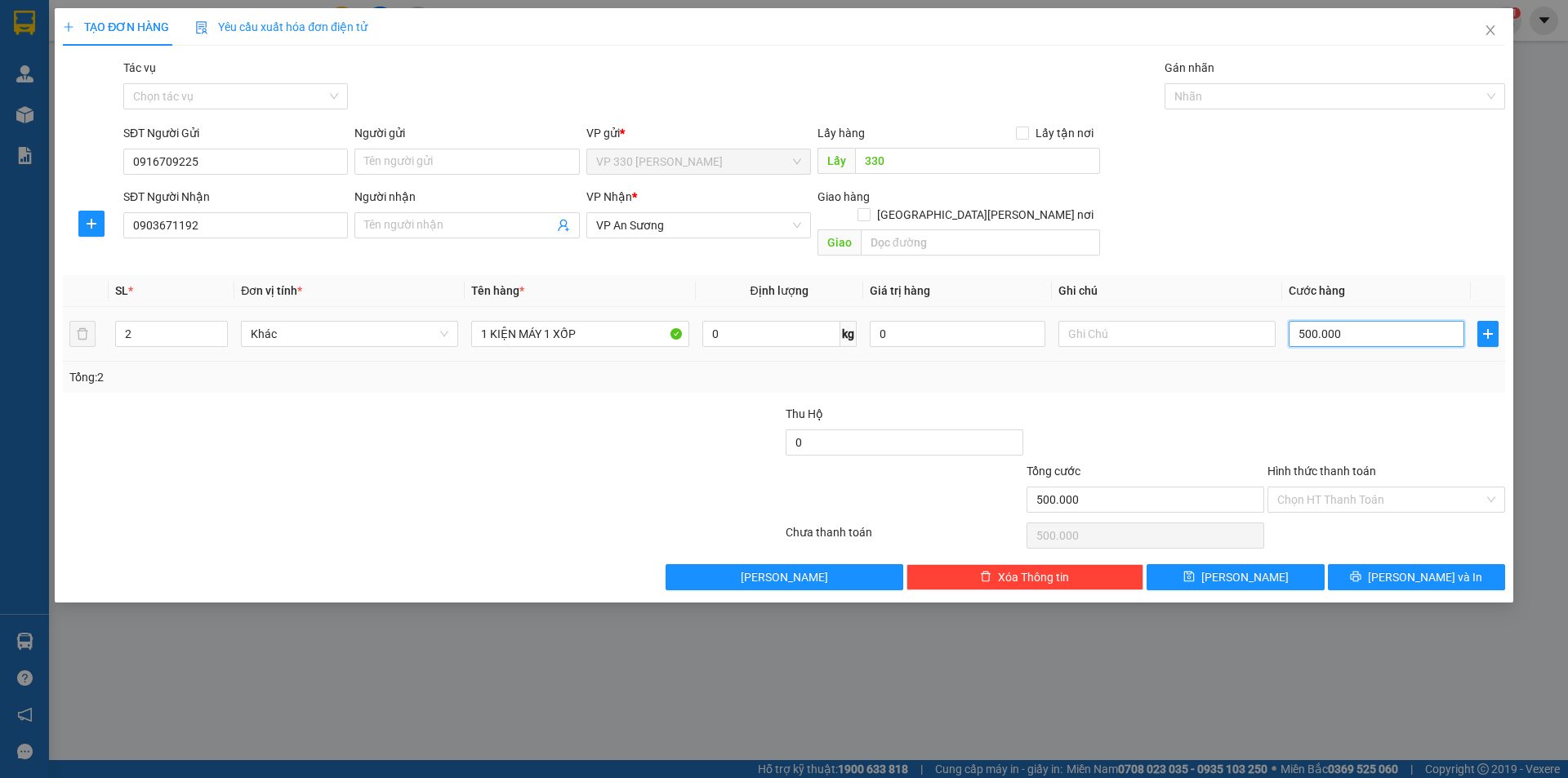
click at [1384, 321] on input "500.000" at bounding box center [1376, 334] width 176 height 26
click at [1317, 465] on label "Hình thức thanh toán" at bounding box center [1321, 471] width 108 height 13
click at [1317, 487] on input "Hình thức thanh toán" at bounding box center [1380, 499] width 207 height 25
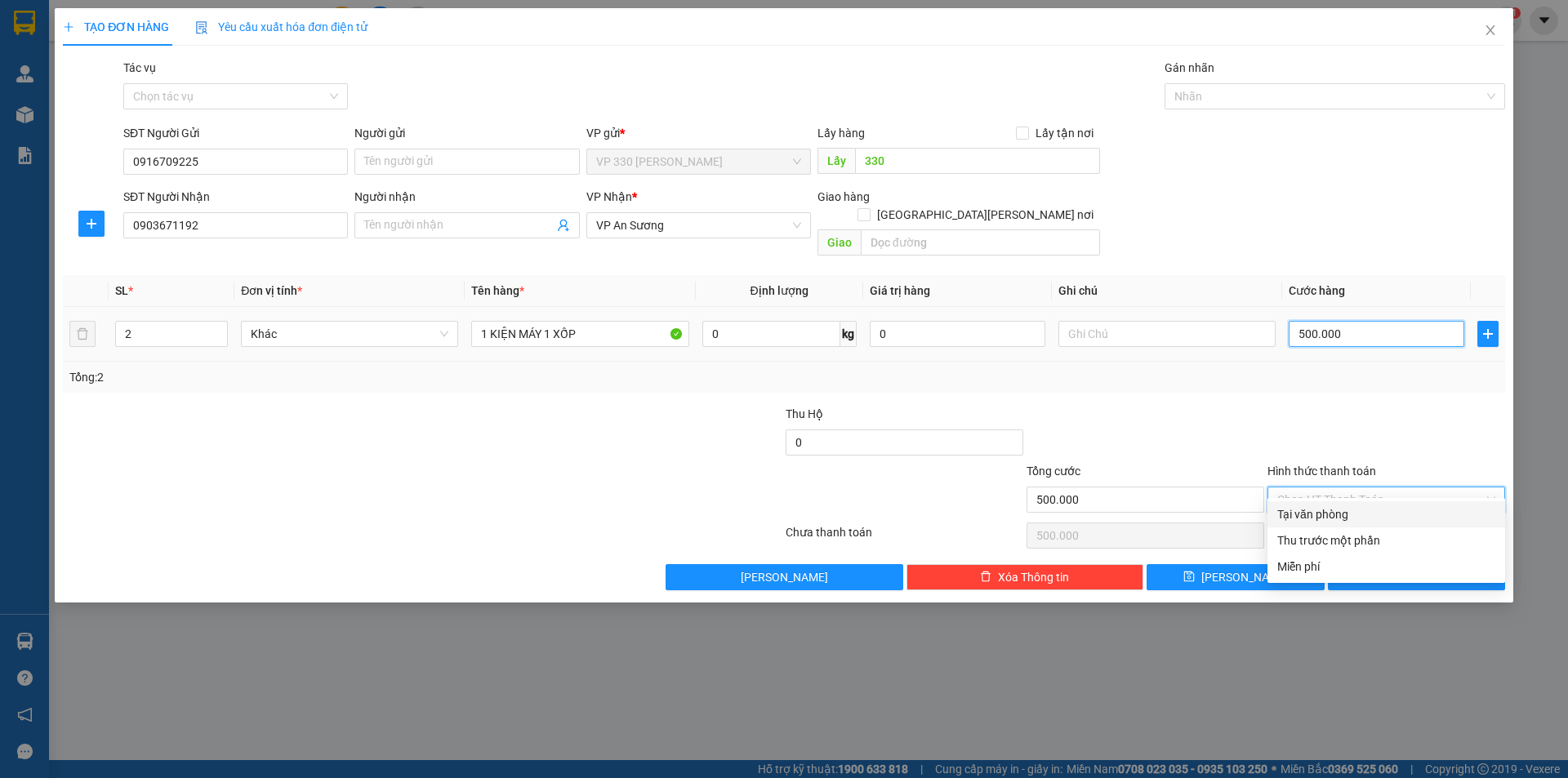
click at [1378, 321] on input "500.000" at bounding box center [1376, 334] width 176 height 26
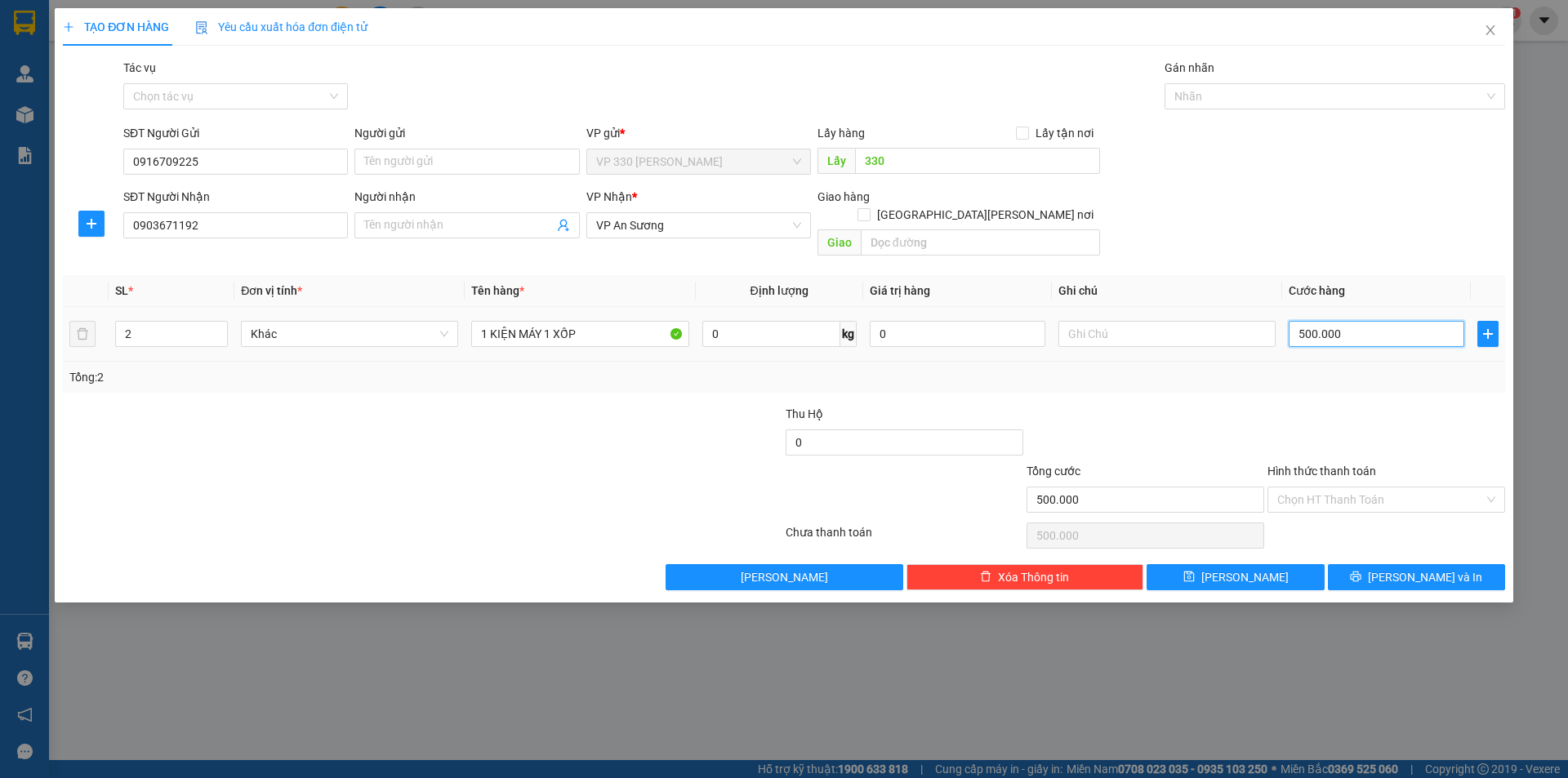
type input "4"
type input "40"
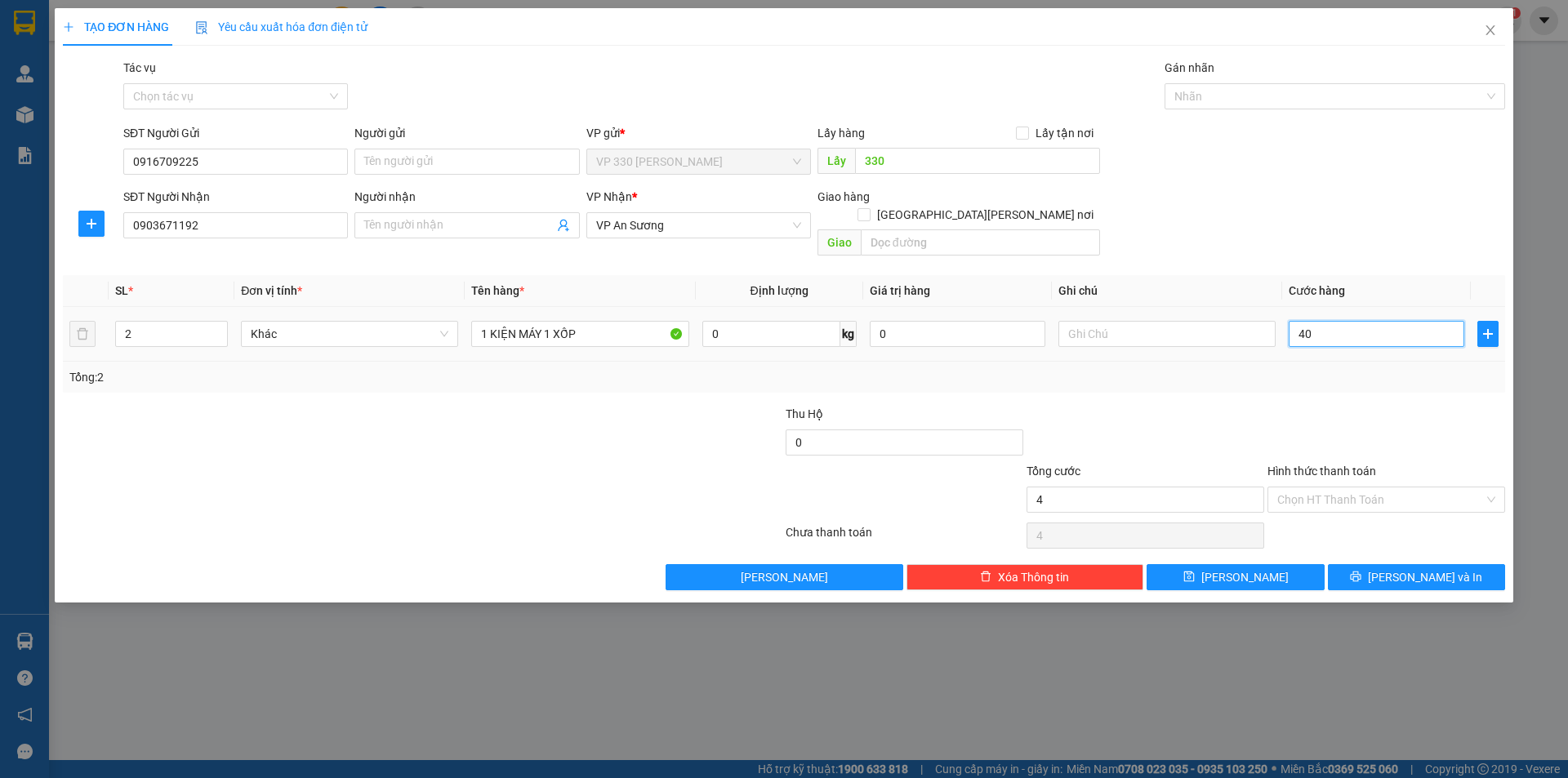
type input "40"
type input "400"
type input "4.000"
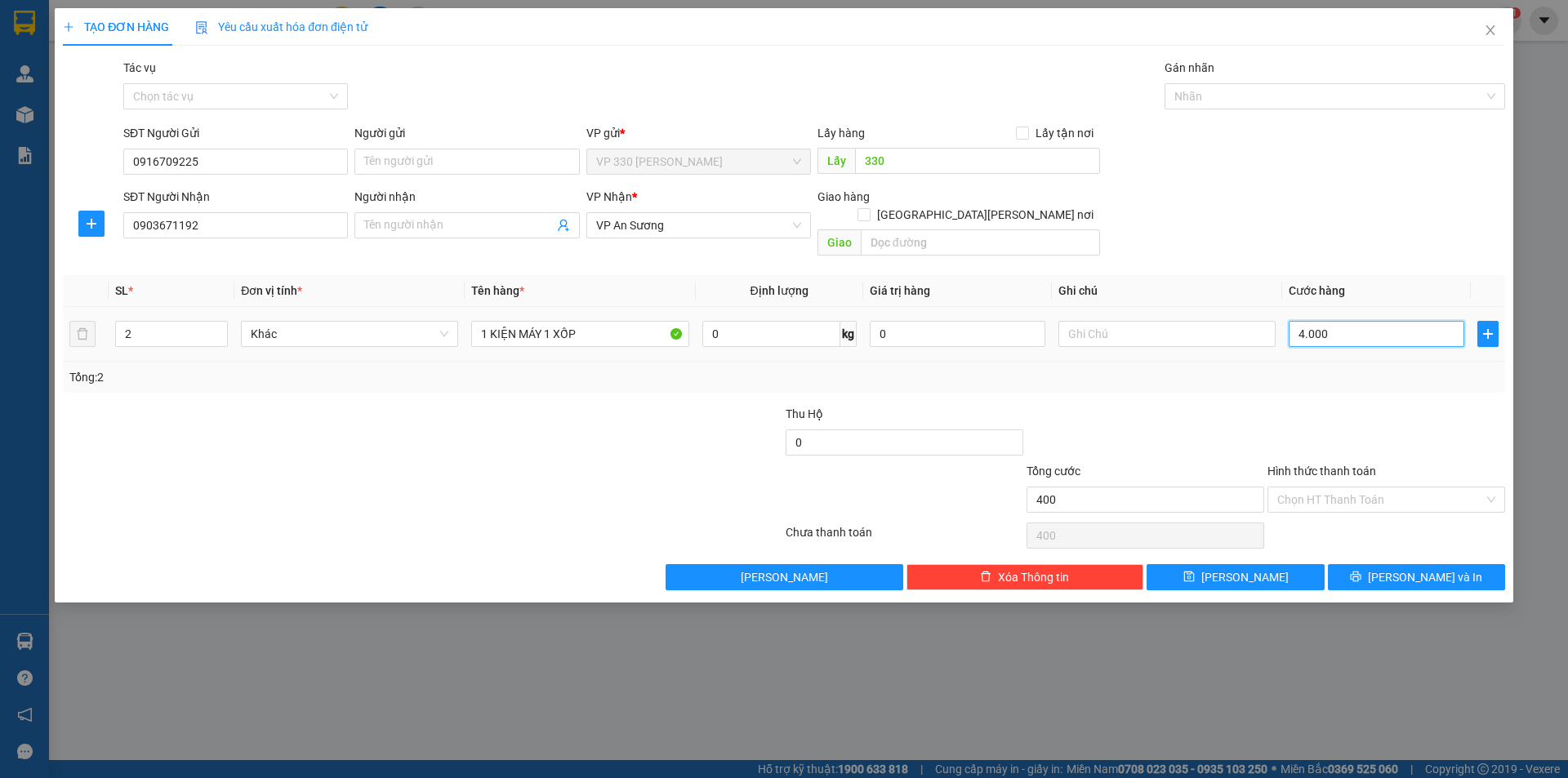
type input "4.000"
type input "40.000"
type input "400.000"
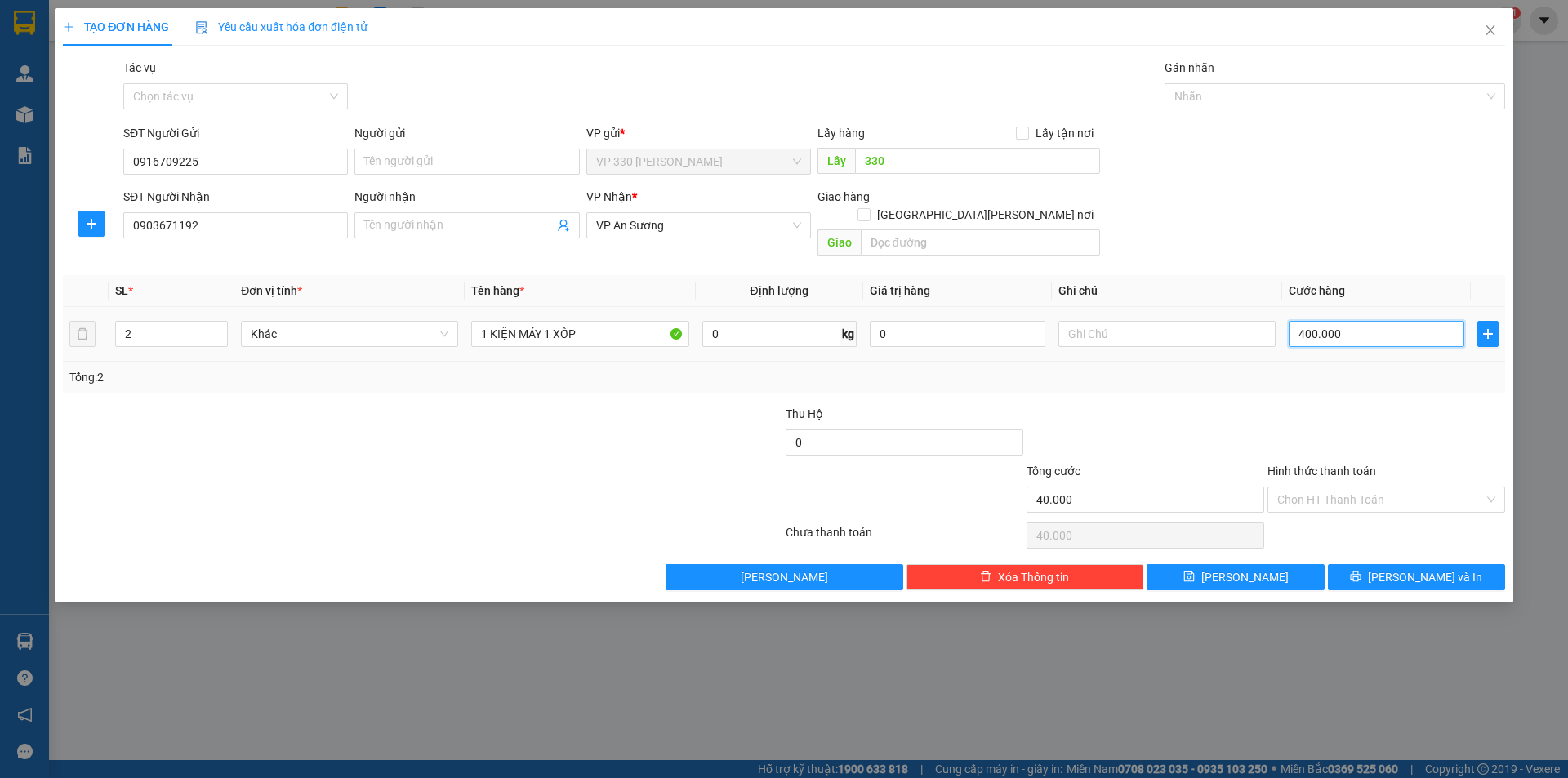
type input "400.000"
click at [1354, 465] on label "Hình thức thanh toán" at bounding box center [1321, 471] width 108 height 13
click at [1354, 487] on input "Hình thức thanh toán" at bounding box center [1380, 499] width 207 height 25
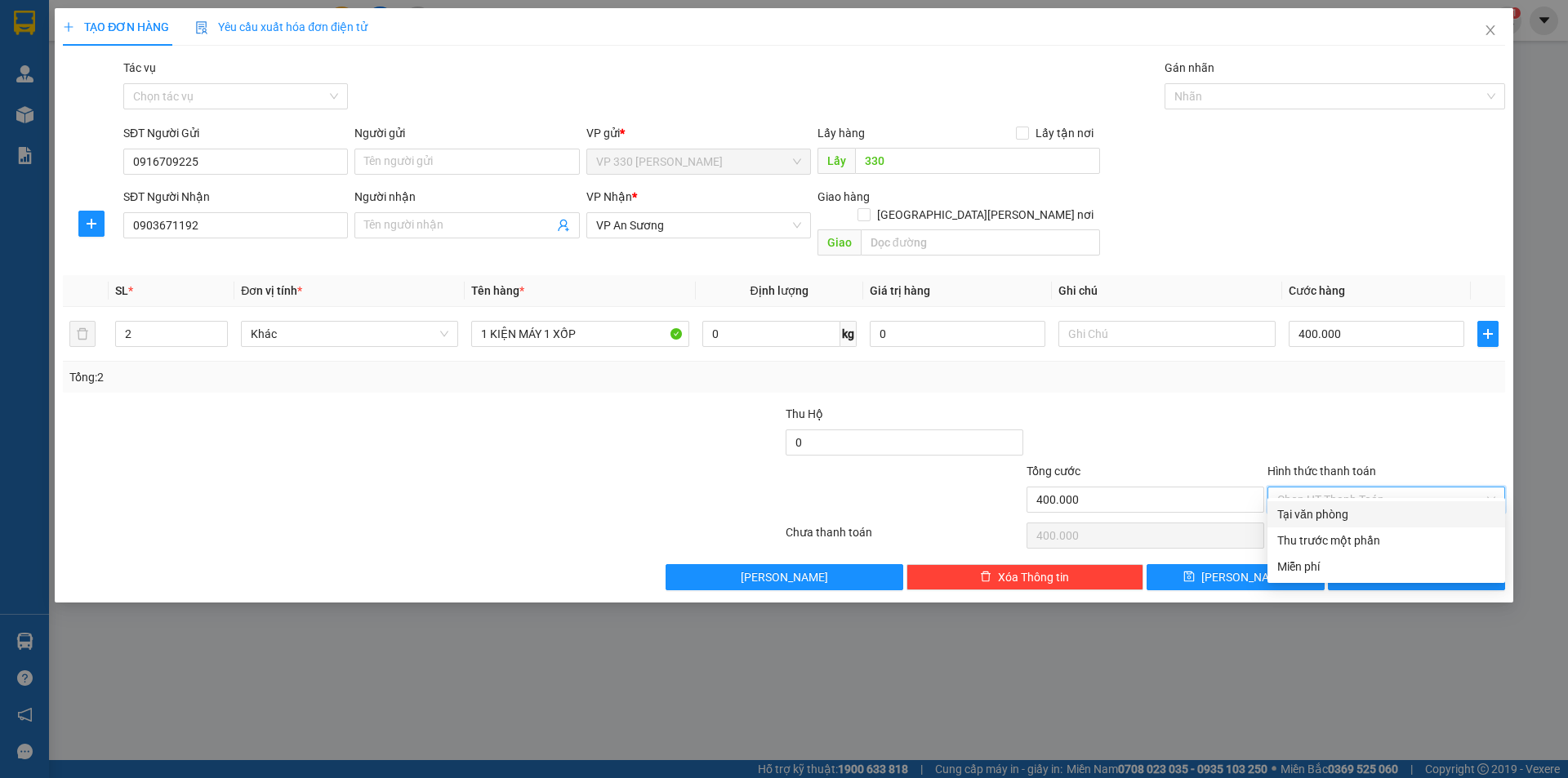
click at [1353, 509] on div "Tại văn phòng" at bounding box center [1386, 515] width 218 height 18
type input "0"
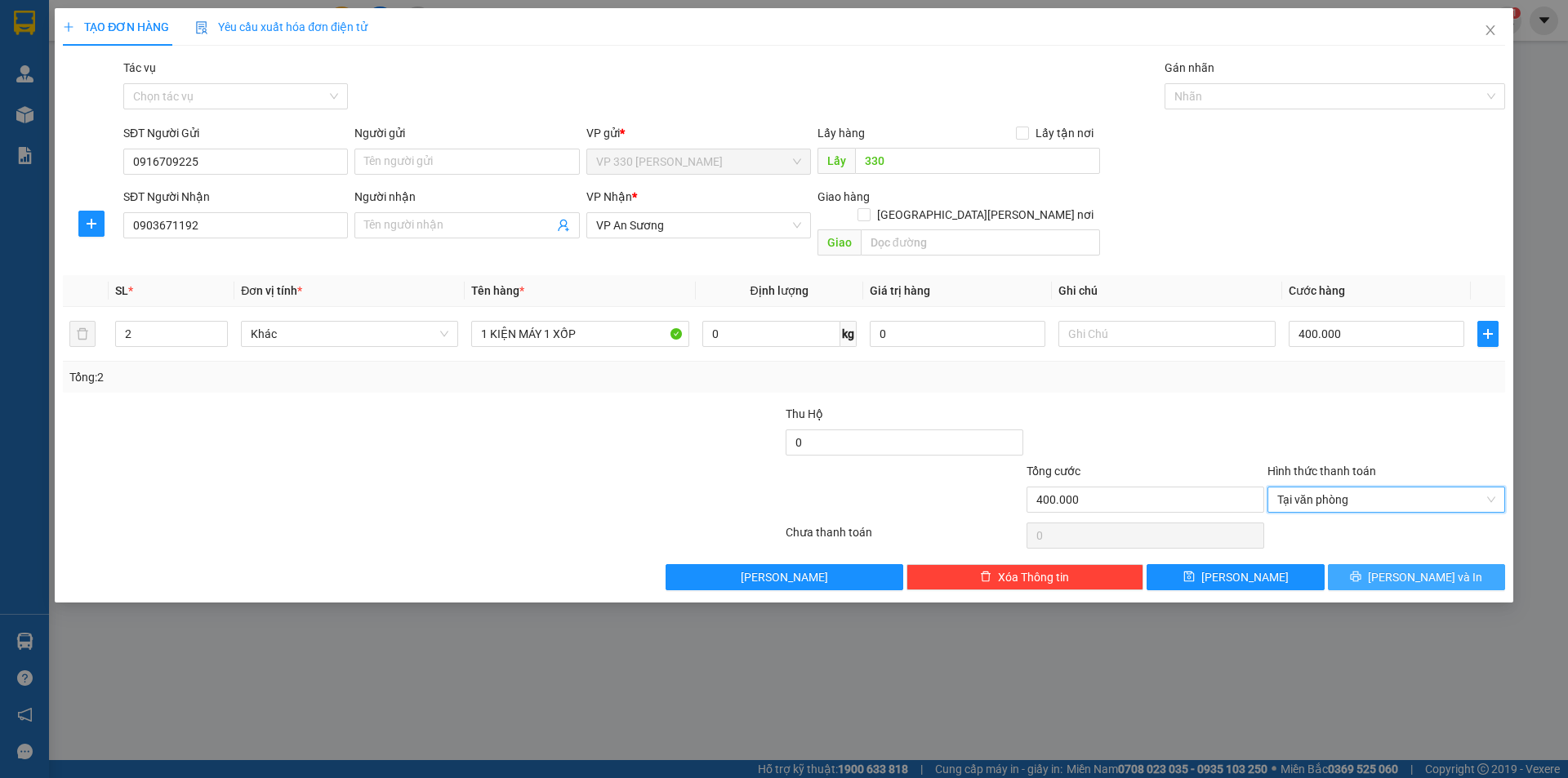
click at [1414, 568] on span "[PERSON_NAME] và In" at bounding box center [1424, 577] width 114 height 18
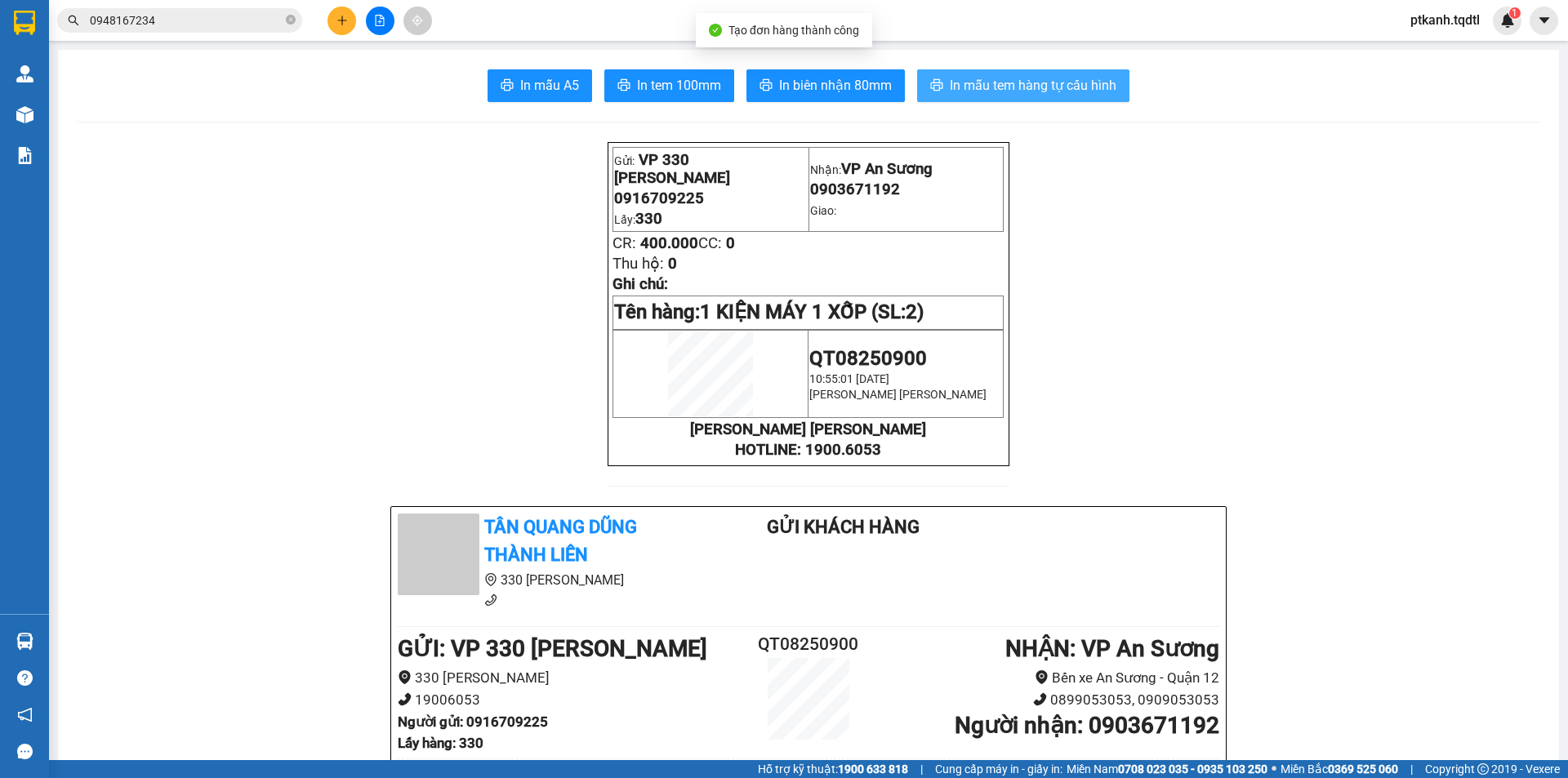
click at [994, 81] on span "In mẫu tem hàng tự cấu hình" at bounding box center [1033, 85] width 167 height 20
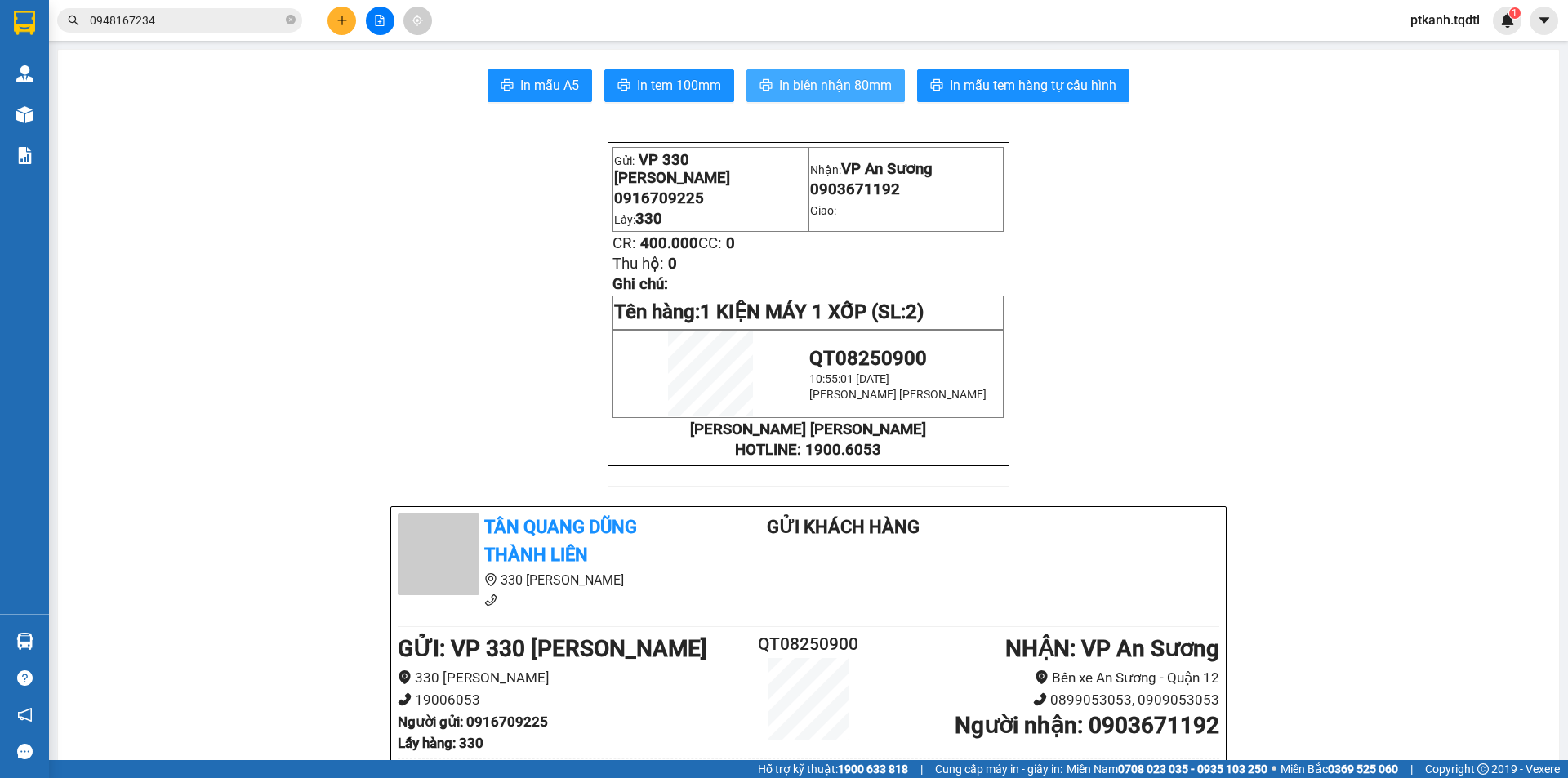
drag, startPoint x: 825, startPoint y: 83, endPoint x: 760, endPoint y: 121, distance: 75.3
click at [823, 85] on span "In biên nhận 80mm" at bounding box center [835, 85] width 113 height 20
click at [336, 18] on icon "plus" at bounding box center [342, 20] width 12 height 12
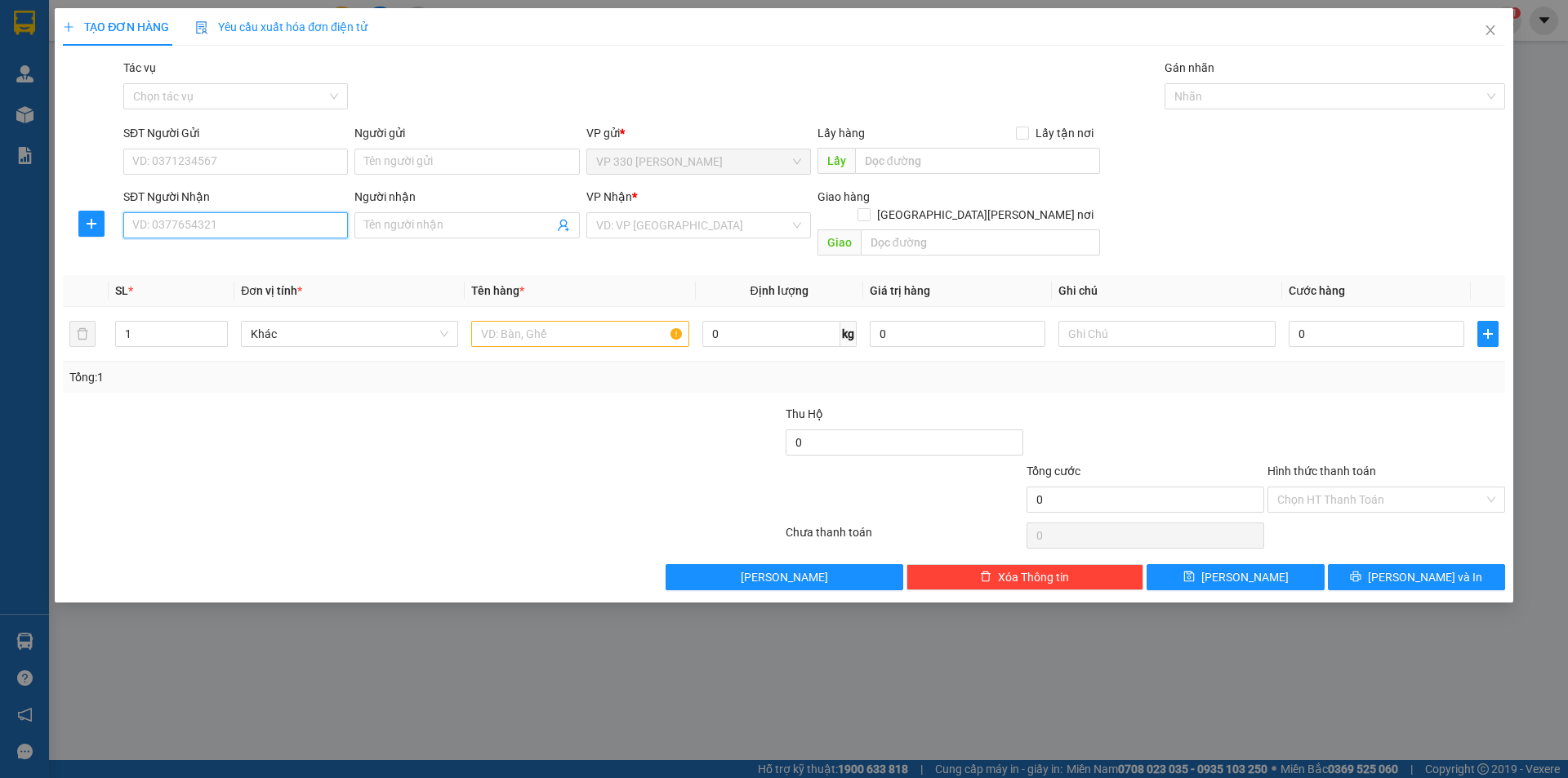
click at [315, 237] on input "SĐT Người Nhận" at bounding box center [235, 224] width 225 height 26
type input "0707000500"
click at [242, 256] on div "0707000500" at bounding box center [235, 258] width 205 height 18
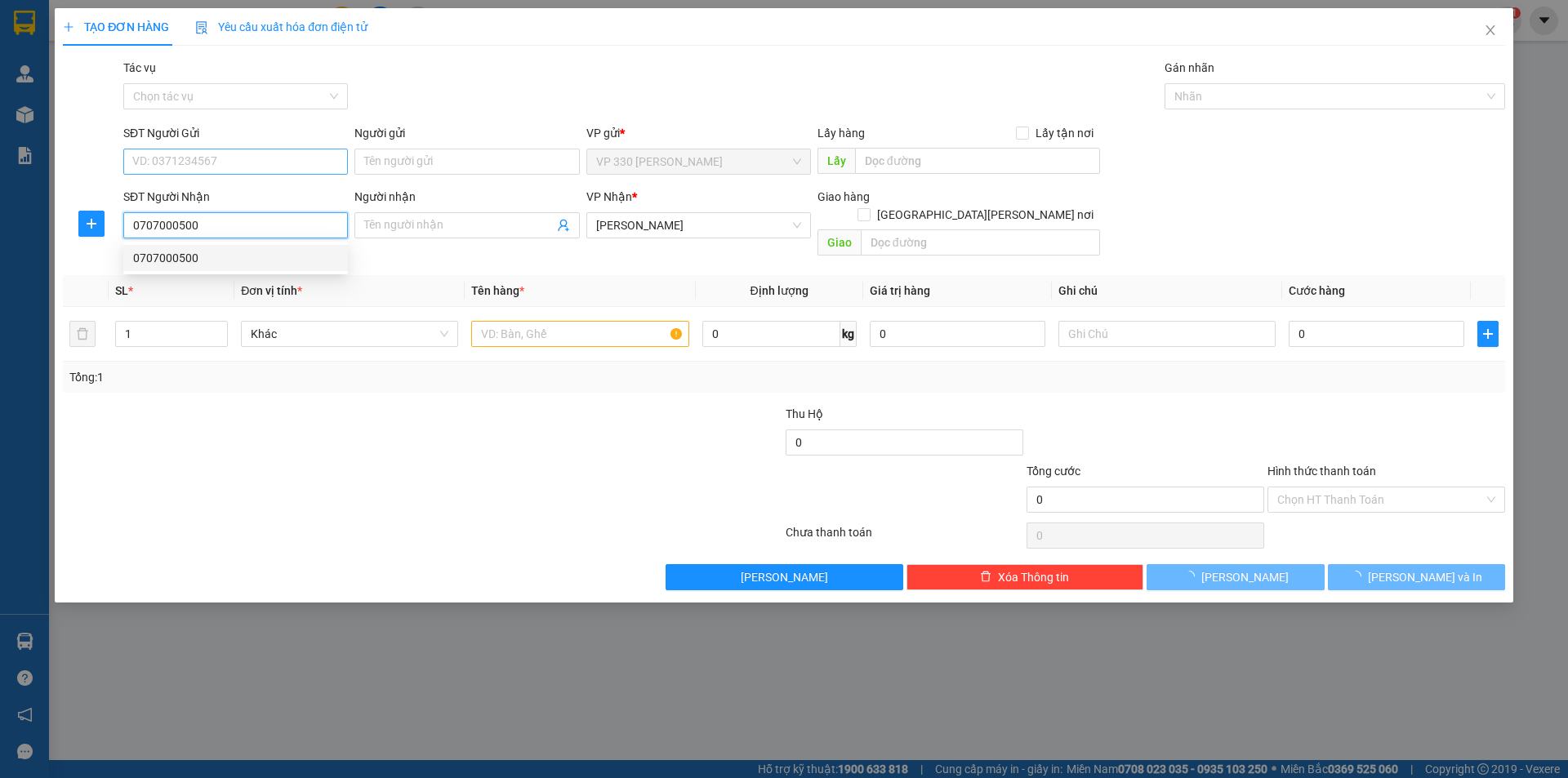
type input "50.000"
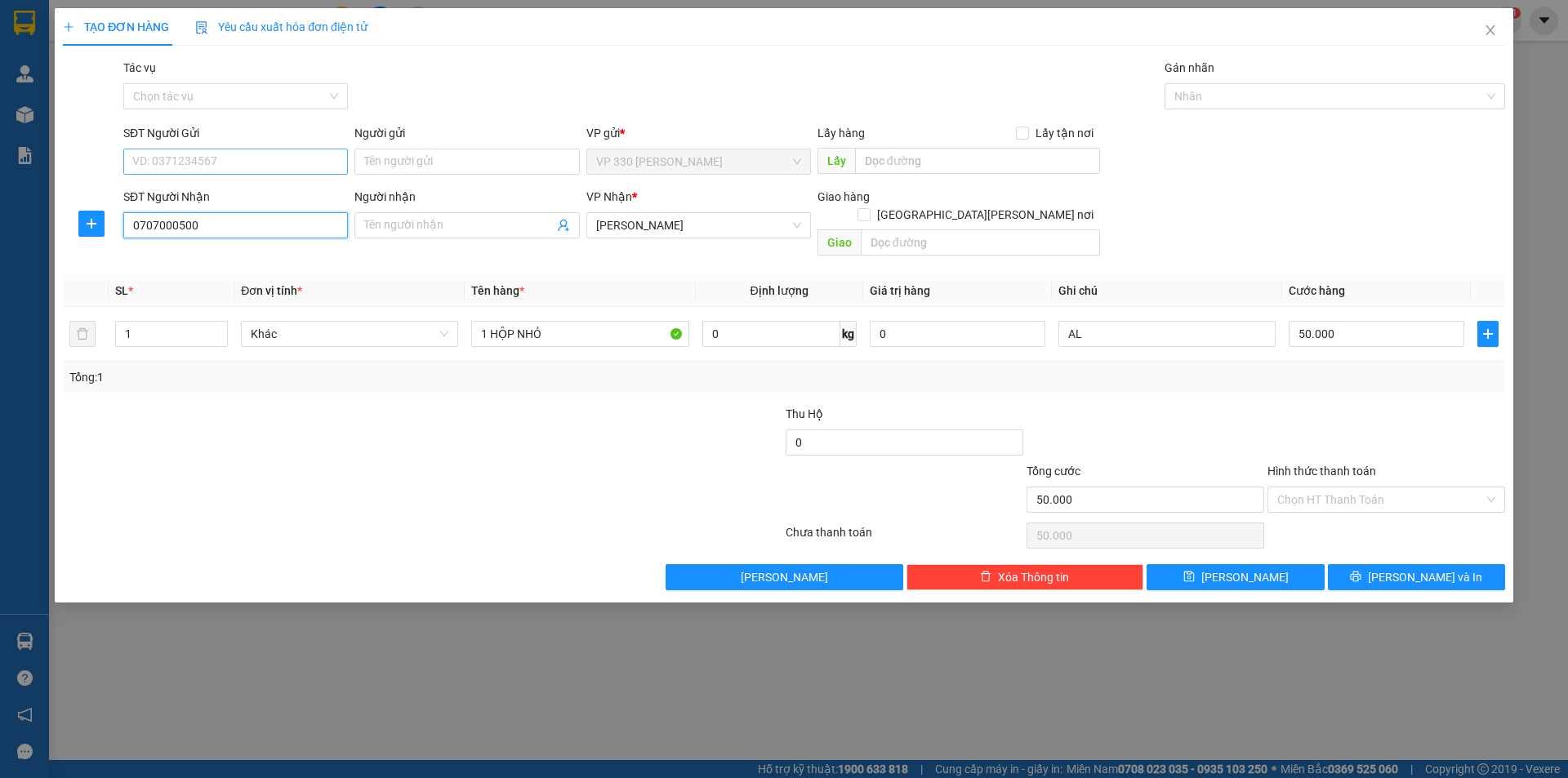
type input "0707000500"
click at [255, 161] on input "SĐT Người Gửi" at bounding box center [235, 161] width 225 height 26
click at [211, 193] on div "0905853045" at bounding box center [235, 194] width 205 height 18
type input "0905853045"
type input "330"
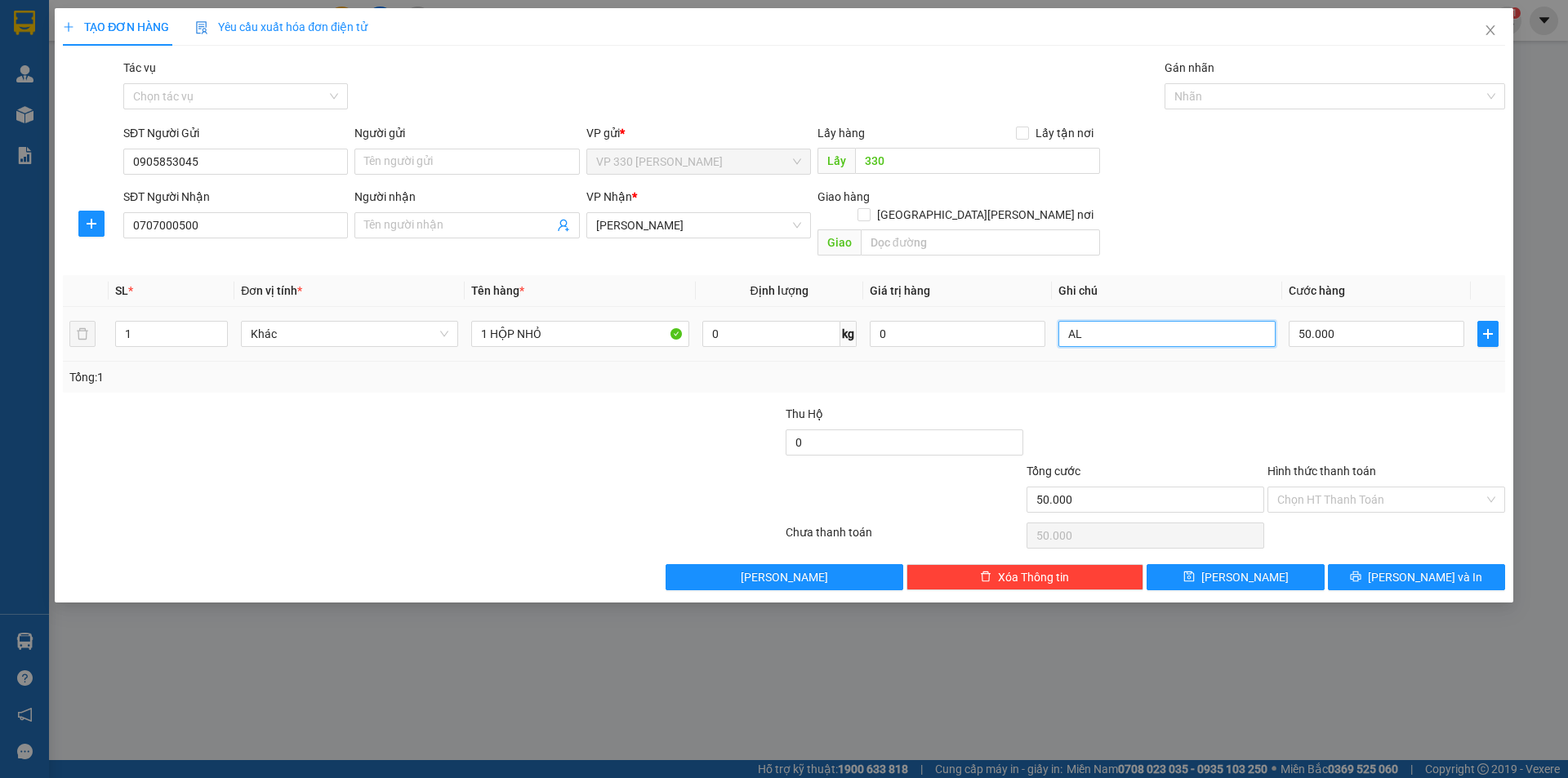
click at [1151, 322] on input "AL" at bounding box center [1167, 334] width 217 height 26
type input "A"
click at [1411, 324] on input "50.000" at bounding box center [1376, 334] width 176 height 26
click at [1336, 465] on label "Hình thức thanh toán" at bounding box center [1321, 471] width 108 height 13
click at [1336, 487] on input "Hình thức thanh toán" at bounding box center [1380, 499] width 207 height 25
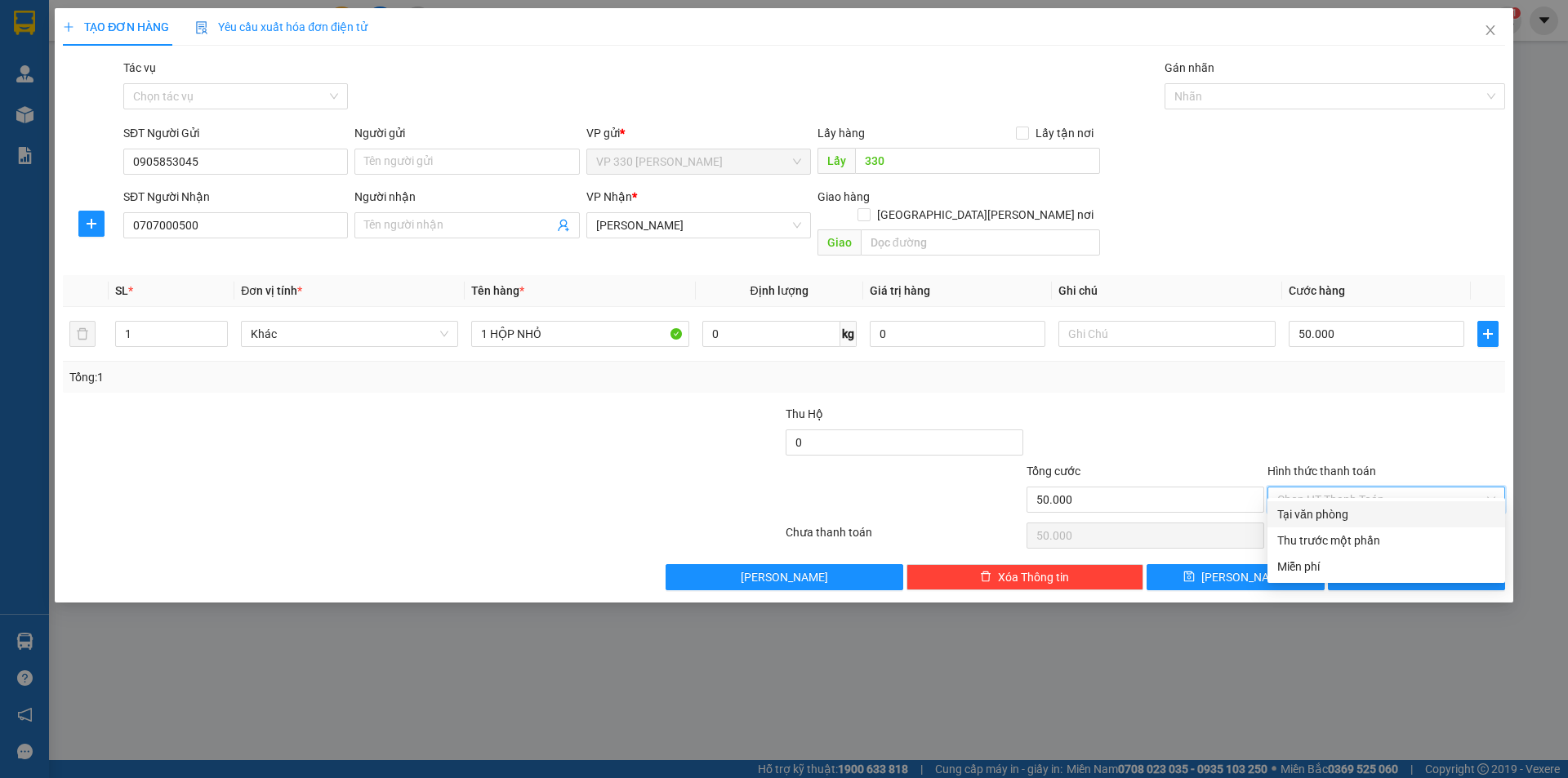
click at [1346, 515] on div "Tại văn phòng" at bounding box center [1386, 515] width 218 height 18
type input "0"
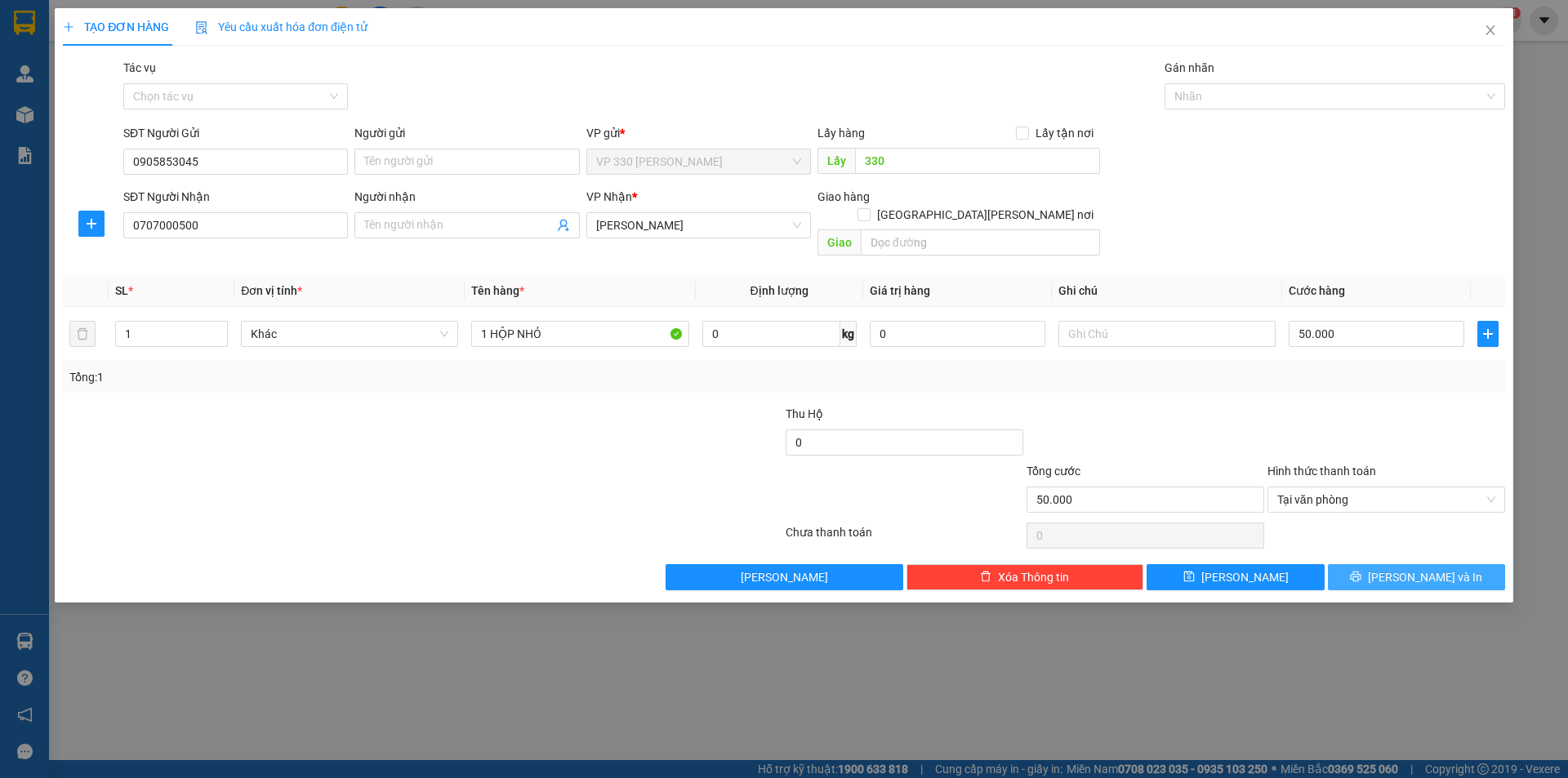
click at [1361, 570] on icon "printer" at bounding box center [1355, 576] width 12 height 12
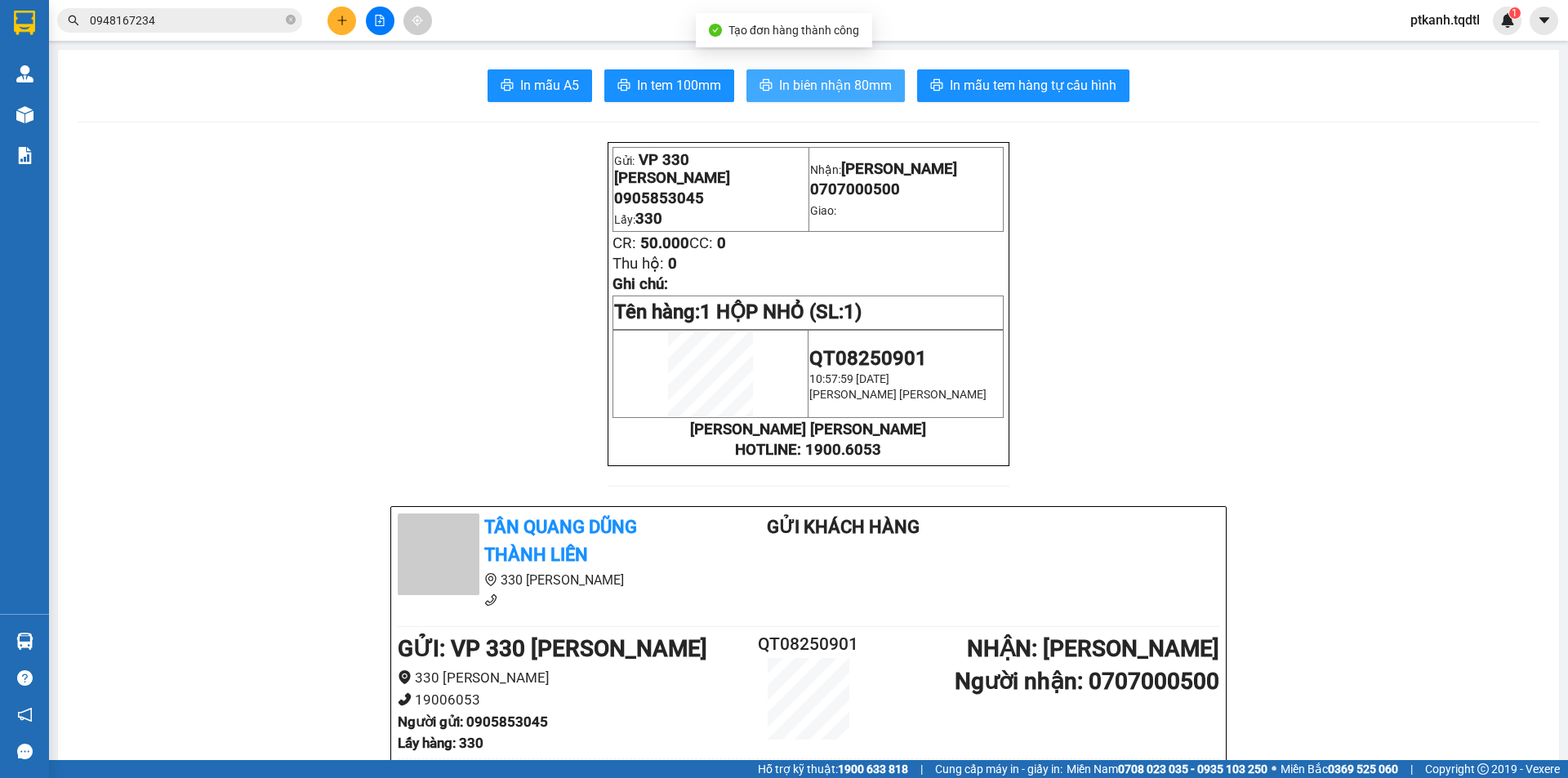
drag, startPoint x: 833, startPoint y: 83, endPoint x: 578, endPoint y: 176, distance: 271.4
click at [833, 83] on span "In biên nhận 80mm" at bounding box center [835, 85] width 113 height 20
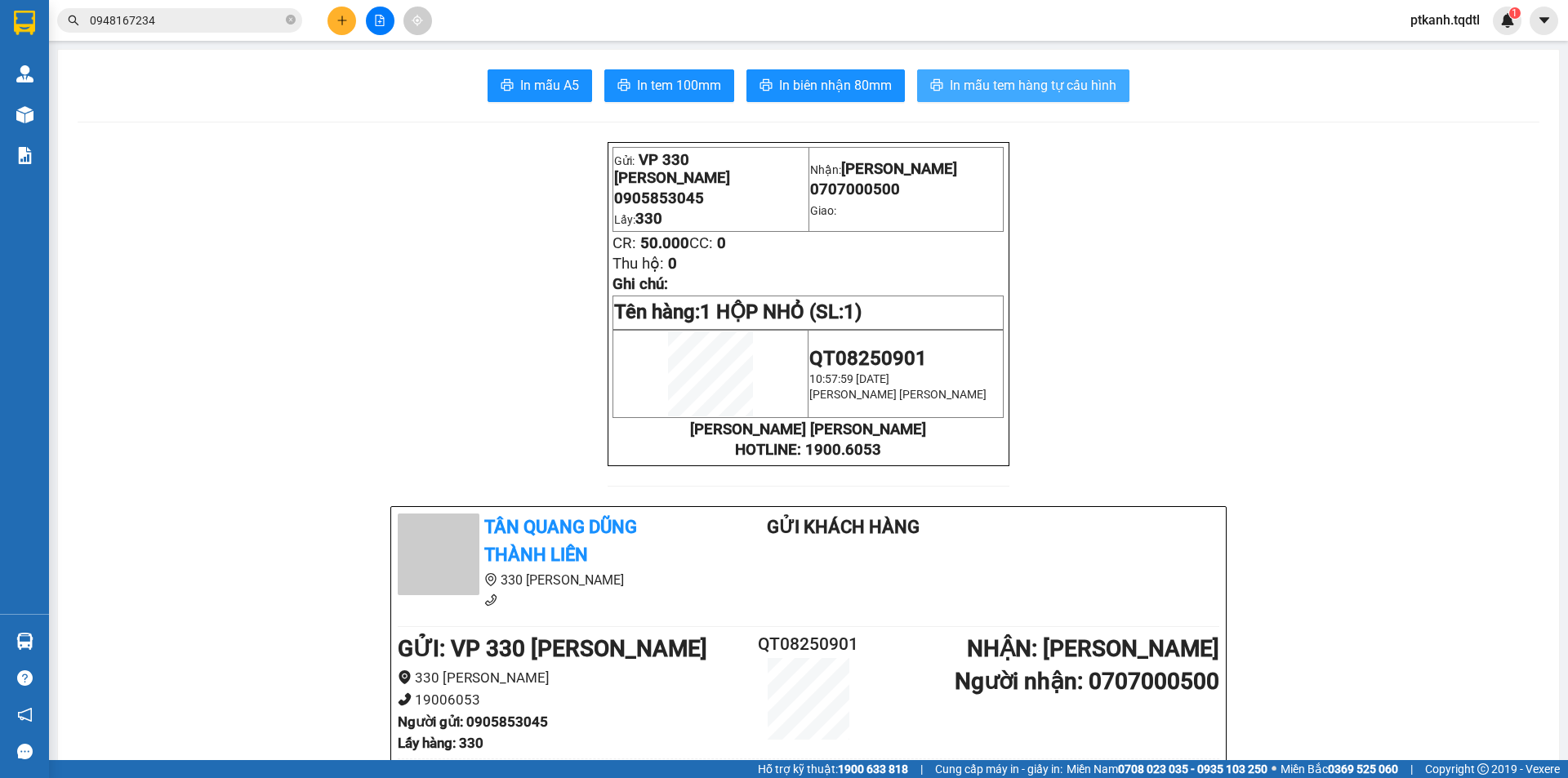
click at [1009, 88] on span "In mẫu tem hàng tự cấu hình" at bounding box center [1033, 85] width 167 height 20
click at [342, 19] on icon "plus" at bounding box center [342, 20] width 12 height 12
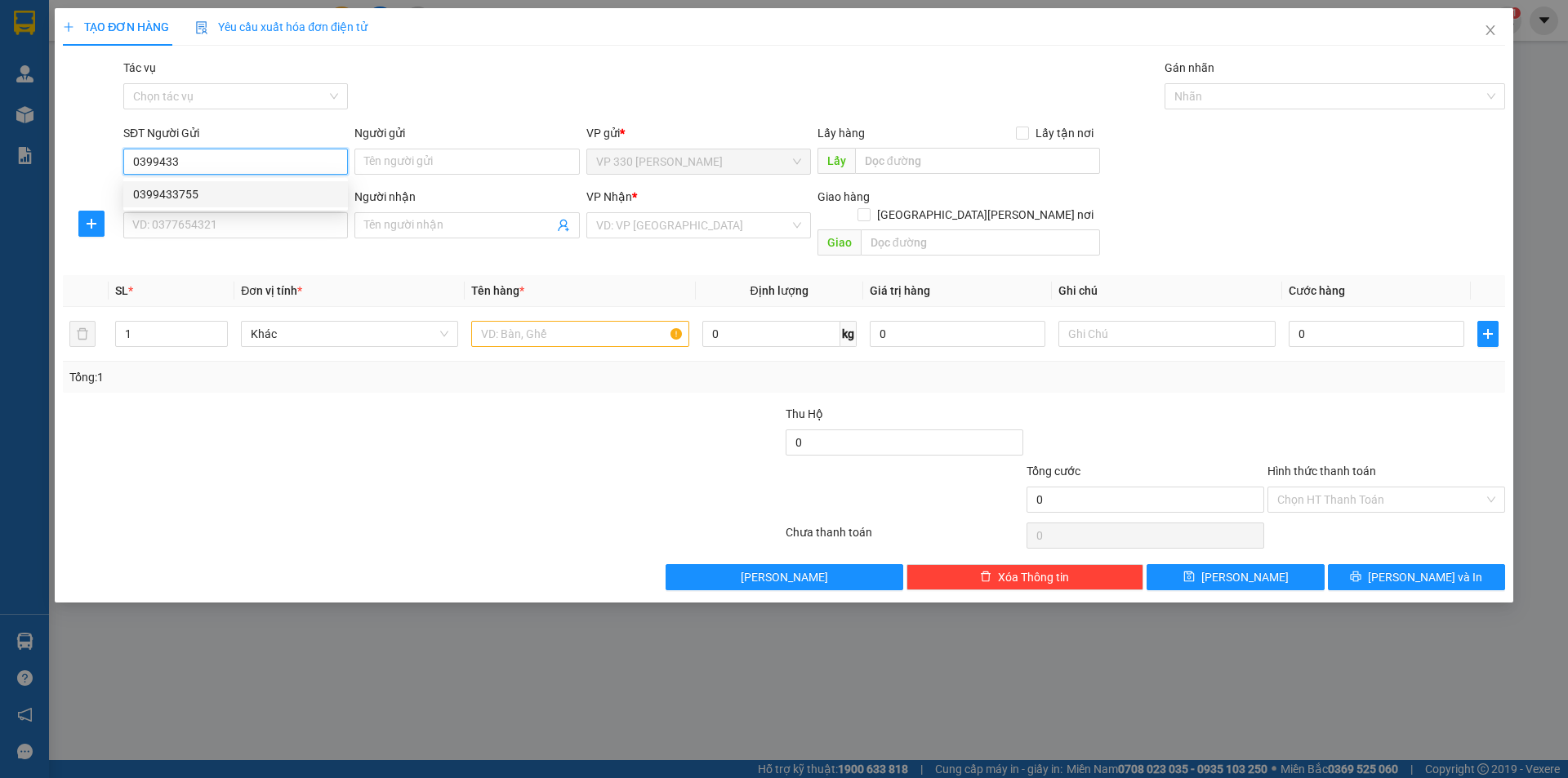
click at [233, 191] on div "0399433755" at bounding box center [235, 194] width 205 height 18
type input "0399433755"
type input "330"
type input "0356025288"
type input "[PERSON_NAME]"
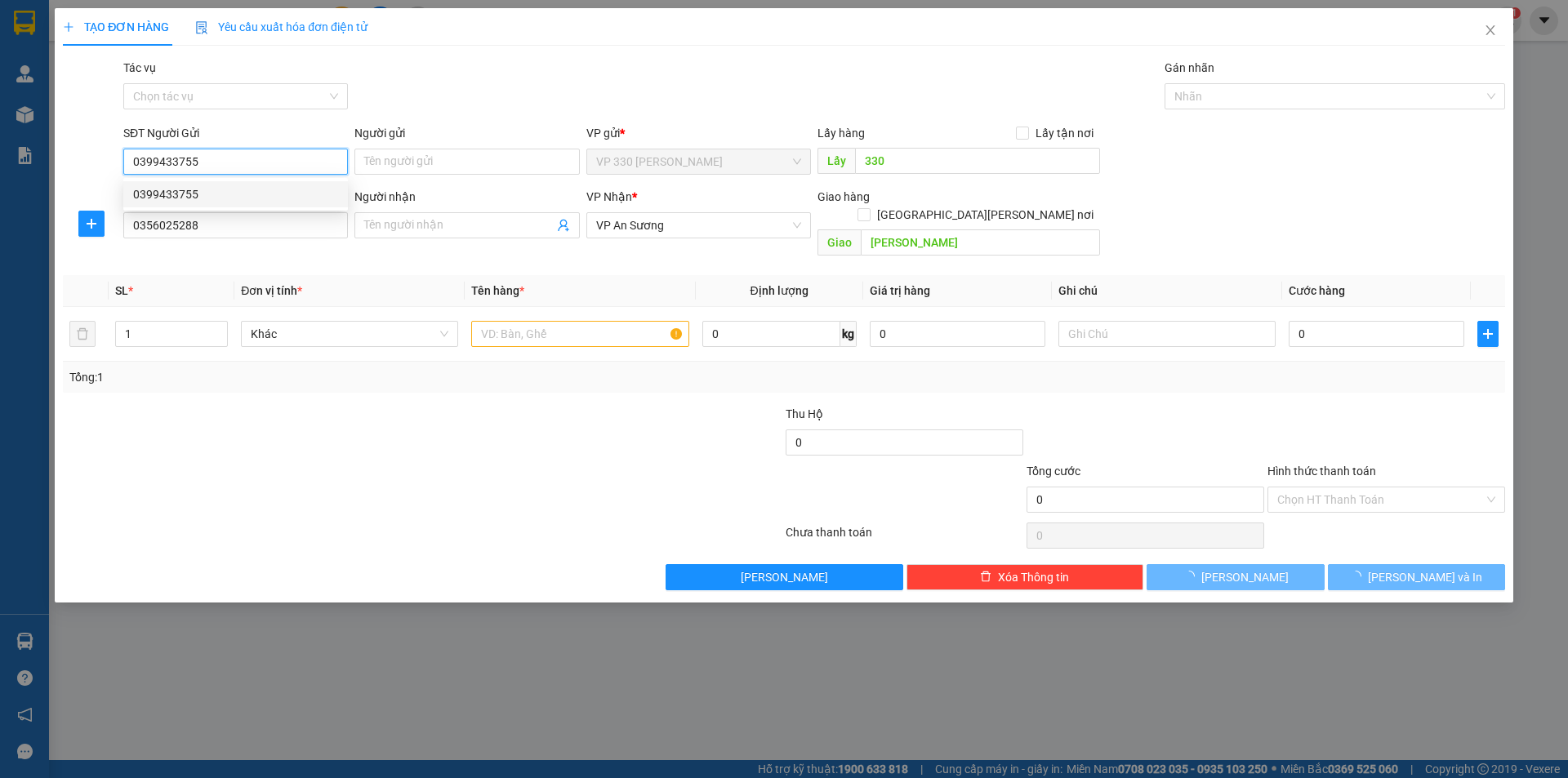
type input "150.000"
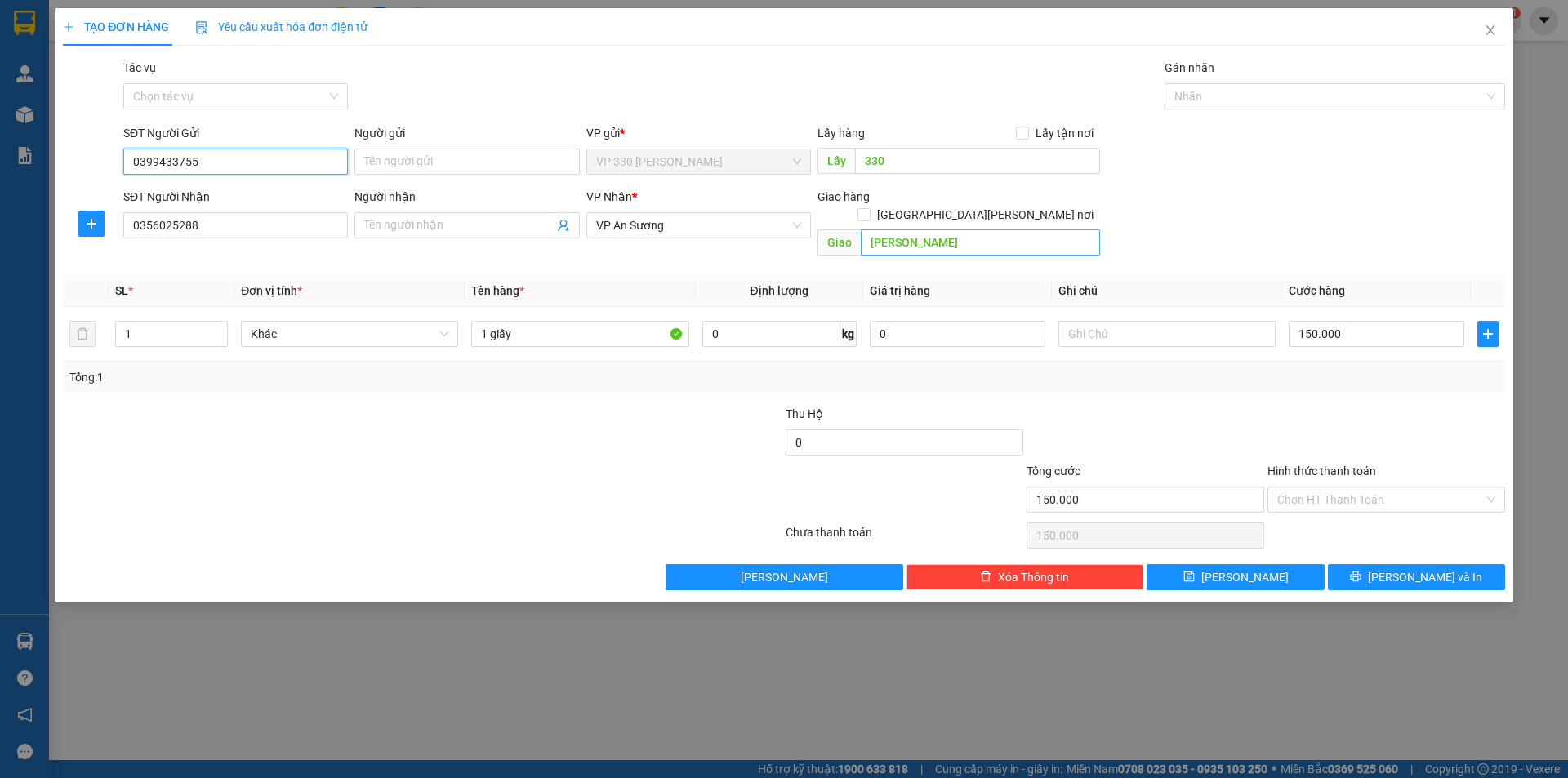
type input "0399433755"
click at [987, 230] on input "[PERSON_NAME]" at bounding box center [981, 242] width 240 height 26
type input "[PERSON_NAME]"
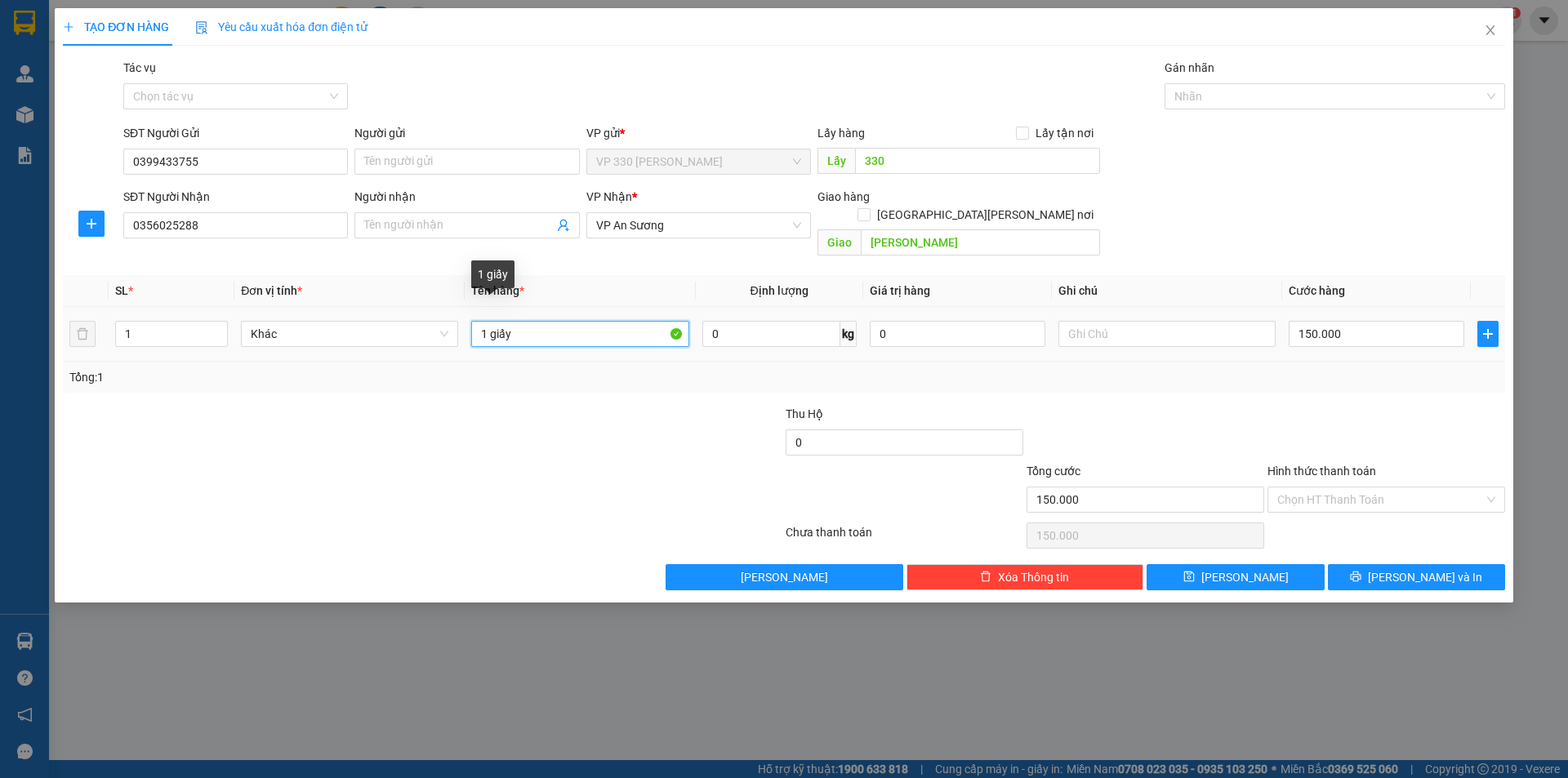
click at [619, 321] on input "1 giấy" at bounding box center [579, 334] width 217 height 26
type input "1 XỐP"
click at [1378, 321] on input "150.000" at bounding box center [1376, 334] width 176 height 26
type input "1"
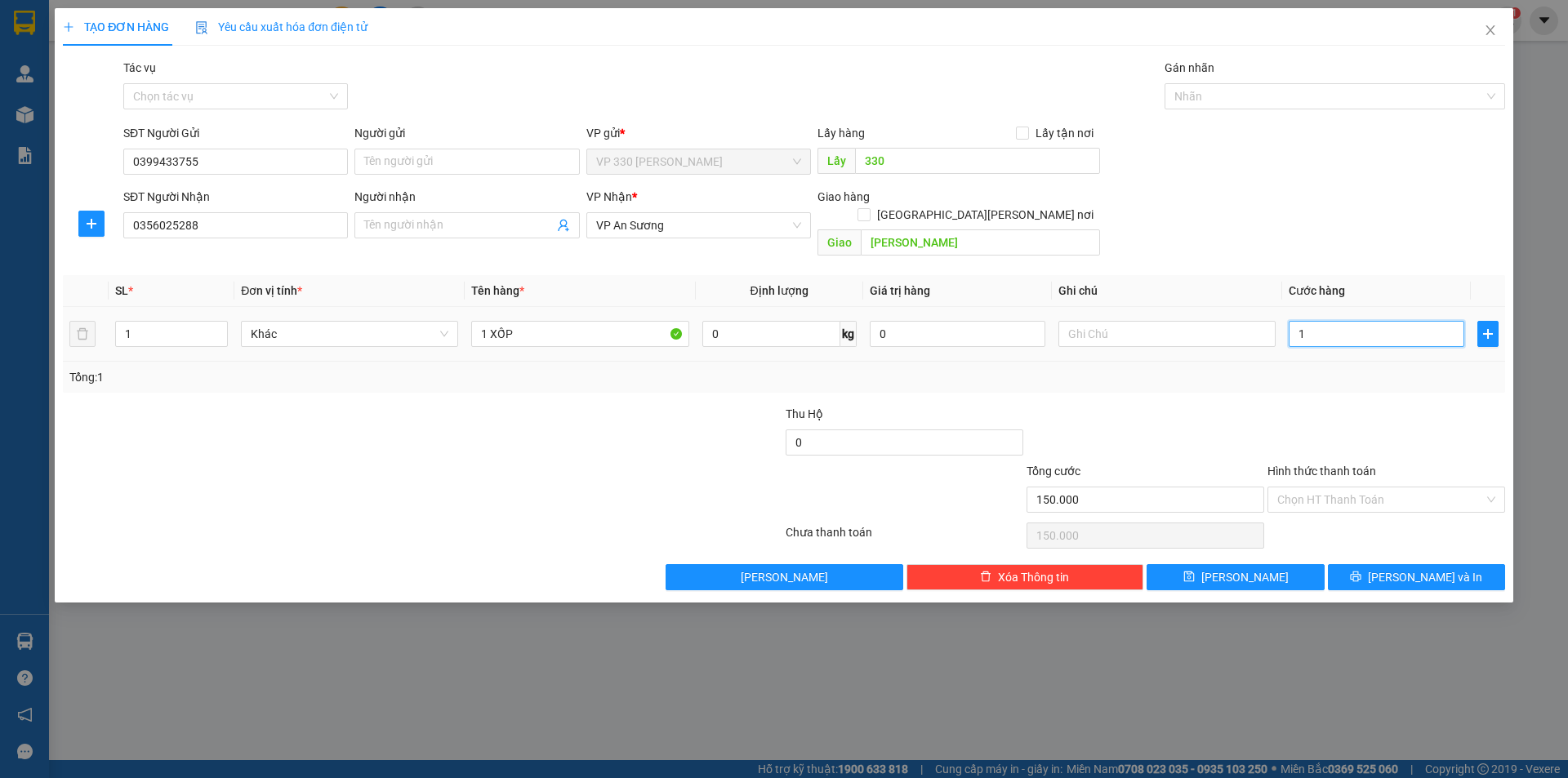
type input "1"
type input "10"
type input "100"
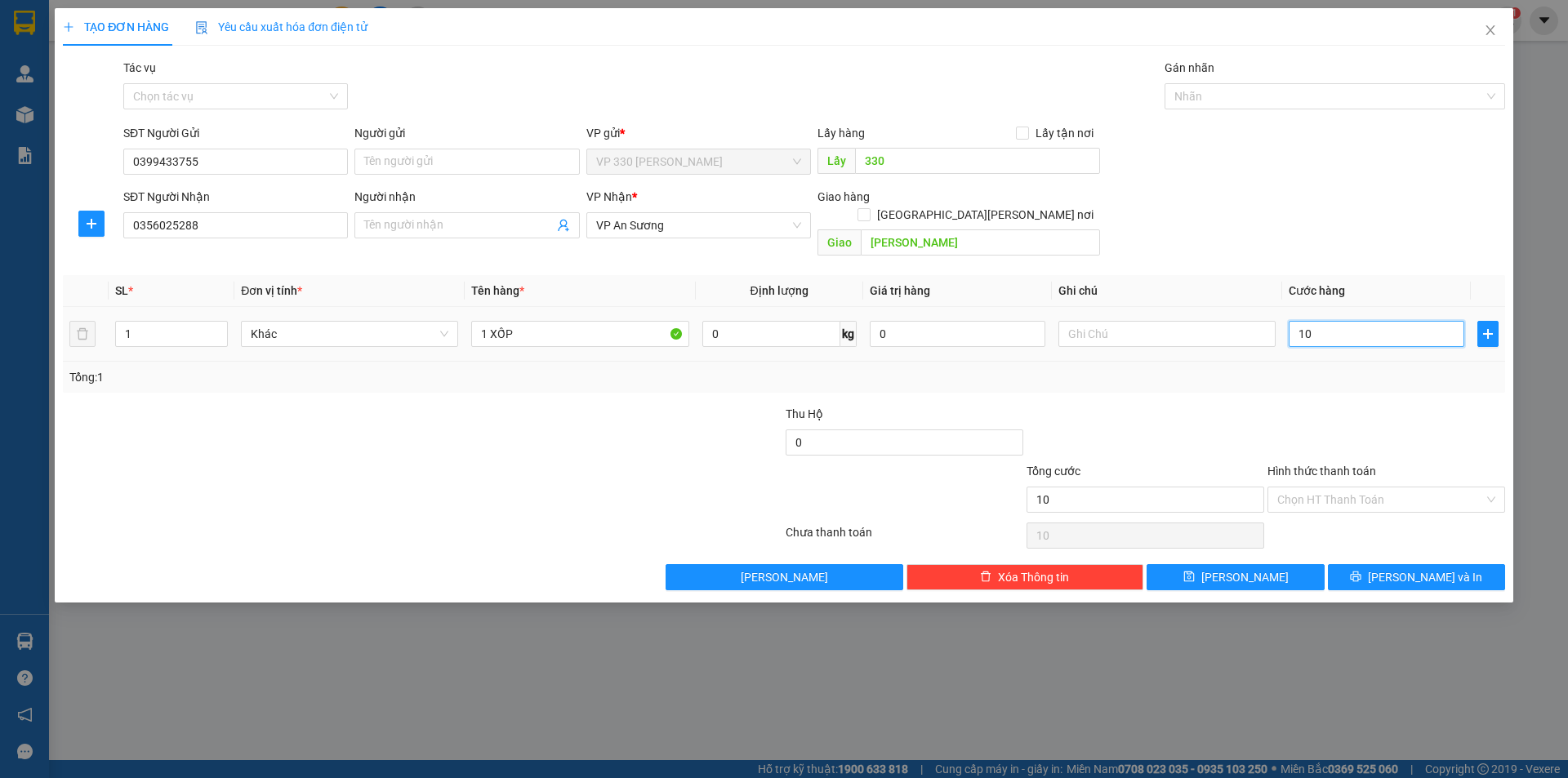
type input "100"
type input "1.000"
type input "10.000"
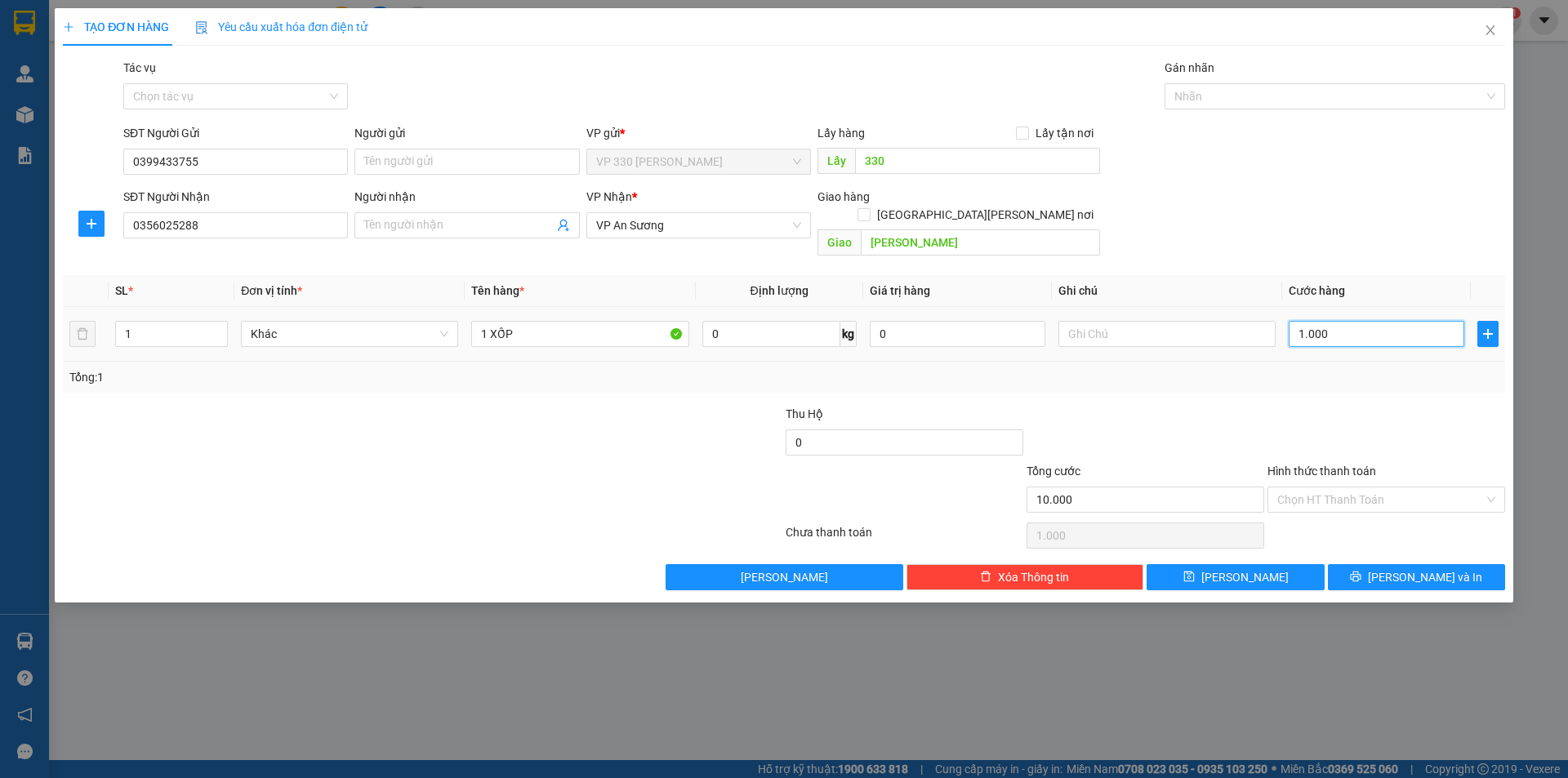
type input "10.000"
type input "100.000"
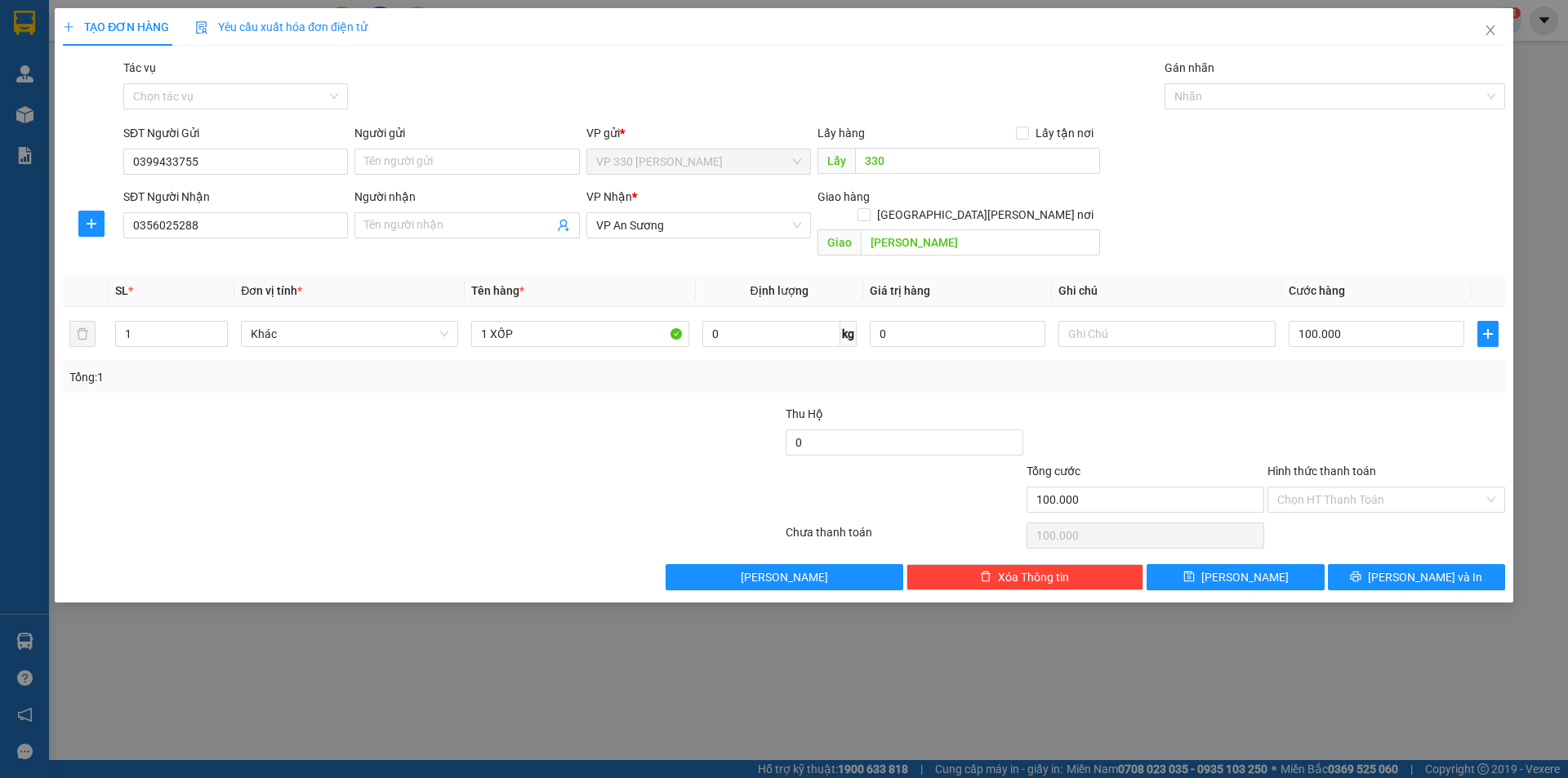
click at [1336, 465] on label "Hình thức thanh toán" at bounding box center [1321, 471] width 108 height 13
click at [1336, 487] on input "Hình thức thanh toán" at bounding box center [1380, 499] width 207 height 25
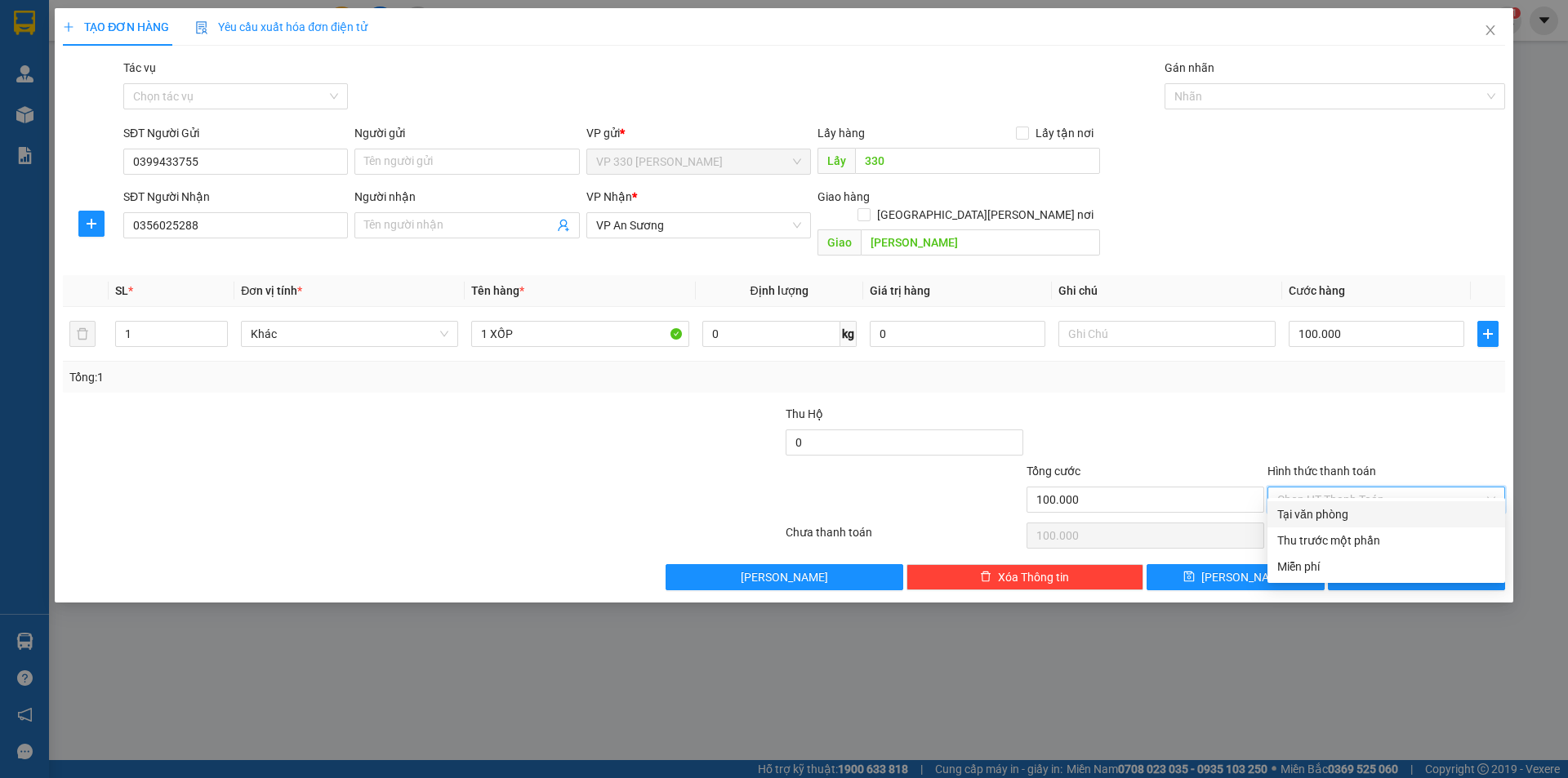
drag, startPoint x: 1351, startPoint y: 511, endPoint x: 1383, endPoint y: 522, distance: 33.8
click at [1353, 511] on div "Tại văn phòng" at bounding box center [1386, 515] width 218 height 18
type input "0"
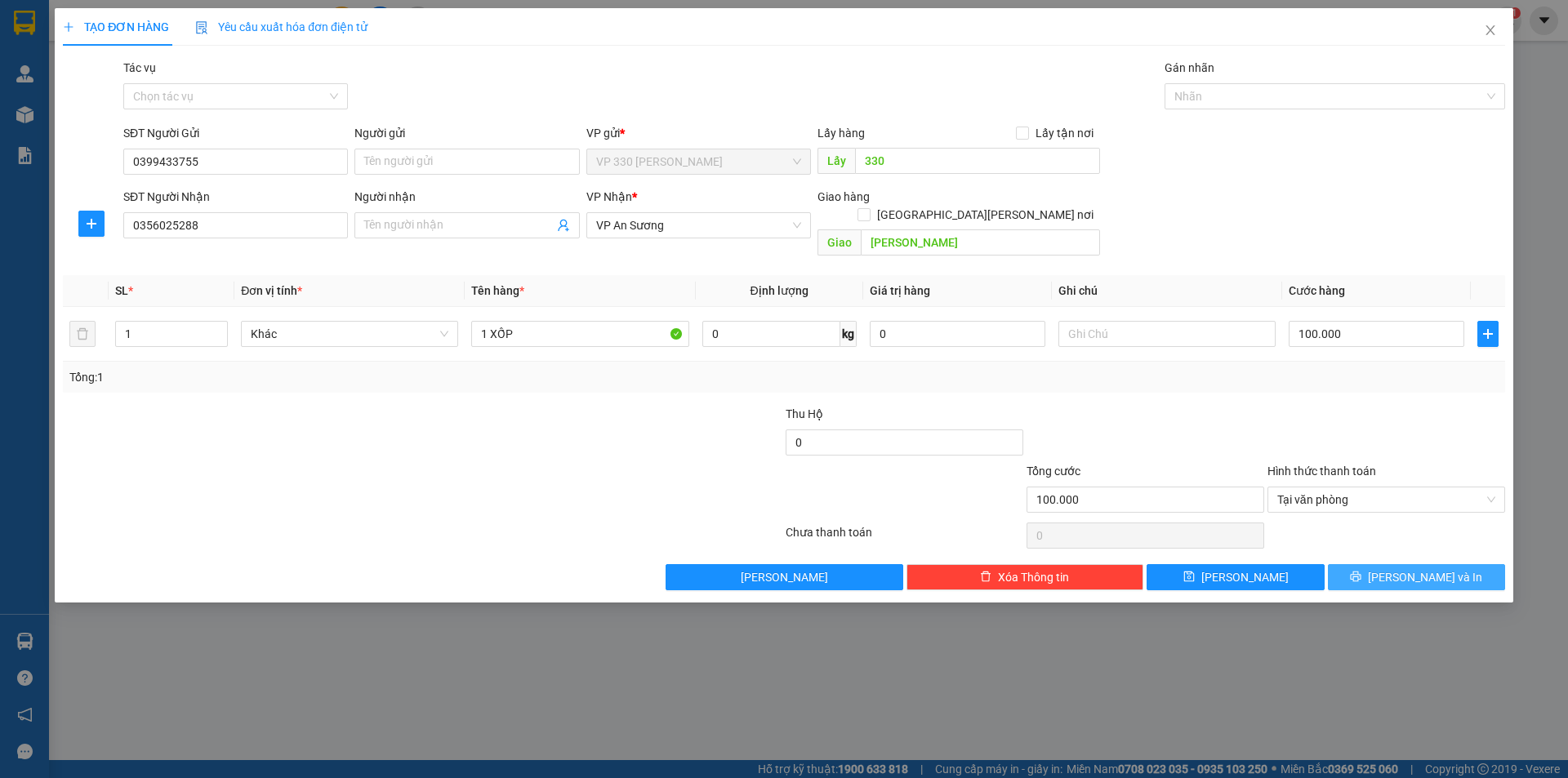
click at [1425, 568] on span "[PERSON_NAME] và In" at bounding box center [1424, 577] width 114 height 18
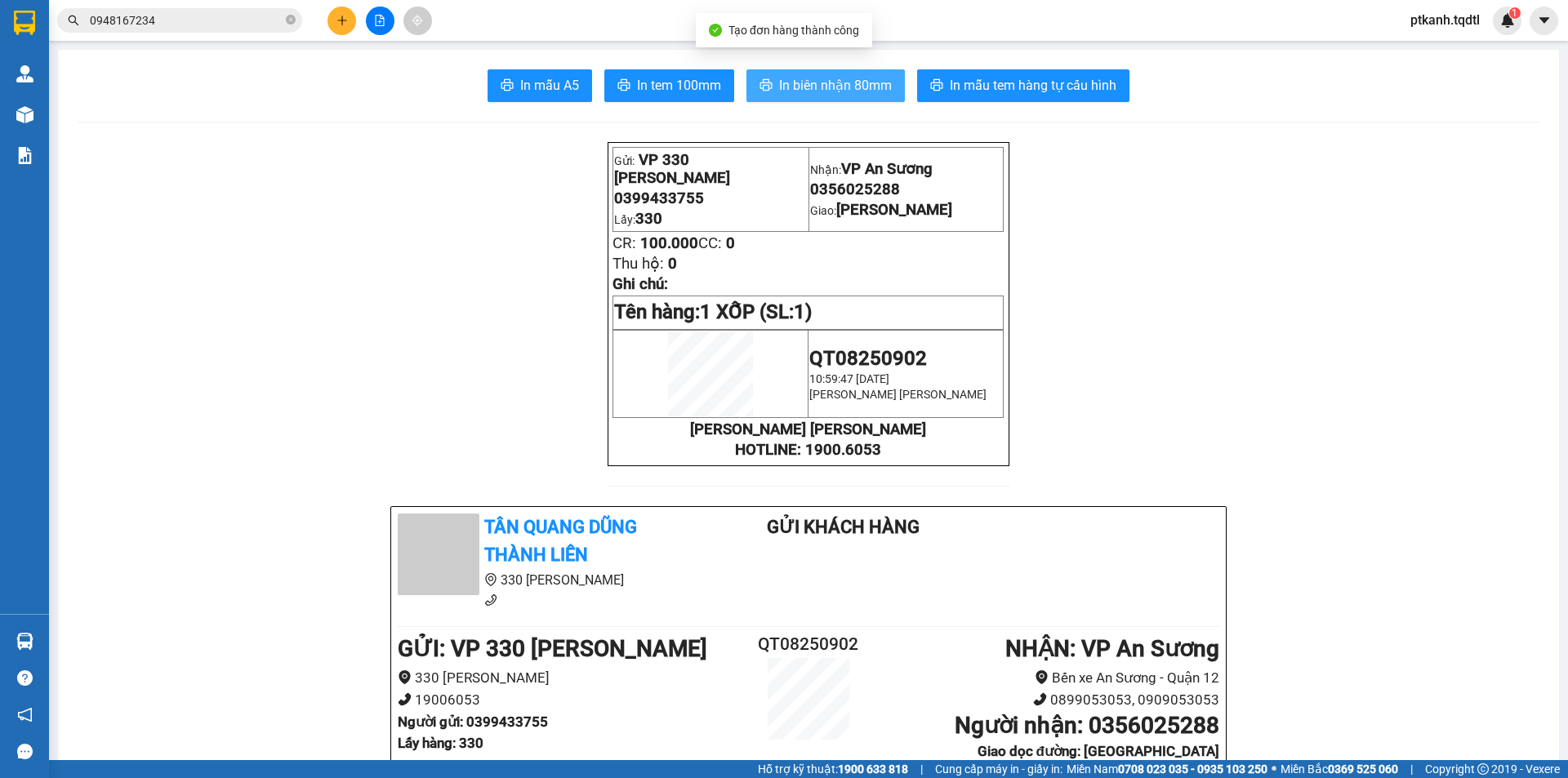
click at [823, 87] on span "In biên nhận 80mm" at bounding box center [835, 85] width 113 height 20
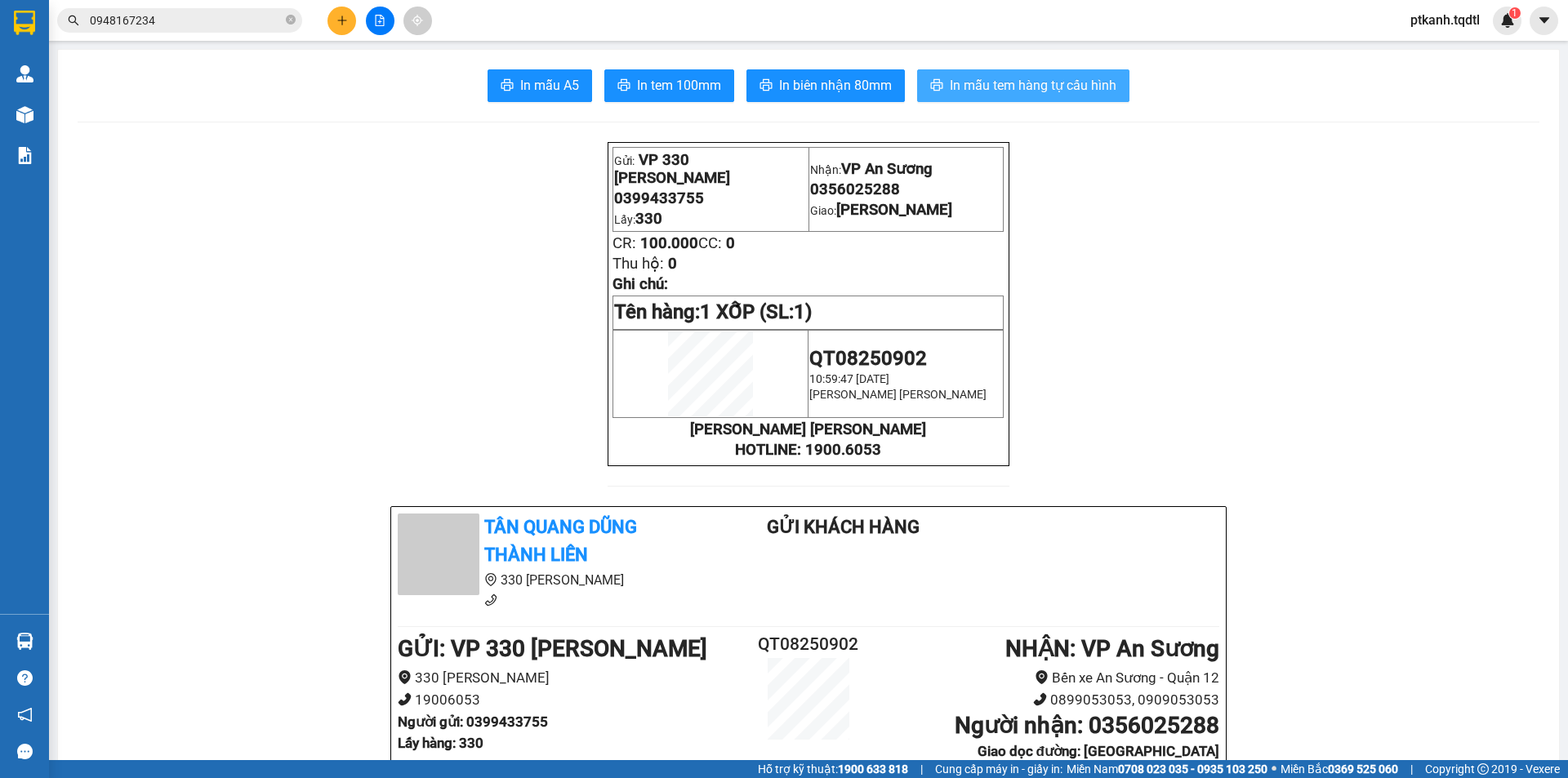
drag, startPoint x: 1001, startPoint y: 84, endPoint x: 864, endPoint y: 4, distance: 158.6
click at [997, 83] on span "In mẫu tem hàng tự cấu hình" at bounding box center [1033, 85] width 167 height 20
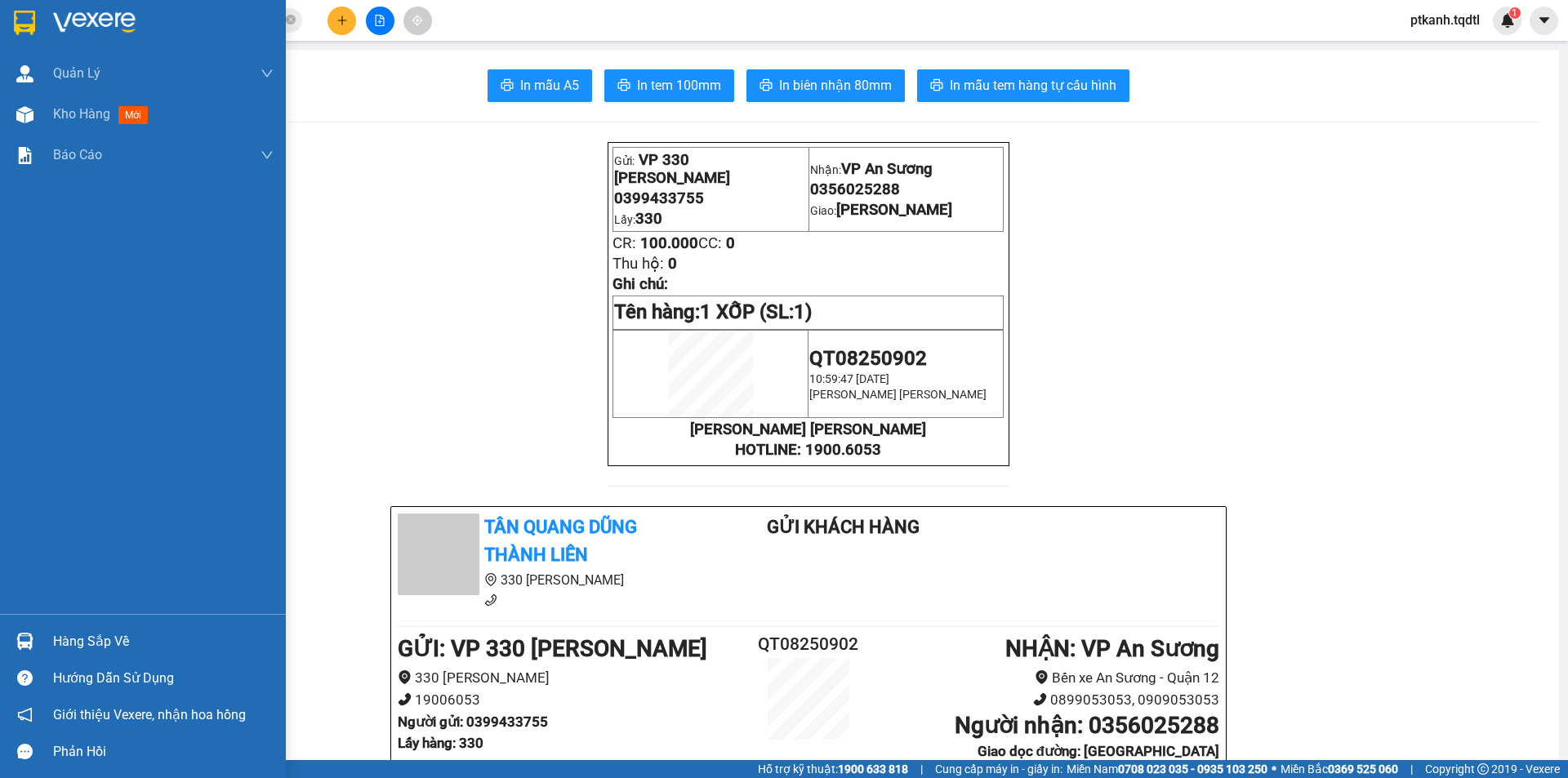
drag, startPoint x: 52, startPoint y: 639, endPoint x: 123, endPoint y: 639, distance: 71.0
click at [68, 639] on div "Hàng sắp về" at bounding box center [143, 640] width 286 height 36
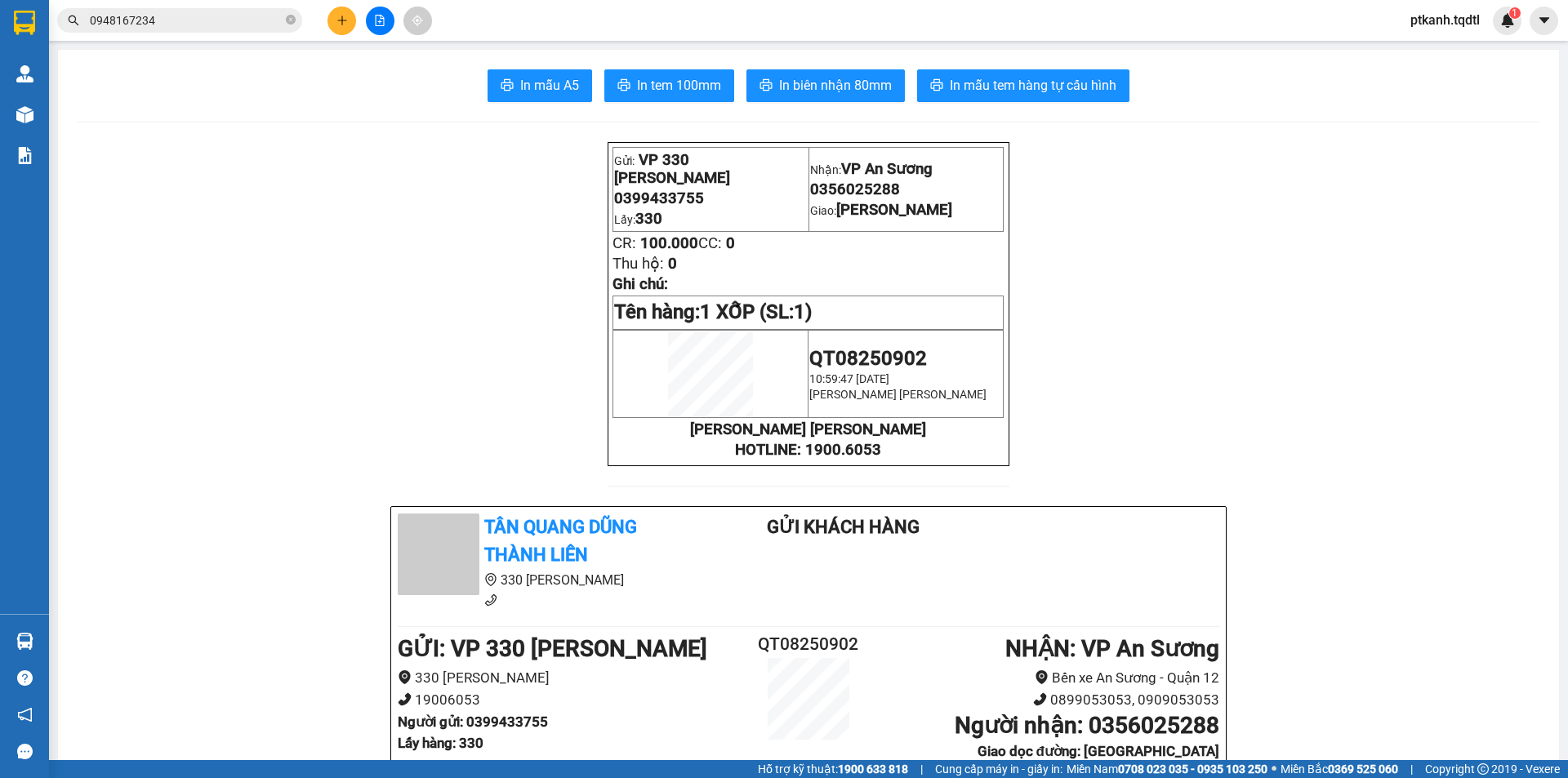
click at [1244, 381] on section "Kết quả [PERSON_NAME] ( 1 ) Bộ lọc Mã ĐH Trạng thái Món hàng Thu hộ Tổng [PERSO…" at bounding box center [784, 389] width 1568 height 778
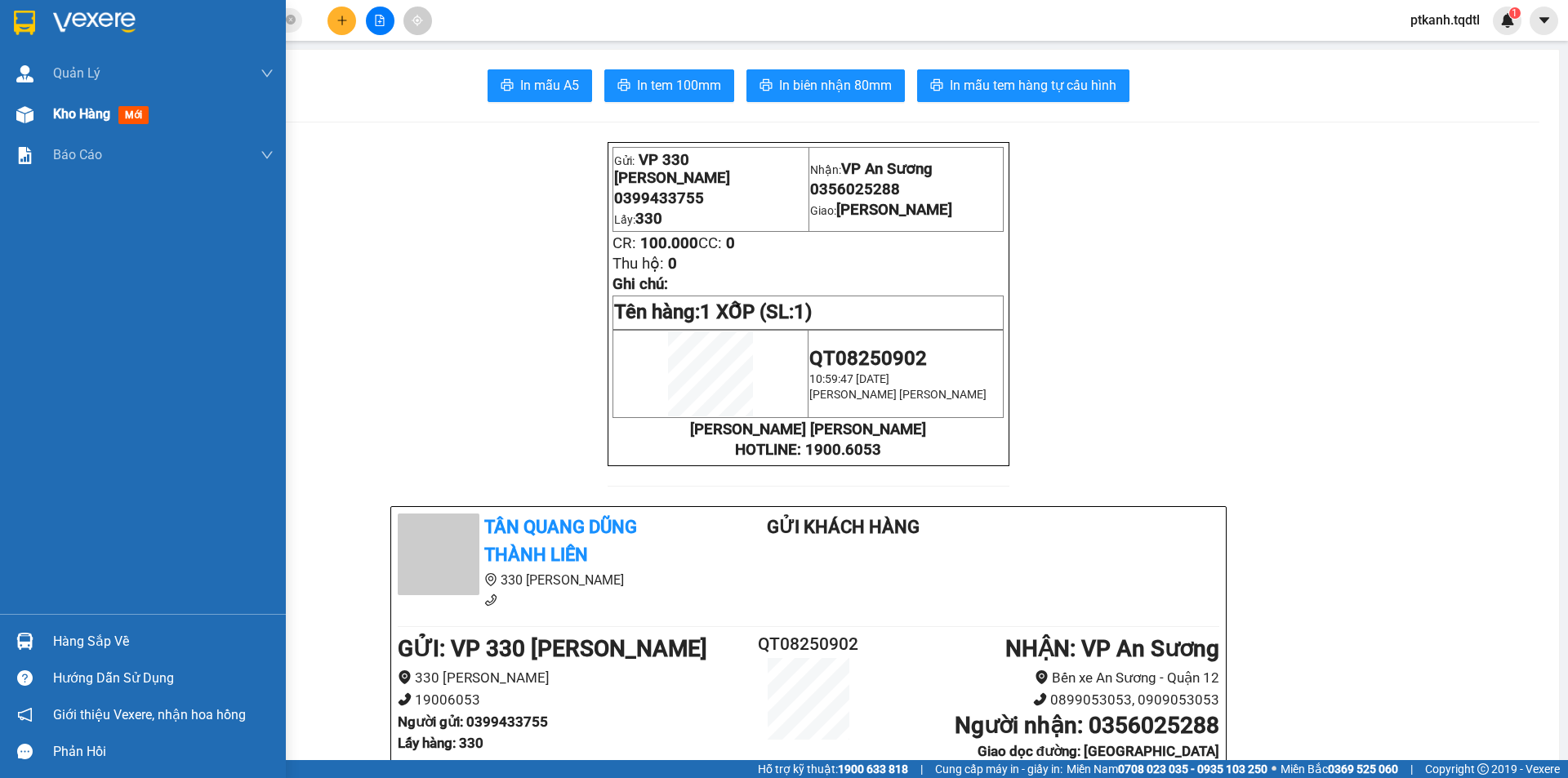
click at [70, 114] on span "Kho hàng" at bounding box center [82, 114] width 57 height 15
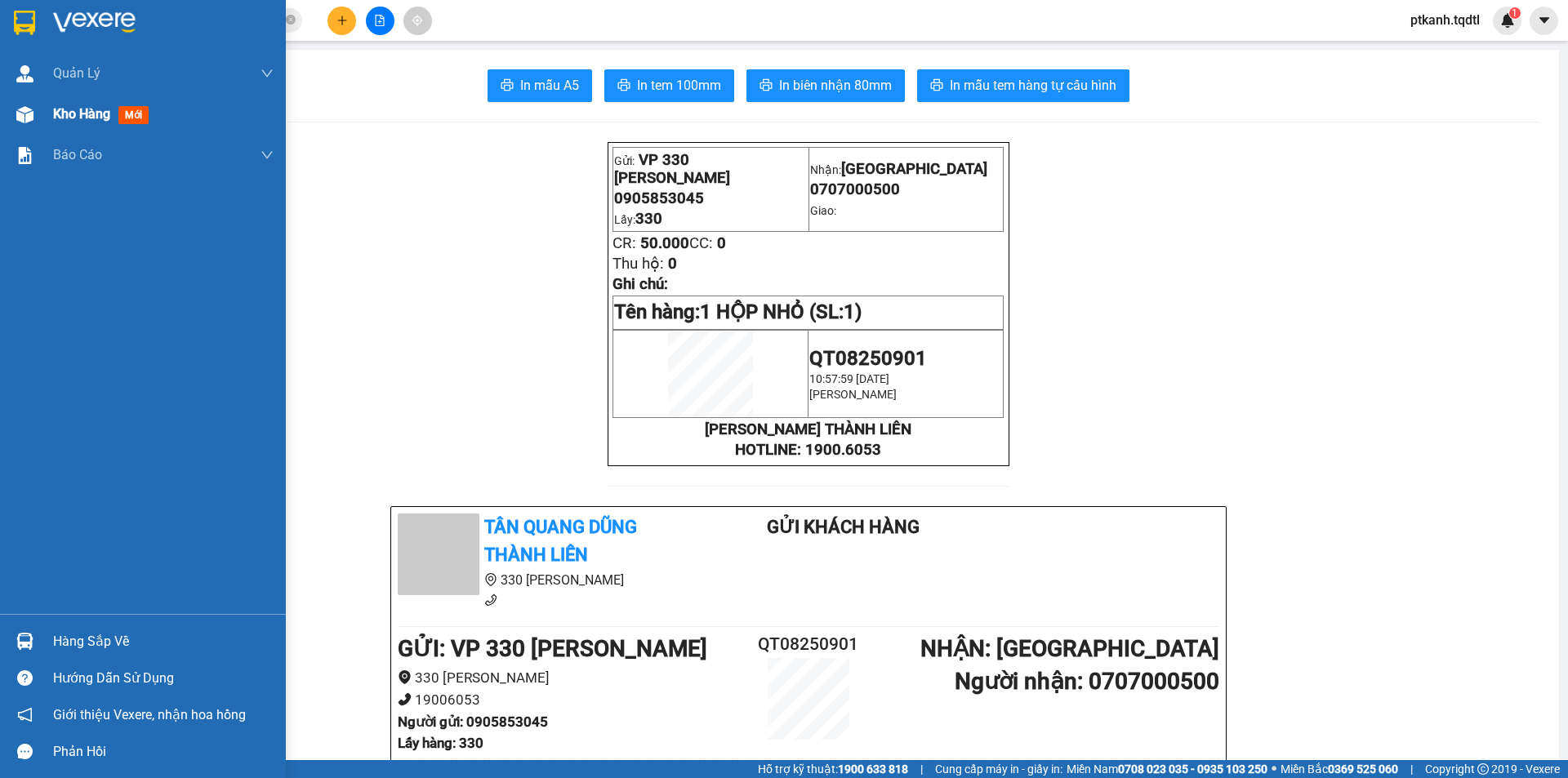
click at [71, 114] on span "Kho hàng" at bounding box center [82, 114] width 57 height 15
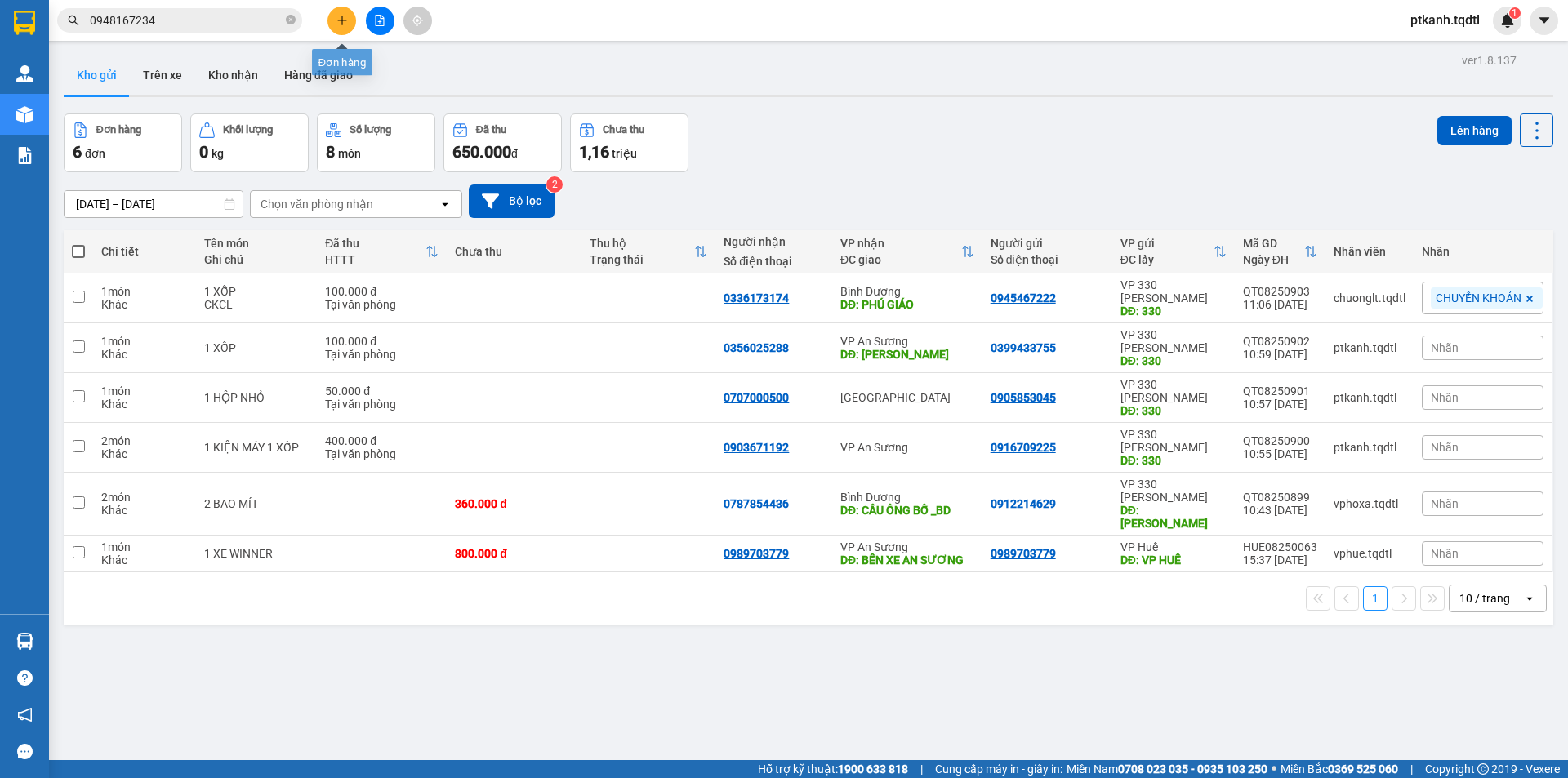
click at [336, 15] on icon "plus" at bounding box center [342, 20] width 12 height 12
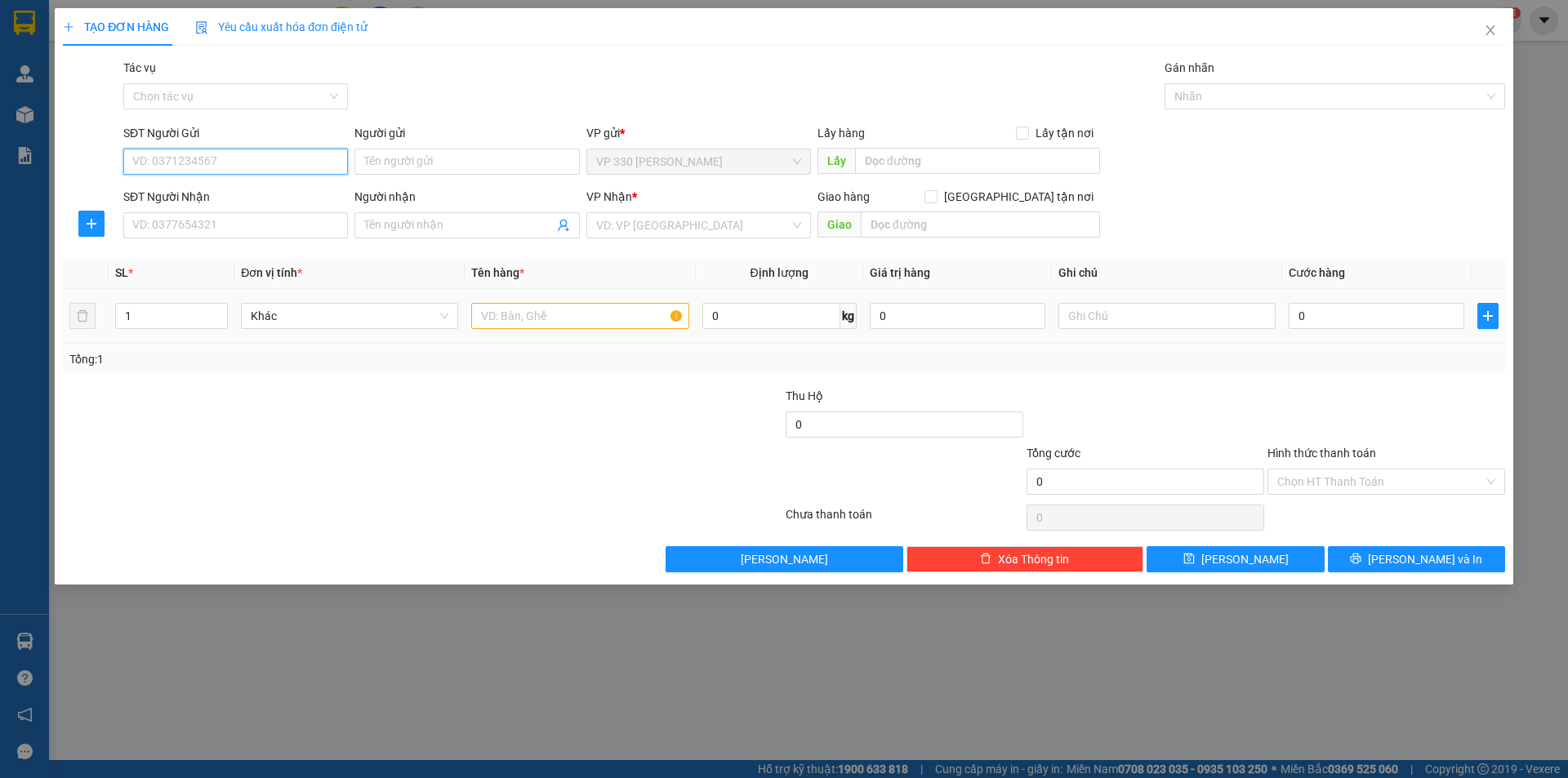
drag, startPoint x: 293, startPoint y: 155, endPoint x: 909, endPoint y: 292, distance: 631.1
click at [302, 155] on input "SĐT Người Gửi" at bounding box center [235, 161] width 225 height 26
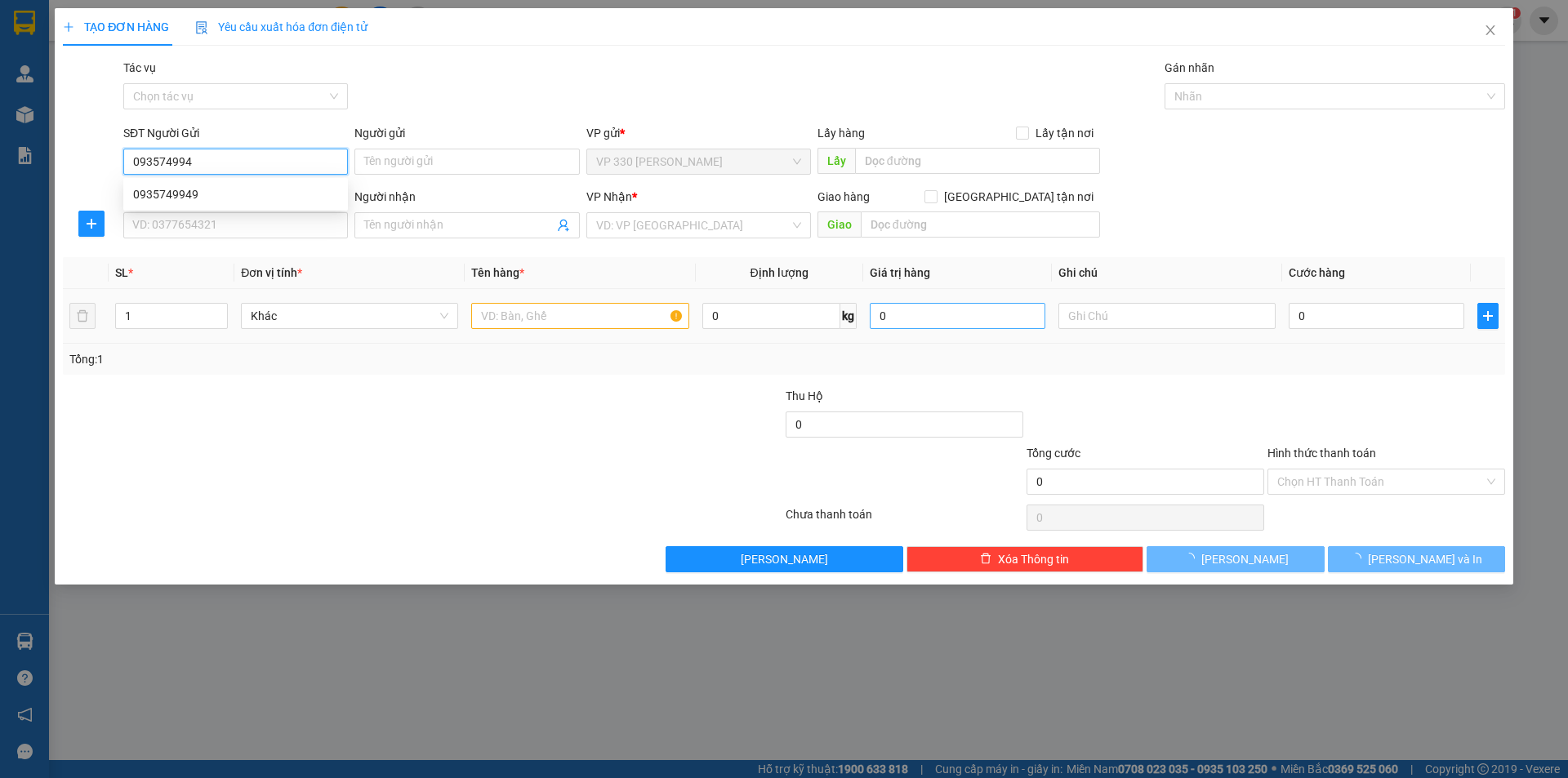
type input "0935749949"
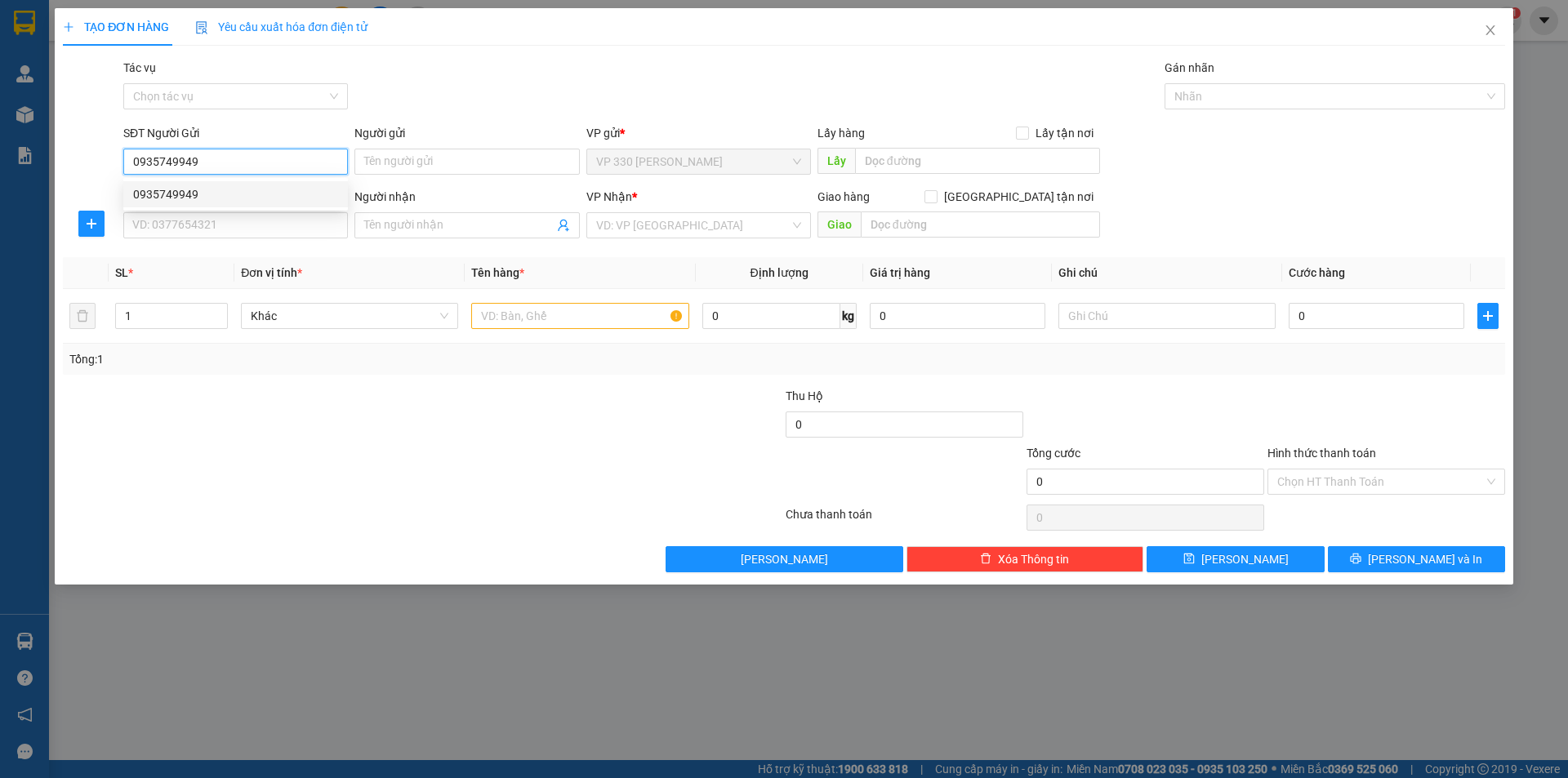
click at [250, 196] on div "0935749949" at bounding box center [235, 194] width 205 height 18
type input "330"
type input "0974756913"
type input "QUẢNG NGÃI"
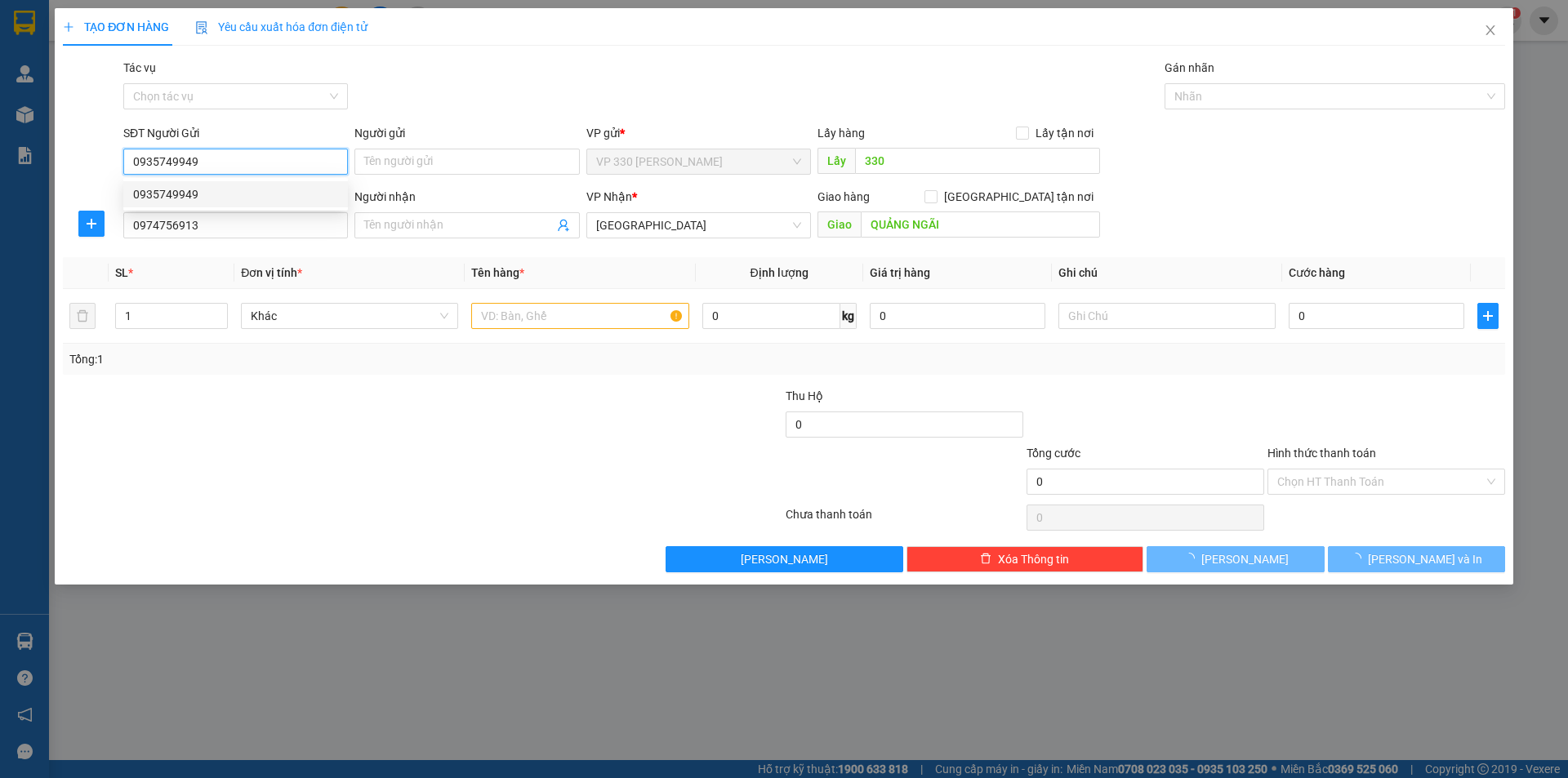
type input "100.000"
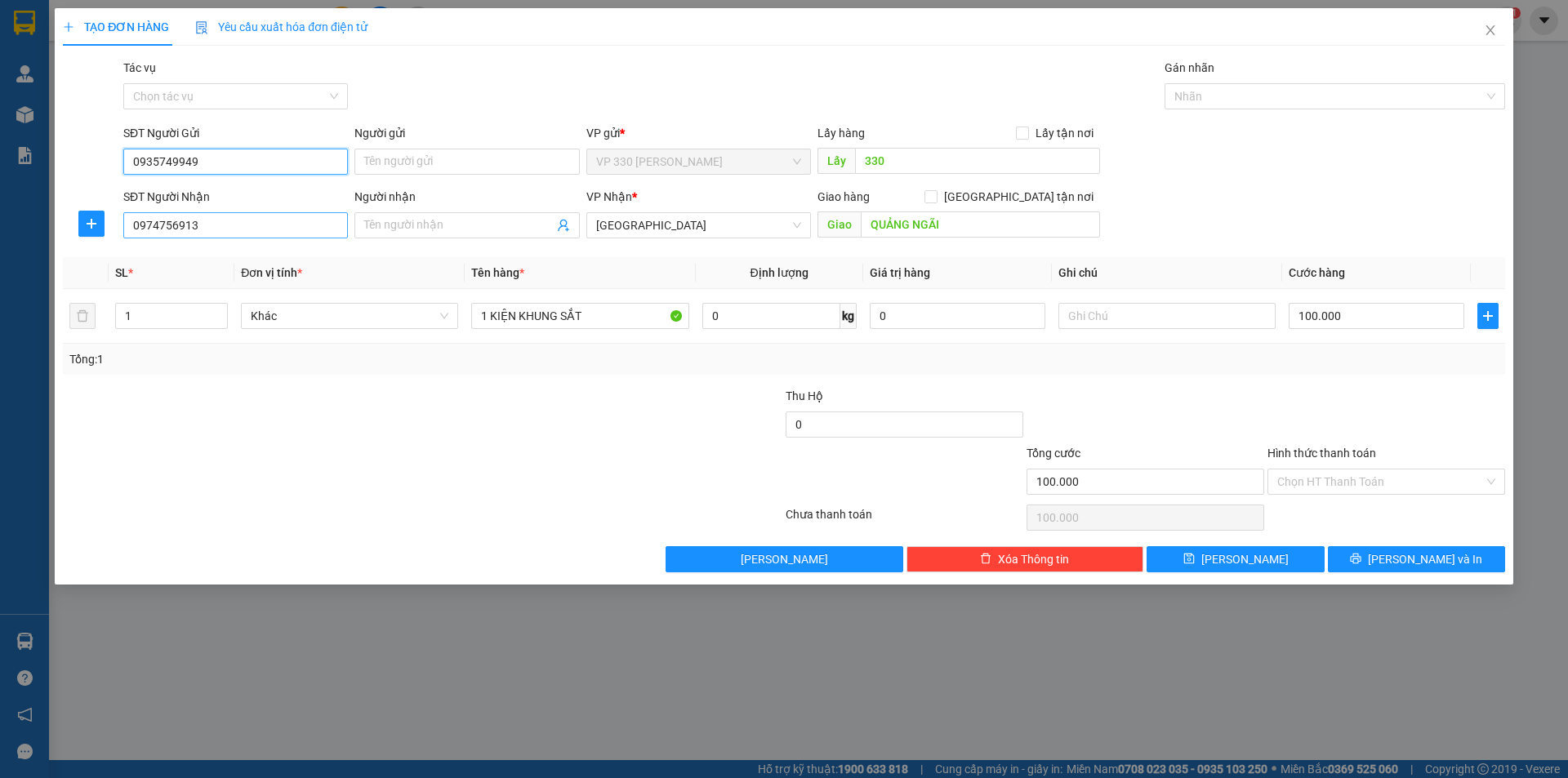
type input "0935749949"
click at [290, 222] on input "0974756913" at bounding box center [235, 224] width 225 height 26
click at [701, 223] on span "[PERSON_NAME][GEOGRAPHIC_DATA][PERSON_NAME]" at bounding box center [698, 225] width 205 height 25
type input "0387039324"
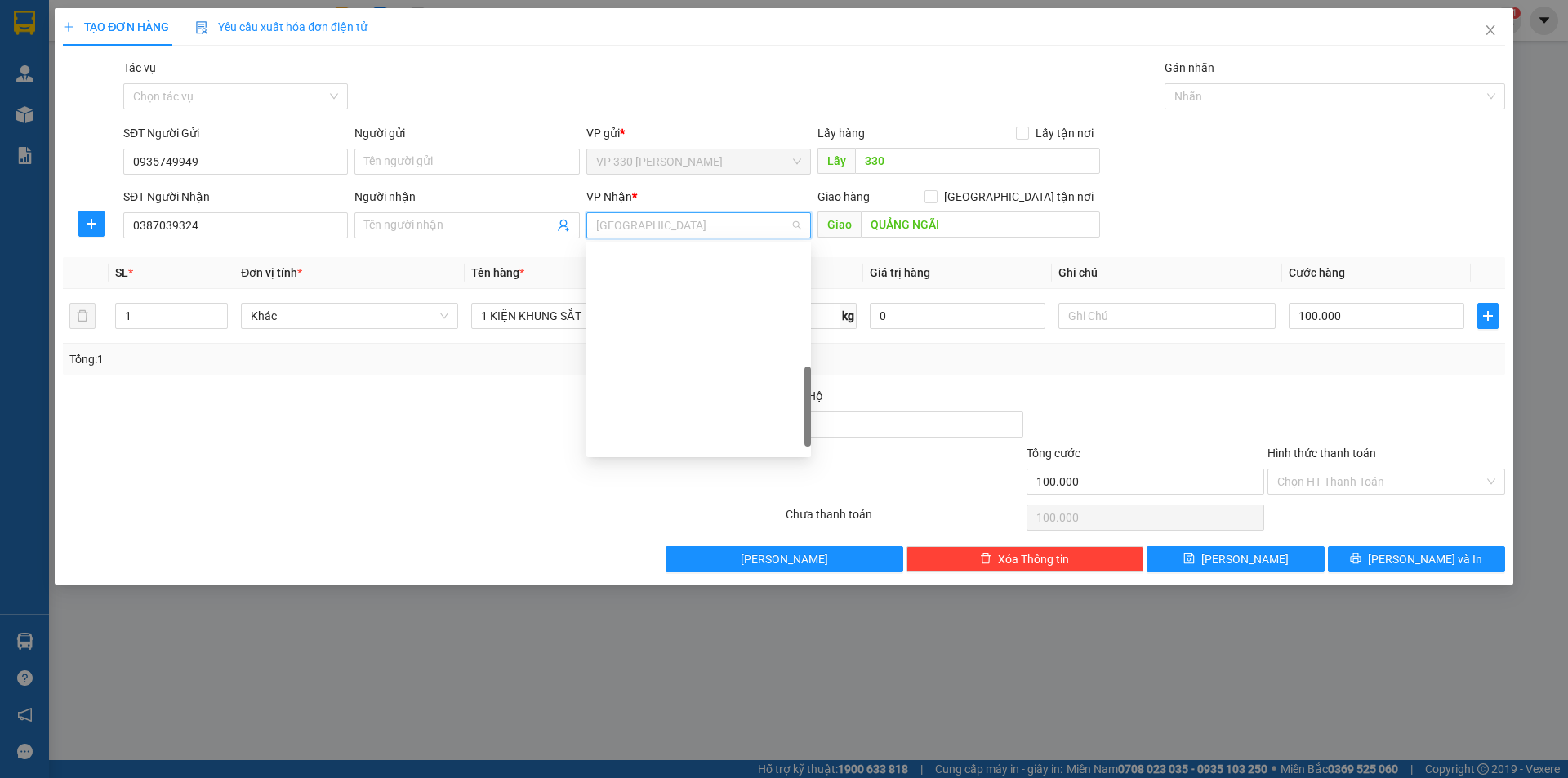
scroll to position [431, 0]
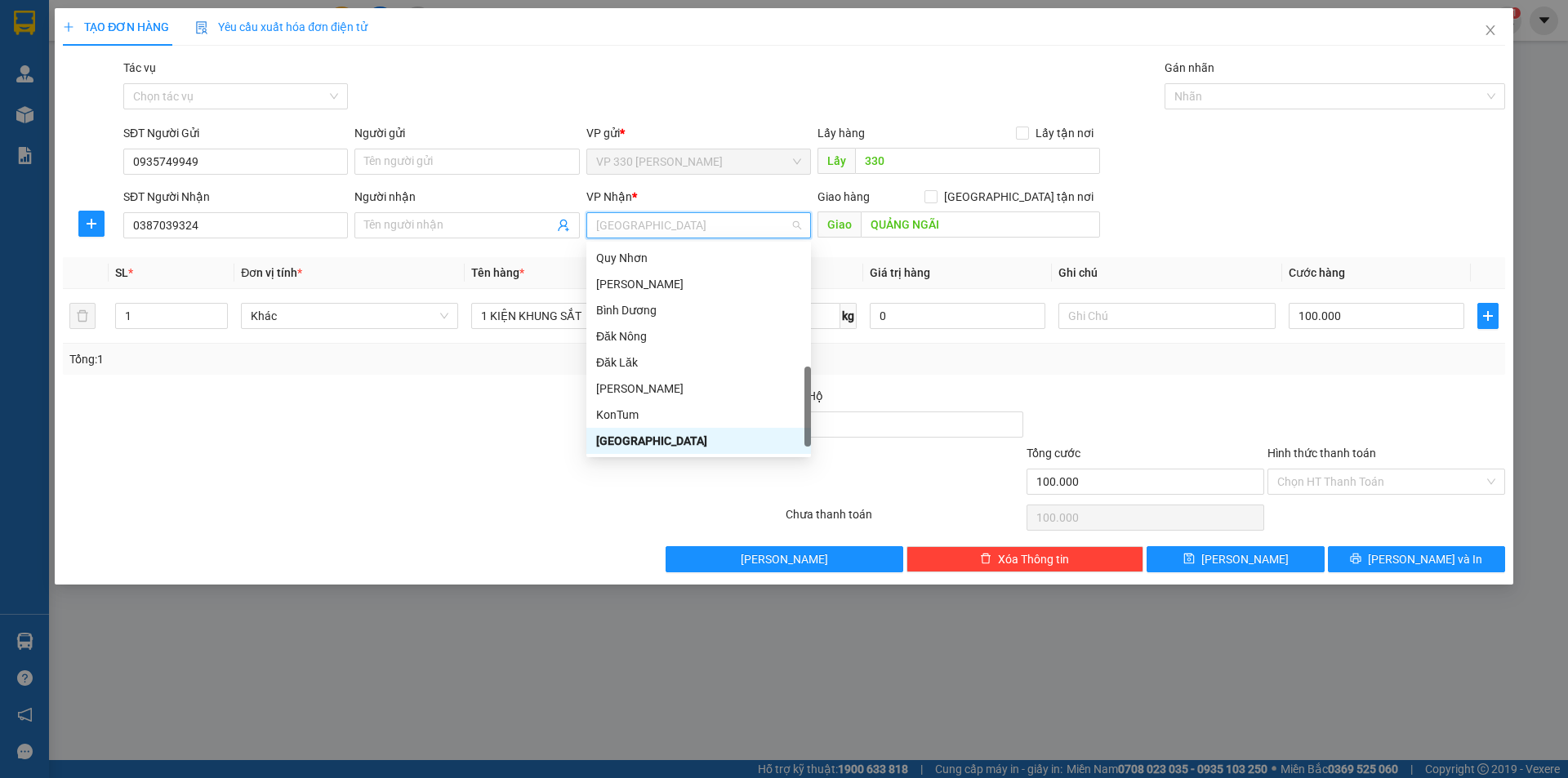
type input "D"
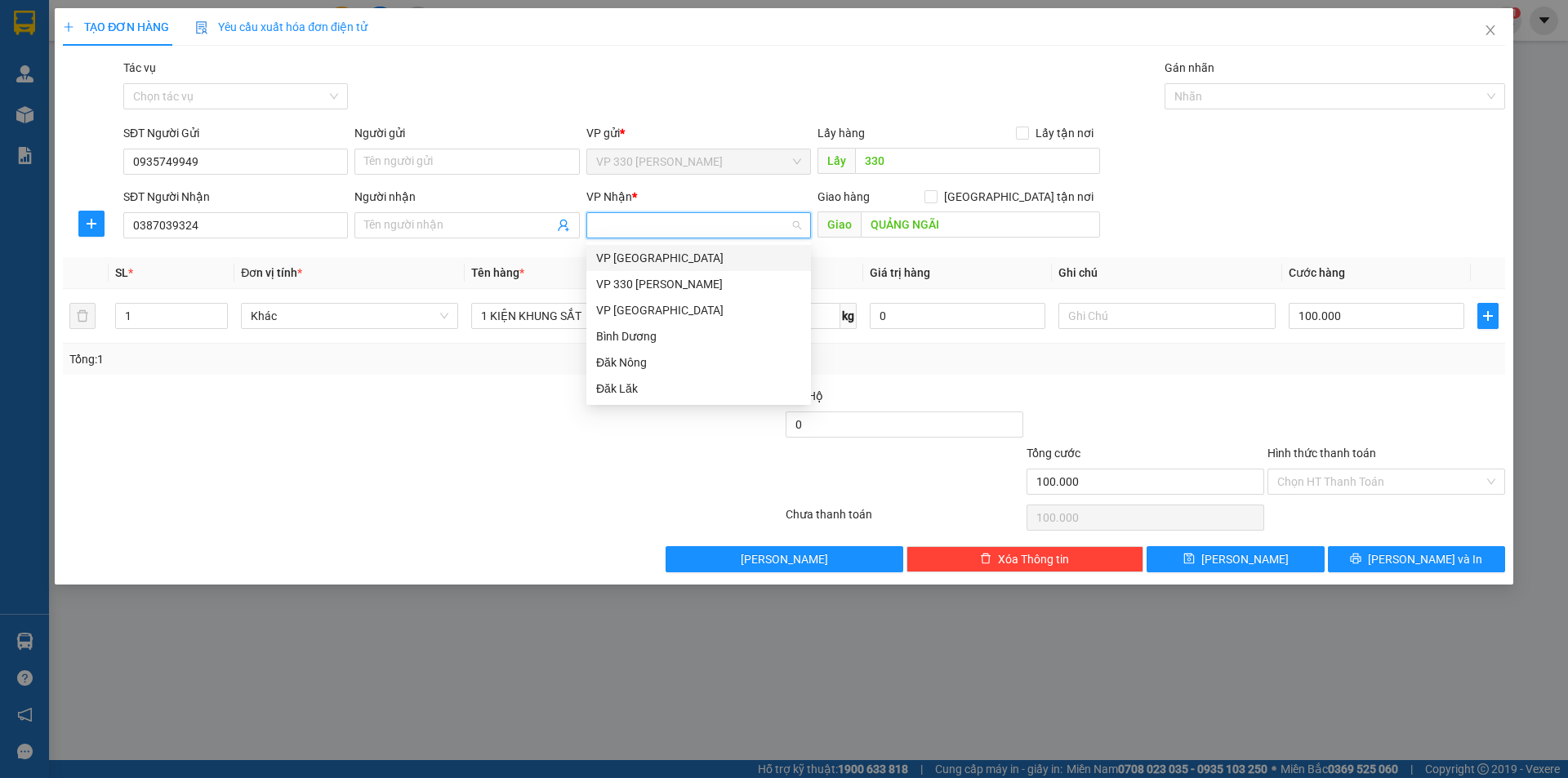
type input "Đ"
click at [663, 363] on div "Đăk Nông" at bounding box center [698, 362] width 205 height 18
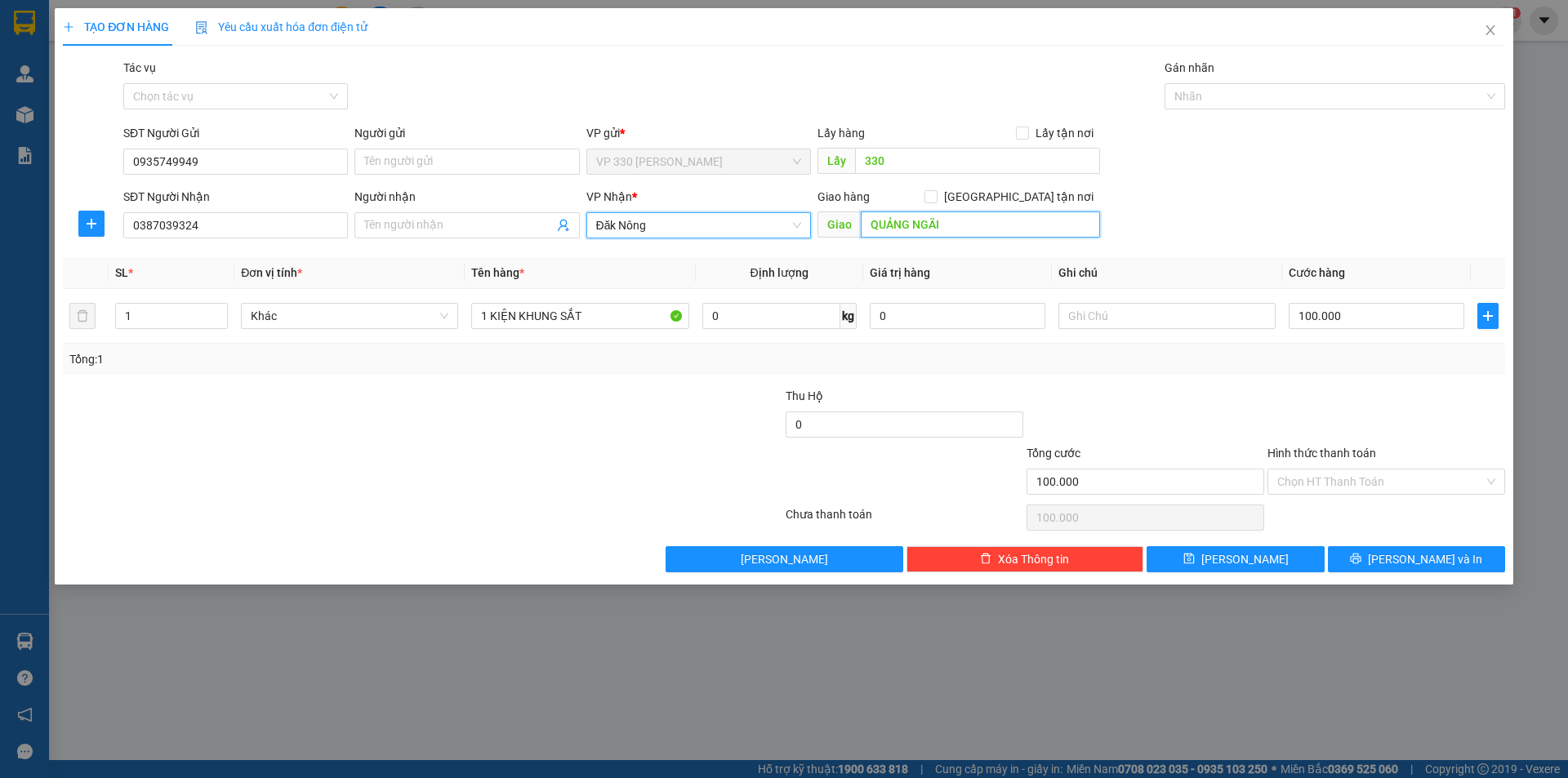
click at [977, 227] on input "QUẢNG NGÃI" at bounding box center [981, 224] width 240 height 26
type input "D"
click at [862, 228] on input "ĐẴMIN" at bounding box center [981, 224] width 240 height 26
click at [911, 222] on input "ĐẴMIN" at bounding box center [981, 224] width 240 height 26
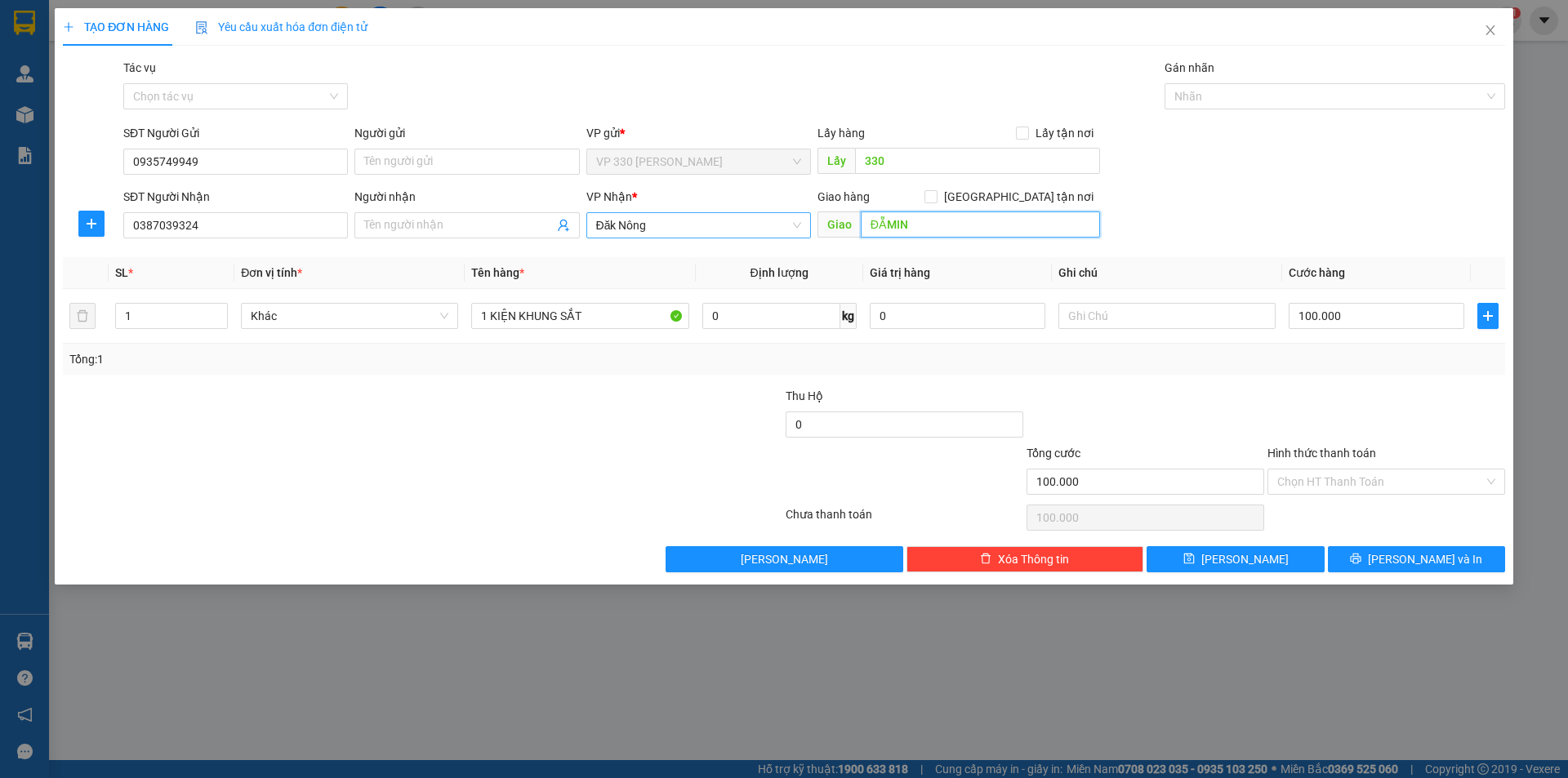
type input "D"
type input "ĐẮC MIN"
click at [1176, 331] on div at bounding box center [1167, 316] width 217 height 33
click at [1178, 322] on input "text" at bounding box center [1167, 315] width 217 height 26
type input "GỌI TRƯỚC 30P"
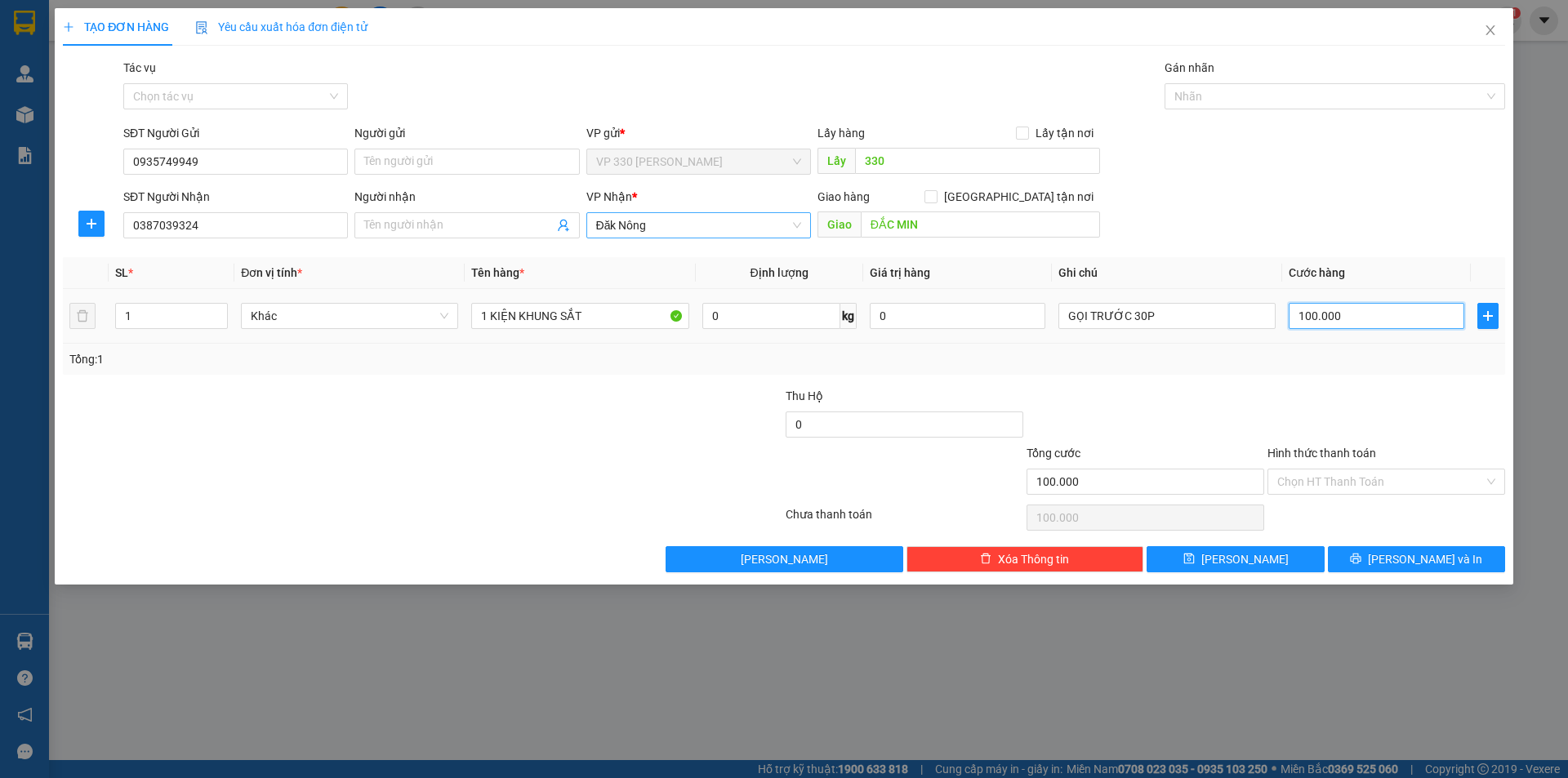
click at [1367, 312] on input "100.000" at bounding box center [1376, 315] width 176 height 26
click at [1328, 452] on label "Hình thức thanh toán" at bounding box center [1321, 452] width 108 height 13
click at [1328, 469] on input "Hình thức thanh toán" at bounding box center [1380, 482] width 207 height 25
click at [1292, 350] on div "Tổng: 1" at bounding box center [784, 359] width 1429 height 18
click at [1442, 562] on span "[PERSON_NAME] và In" at bounding box center [1424, 559] width 114 height 18
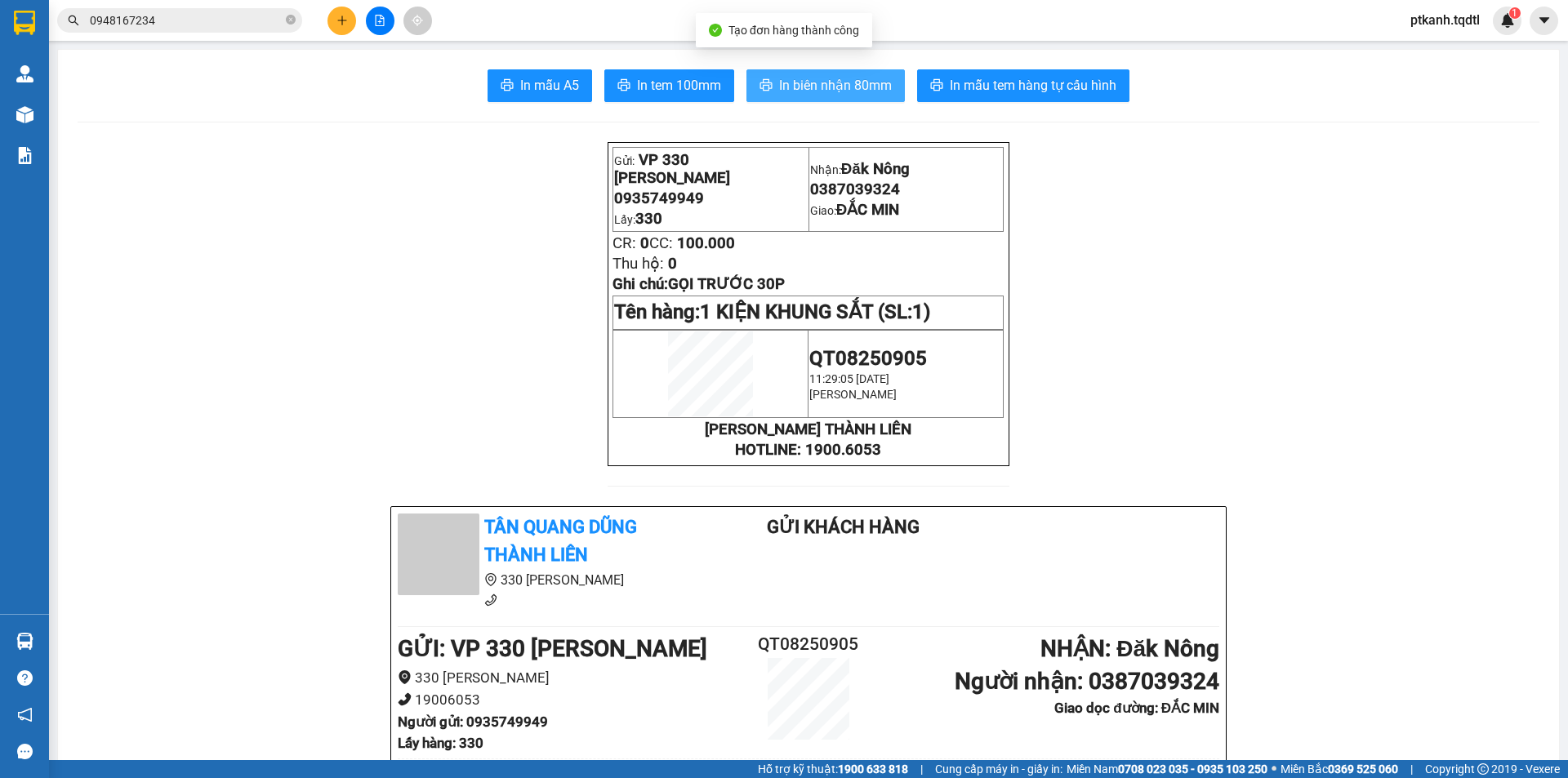
click at [800, 91] on span "In biên nhận 80mm" at bounding box center [835, 85] width 113 height 20
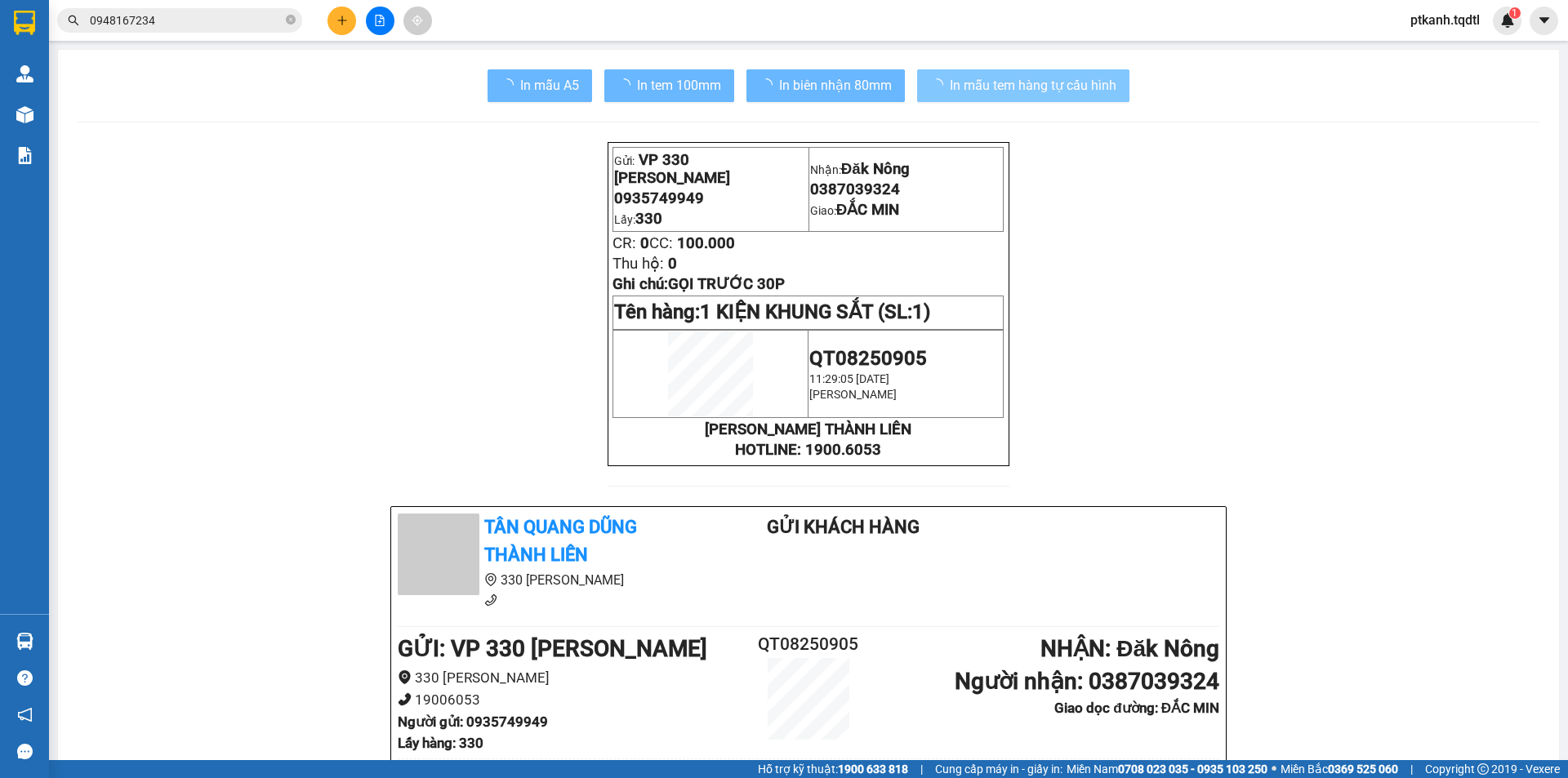
click at [998, 80] on span "In mẫu tem hàng tự cấu hình" at bounding box center [1033, 85] width 167 height 20
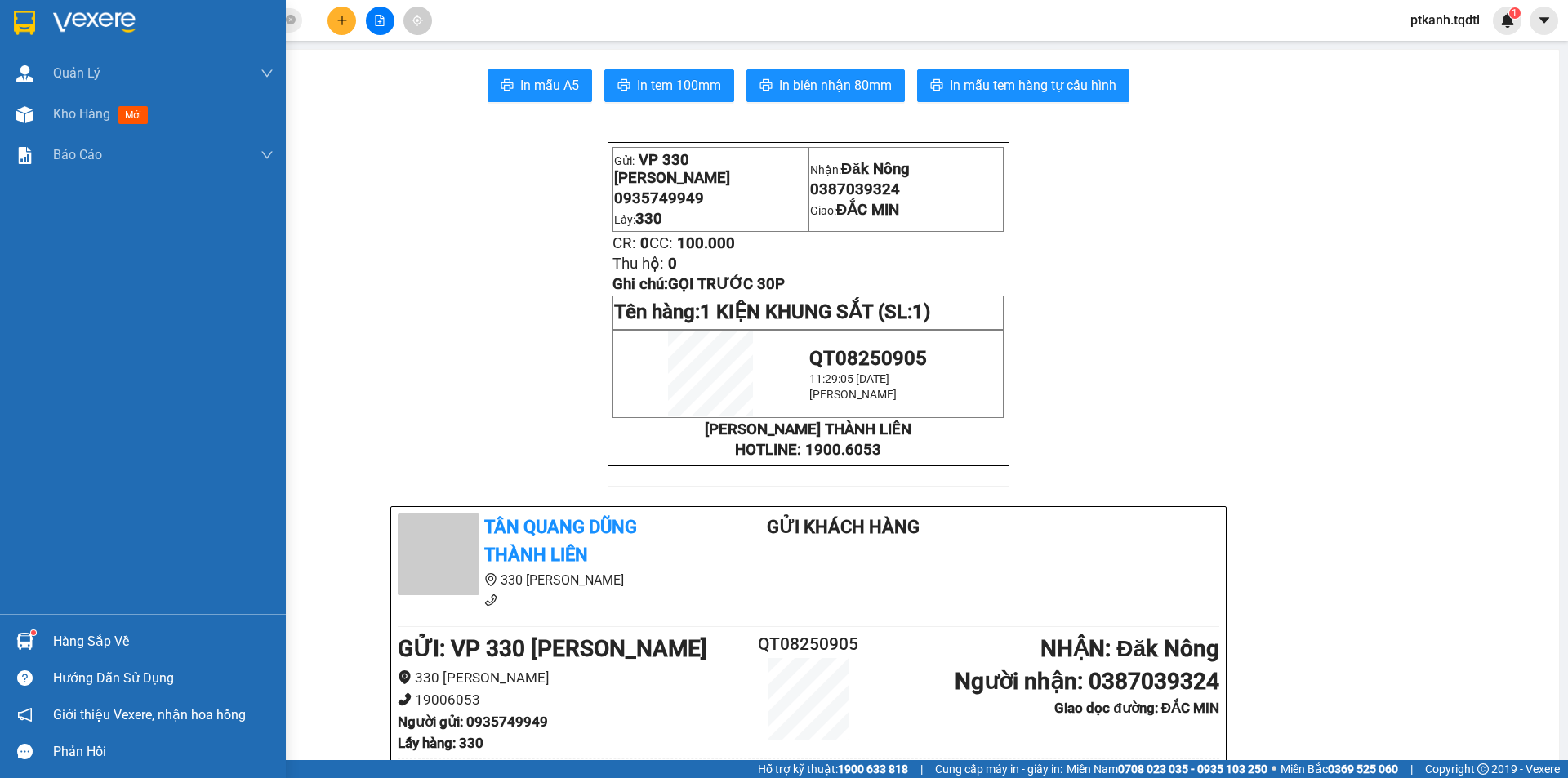
drag, startPoint x: 97, startPoint y: 638, endPoint x: 0, endPoint y: 575, distance: 115.7
click at [95, 637] on div "Hàng sắp về" at bounding box center [163, 641] width 220 height 25
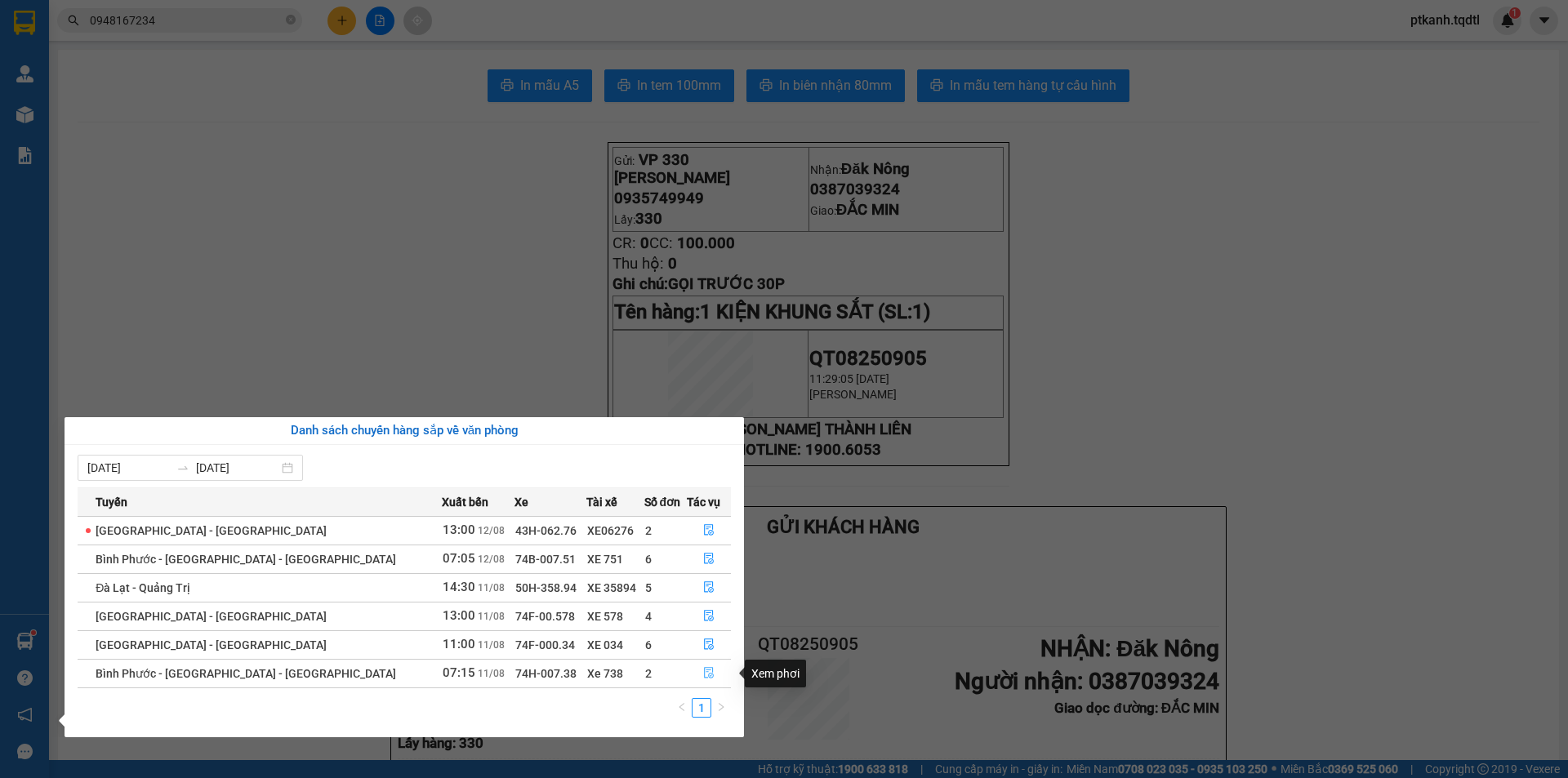
click at [704, 670] on icon "file-done" at bounding box center [708, 673] width 10 height 12
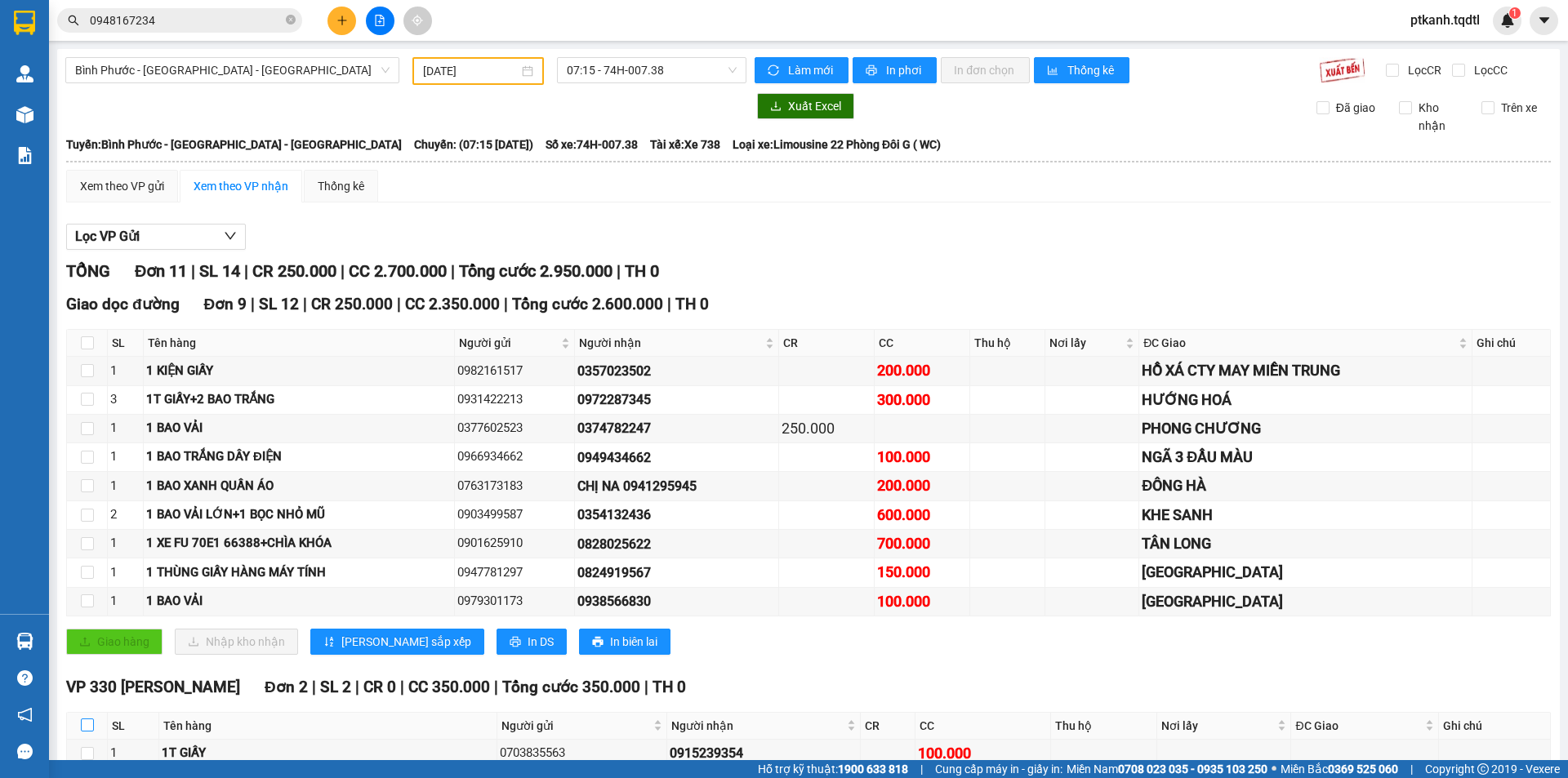
click at [87, 719] on input "checkbox" at bounding box center [87, 725] width 13 height 13
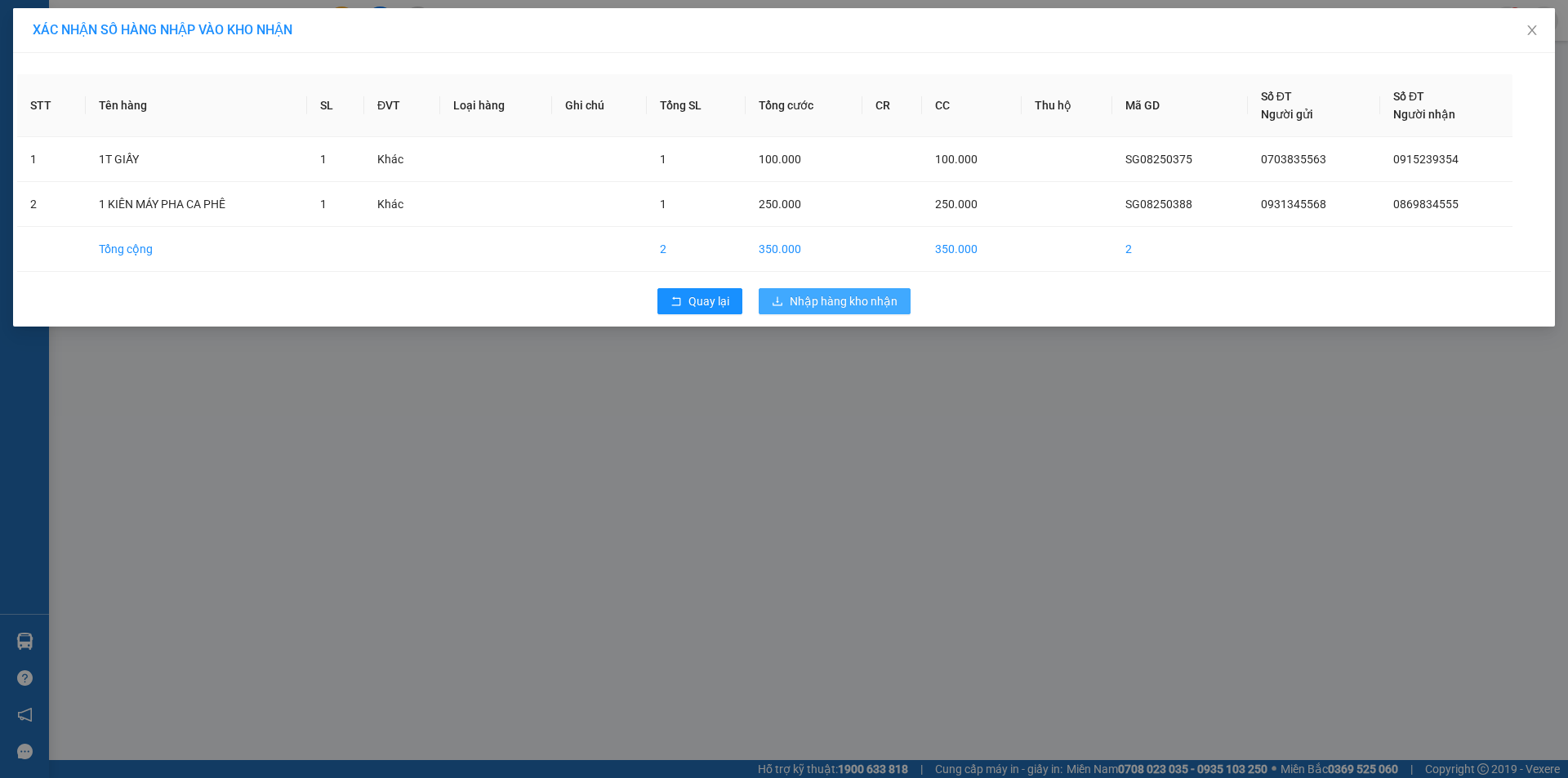
click at [824, 304] on span "Nhập hàng kho nhận" at bounding box center [843, 301] width 107 height 18
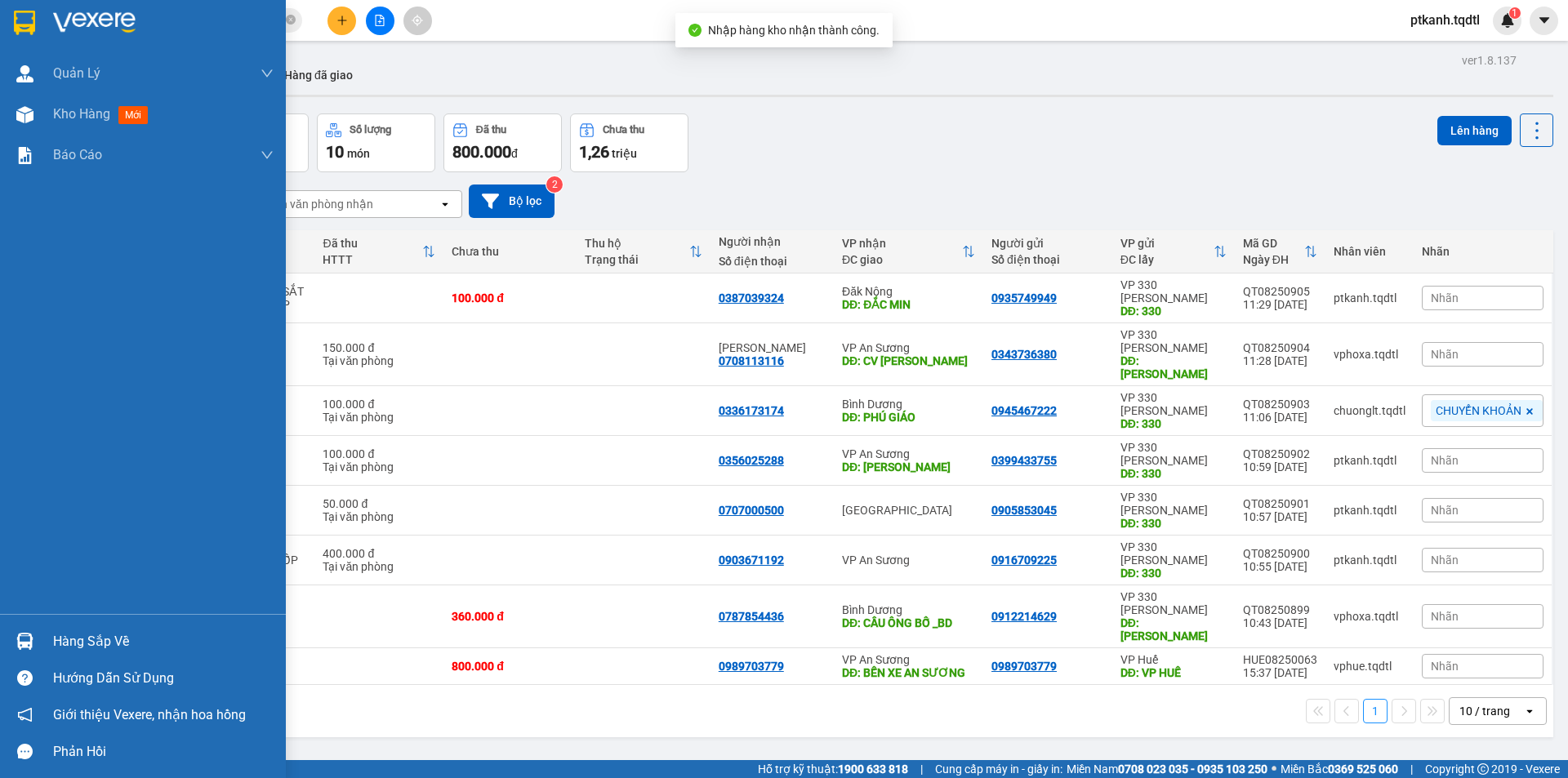
drag, startPoint x: 70, startPoint y: 643, endPoint x: 114, endPoint y: 635, distance: 44.7
click at [71, 643] on div "Hàng sắp về" at bounding box center [163, 641] width 220 height 25
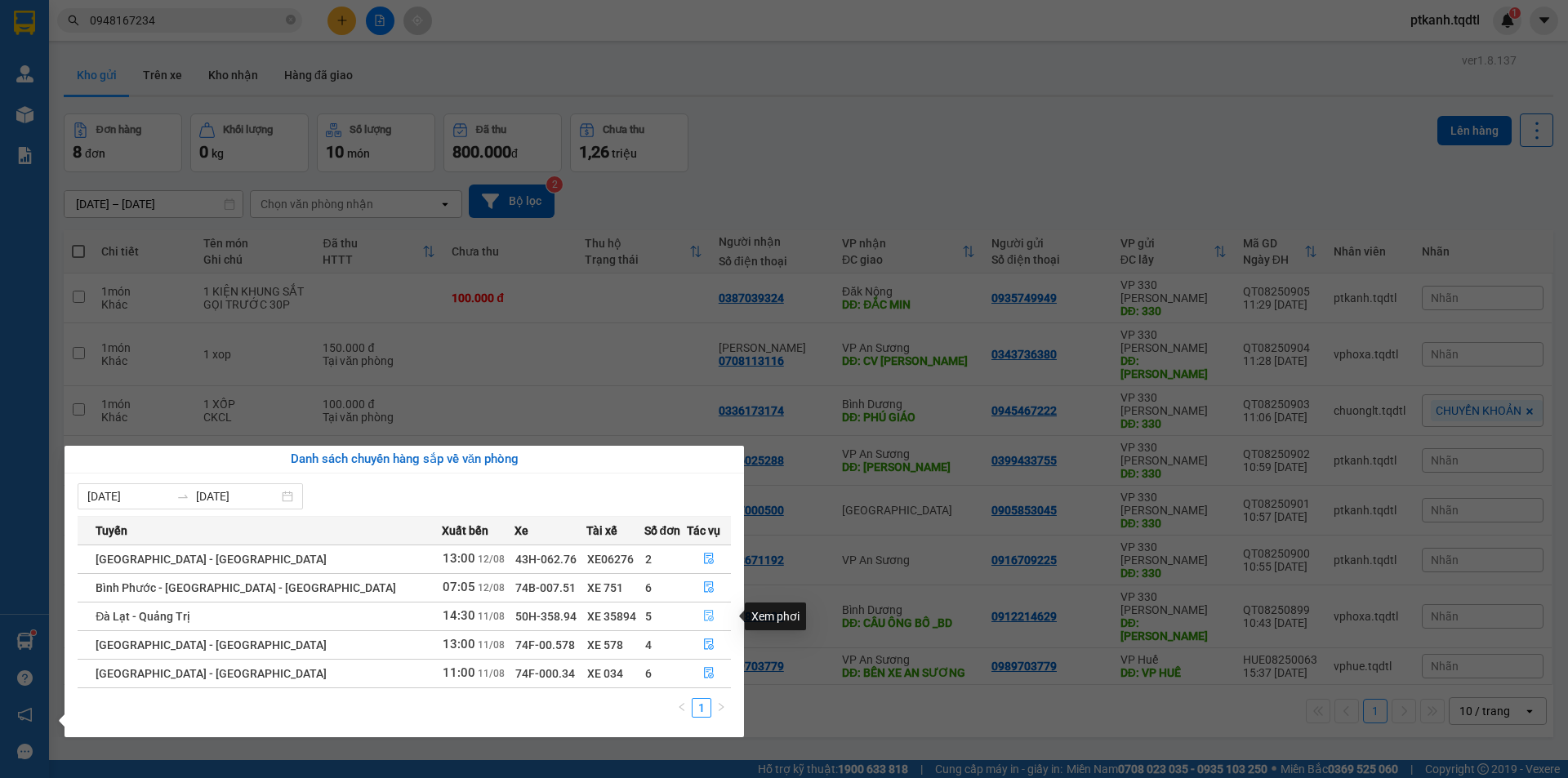
click at [705, 614] on icon "file-done" at bounding box center [708, 615] width 12 height 12
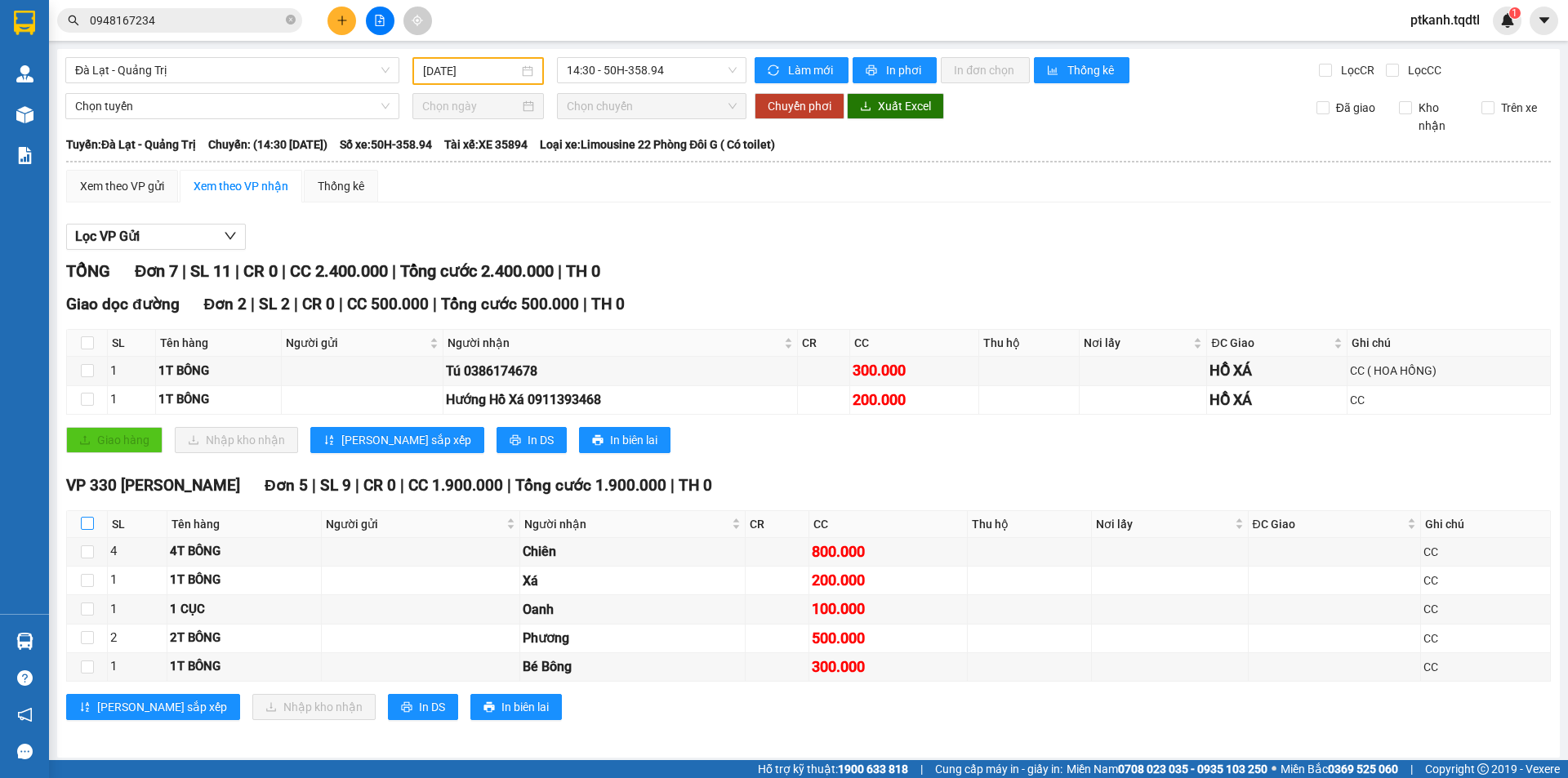
click at [90, 527] on input "checkbox" at bounding box center [87, 523] width 13 height 13
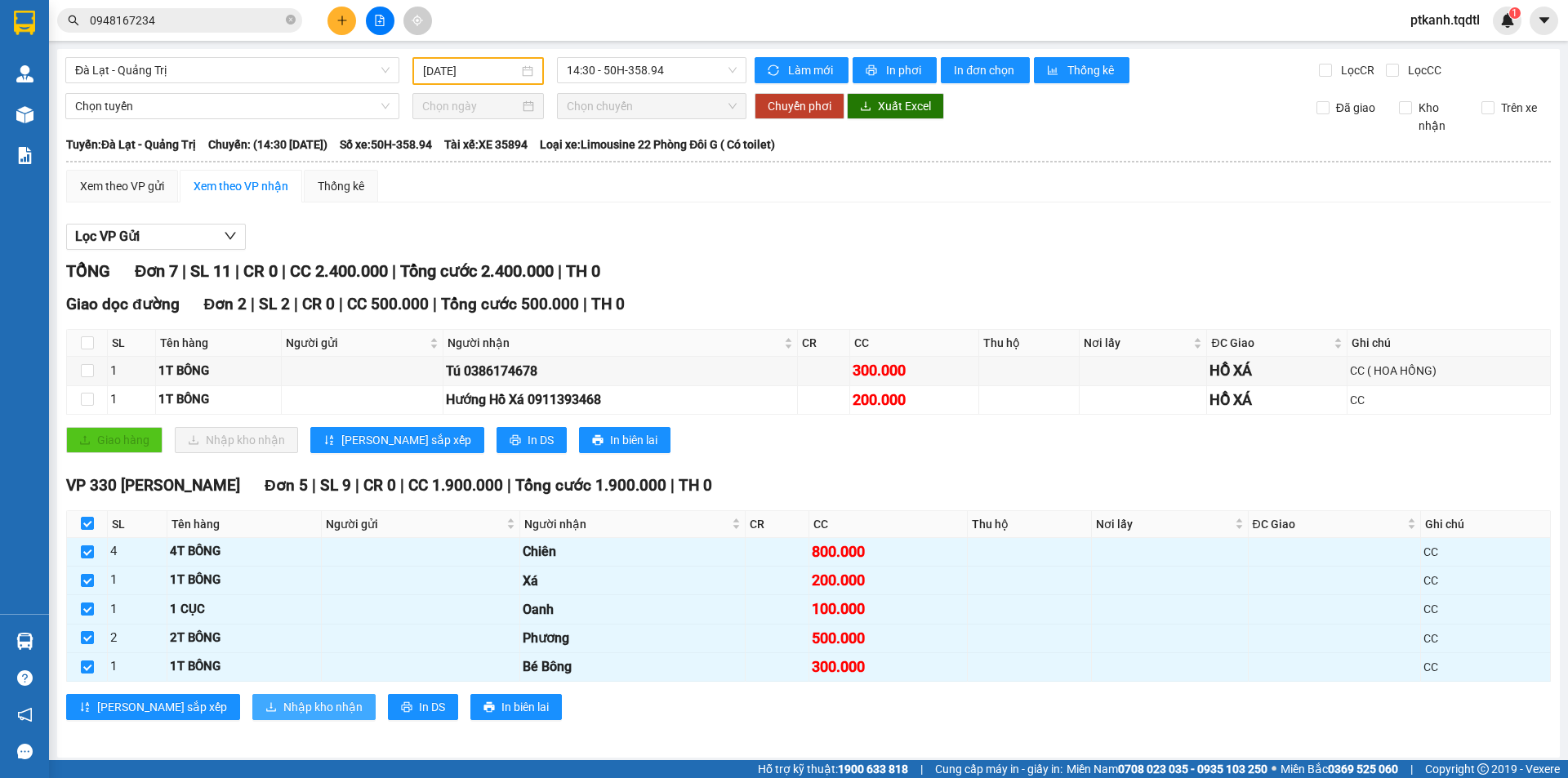
click at [283, 706] on span "Nhập kho nhận" at bounding box center [322, 707] width 79 height 18
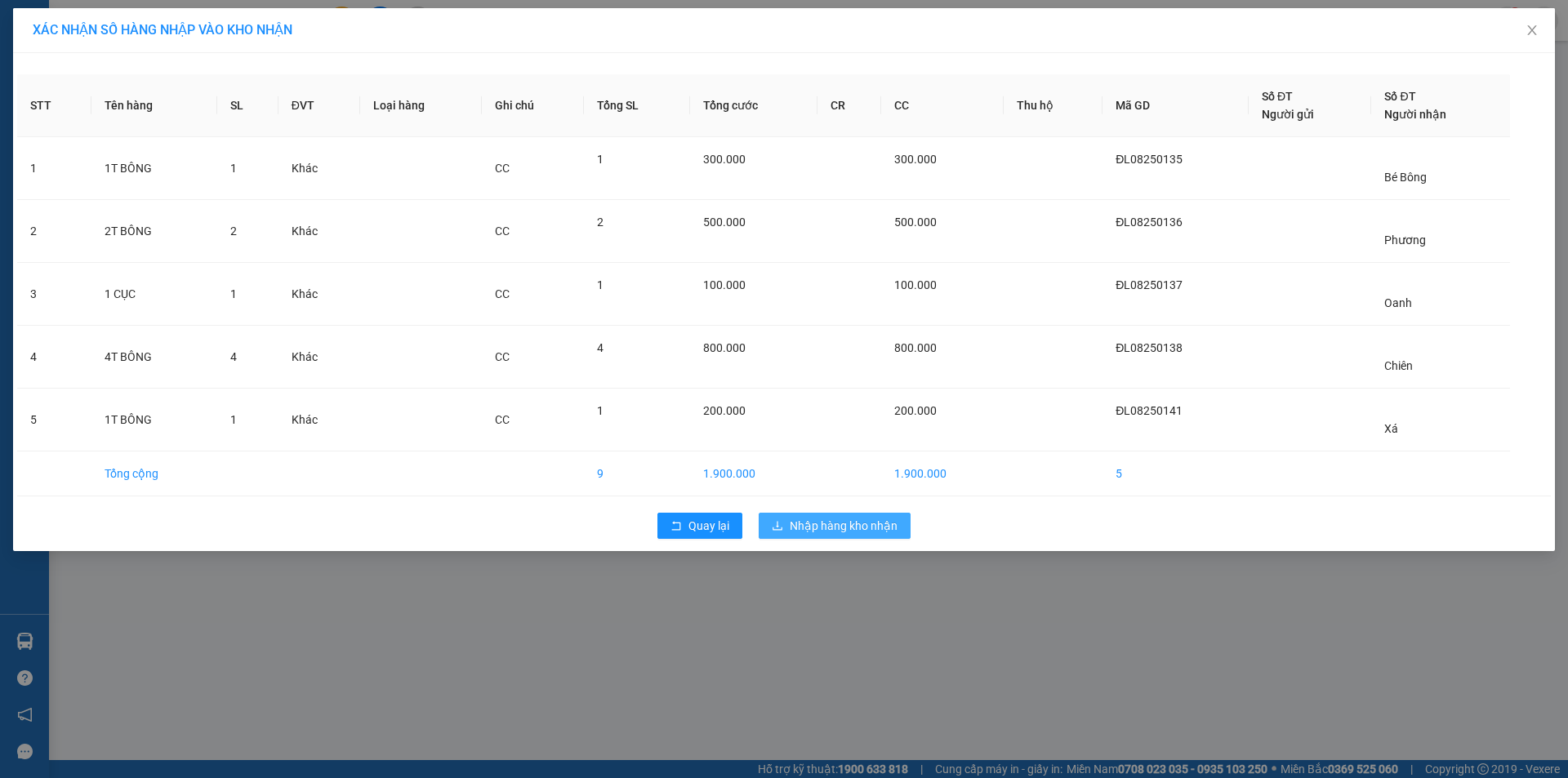
click at [833, 516] on span "Nhập hàng kho nhận" at bounding box center [843, 525] width 107 height 18
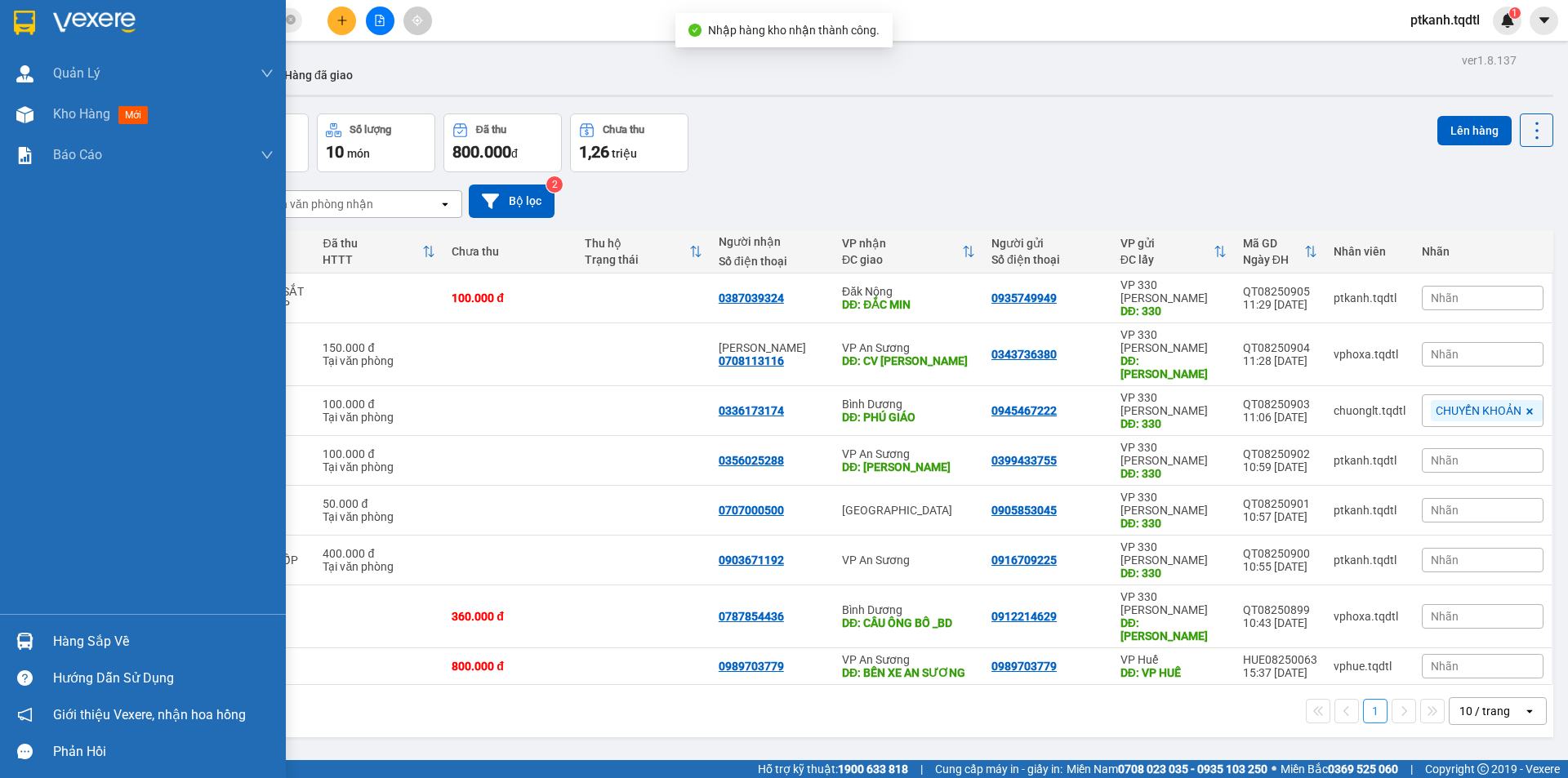
drag, startPoint x: 56, startPoint y: 639, endPoint x: 275, endPoint y: 682, distance: 223.2
click at [59, 639] on div "Hàng sắp về" at bounding box center [163, 641] width 220 height 25
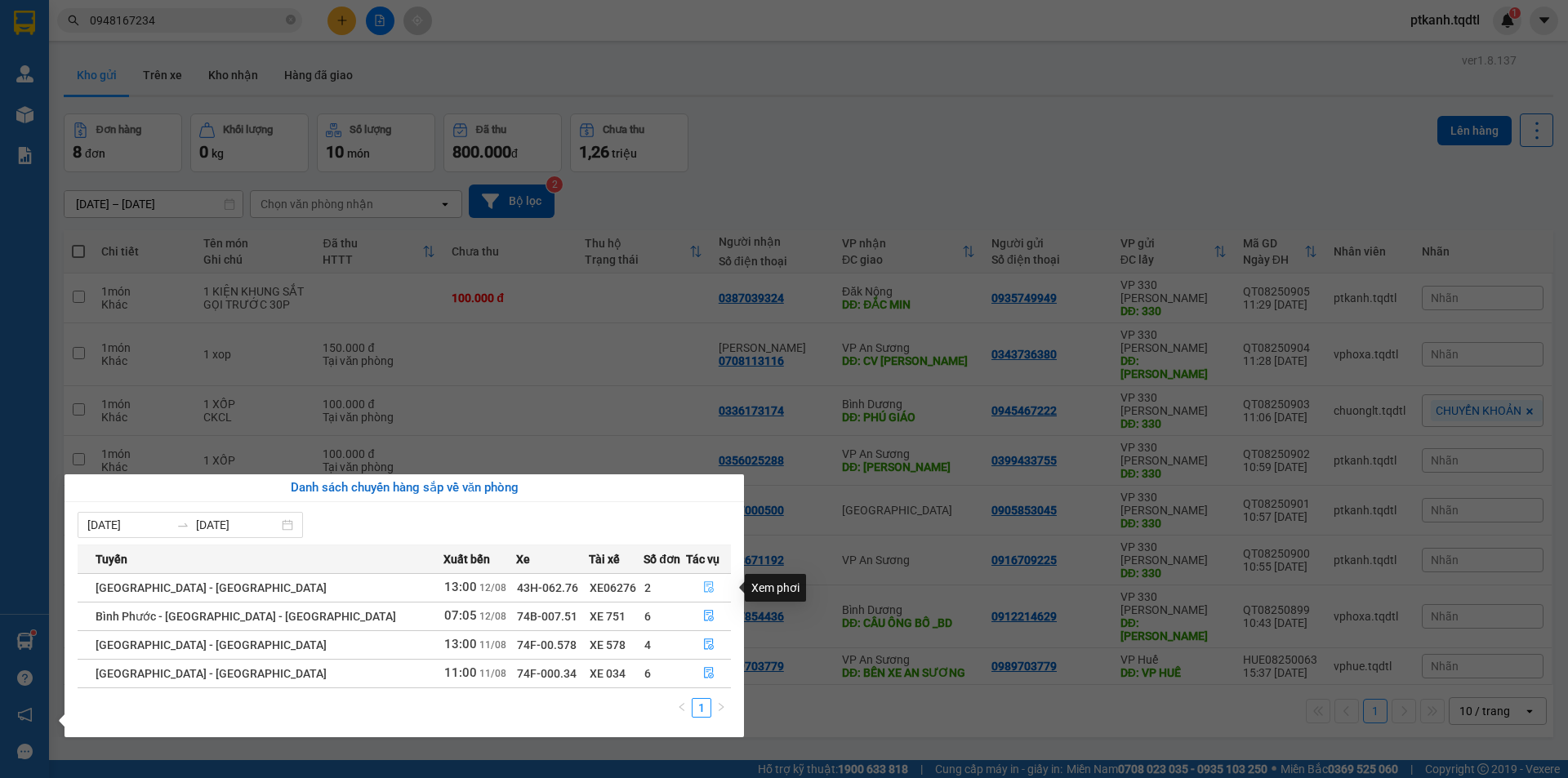
click at [705, 587] on icon "file-done" at bounding box center [708, 586] width 12 height 12
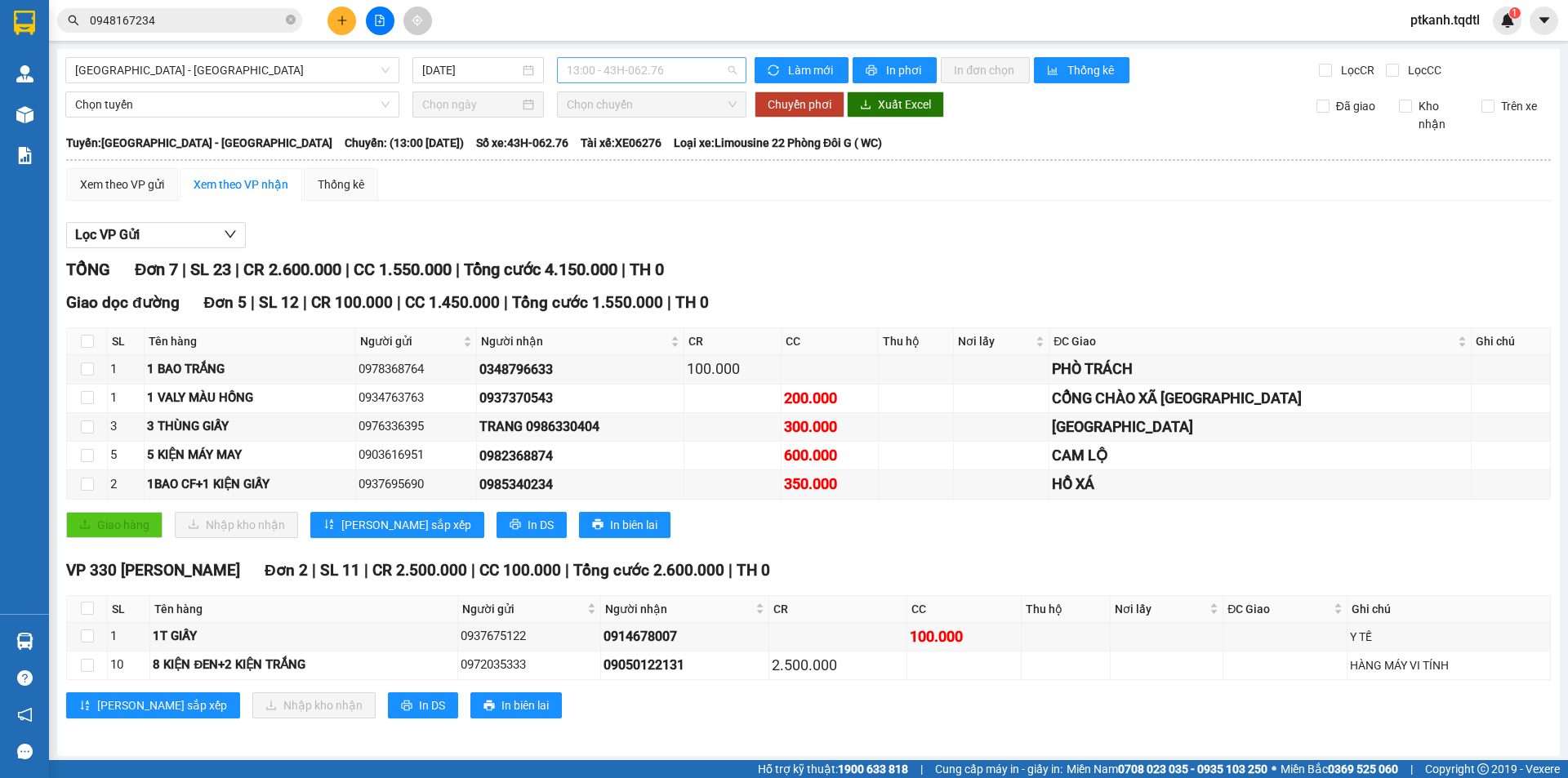
click at [681, 73] on span "13:00 - 43H-062.76" at bounding box center [651, 70] width 169 height 25
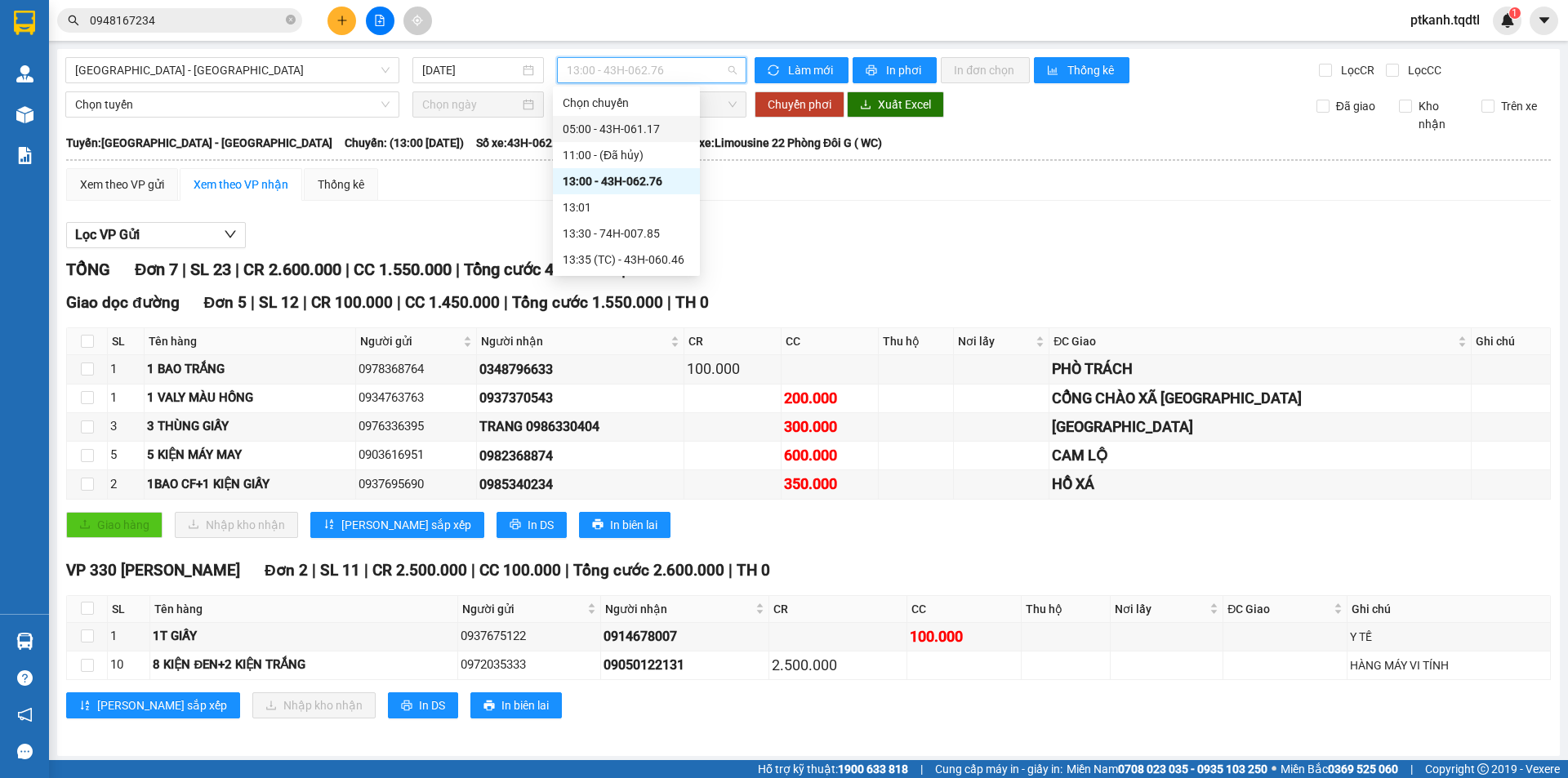
click at [661, 122] on div "05:00 - 43H-061.17" at bounding box center [626, 129] width 128 height 18
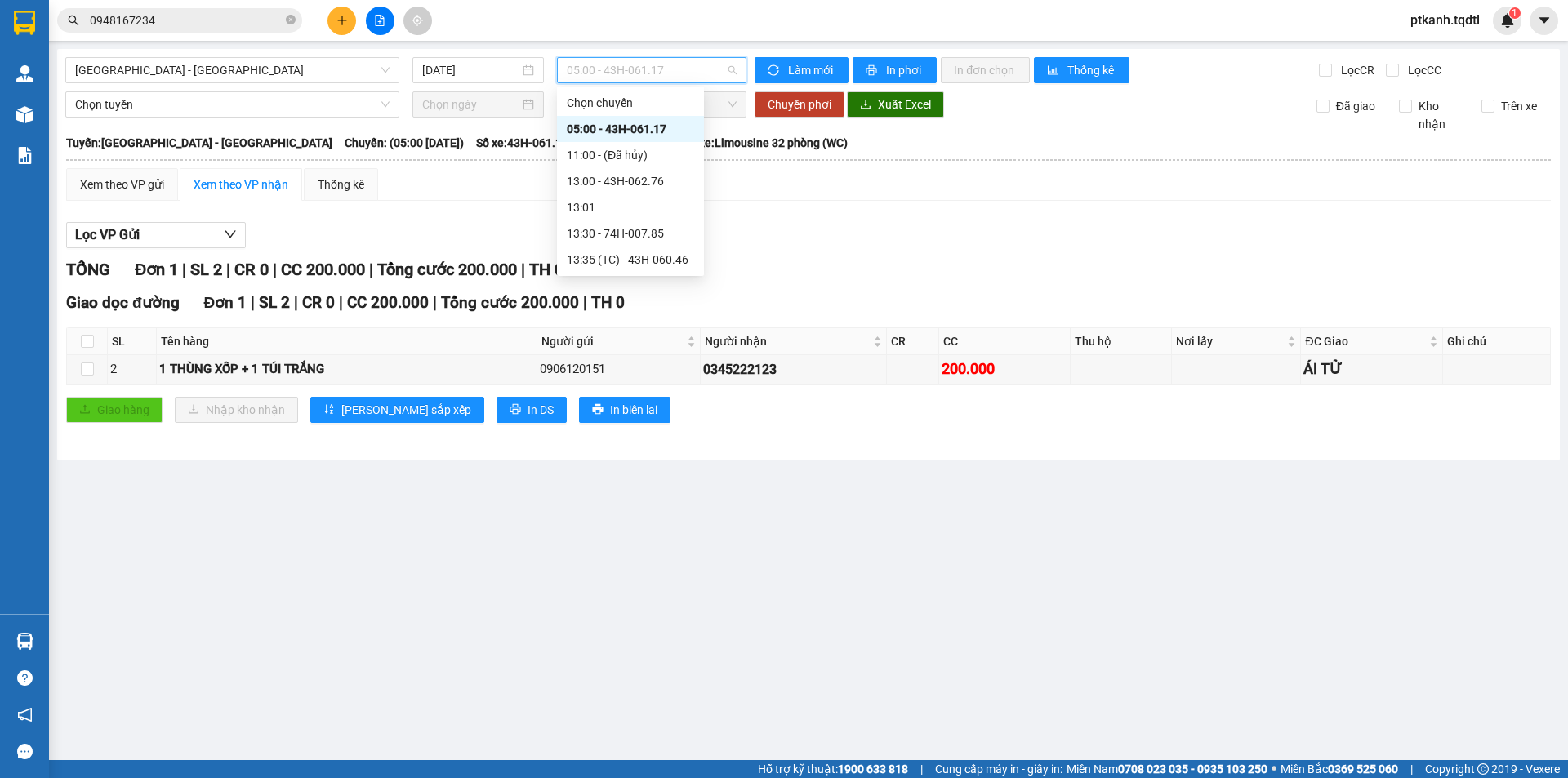
click at [697, 71] on span "05:00 - 43H-061.17" at bounding box center [651, 70] width 169 height 25
drag, startPoint x: 684, startPoint y: 261, endPoint x: 918, endPoint y: 353, distance: 251.4
click at [683, 261] on div "13:35 (TC) - 43H-060.46" at bounding box center [631, 259] width 128 height 18
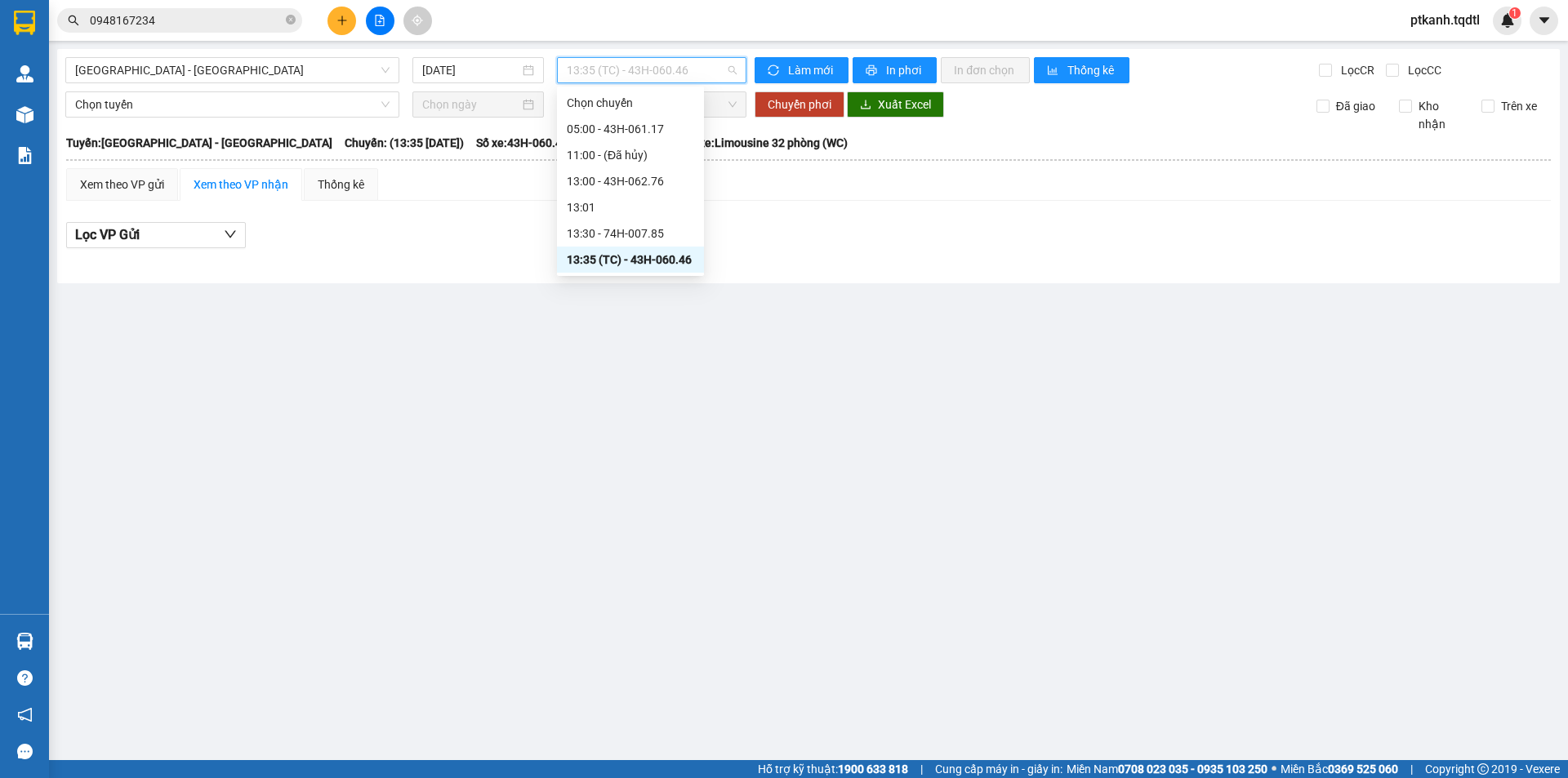
click at [718, 72] on span "13:35 (TC) - 43H-060.46" at bounding box center [651, 70] width 169 height 25
click at [656, 232] on div "13:30 - 74H-007.85" at bounding box center [631, 233] width 128 height 18
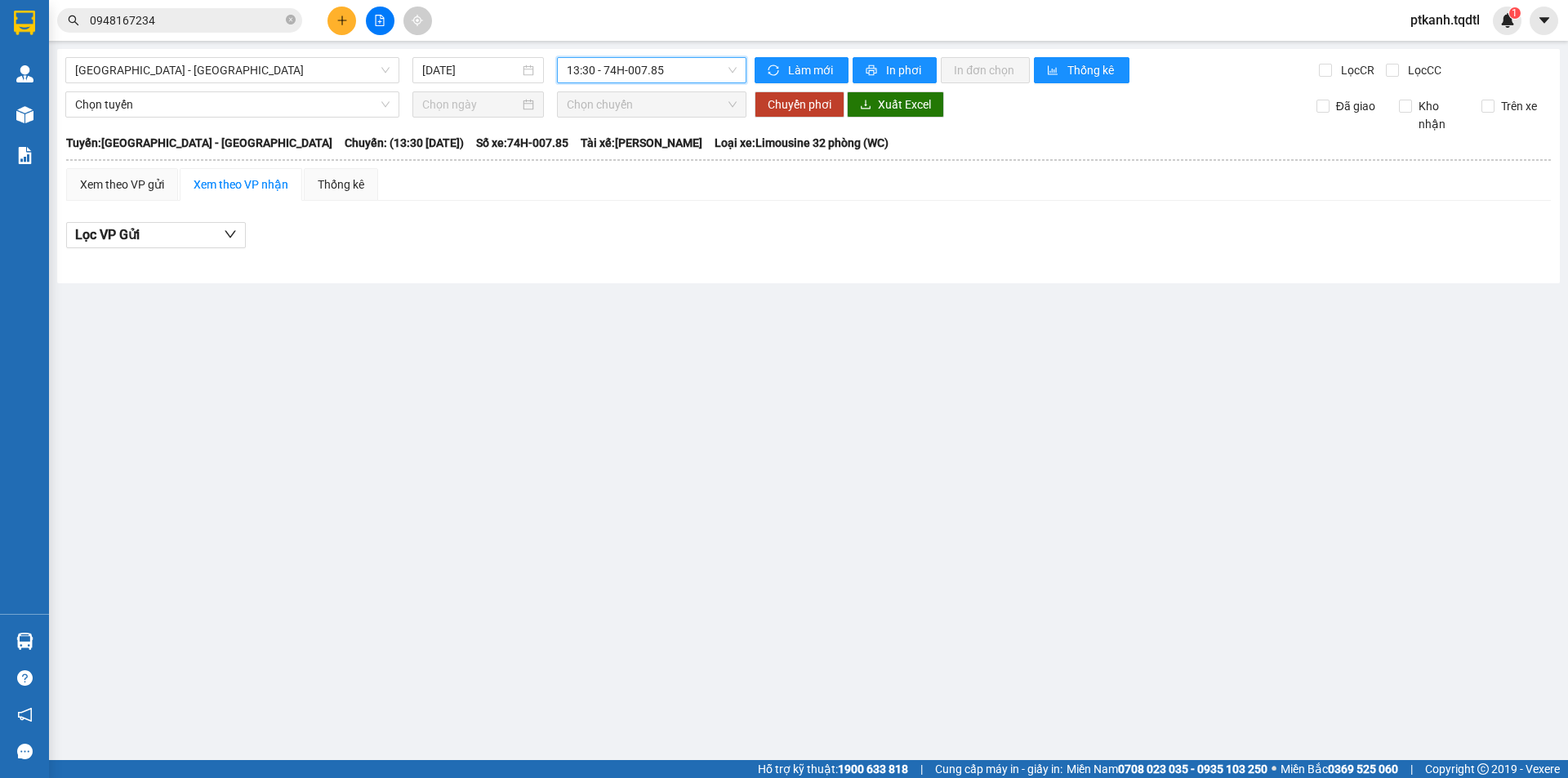
click at [690, 76] on span "13:30 - 74H-007.85" at bounding box center [651, 70] width 169 height 25
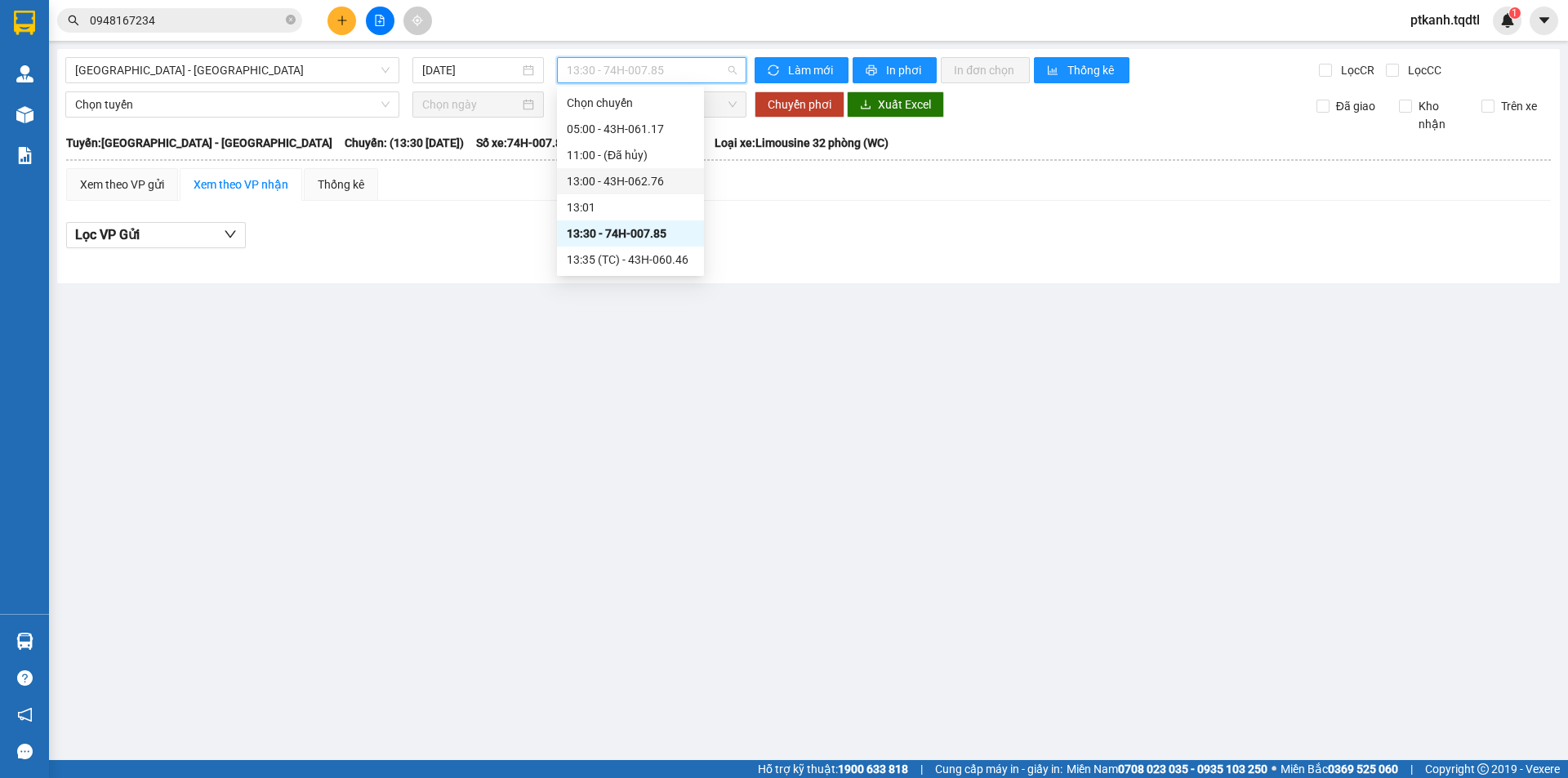
click at [666, 183] on div "13:00 - 43H-062.76" at bounding box center [631, 181] width 128 height 18
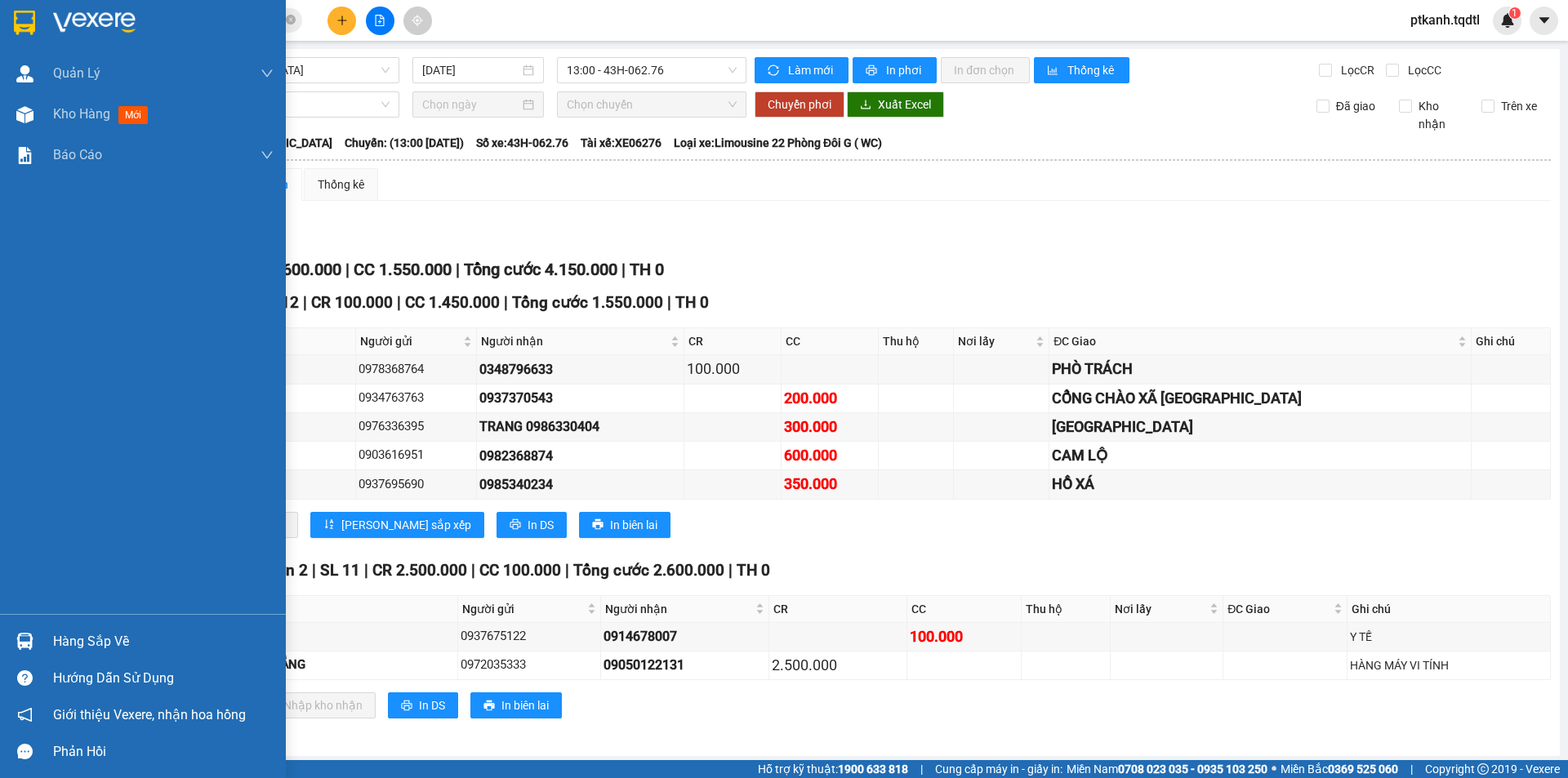
click at [90, 641] on div "Hàng sắp về" at bounding box center [163, 641] width 220 height 25
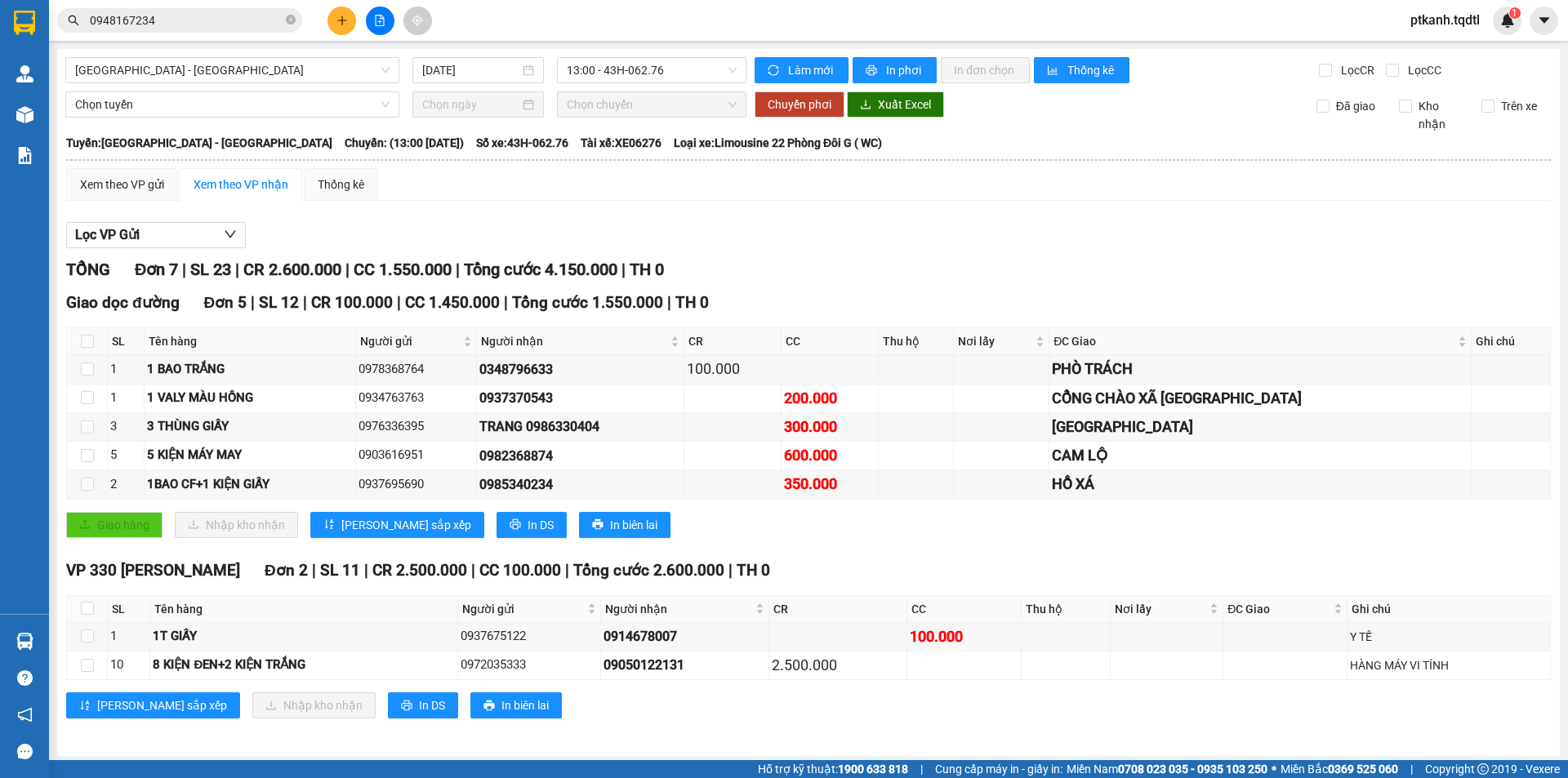
click at [905, 256] on section "Kết quả tìm kiếm ( 1 ) Bộ lọc Mã ĐH Trạng thái Món hàng Thu hộ Tổng cước Chưa c…" at bounding box center [784, 389] width 1568 height 778
click at [1544, 20] on icon "caret-down" at bounding box center [1543, 20] width 10 height 5
click at [1505, 20] on img at bounding box center [1507, 20] width 15 height 15
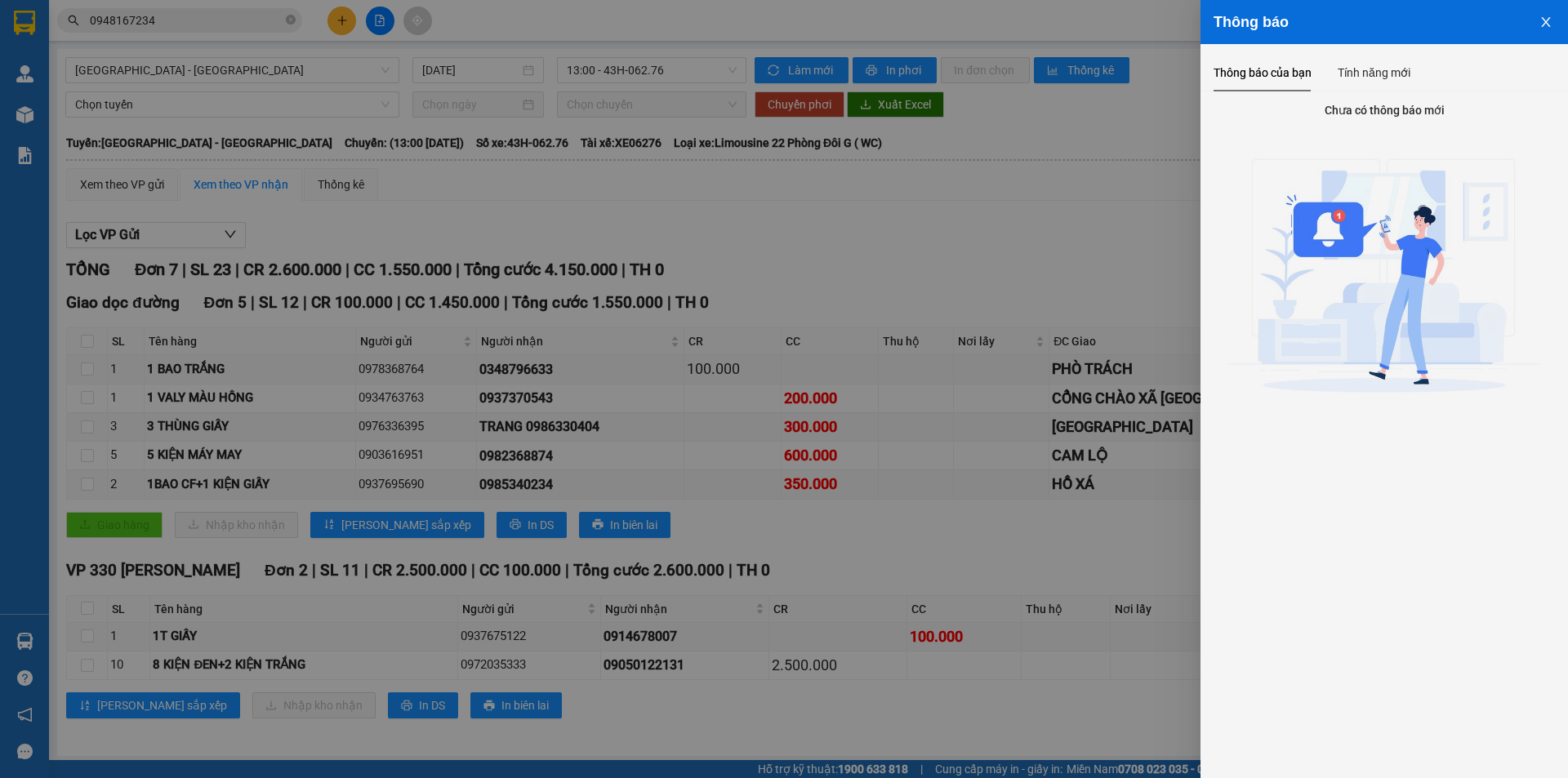
click at [1537, 25] on button "Close" at bounding box center [1546, 20] width 44 height 42
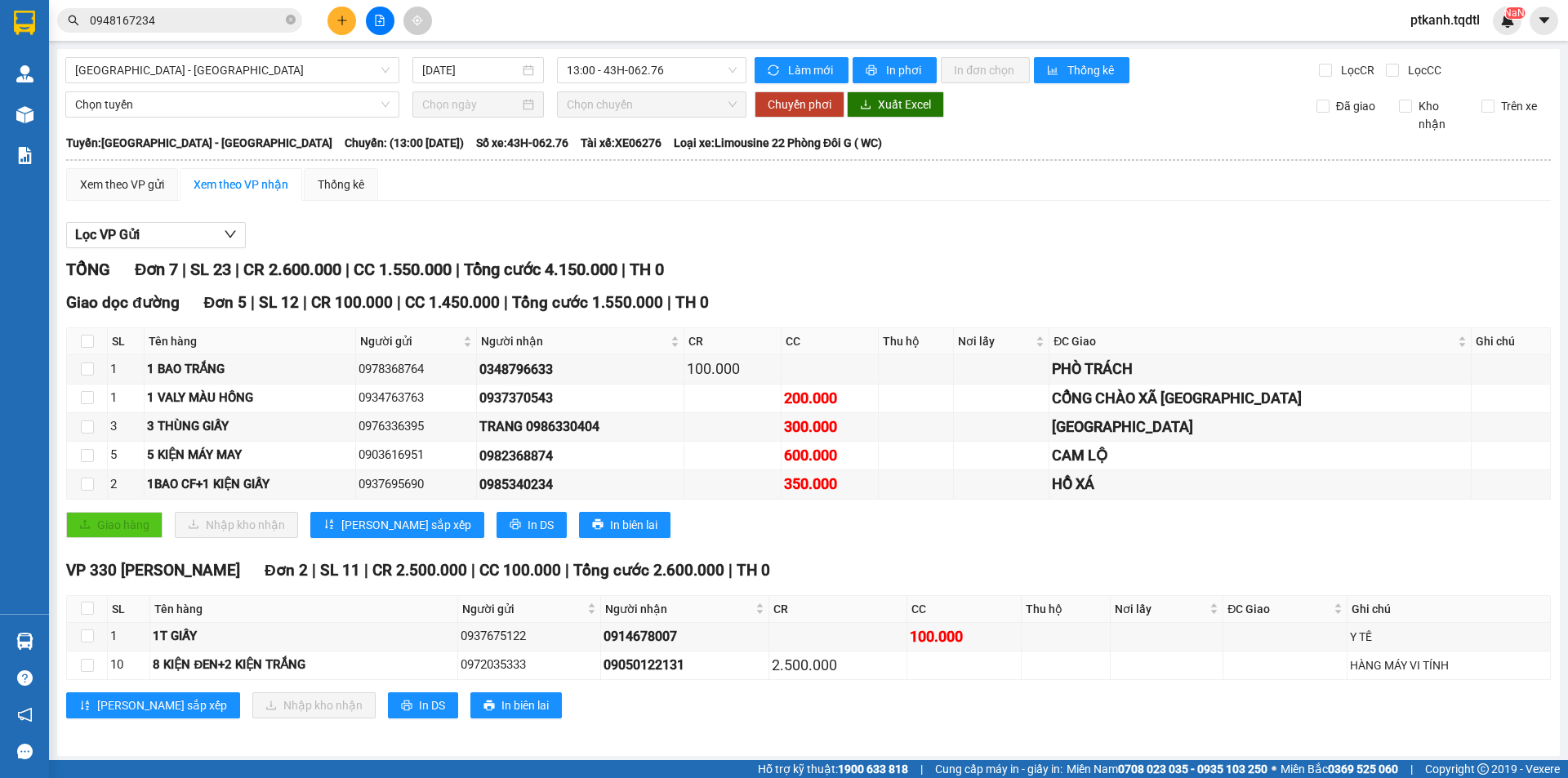
click at [1429, 19] on span "ptkanh.tqdtl" at bounding box center [1445, 20] width 96 height 20
drag, startPoint x: 1198, startPoint y: 283, endPoint x: 1216, endPoint y: 281, distance: 18.1
click at [1199, 283] on div "TỔNG Đơn 7 | SL 23 | CR 2.600.000 | CC 1.550.000 | Tổng cước 4.150.000 | TH 0 G…" at bounding box center [808, 498] width 1485 height 482
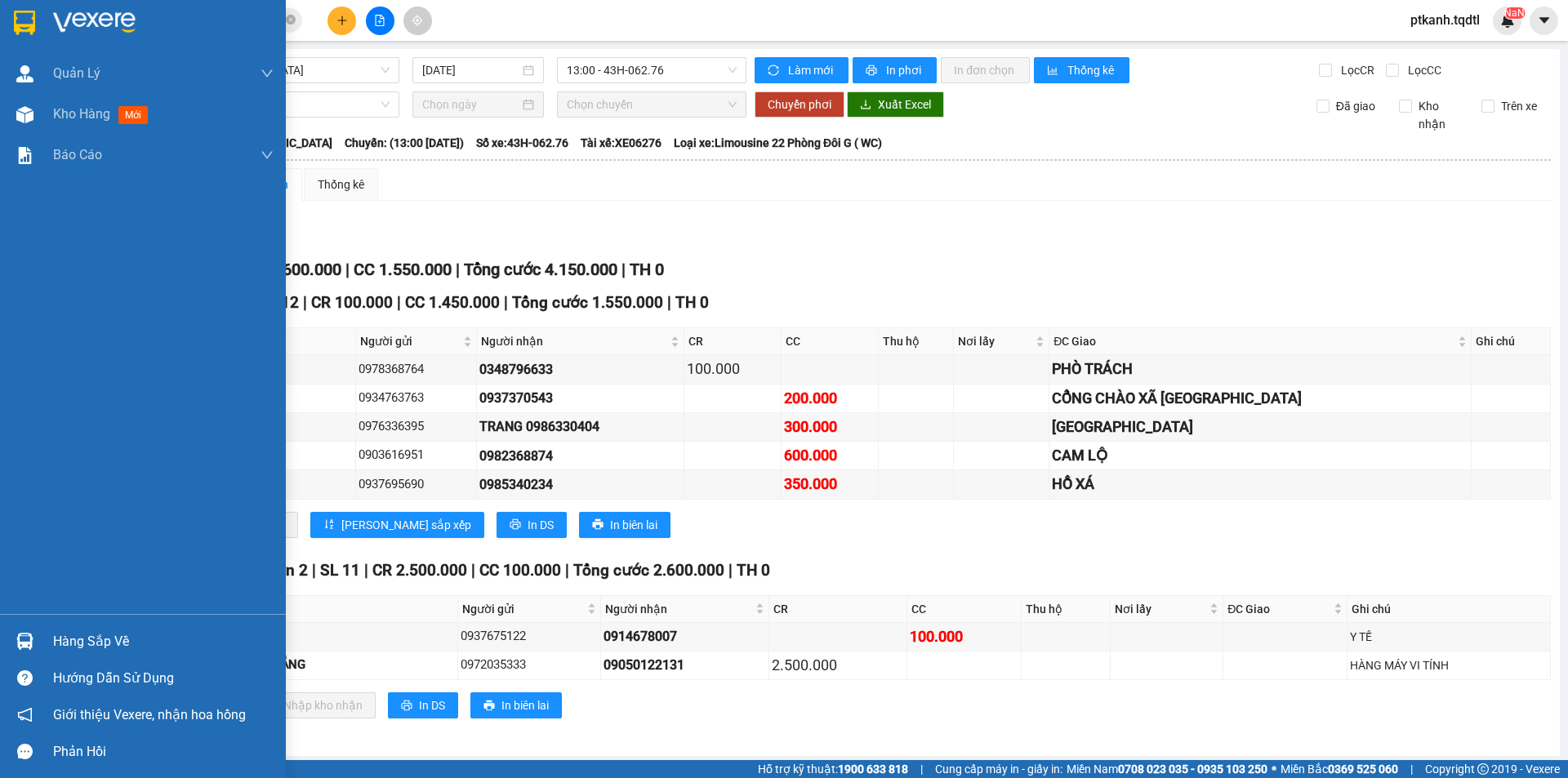
click at [100, 636] on div "Hàng sắp về" at bounding box center [163, 641] width 220 height 25
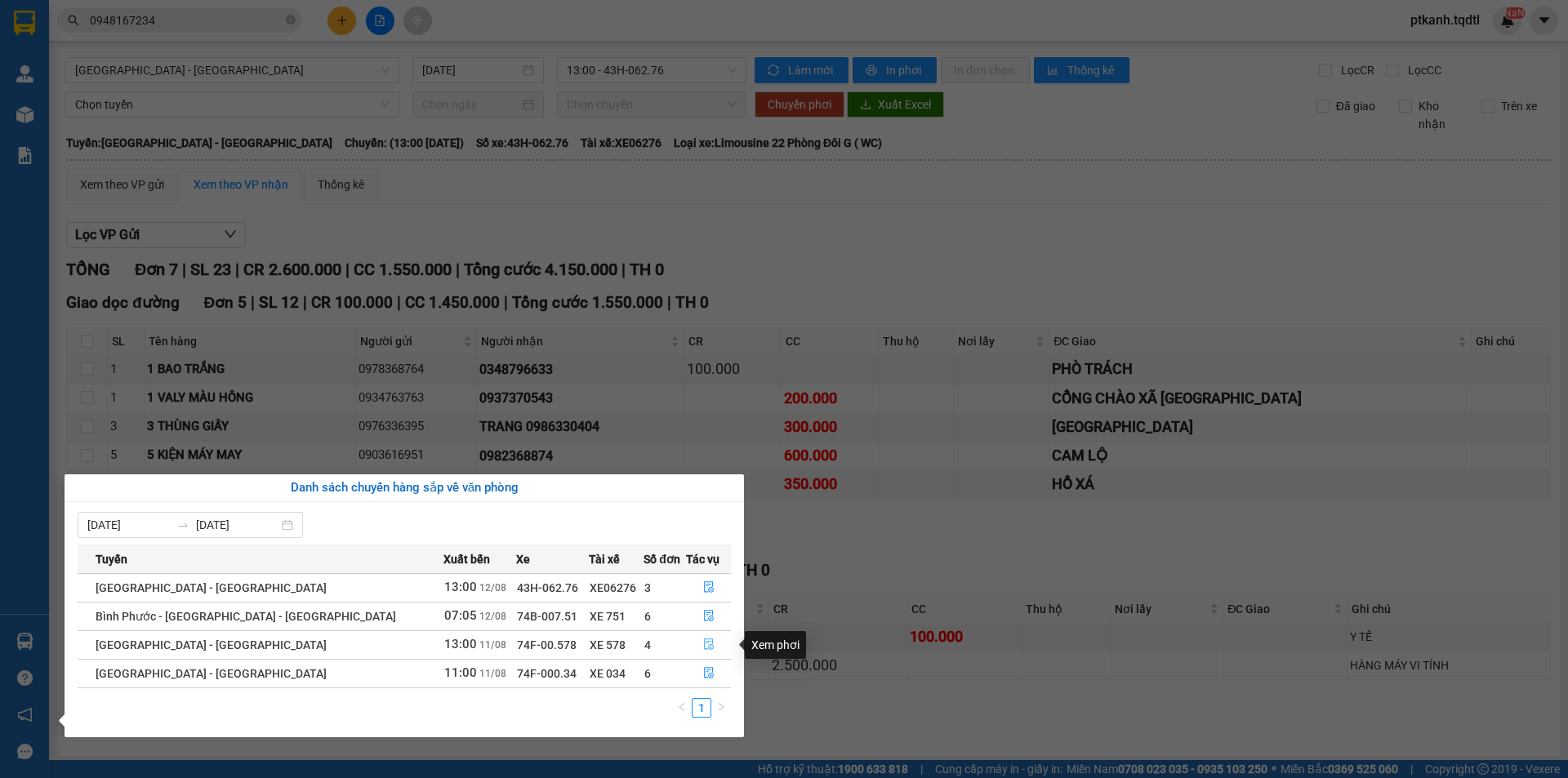
click at [705, 641] on icon "file-done" at bounding box center [708, 644] width 12 height 12
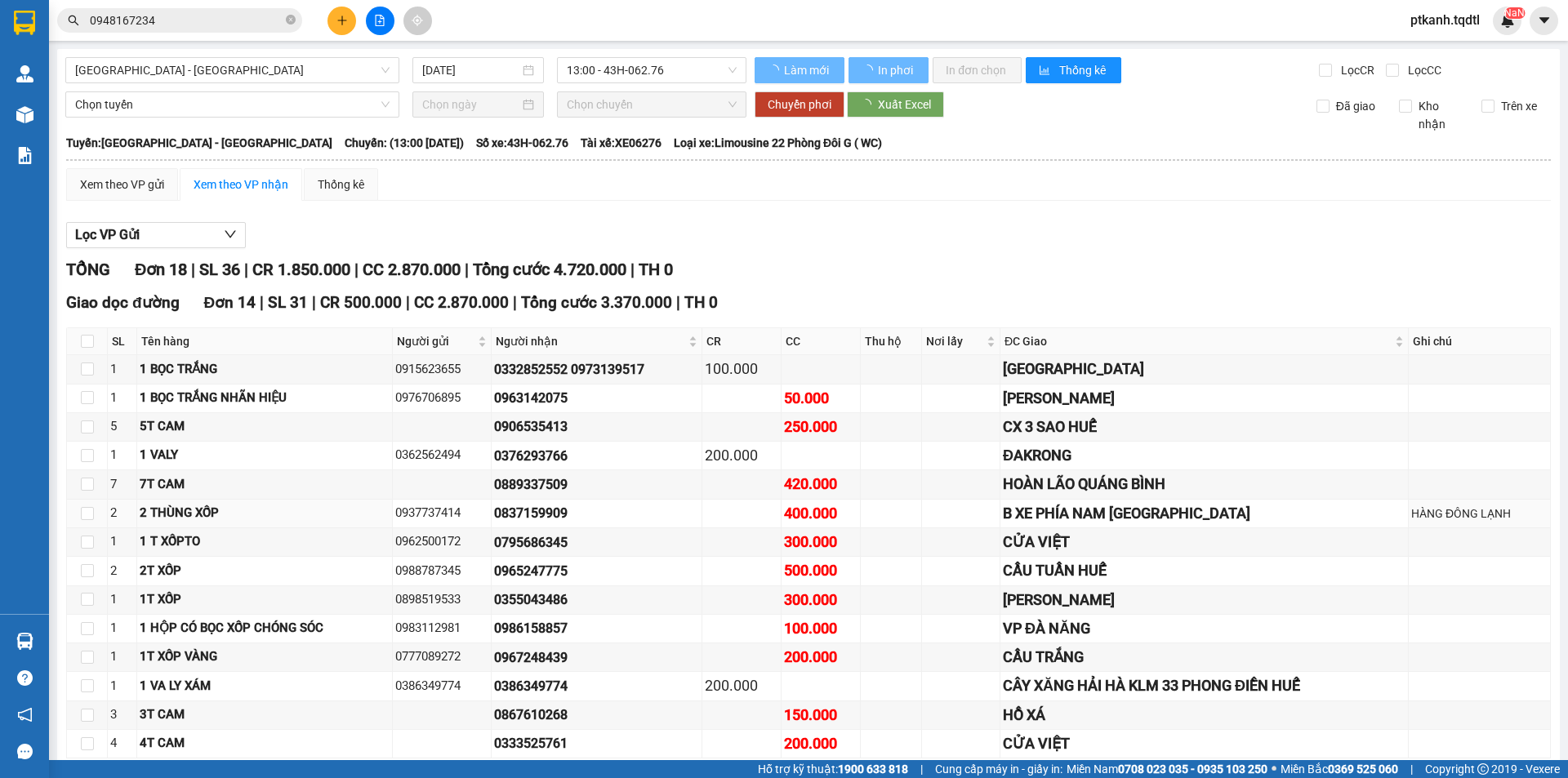
type input "[DATE]"
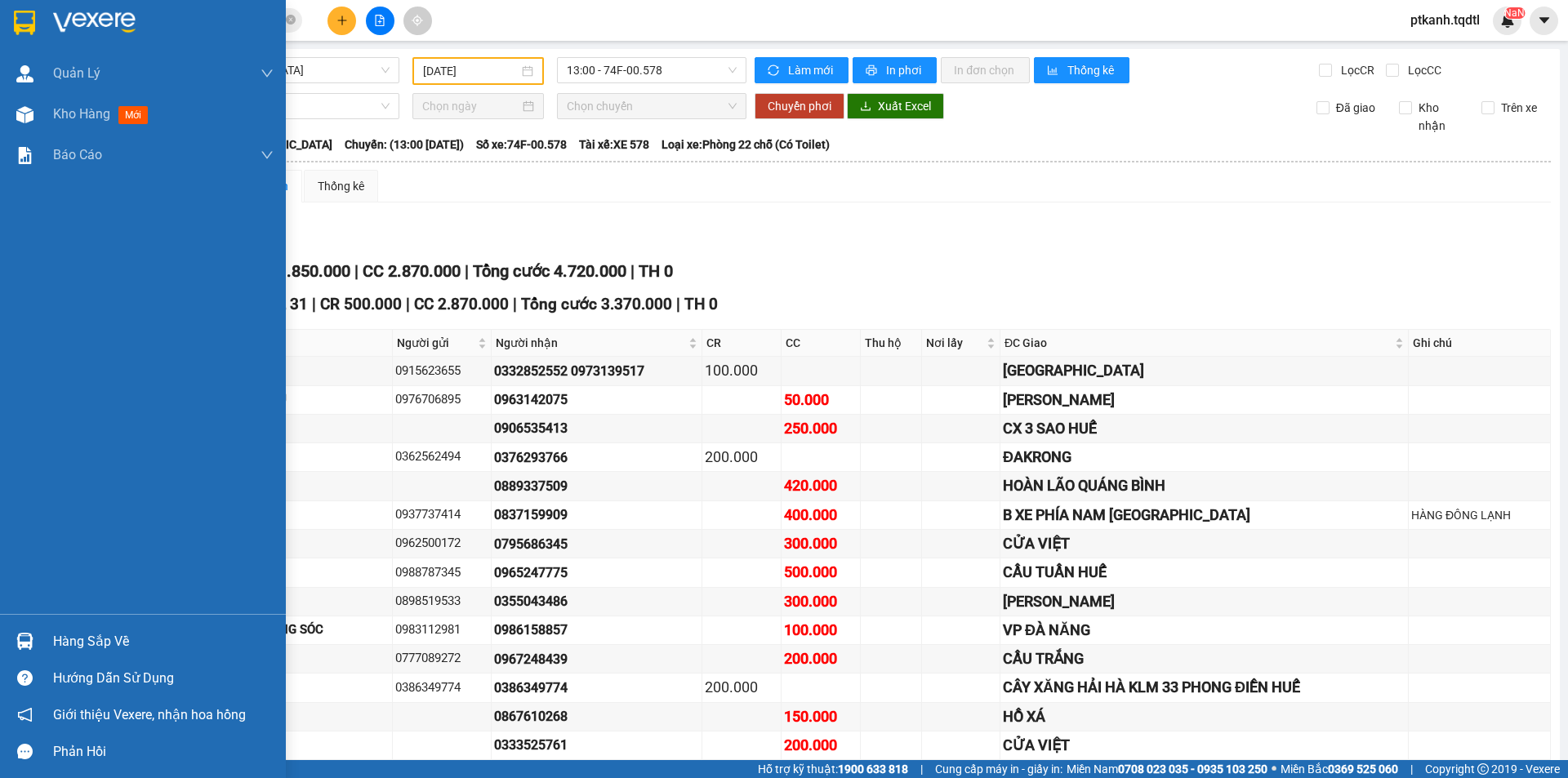
click at [97, 642] on div "Hàng sắp về" at bounding box center [163, 641] width 220 height 25
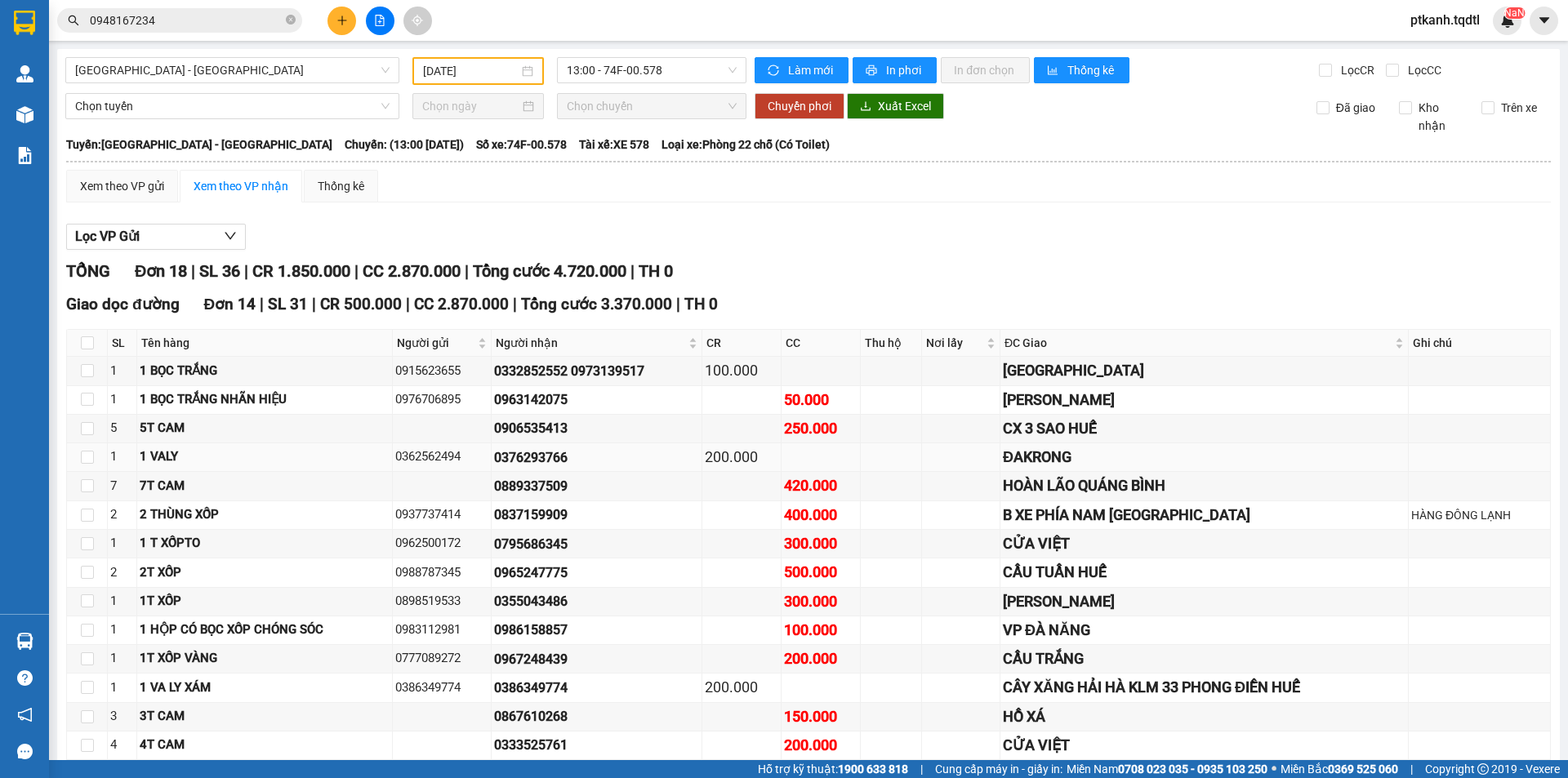
drag, startPoint x: 902, startPoint y: 516, endPoint x: 286, endPoint y: 138, distance: 722.7
click at [895, 501] on section "Kết quả tìm kiếm ( 1 ) Bộ lọc Mã ĐH Trạng thái Món hàng Thu hộ Tổng cước Chưa c…" at bounding box center [784, 389] width 1568 height 778
click at [343, 23] on icon "plus" at bounding box center [342, 20] width 12 height 12
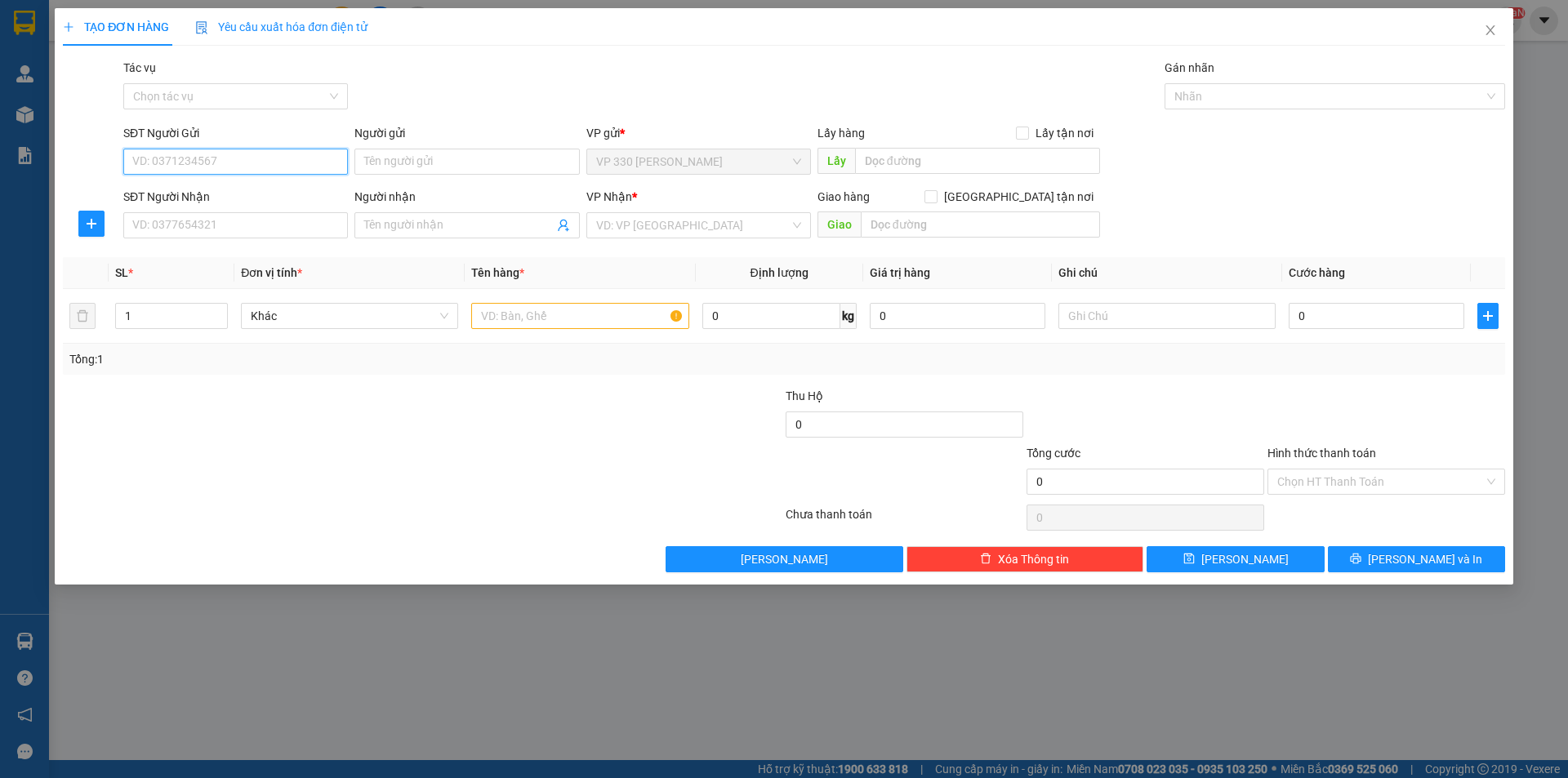
click at [279, 171] on input "SĐT Người Gửi" at bounding box center [235, 161] width 225 height 26
type input "0796569182"
click at [283, 224] on input "SĐT Người Nhận" at bounding box center [235, 224] width 225 height 26
type input "0706611941"
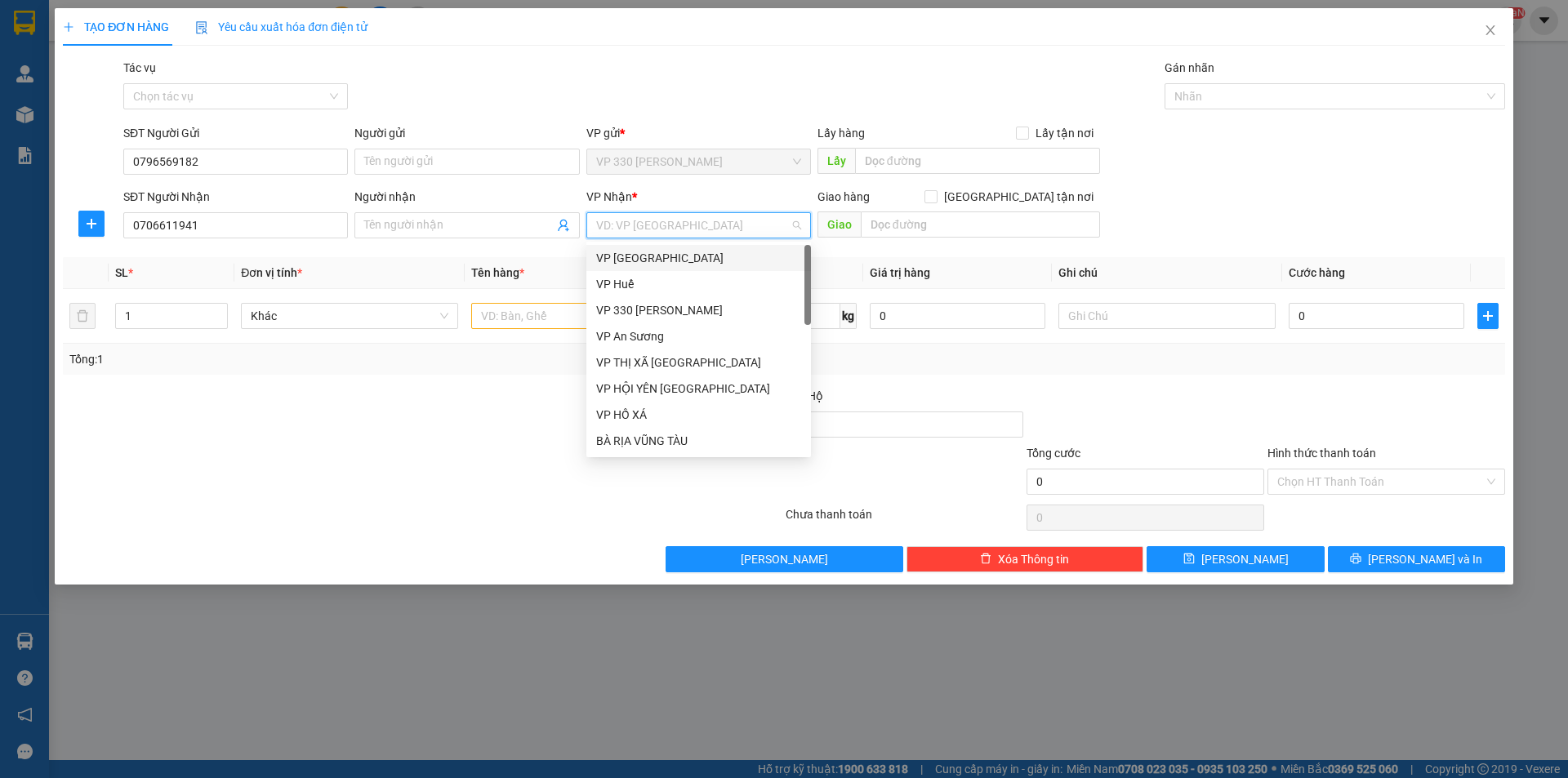
click at [645, 230] on input "search" at bounding box center [693, 225] width 193 height 25
drag, startPoint x: 680, startPoint y: 434, endPoint x: 524, endPoint y: 424, distance: 156.3
click at [680, 435] on div "BÀ RỊA VŨNG TÀU" at bounding box center [698, 441] width 205 height 18
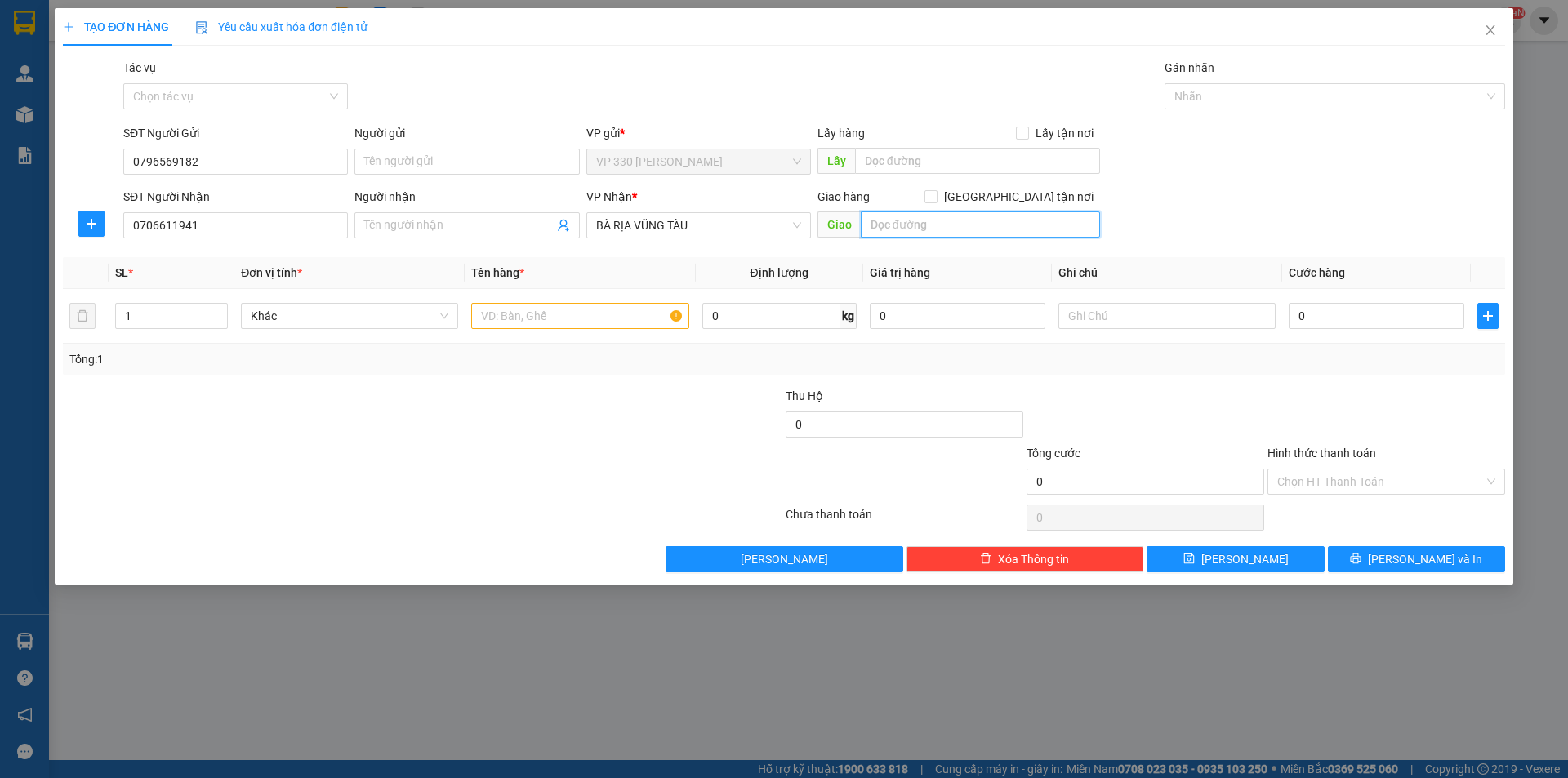
click at [921, 225] on input "text" at bounding box center [981, 224] width 240 height 26
type input "N4 LIÊN HƯƠNG"
click at [535, 310] on input "text" at bounding box center [579, 315] width 217 height 26
type input "1"
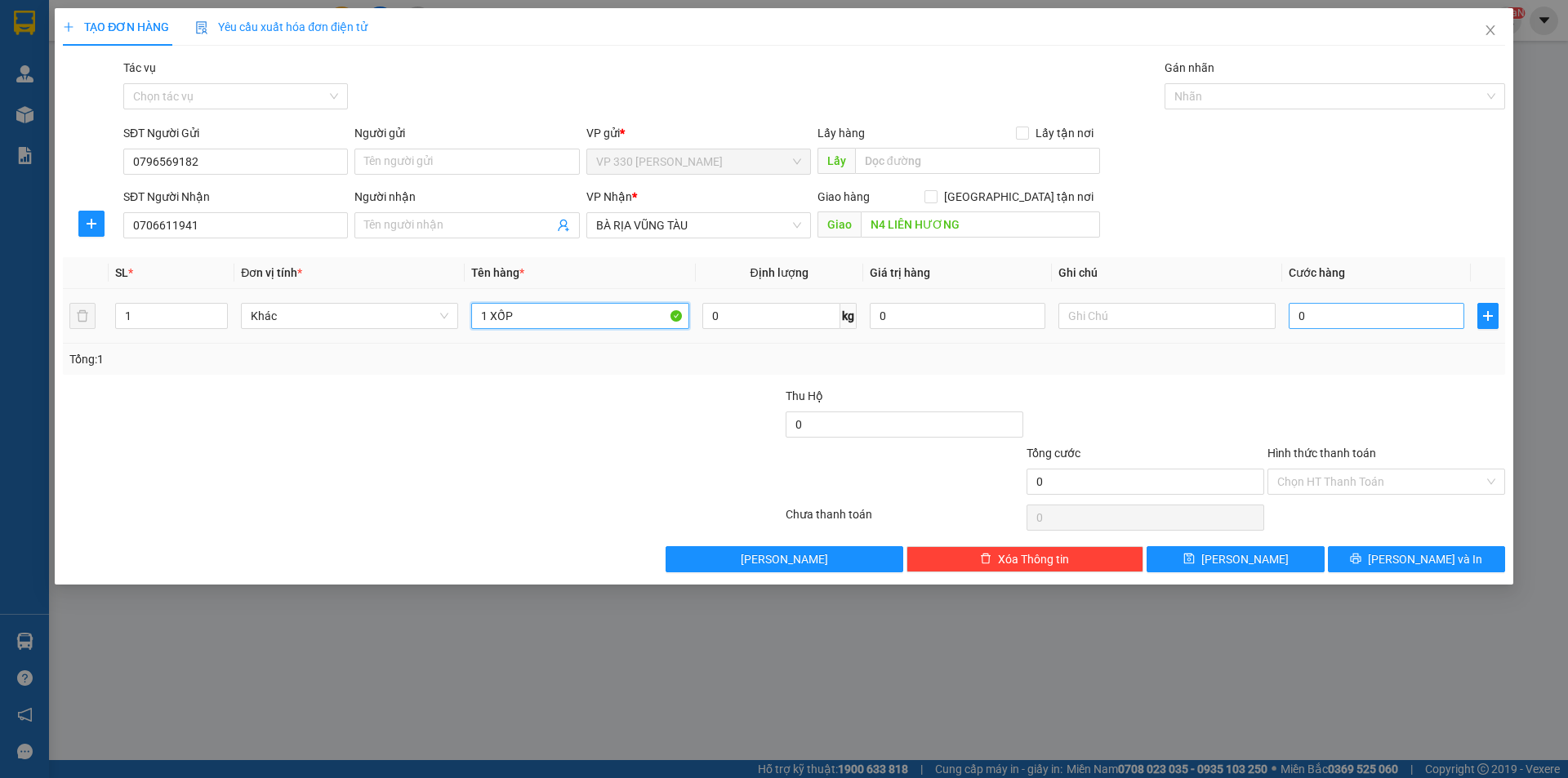
type input "1 XỐP"
click at [1359, 317] on input "0" at bounding box center [1376, 315] width 176 height 26
type input "1"
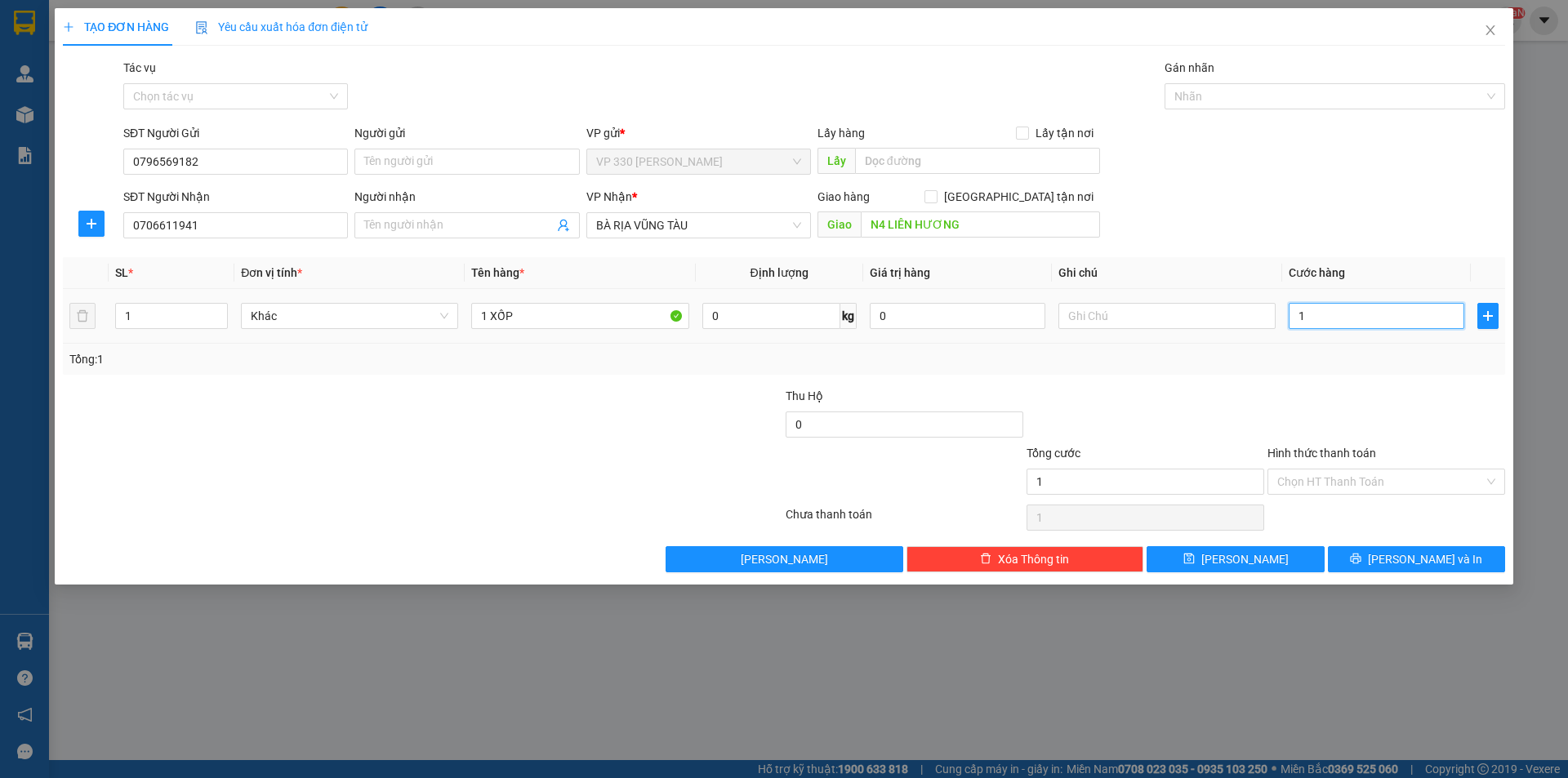
type input "10"
type input "100"
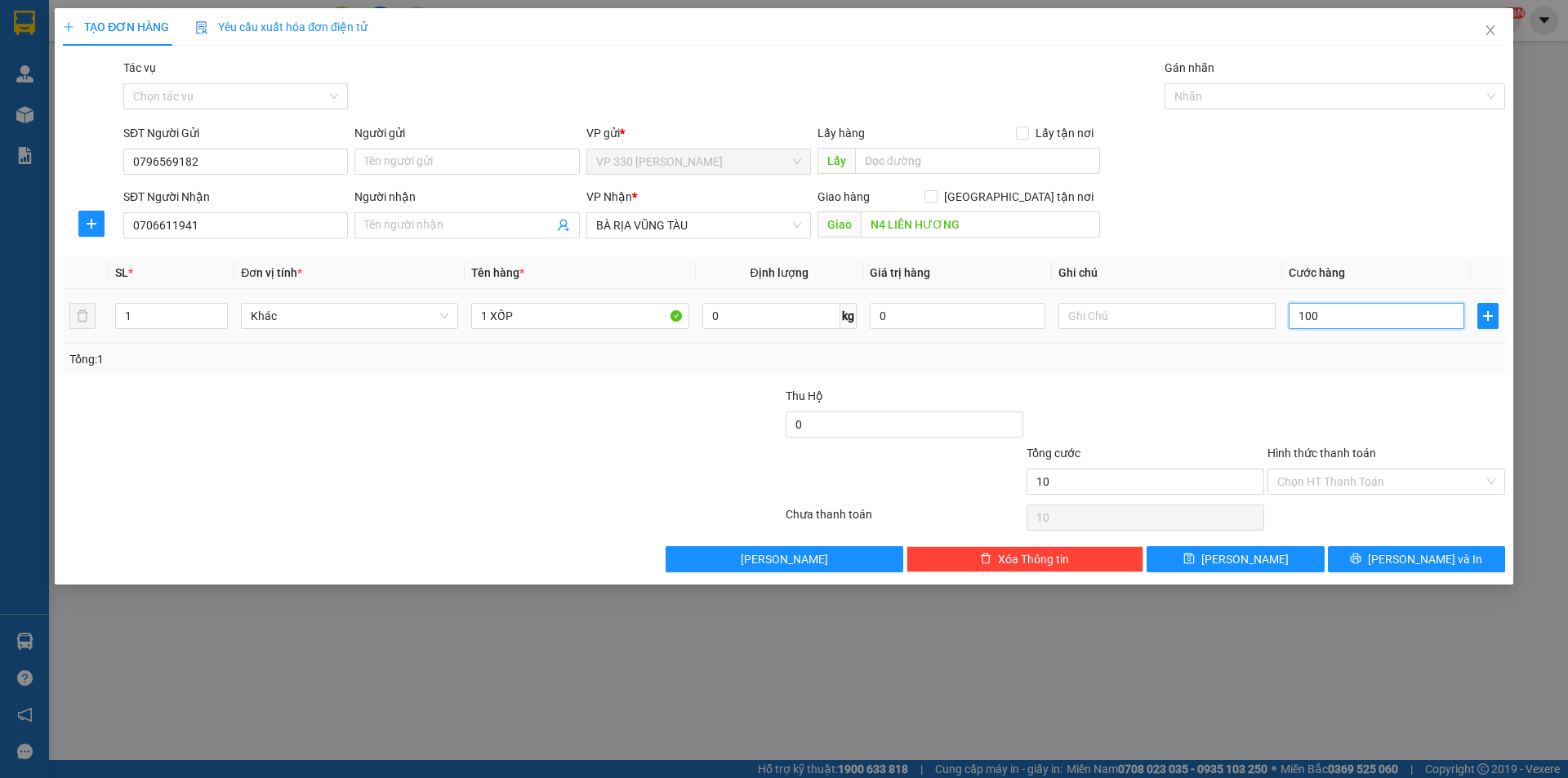
type input "100"
type input "1.000"
type input "10.000"
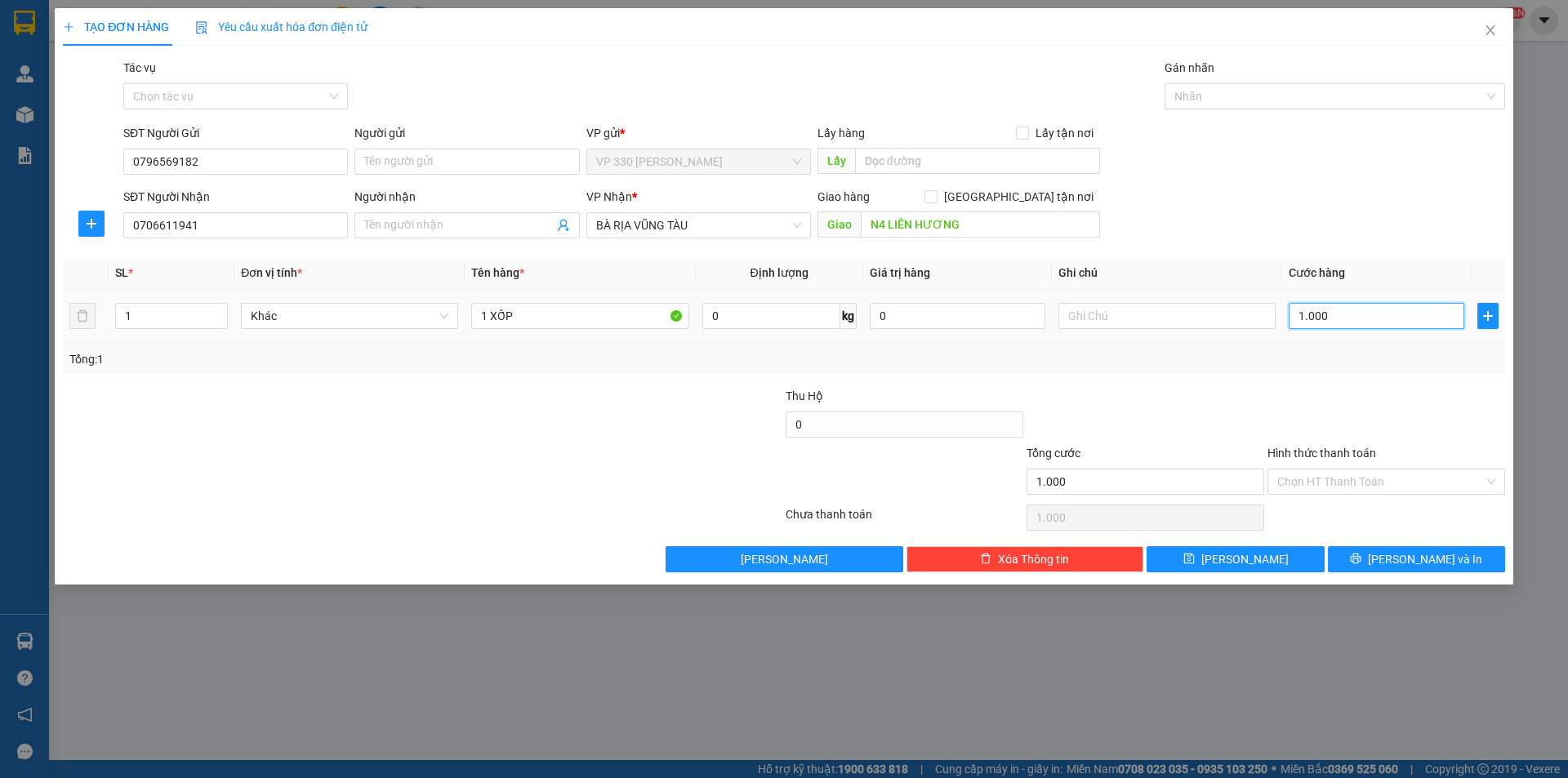
type input "10.000"
type input "100.000"
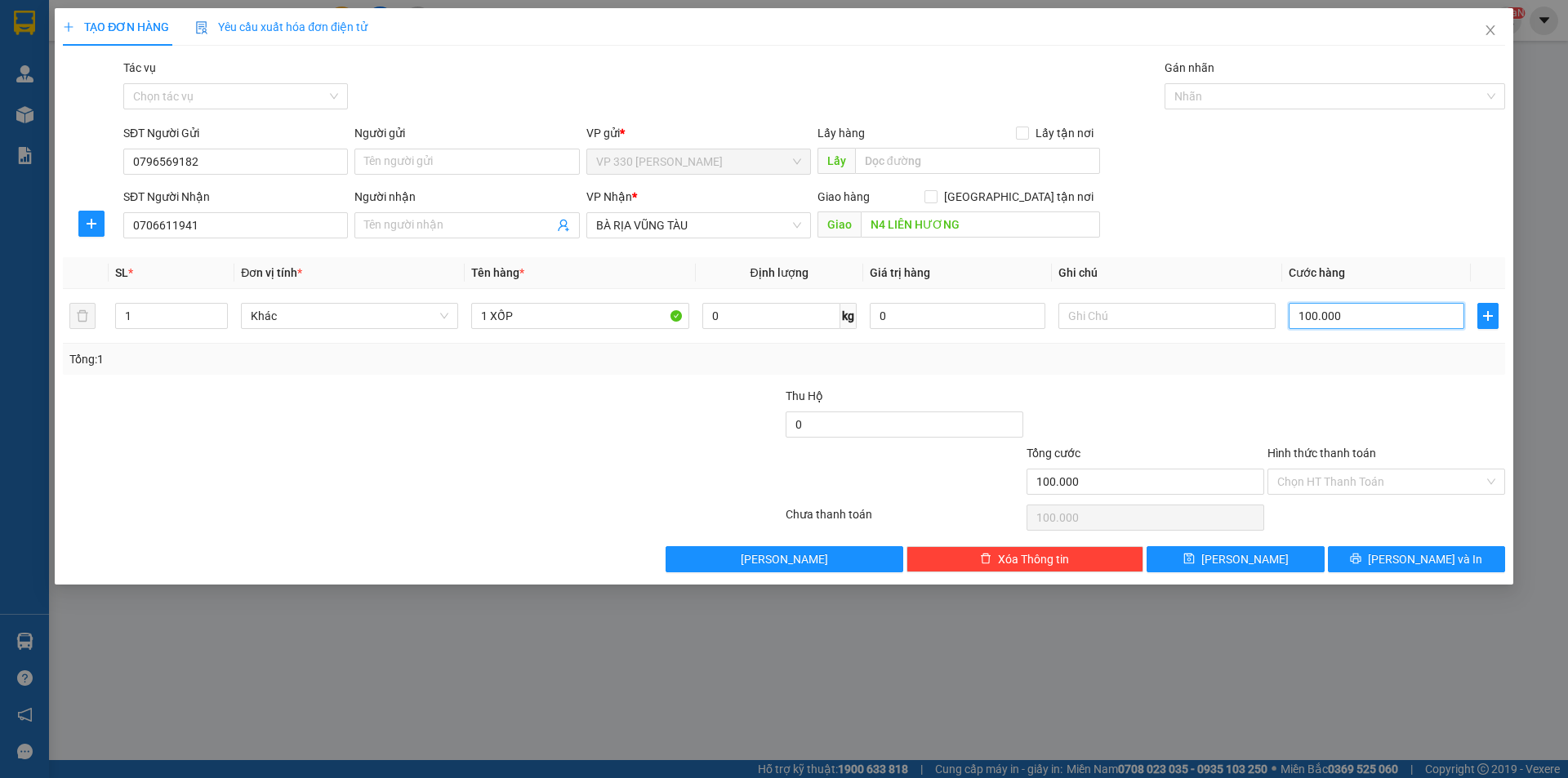
type input "100.000"
click at [1336, 455] on label "Hình thức thanh toán" at bounding box center [1321, 452] width 108 height 13
click at [1336, 469] on input "Hình thức thanh toán" at bounding box center [1380, 482] width 207 height 25
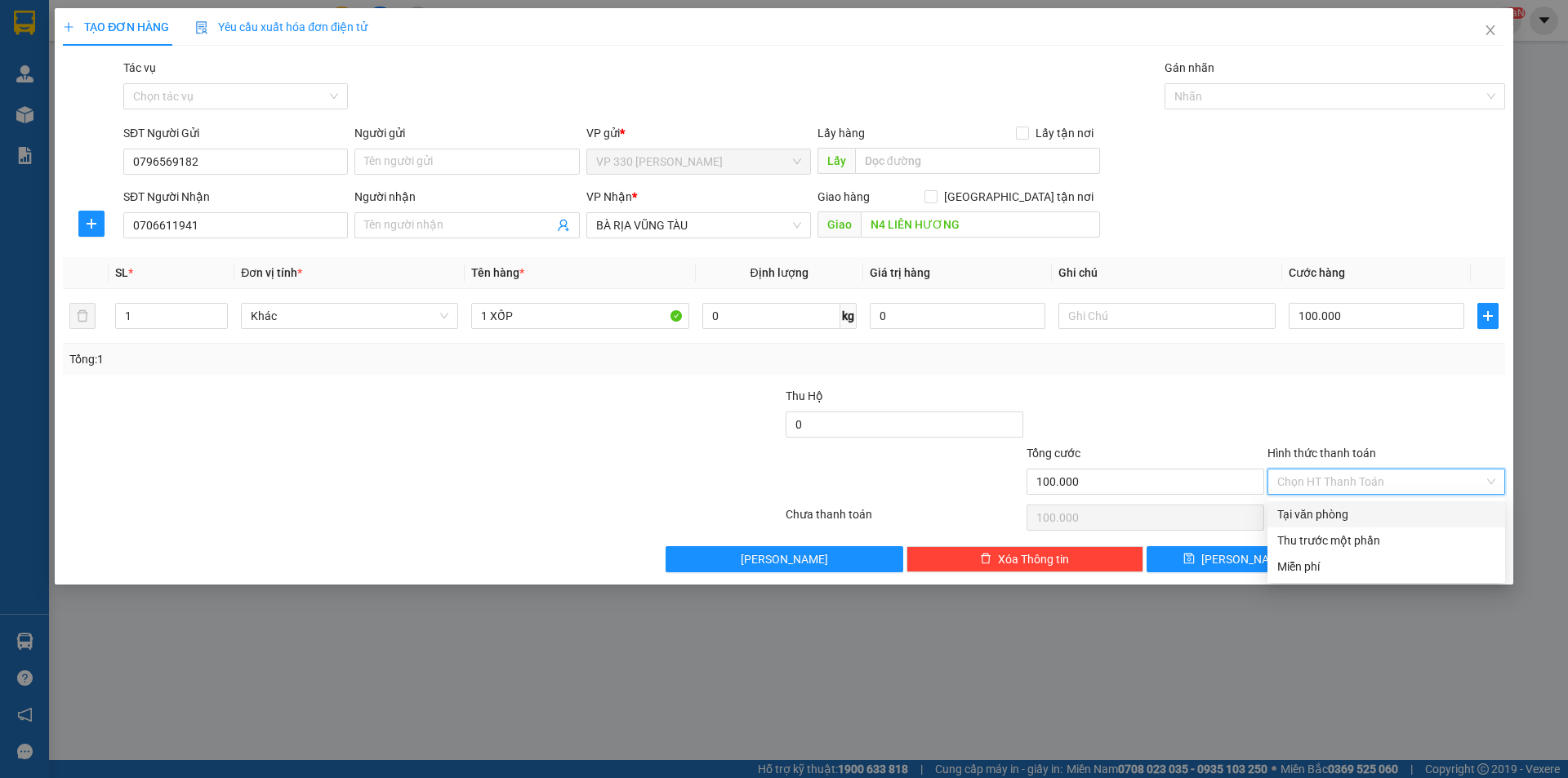
drag, startPoint x: 1366, startPoint y: 513, endPoint x: 1374, endPoint y: 505, distance: 11.3
click at [1369, 507] on div "Tại văn phòng" at bounding box center [1386, 515] width 218 height 18
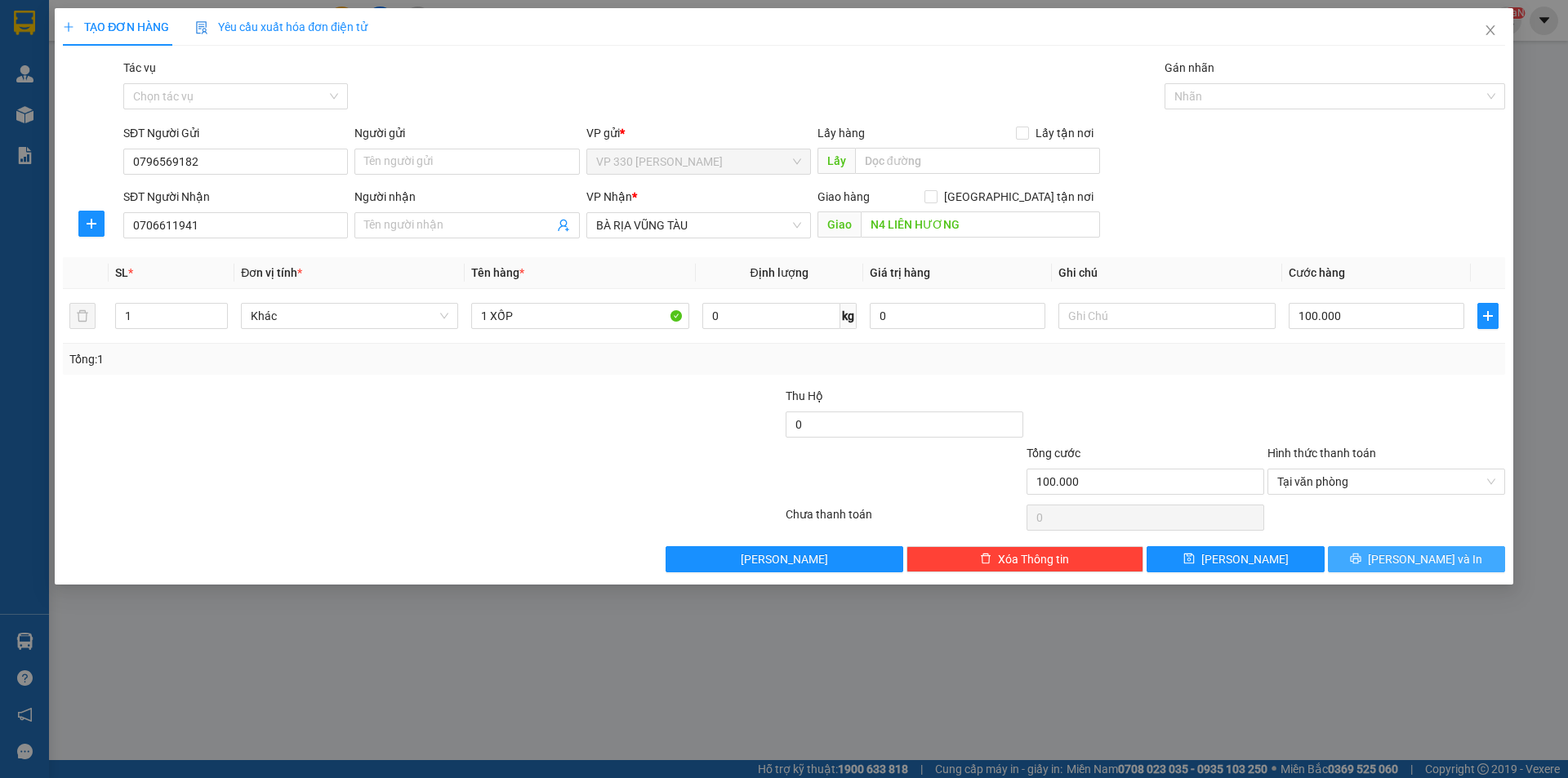
click at [1361, 564] on icon "printer" at bounding box center [1355, 558] width 12 height 12
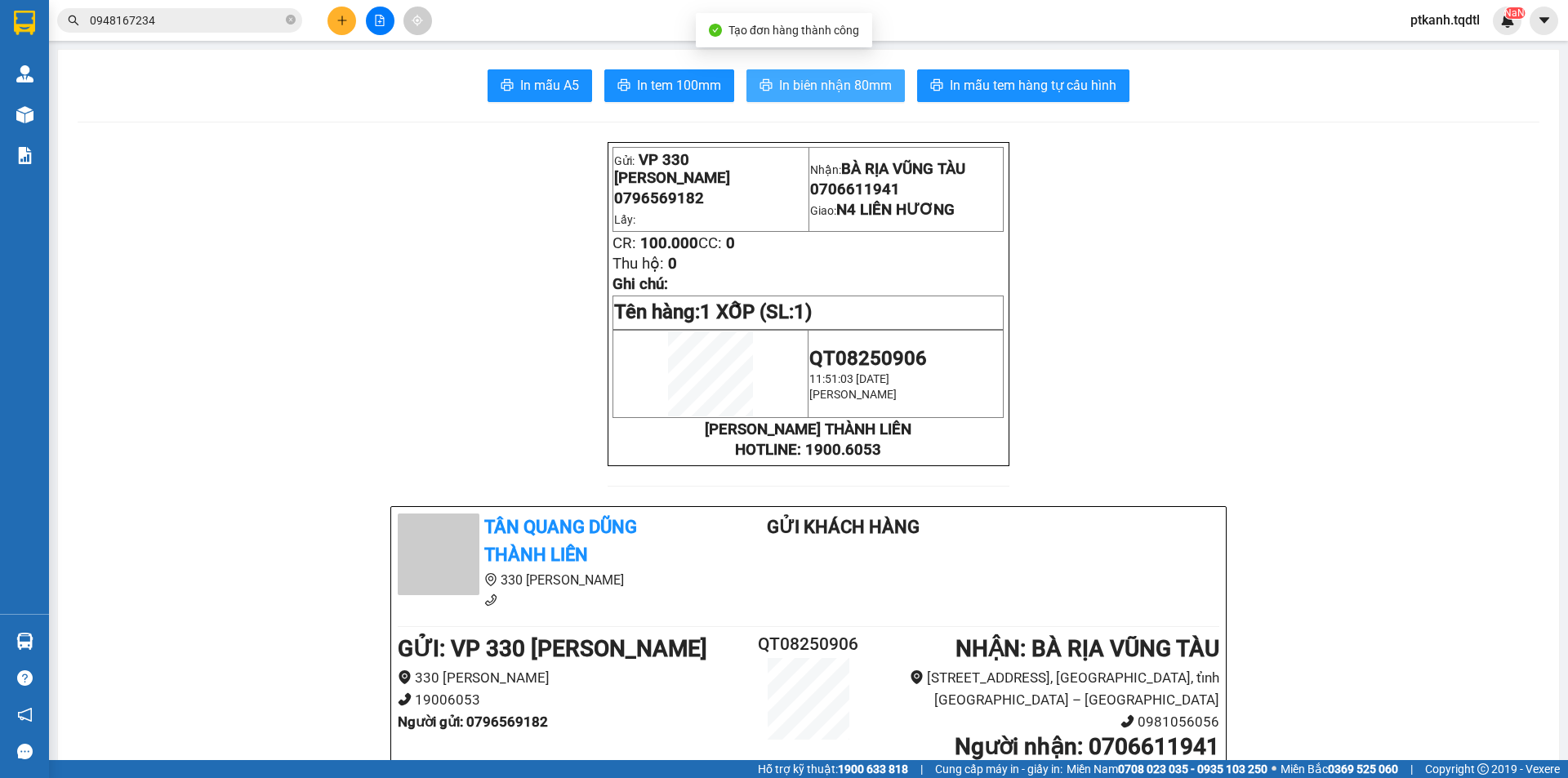
click at [813, 82] on span "In biên nhận 80mm" at bounding box center [835, 85] width 113 height 20
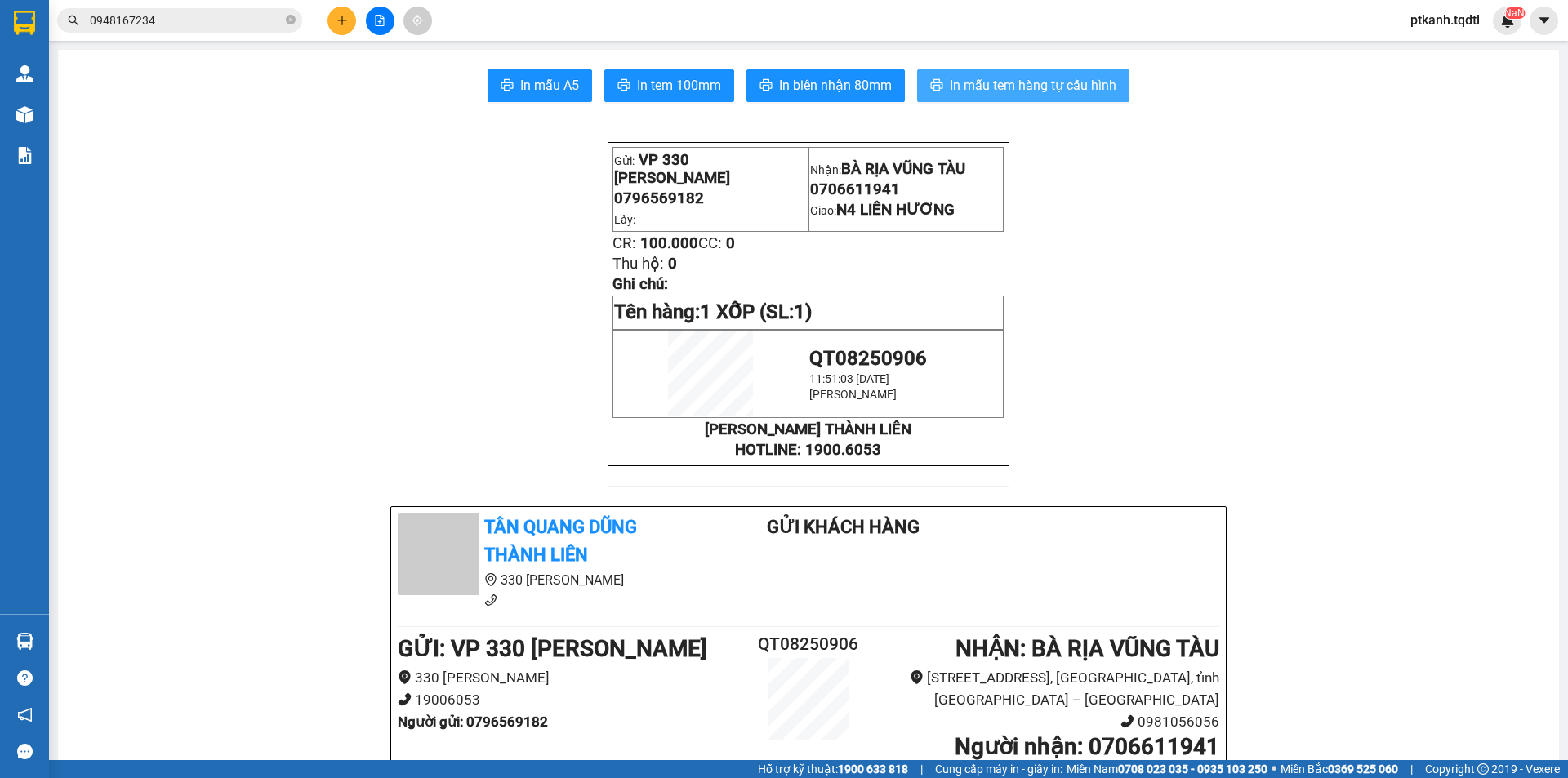
click at [1032, 84] on span "In mẫu tem hàng tự cấu hình" at bounding box center [1033, 85] width 167 height 20
drag, startPoint x: 1563, startPoint y: 444, endPoint x: 351, endPoint y: 21, distance: 1283.7
click at [351, 21] on button at bounding box center [342, 20] width 28 height 28
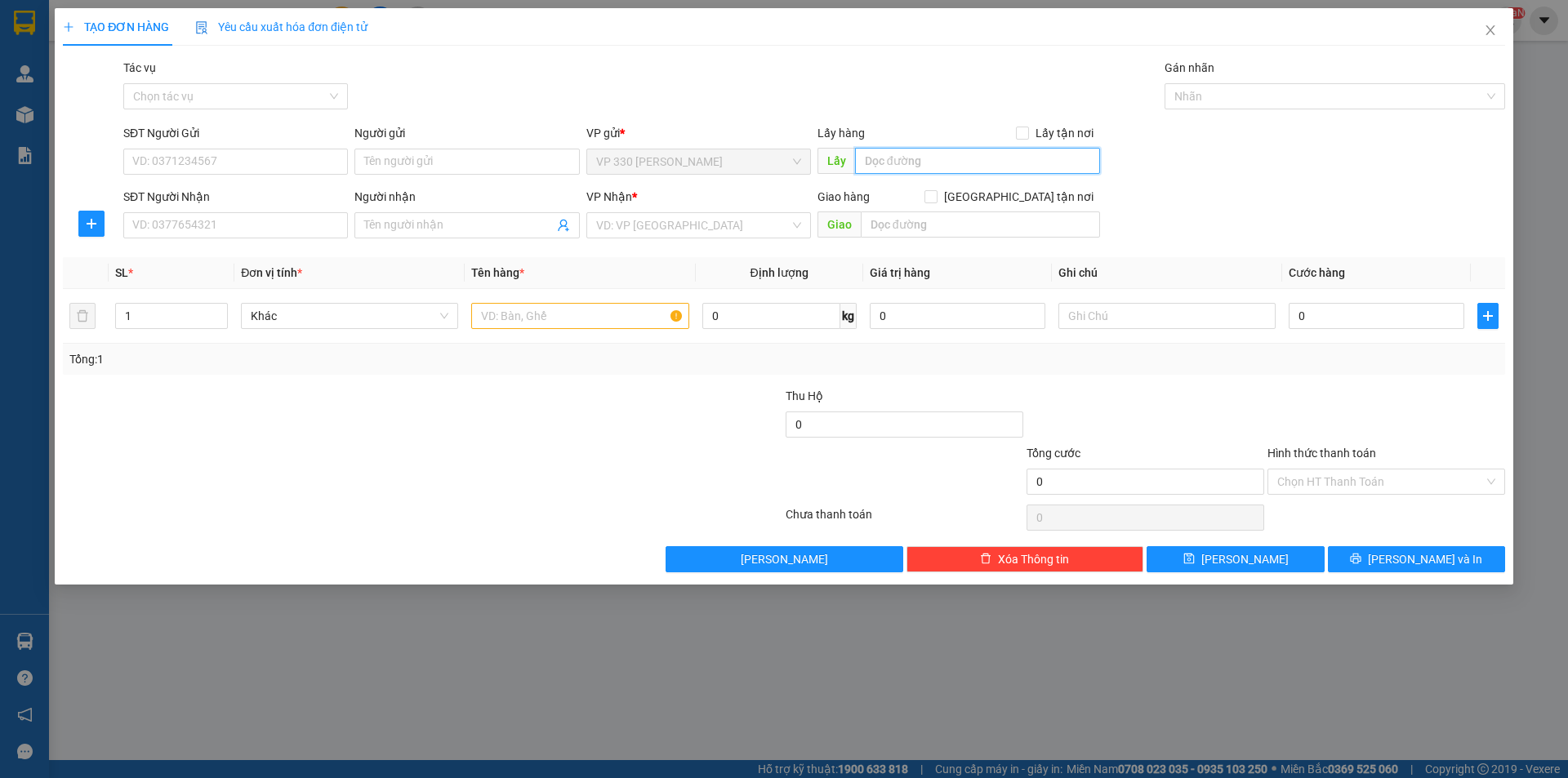
click at [915, 169] on input "text" at bounding box center [977, 161] width 245 height 26
click at [212, 153] on input "SĐT Người Gửi" at bounding box center [235, 161] width 225 height 26
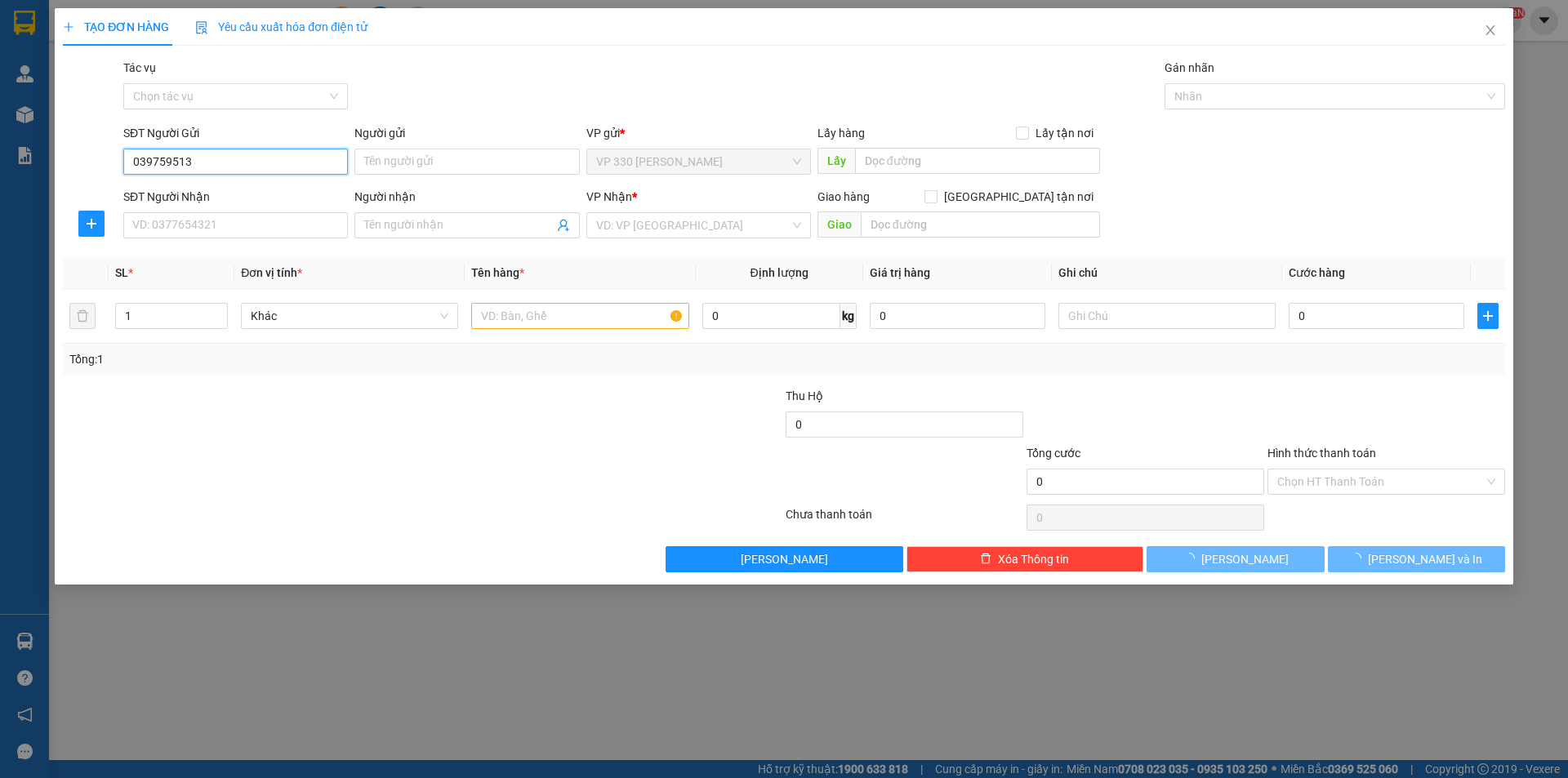
type input "0397595138"
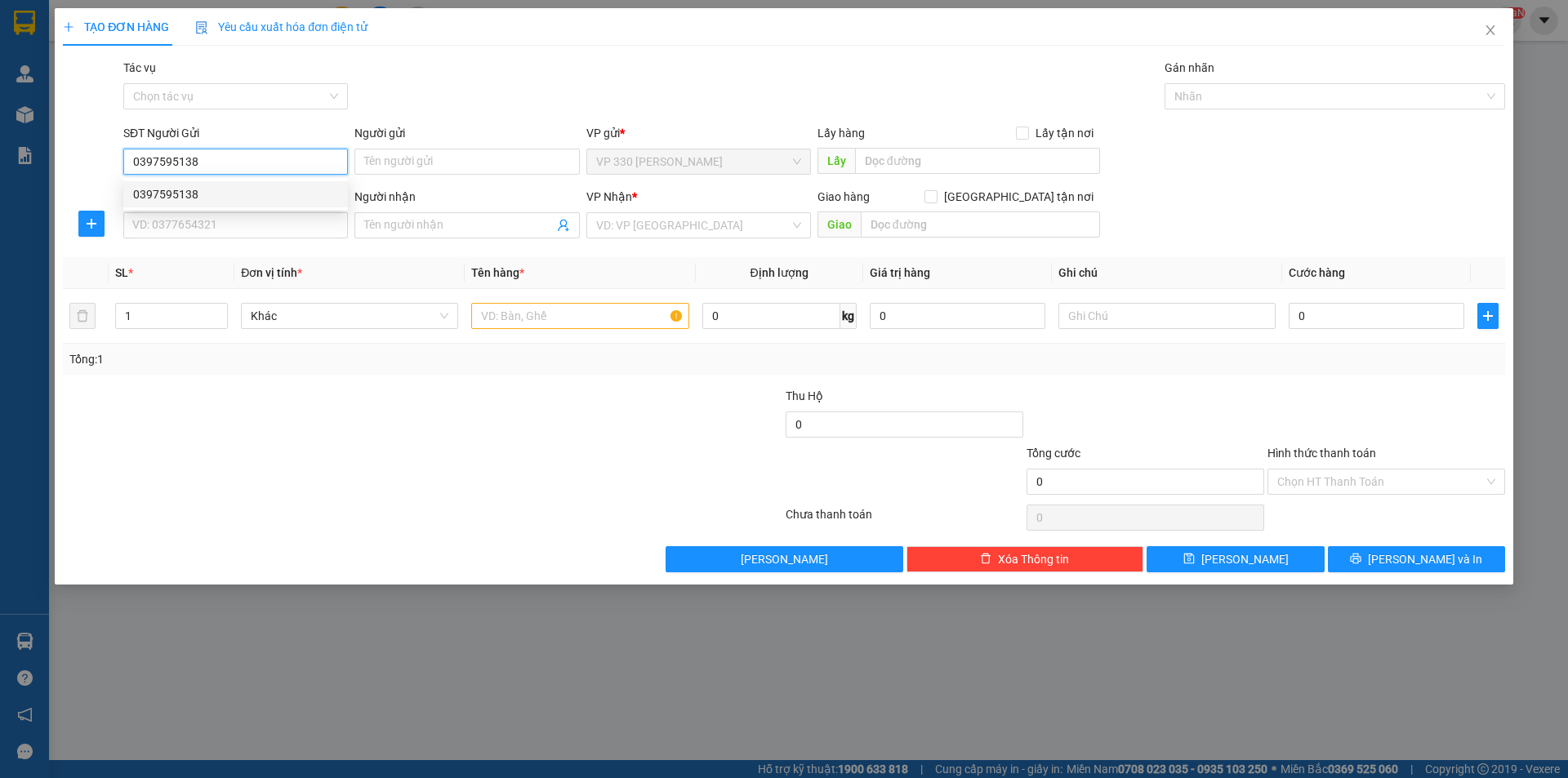
click at [179, 198] on div "0397595138" at bounding box center [235, 194] width 205 height 18
type input "0854335159"
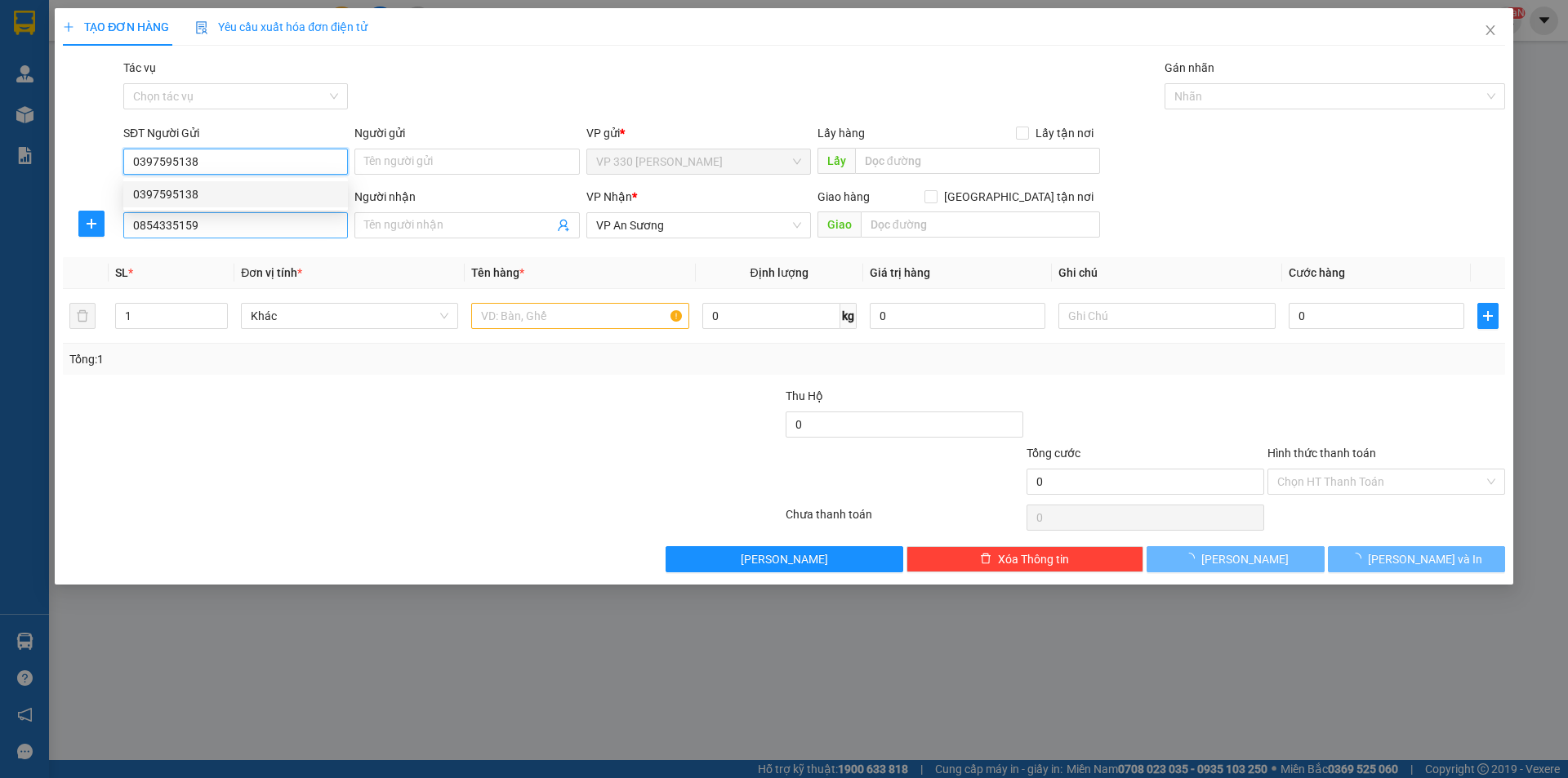
type input "100.000"
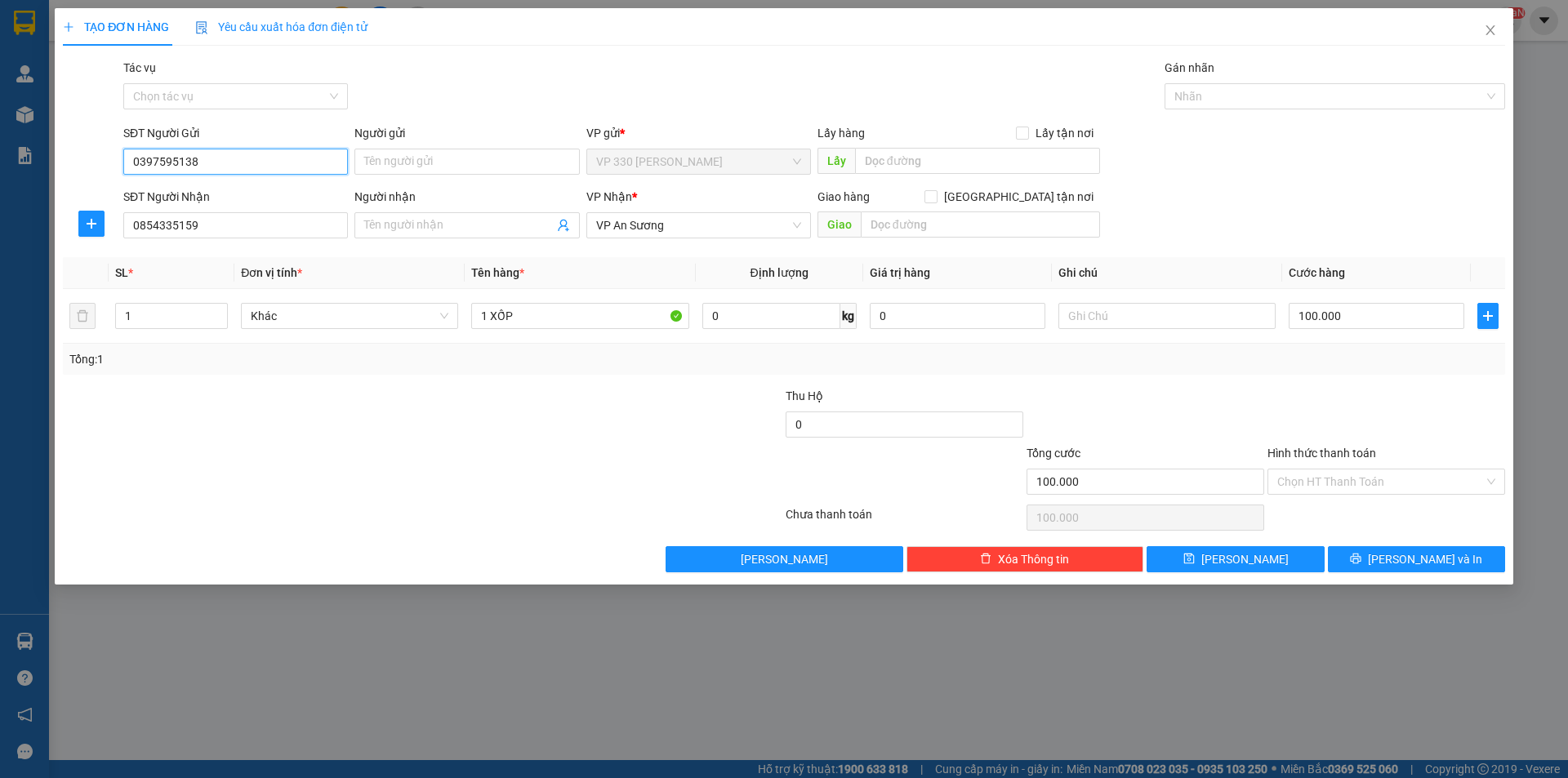
type input "0397595138"
click at [1327, 446] on label "Hình thức thanh toán" at bounding box center [1321, 452] width 108 height 13
click at [1327, 469] on input "Hình thức thanh toán" at bounding box center [1380, 482] width 207 height 25
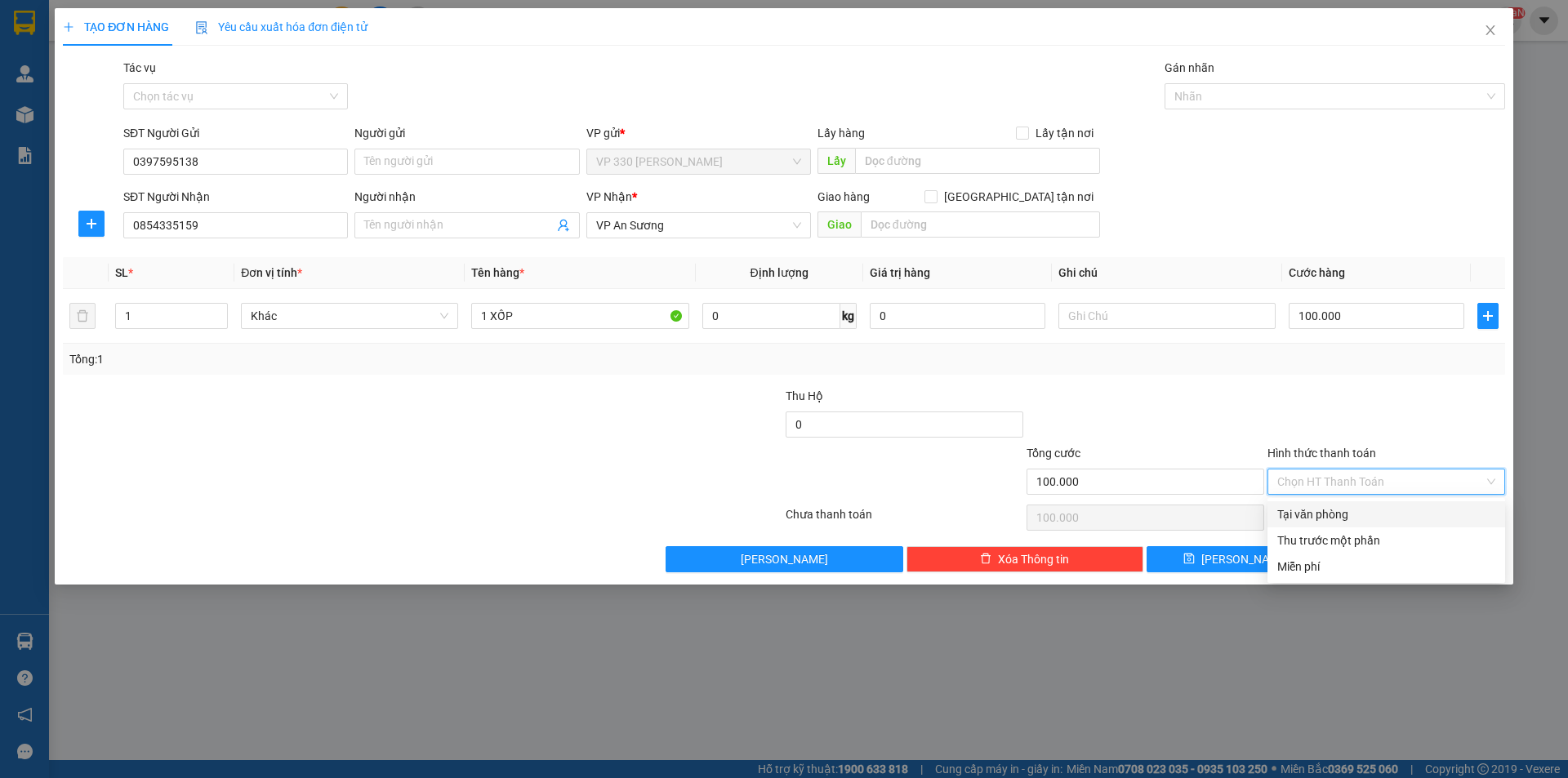
click at [1356, 512] on div "Tại văn phòng" at bounding box center [1386, 515] width 218 height 18
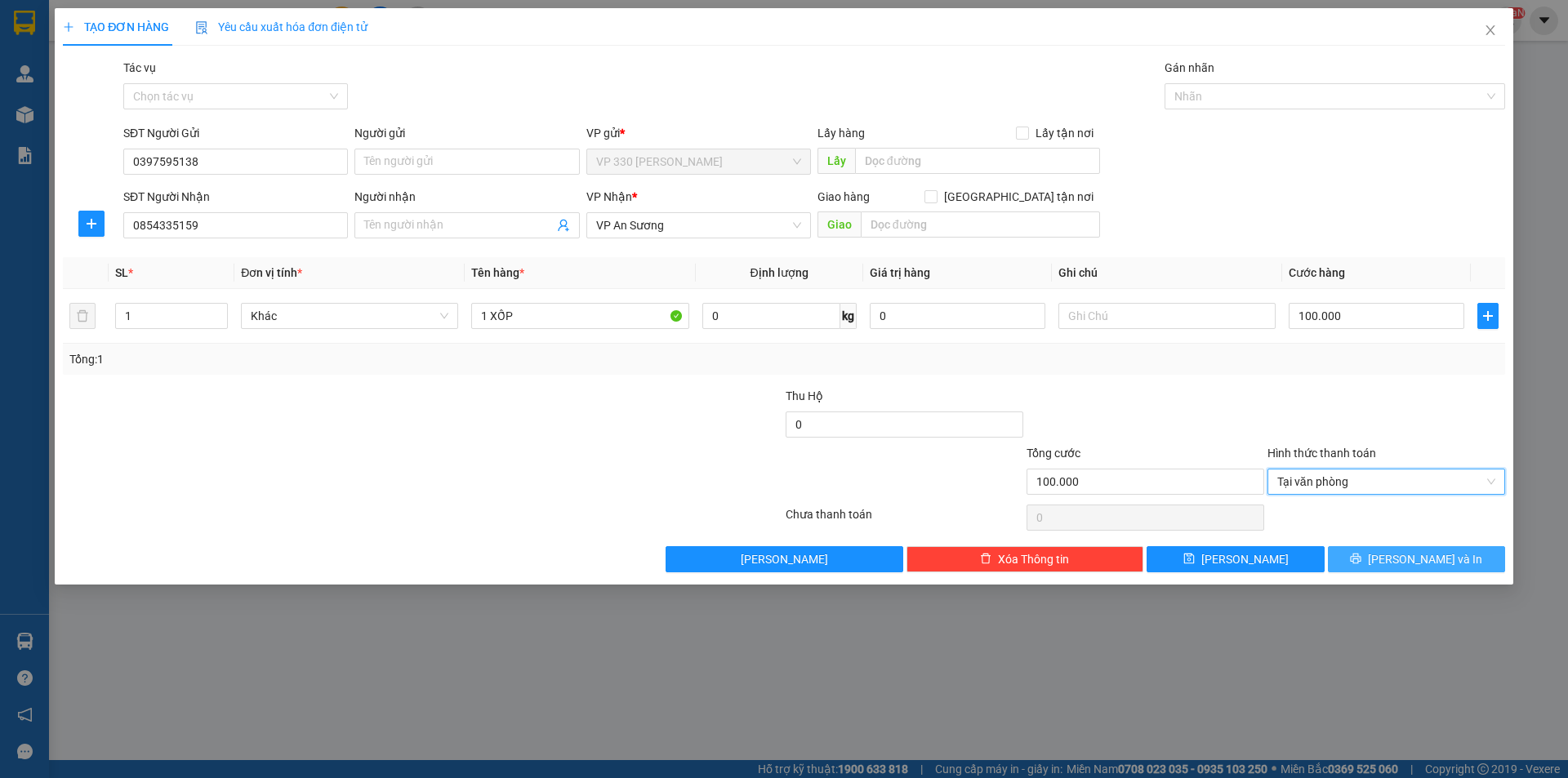
click at [1412, 552] on span "[PERSON_NAME] và In" at bounding box center [1424, 559] width 114 height 18
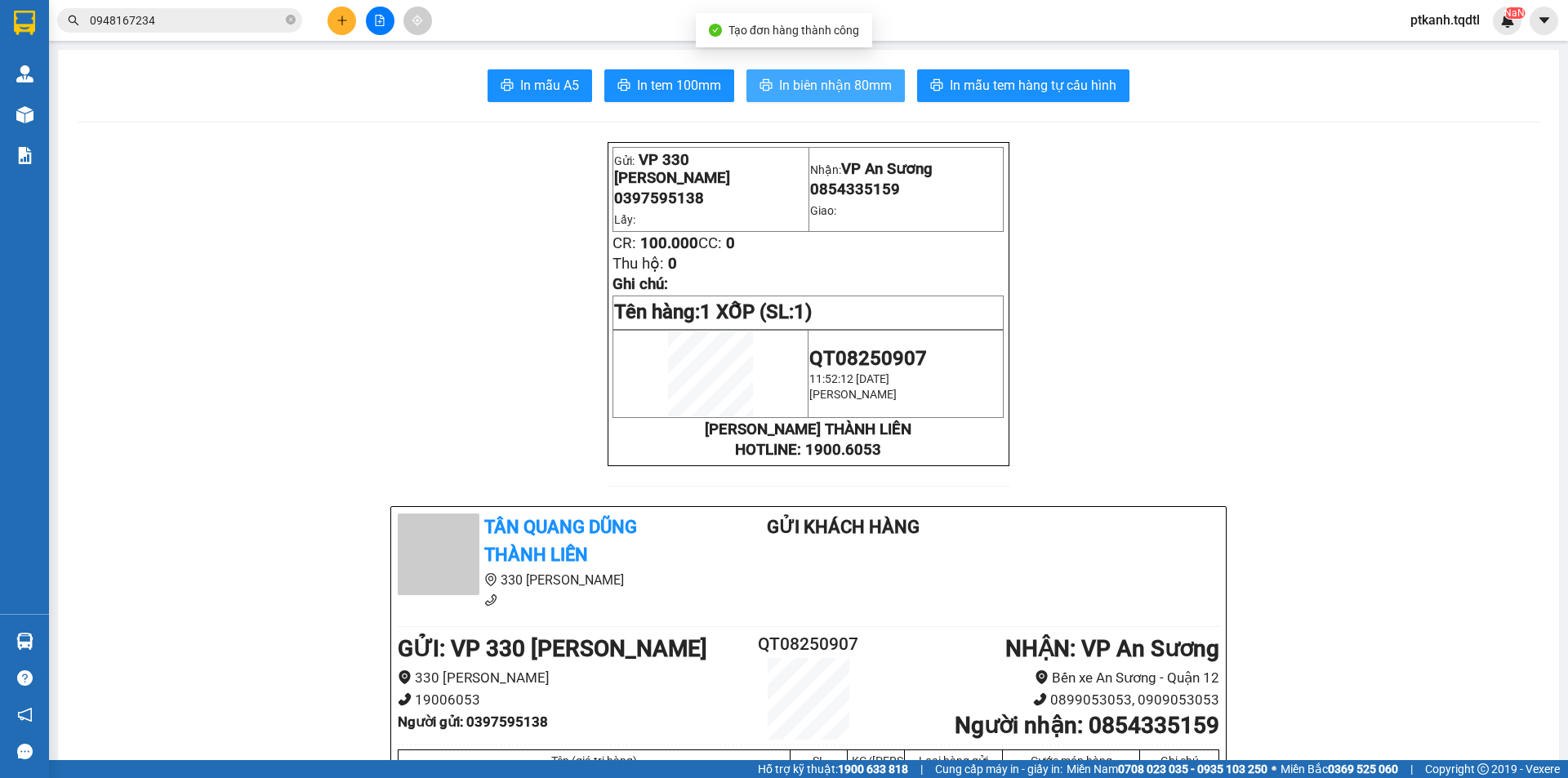
drag, startPoint x: 823, startPoint y: 86, endPoint x: 485, endPoint y: 60, distance: 339.0
click at [823, 87] on span "In biên nhận 80mm" at bounding box center [835, 85] width 113 height 20
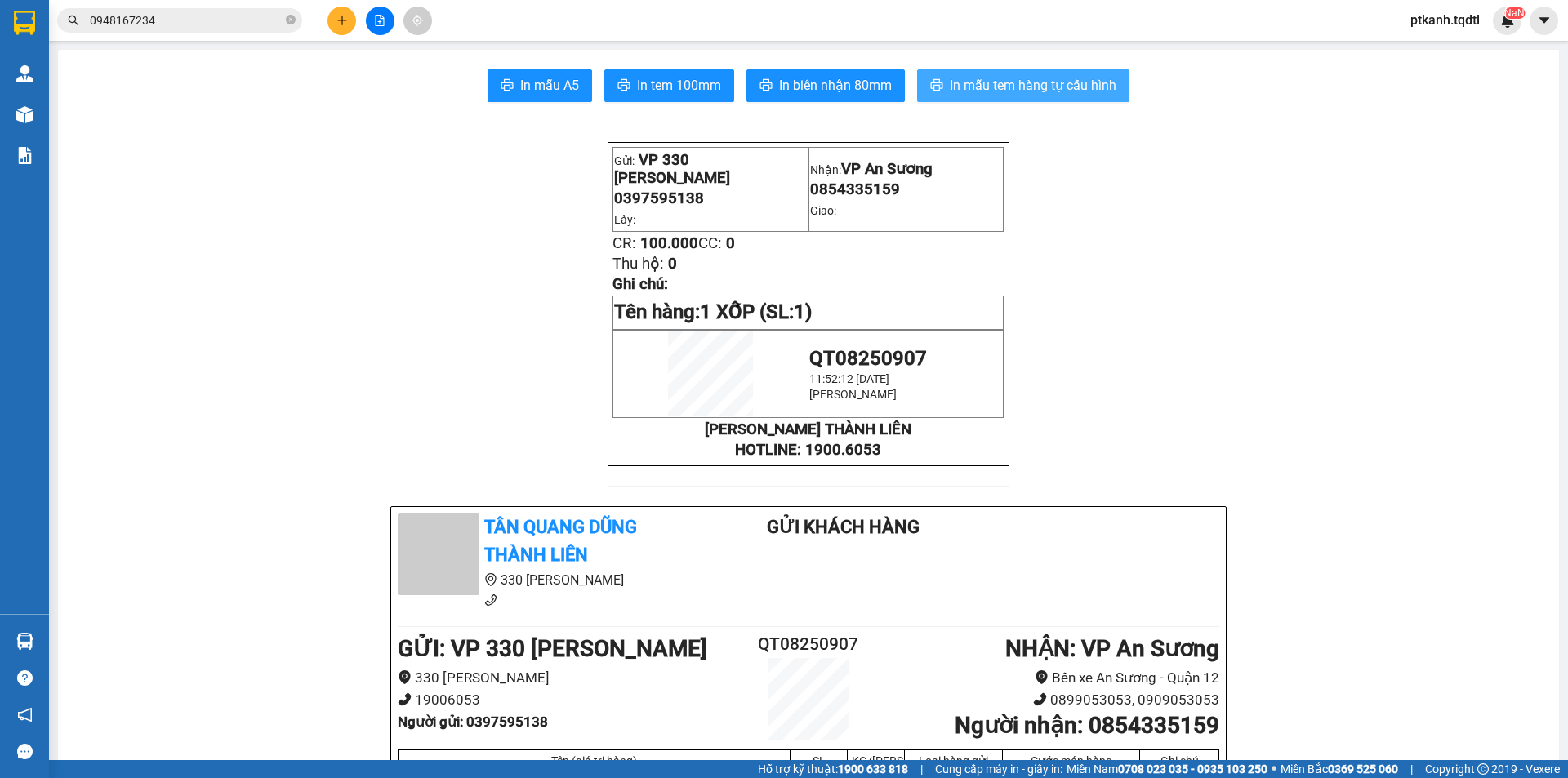
click at [1009, 76] on span "In mẫu tem hàng tự cấu hình" at bounding box center [1033, 85] width 167 height 20
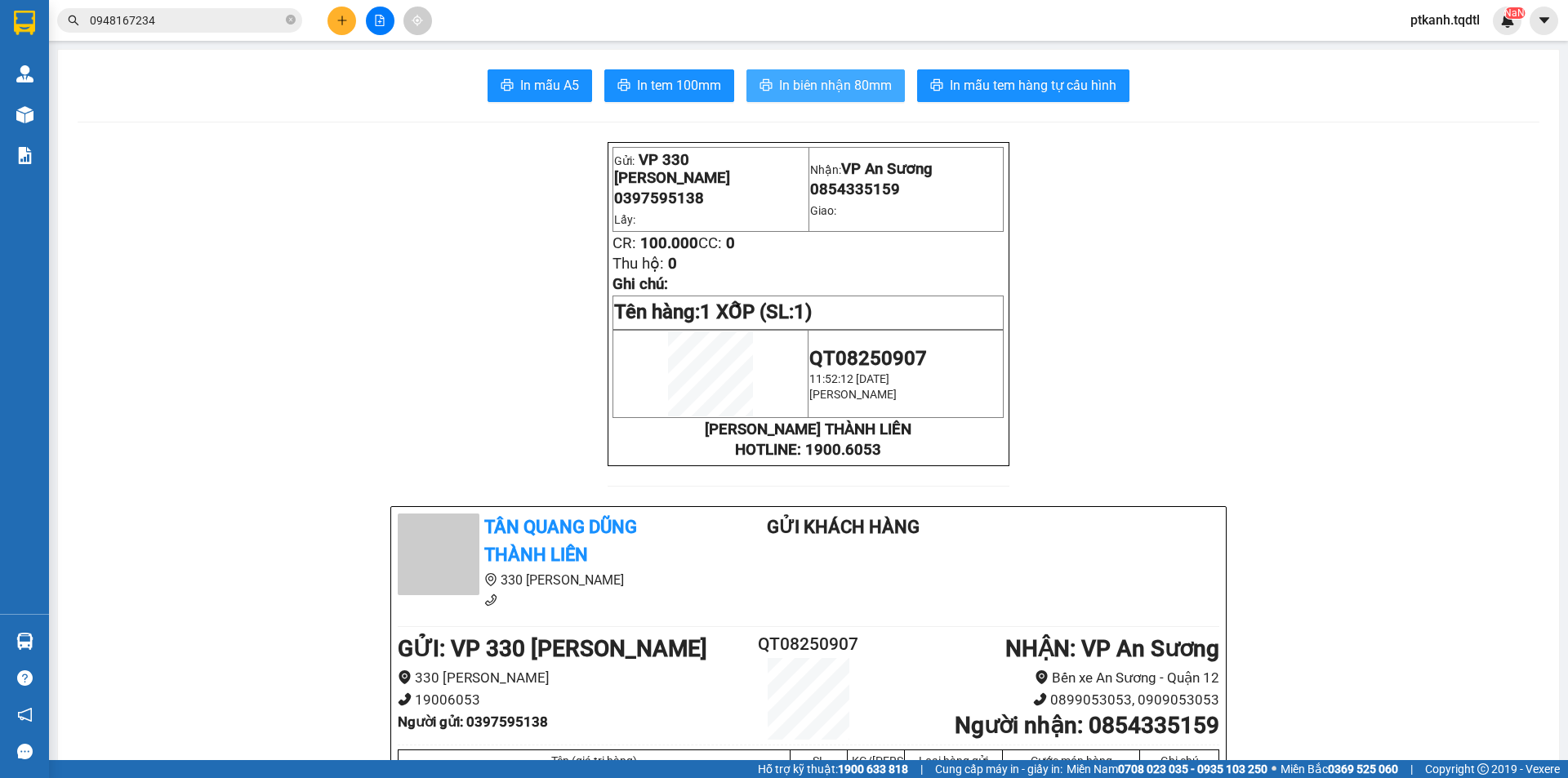
click at [854, 87] on span "In biên nhận 80mm" at bounding box center [835, 85] width 113 height 20
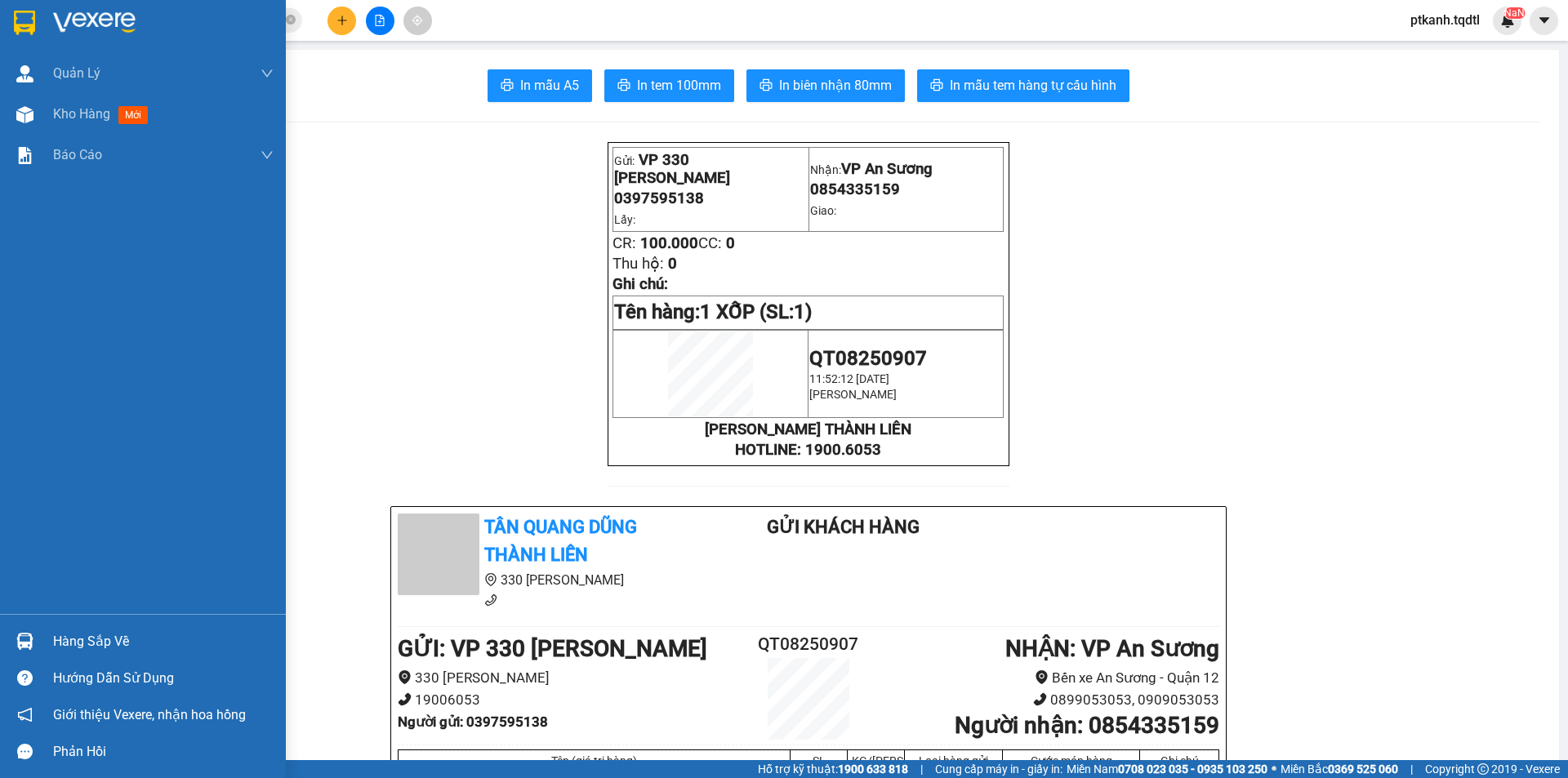
click at [87, 645] on div "Hàng sắp về" at bounding box center [163, 641] width 220 height 25
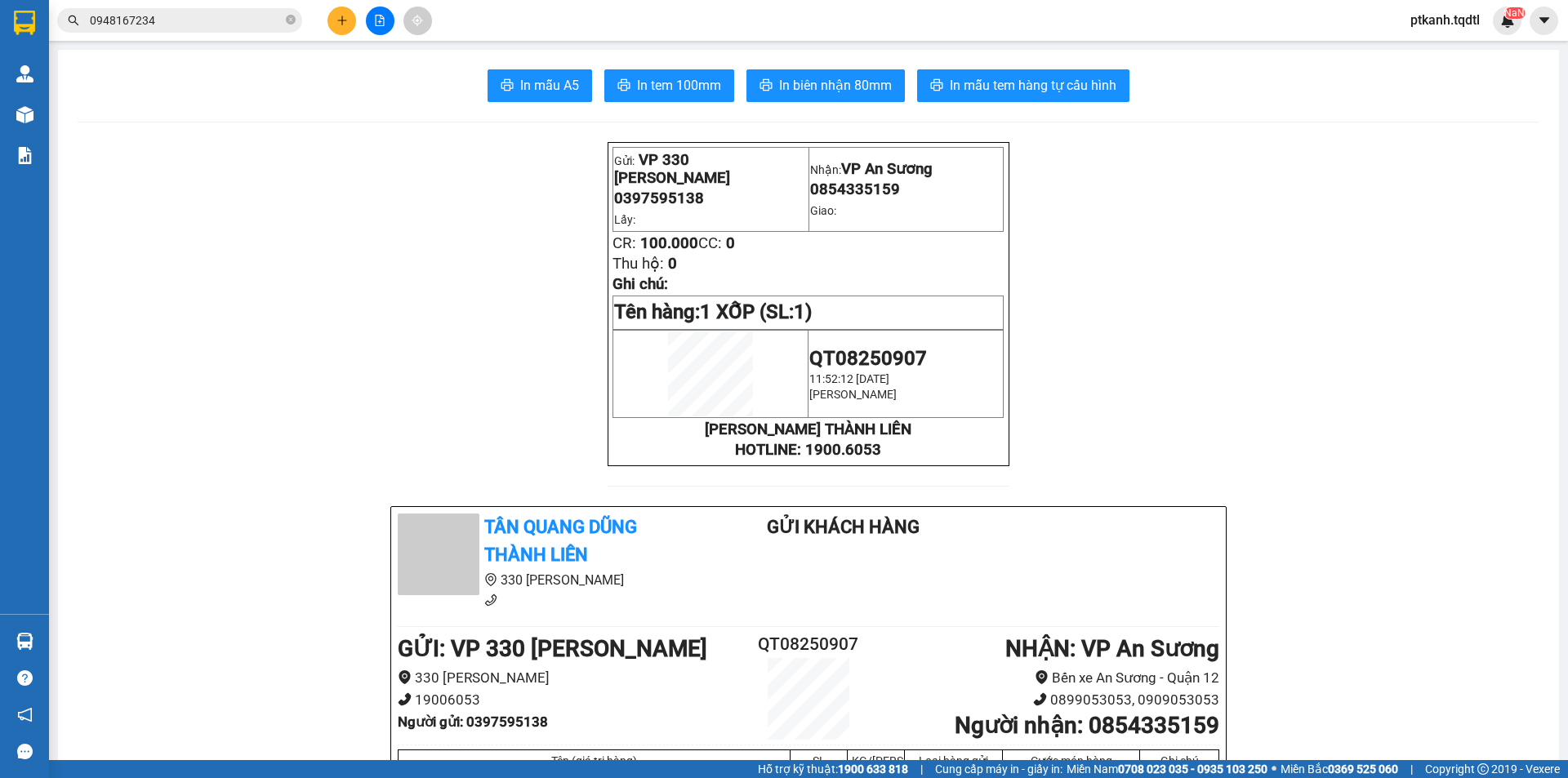
drag, startPoint x: 106, startPoint y: 52, endPoint x: 387, endPoint y: 124, distance: 290.1
click at [106, 52] on section "Kết quả tìm kiếm ( 1 ) Bộ lọc Mã ĐH Trạng thái Món hàng Thu hộ Tổng cước Chưa c…" at bounding box center [784, 389] width 1568 height 778
click at [342, 12] on button at bounding box center [342, 20] width 28 height 28
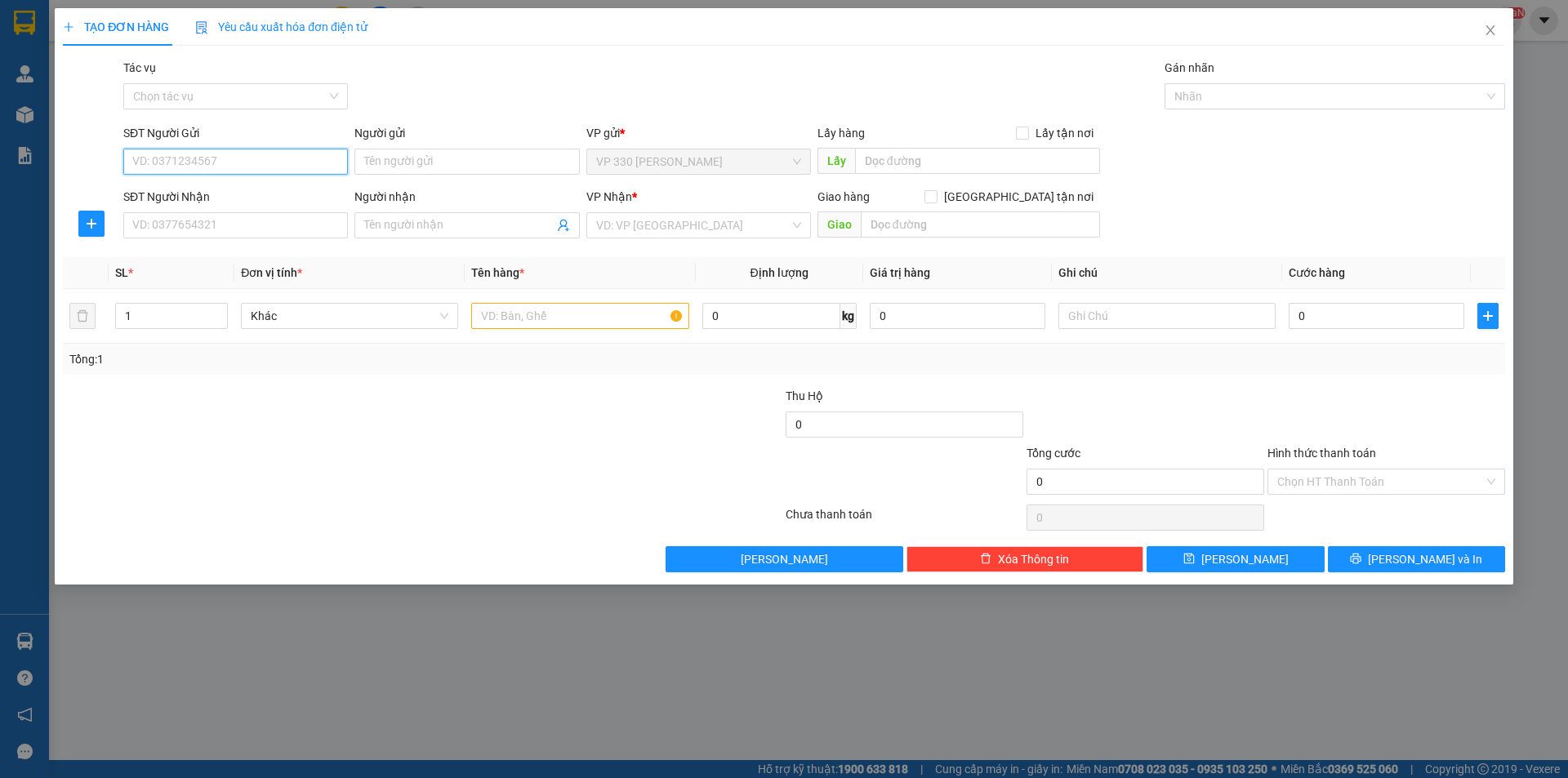
click at [288, 159] on input "SĐT Người Gửi" at bounding box center [235, 161] width 225 height 26
click at [262, 192] on div "0374960567" at bounding box center [235, 194] width 205 height 18
type input "0374960567"
type input "0911688679"
type input "CẦU TRÀ KHÚC"
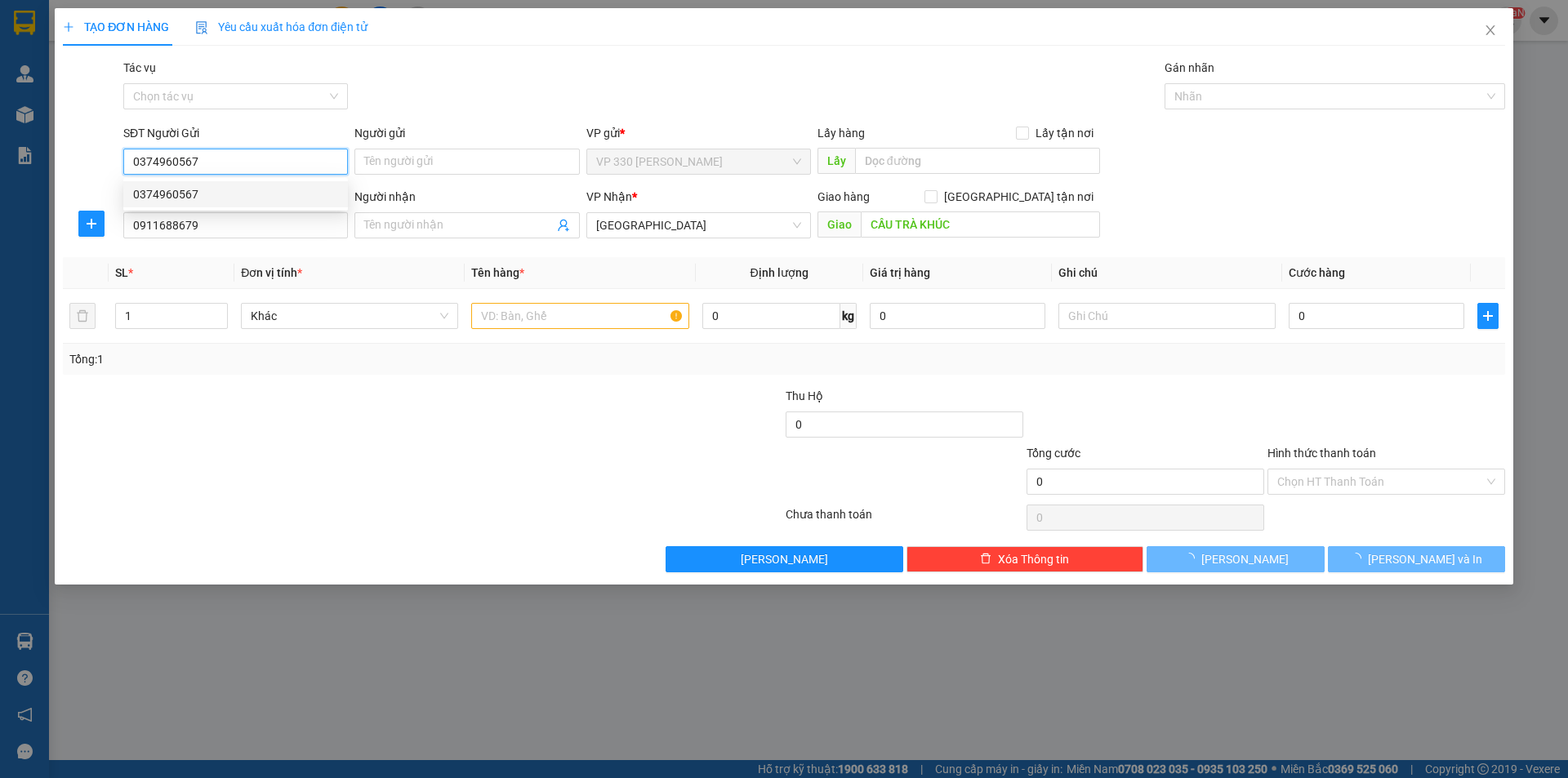
type input "150.000"
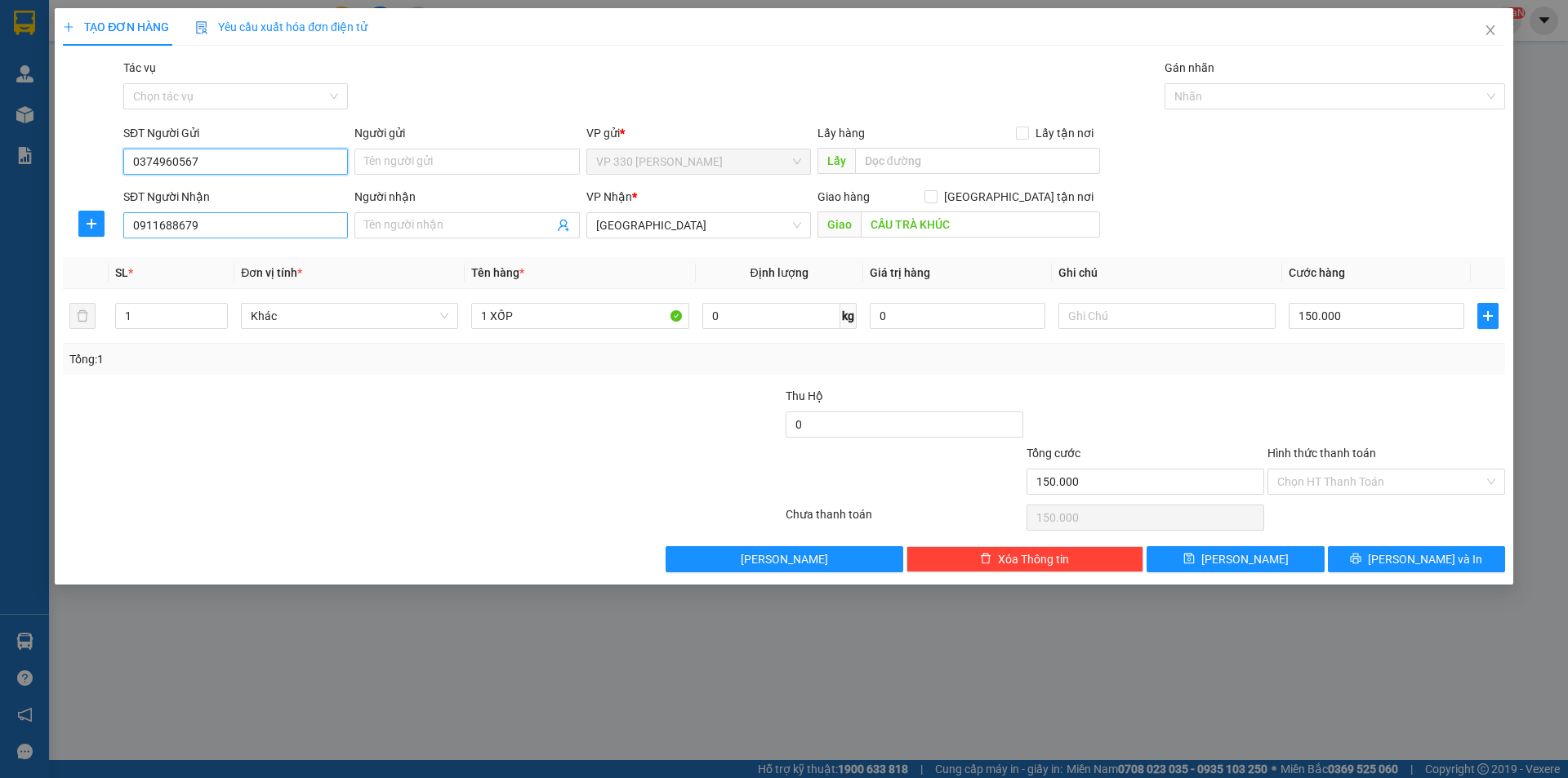
type input "0374960567"
click at [249, 231] on input "0911688679" at bounding box center [235, 224] width 225 height 26
click at [143, 223] on input "02967828" at bounding box center [235, 224] width 225 height 26
drag, startPoint x: 203, startPoint y: 258, endPoint x: 209, endPoint y: 251, distance: 9.2
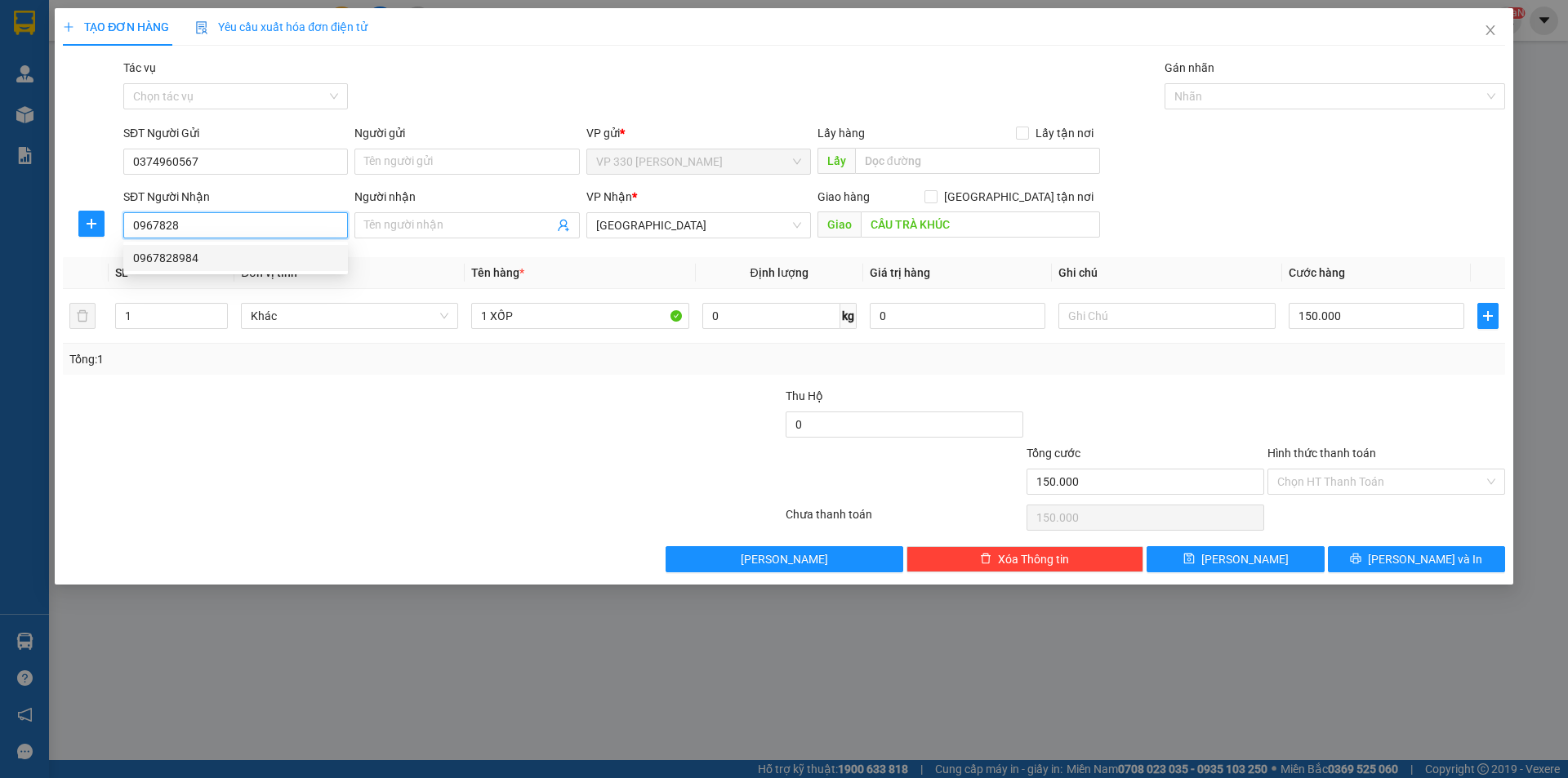
click at [208, 253] on div "0967828984" at bounding box center [235, 258] width 205 height 18
type input "0967828984"
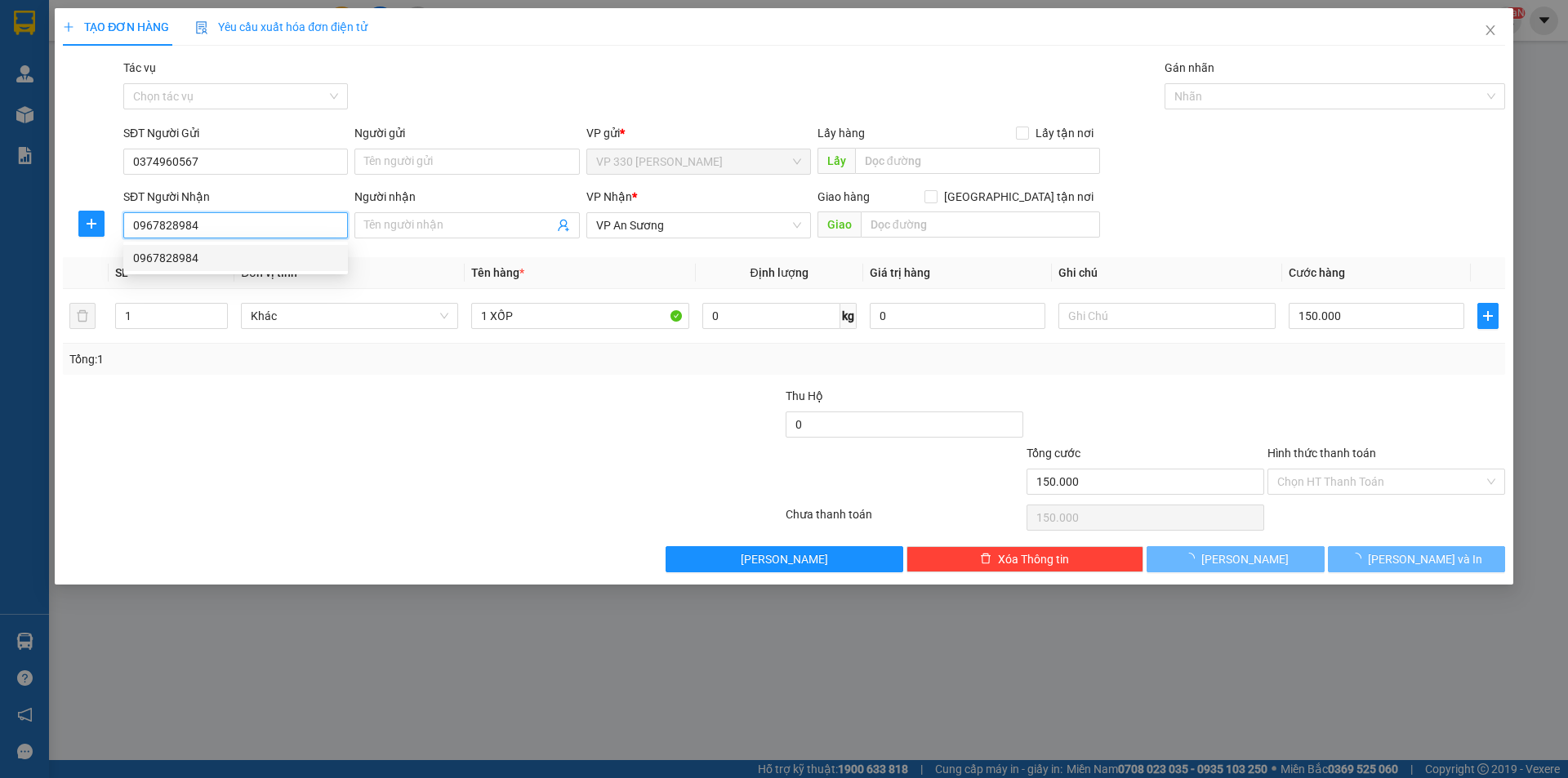
type input "200.000"
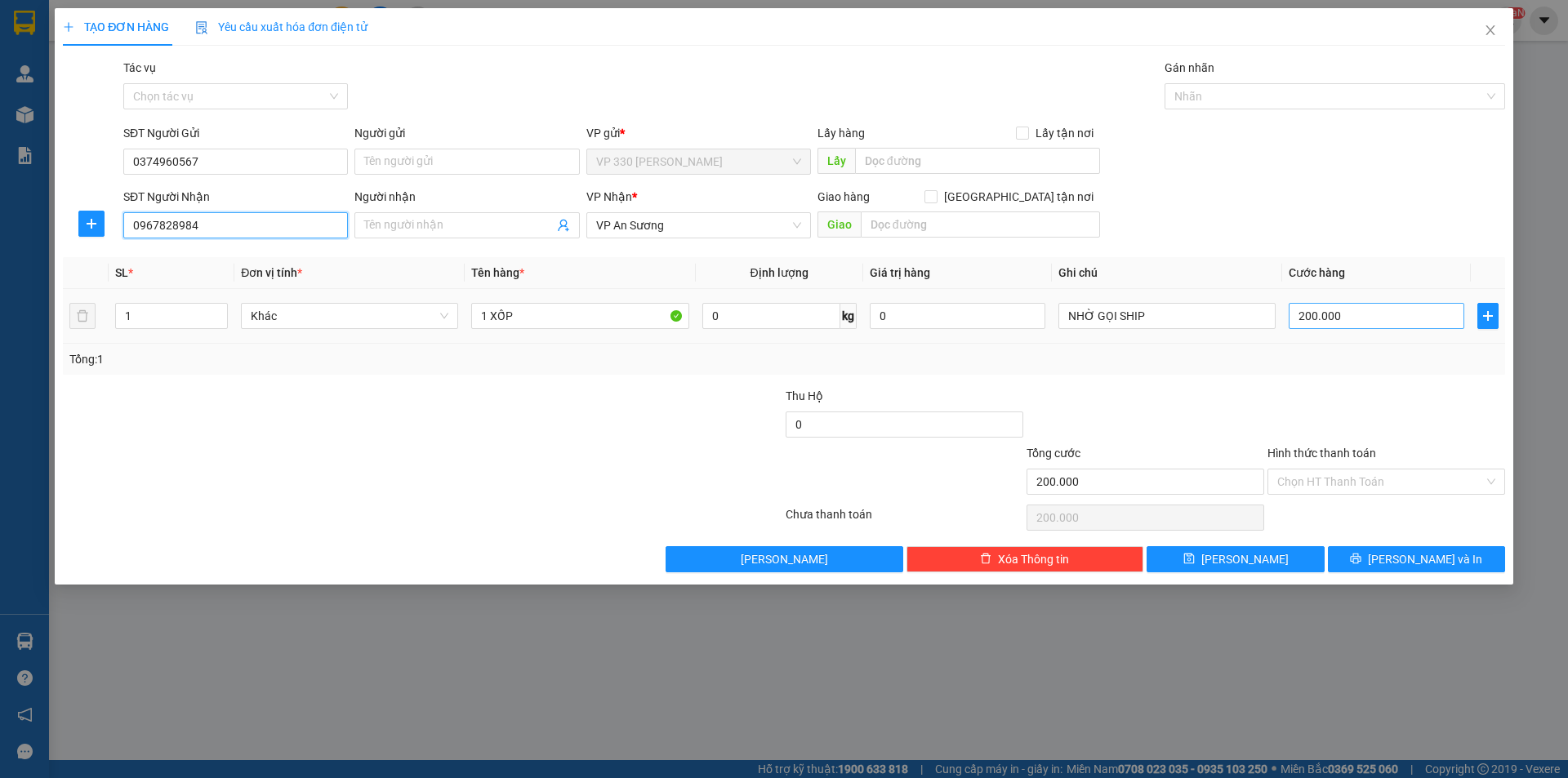
type input "0967828984"
click at [1380, 316] on input "200.000" at bounding box center [1376, 315] width 176 height 26
type input "3"
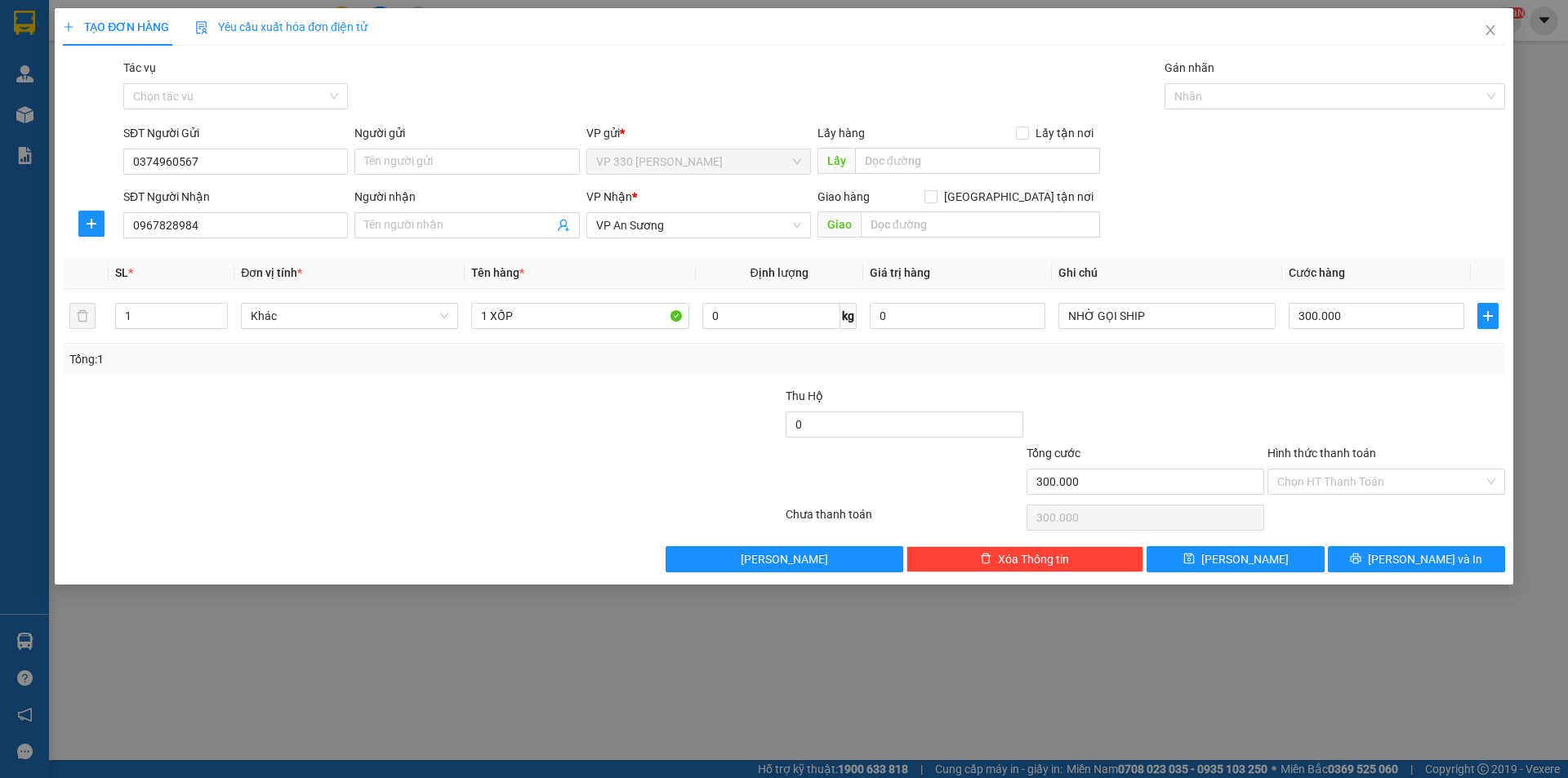
click at [1345, 446] on label "Hình thức thanh toán" at bounding box center [1321, 452] width 108 height 13
click at [1345, 469] on input "Hình thức thanh toán" at bounding box center [1380, 482] width 207 height 25
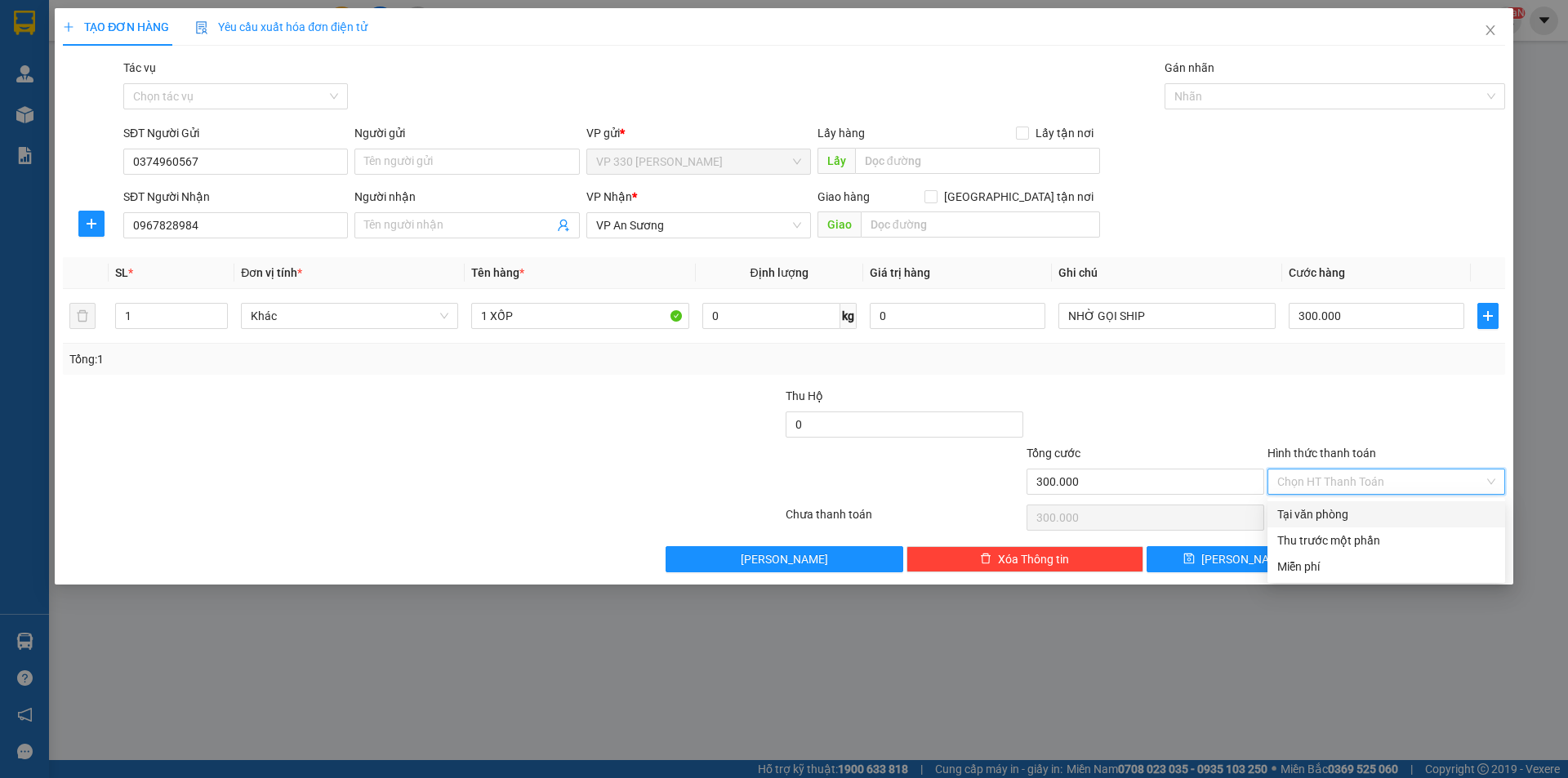
drag, startPoint x: 1389, startPoint y: 512, endPoint x: 1340, endPoint y: 523, distance: 50.2
click at [1388, 512] on div "Tại văn phòng" at bounding box center [1386, 515] width 218 height 18
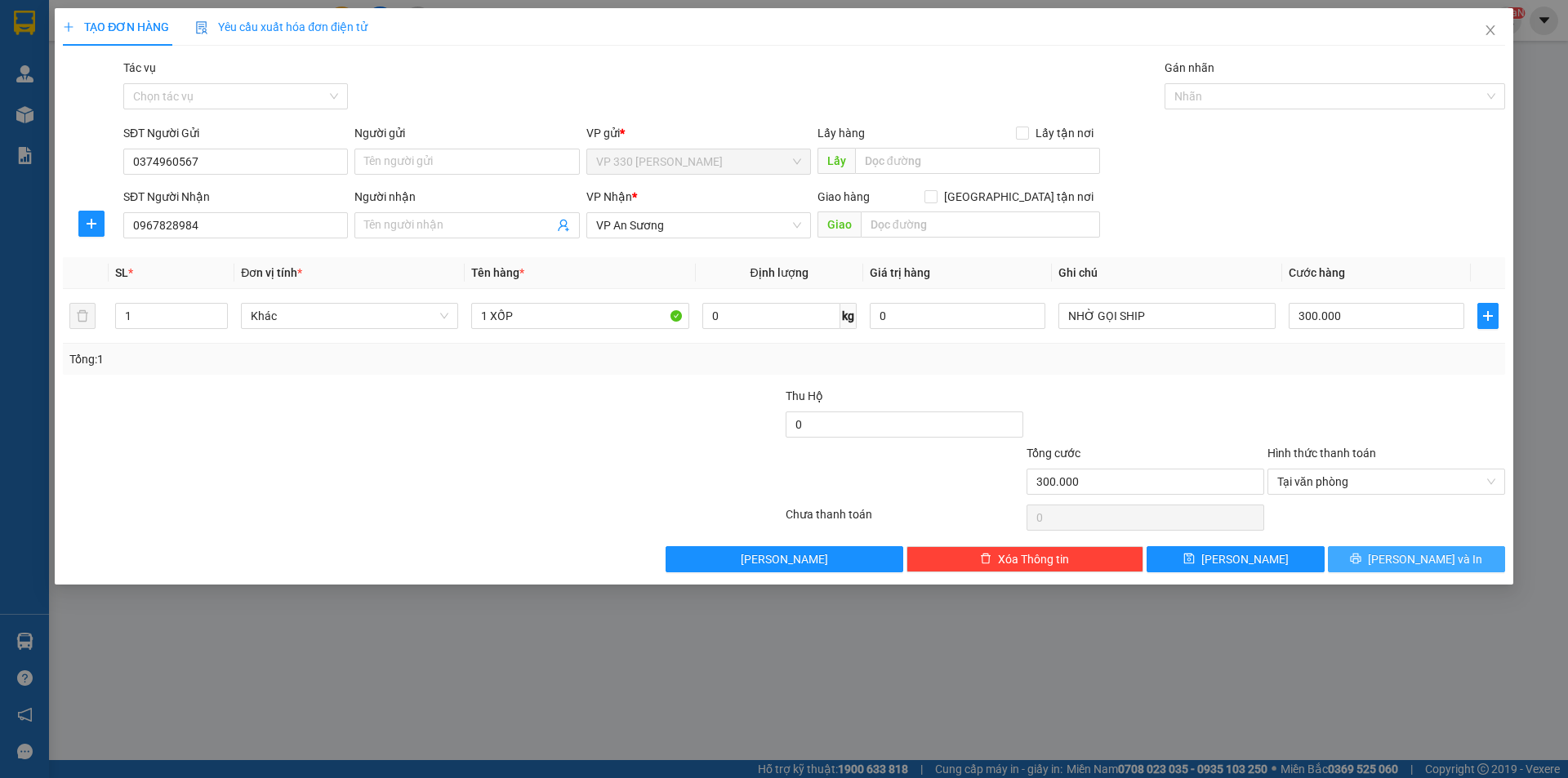
click at [1416, 558] on span "[PERSON_NAME] và In" at bounding box center [1424, 559] width 114 height 18
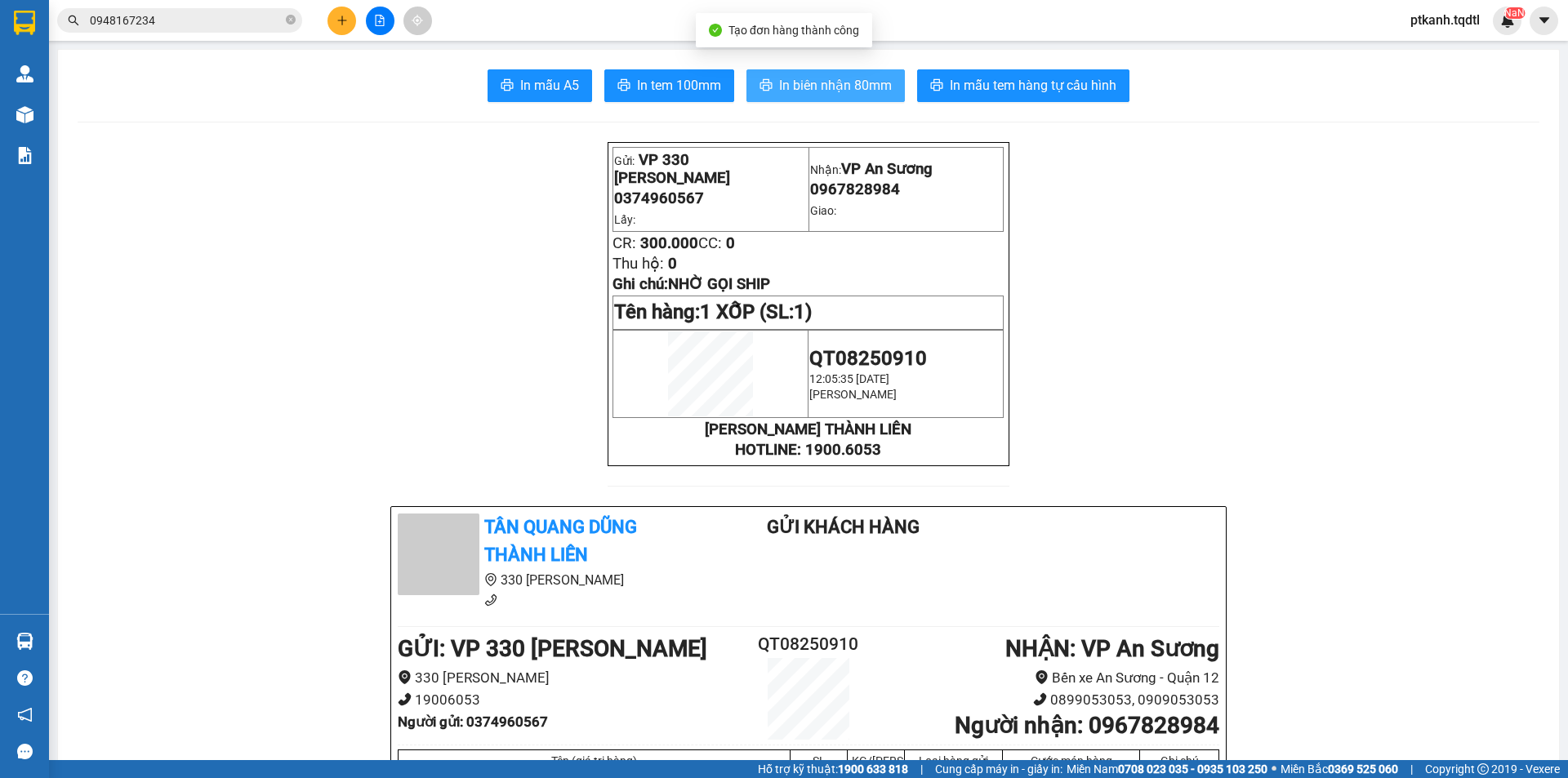
click at [813, 88] on span "In biên nhận 80mm" at bounding box center [835, 85] width 113 height 20
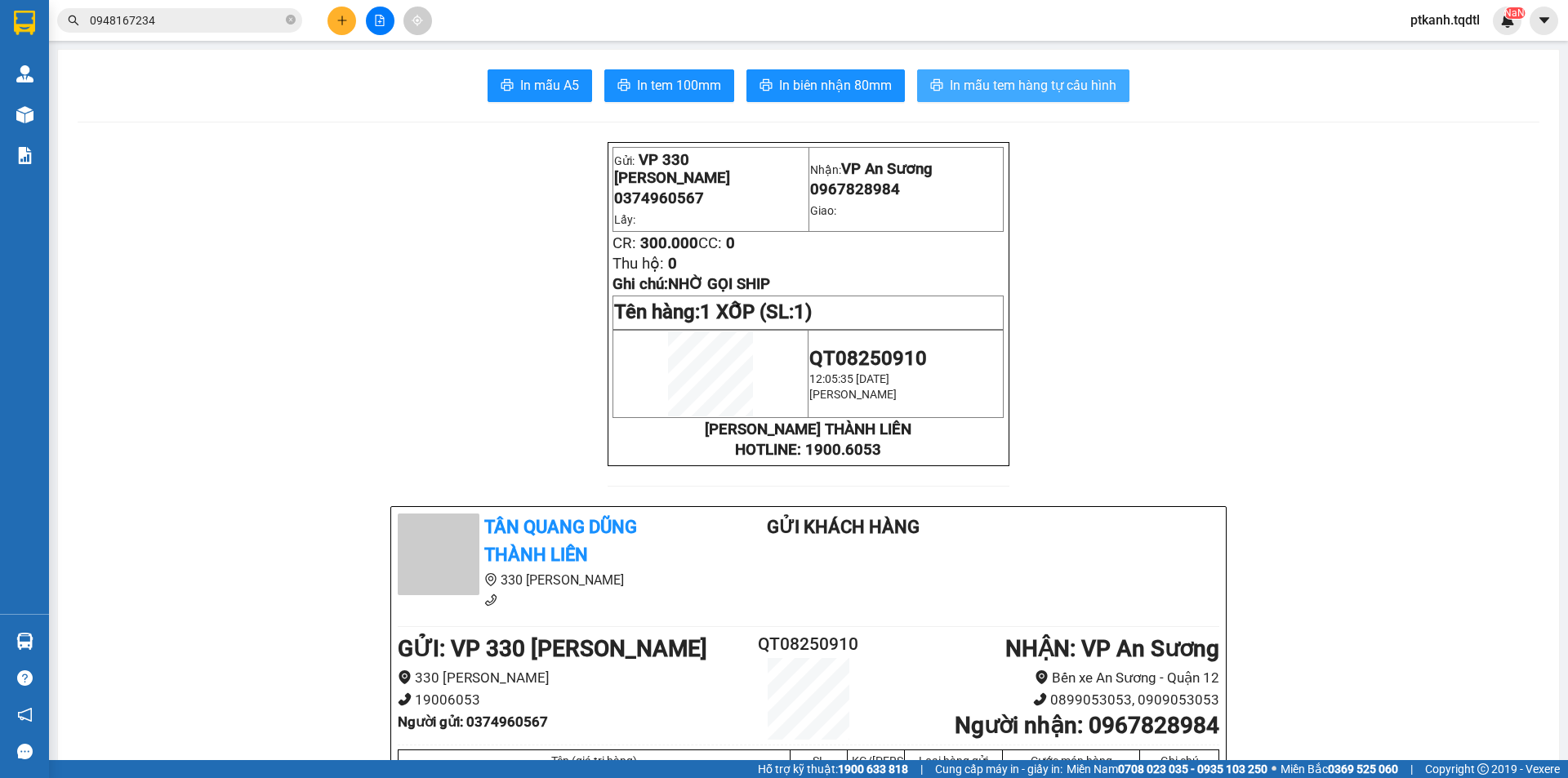
drag, startPoint x: 973, startPoint y: 75, endPoint x: 1187, endPoint y: 171, distance: 234.5
click at [975, 75] on button "In mẫu tem hàng tự cấu hình" at bounding box center [1022, 85] width 212 height 33
